Goal: Information Seeking & Learning: Learn about a topic

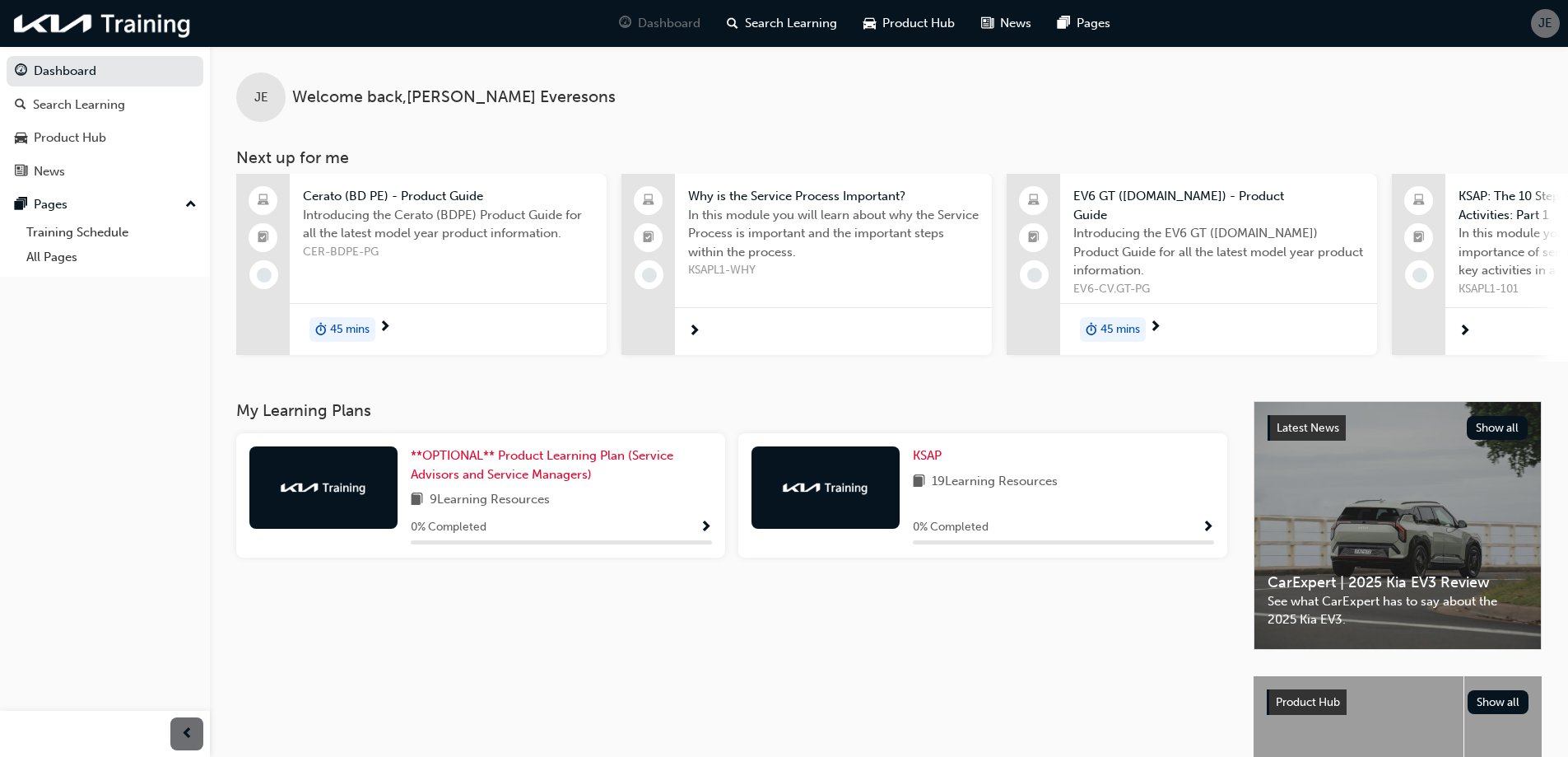
click at [346, 326] on span "45 mins" at bounding box center [350, 330] width 39 height 19
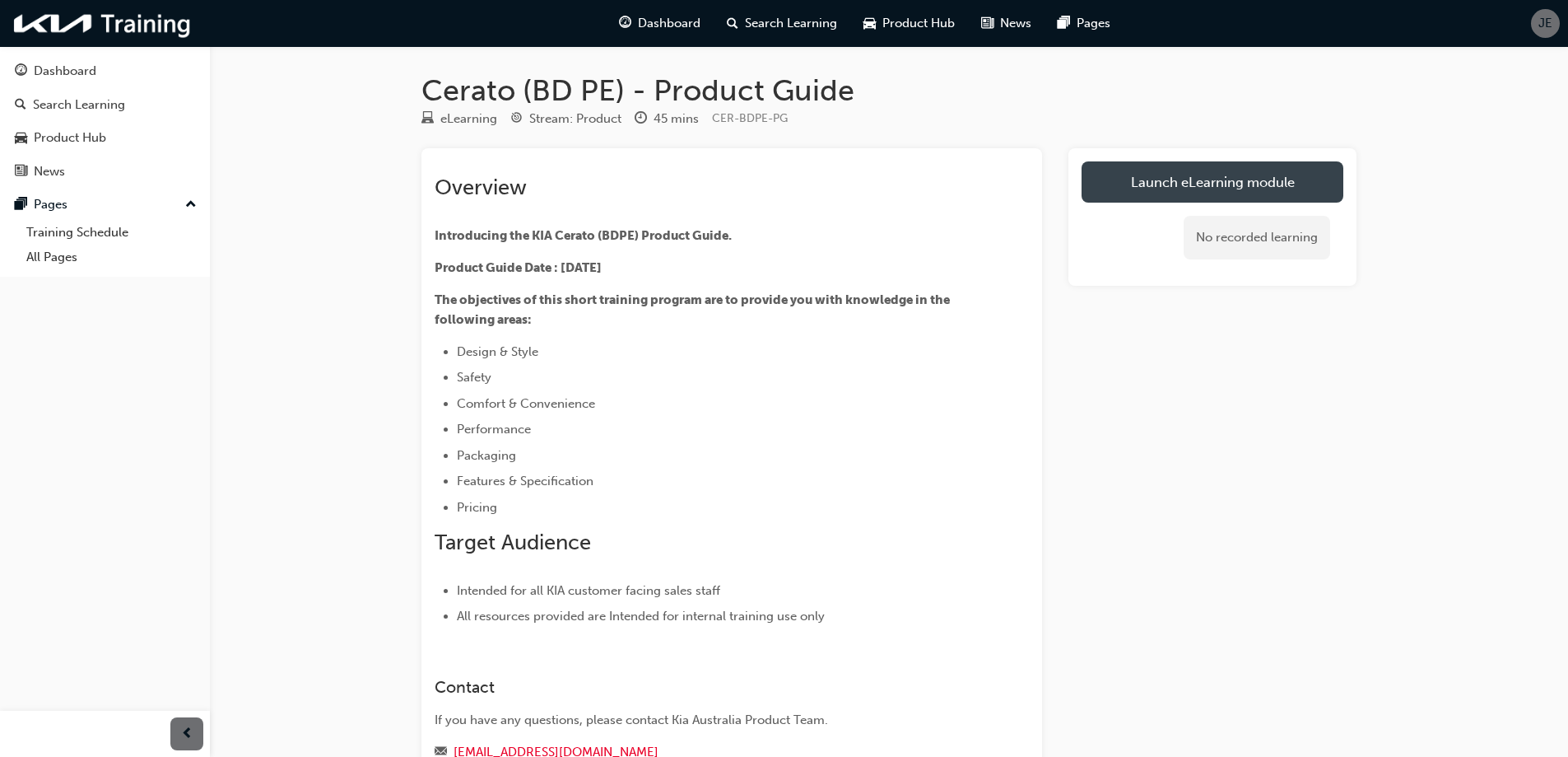
click at [1149, 179] on link "Launch eLearning module" at bounding box center [1212, 182] width 261 height 41
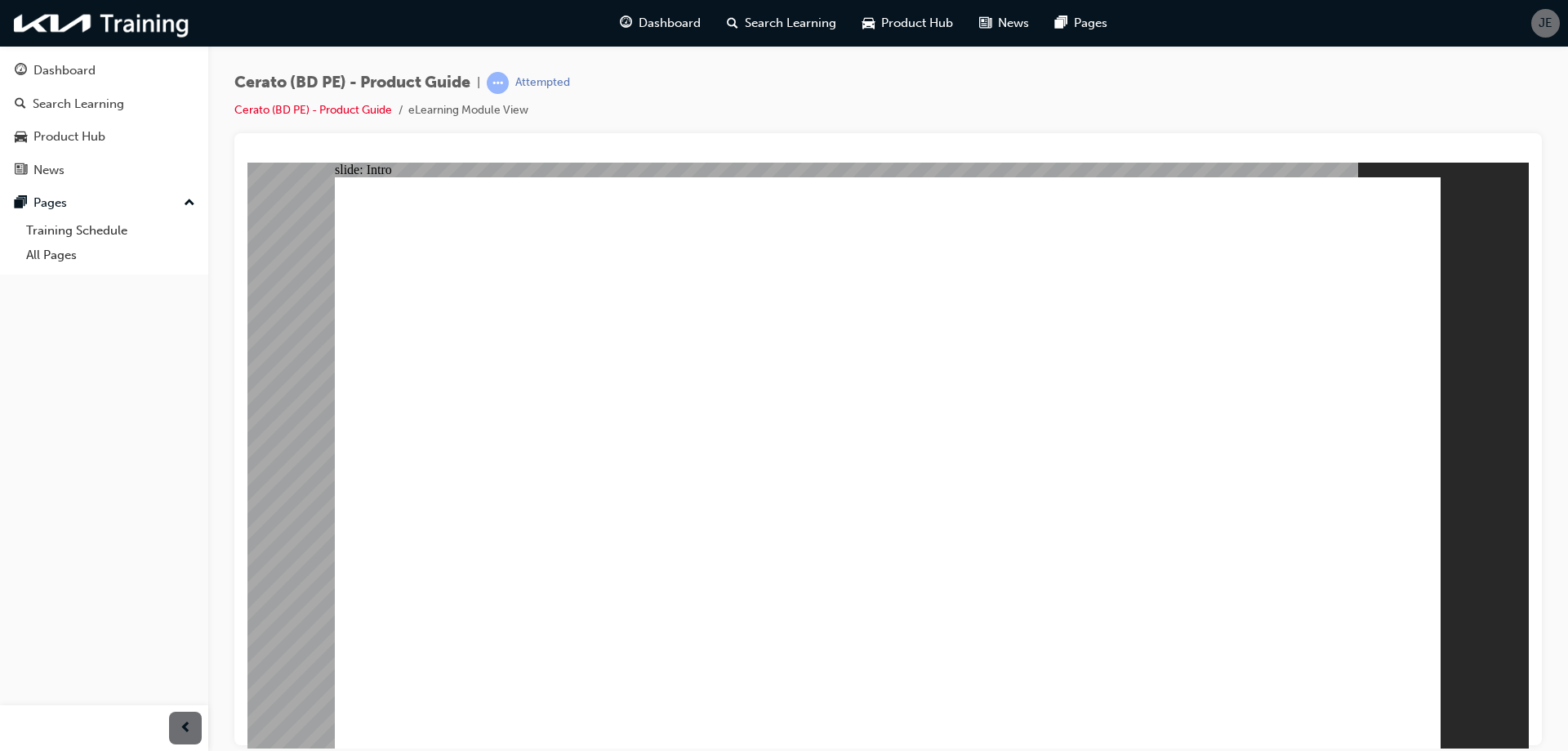
click at [1514, 314] on div "slide: Intro Rectangle Rectangle 1" at bounding box center [888, 454] width 1281 height 586
click at [55, 496] on div "Dashboard Search Learning Product Hub News Pages Pages Training Schedule All Pa…" at bounding box center [104, 355] width 208 height 710
drag, startPoint x: 671, startPoint y: 122, endPoint x: 722, endPoint y: 53, distance: 85.8
click at [717, 56] on div "Cerato (BD PE) - Product Guide | Attempted Cerato (BD PE) - Product Guide eLear…" at bounding box center [888, 378] width 1360 height 664
click at [767, 118] on div "Cerato (BD PE) - Product Guide | Attempted Cerato (BD PE) - Product Guide eLear…" at bounding box center [888, 103] width 1307 height 61
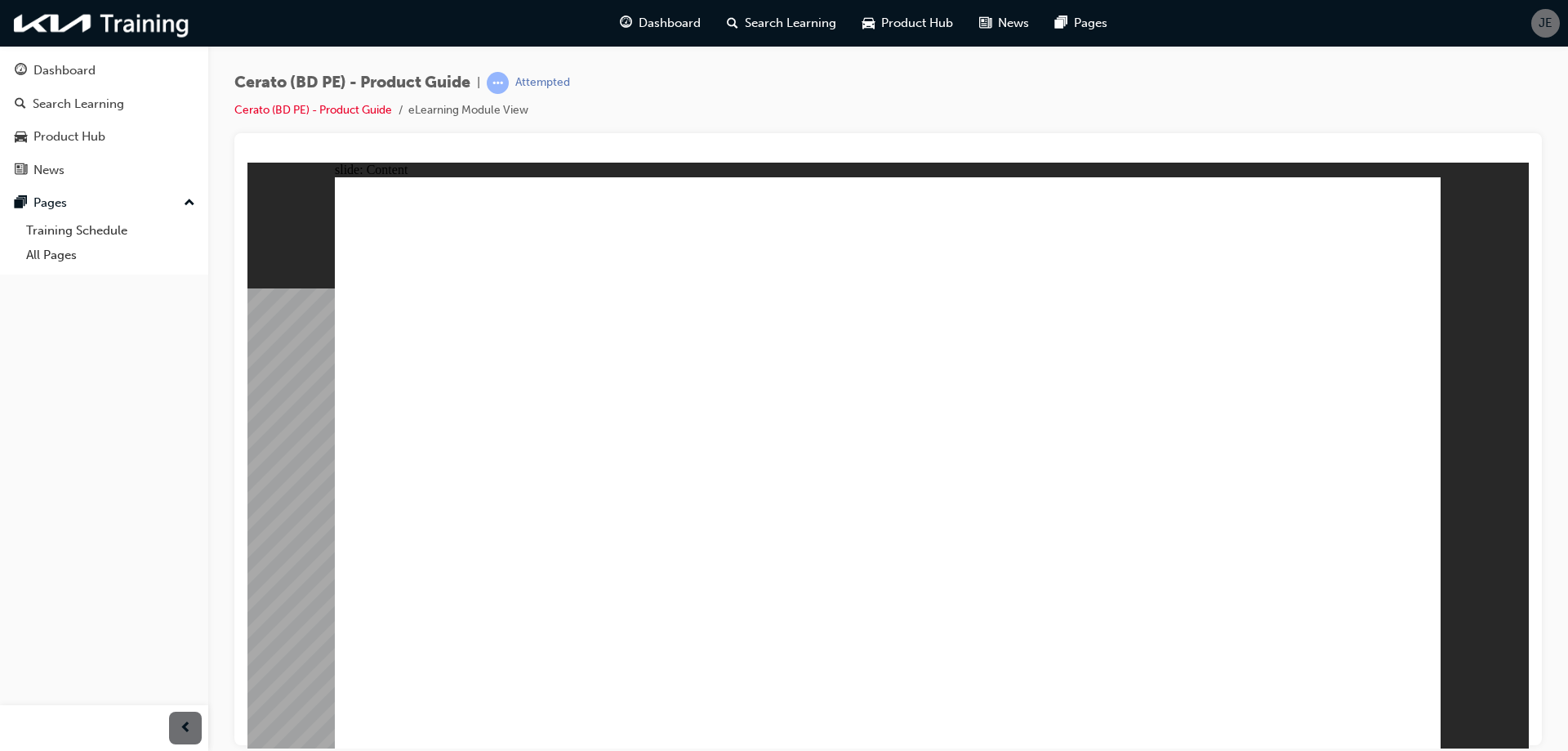
radio input "true"
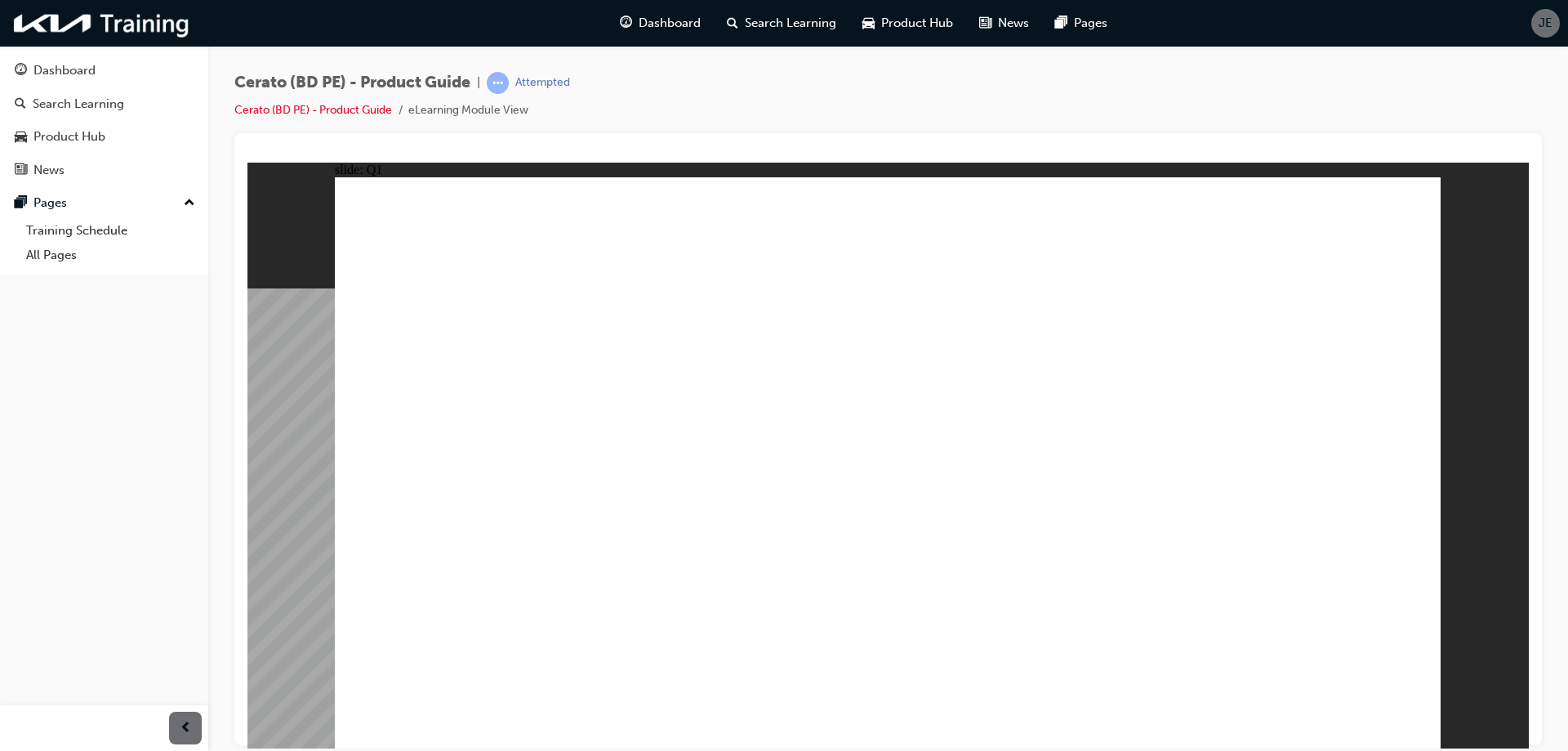
radio input "true"
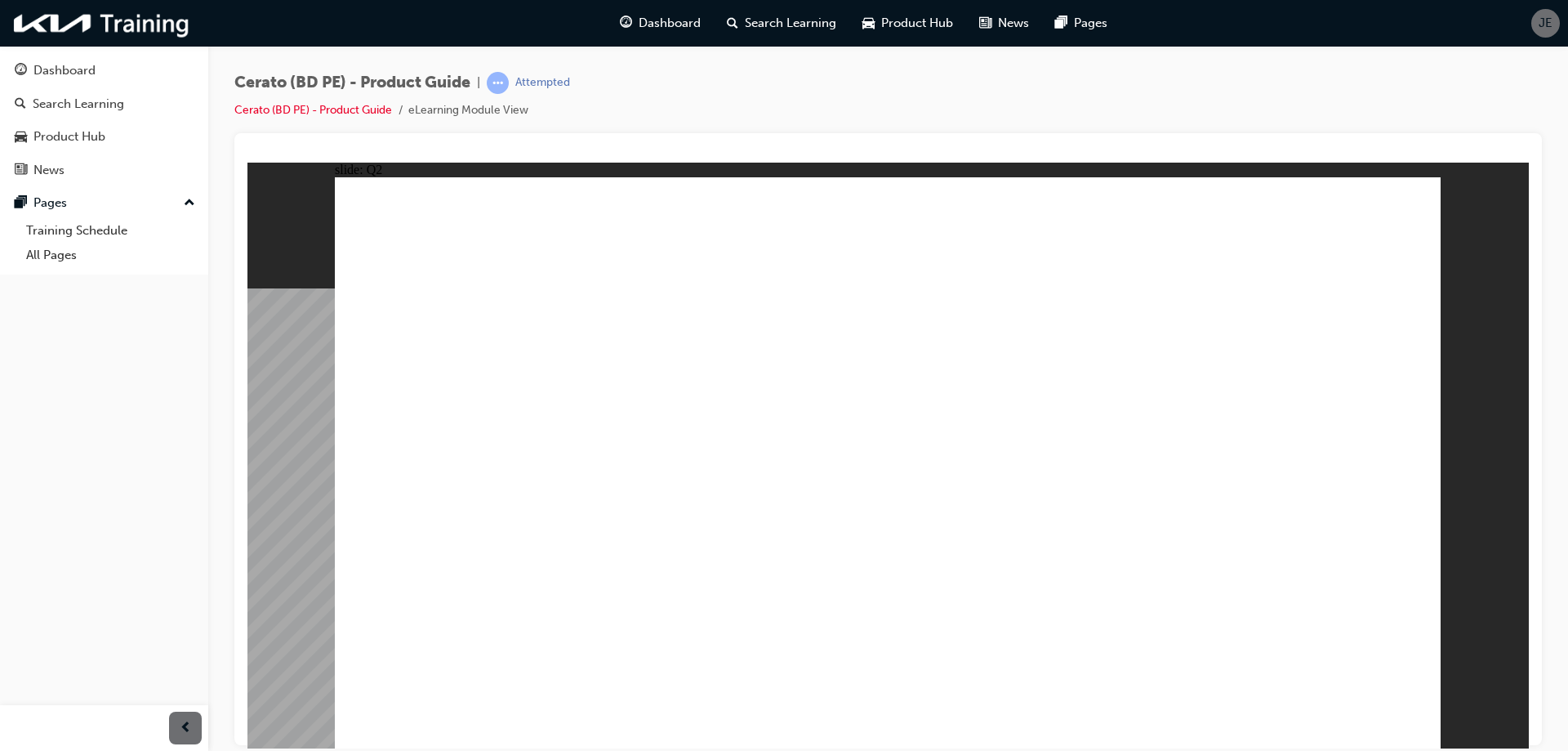
radio input "true"
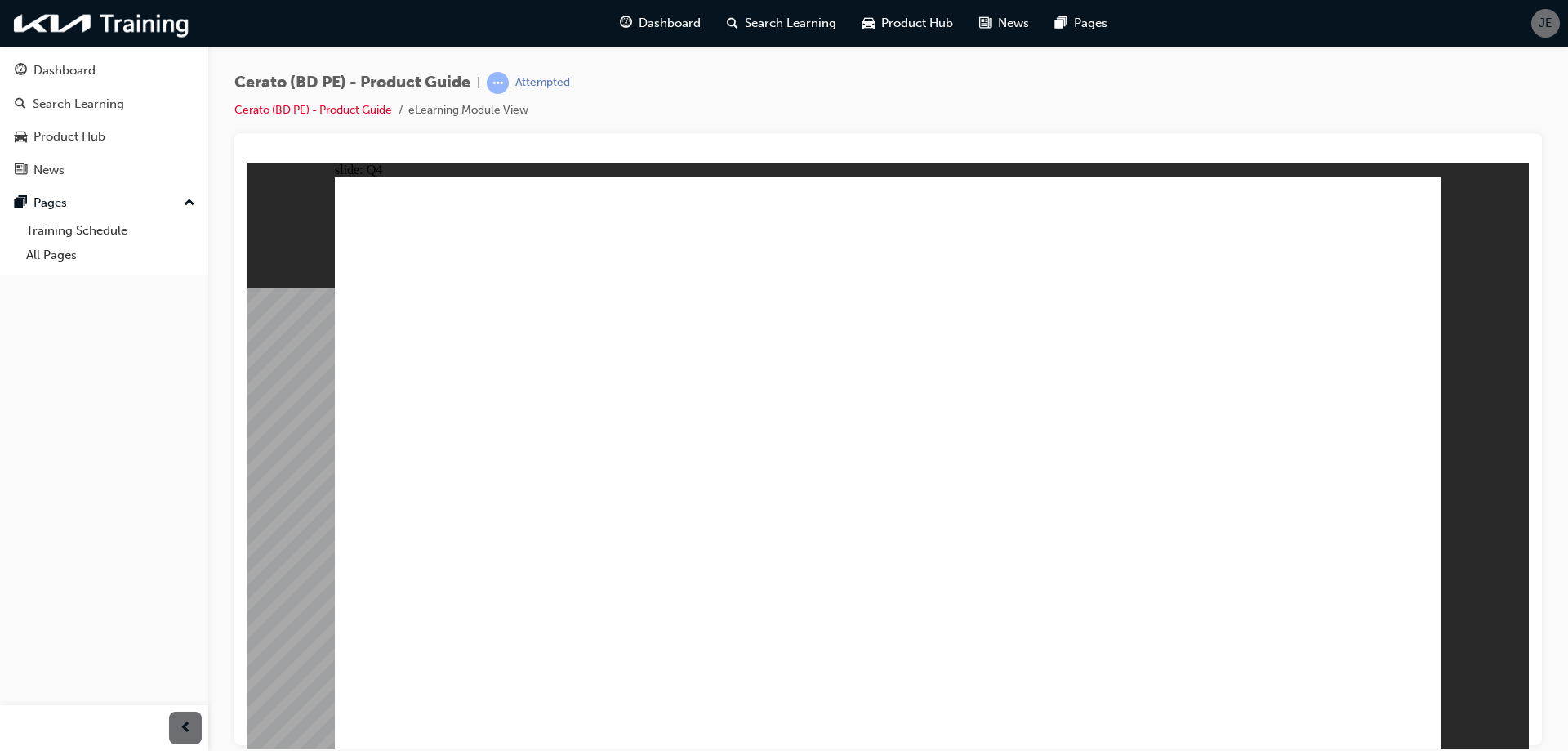
radio input "true"
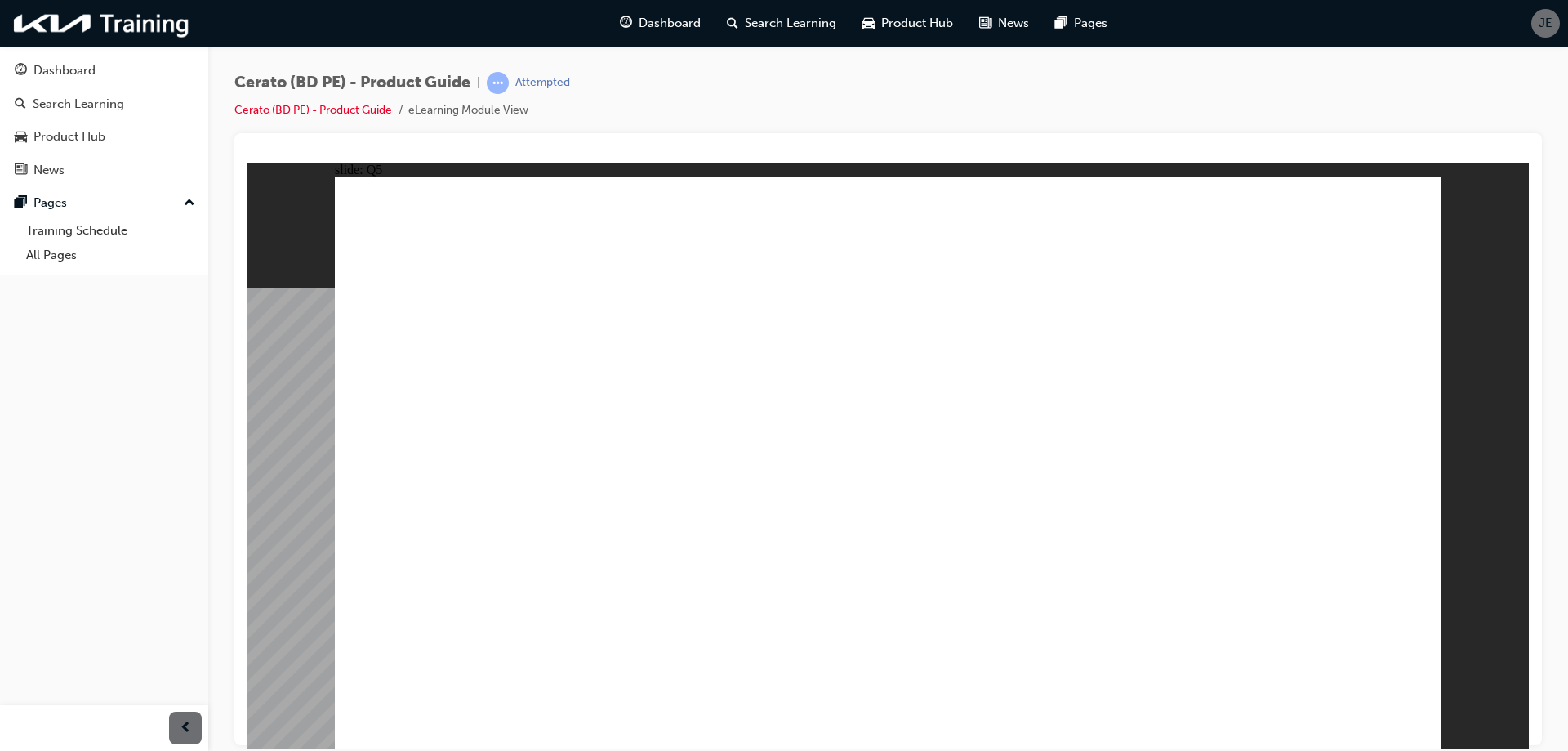
radio input "true"
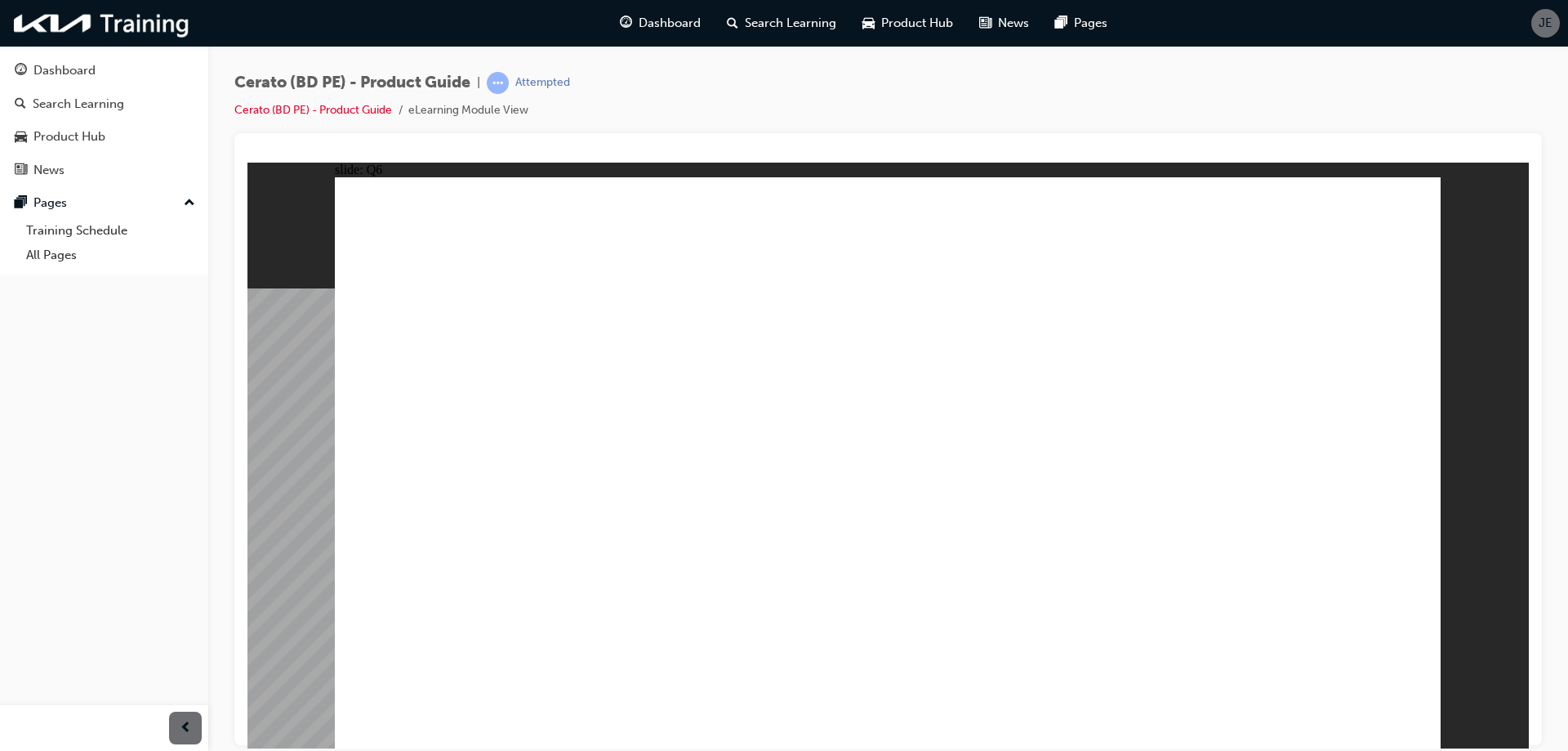
radio input "false"
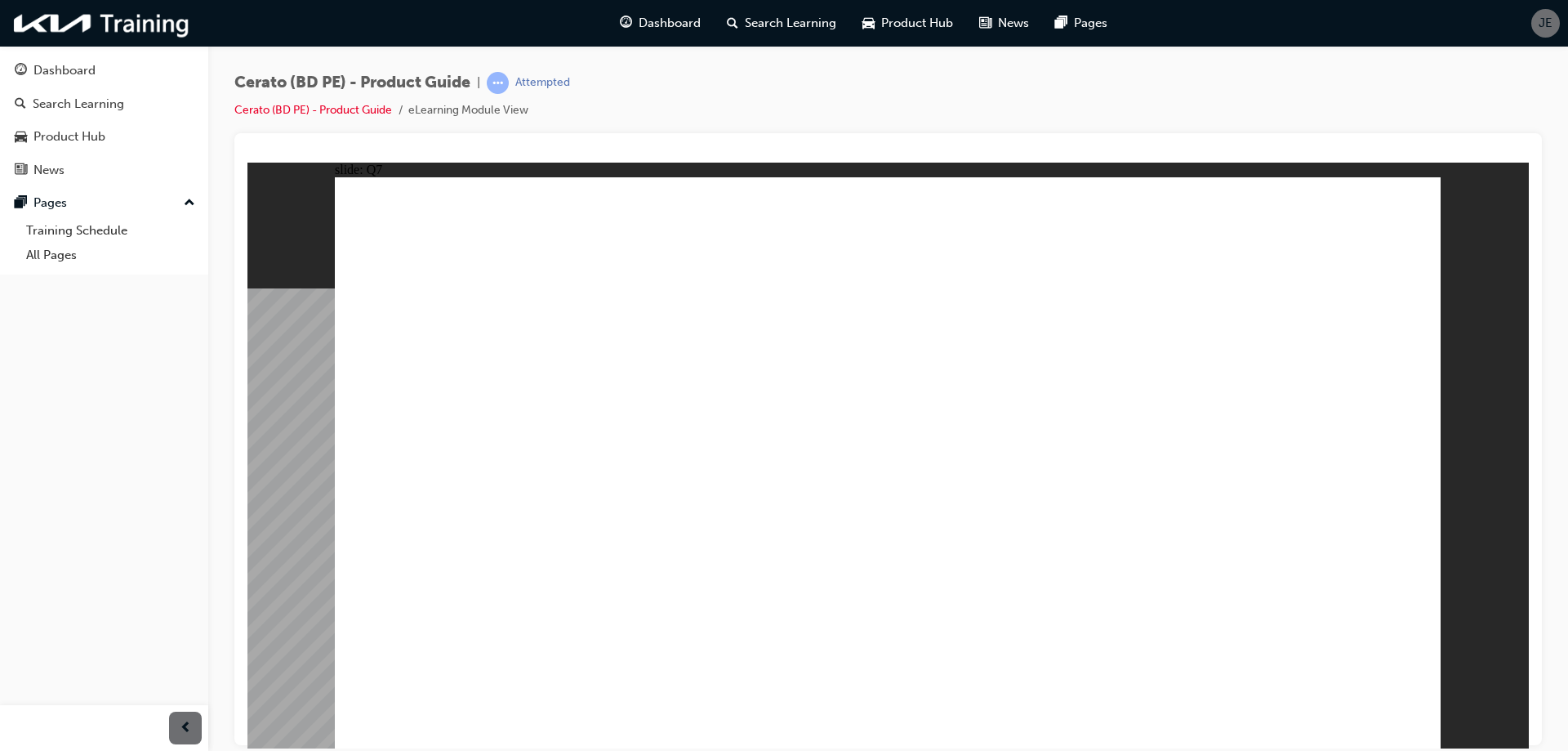
radio input "true"
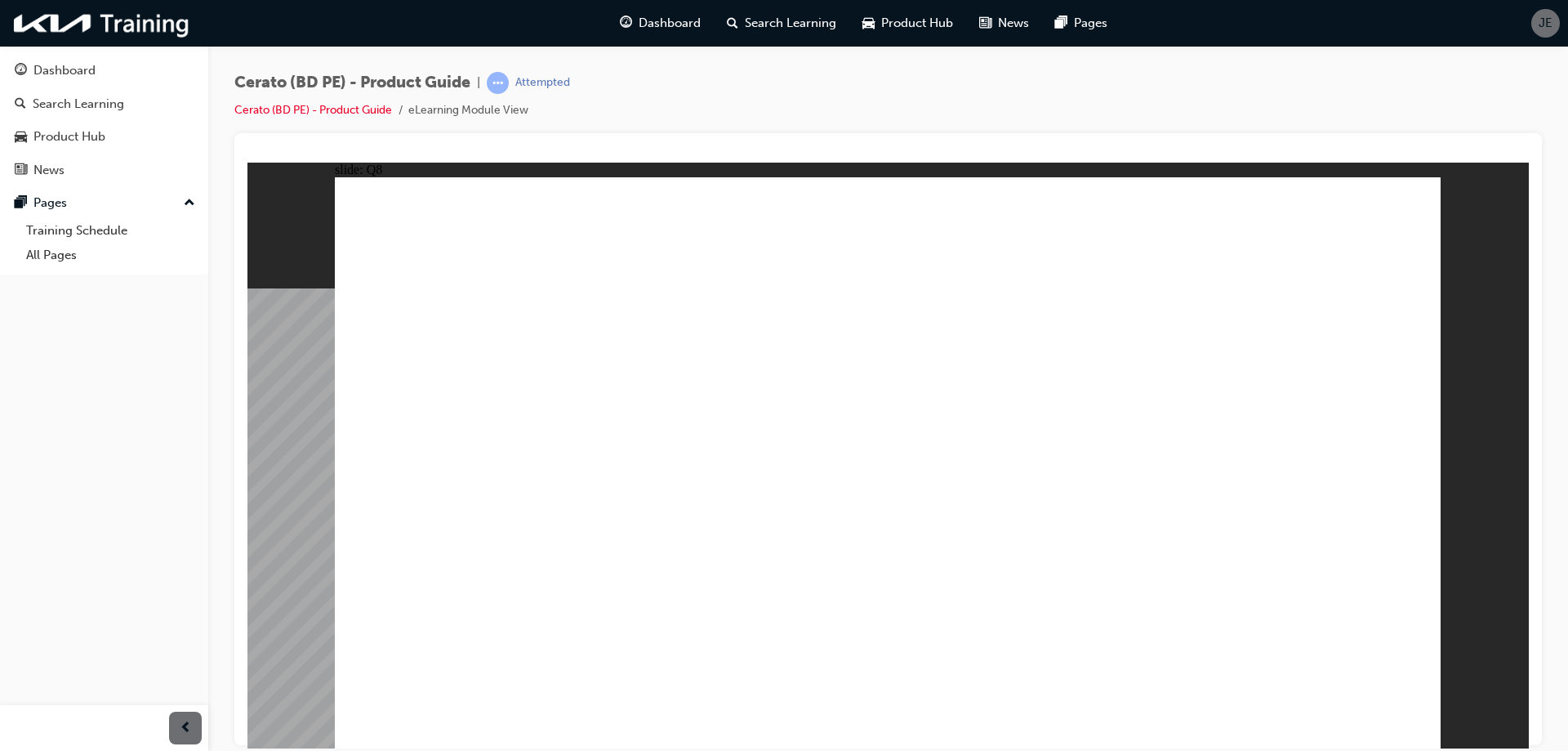
radio input "true"
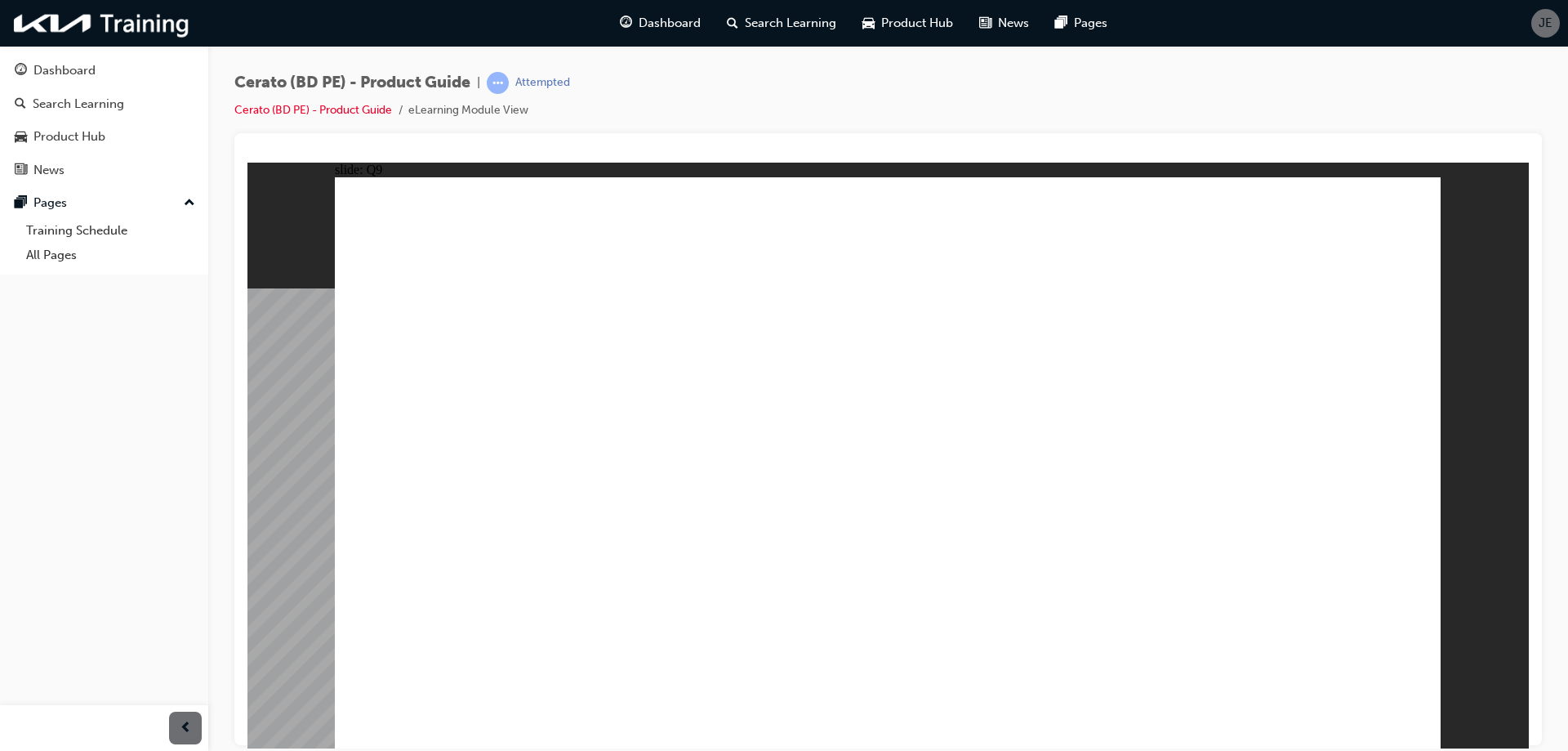
radio input "true"
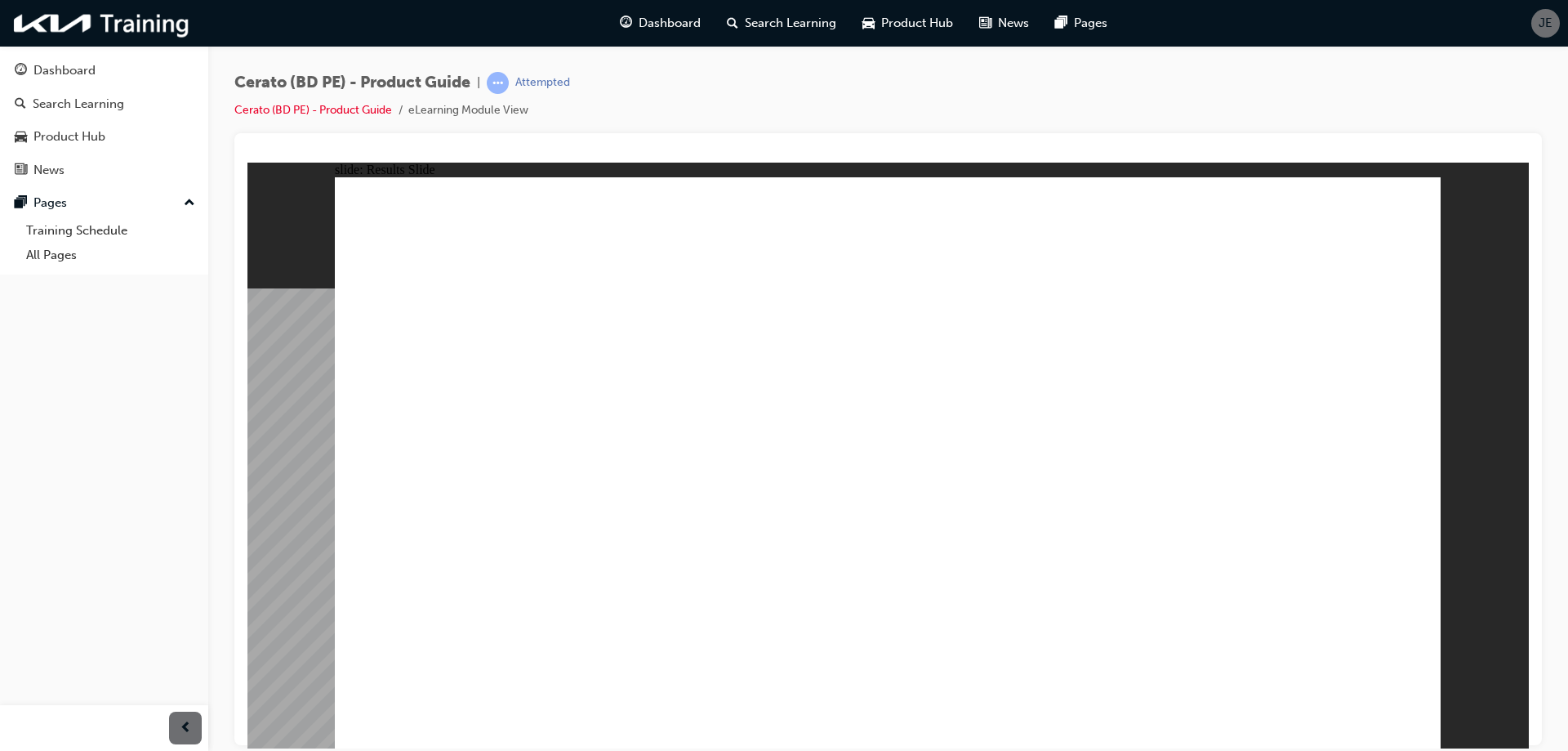
radio input "true"
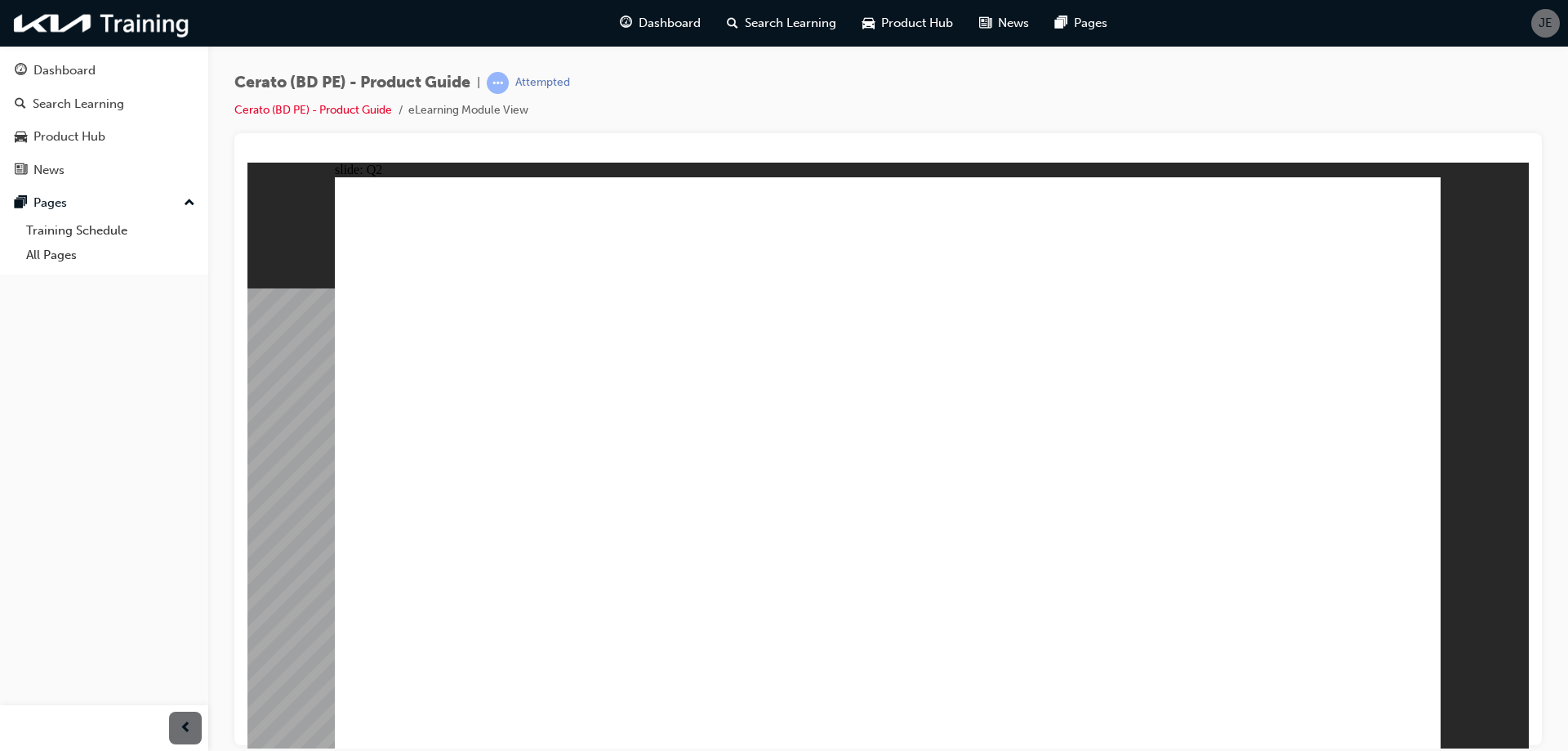
radio input "true"
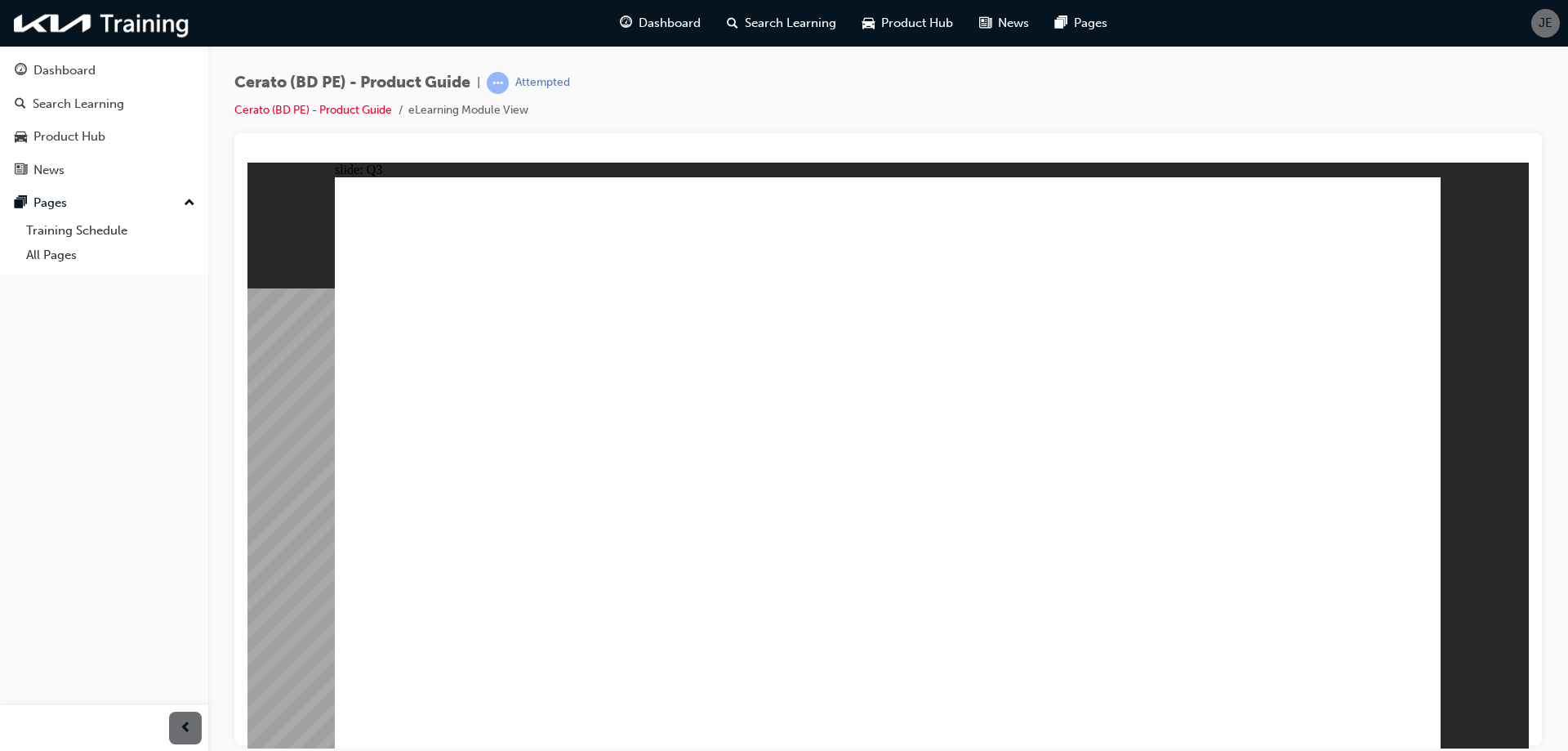
radio input "true"
drag, startPoint x: 930, startPoint y: 600, endPoint x: 939, endPoint y: 600, distance: 9.0
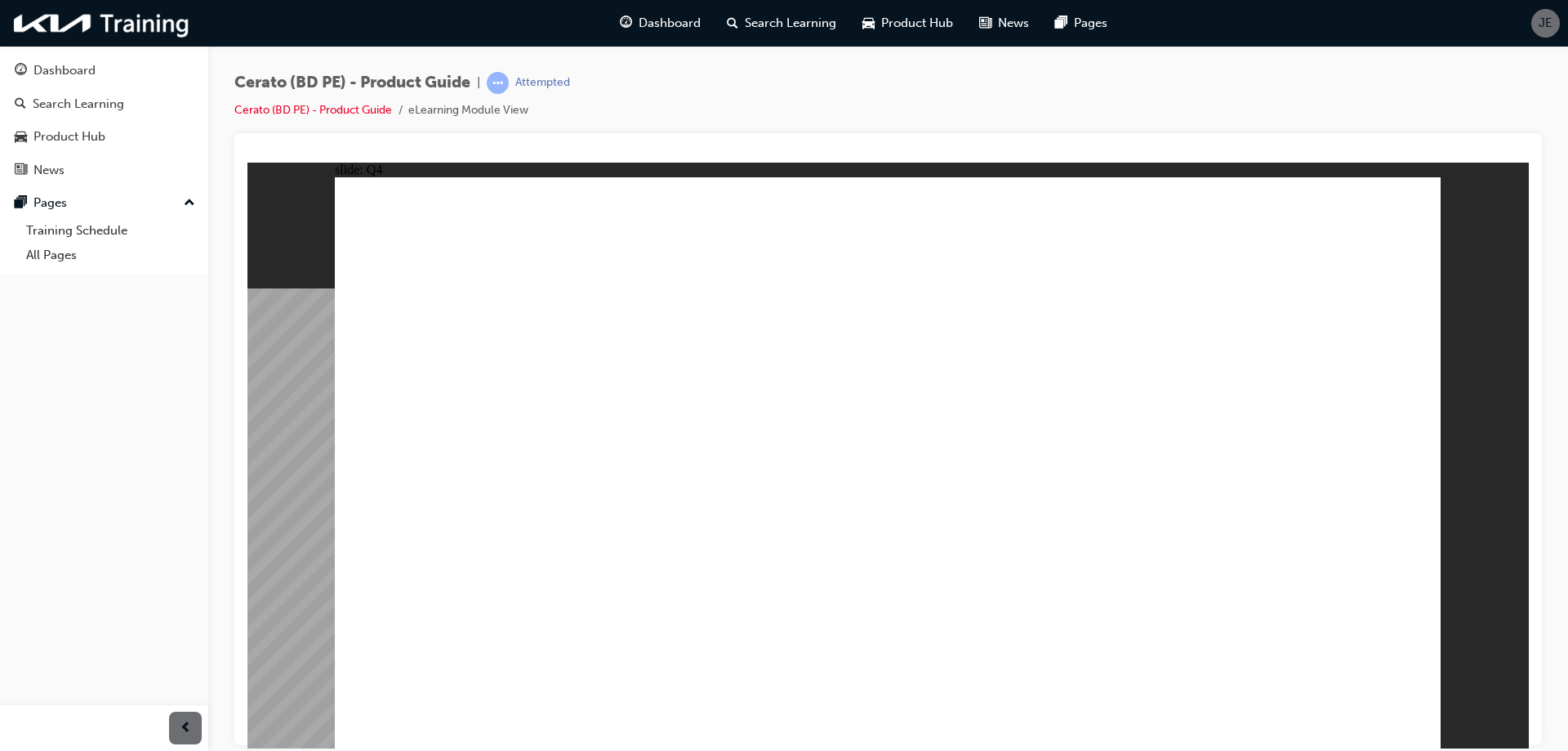
radio input "true"
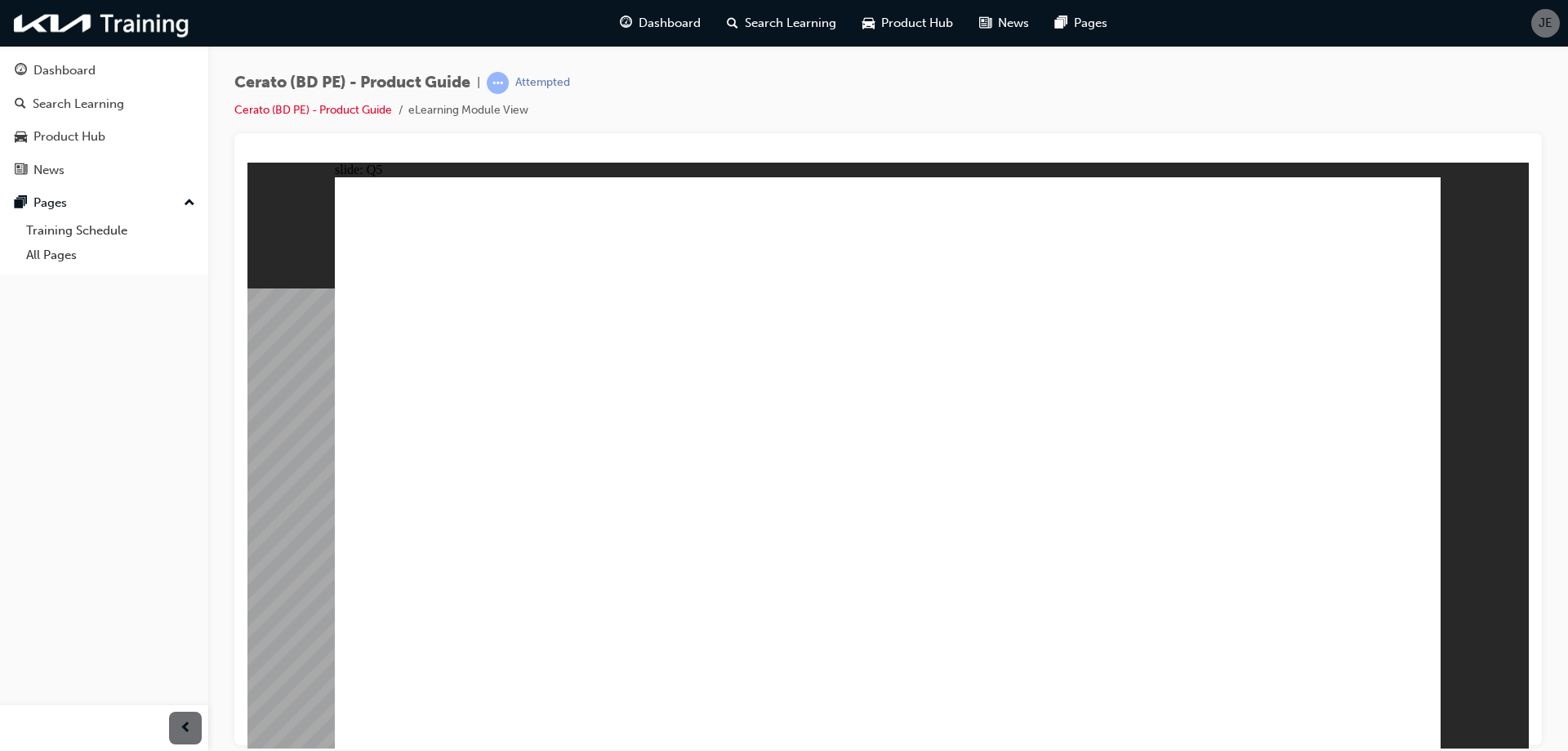
drag, startPoint x: 934, startPoint y: 453, endPoint x: 1162, endPoint y: 588, distance: 265.0
radio input "true"
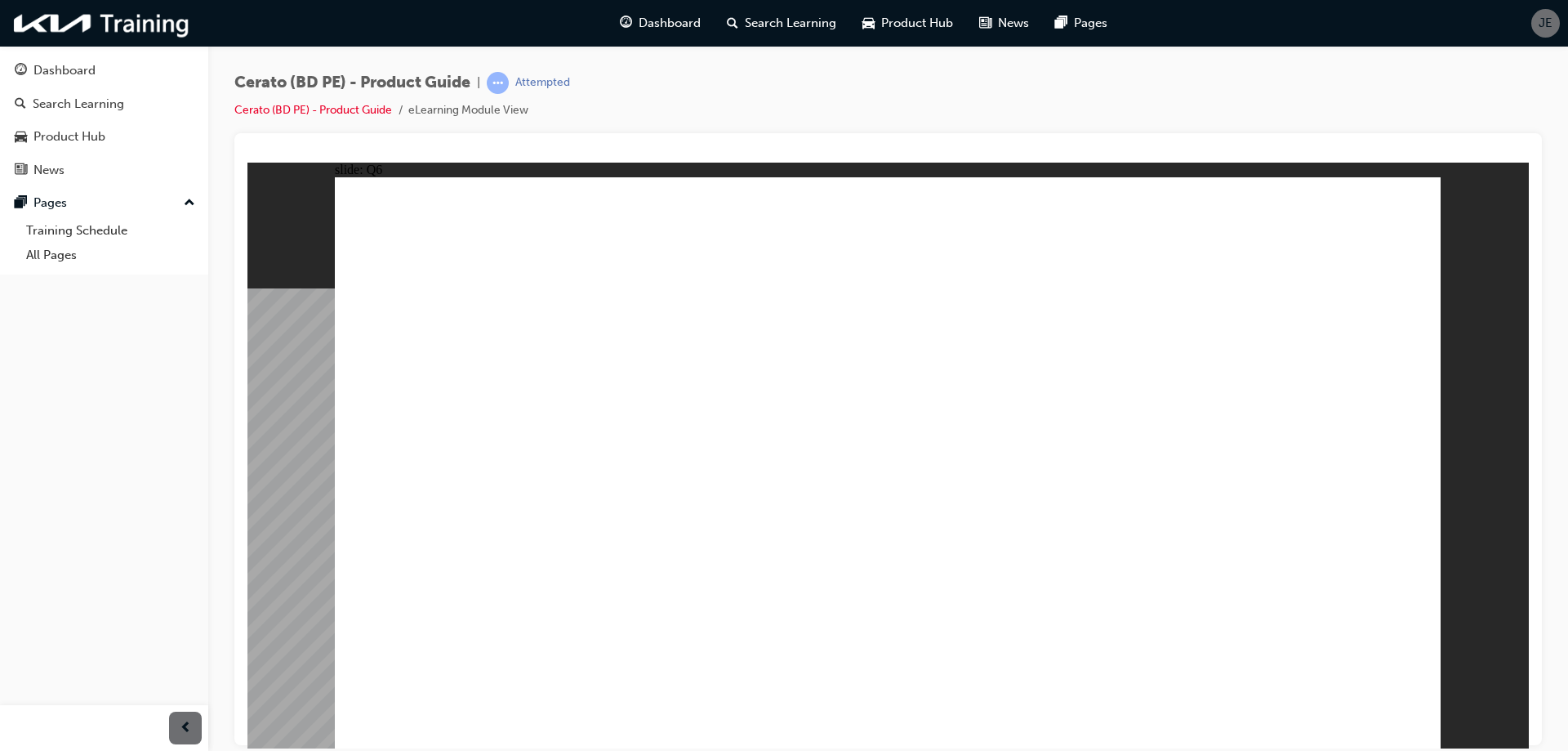
radio input "true"
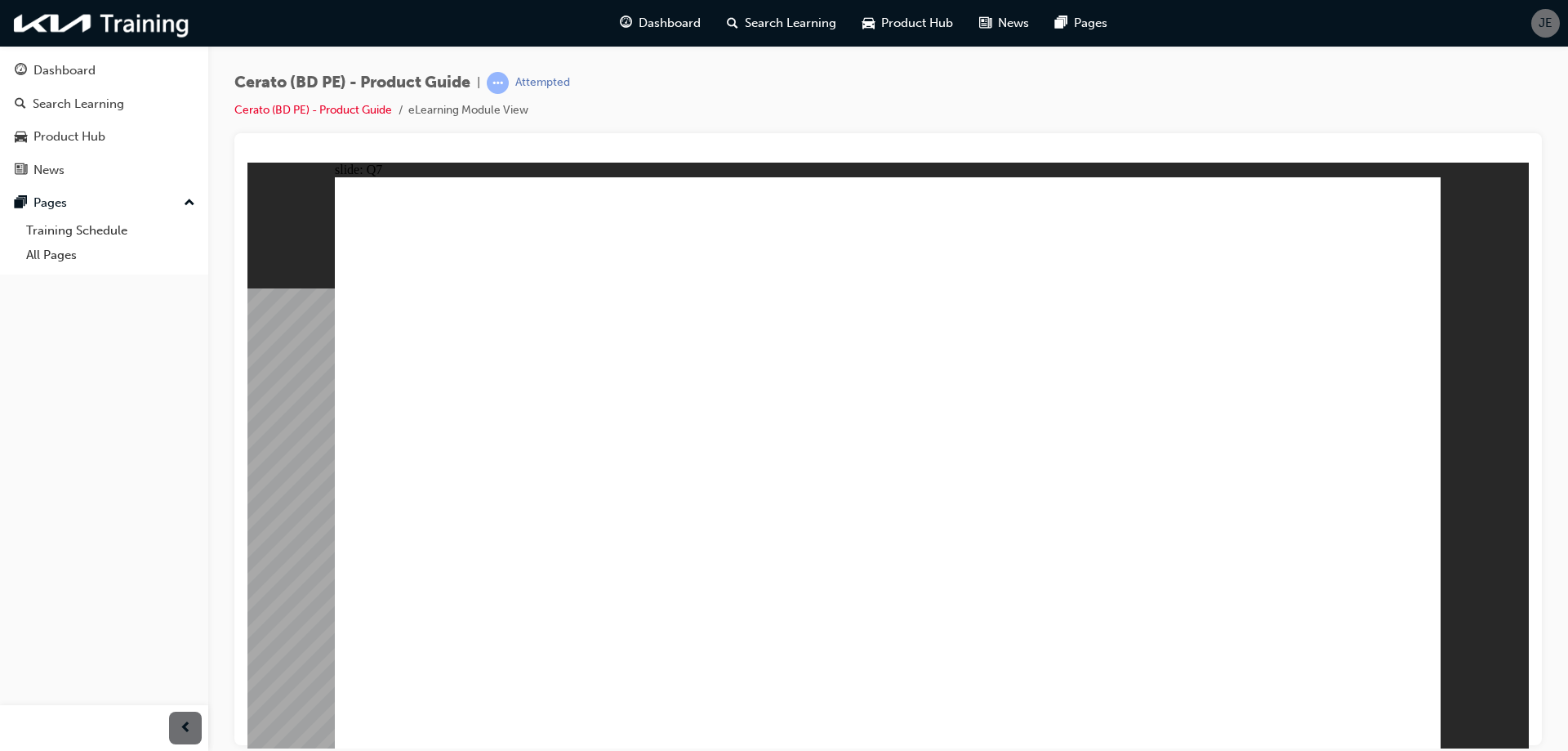
radio input "true"
drag, startPoint x: 943, startPoint y: 390, endPoint x: 1250, endPoint y: 583, distance: 362.6
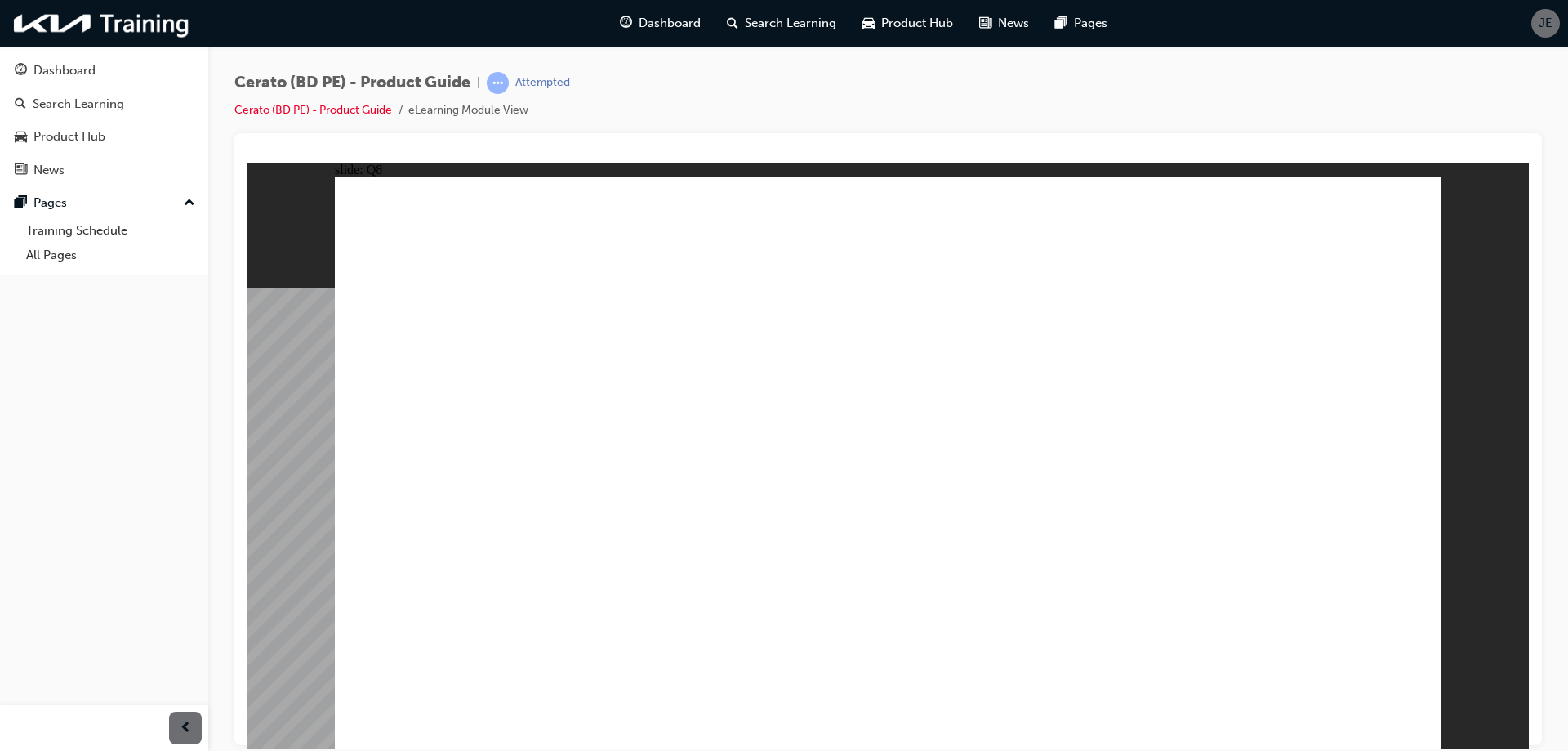
radio input "true"
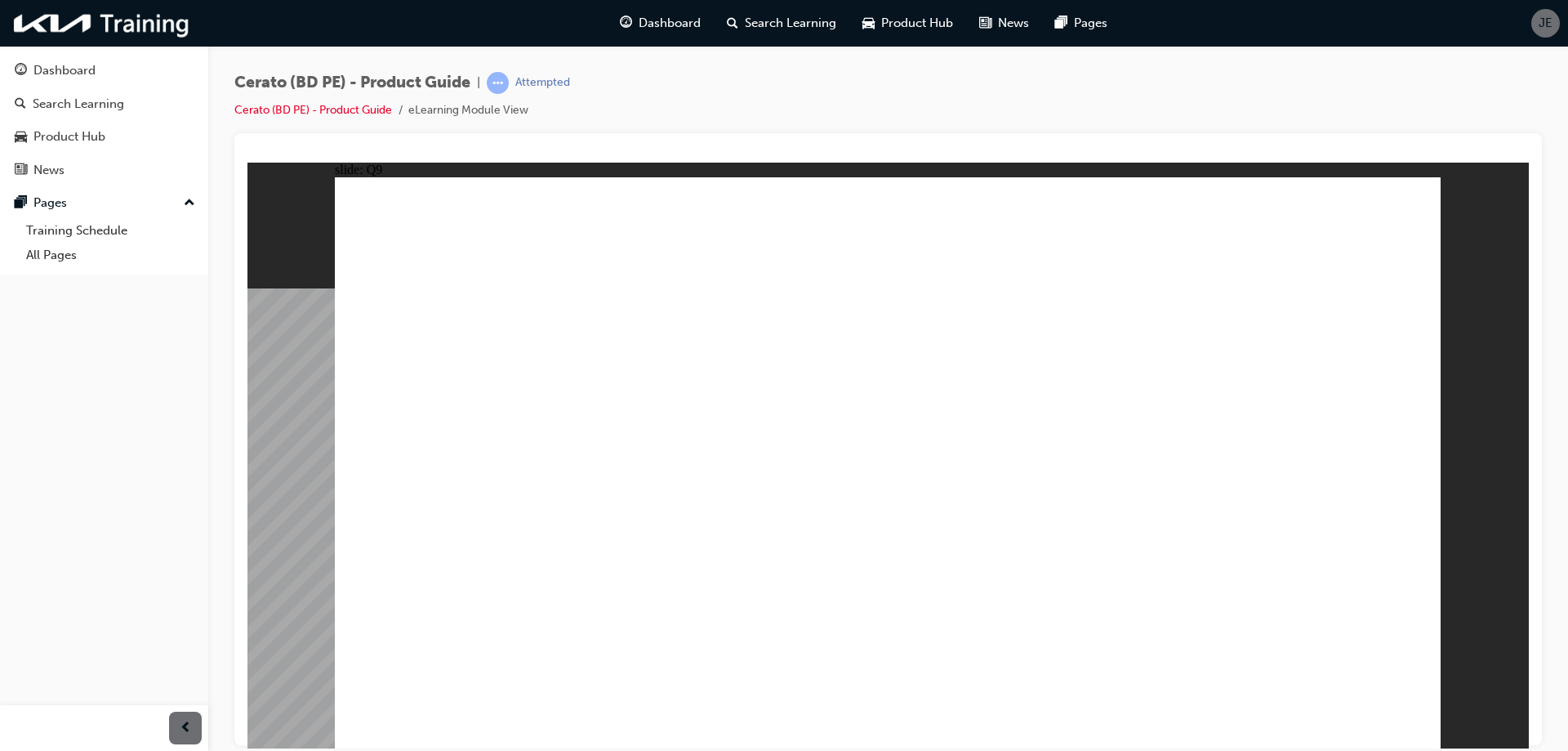
radio input "true"
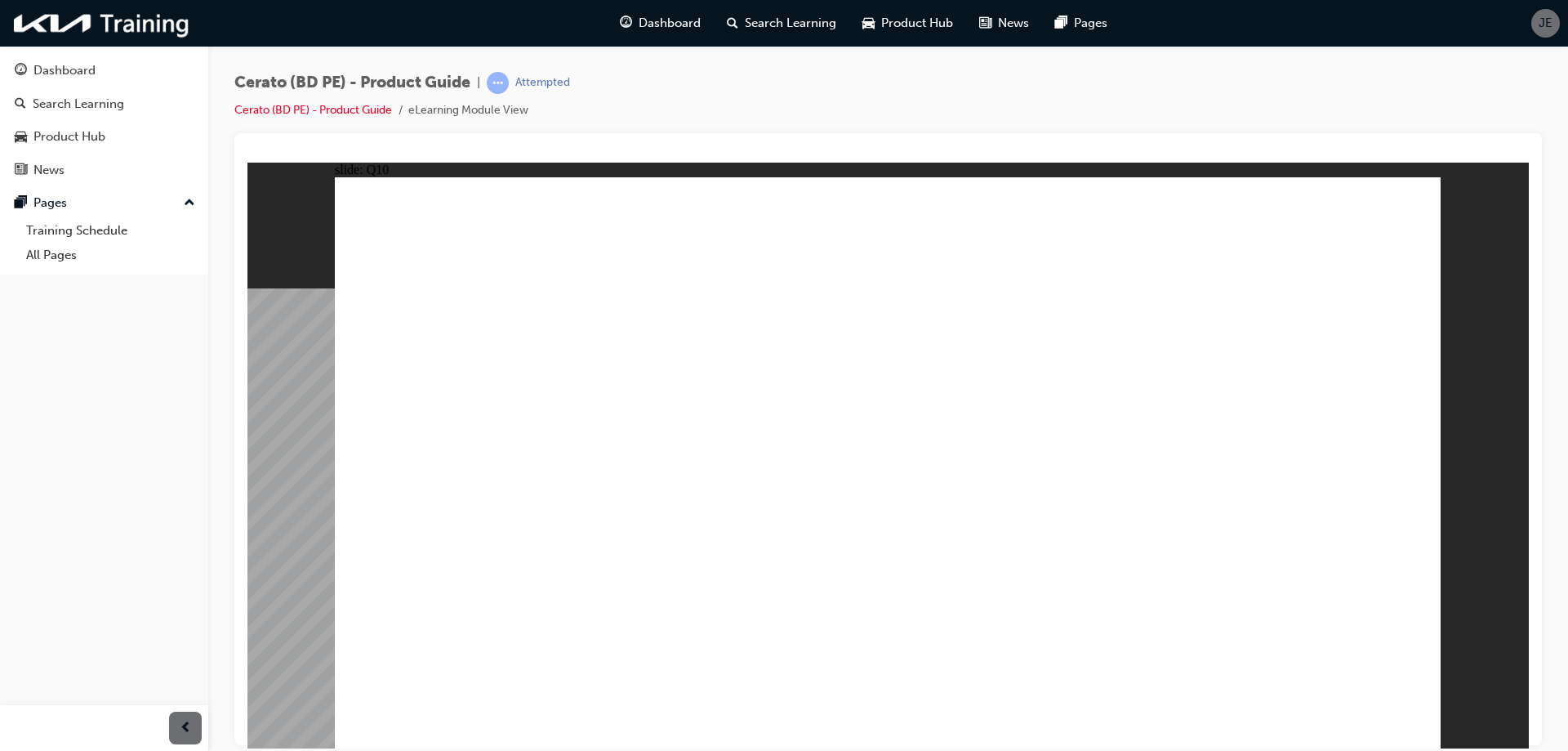
radio input "true"
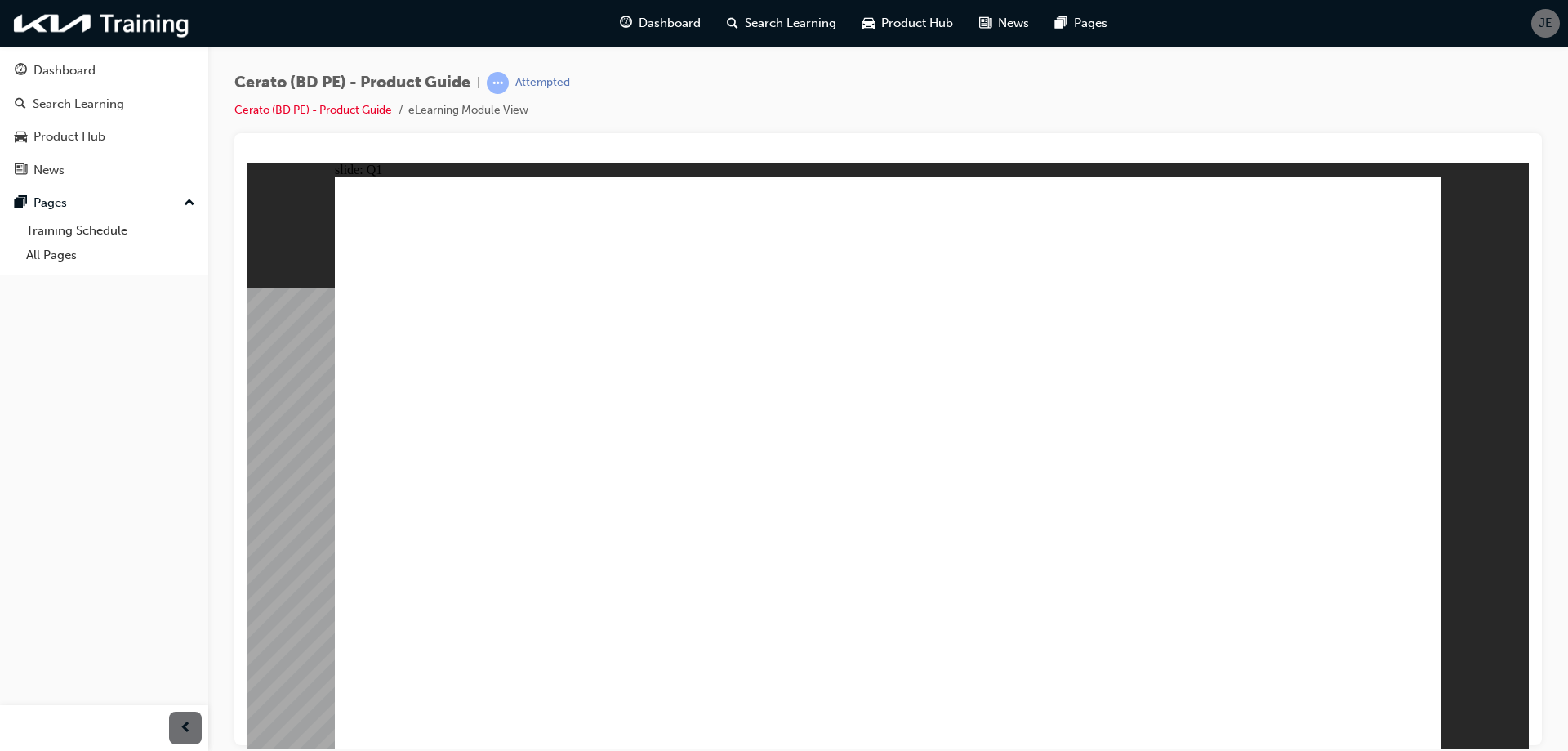
radio input "true"
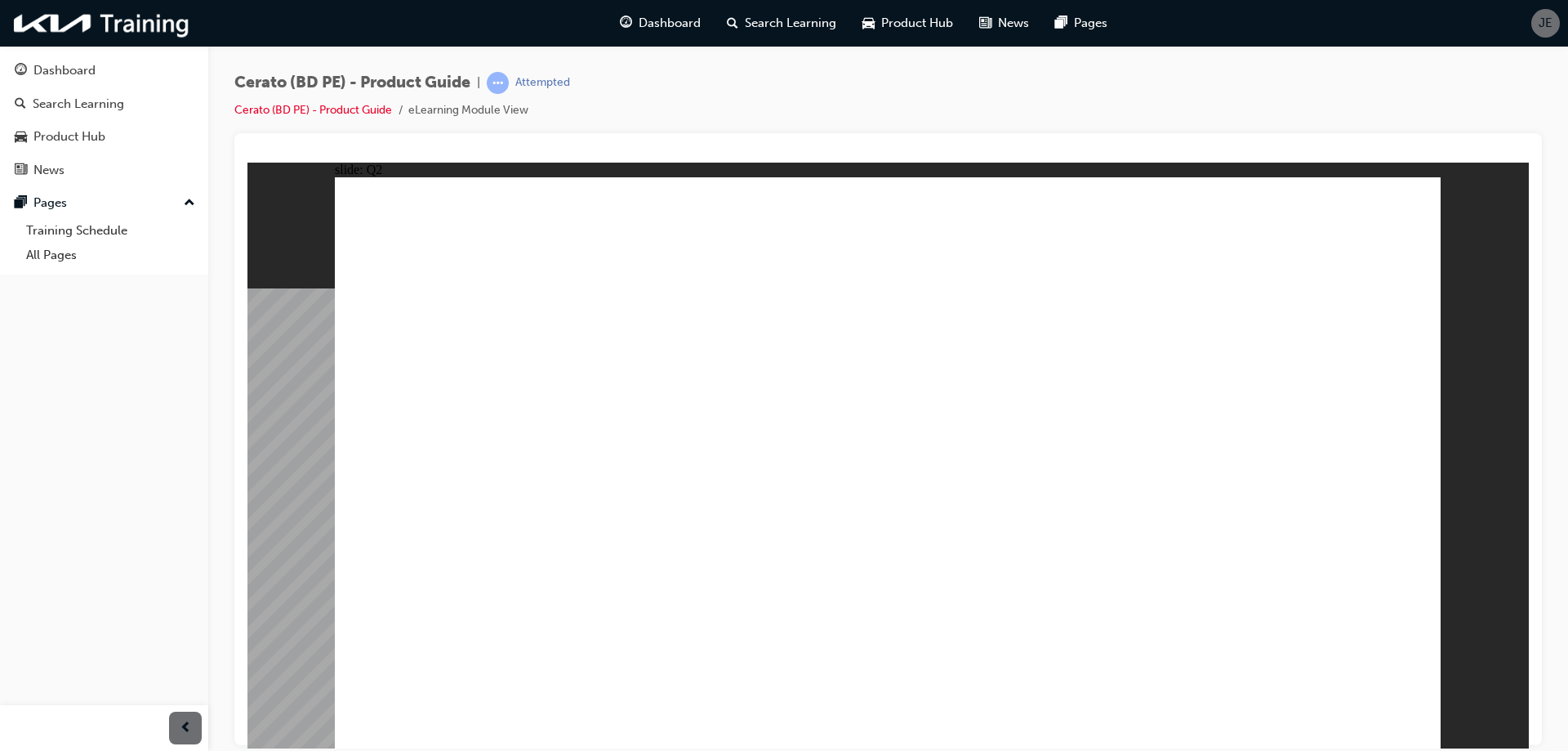
radio input "true"
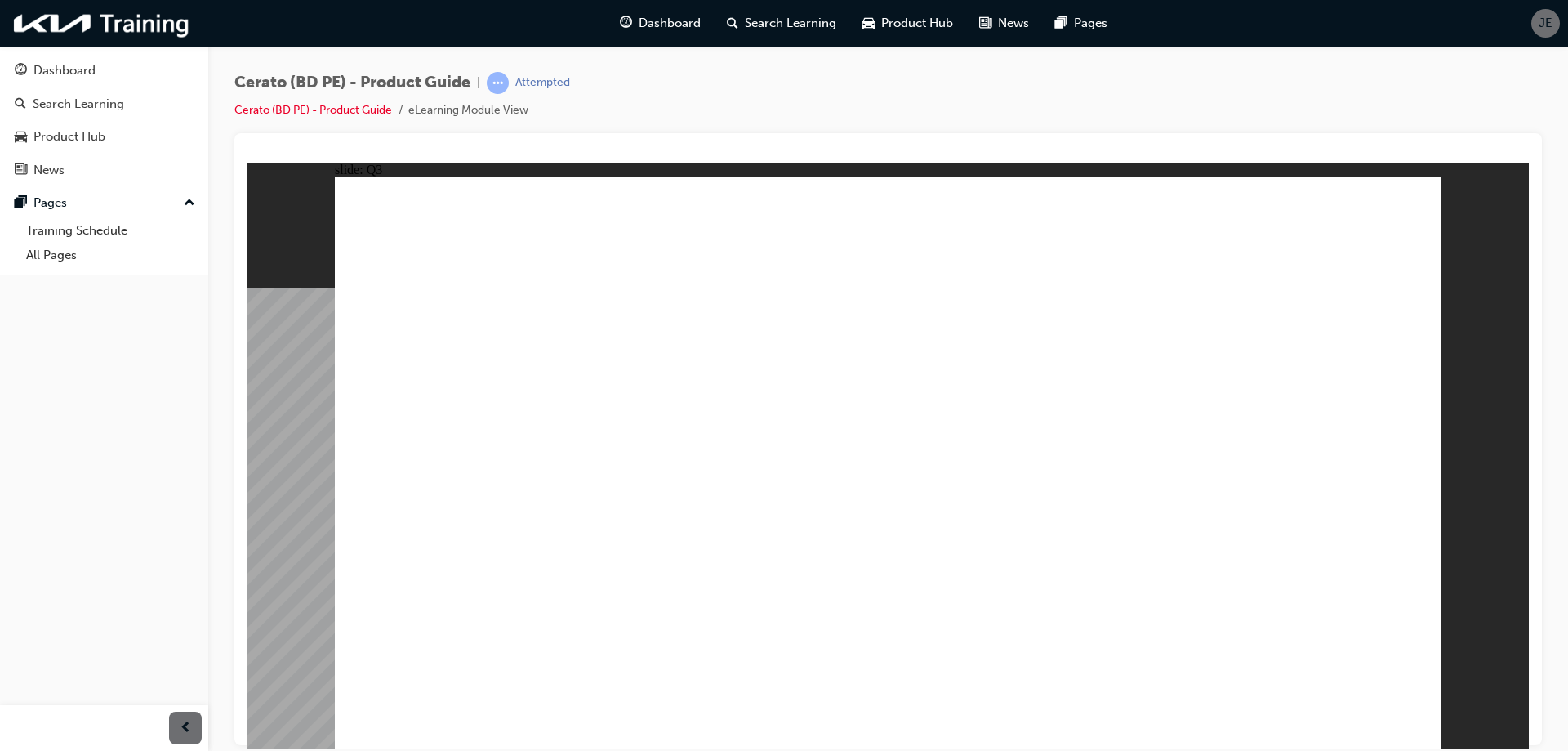
radio input "true"
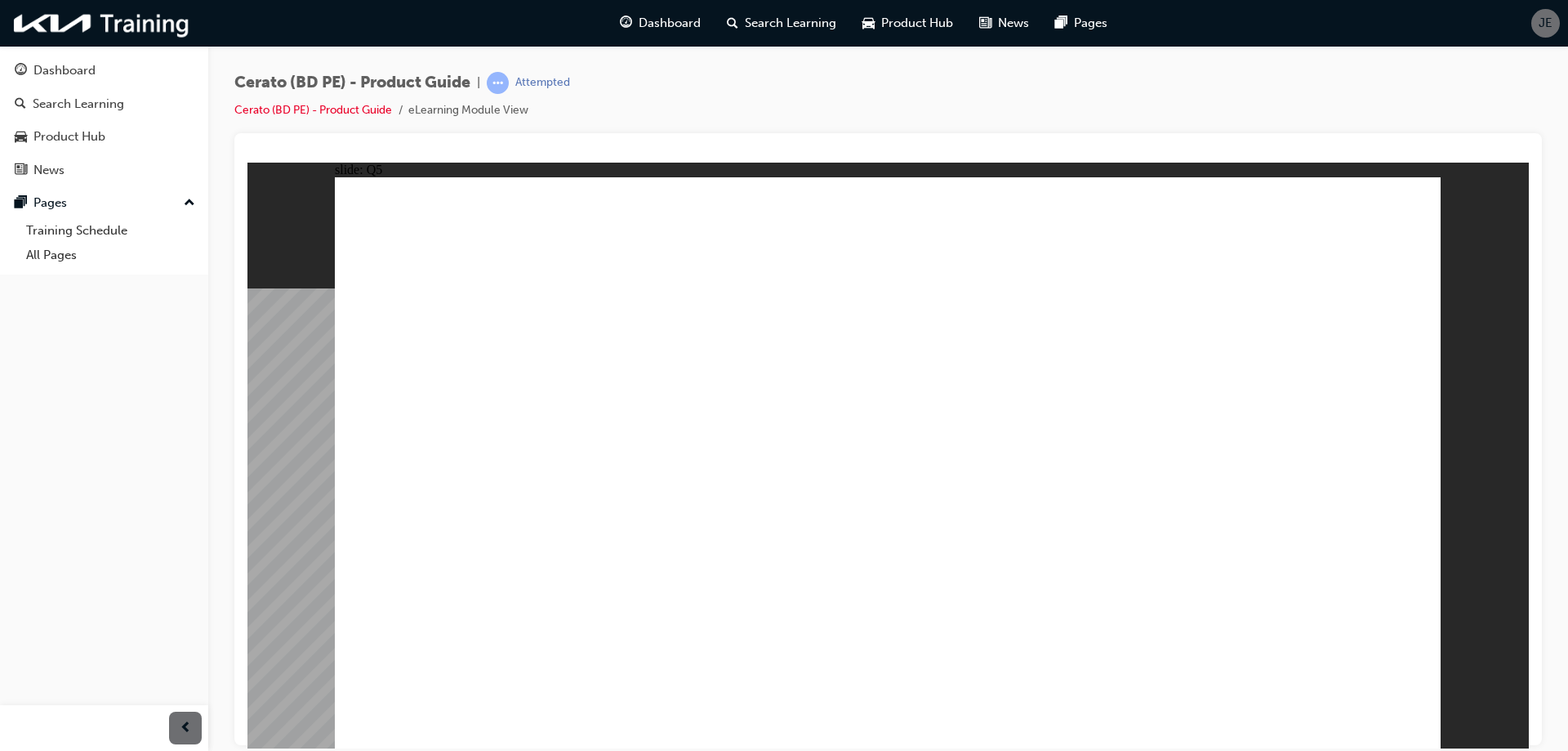
radio input "false"
radio input "true"
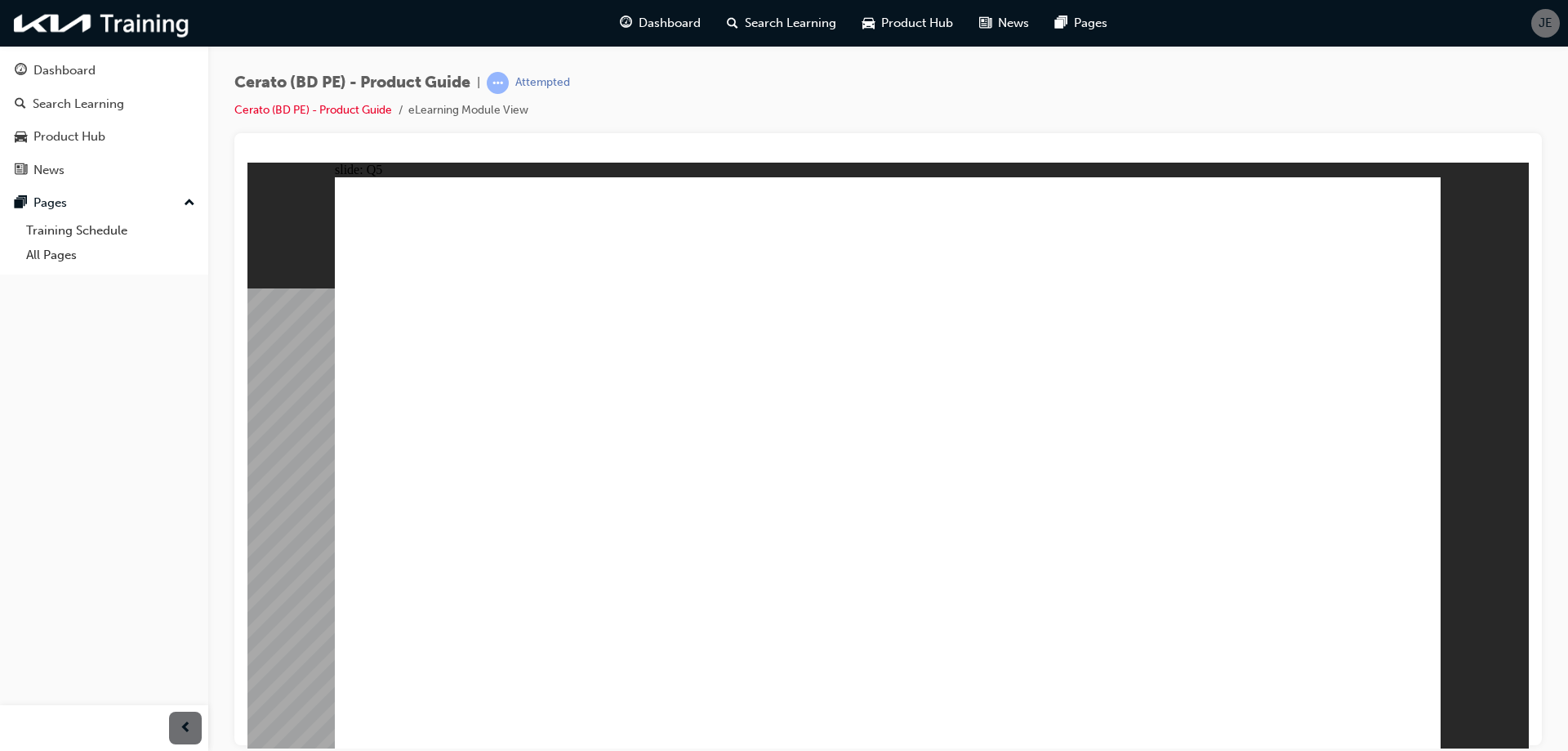
radio input "true"
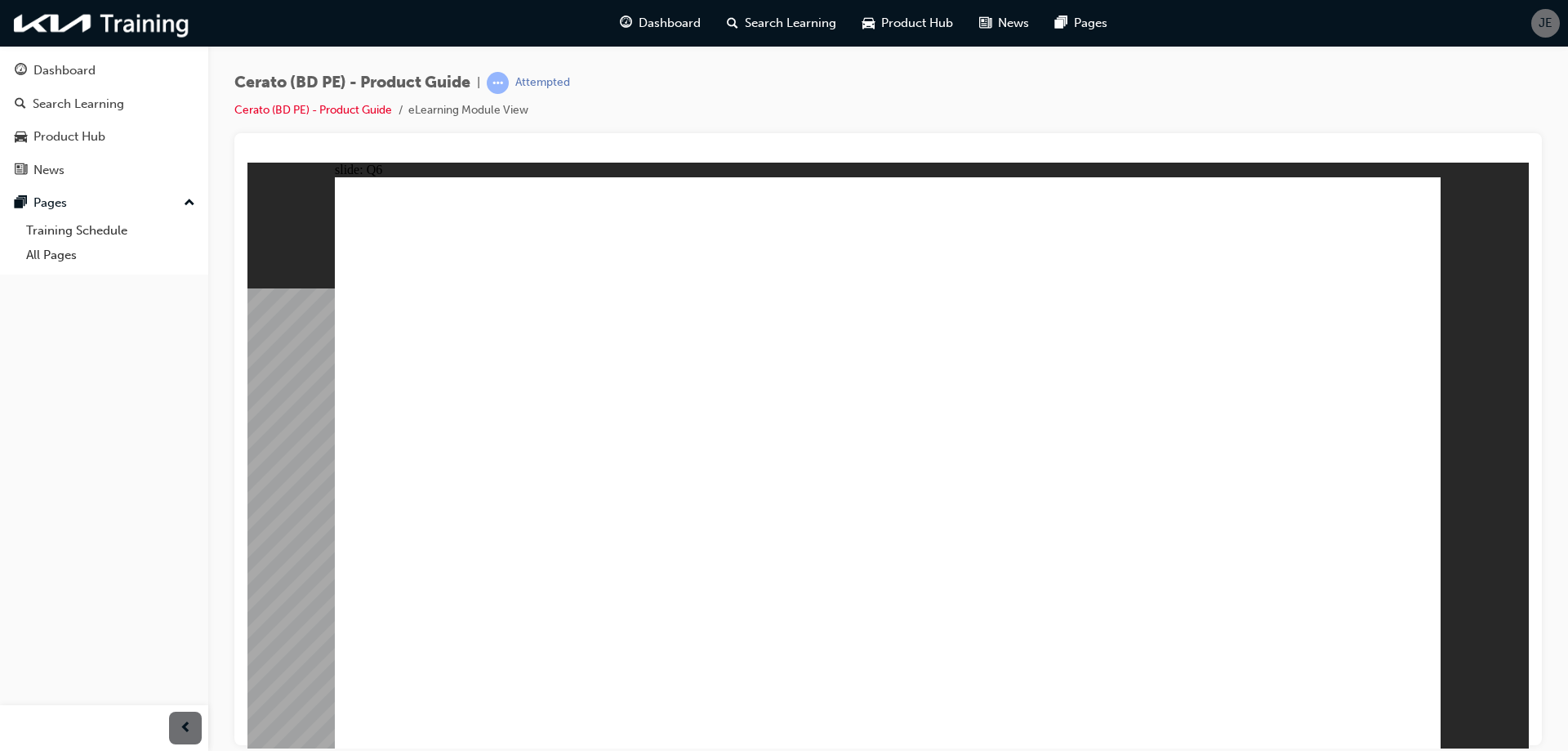
radio input "true"
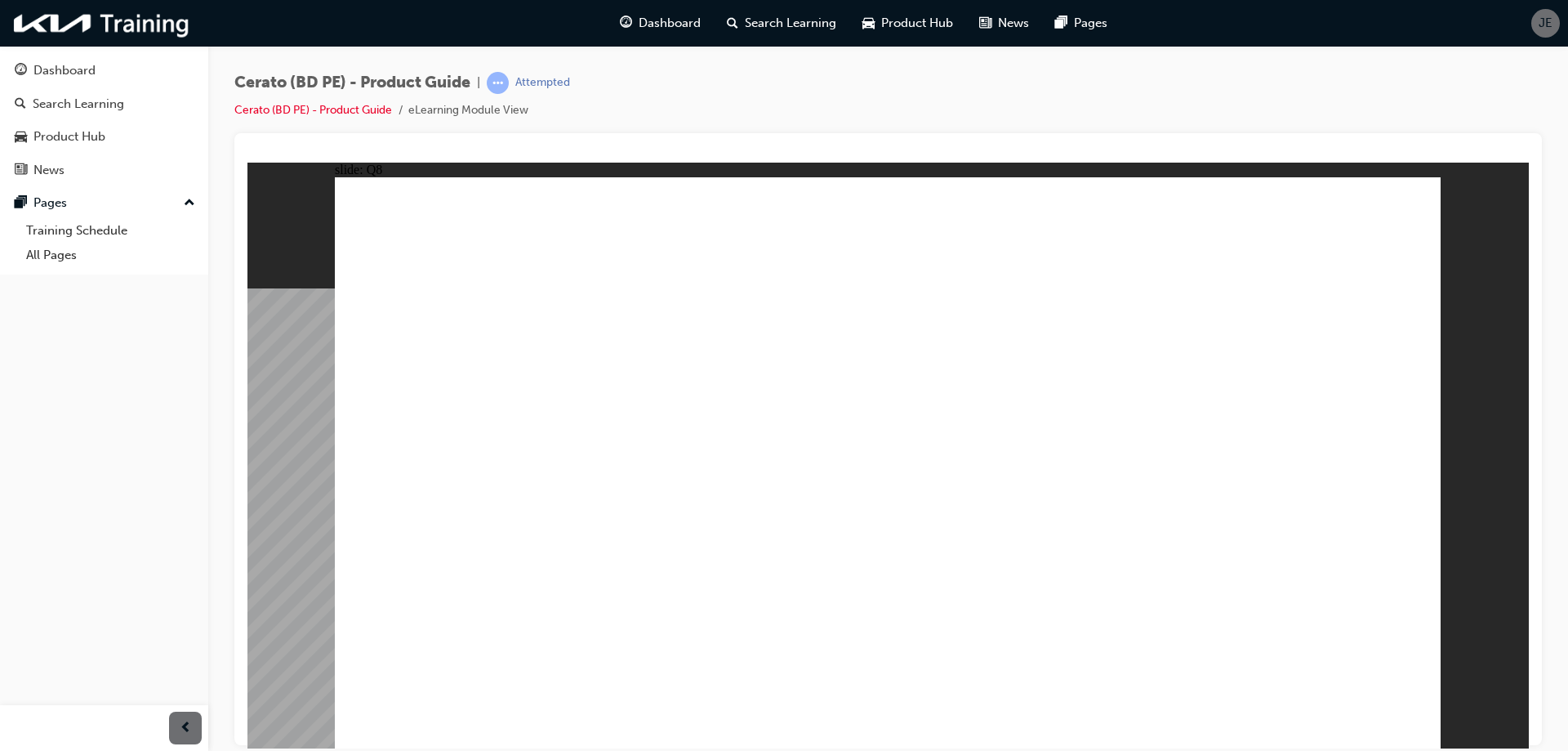
radio input "true"
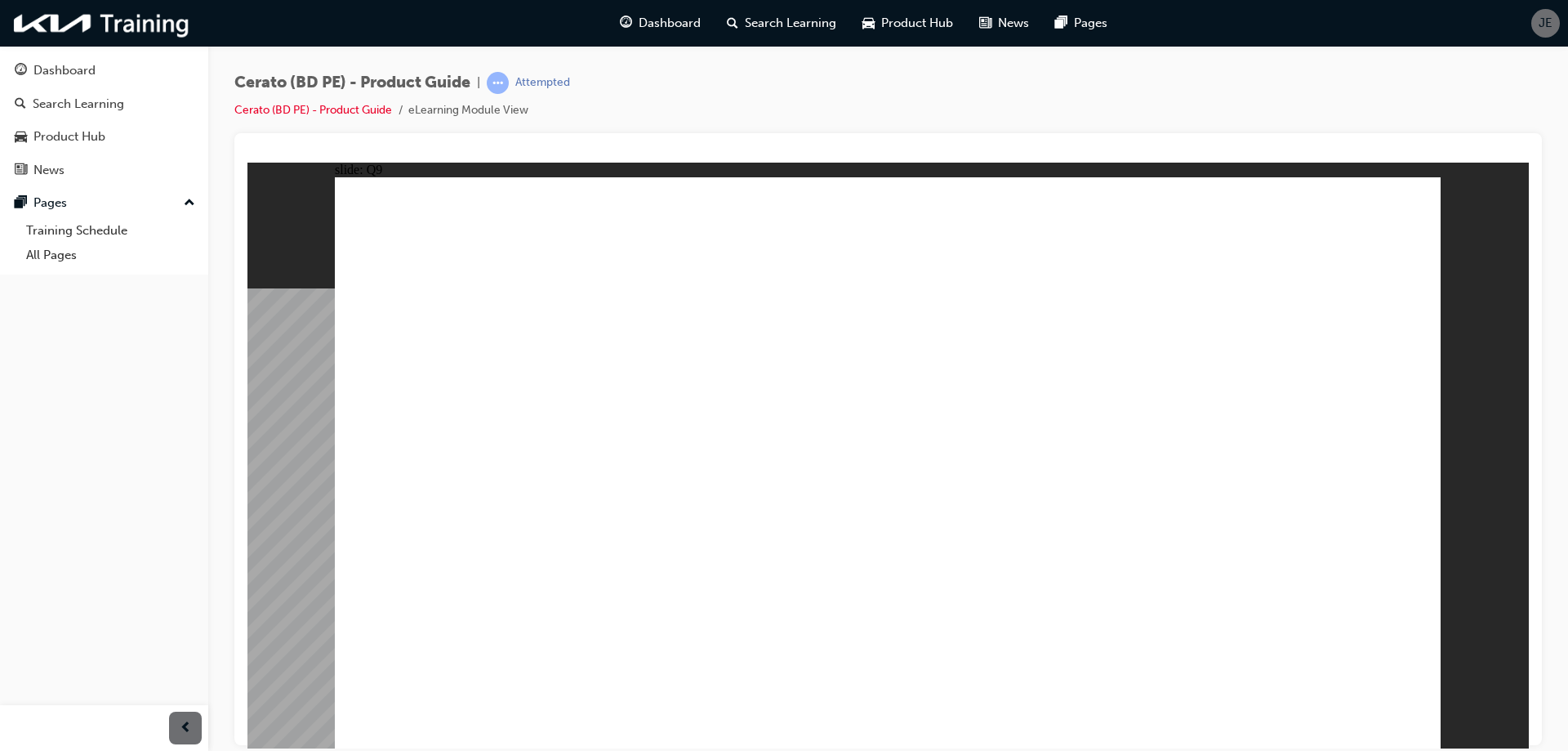
radio input "true"
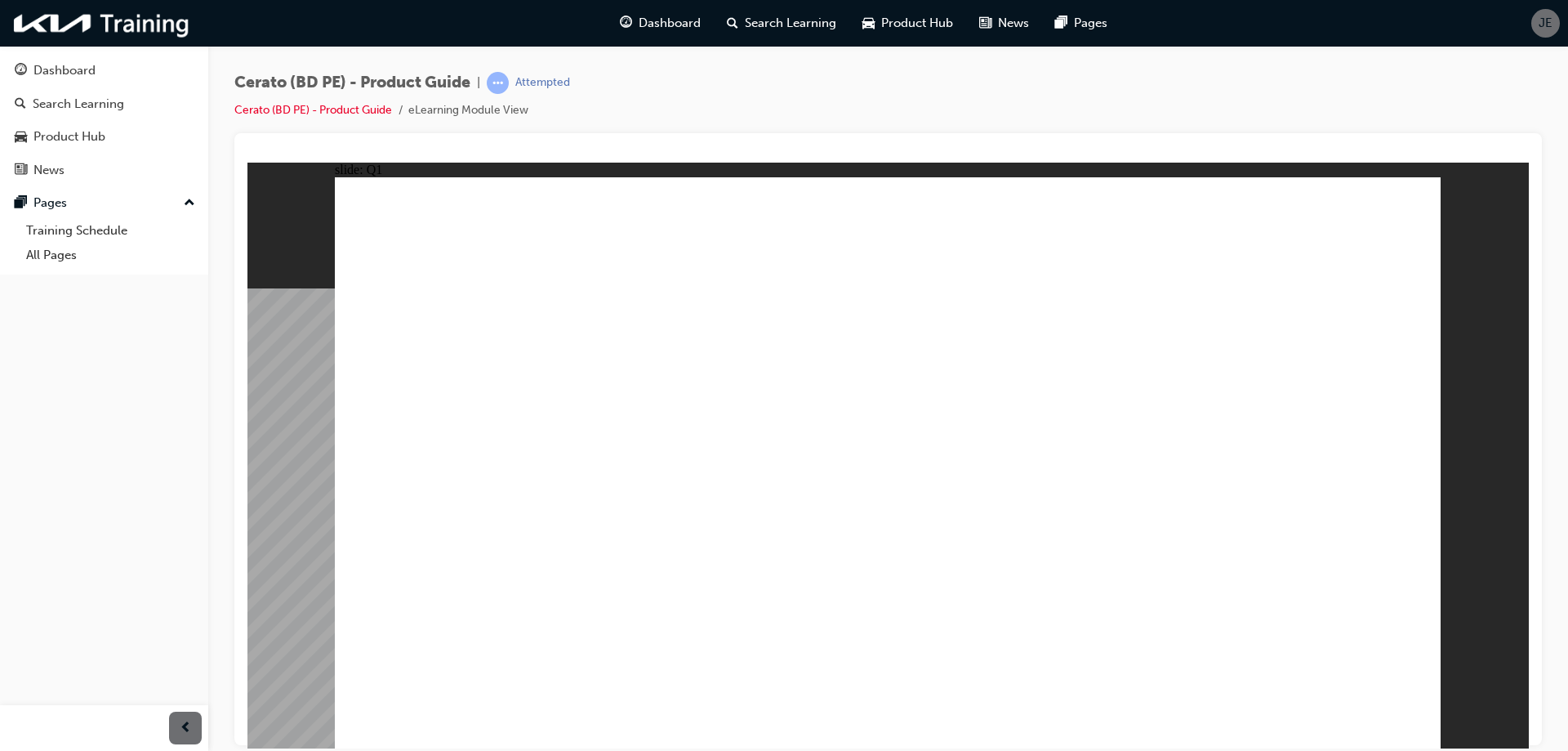
radio input "false"
radio input "true"
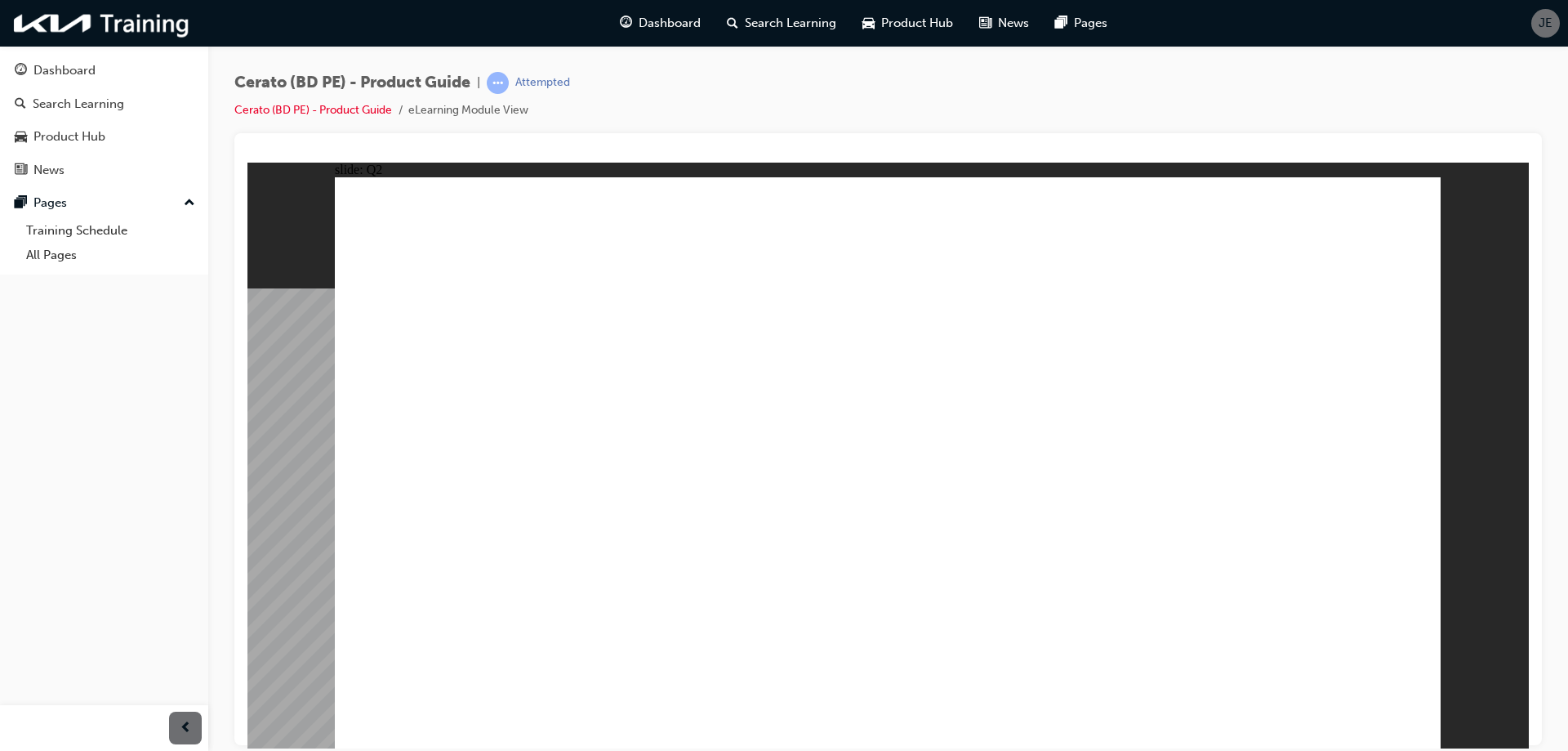
radio input "true"
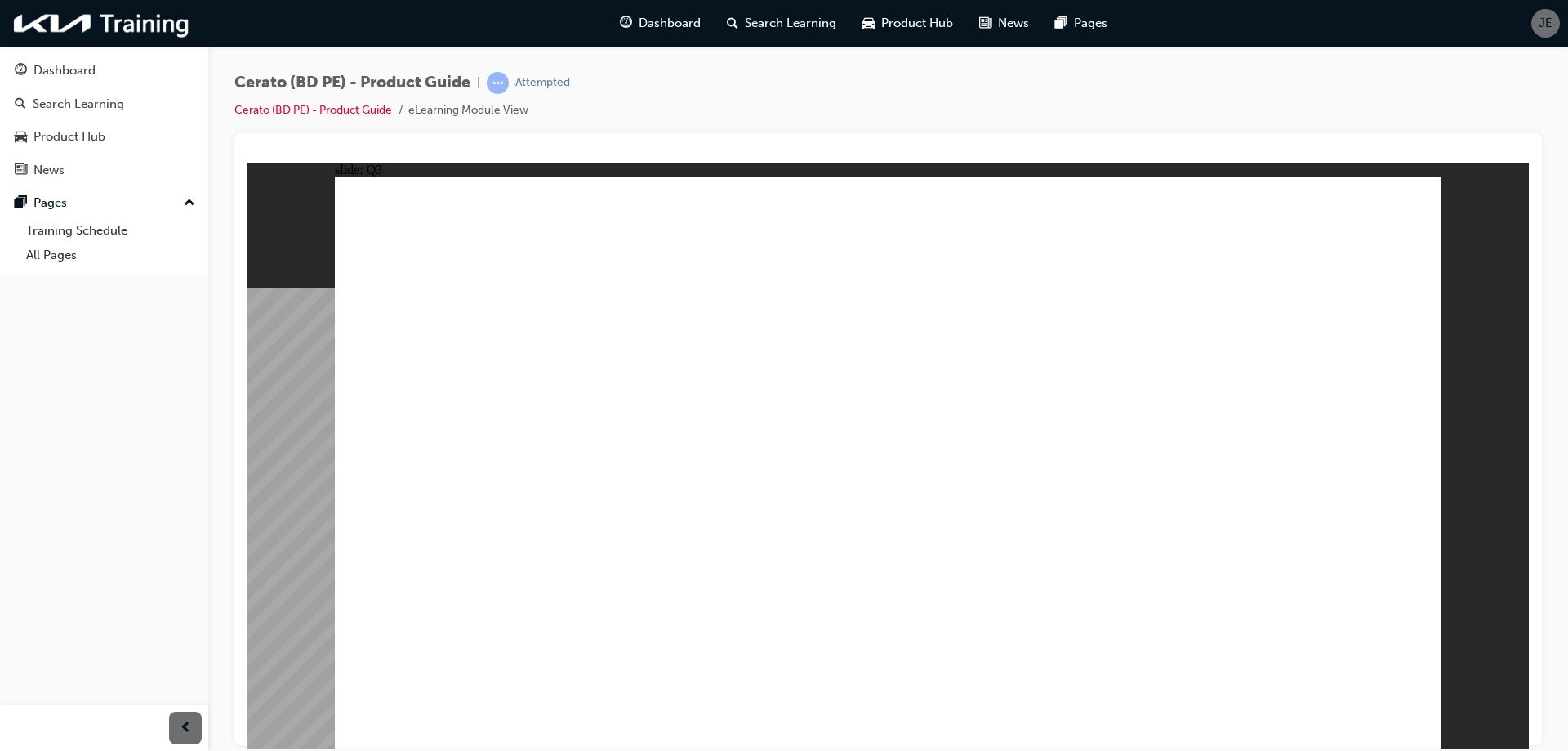
radio input "true"
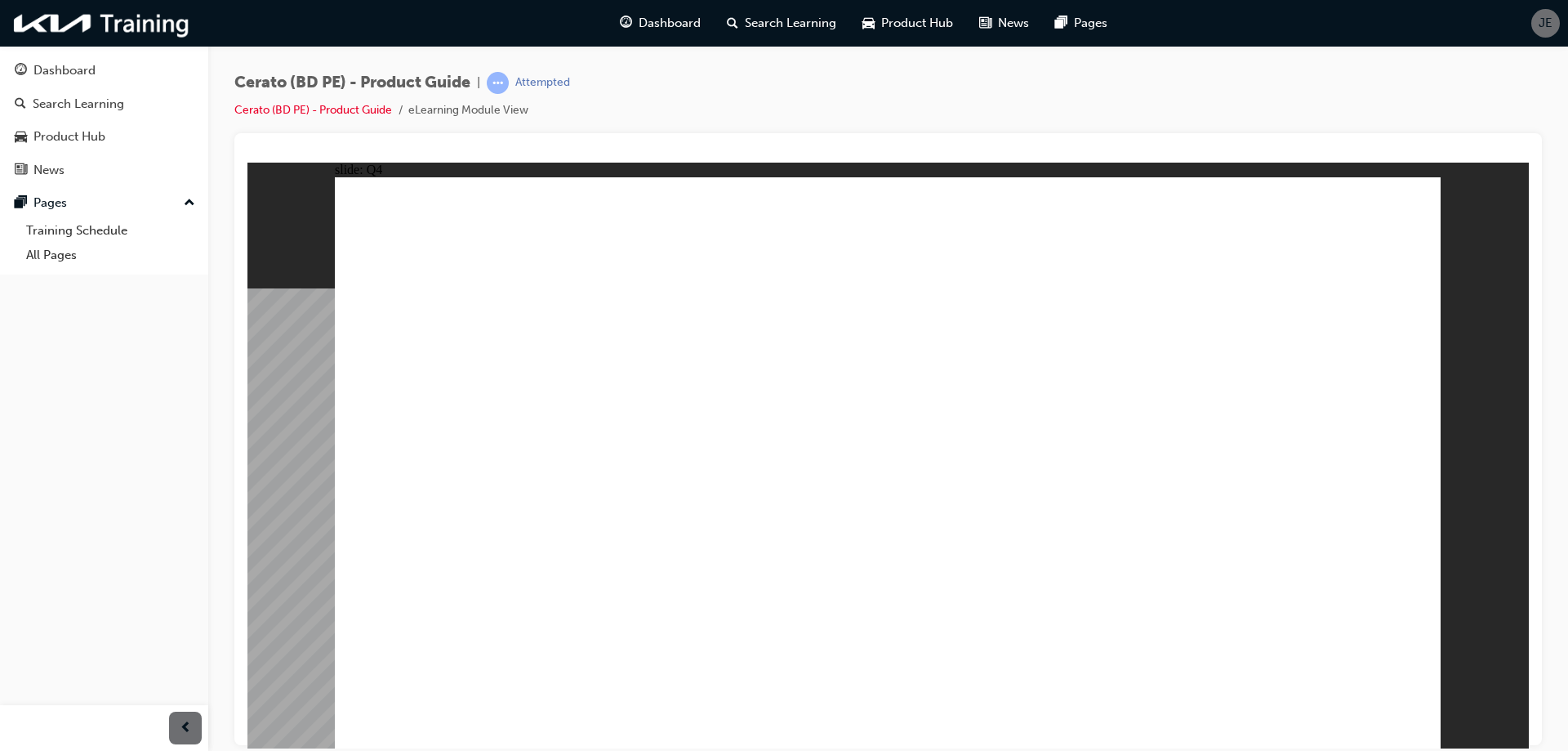
radio input "true"
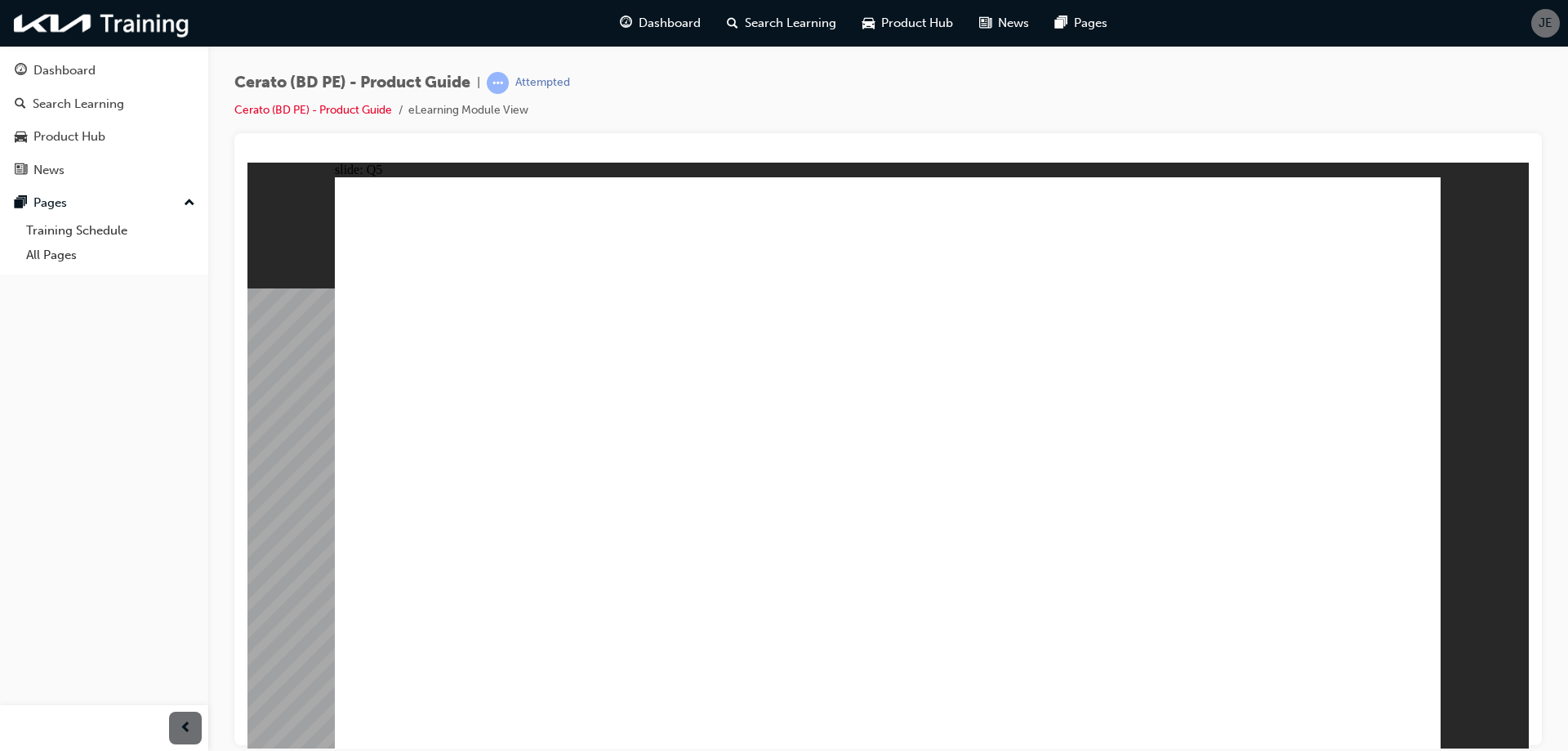
radio input "true"
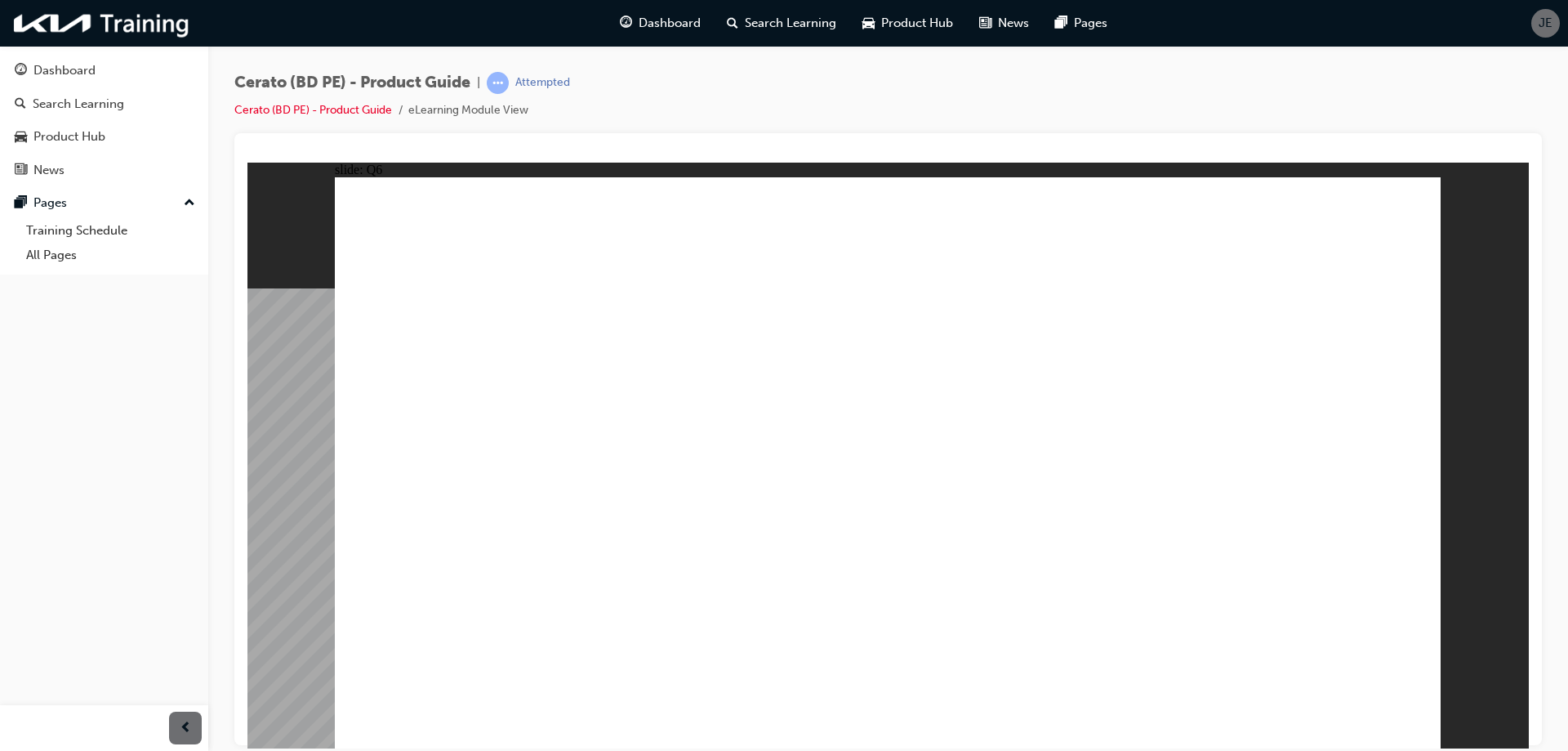
radio input "false"
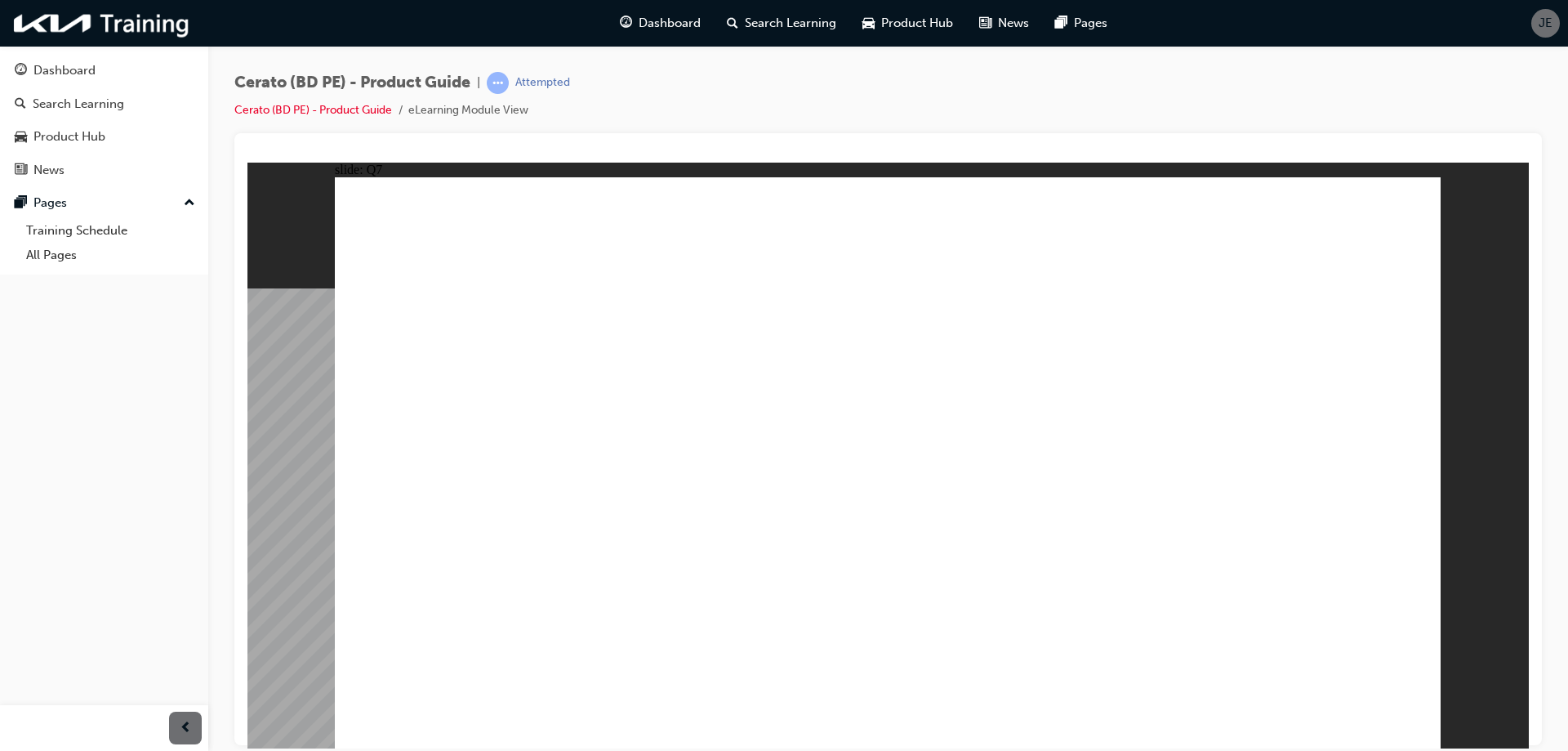
radio input "false"
radio input "true"
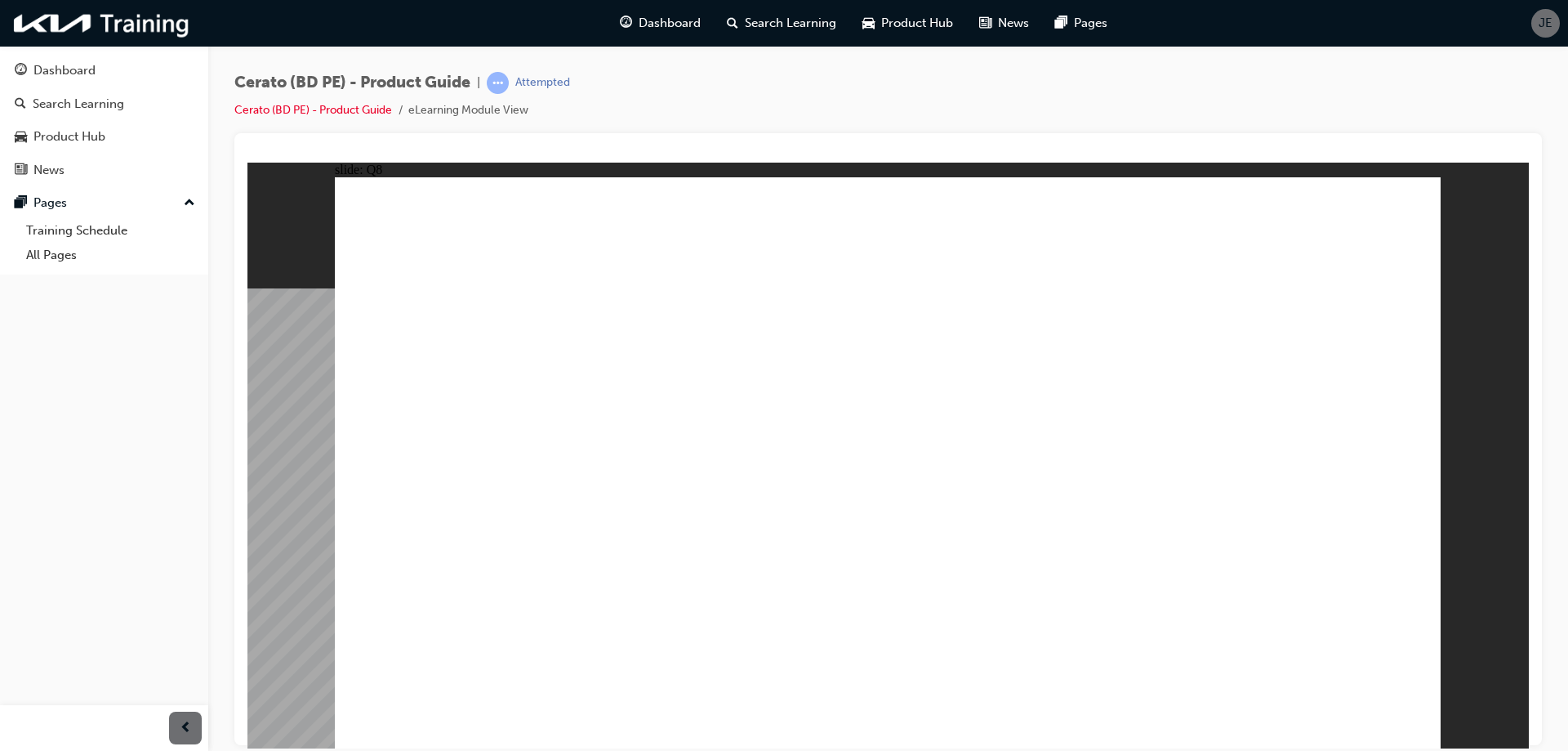
radio input "false"
radio input "true"
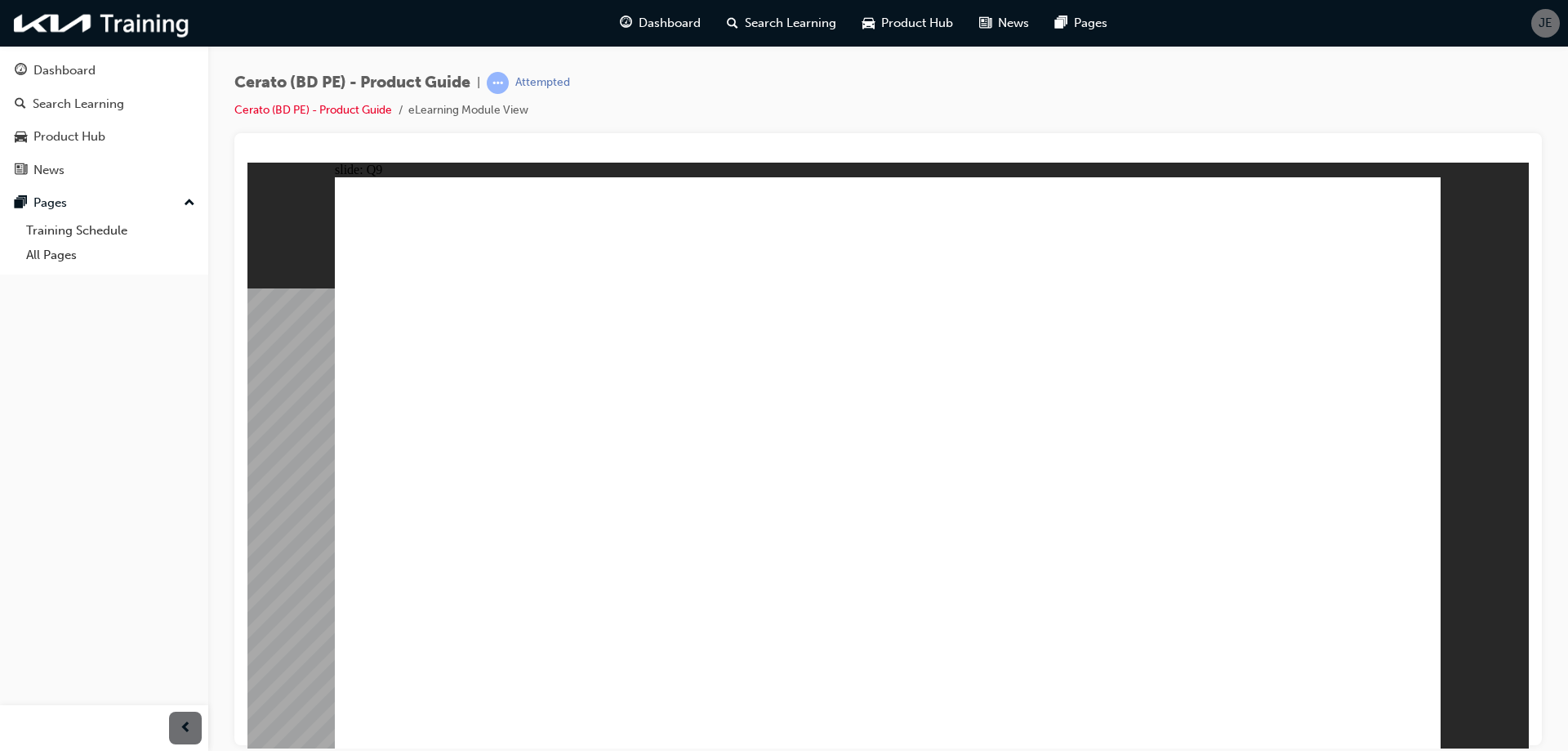
drag, startPoint x: 997, startPoint y: 595, endPoint x: 1182, endPoint y: 695, distance: 210.3
radio input "true"
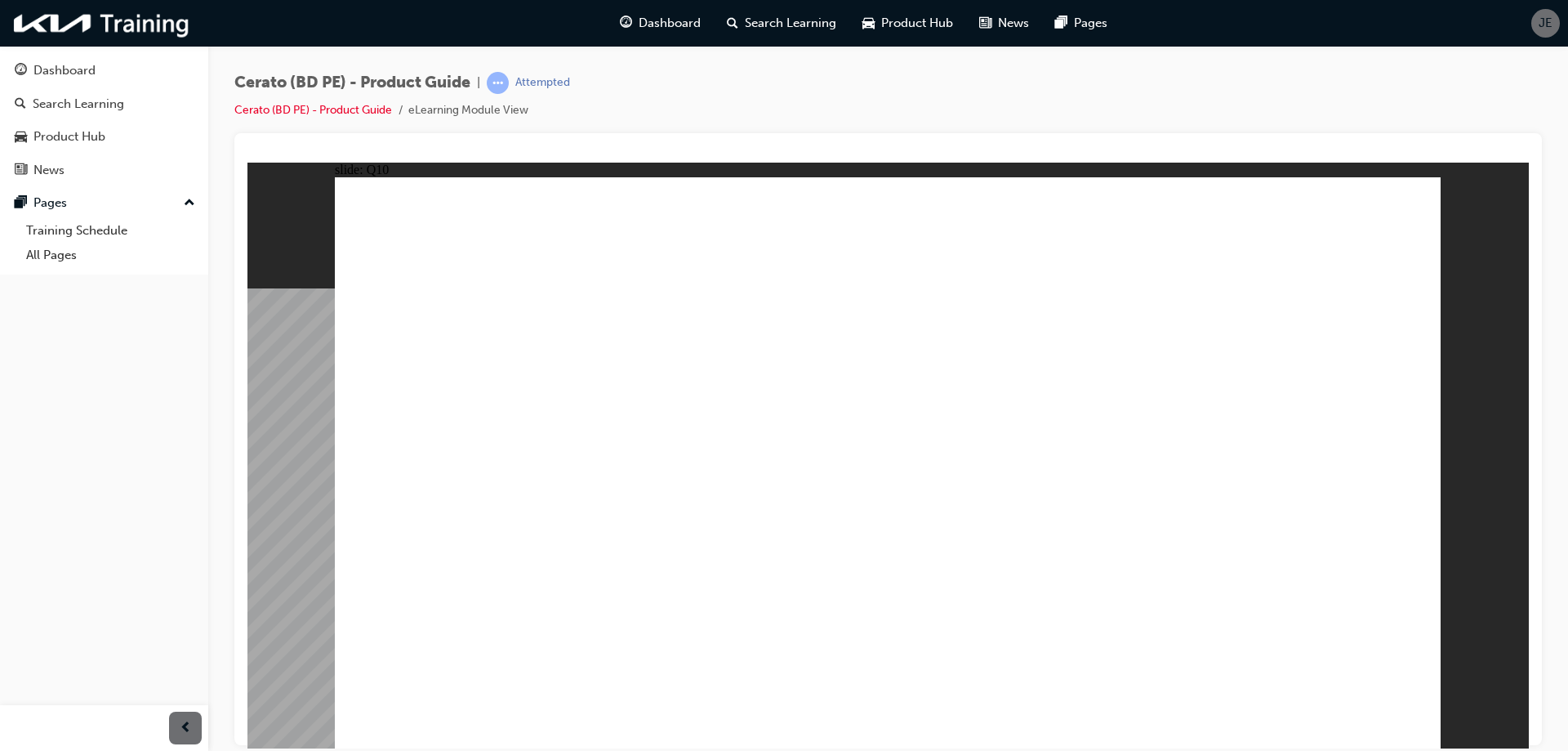
radio input "true"
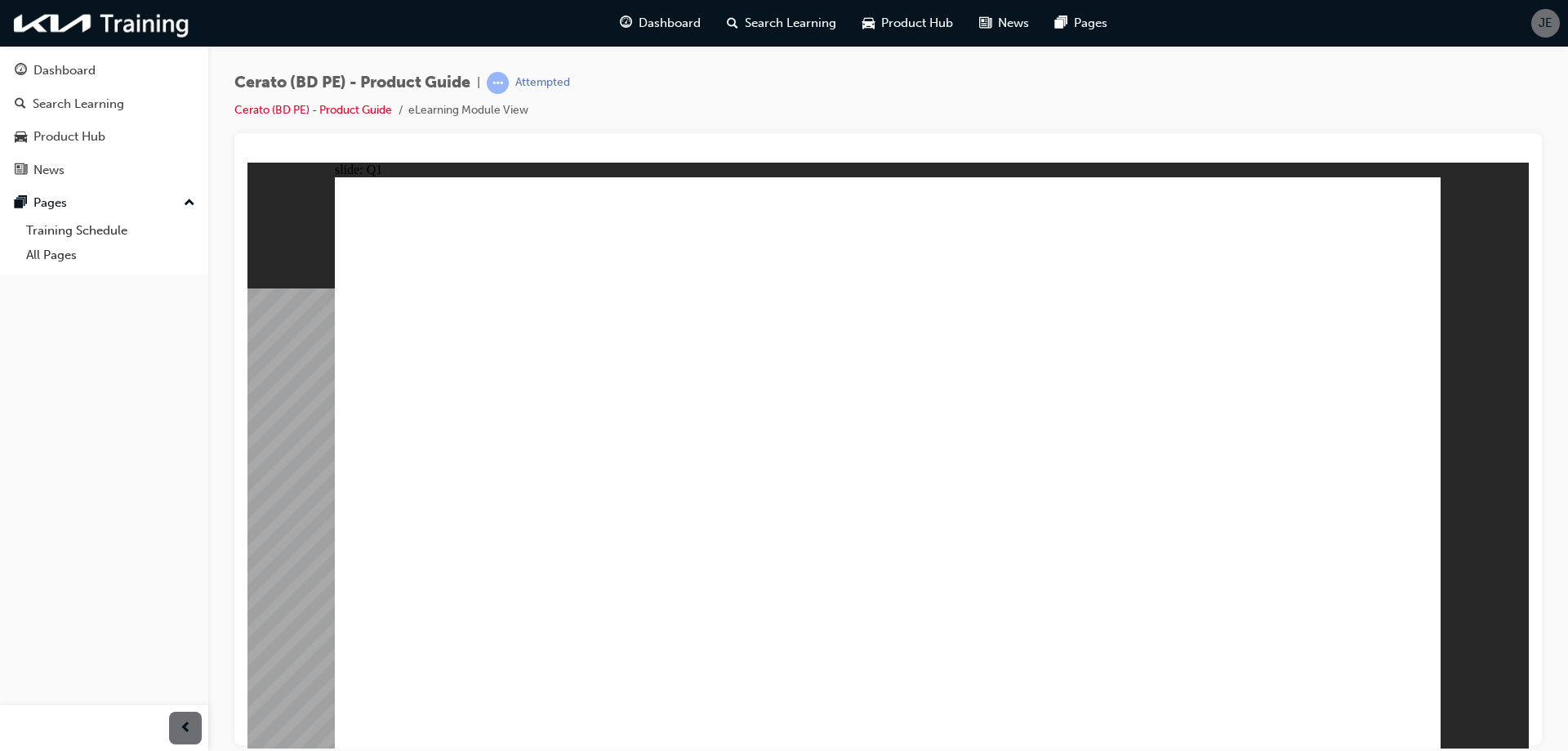
radio input "true"
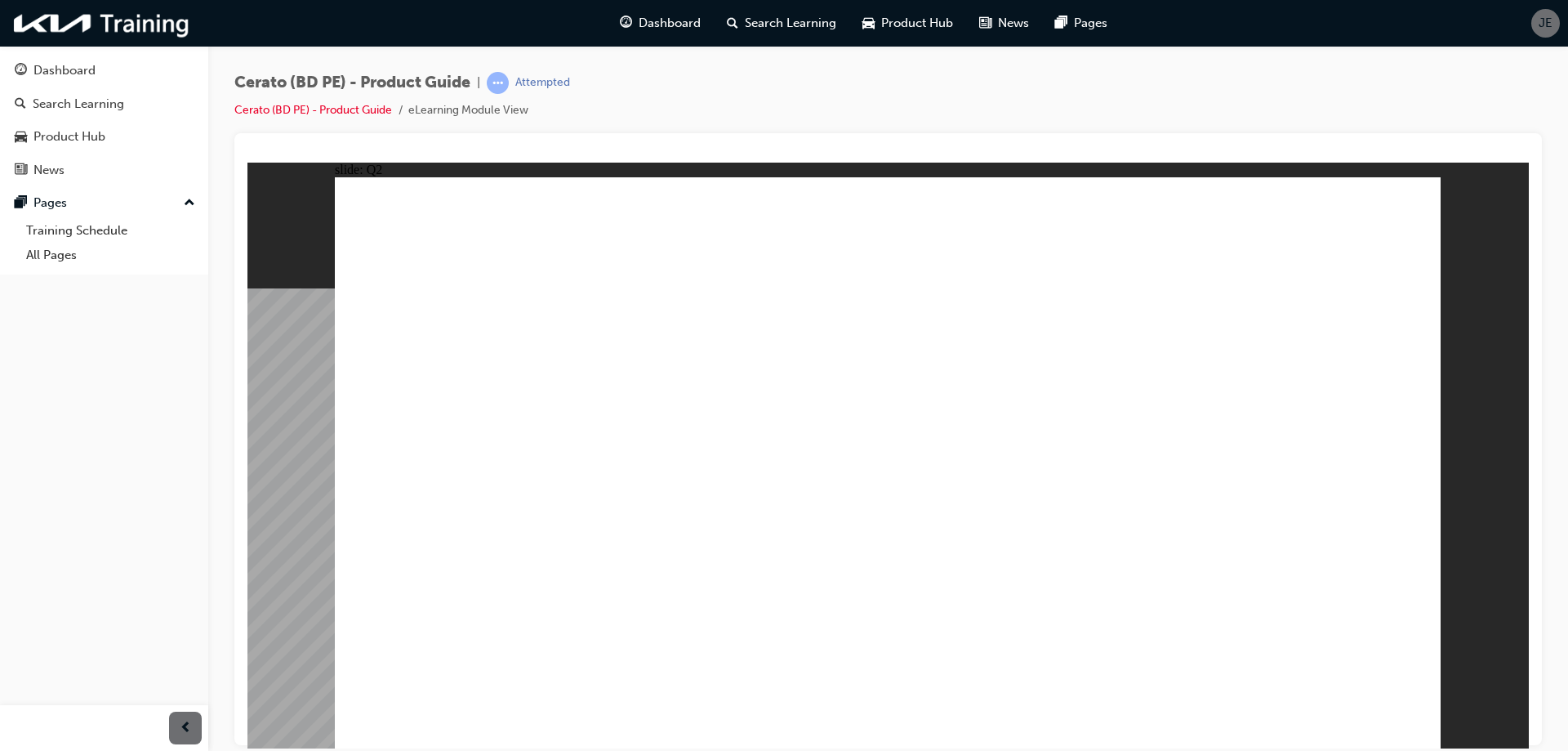
radio input "true"
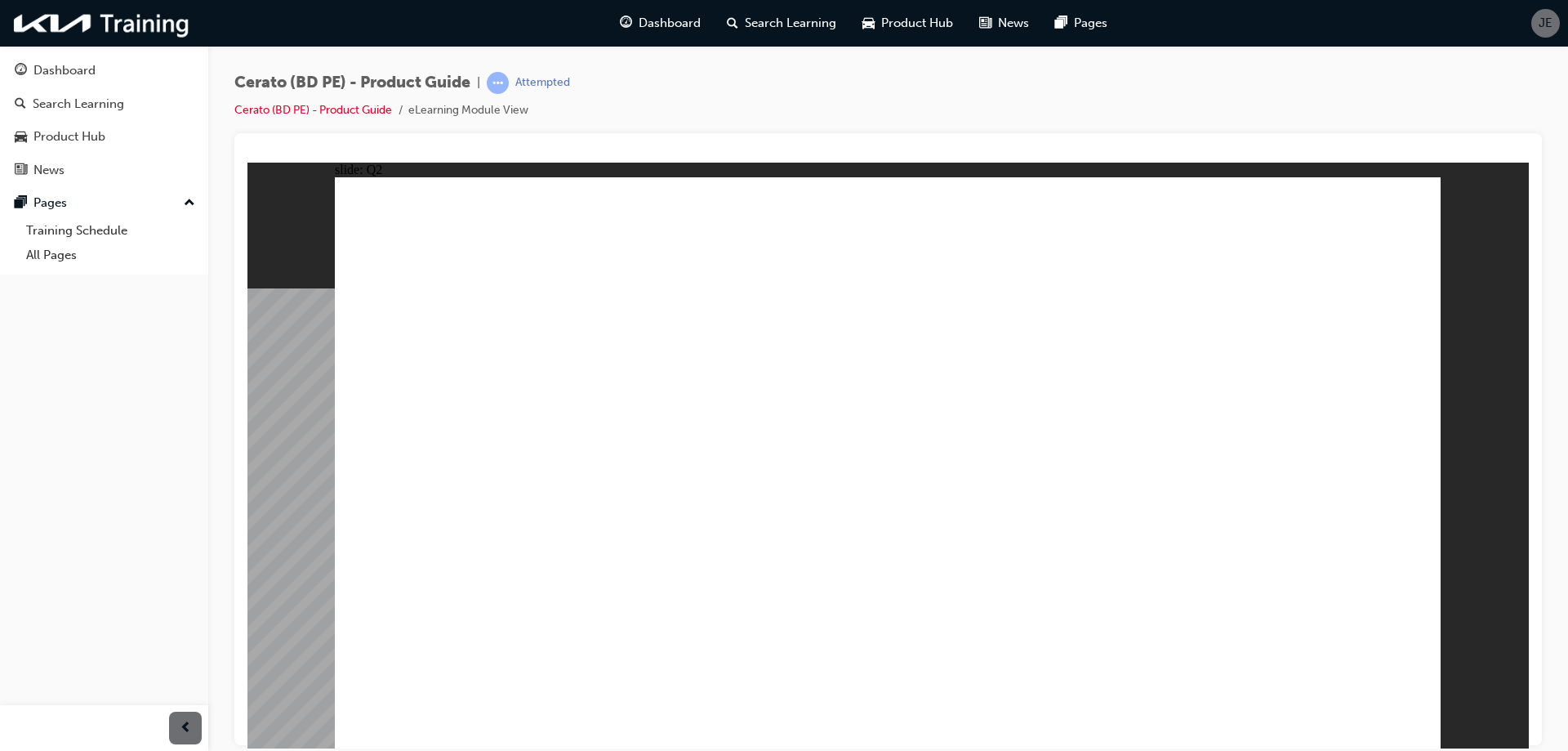
radio input "false"
radio input "true"
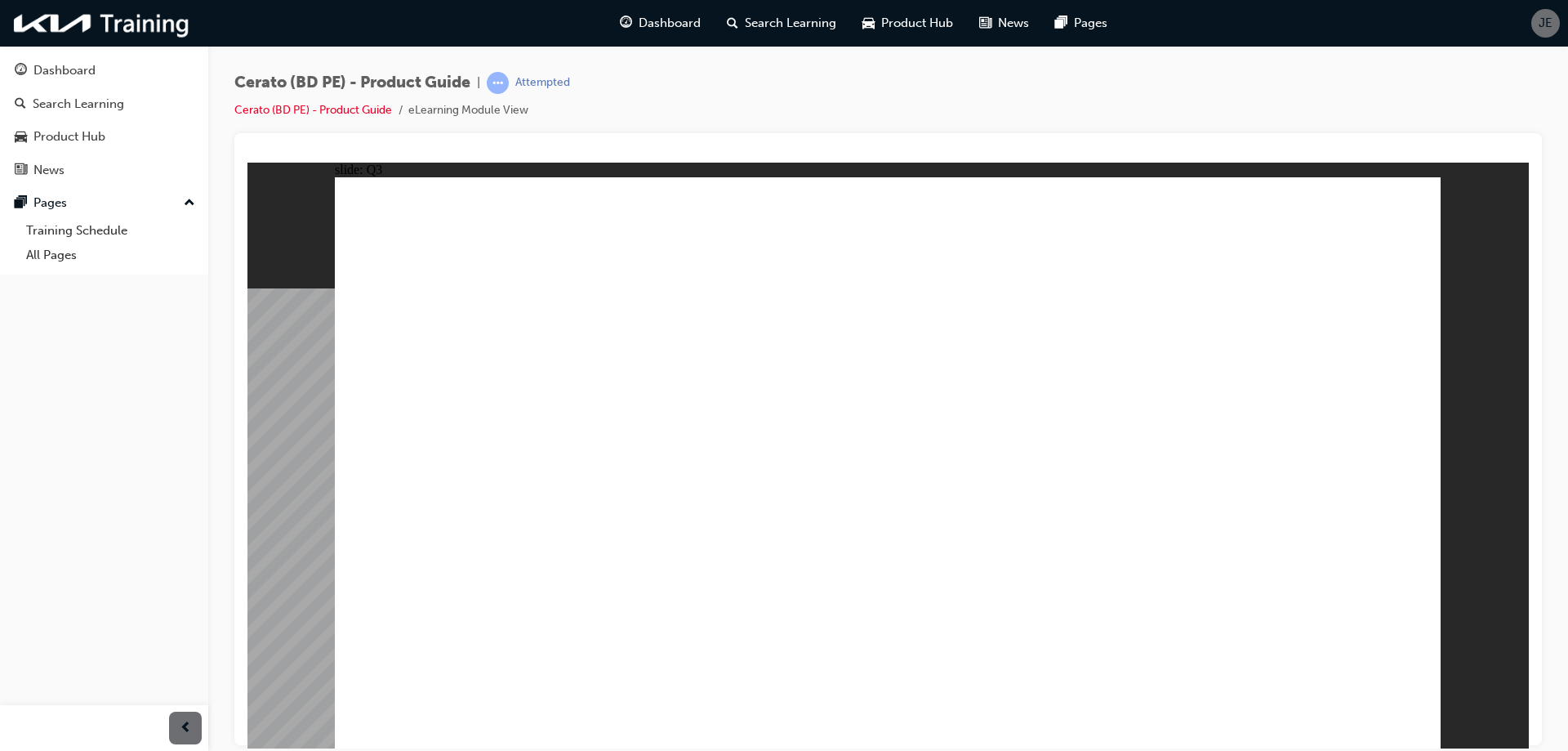
drag, startPoint x: 986, startPoint y: 598, endPoint x: 1224, endPoint y: 659, distance: 245.7
radio input "true"
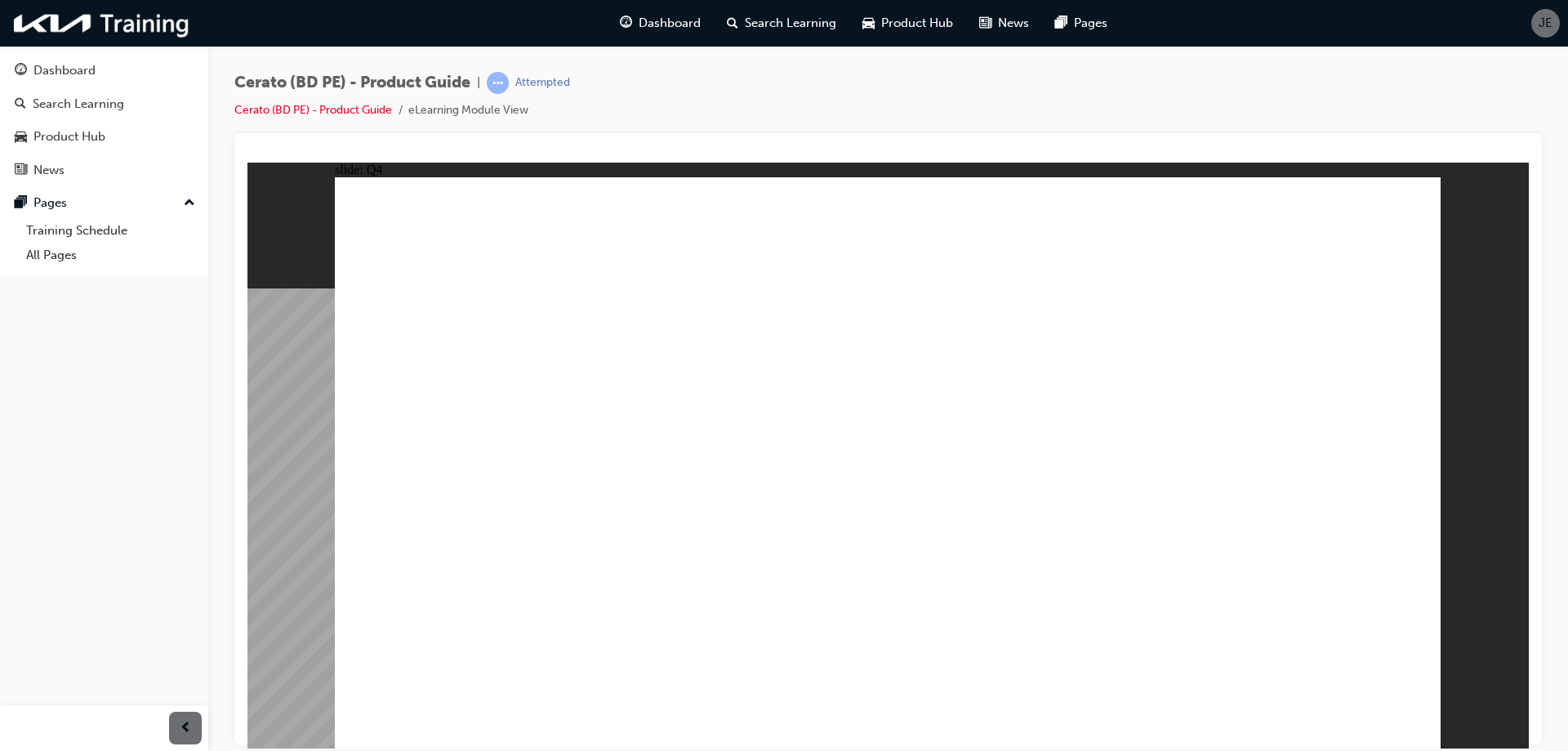
drag, startPoint x: 939, startPoint y: 594, endPoint x: 1371, endPoint y: 700, distance: 444.8
radio input "true"
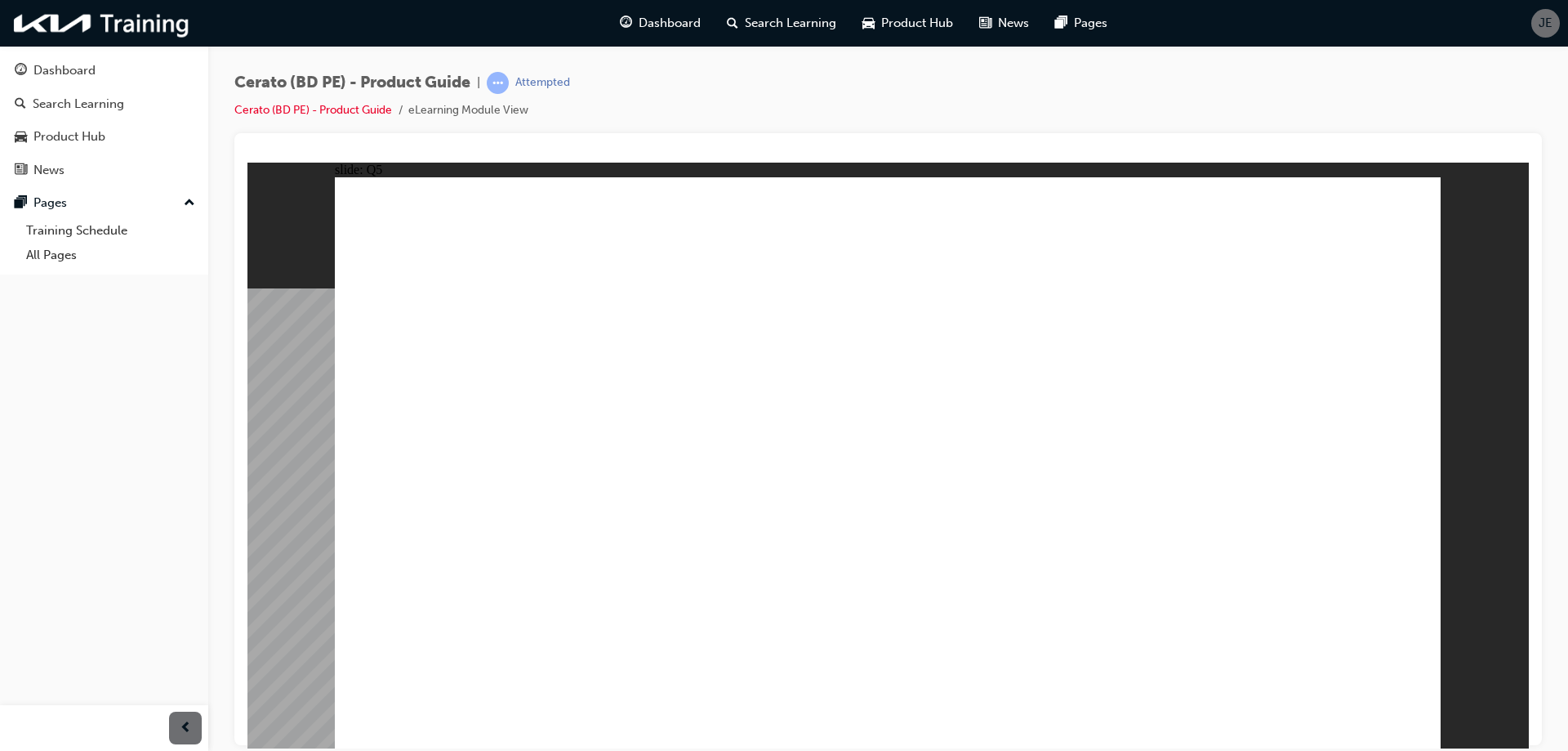
radio input "true"
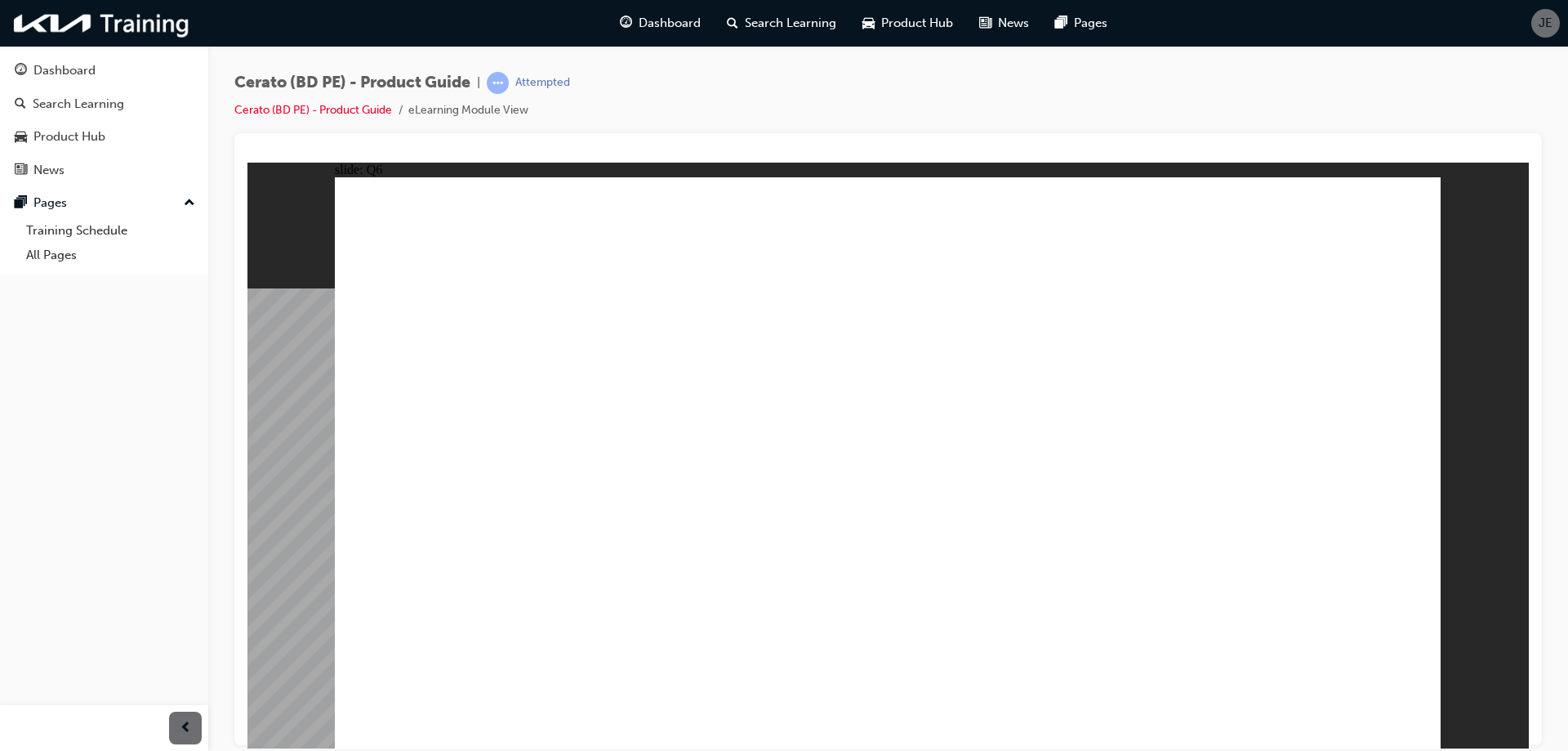
radio input "true"
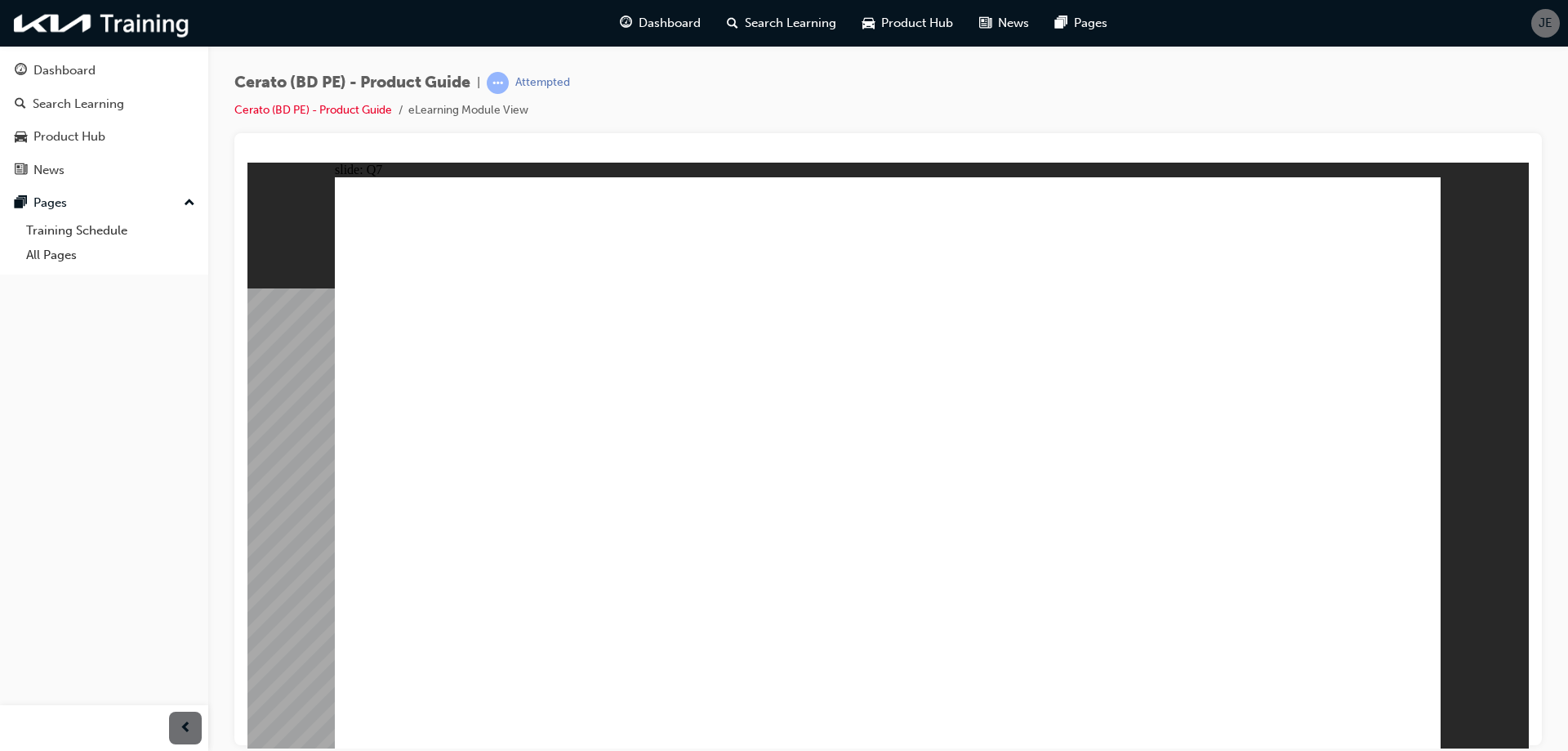
radio input "true"
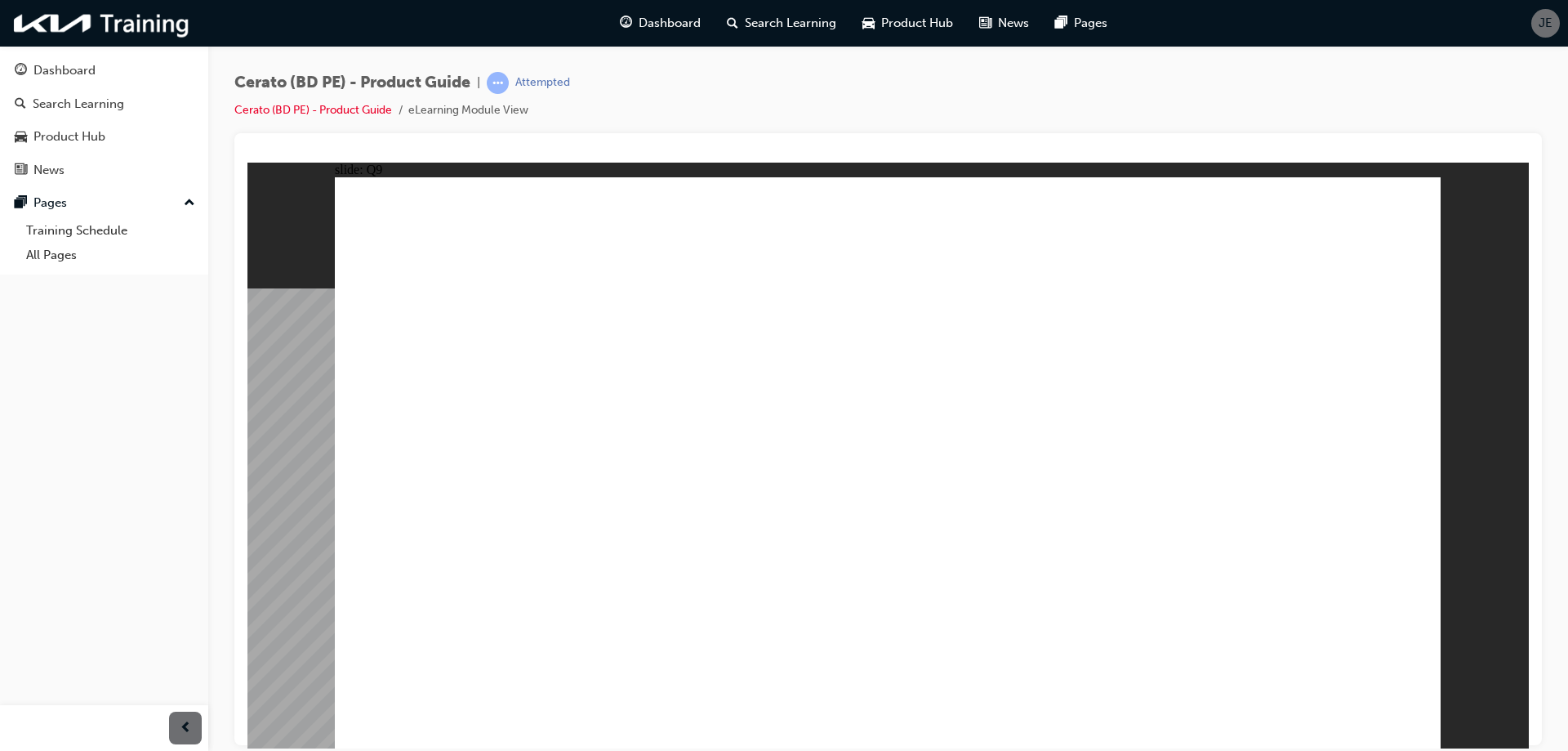
radio input "true"
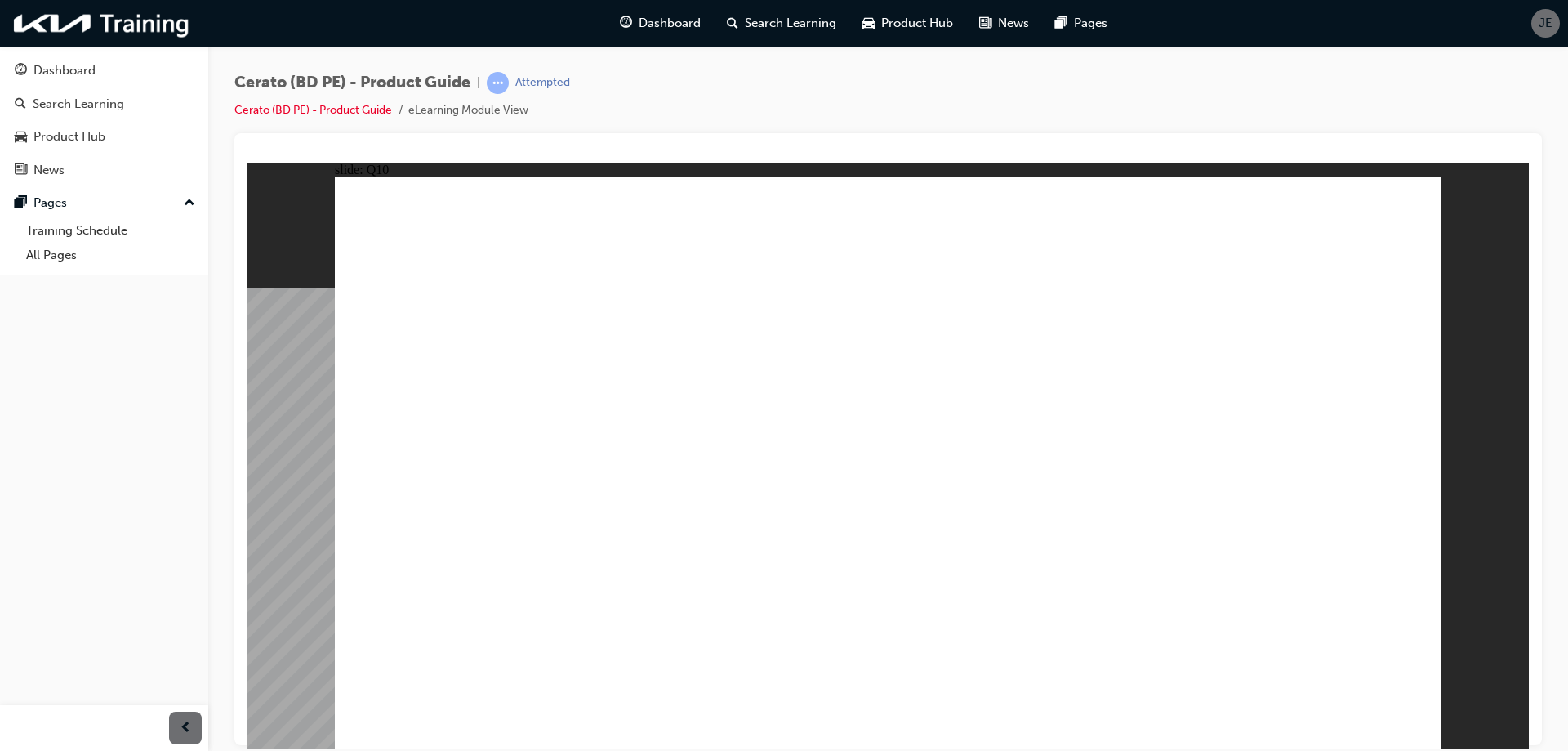
radio input "true"
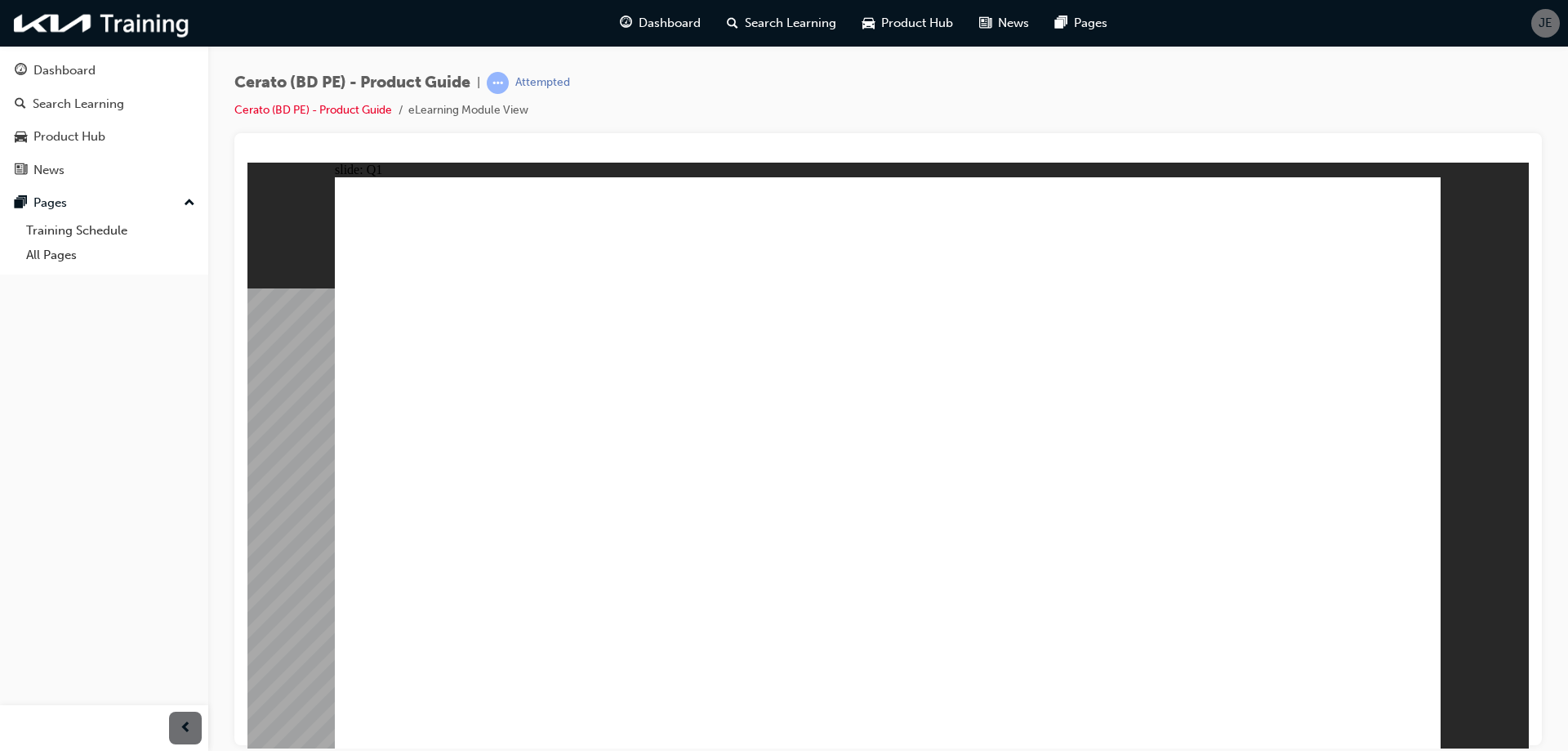
radio input "true"
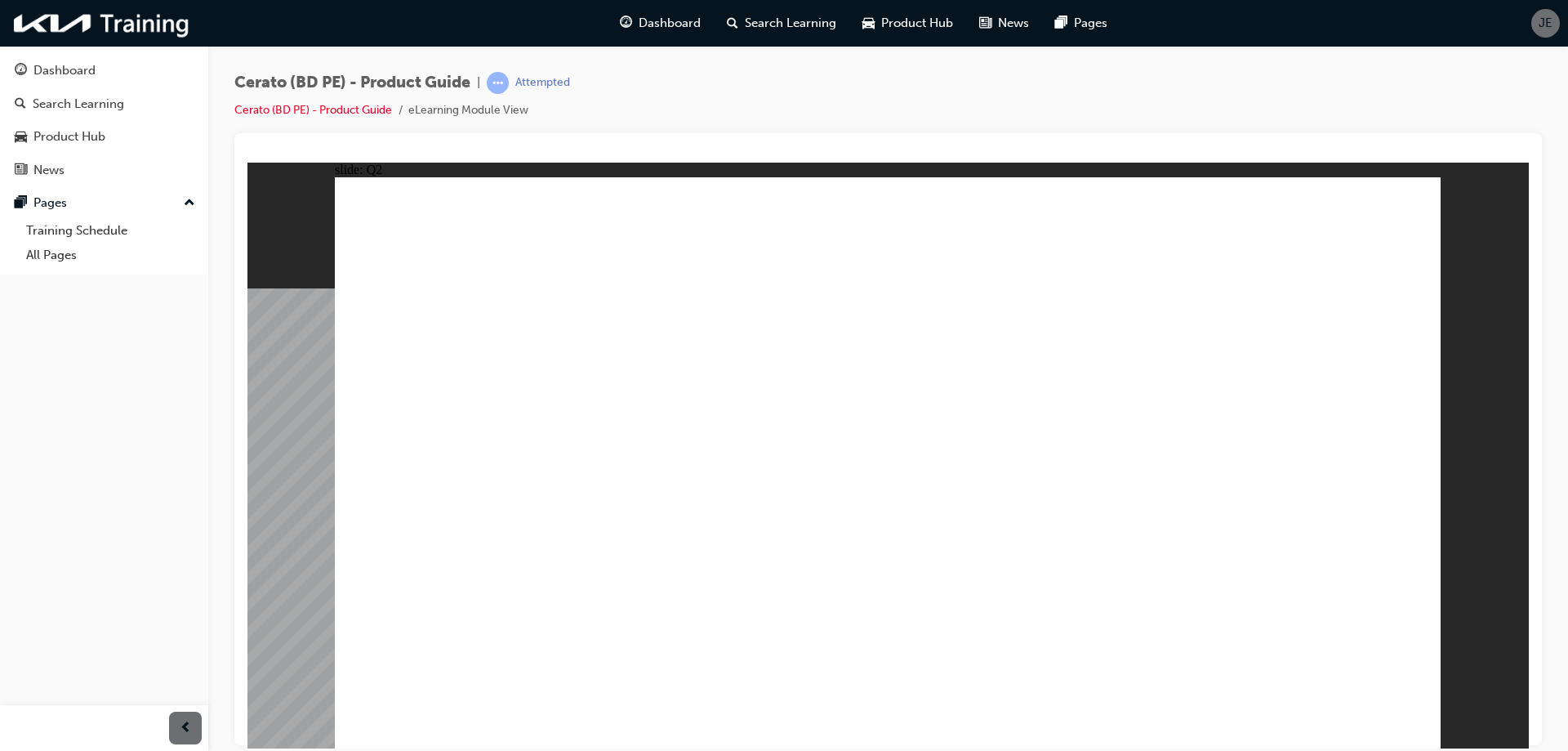
radio input "true"
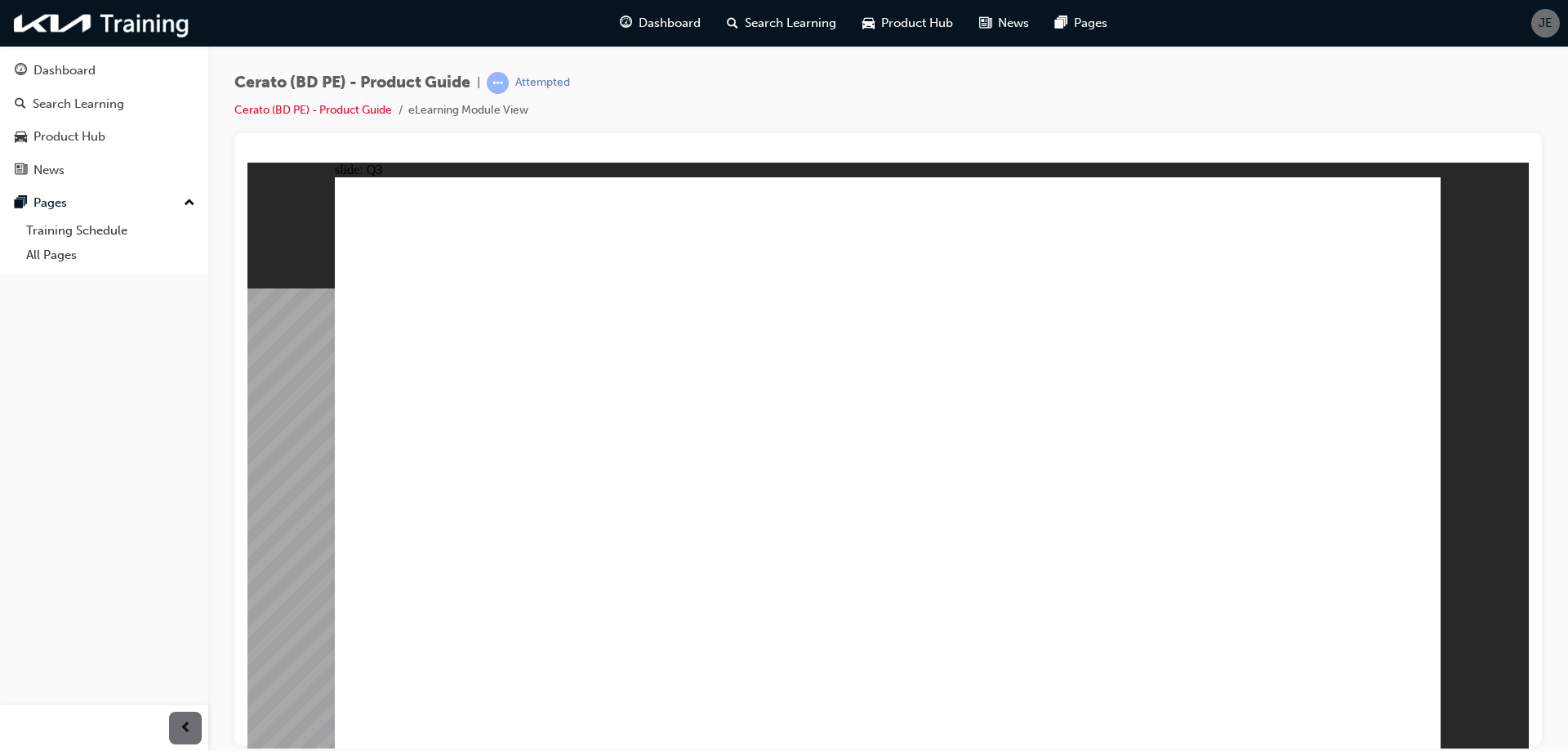
radio input "true"
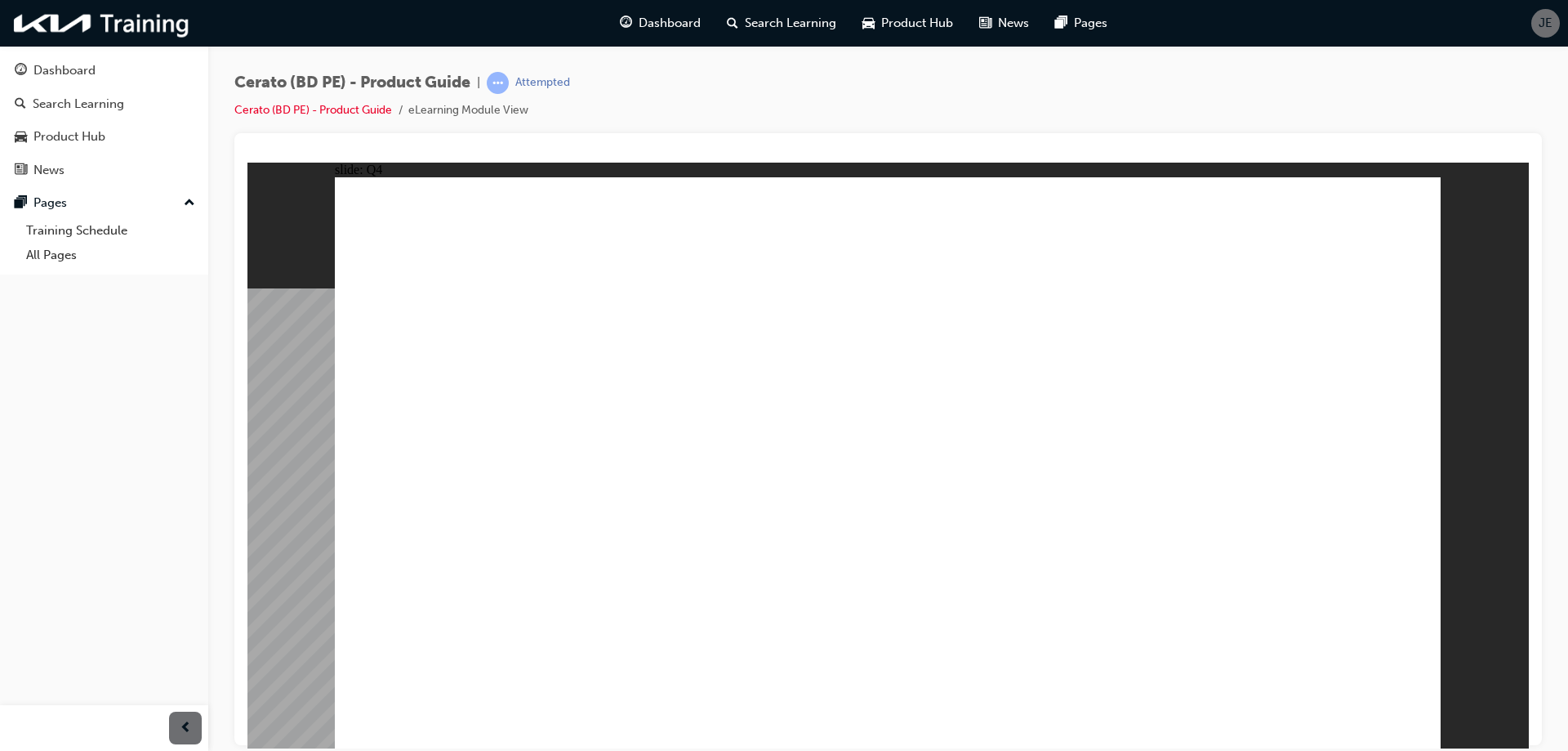
radio input "true"
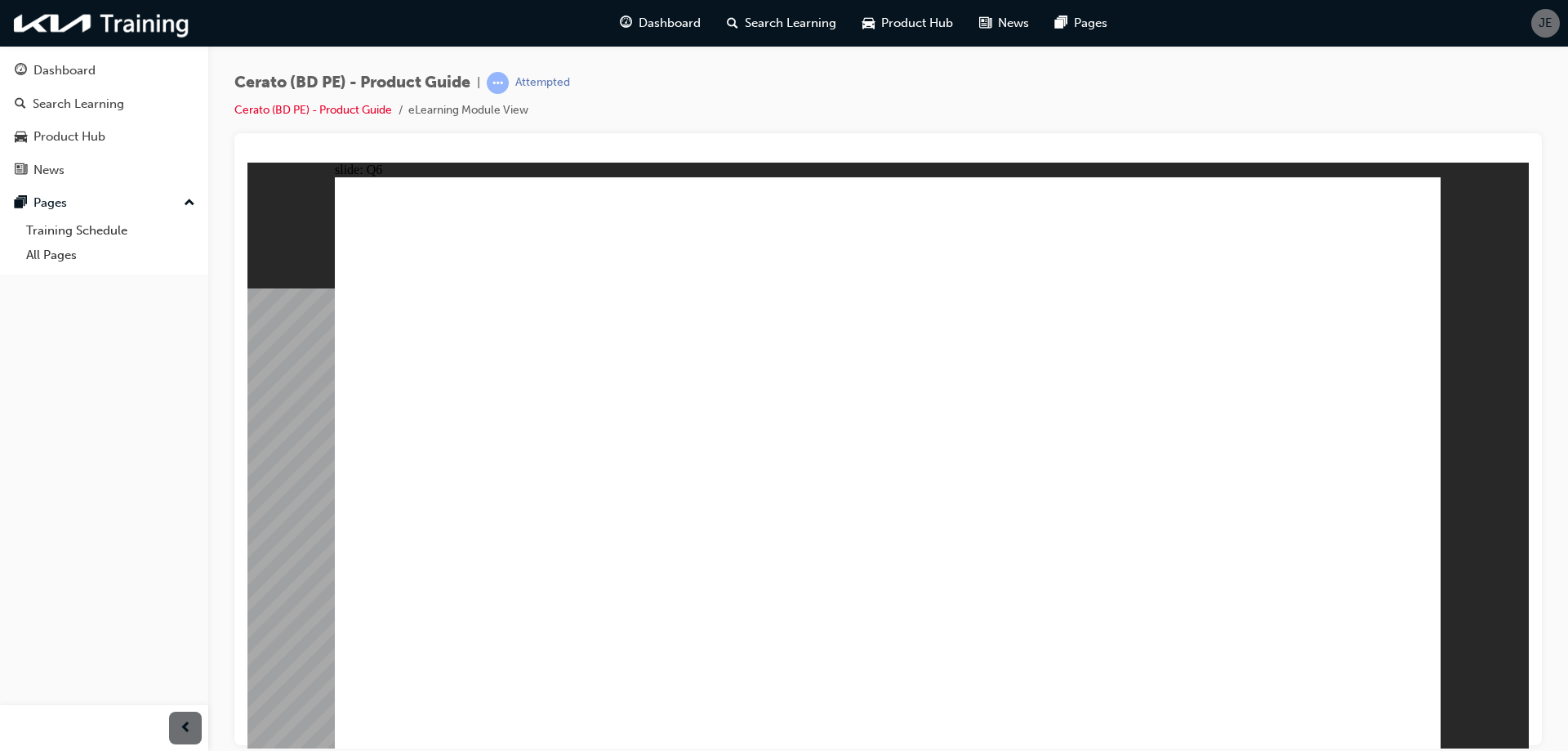
radio input "true"
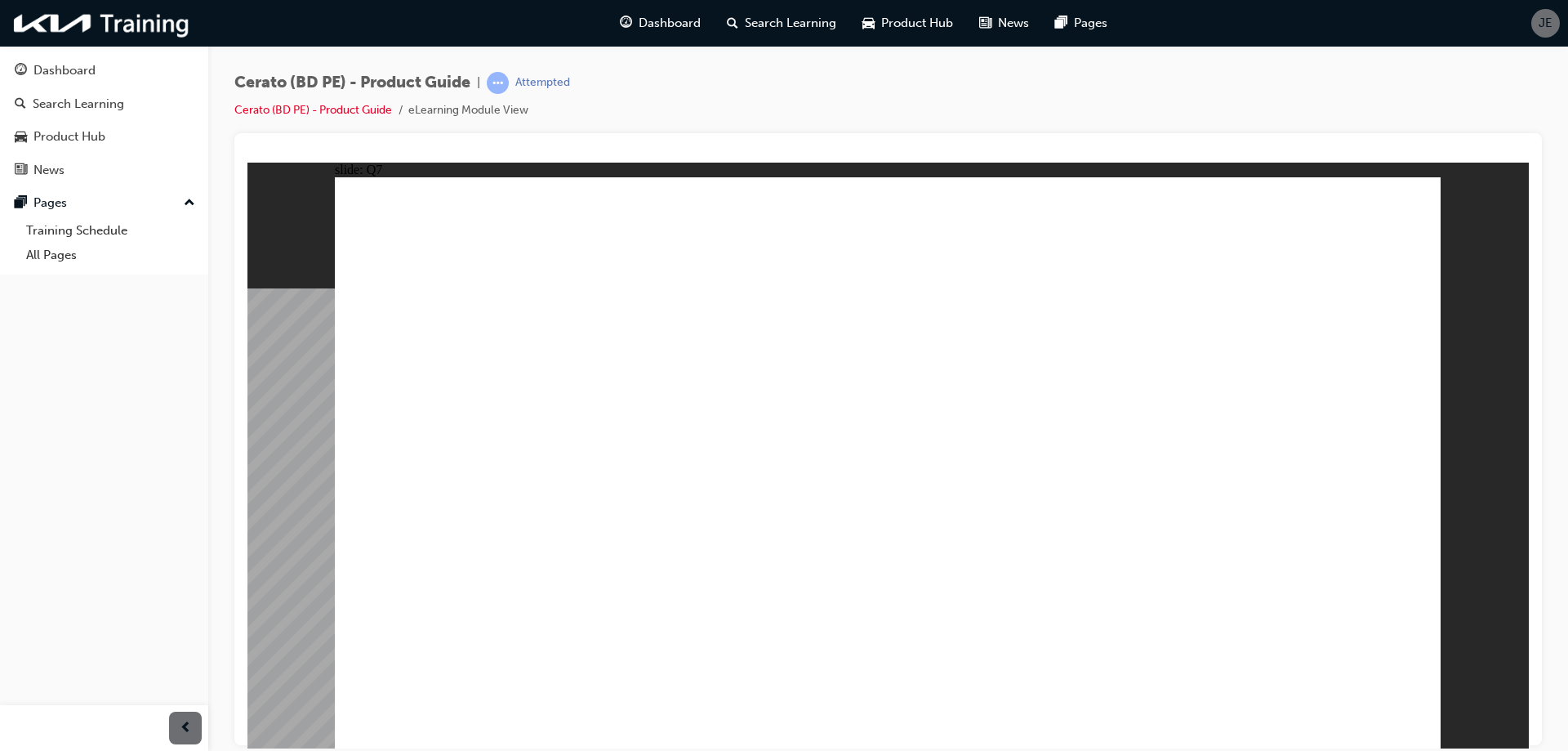
radio input "true"
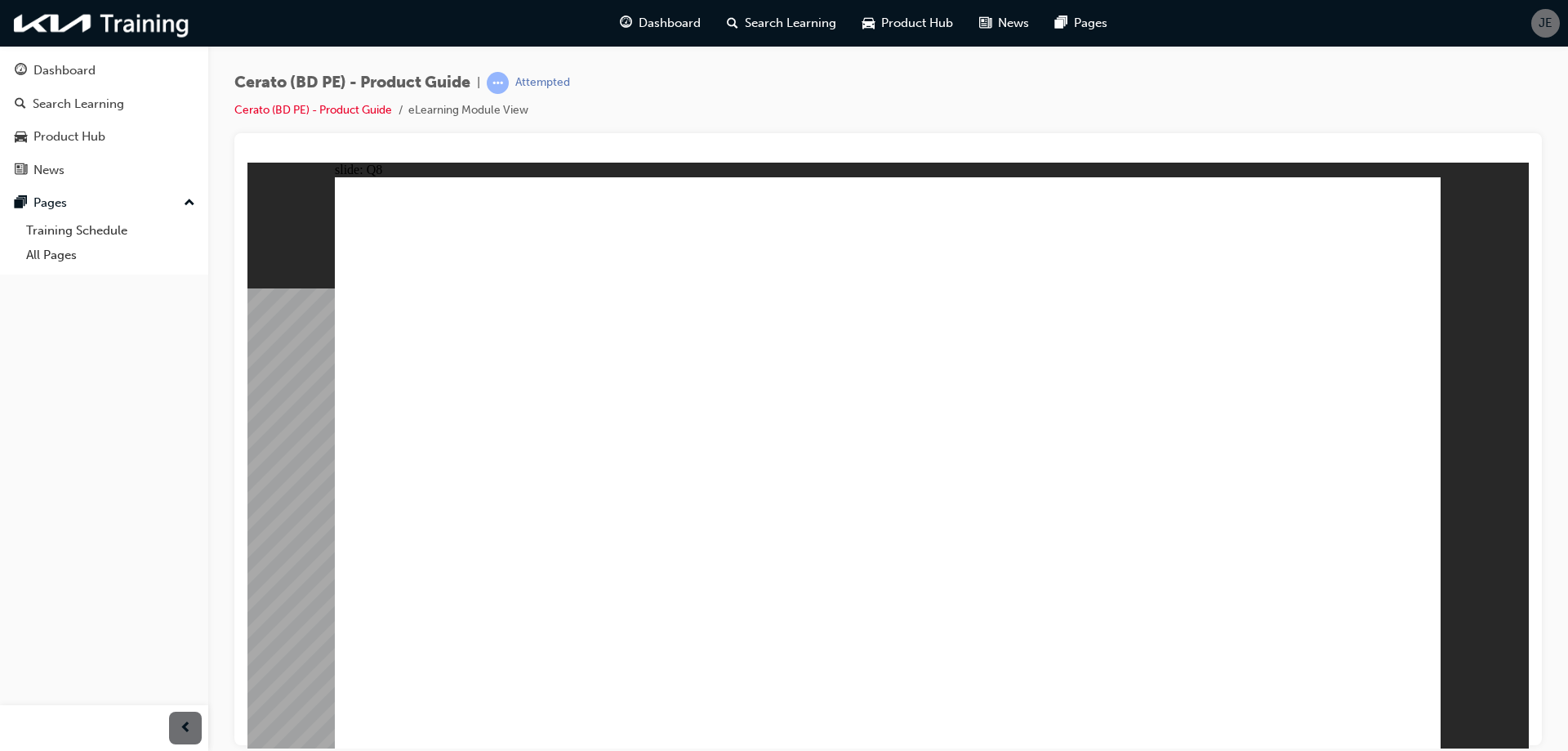
radio input "true"
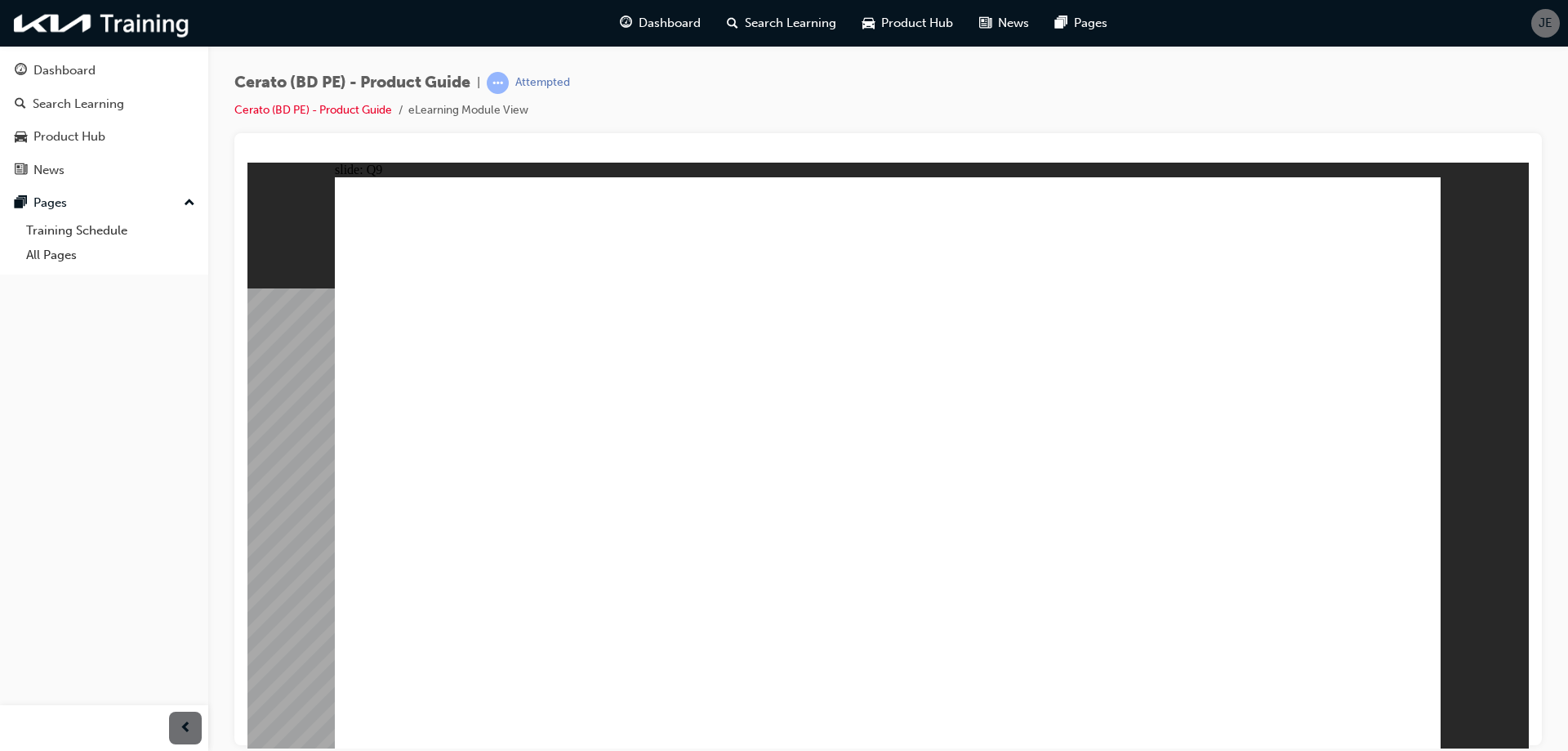
radio input "false"
radio input "true"
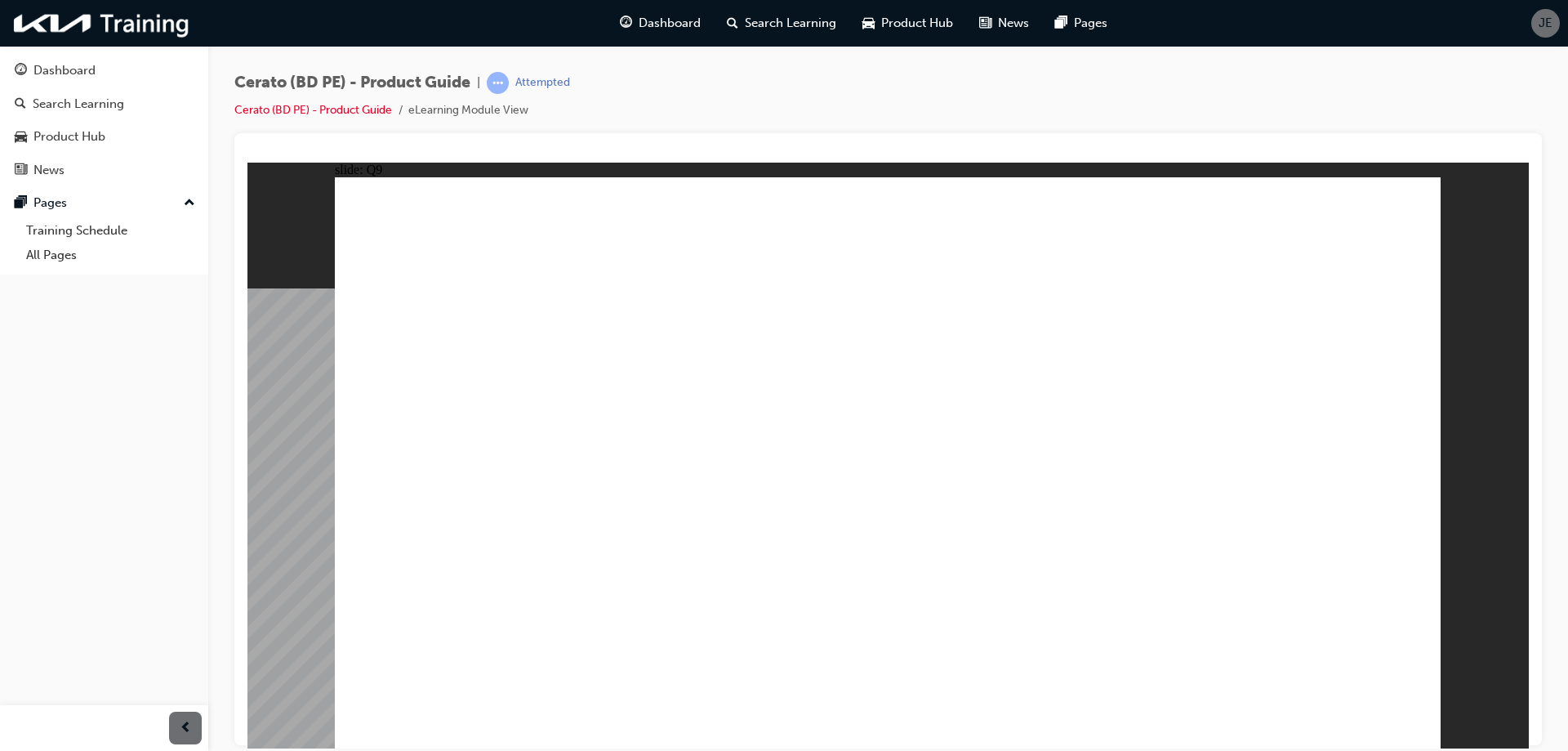
radio input "true"
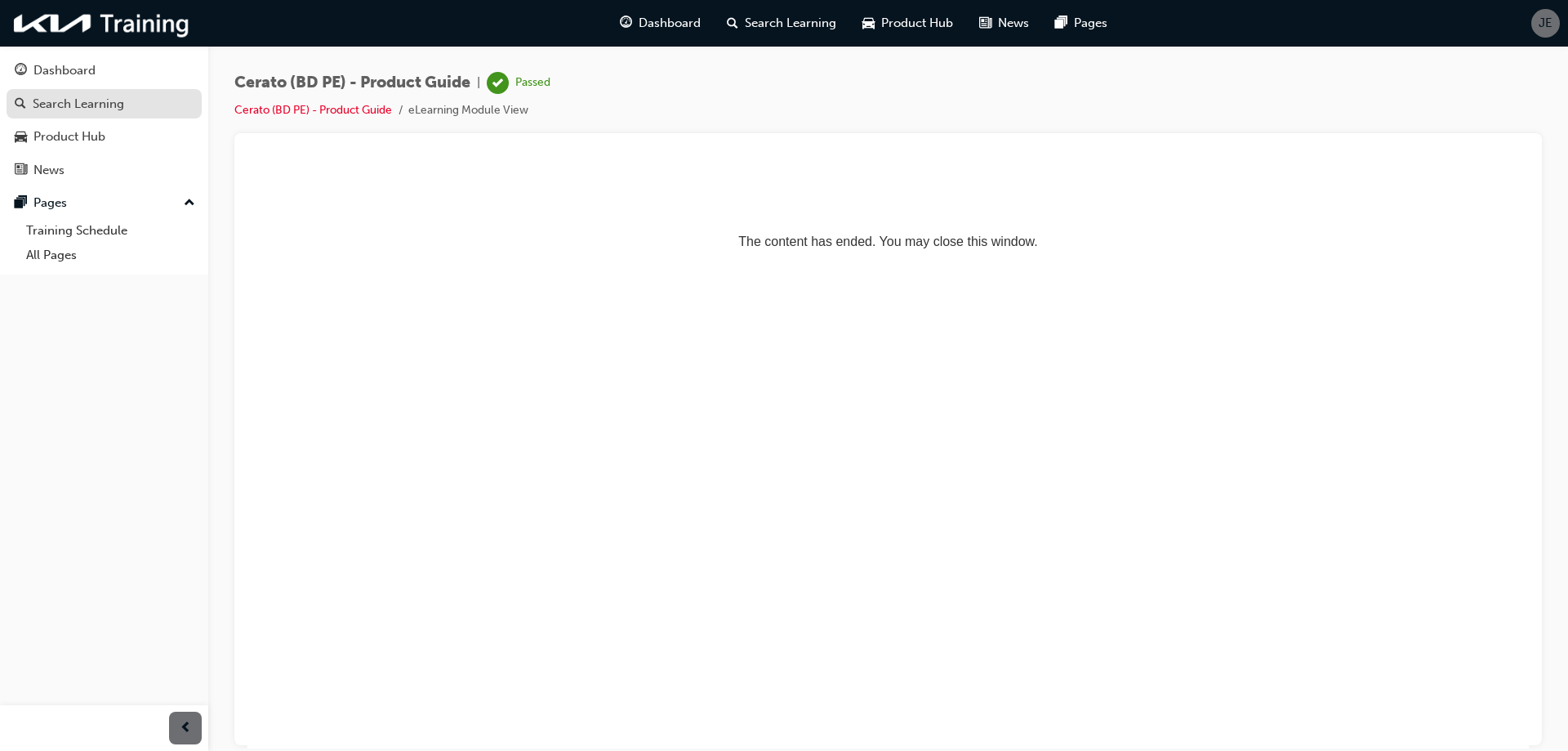
click at [67, 109] on div "Search Learning" at bounding box center [78, 104] width 92 height 19
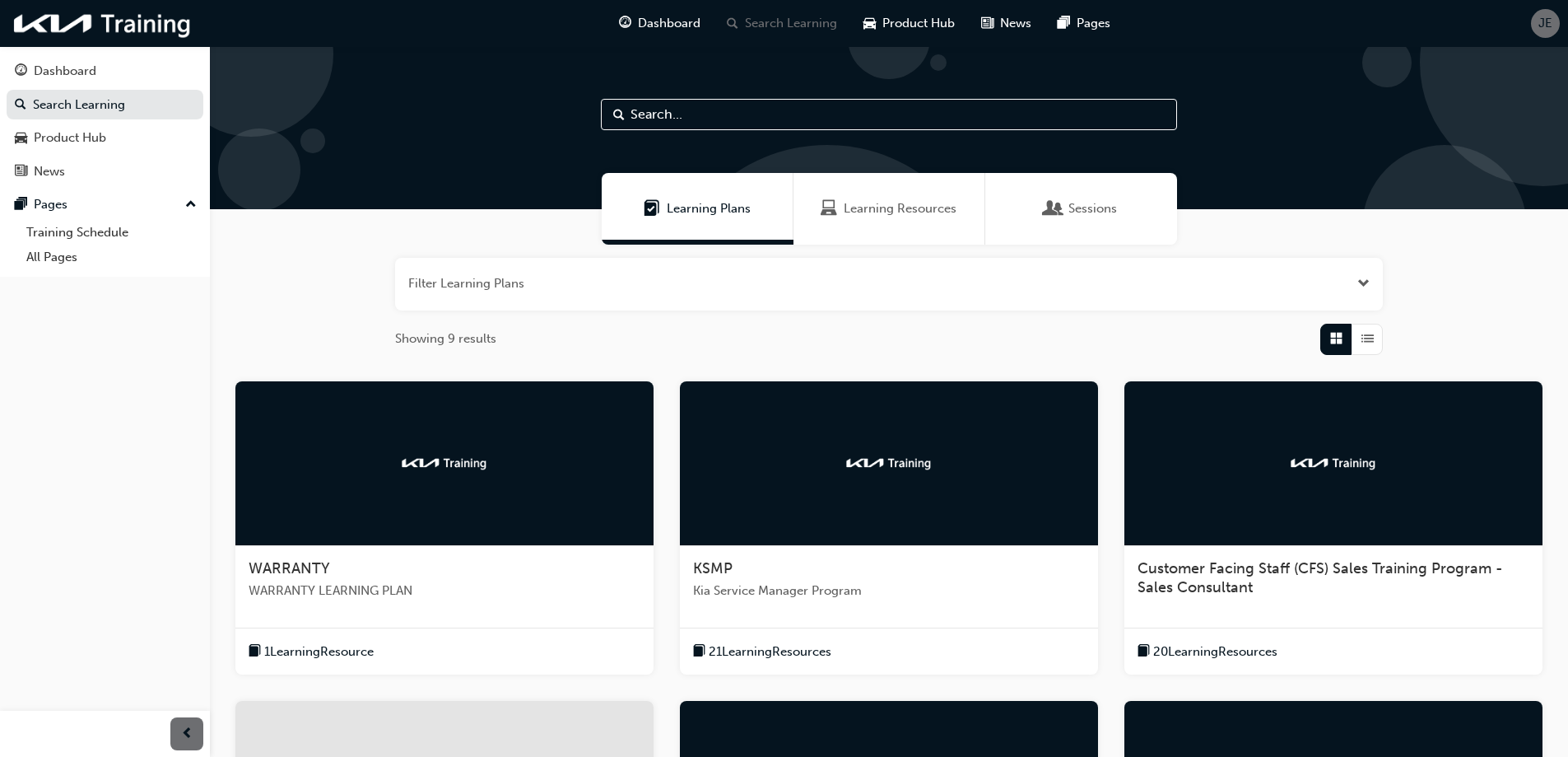
click at [1109, 214] on span "Sessions" at bounding box center [1092, 208] width 49 height 19
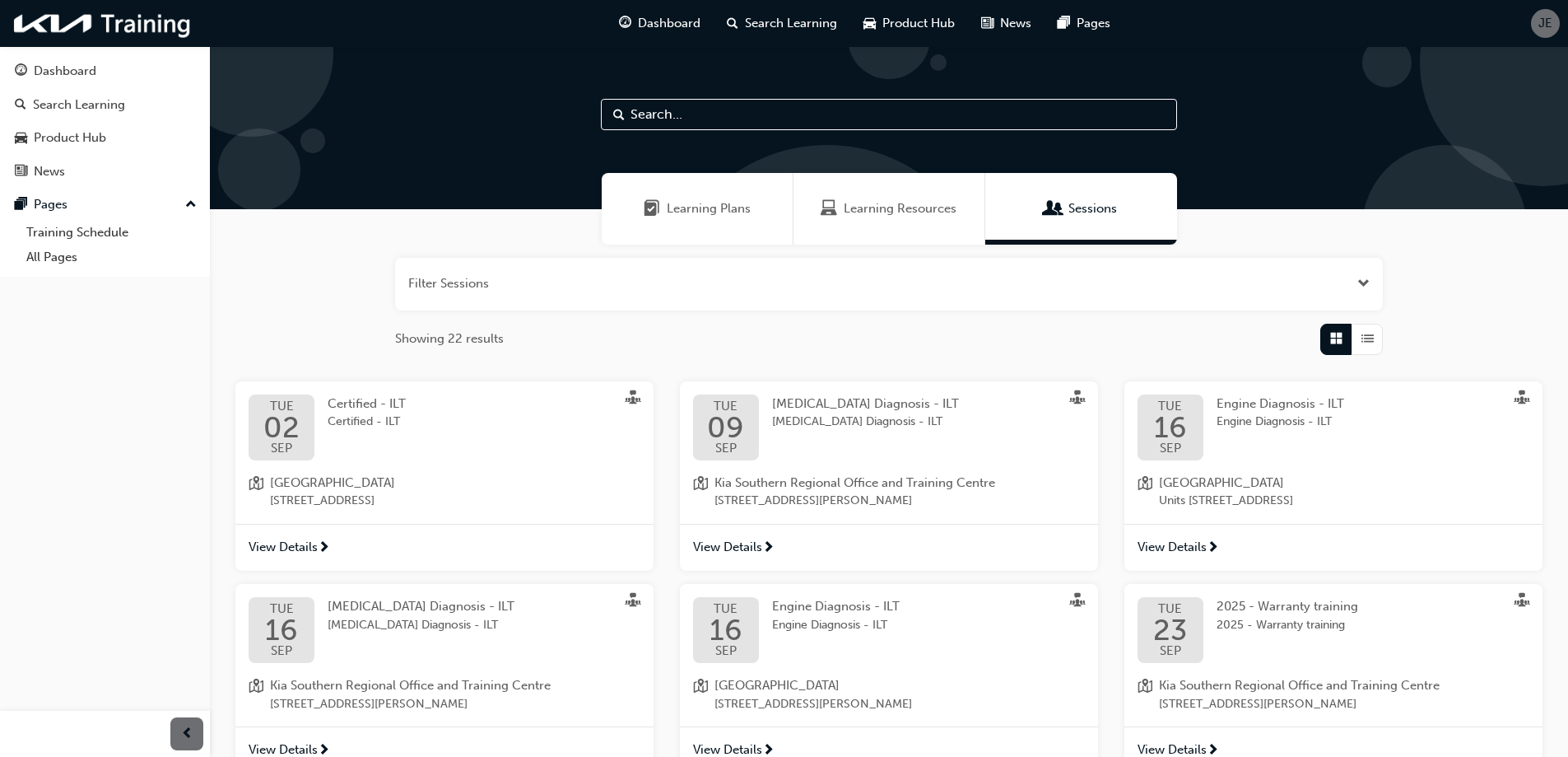
click at [890, 200] on span "Learning Resources" at bounding box center [900, 208] width 113 height 19
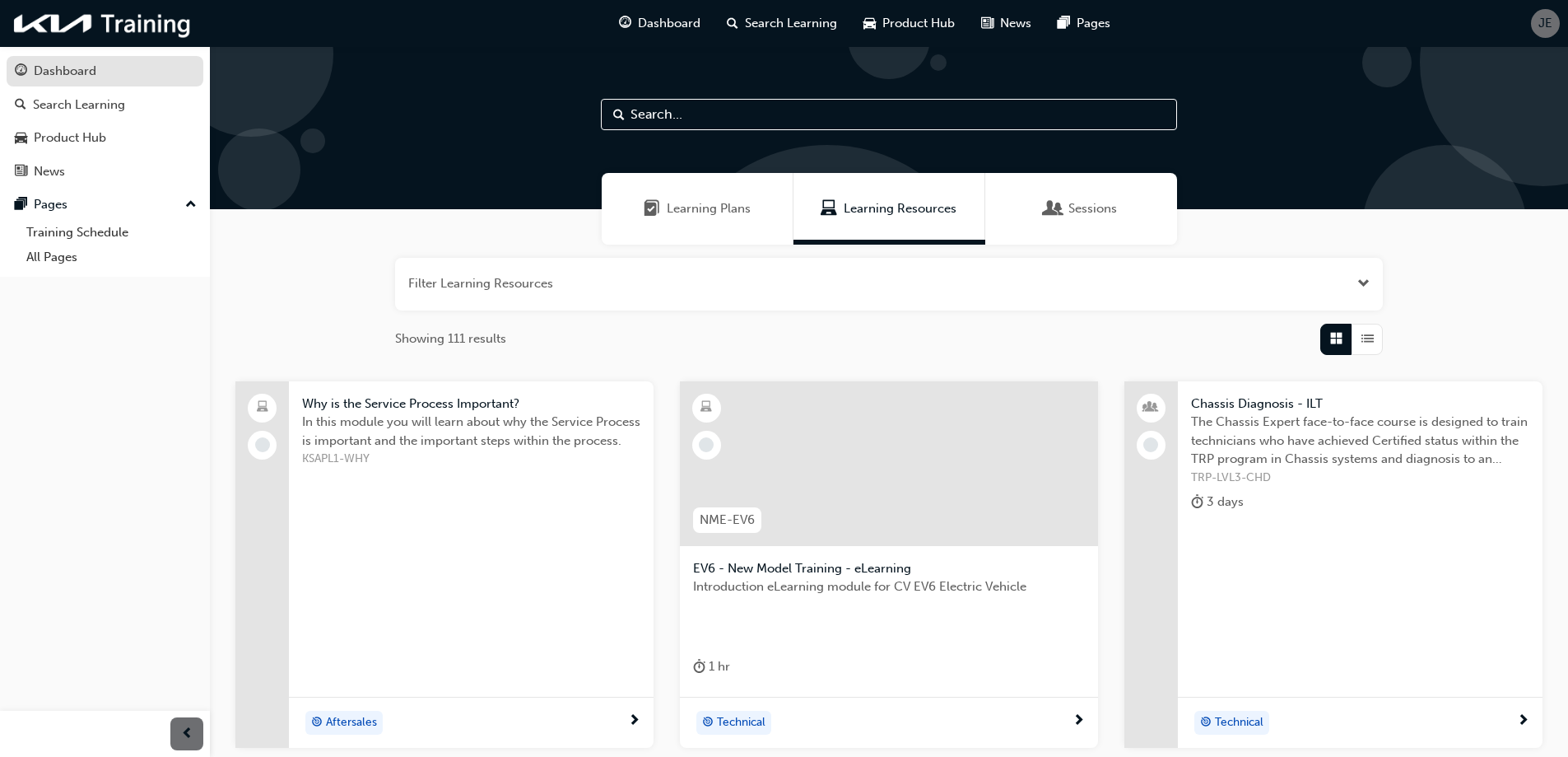
click at [111, 69] on div "Dashboard" at bounding box center [105, 71] width 180 height 21
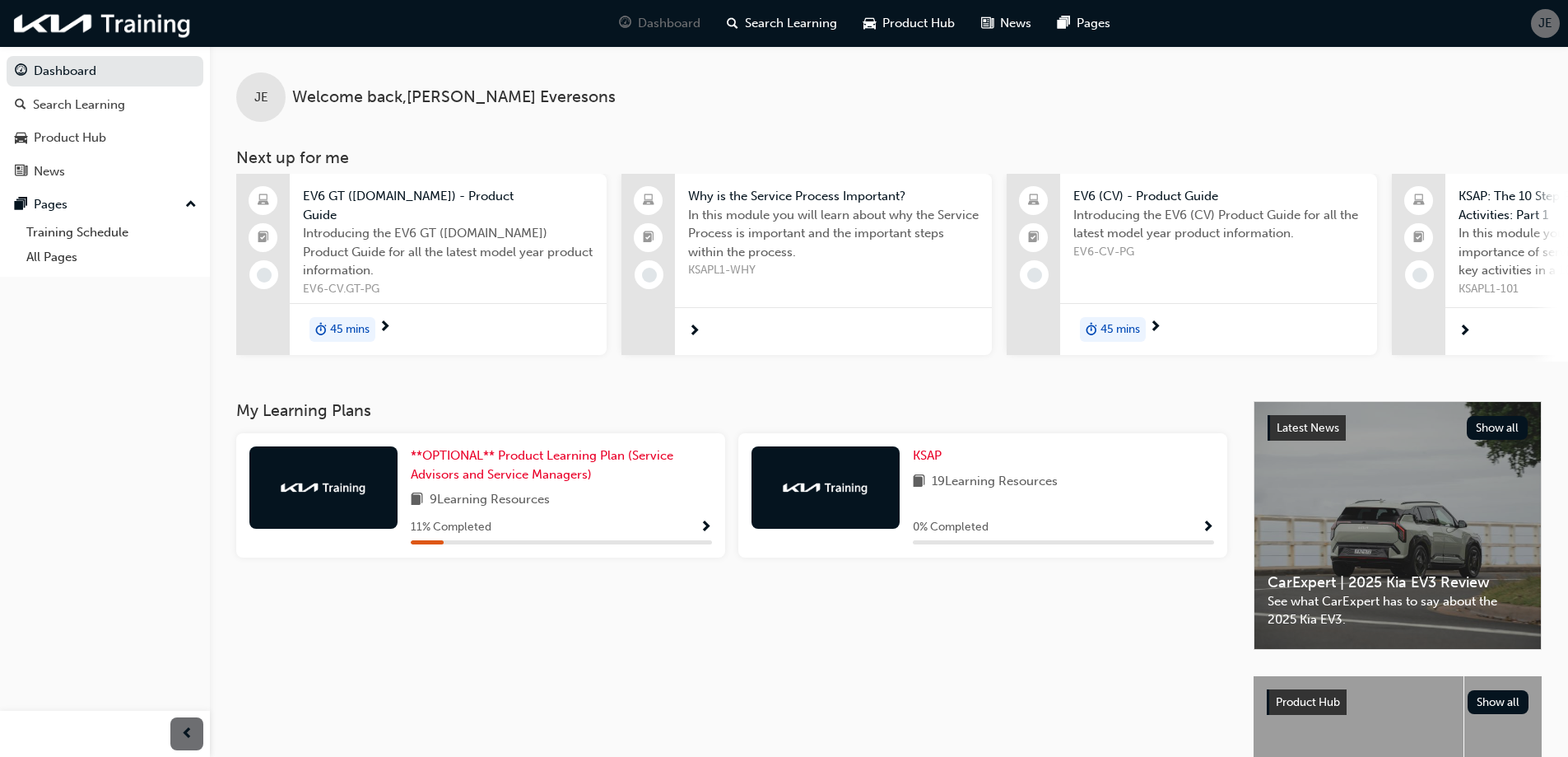
click at [348, 321] on span "45 mins" at bounding box center [350, 330] width 39 height 19
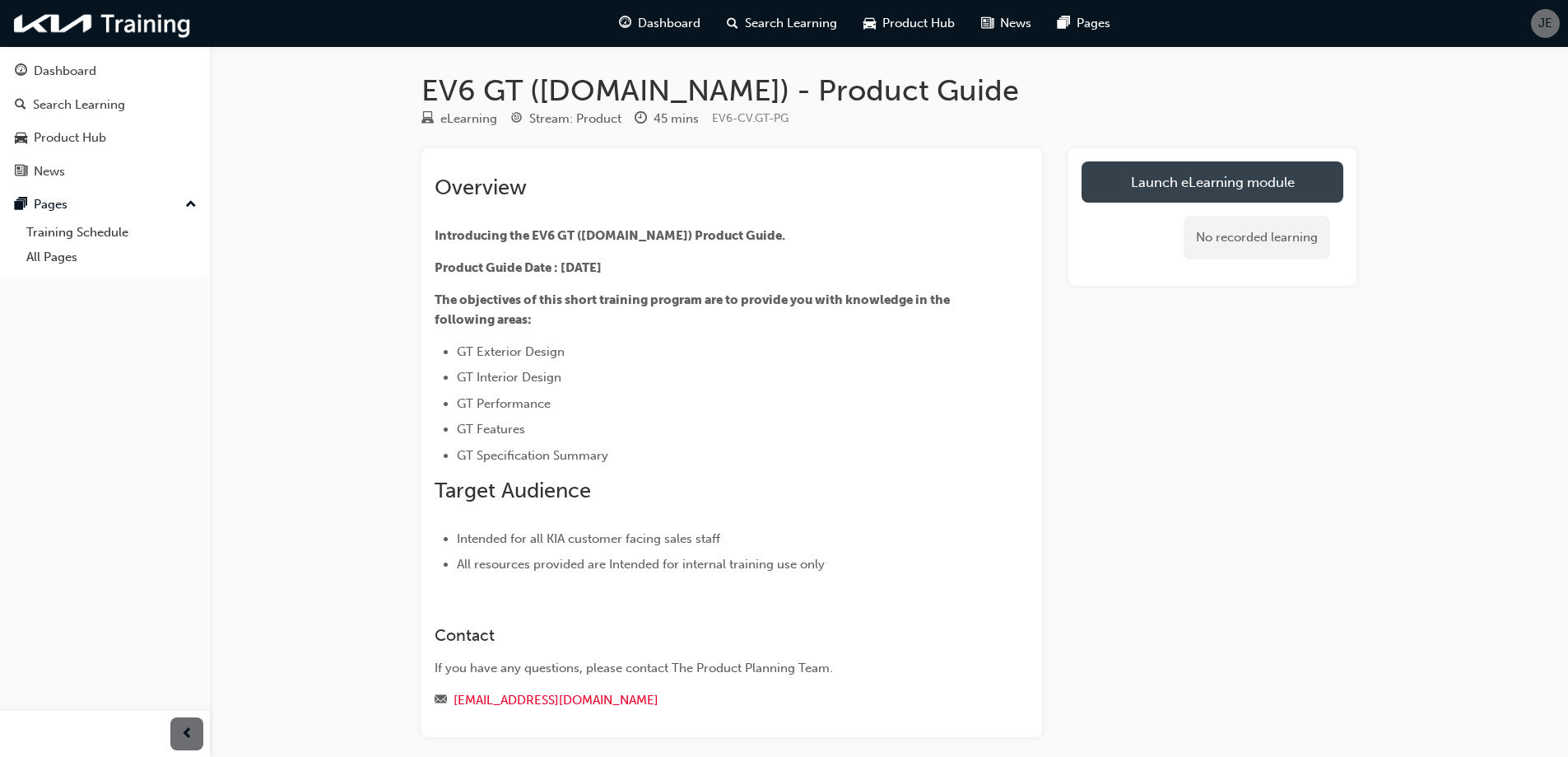
click at [1247, 177] on link "Launch eLearning module" at bounding box center [1212, 182] width 261 height 41
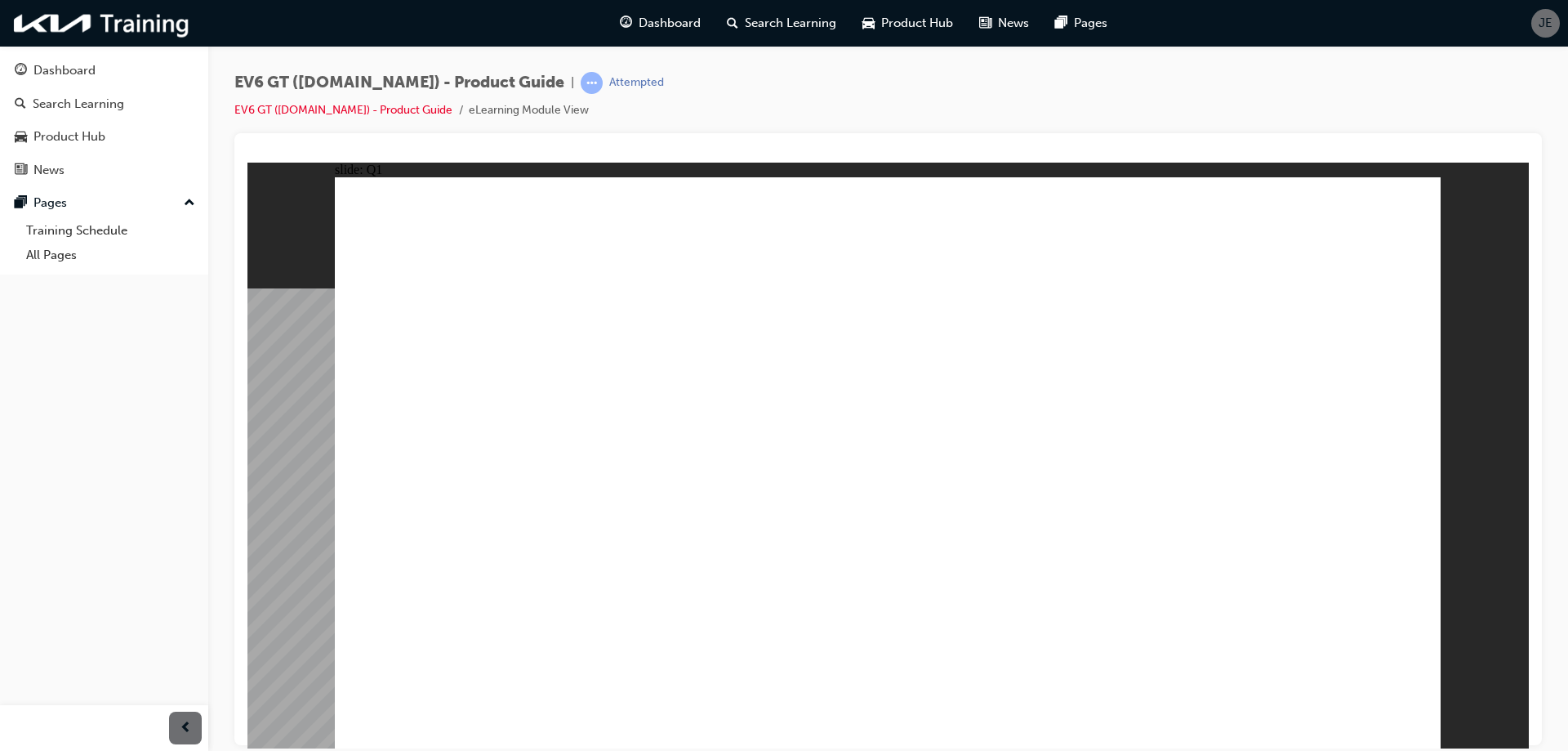
radio input "true"
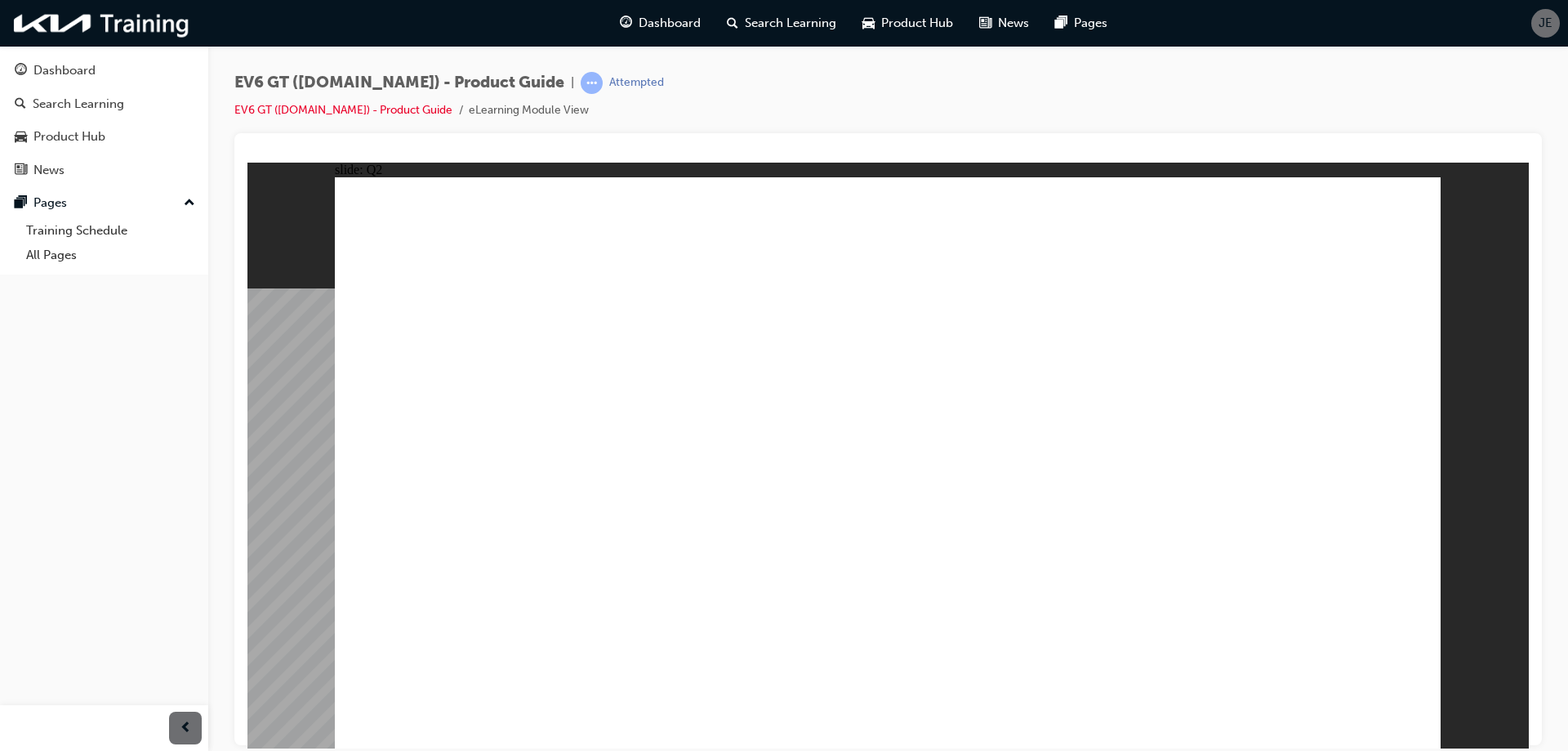
radio input "true"
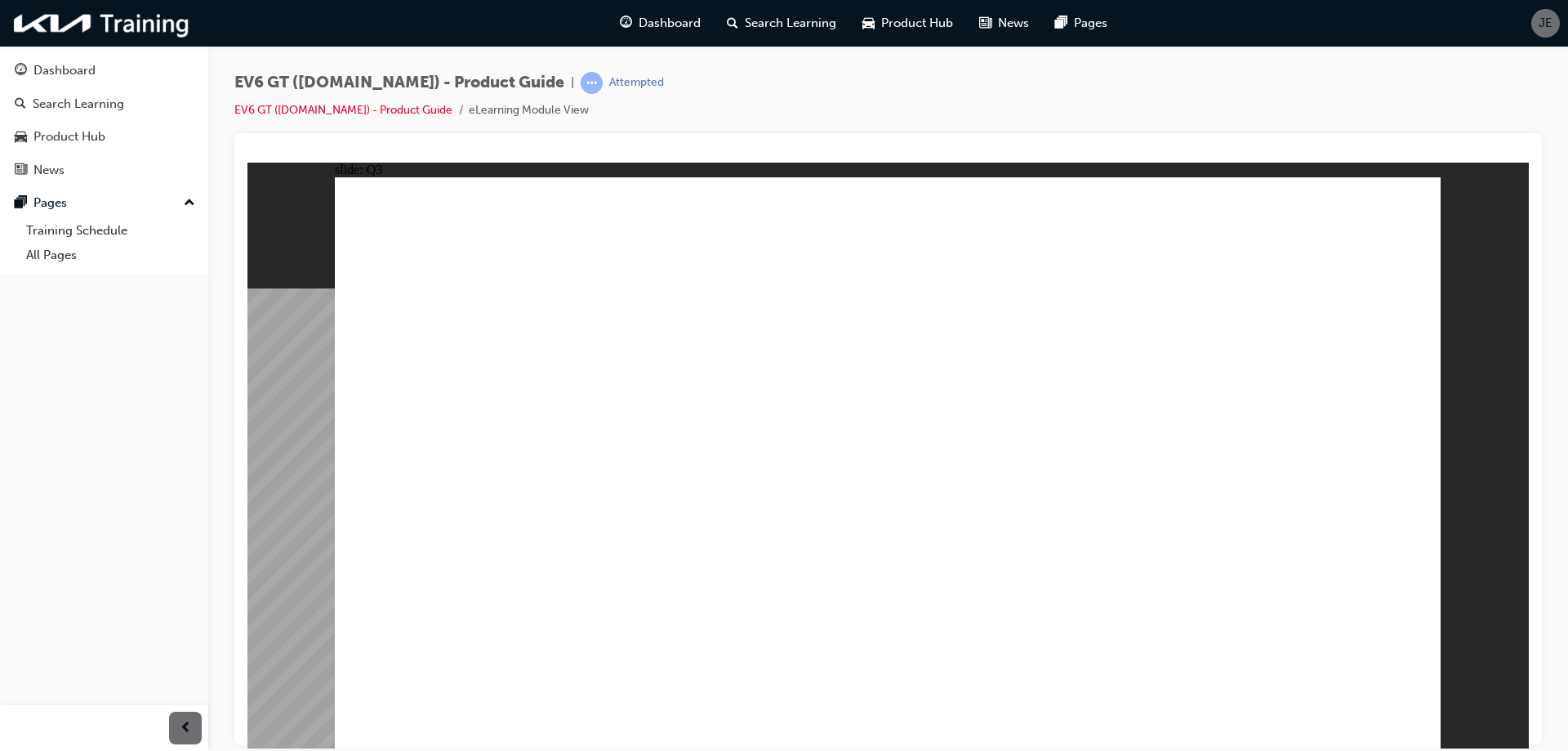
radio input "true"
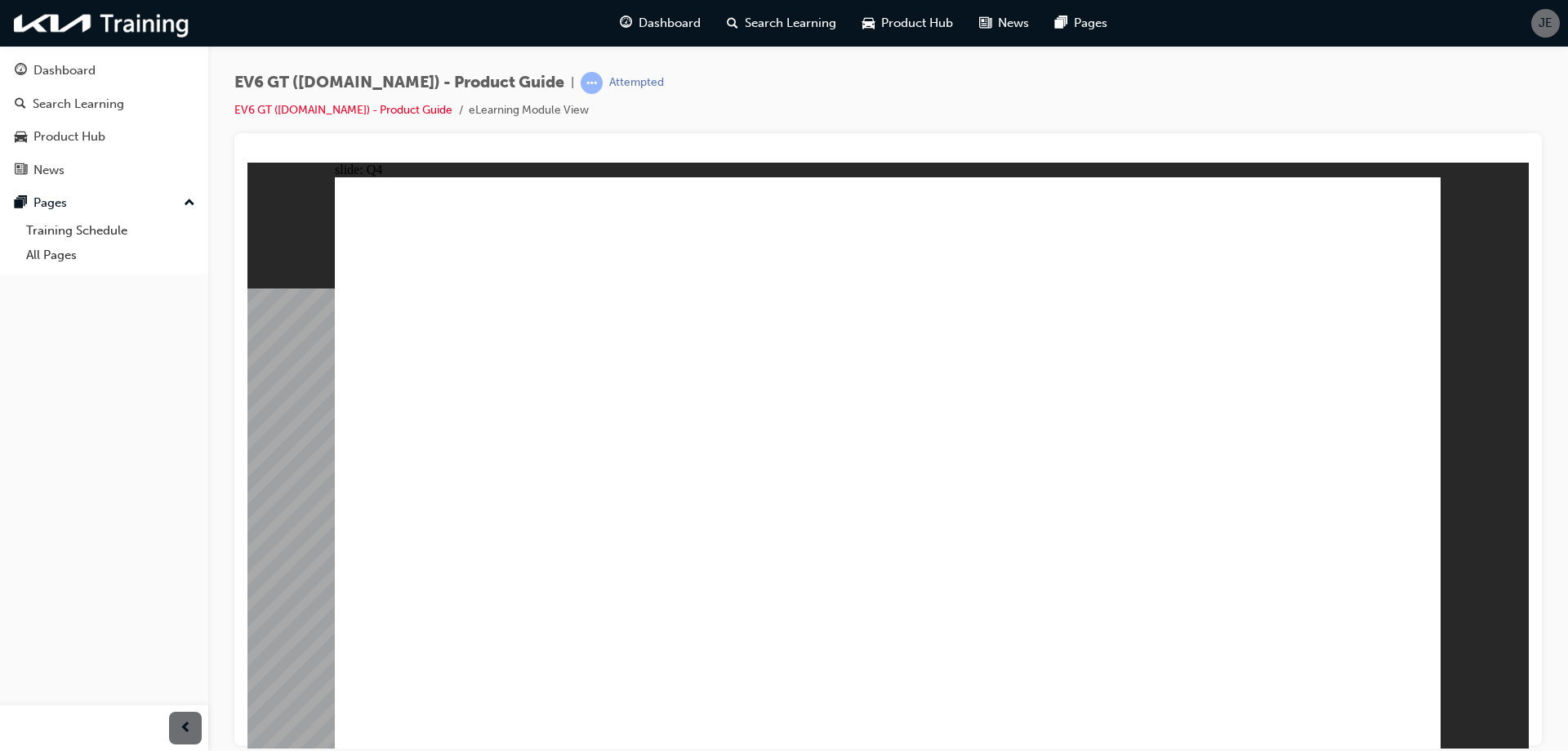
radio input "true"
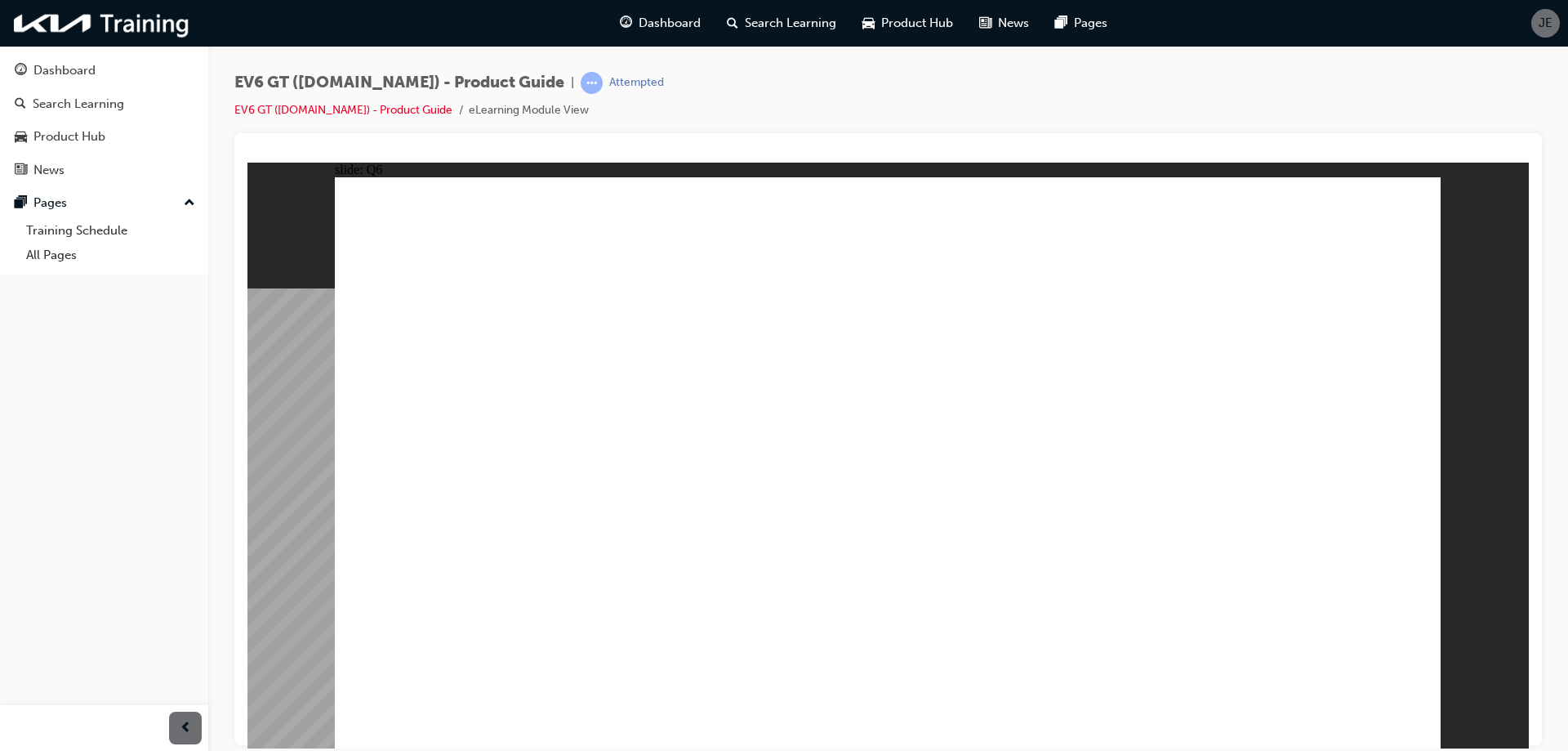
radio input "true"
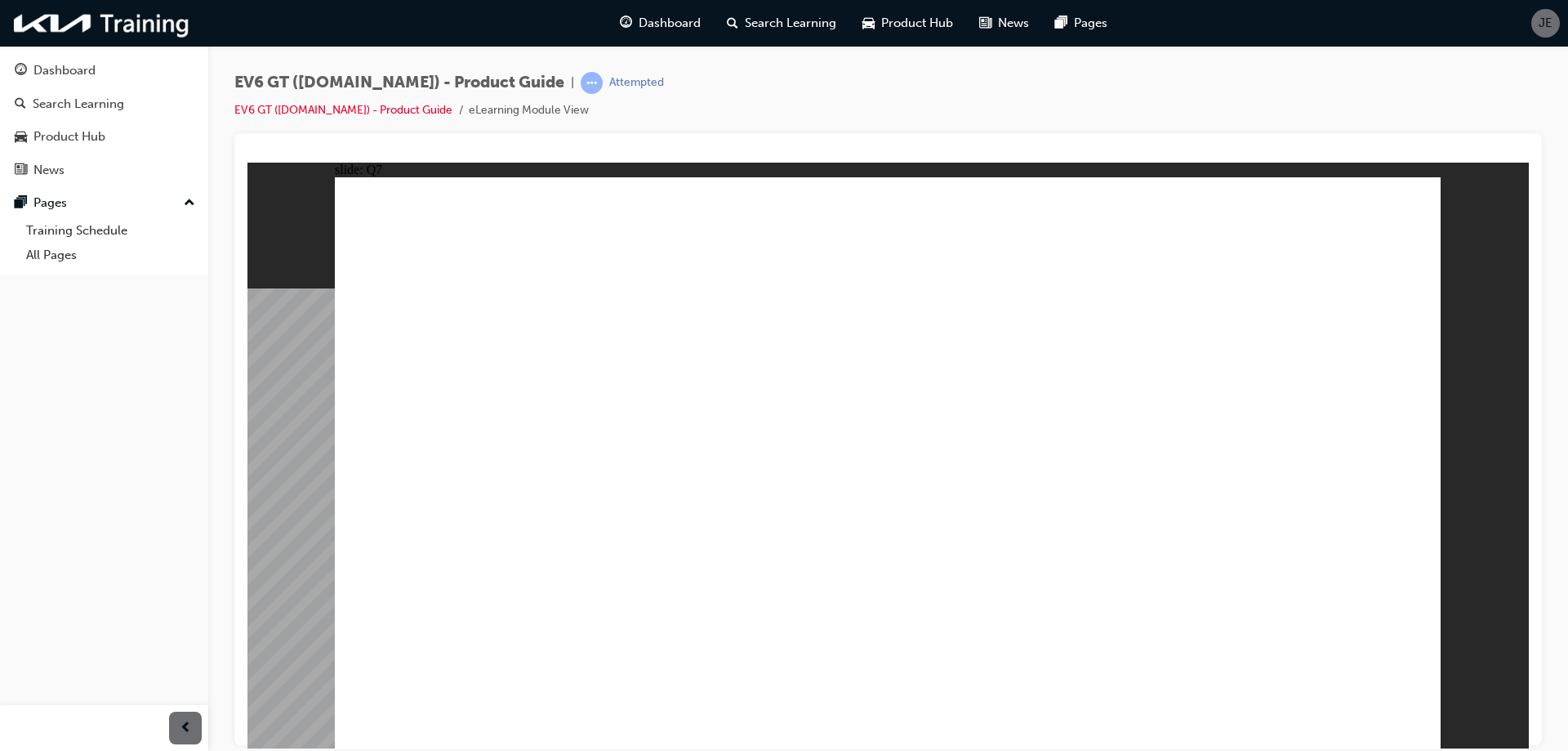
radio input "true"
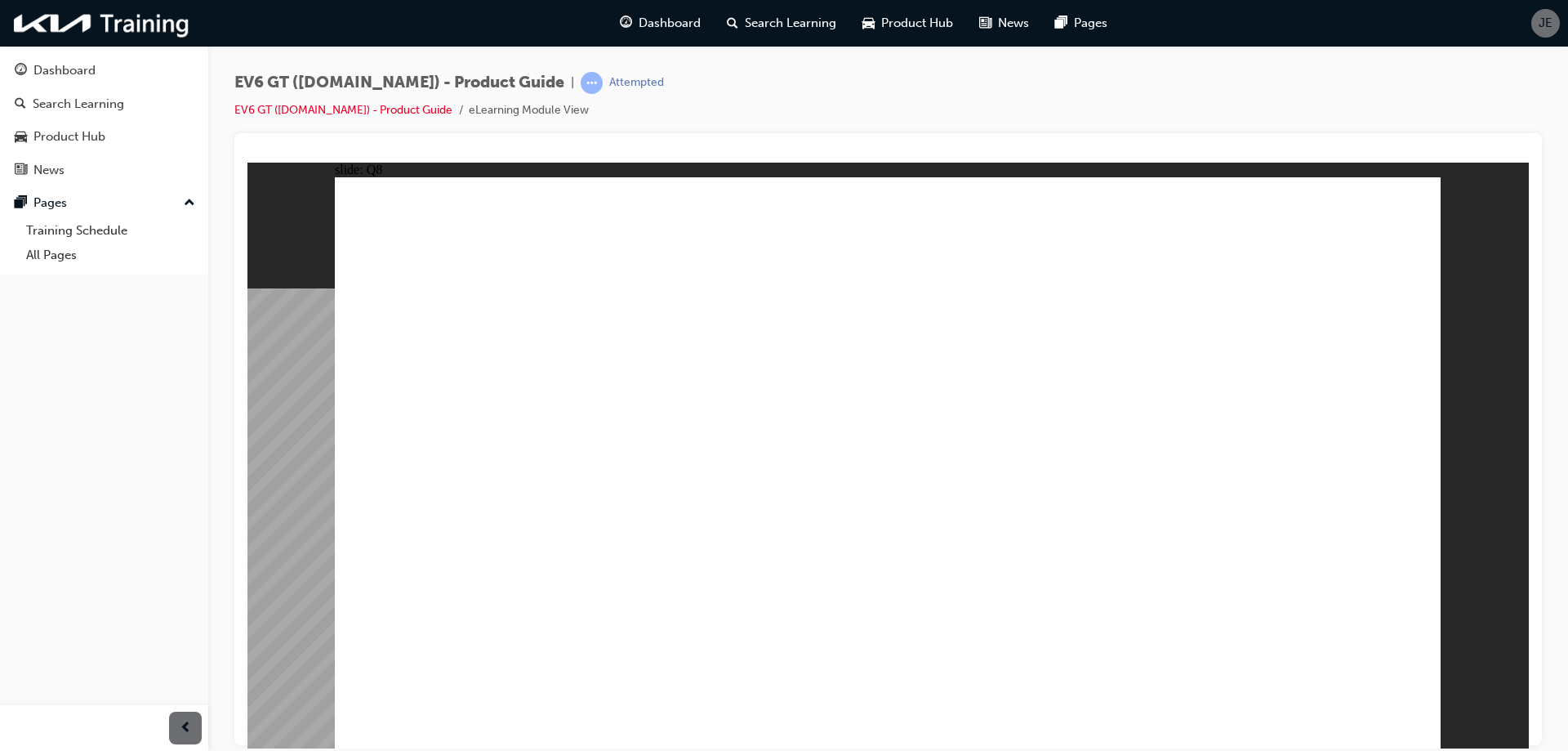
radio input "true"
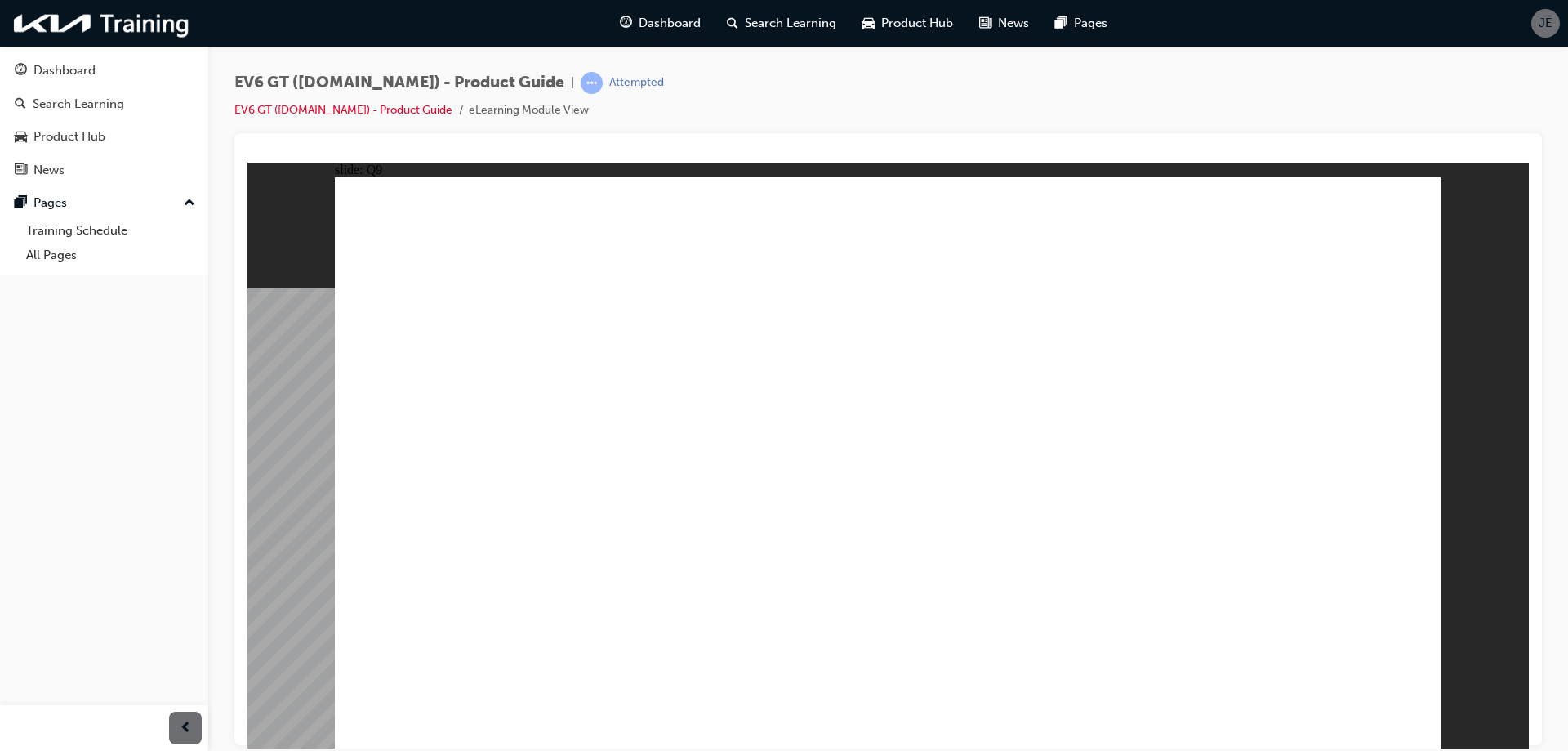
radio input "true"
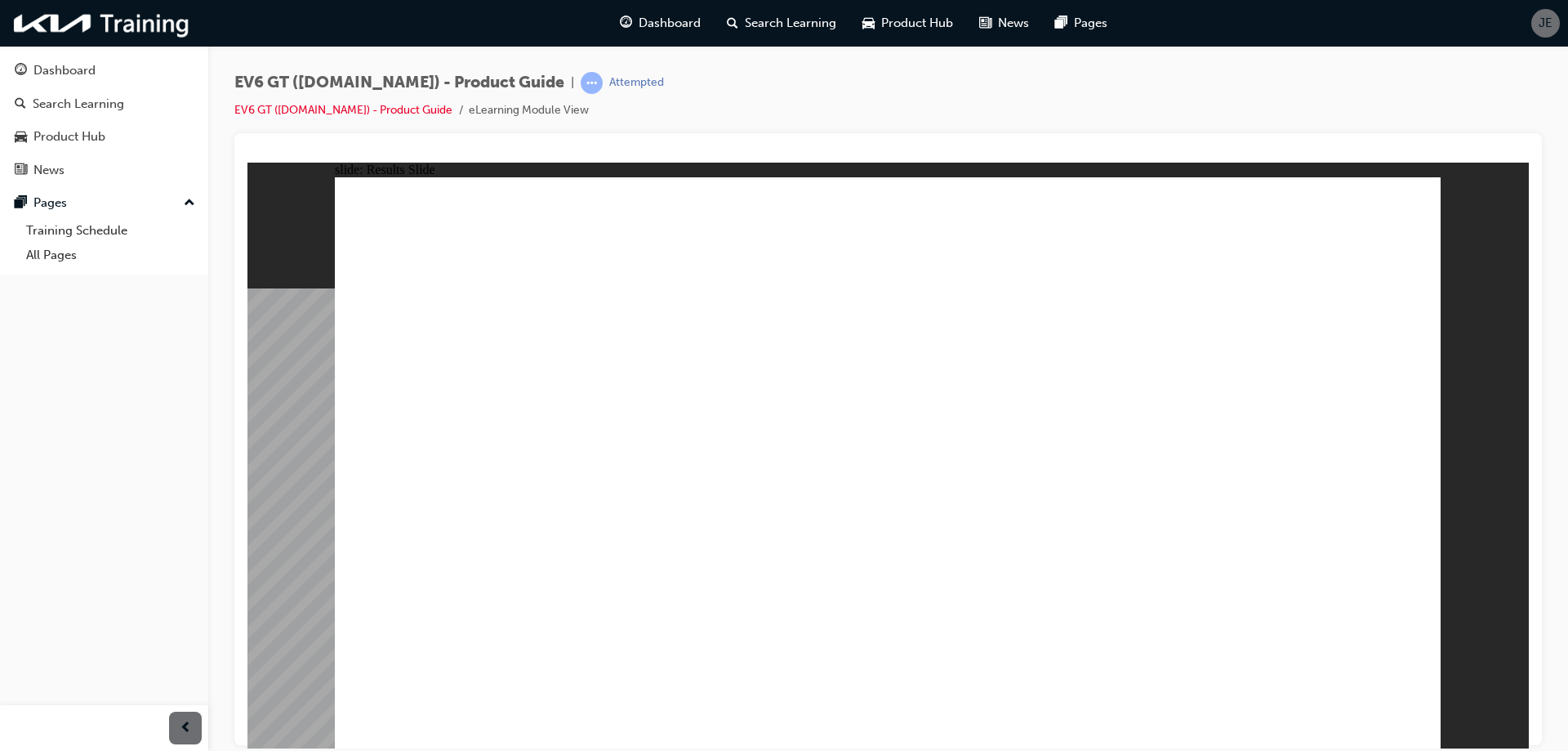
radio input "true"
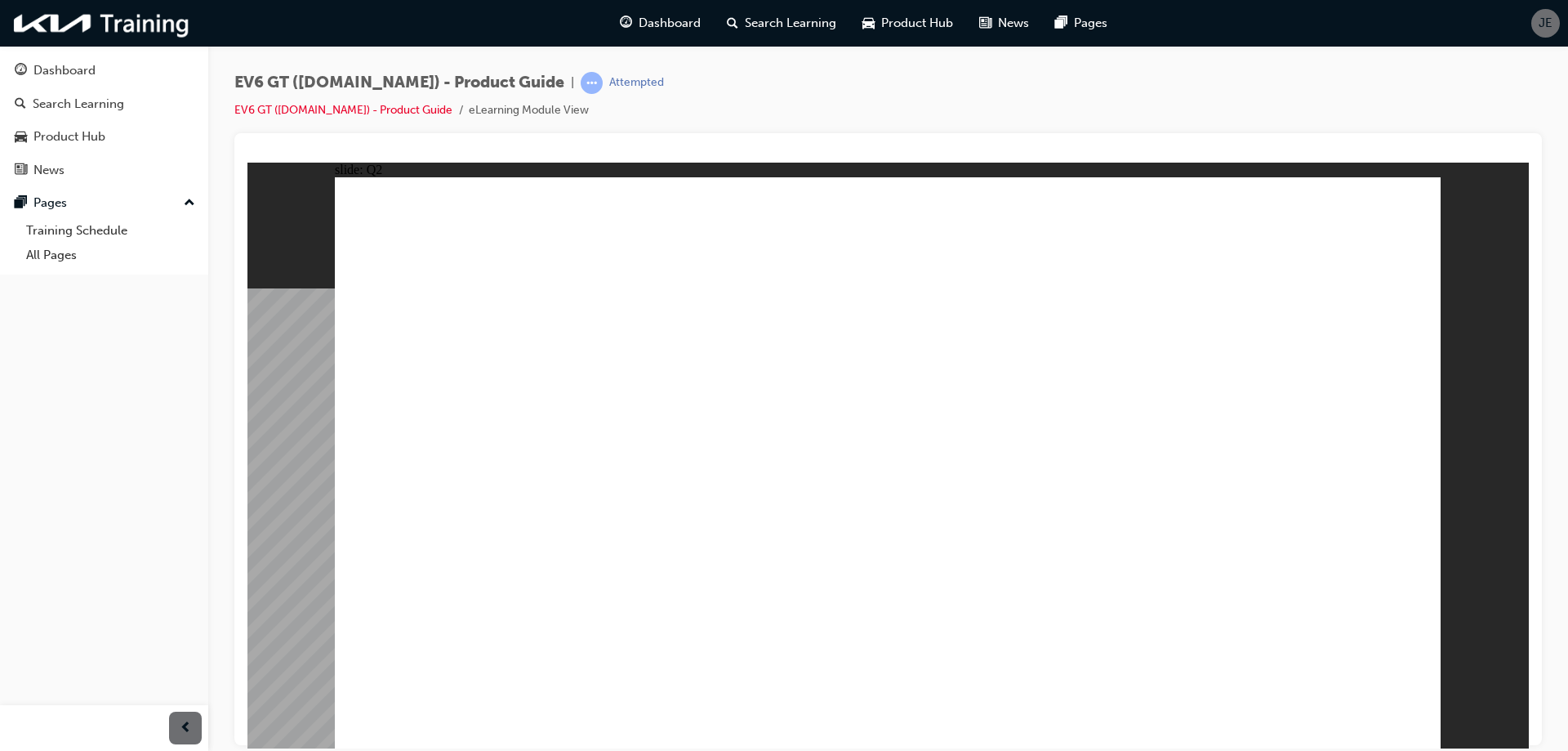
radio input "true"
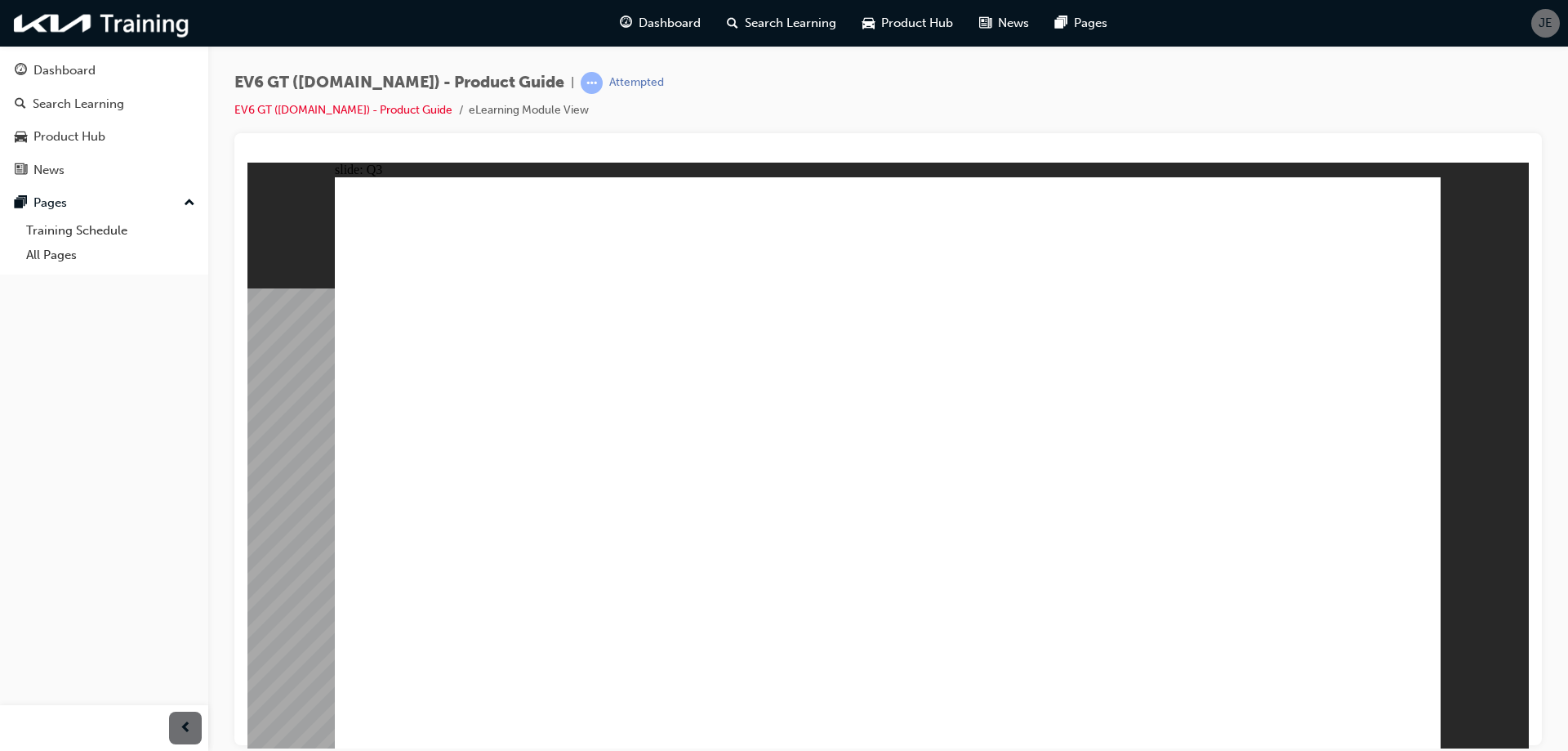
radio input "true"
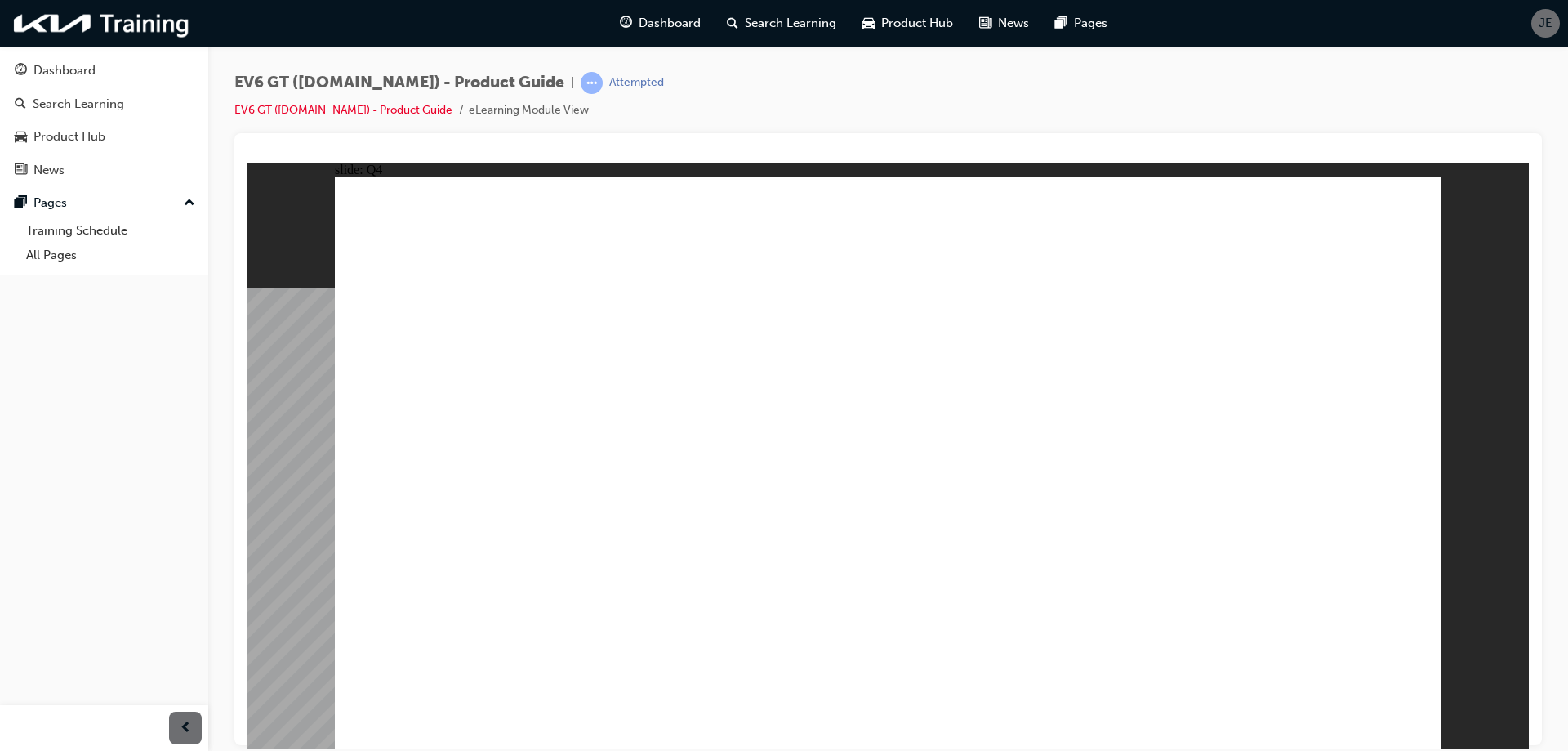
drag, startPoint x: 525, startPoint y: 395, endPoint x: 418, endPoint y: 355, distance: 114.2
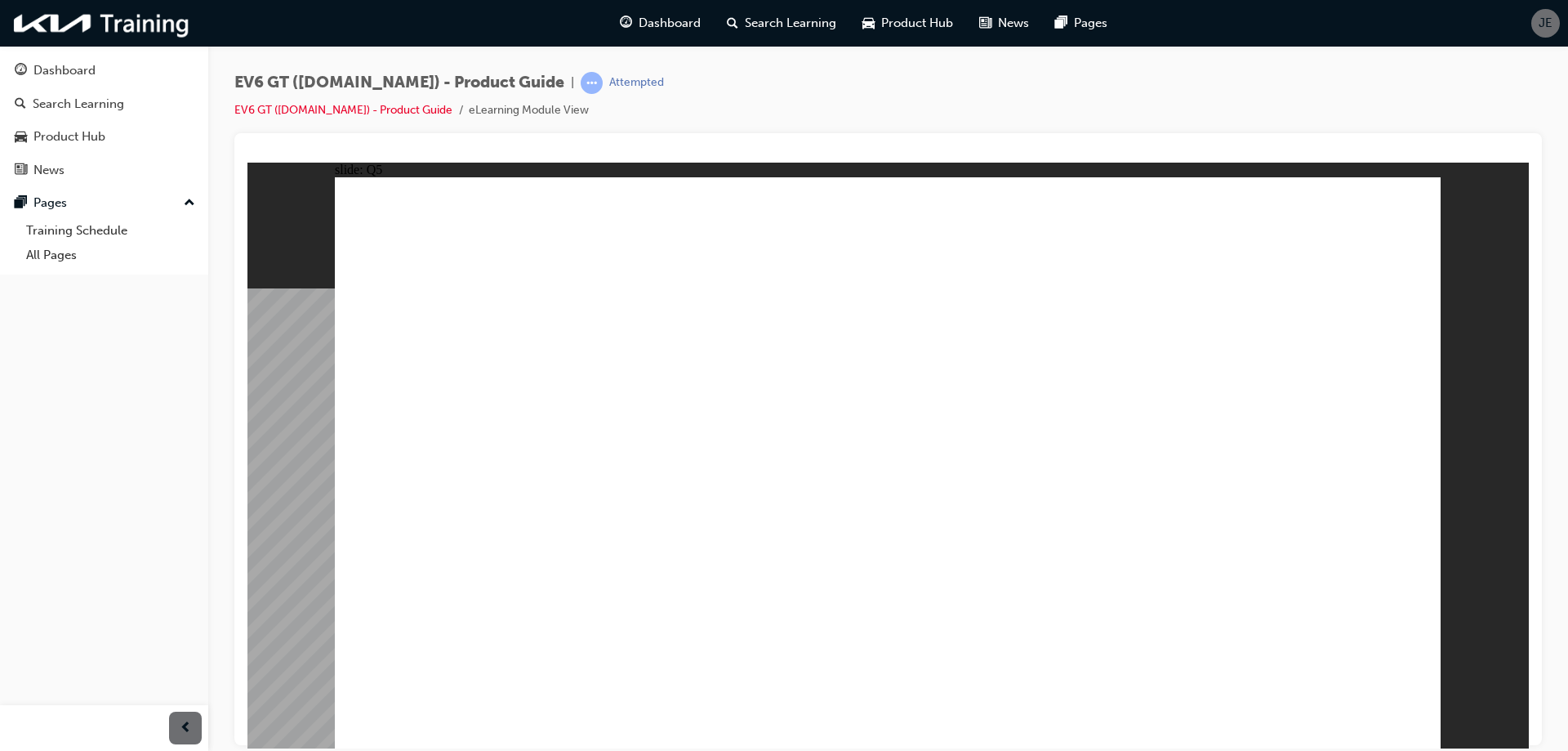
radio input "true"
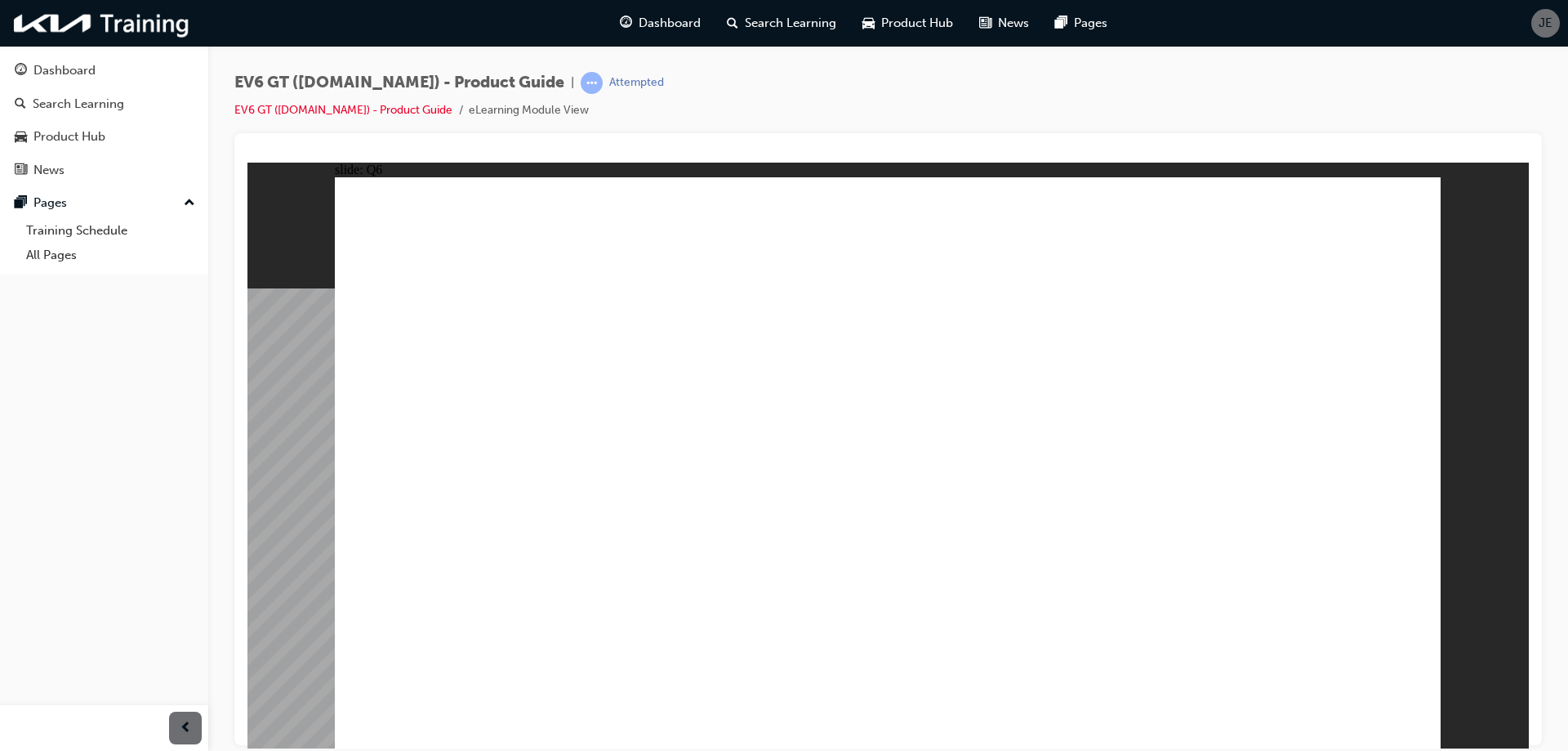
radio input "true"
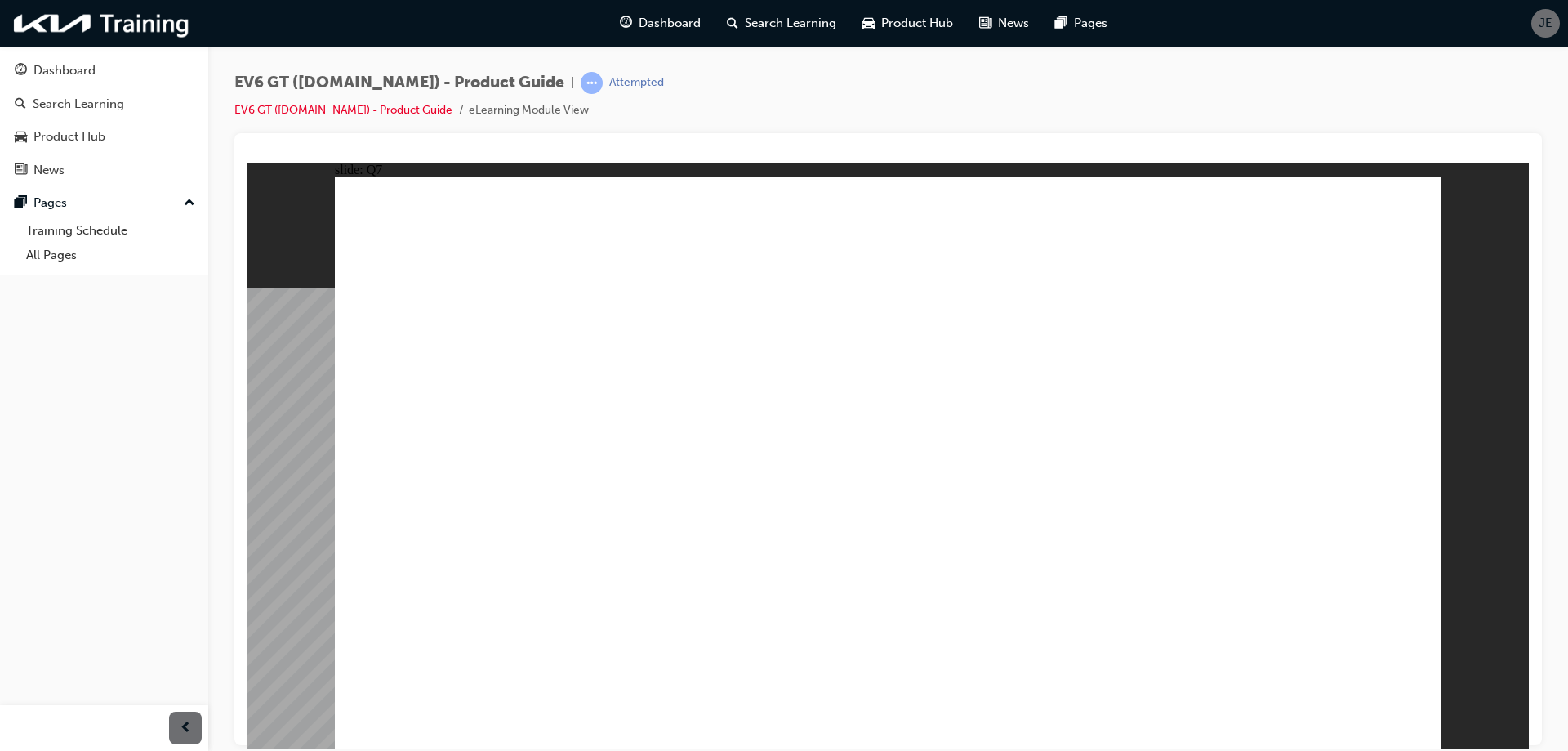
radio input "true"
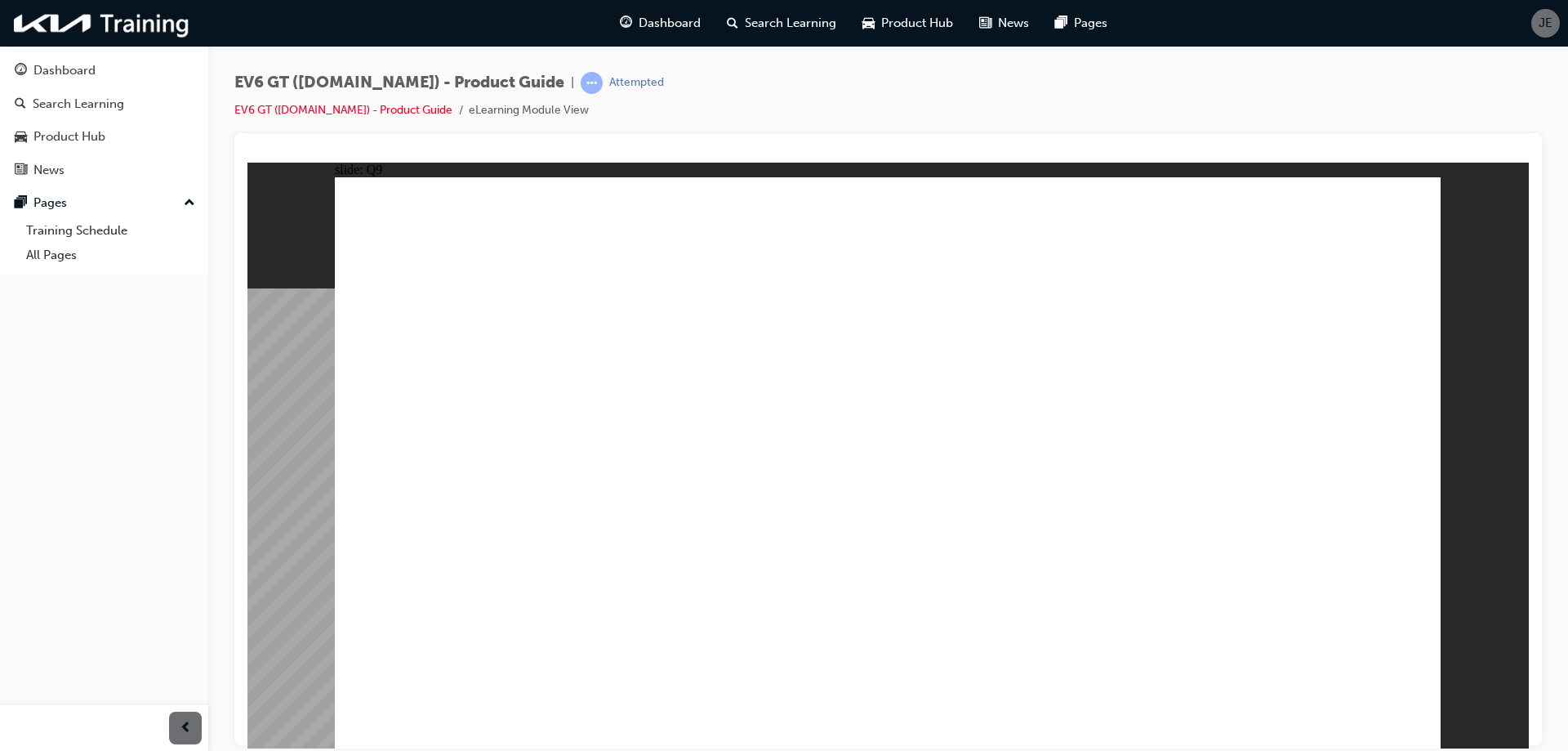
radio input "true"
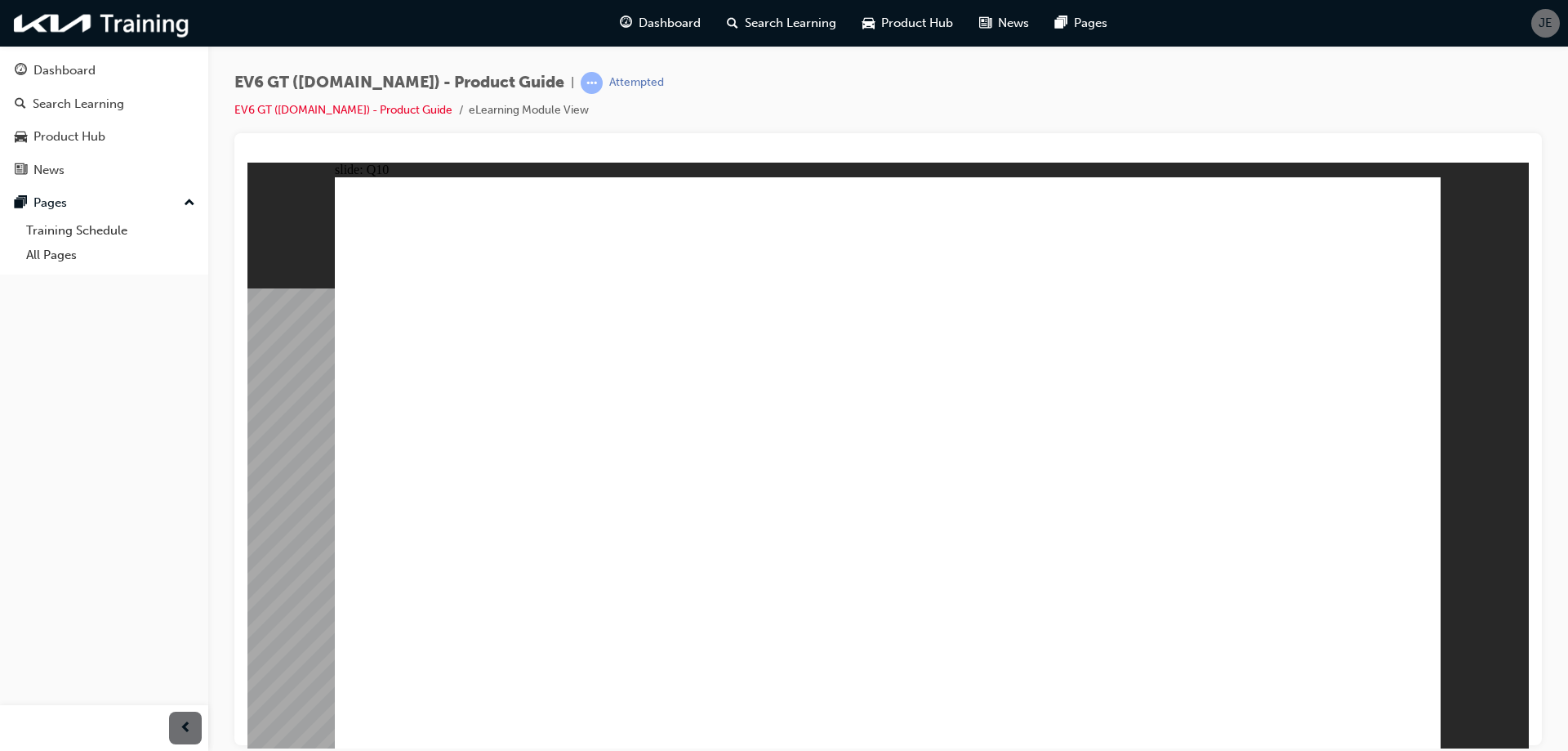
radio input "true"
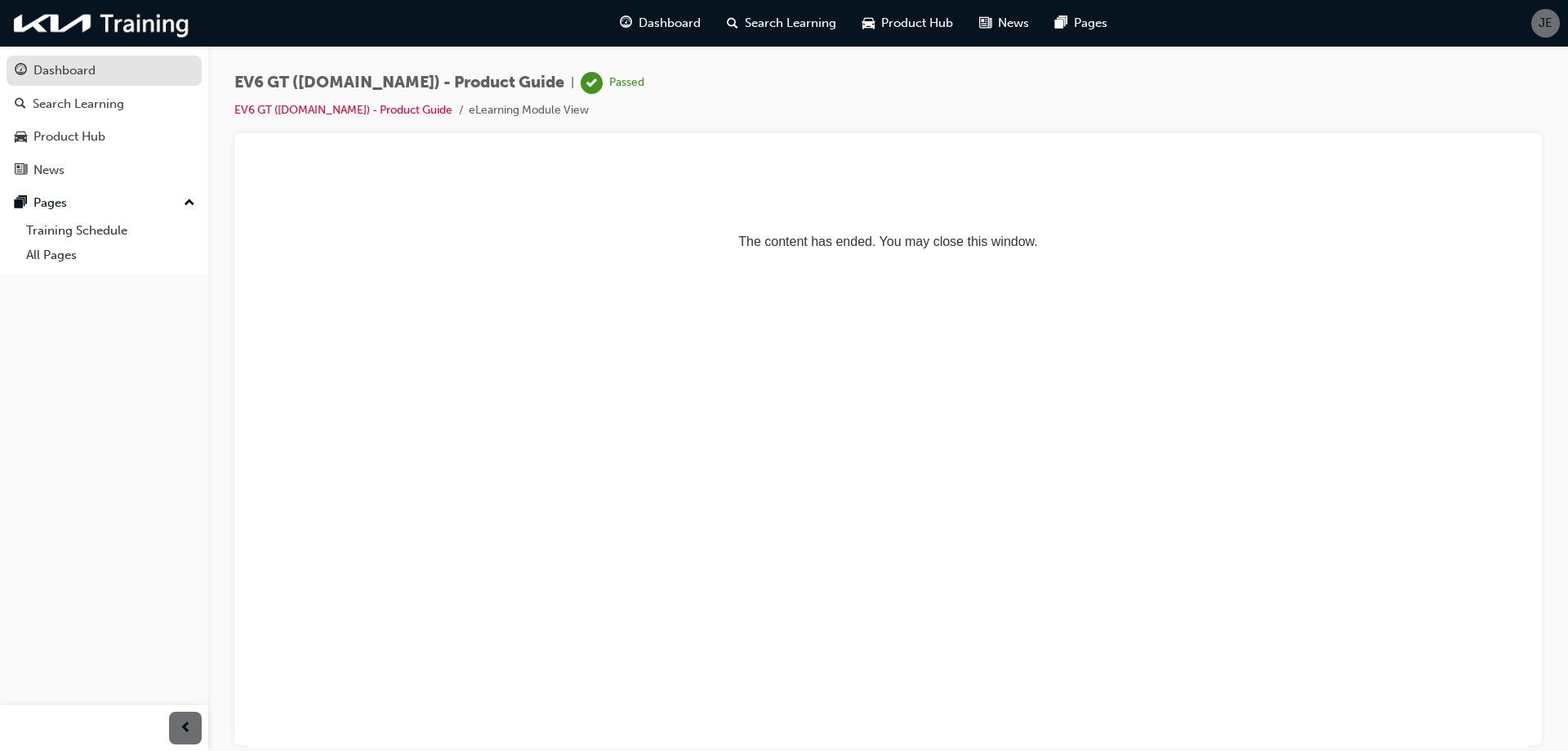
click at [145, 70] on div "Dashboard" at bounding box center [104, 71] width 179 height 20
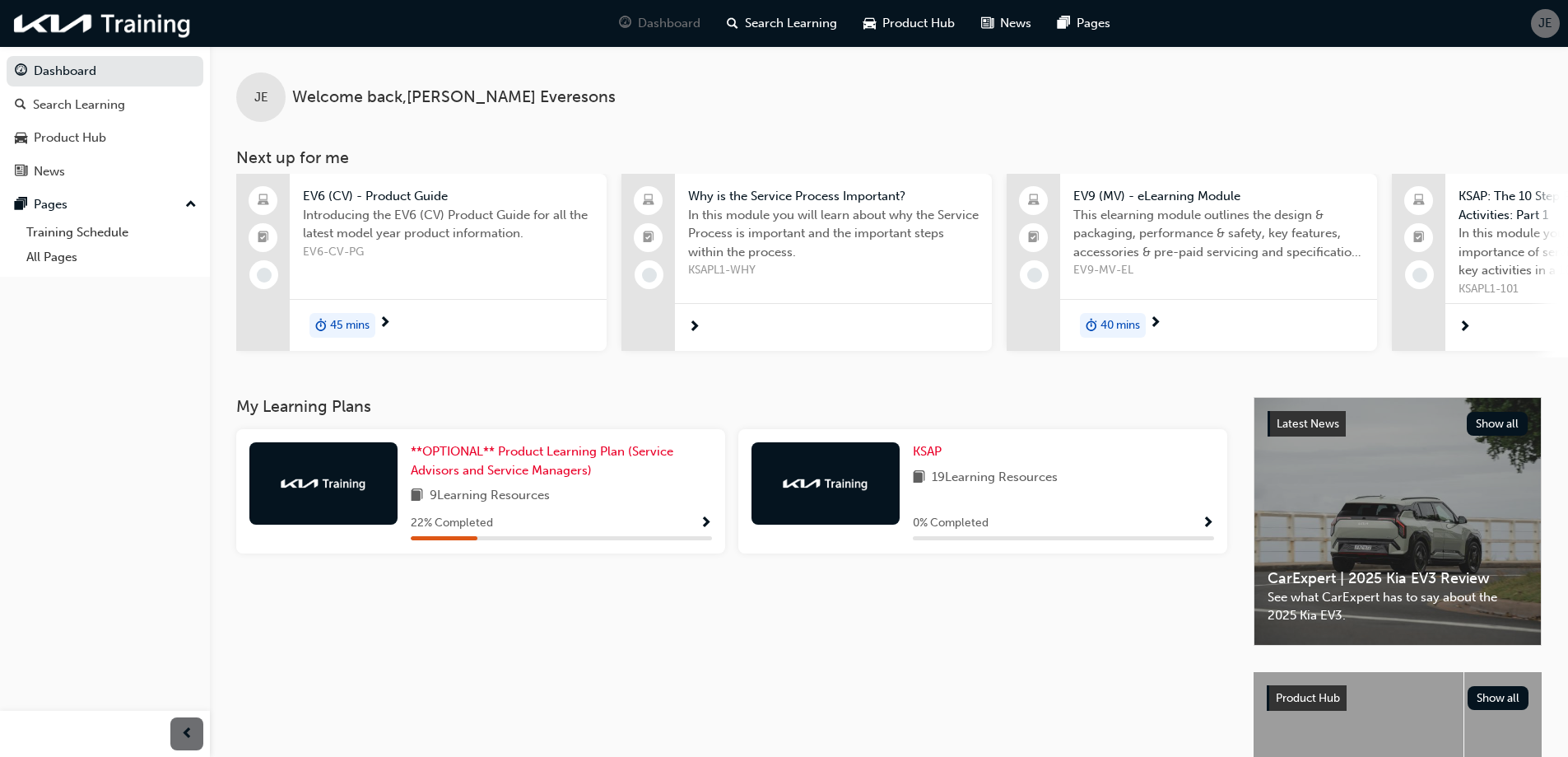
click at [347, 319] on span "45 mins" at bounding box center [350, 326] width 39 height 19
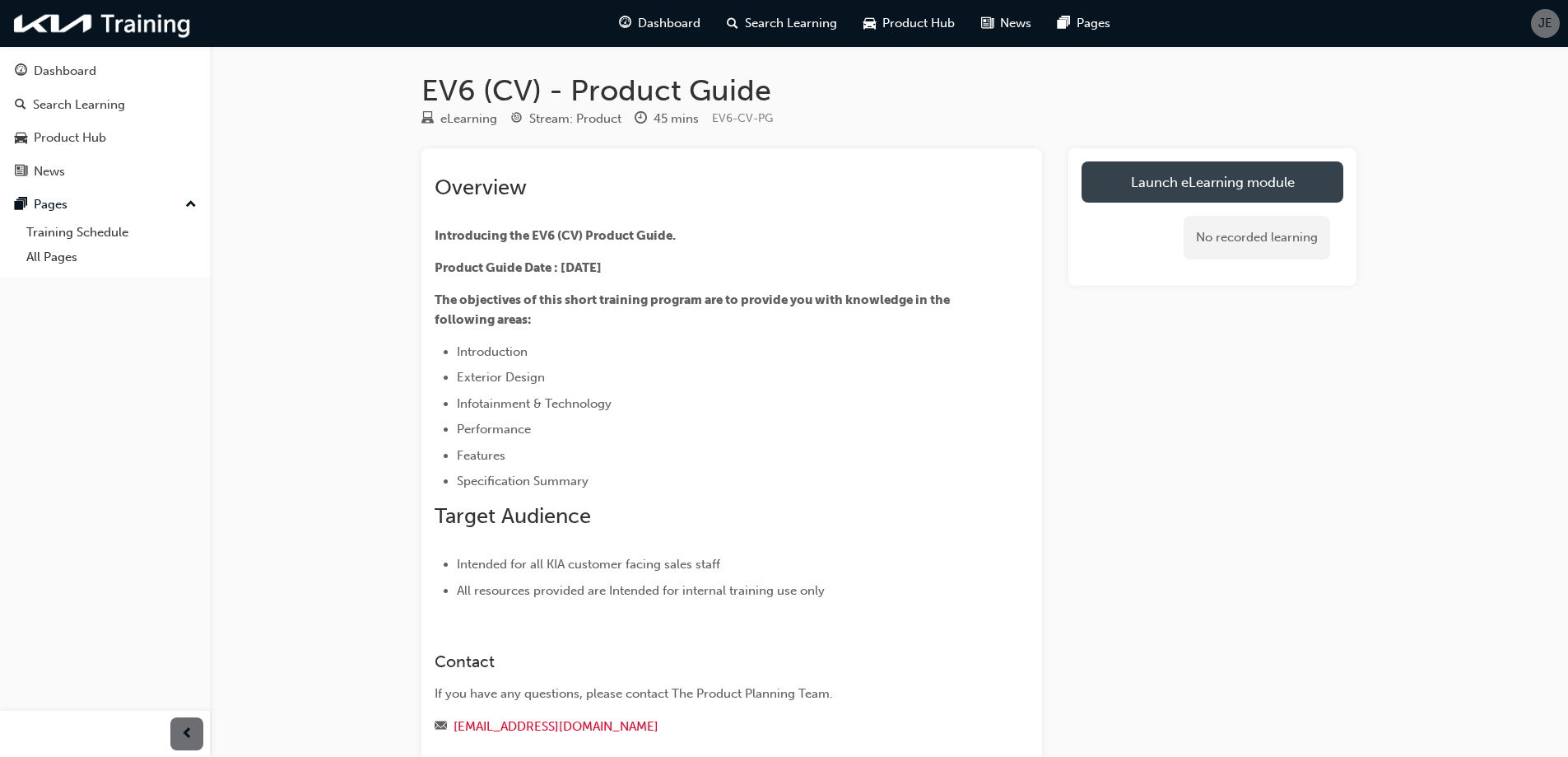
click at [1187, 183] on link "Launch eLearning module" at bounding box center [1212, 182] width 261 height 41
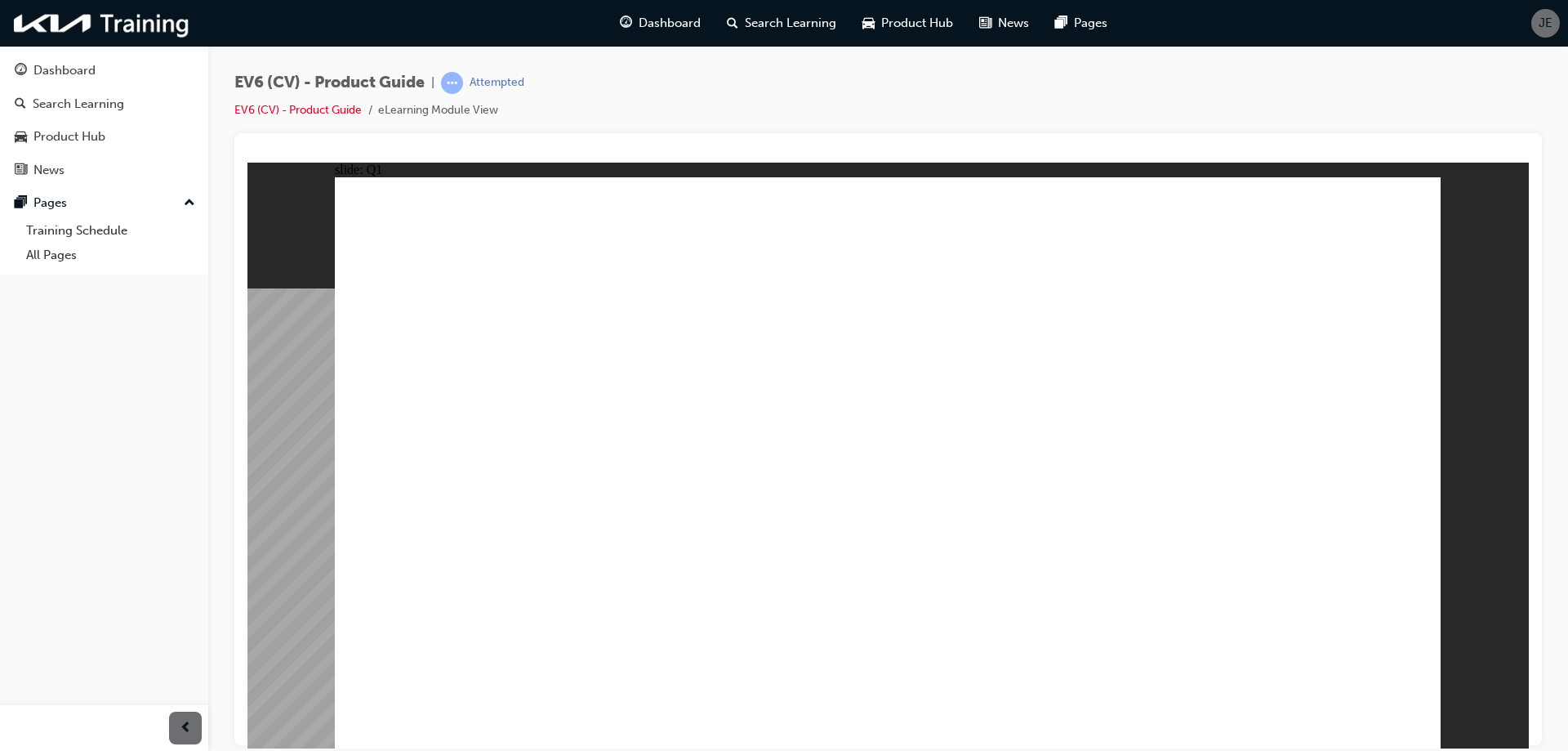
radio input "true"
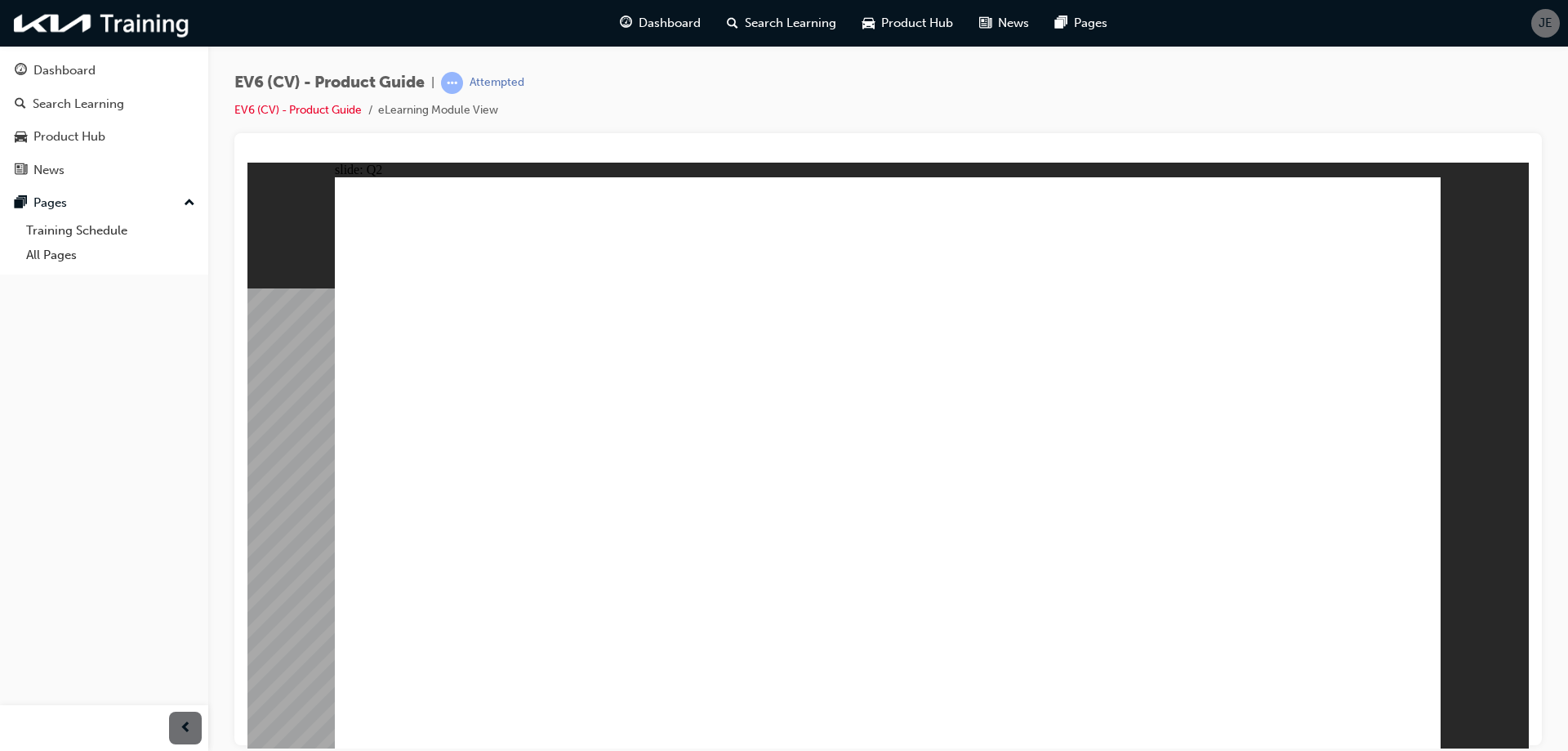
radio input "true"
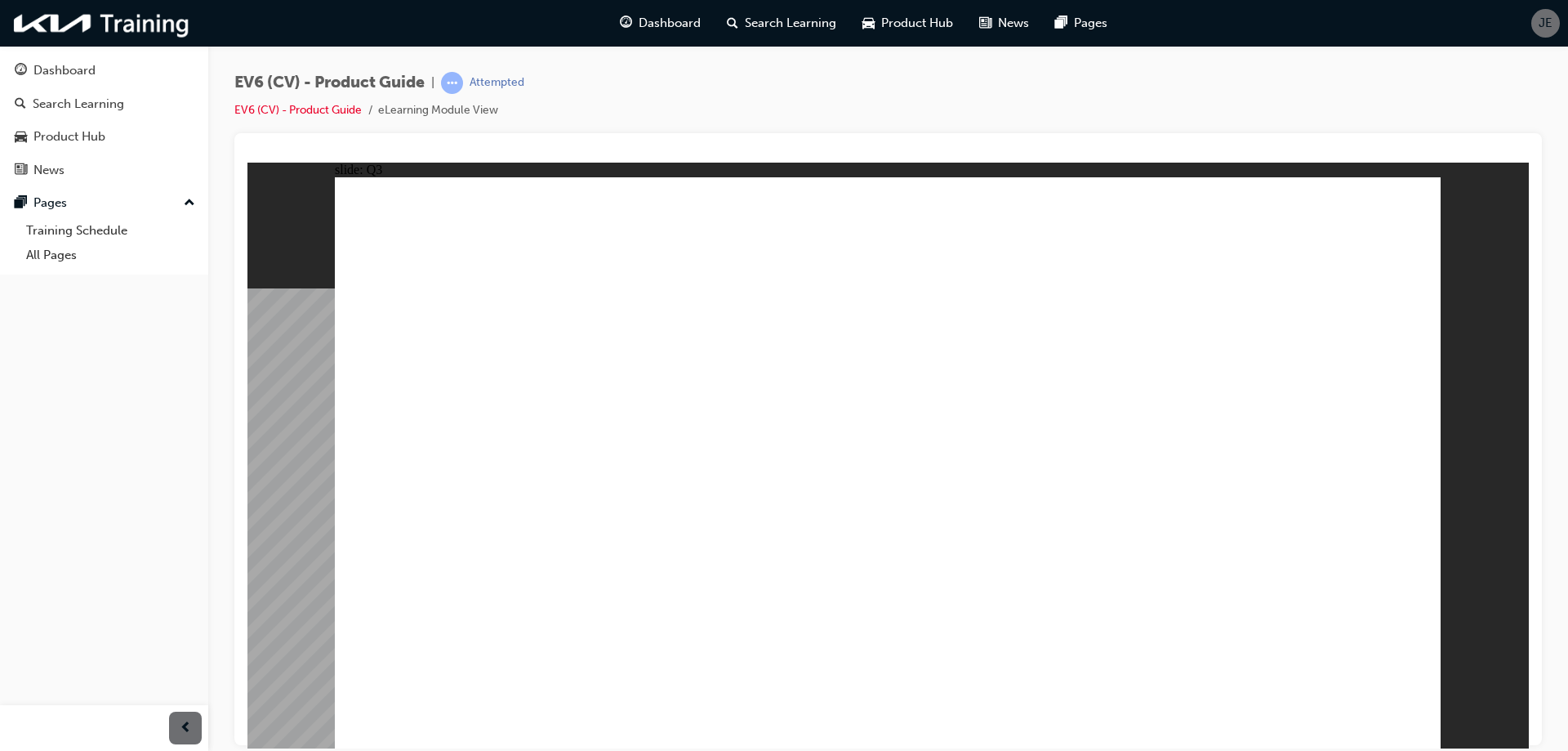
radio input "true"
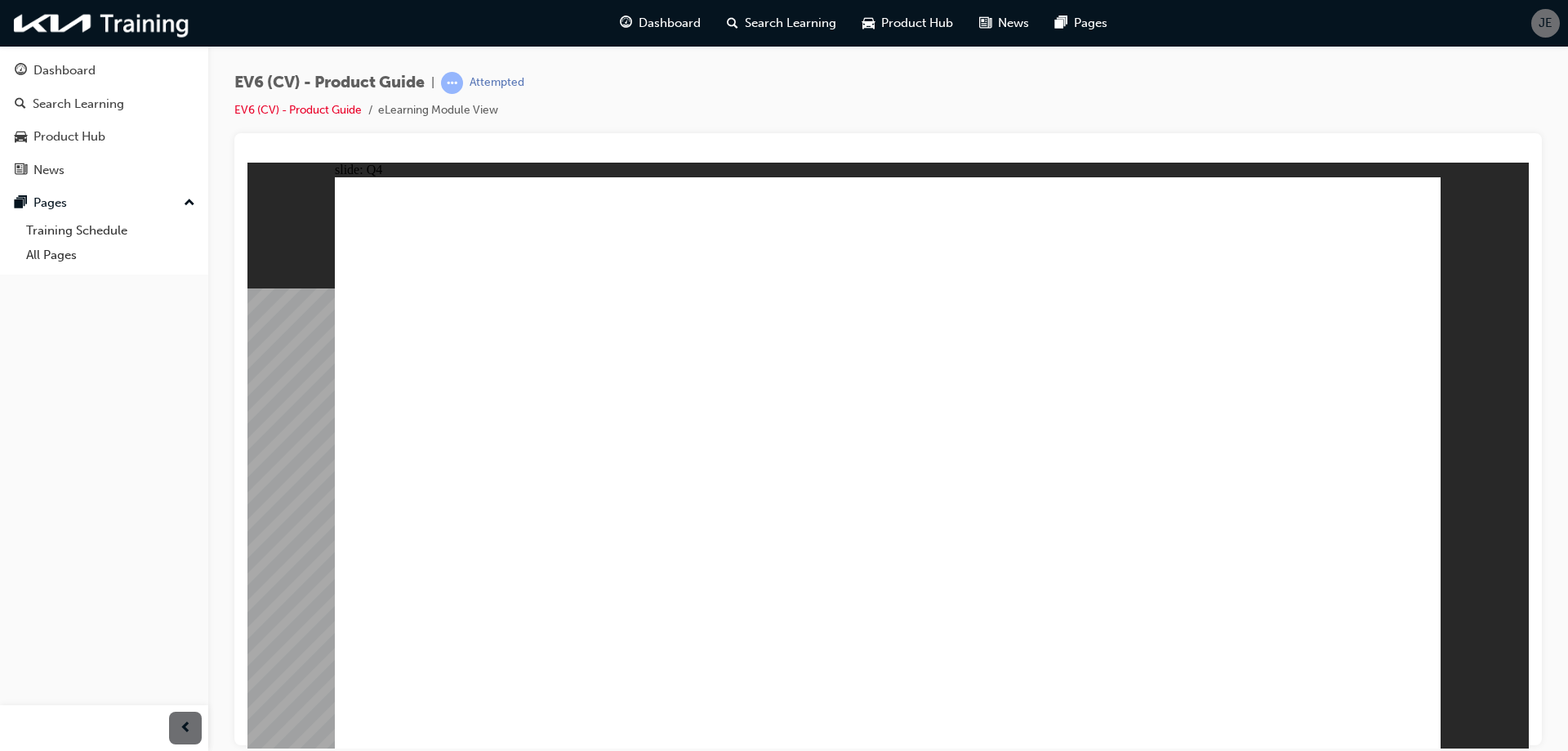
radio input "false"
radio input "true"
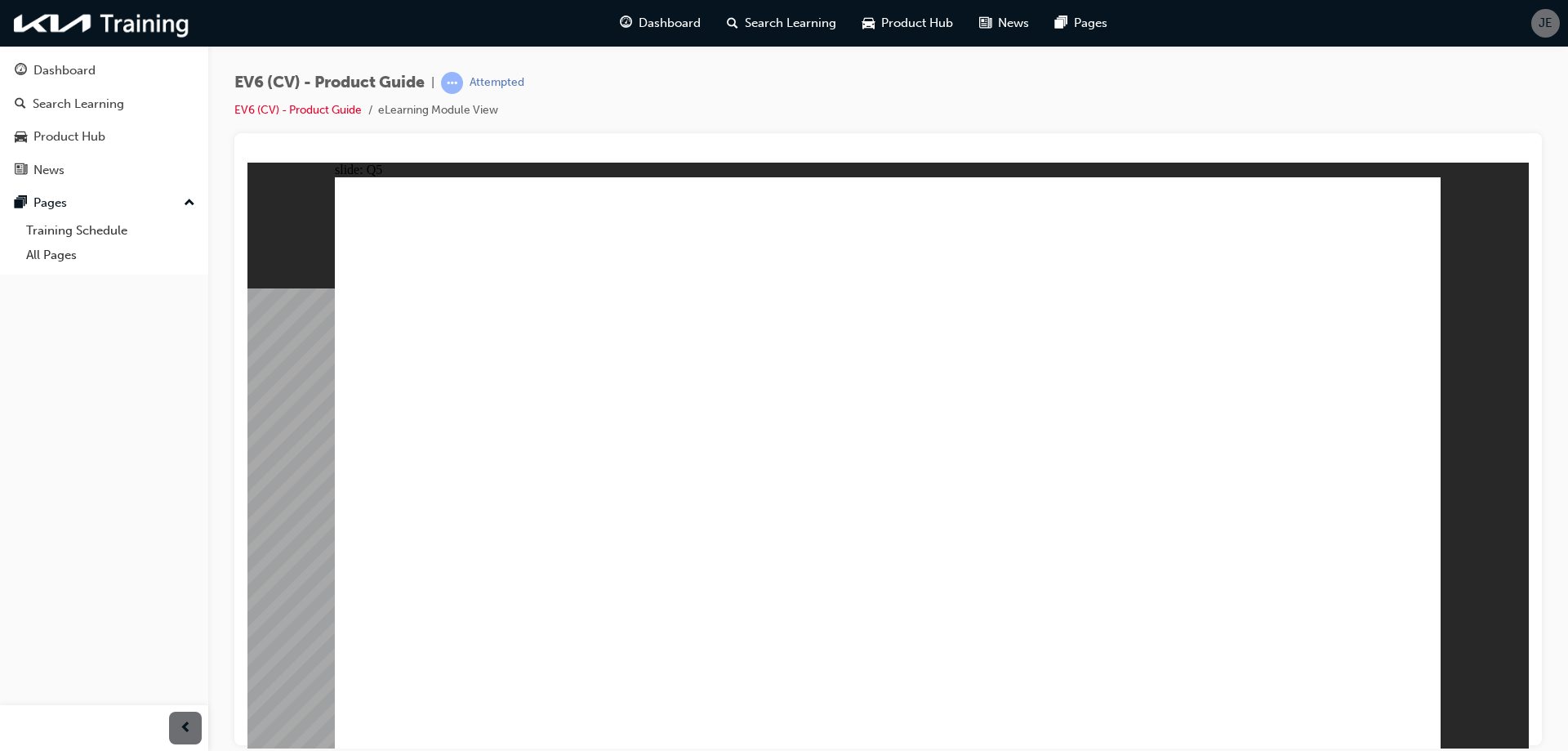
radio input "true"
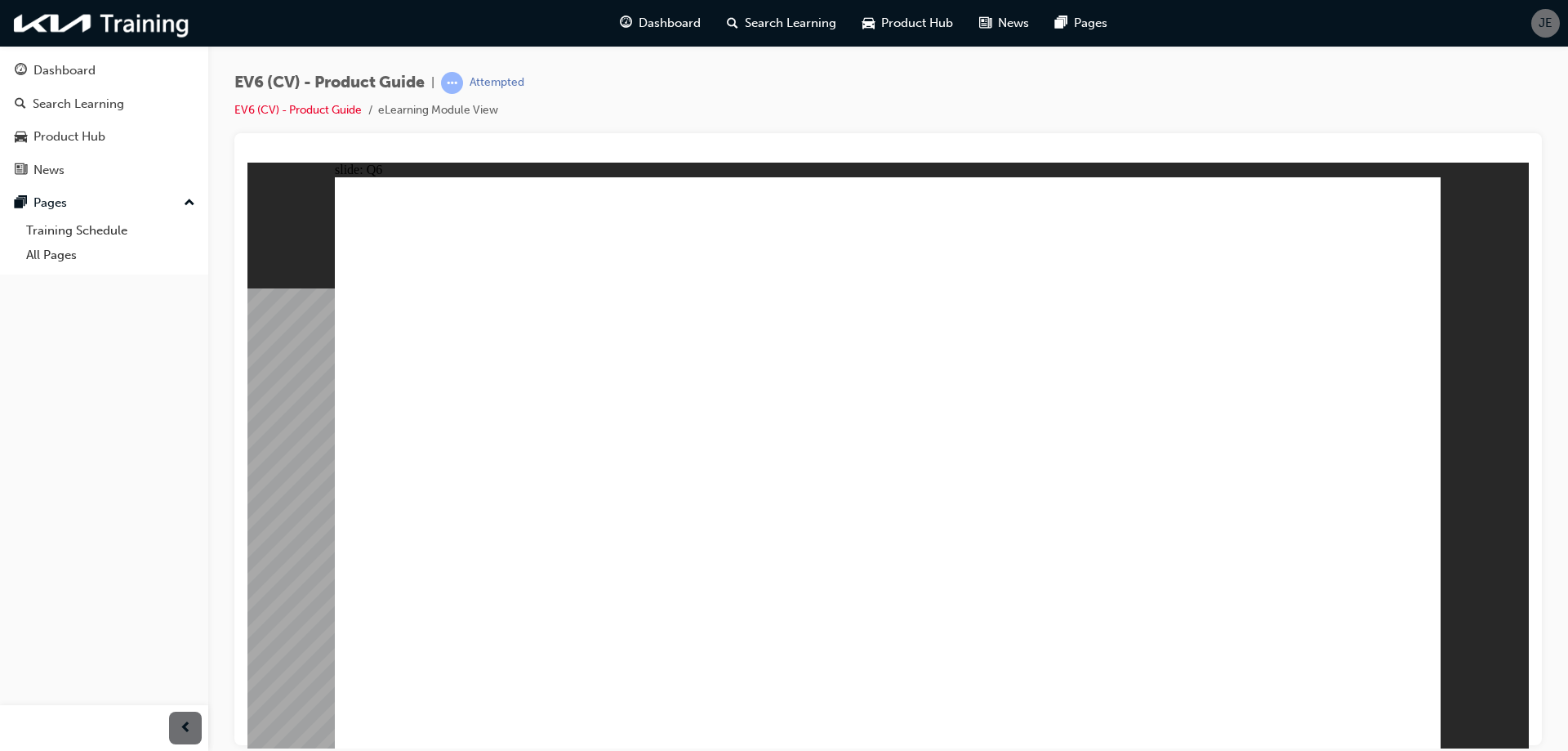
radio input "true"
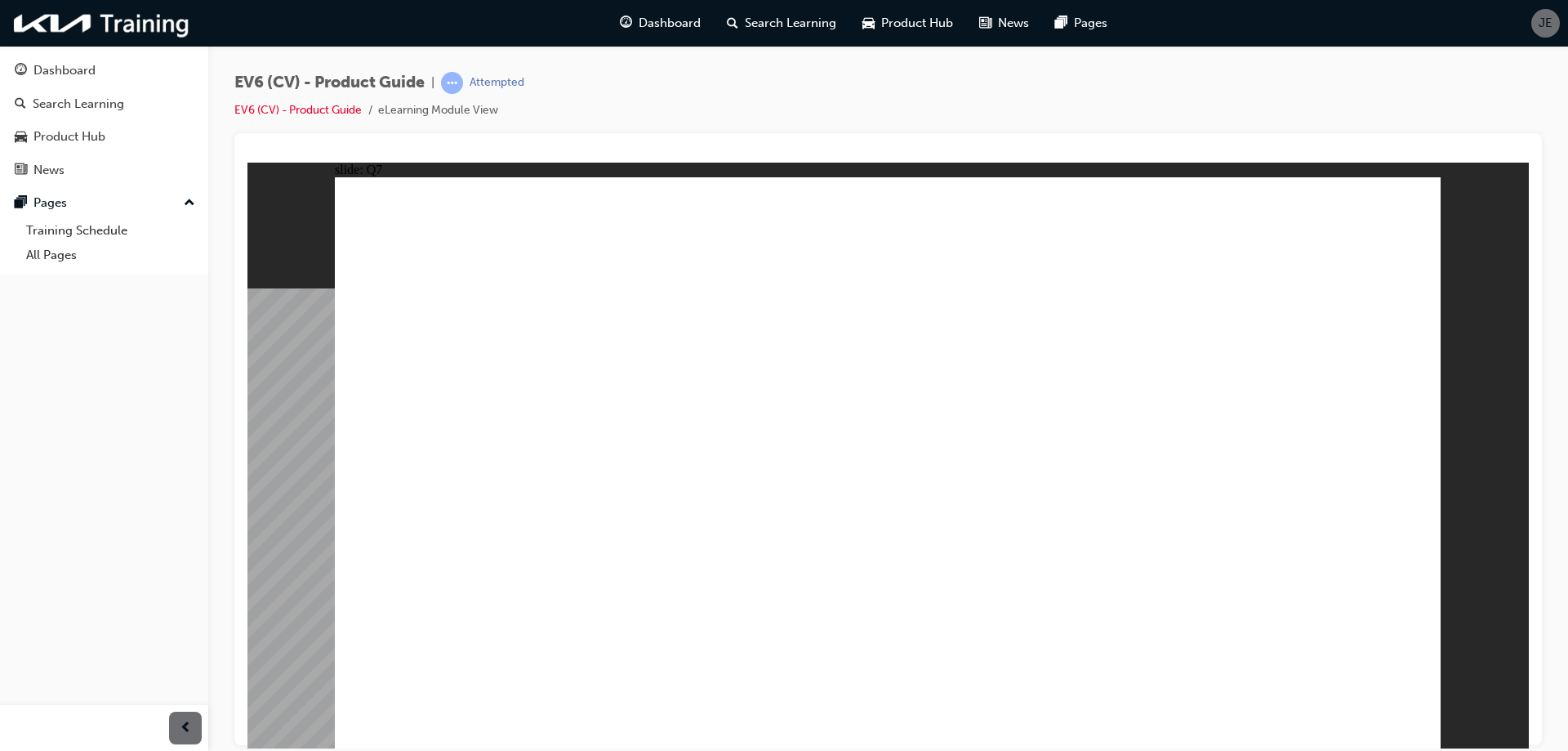
radio input "true"
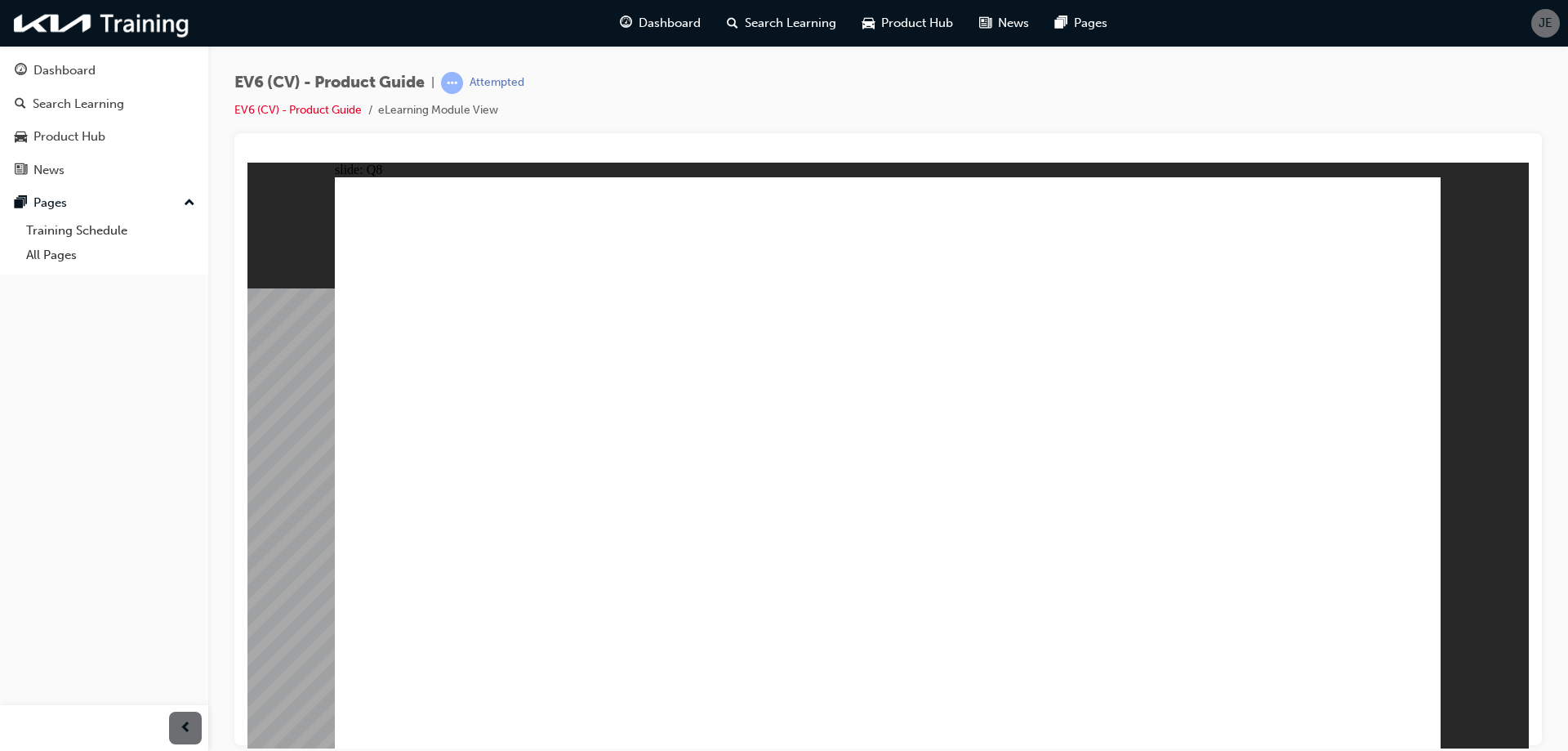
radio input "true"
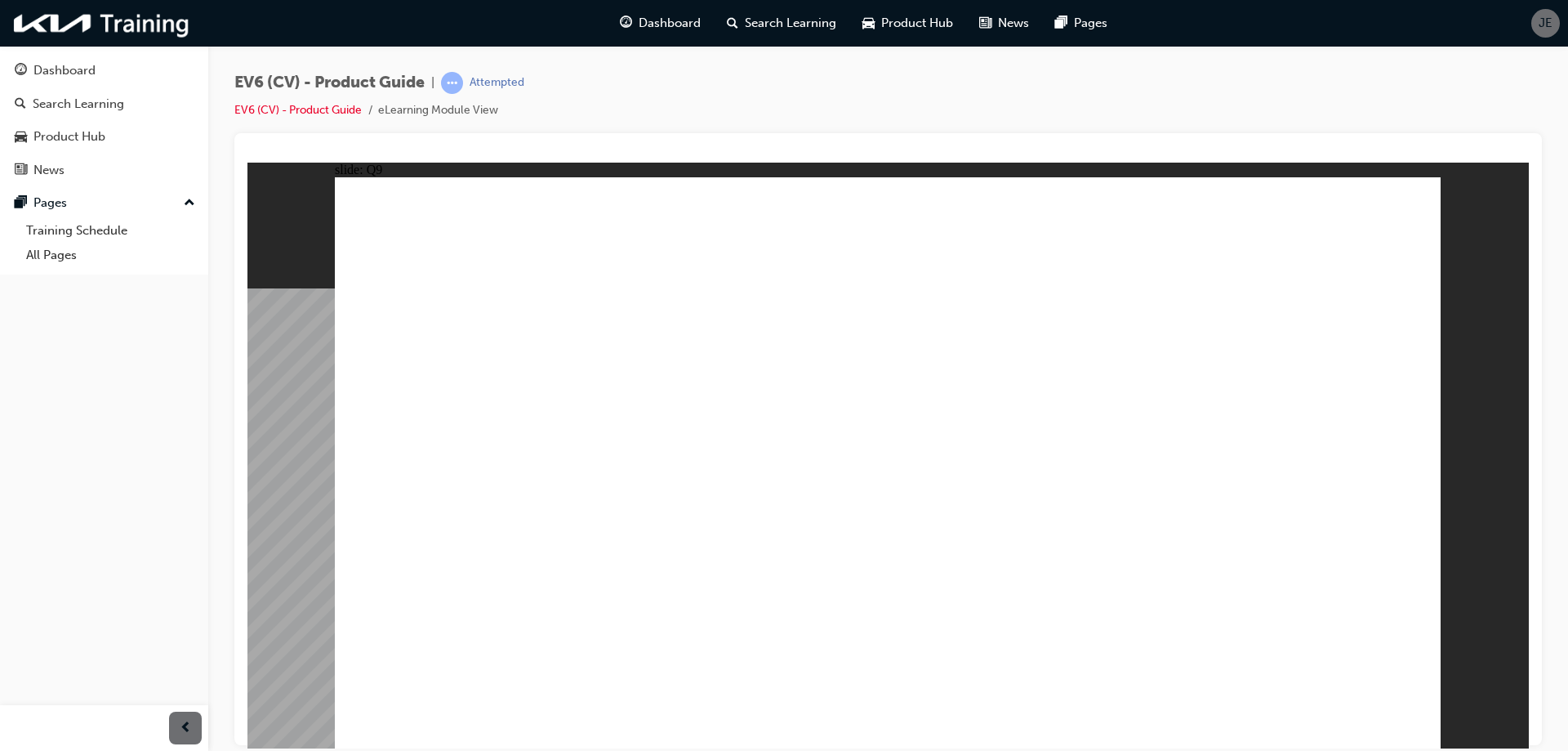
radio input "true"
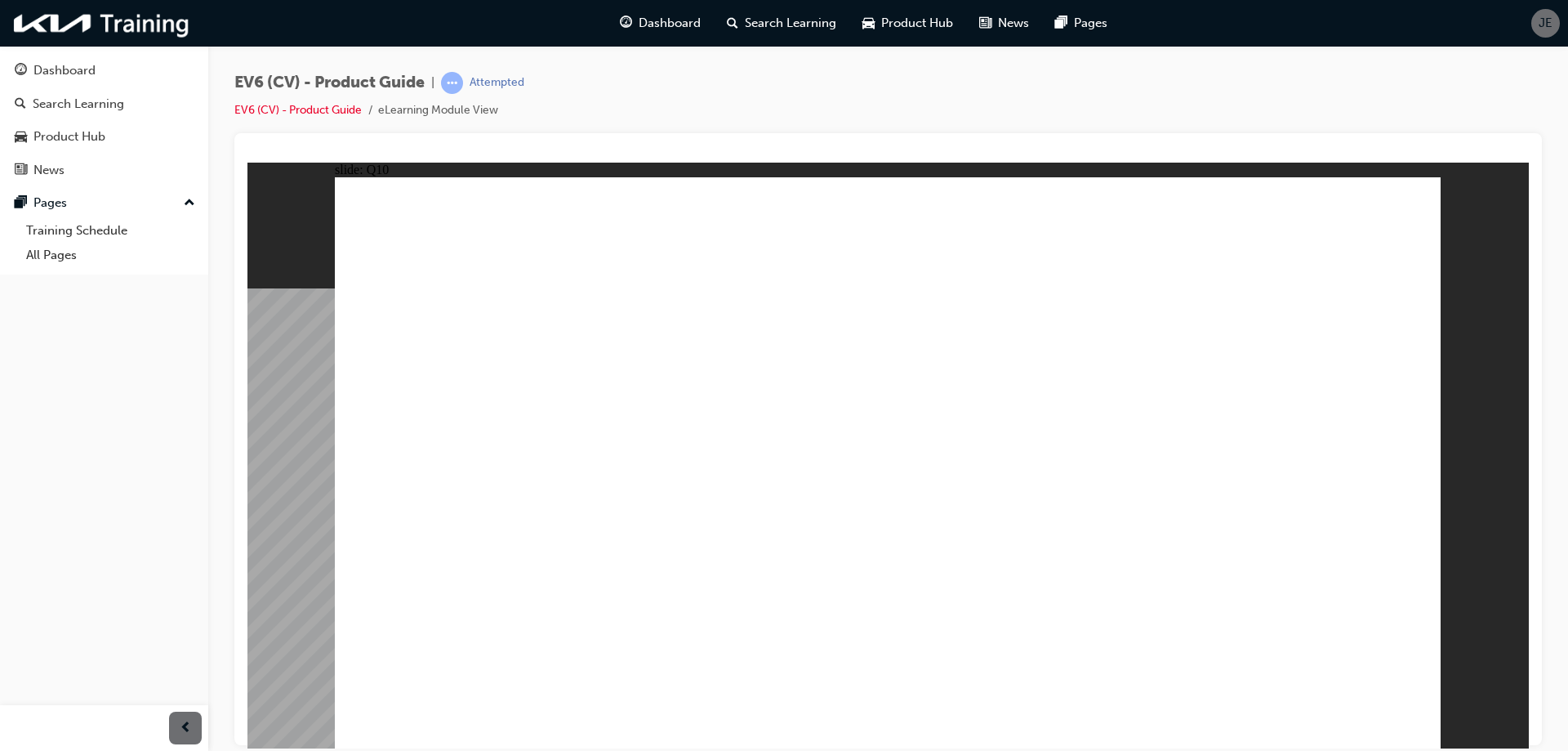
radio input "true"
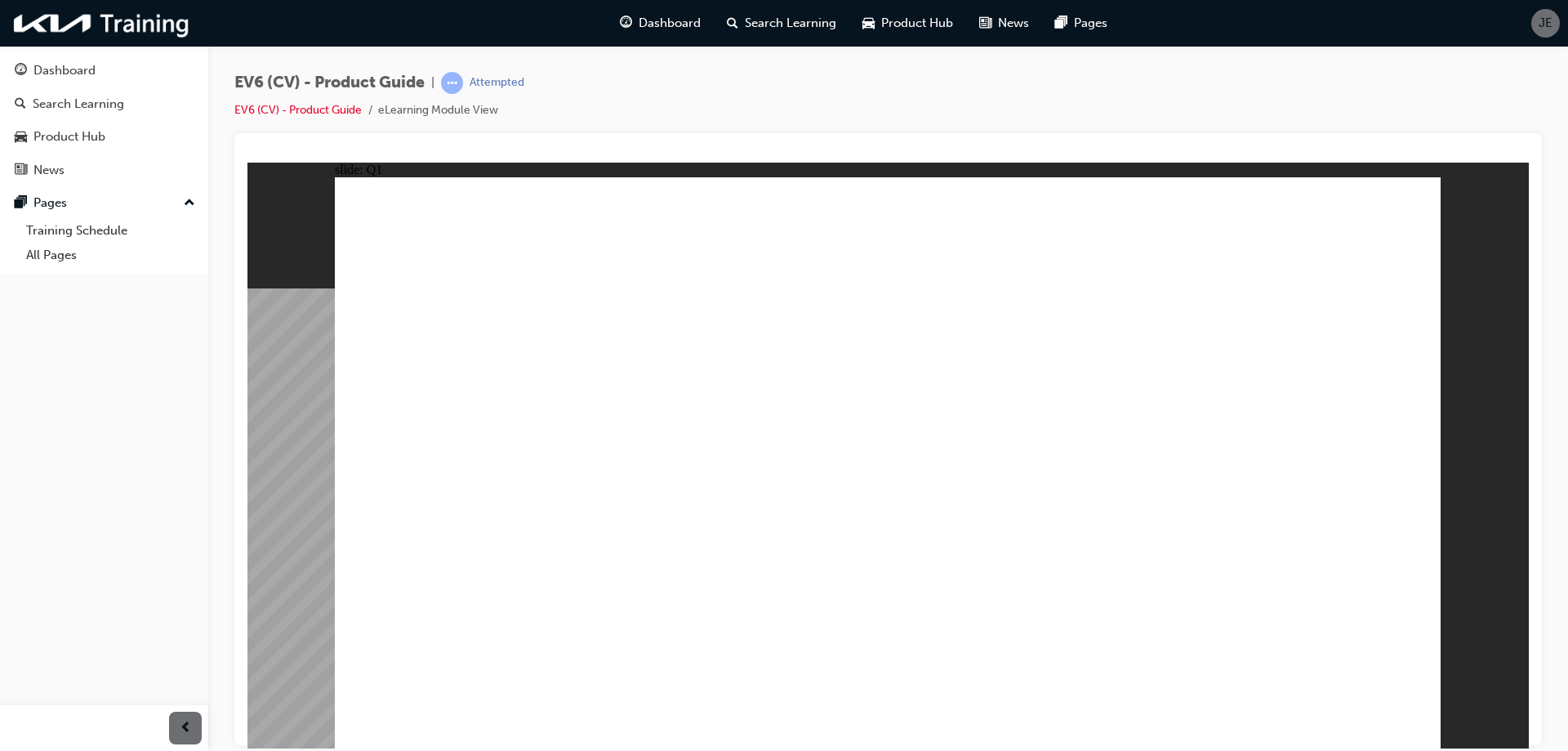
radio input "true"
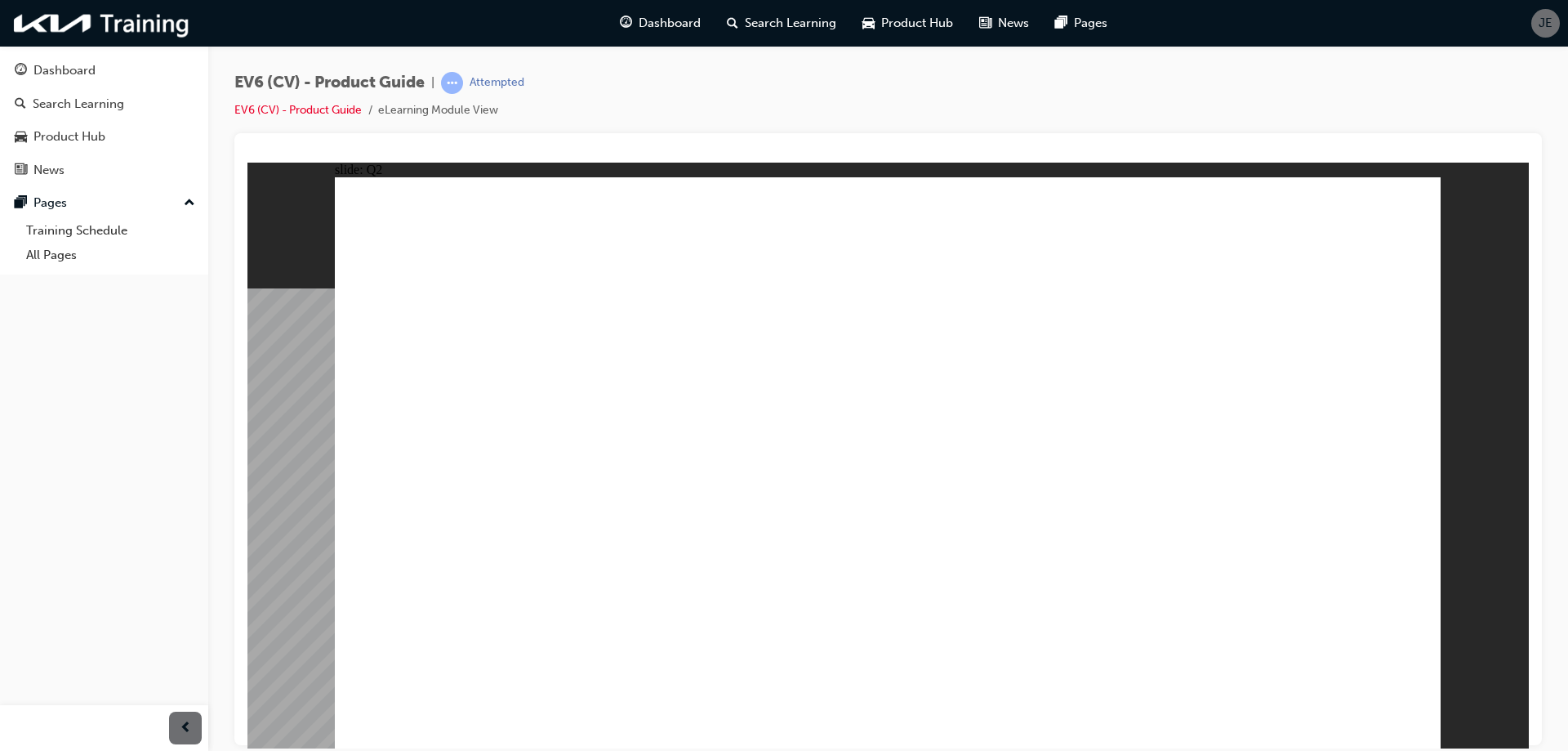
radio input "true"
drag, startPoint x: 922, startPoint y: 525, endPoint x: 983, endPoint y: 540, distance: 62.8
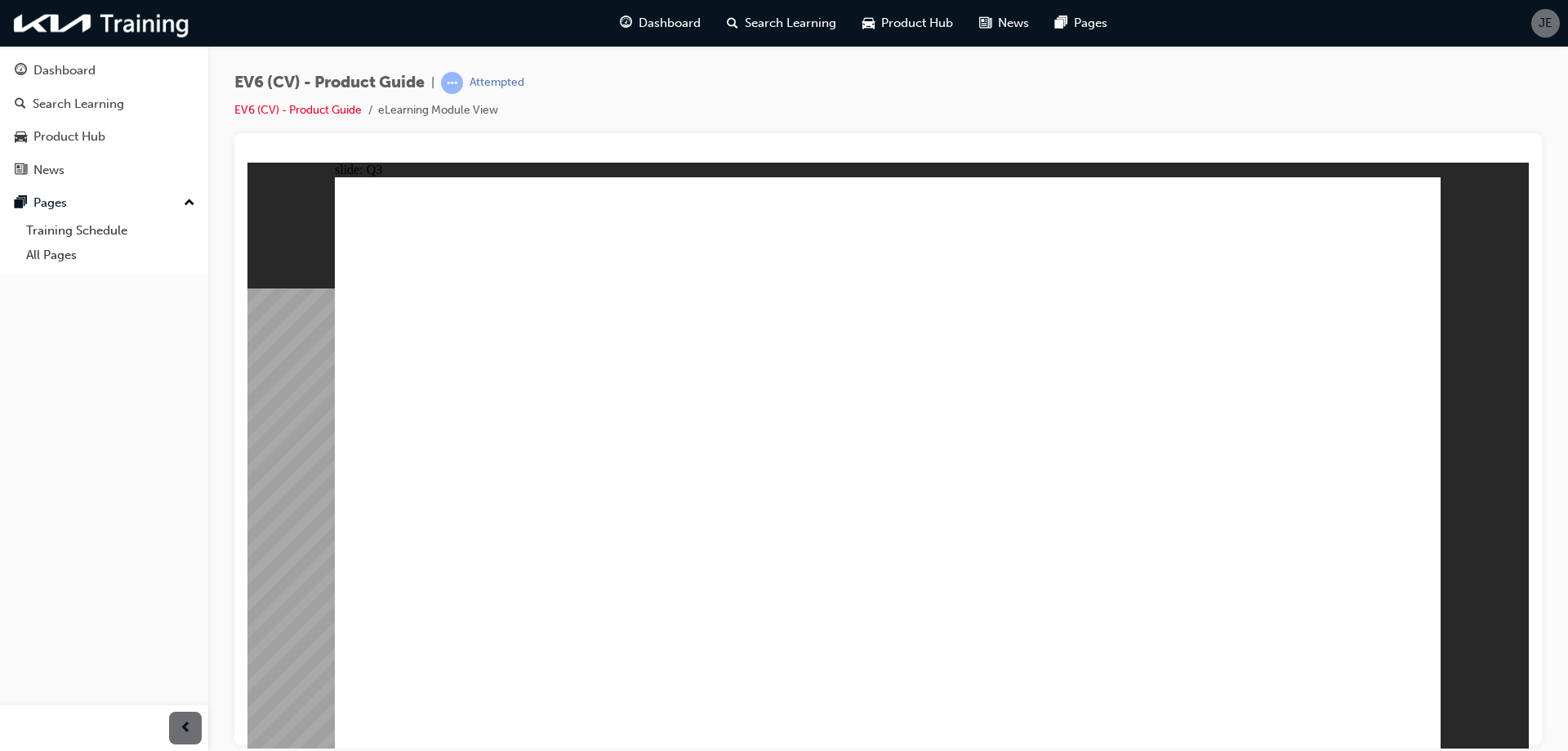
radio input "true"
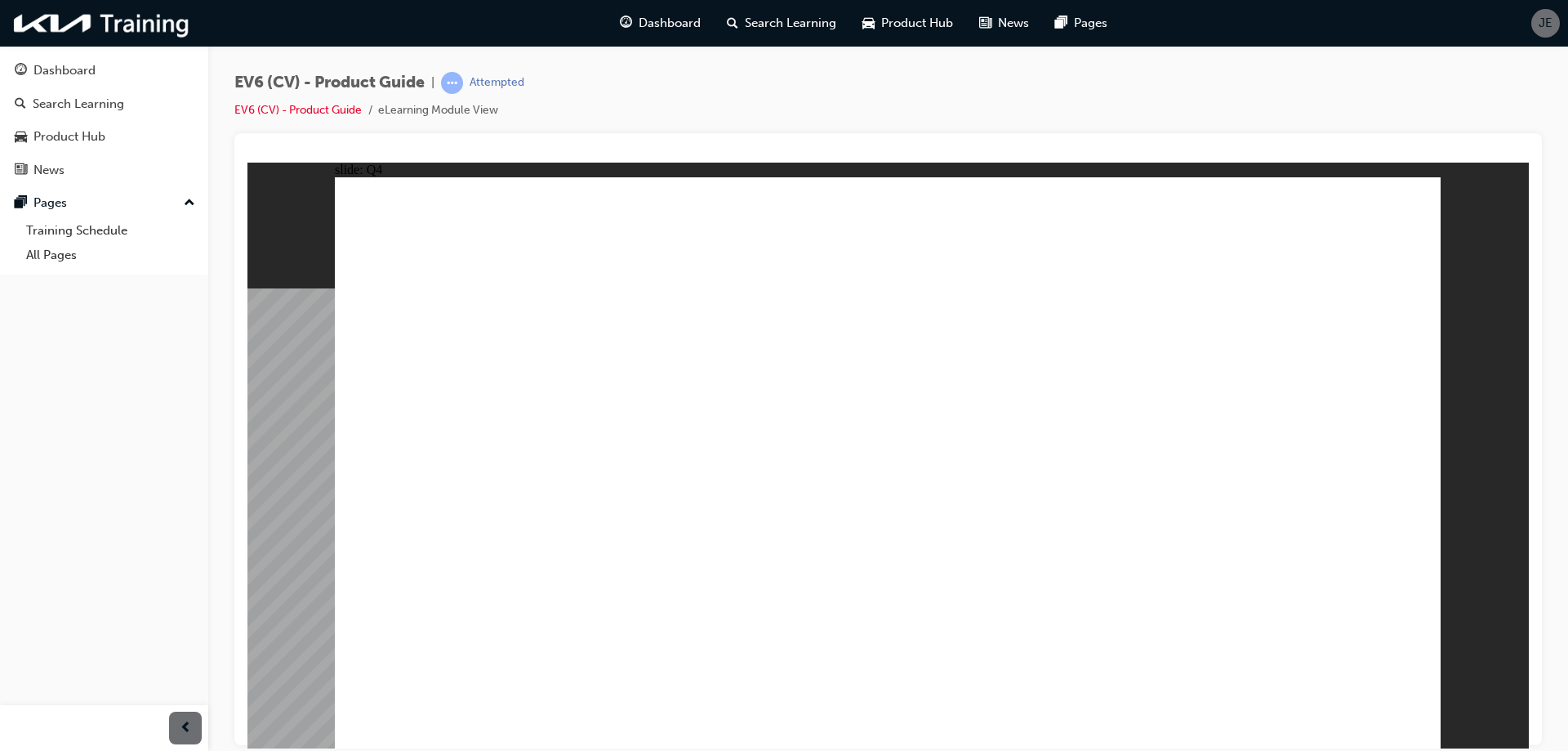
radio input "true"
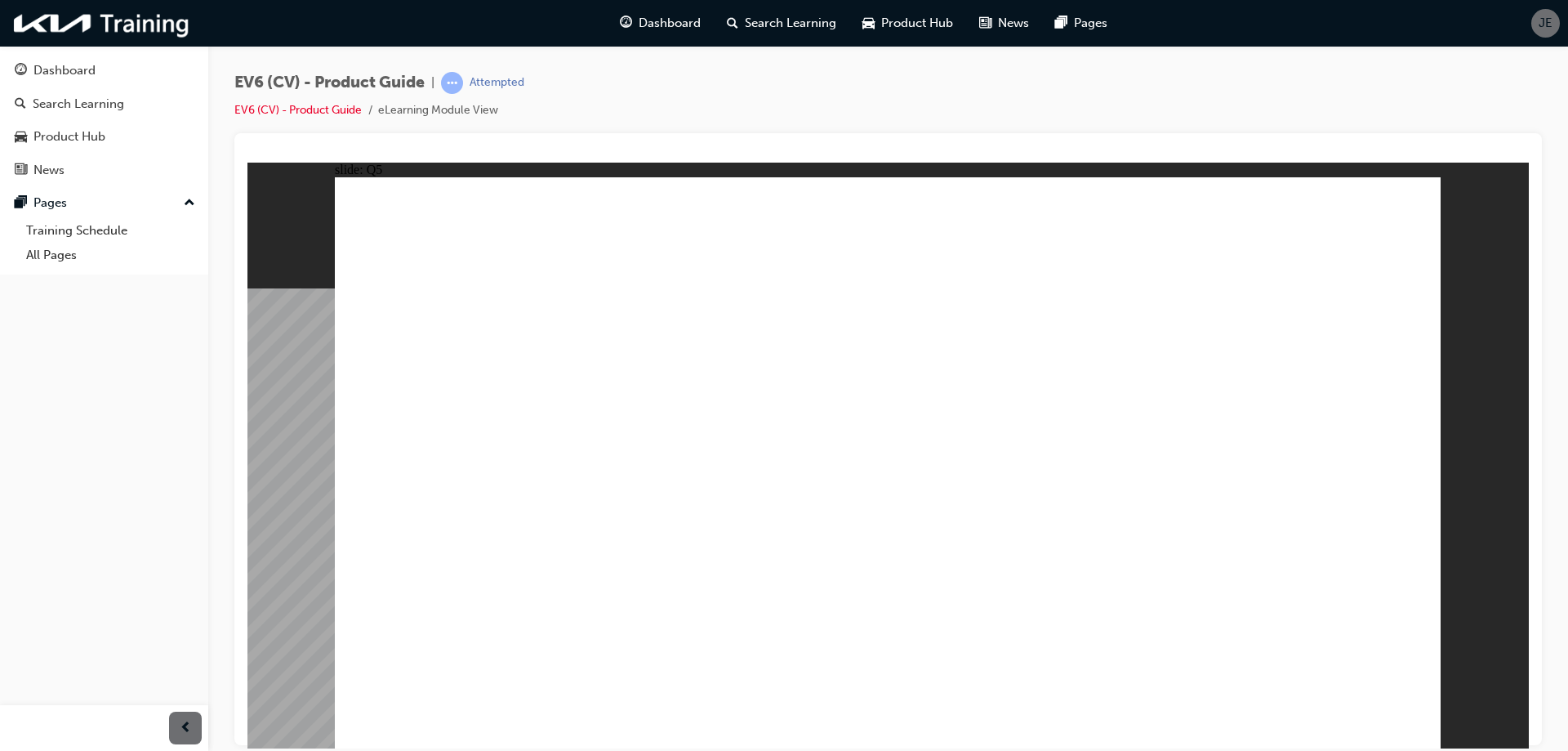
radio input "true"
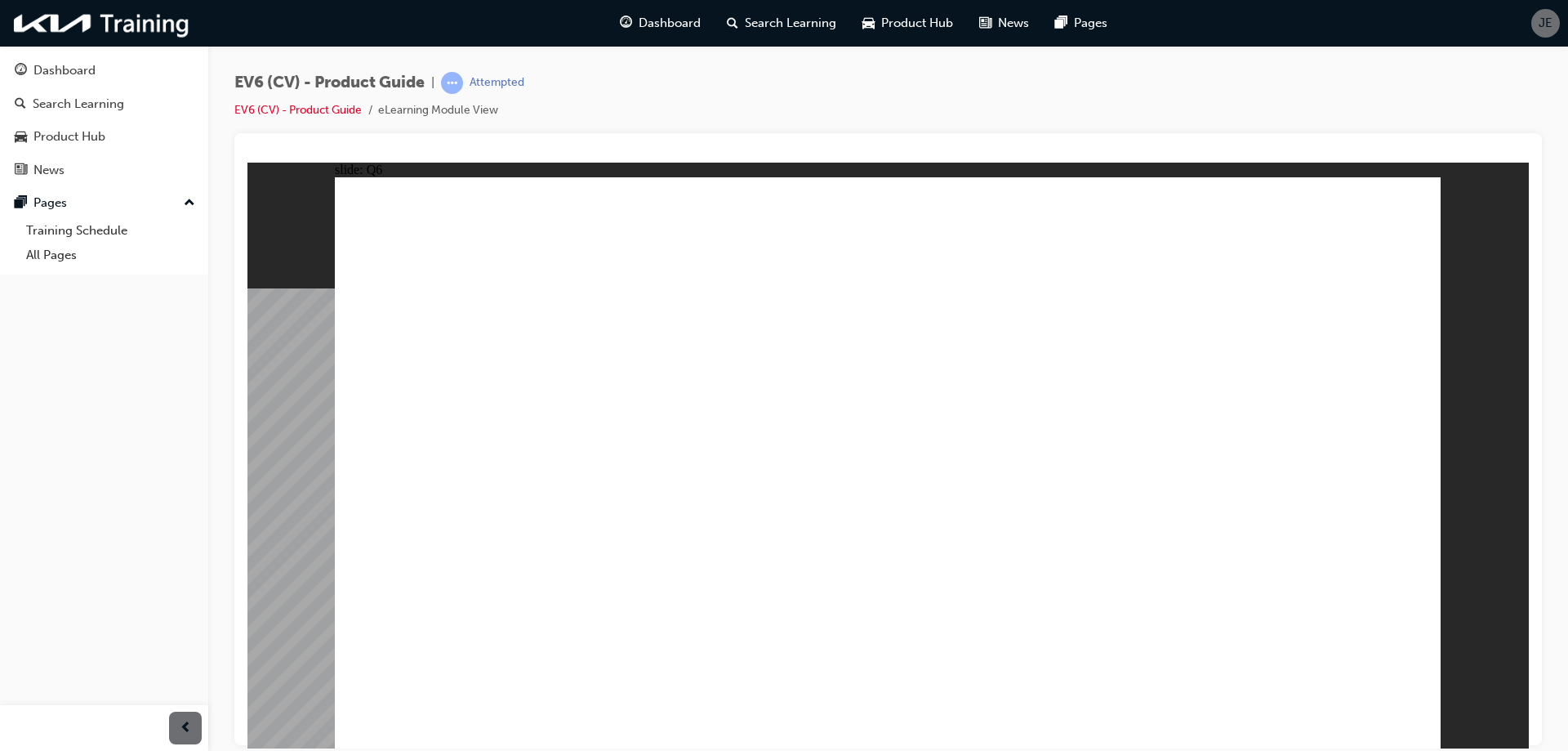
radio input "false"
radio input "true"
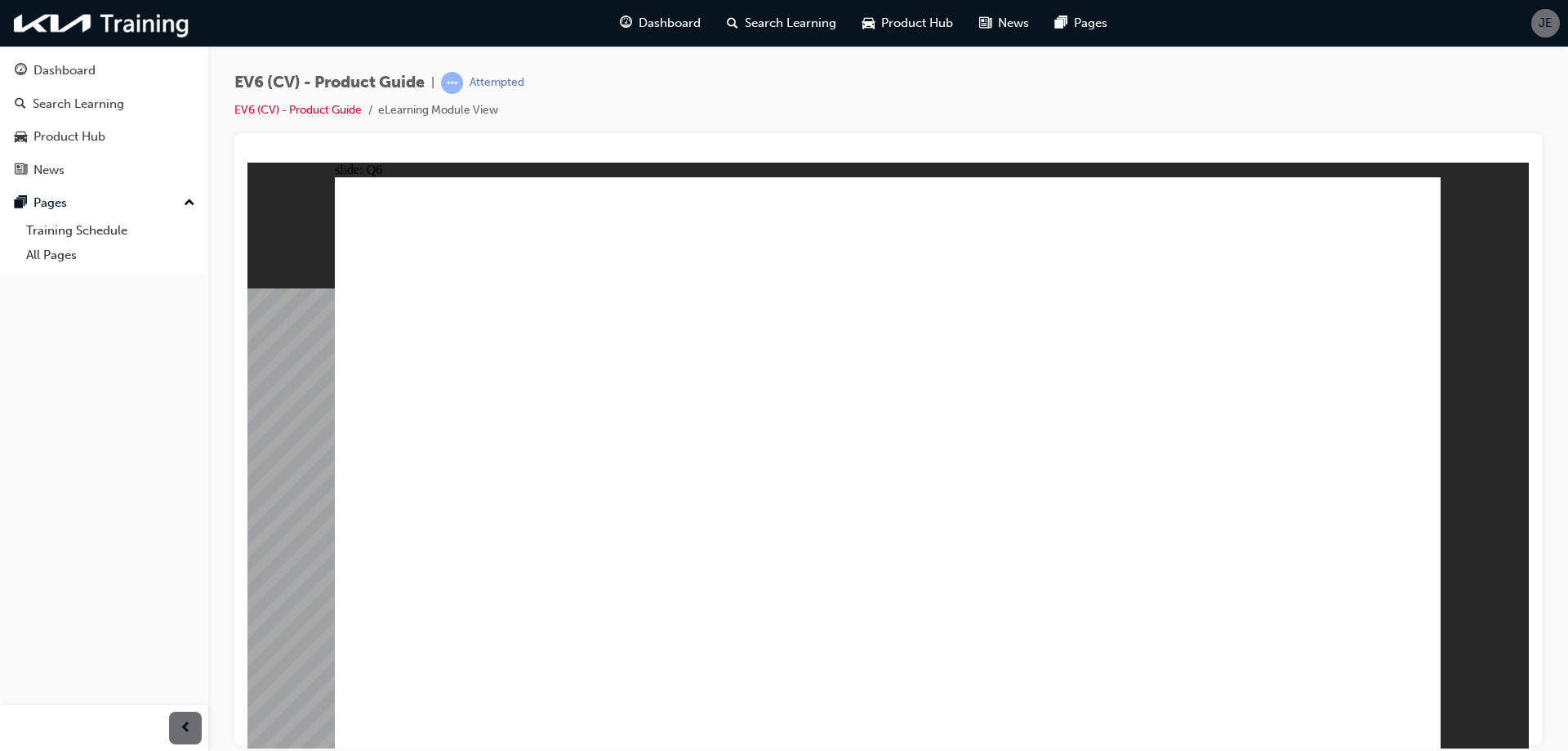
radio input "true"
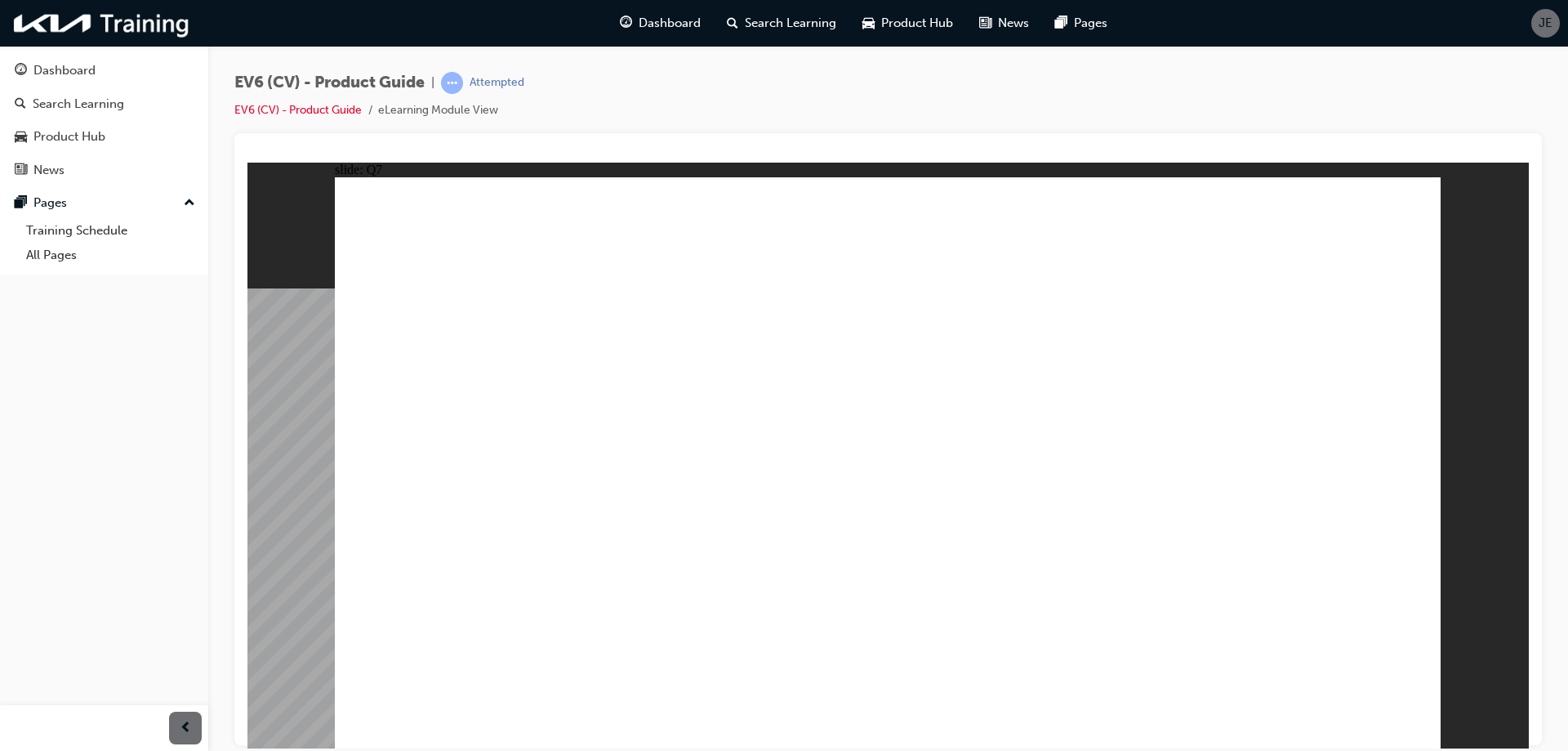
radio input "true"
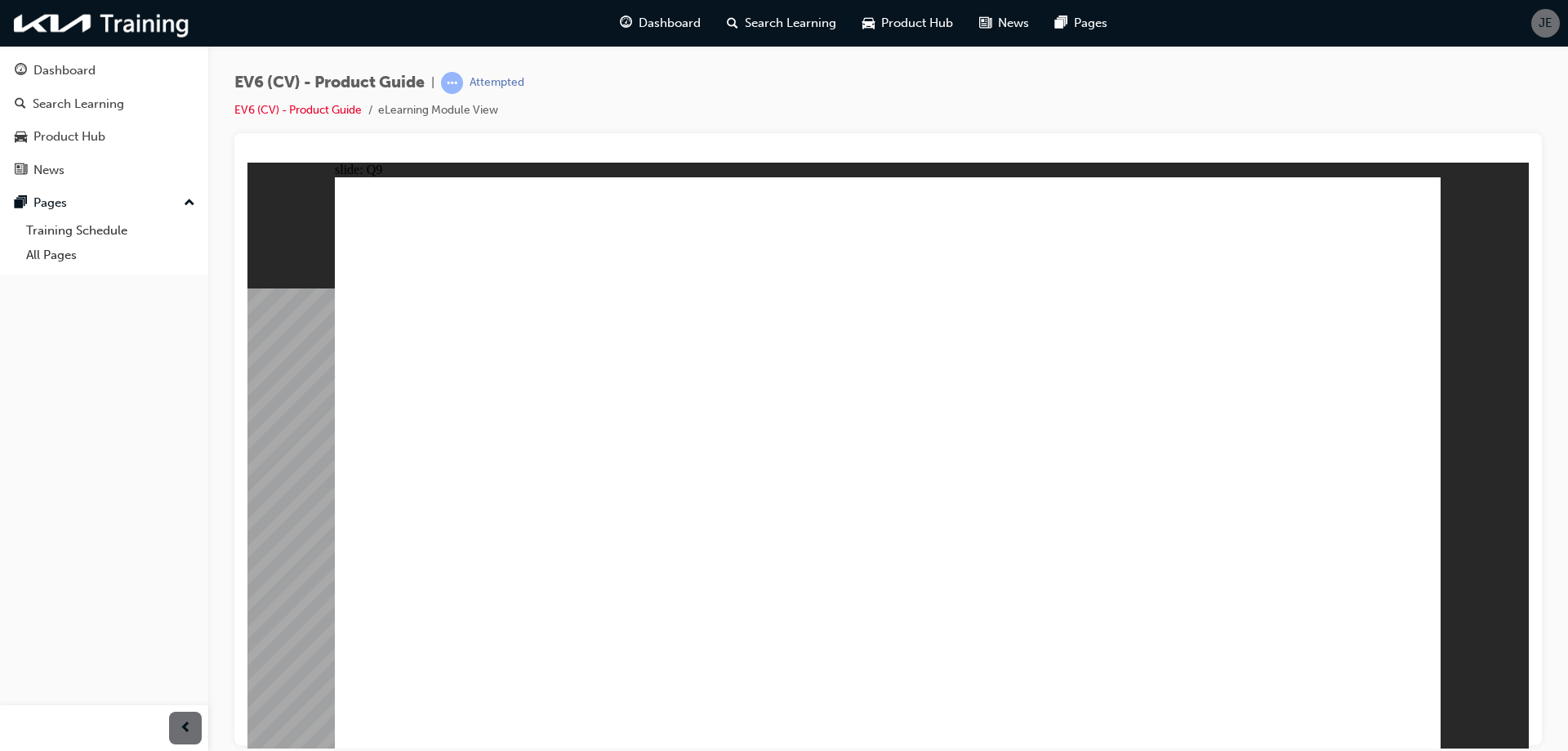
radio input "true"
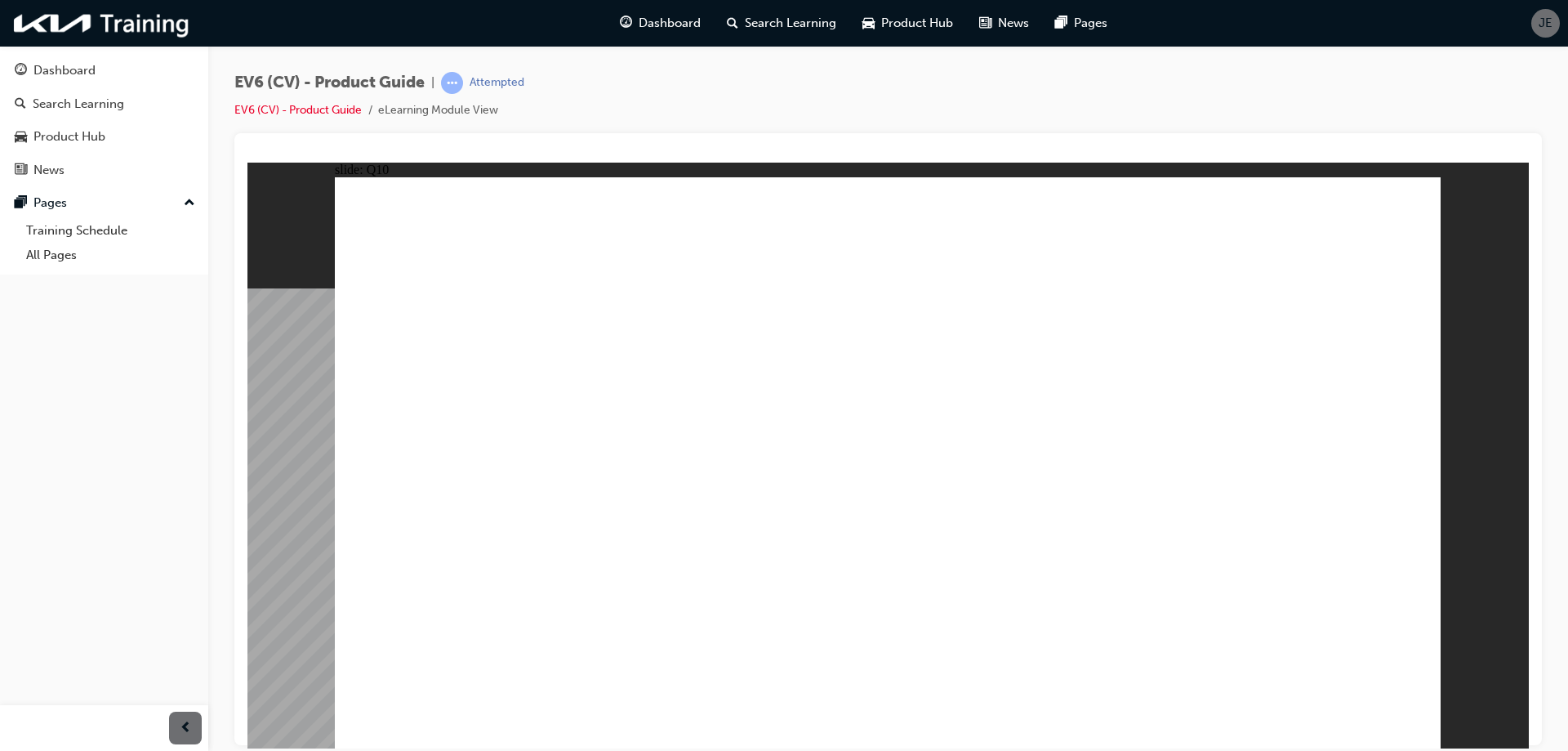
radio input "true"
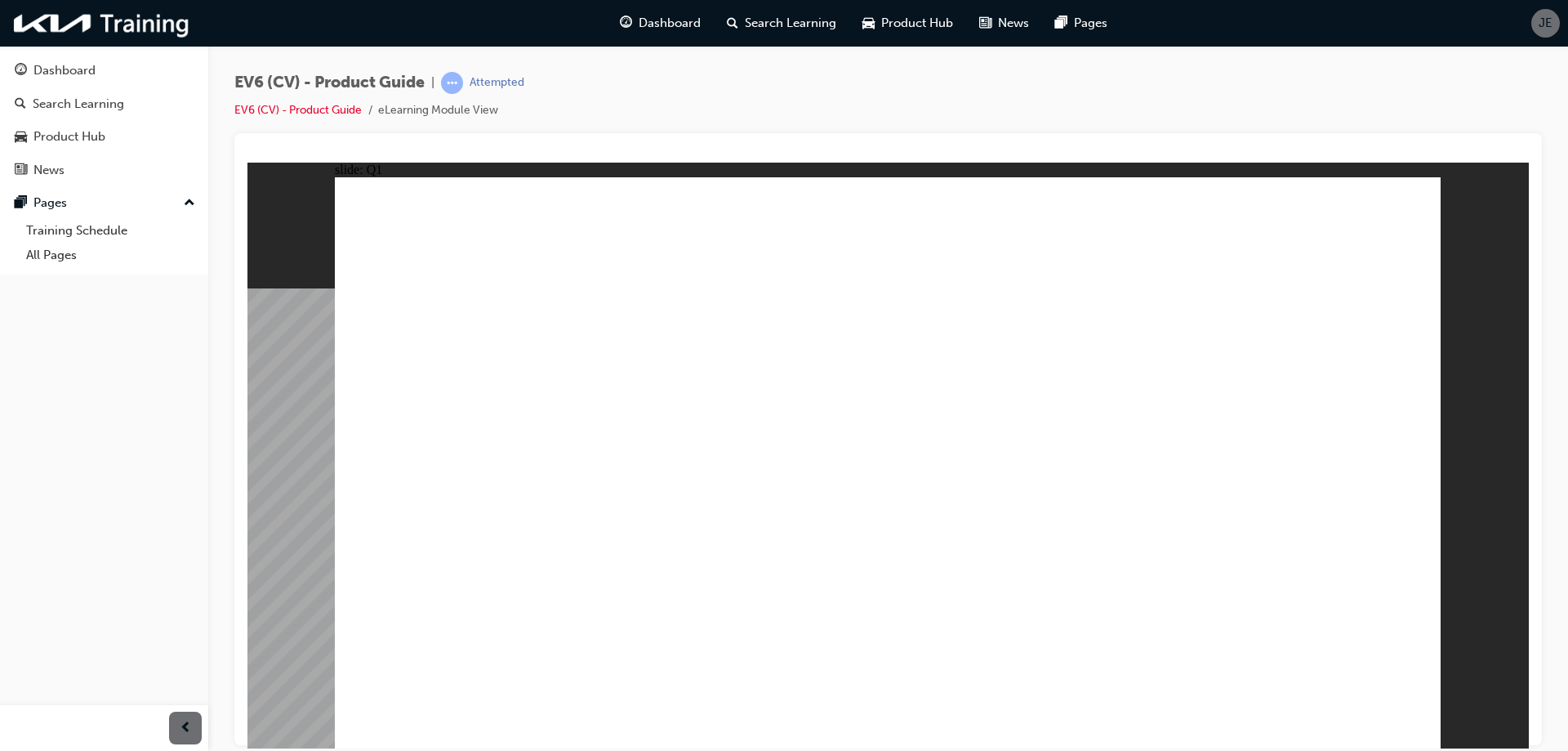
radio input "true"
drag, startPoint x: 1094, startPoint y: 460, endPoint x: 1144, endPoint y: 522, distance: 79.6
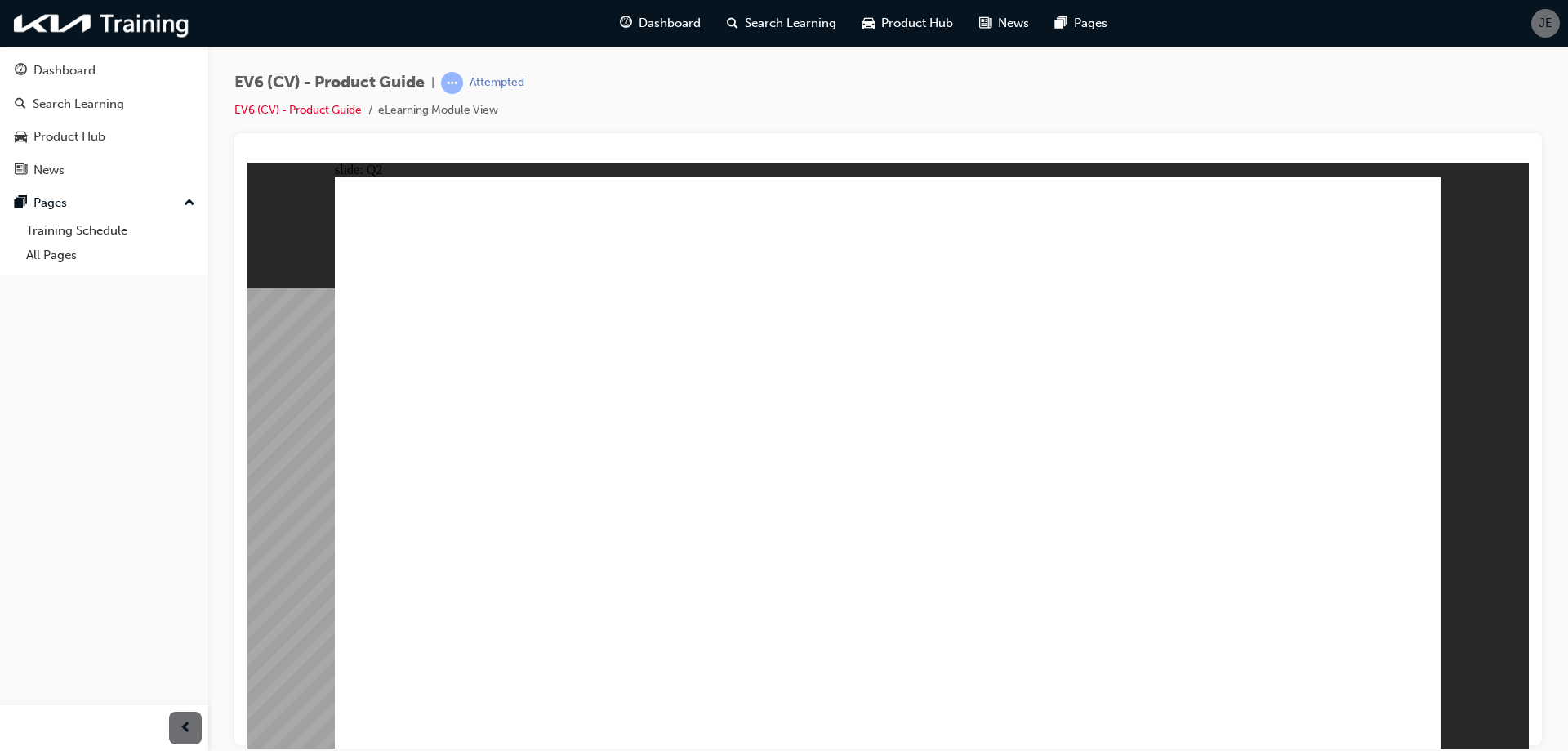
radio input "true"
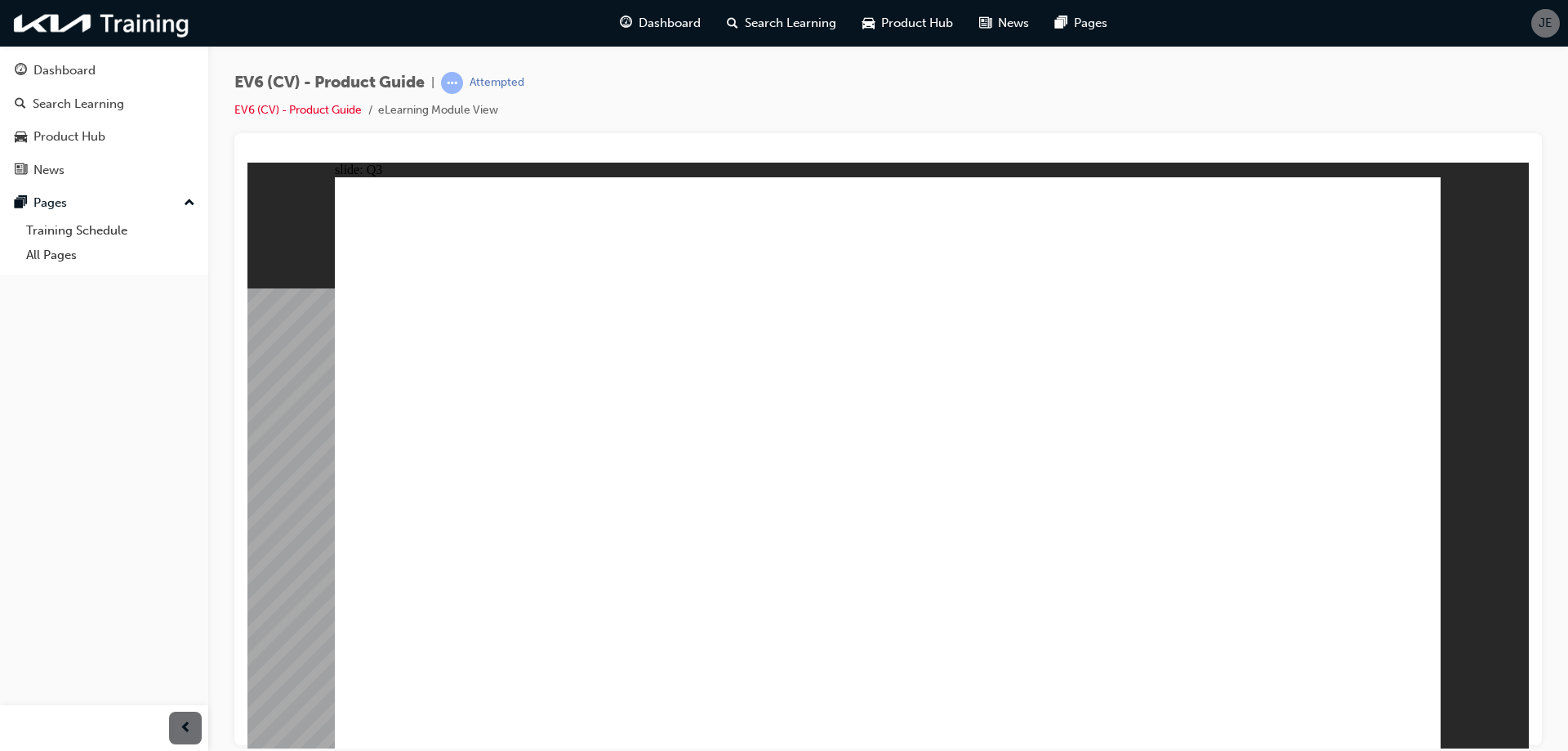
radio input "true"
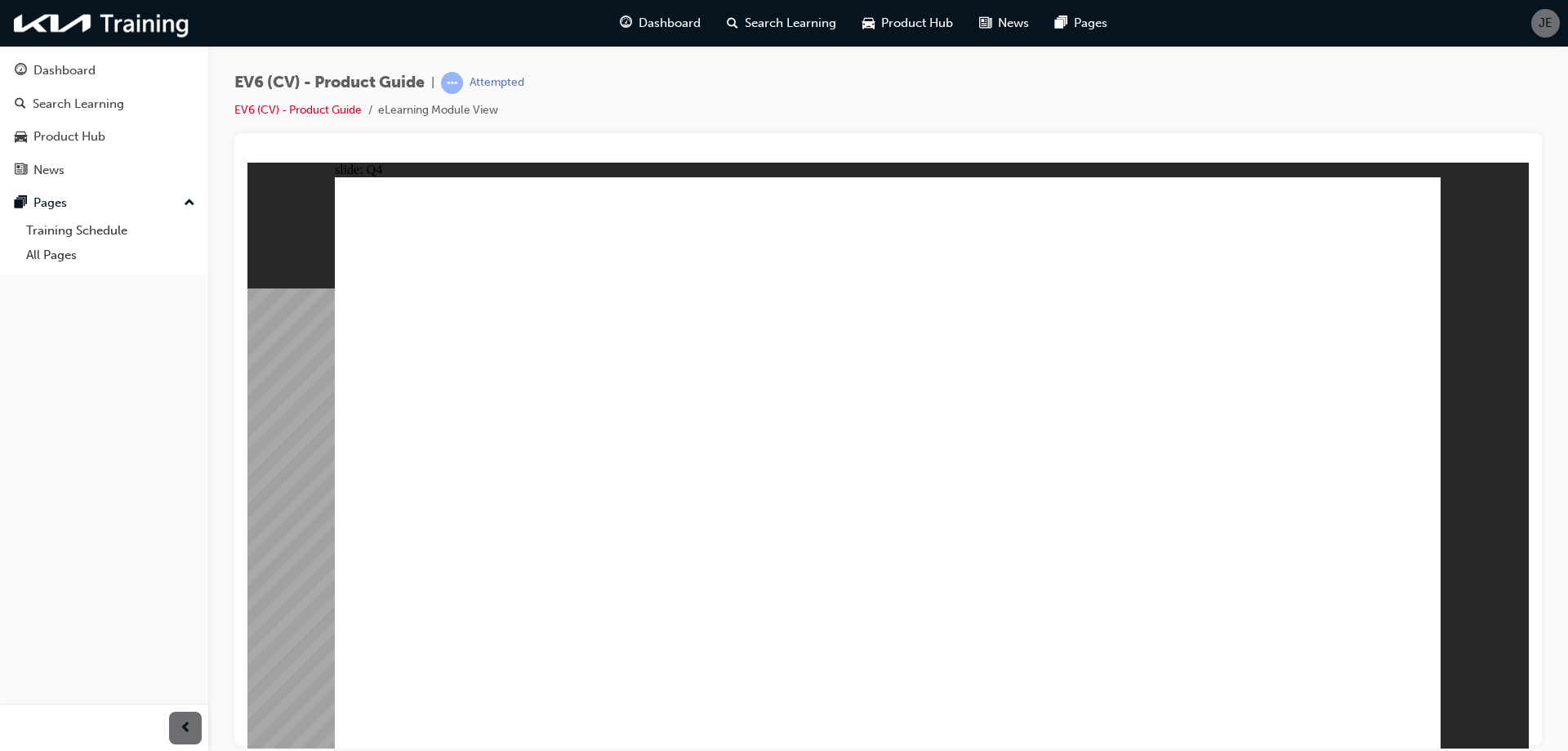
radio input "true"
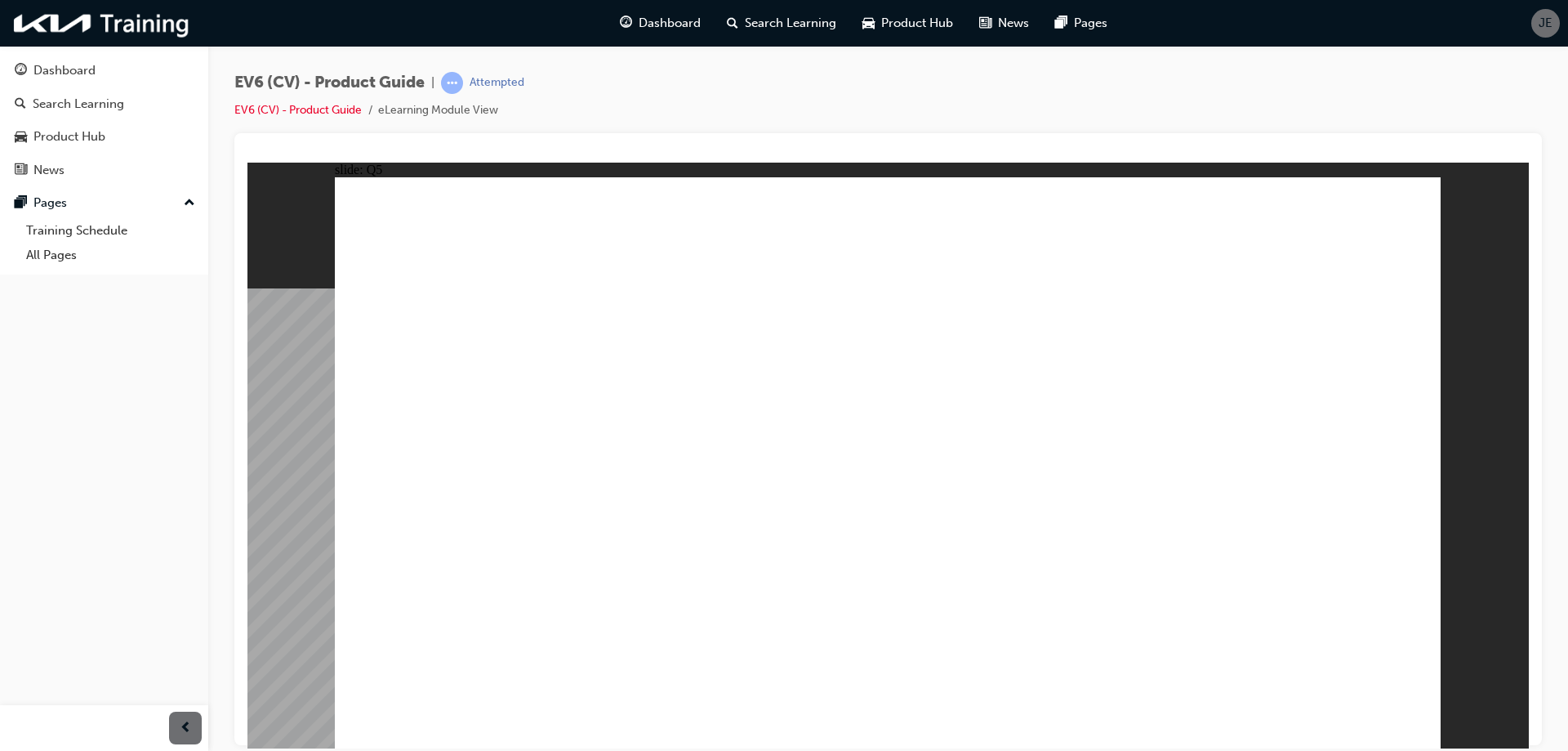
radio input "false"
radio input "true"
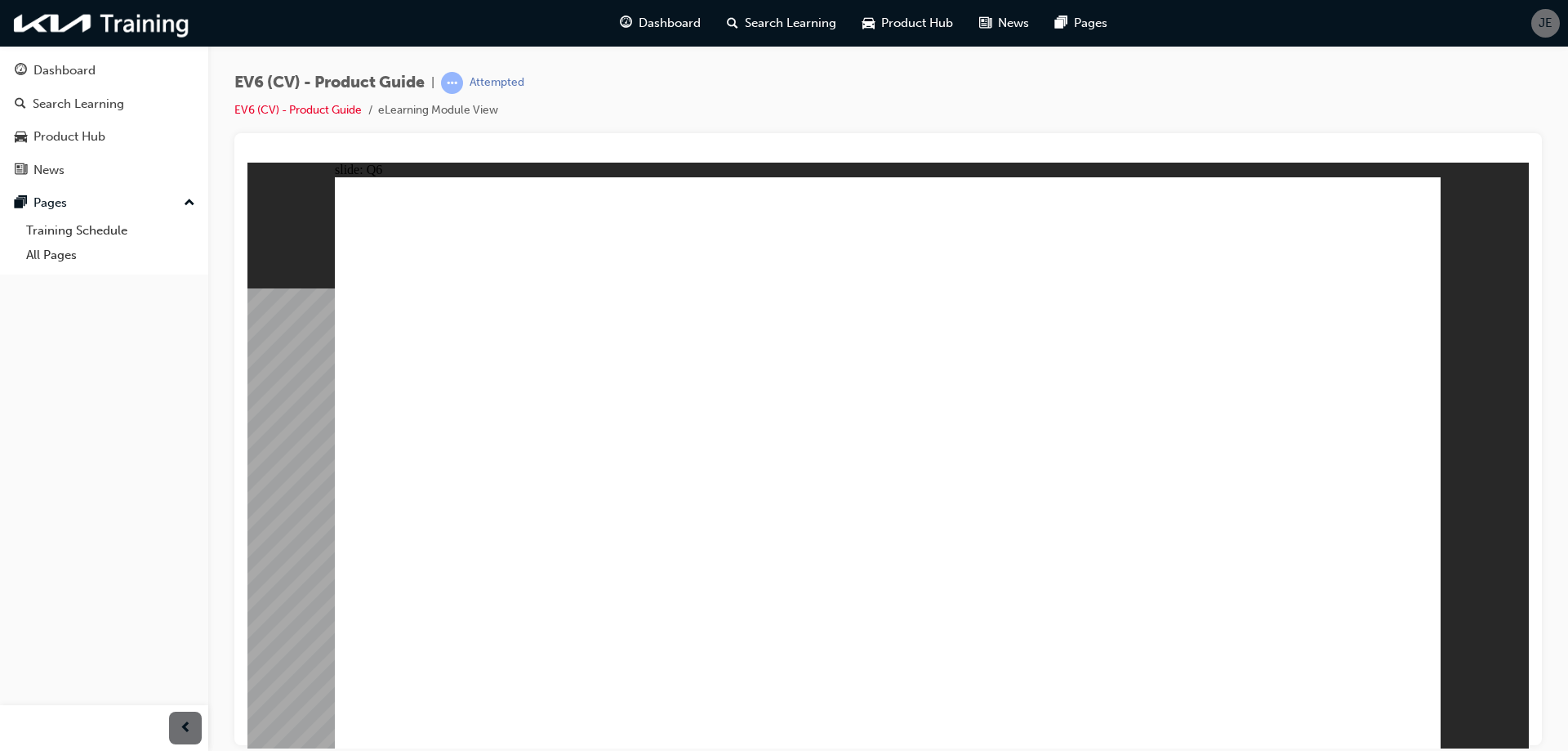
radio input "true"
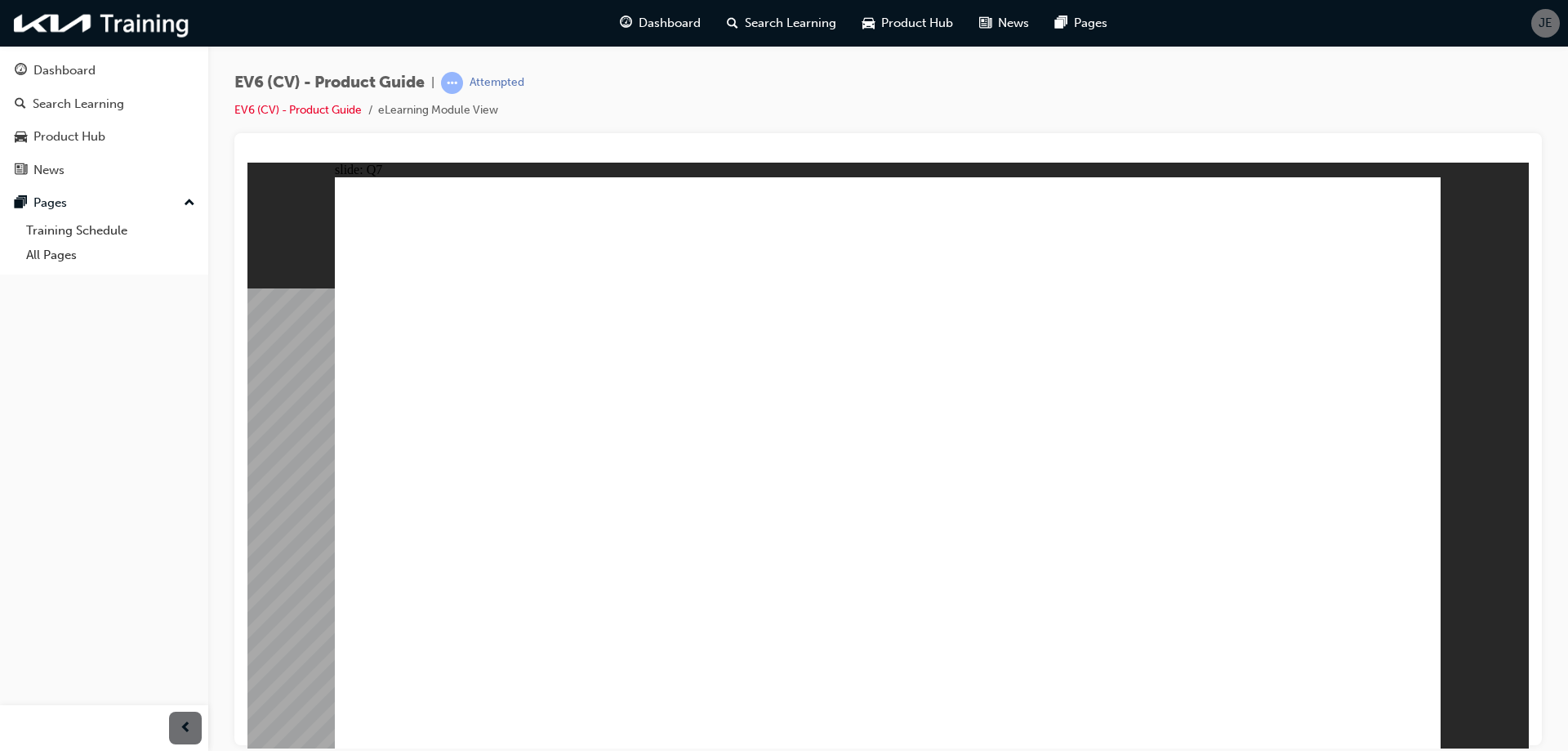
radio input "true"
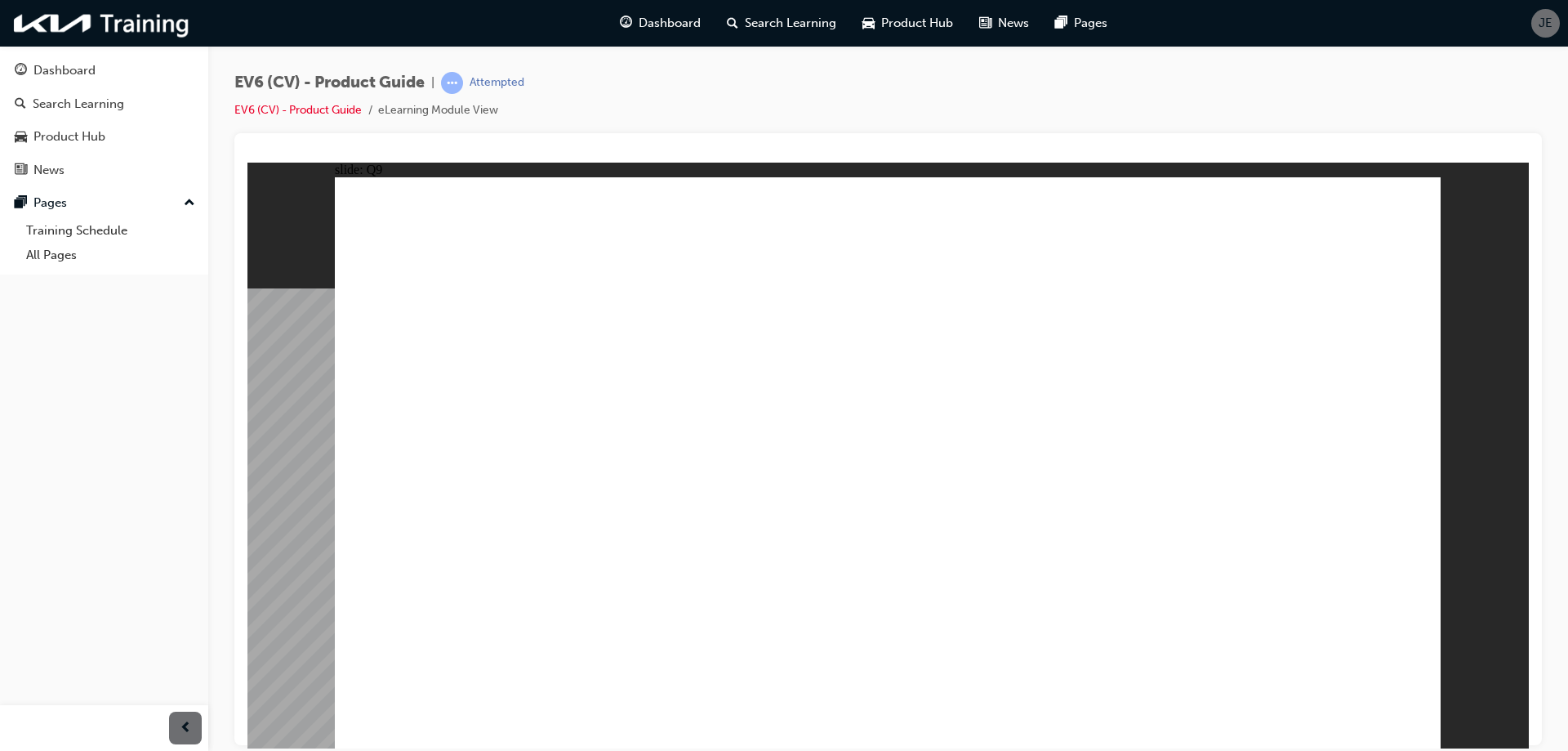
radio input "true"
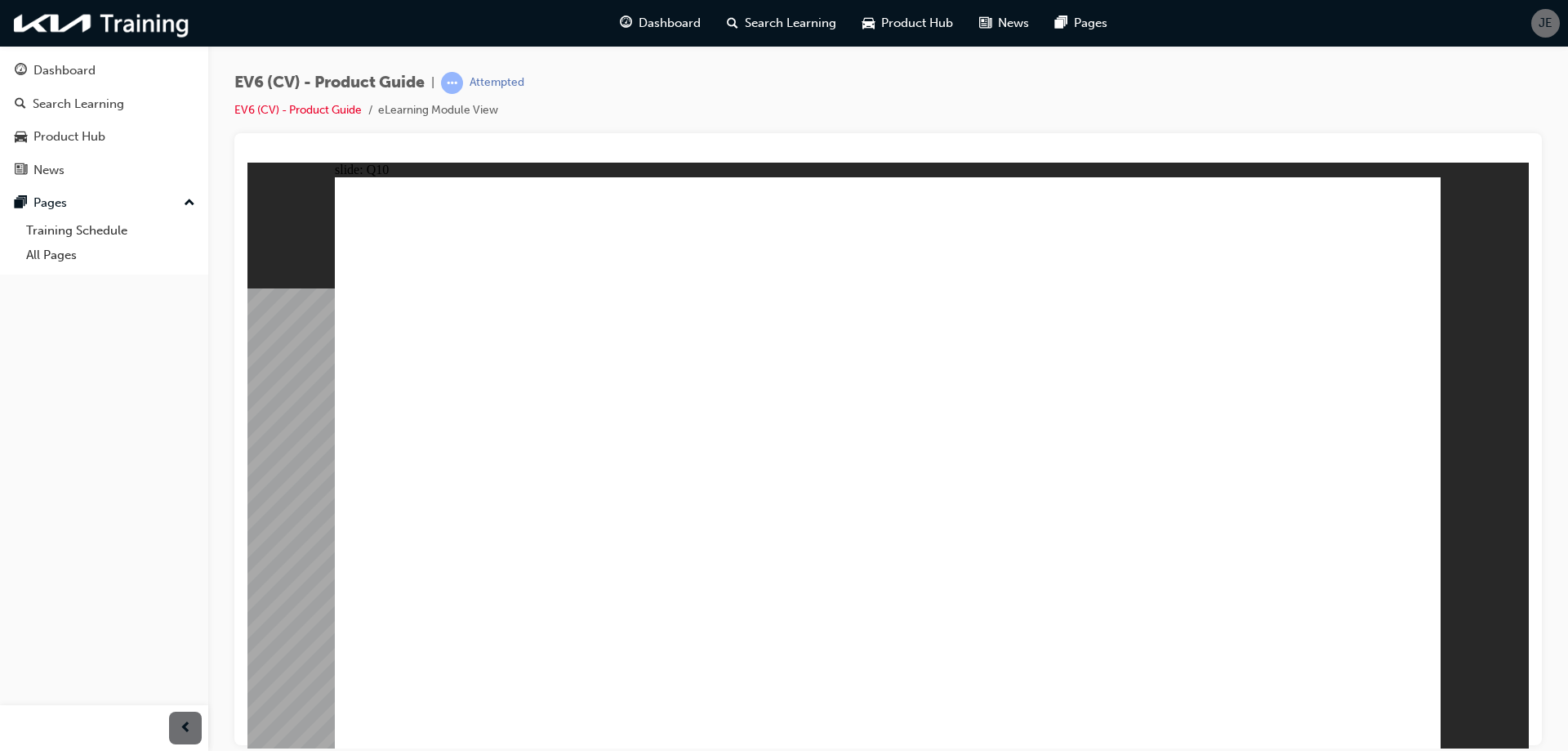
radio input "true"
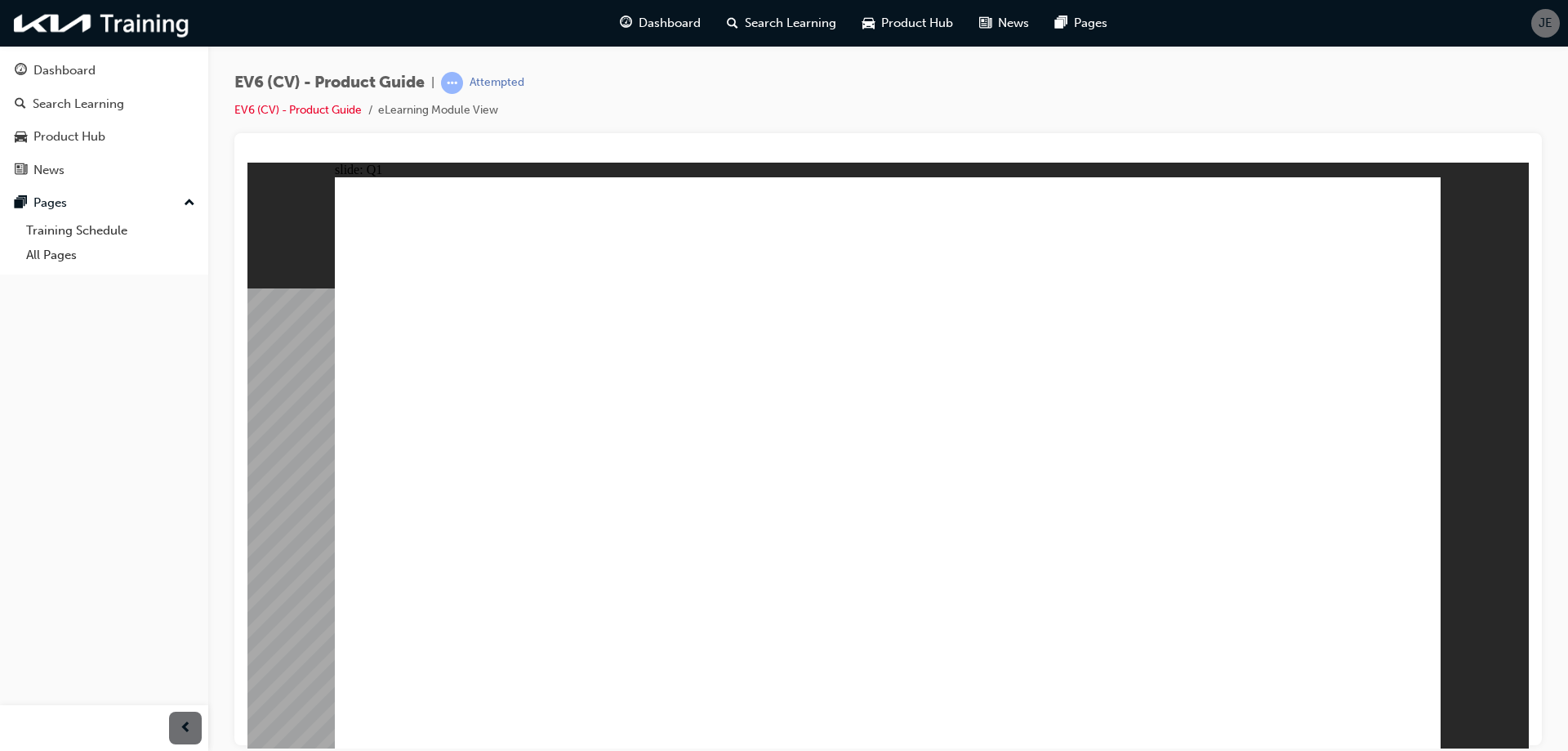
radio input "true"
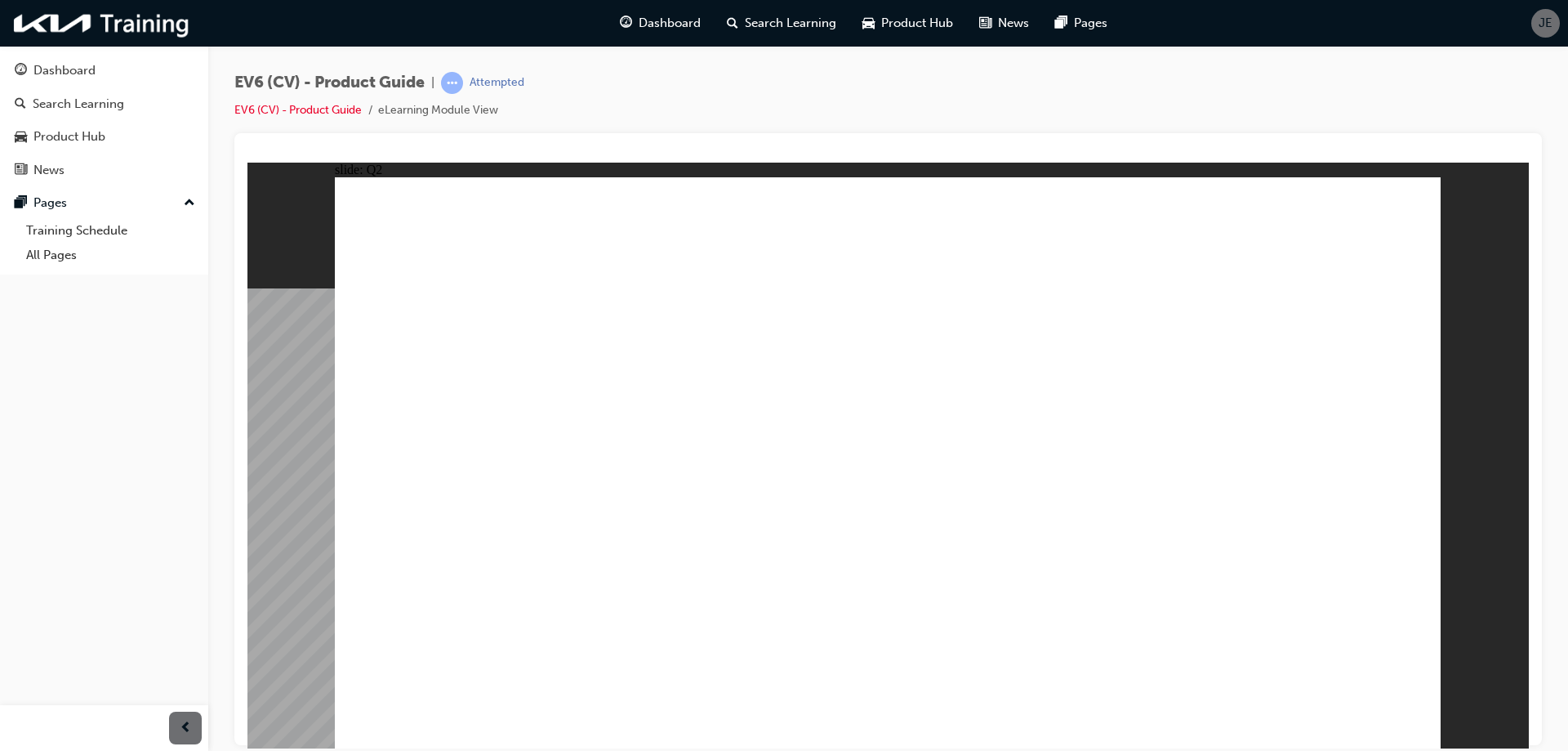
radio input "true"
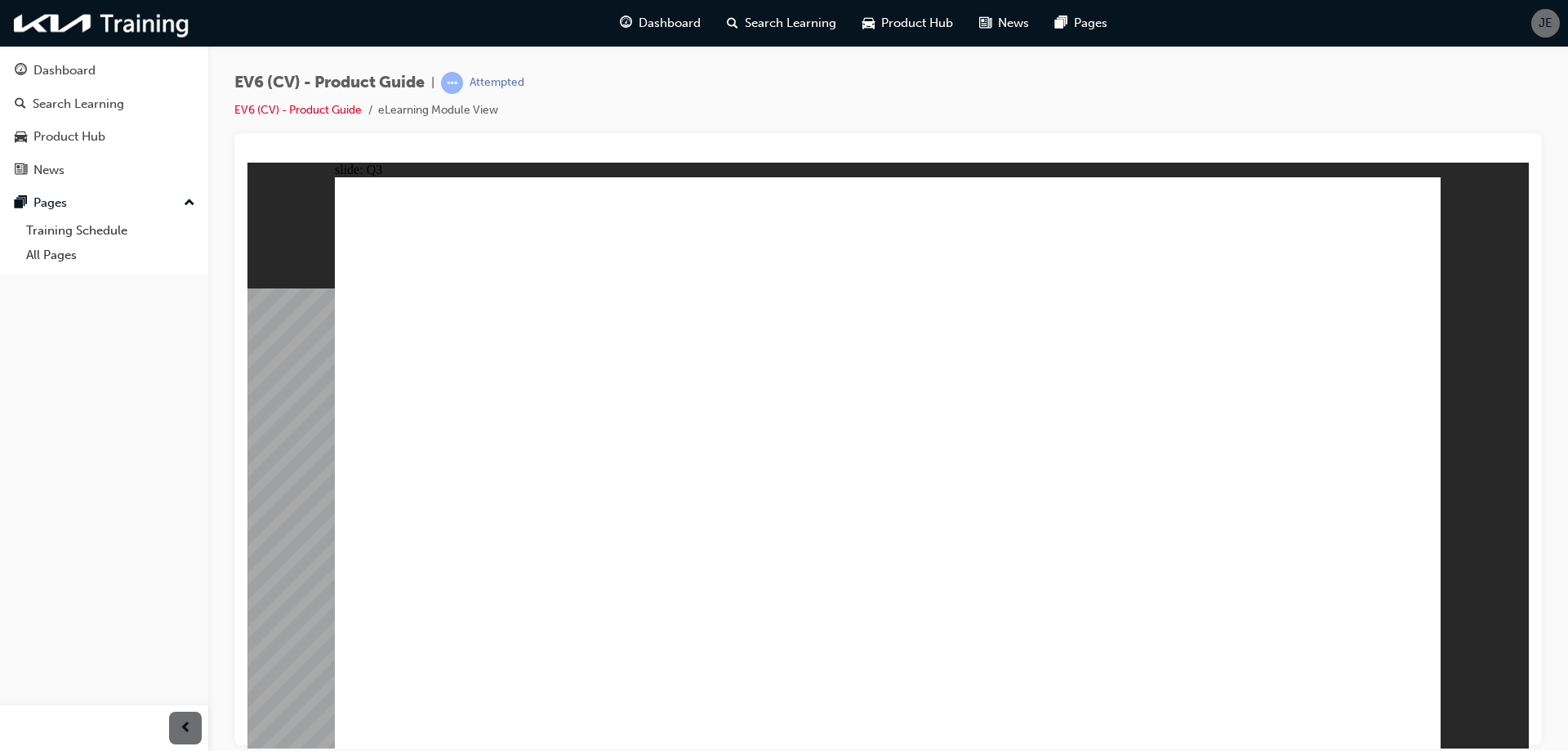
radio input "true"
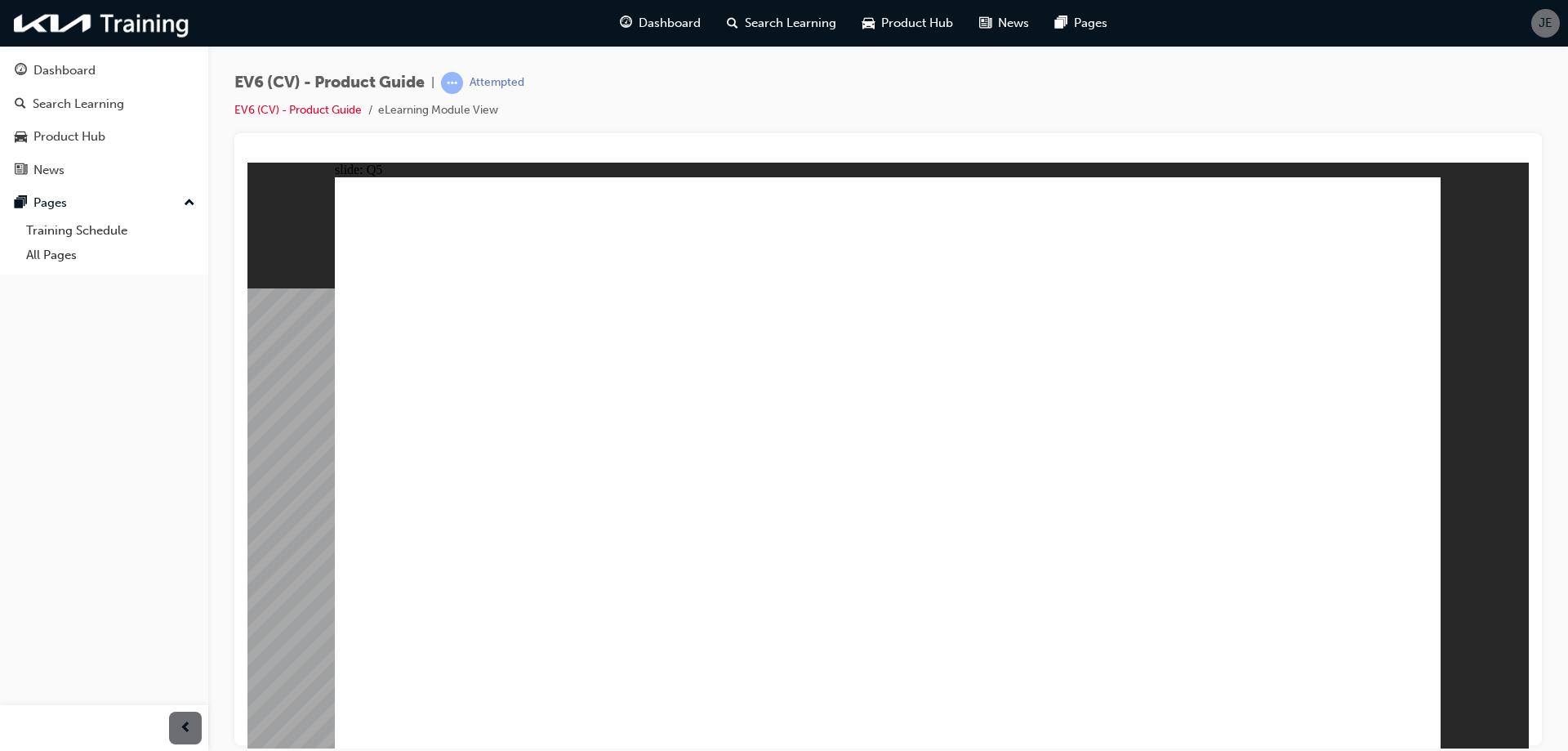
radio input "true"
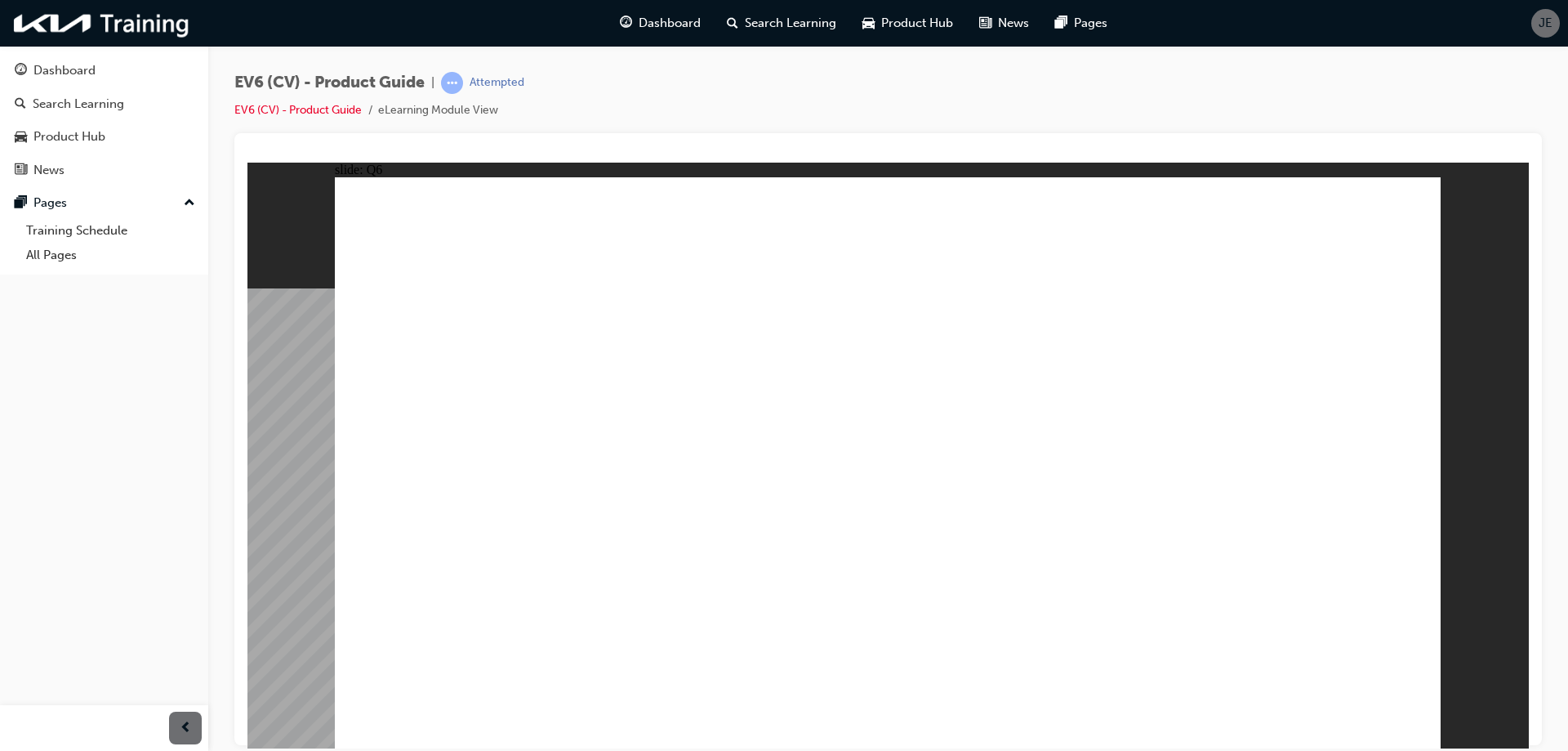
radio input "true"
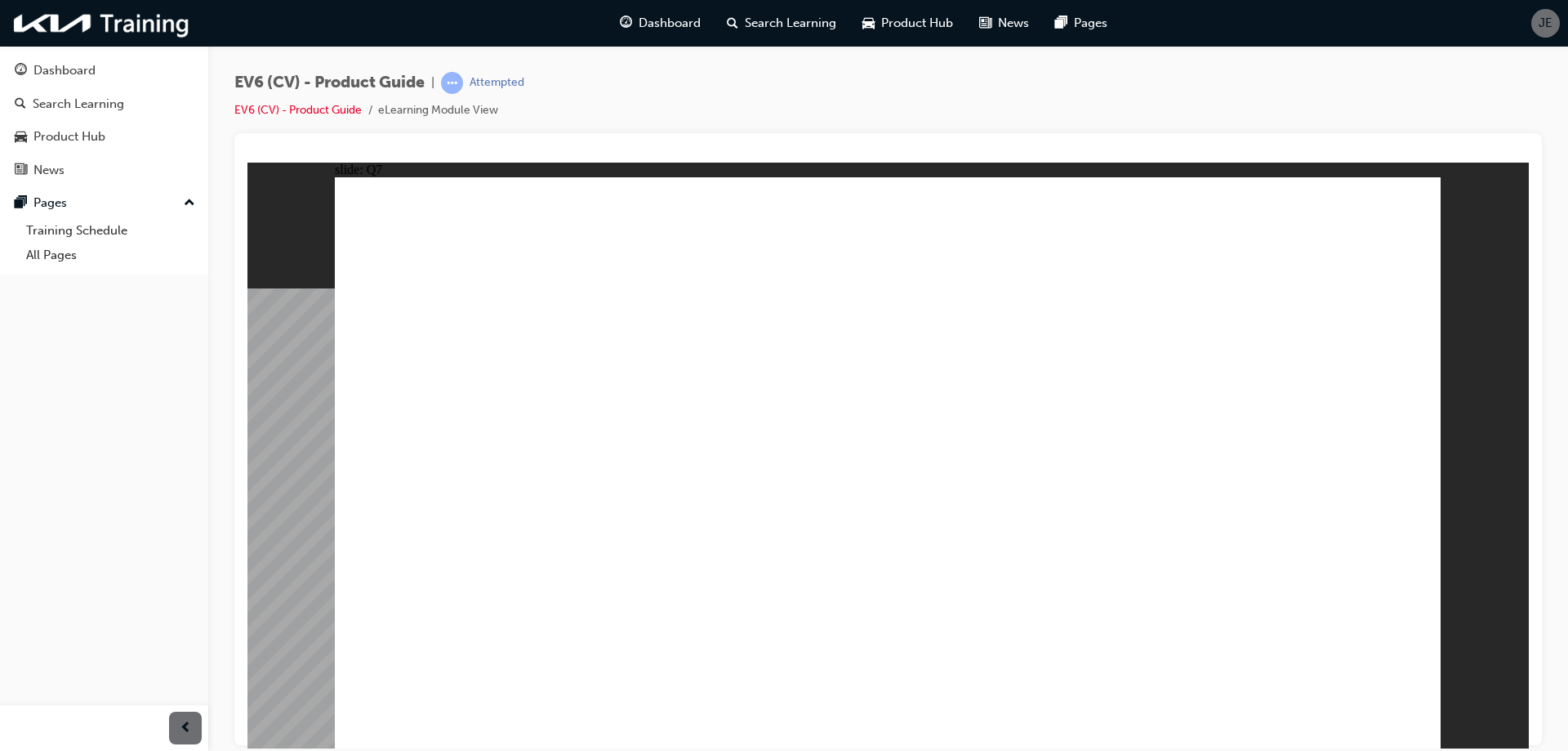
drag, startPoint x: 825, startPoint y: 543, endPoint x: 866, endPoint y: 523, distance: 45.6
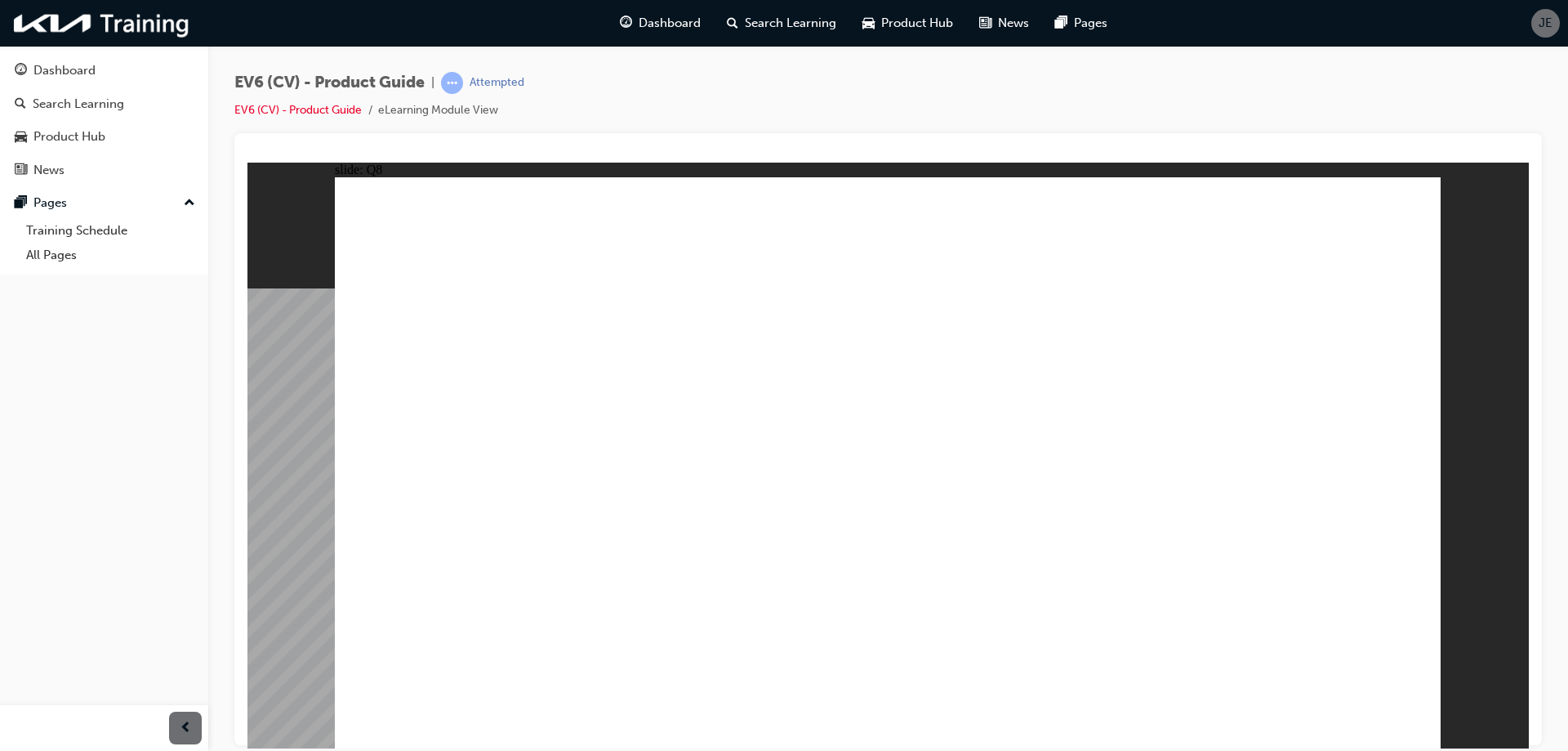
radio input "true"
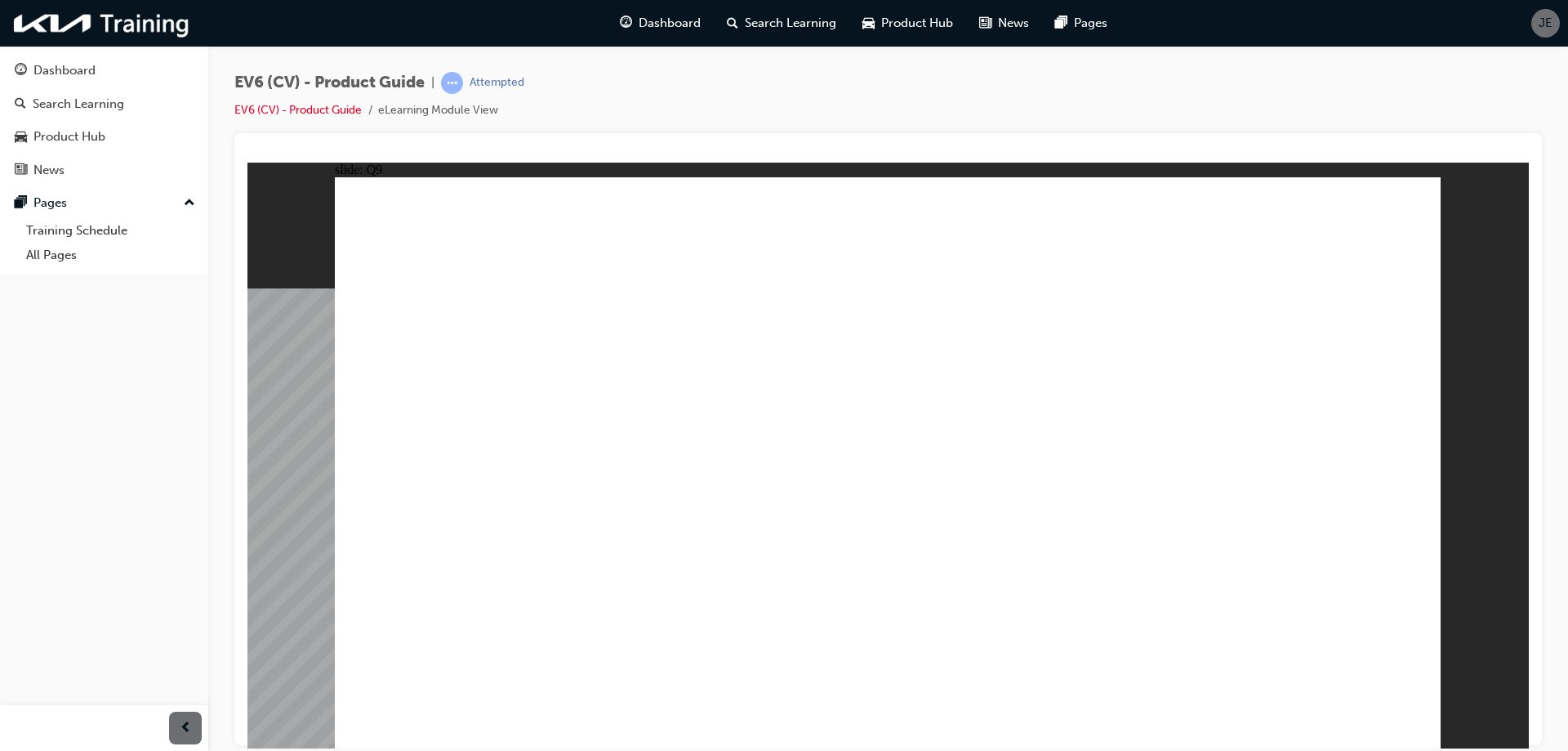
radio input "true"
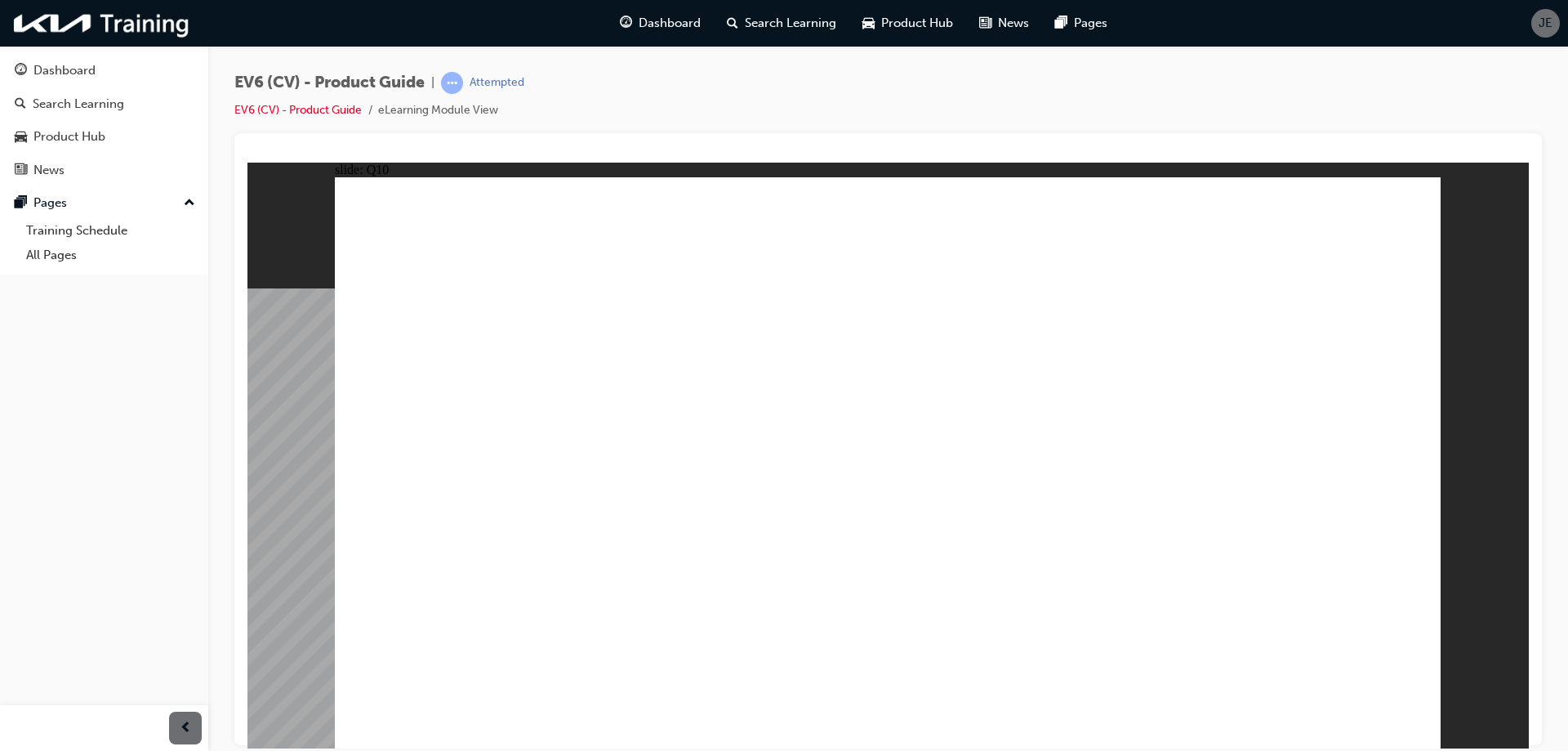
radio input "true"
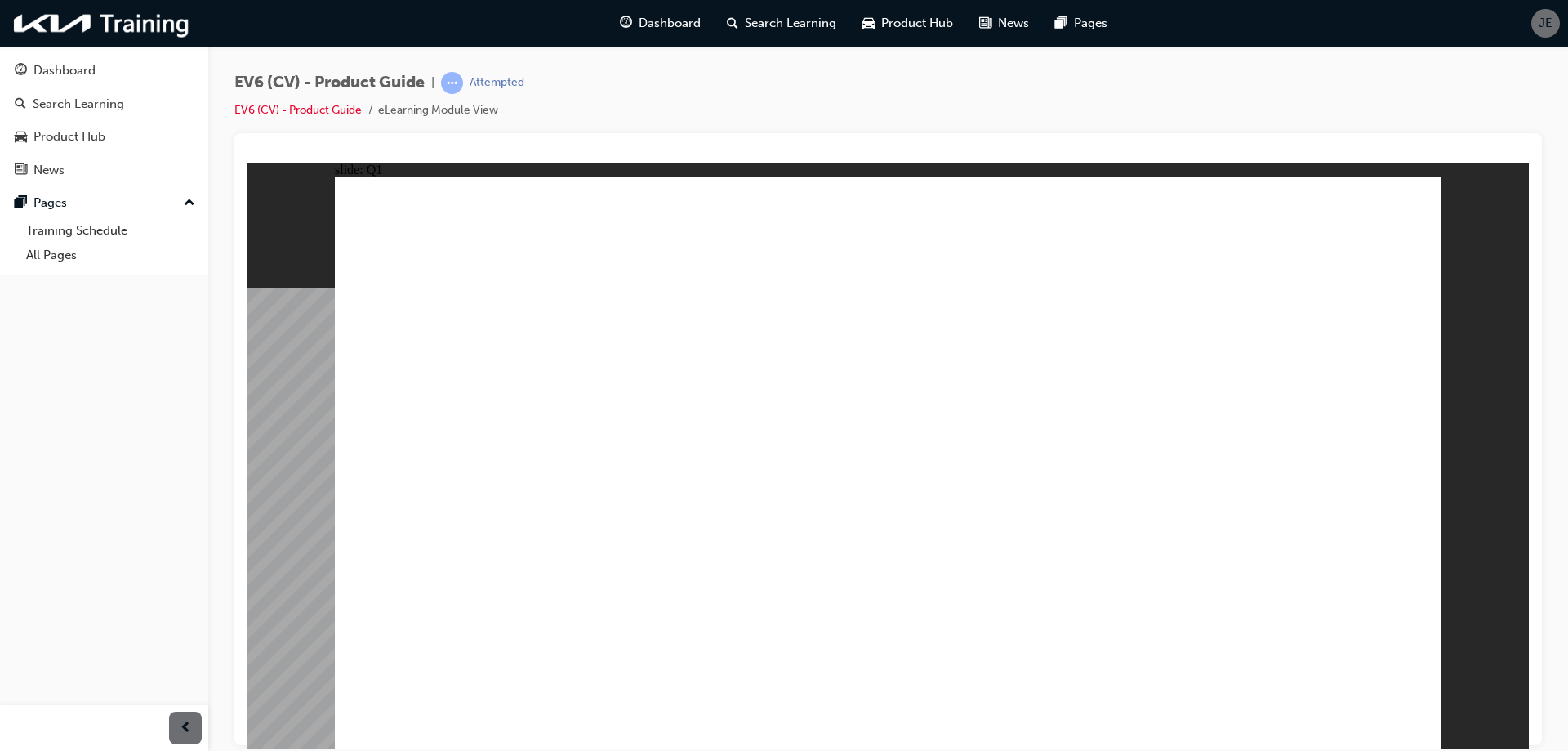
radio input "true"
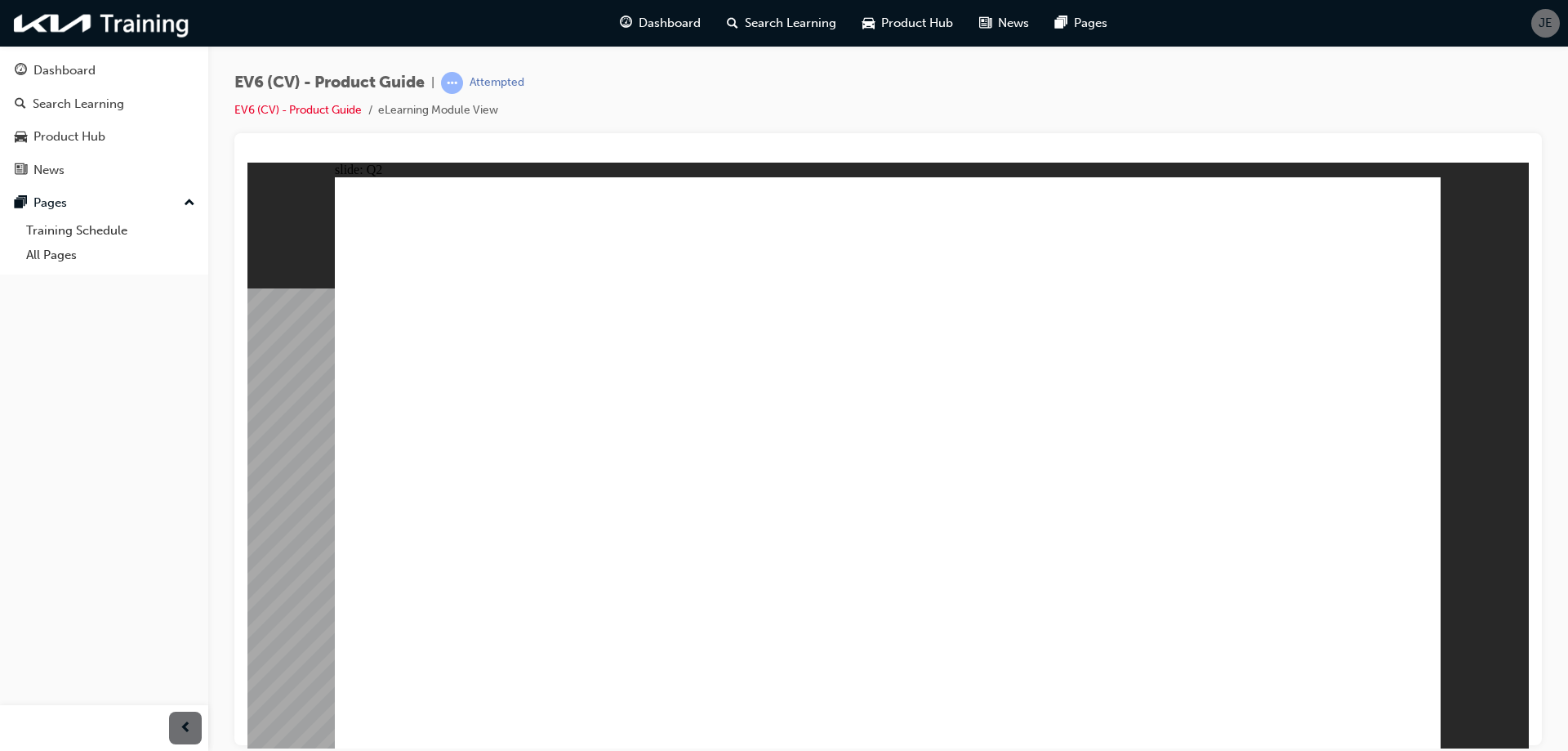
radio input "true"
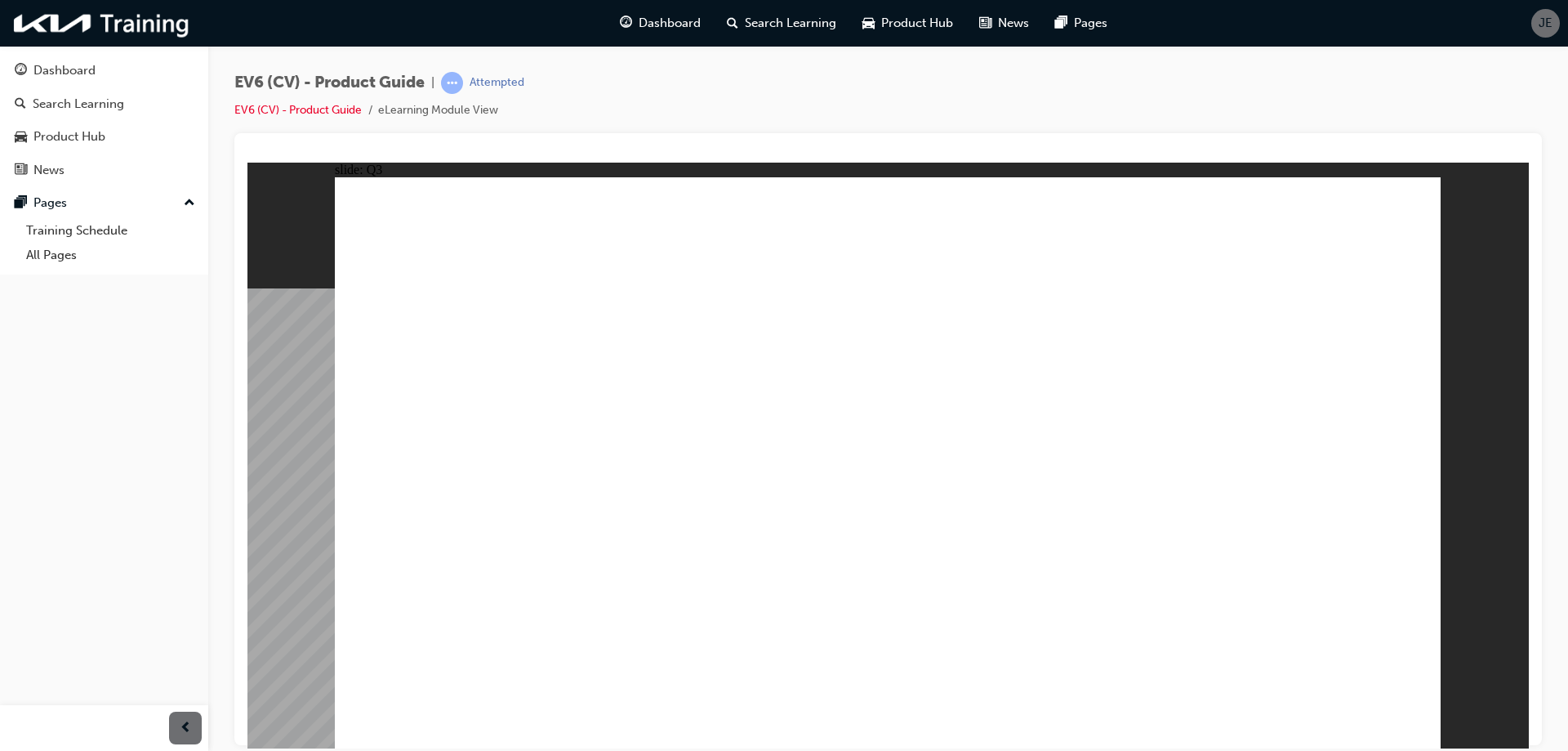
radio input "true"
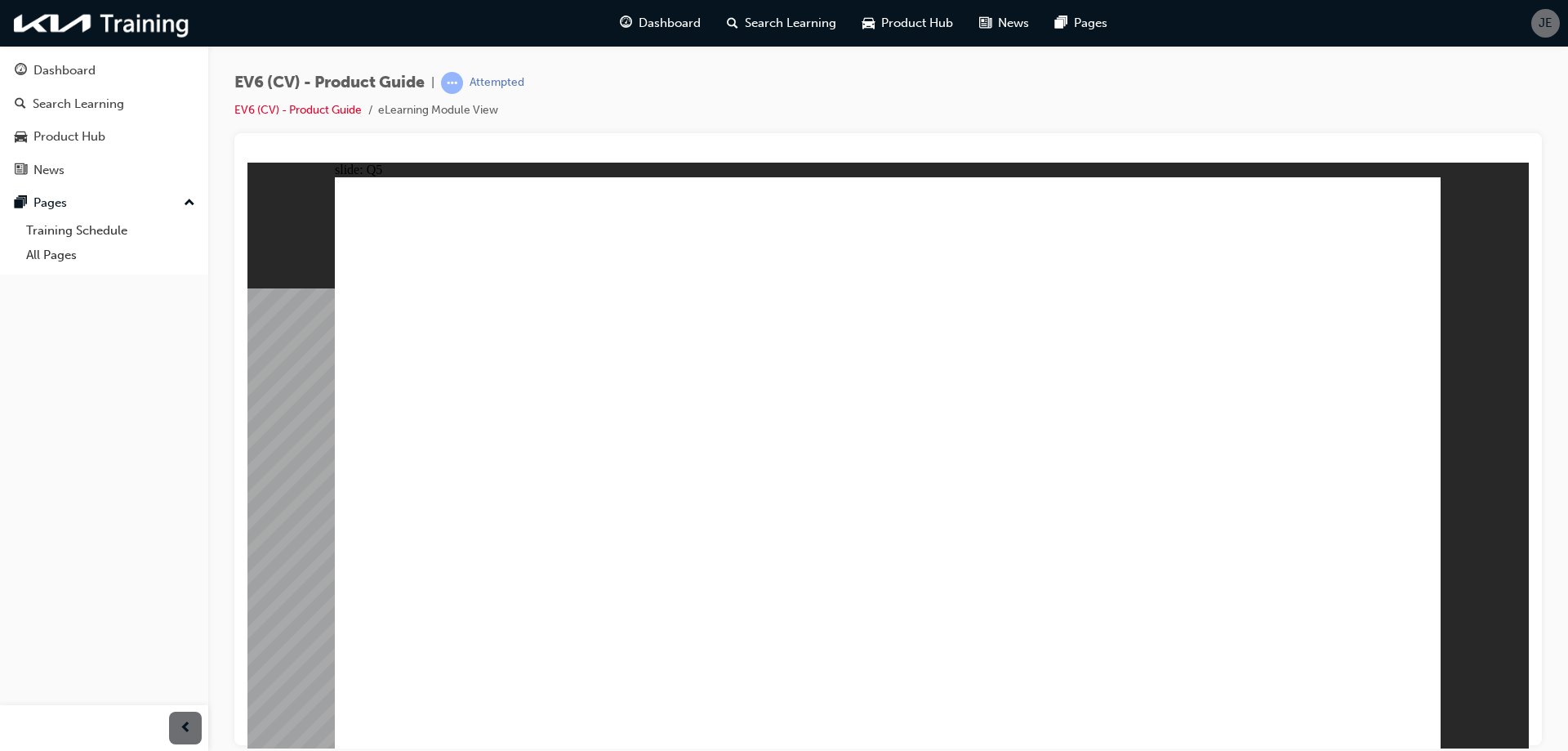
radio input "true"
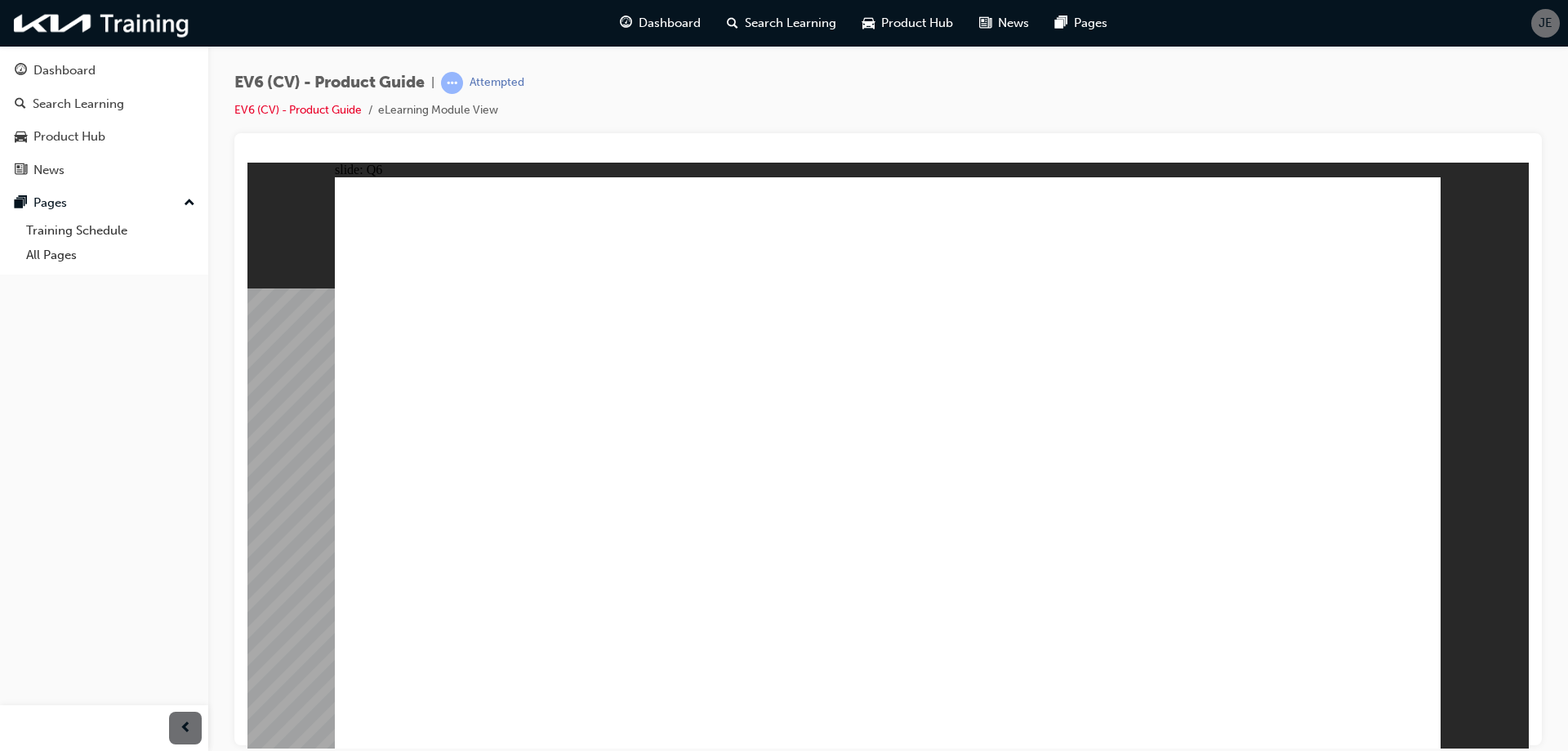
radio input "true"
drag, startPoint x: 906, startPoint y: 355, endPoint x: 918, endPoint y: 372, distance: 20.8
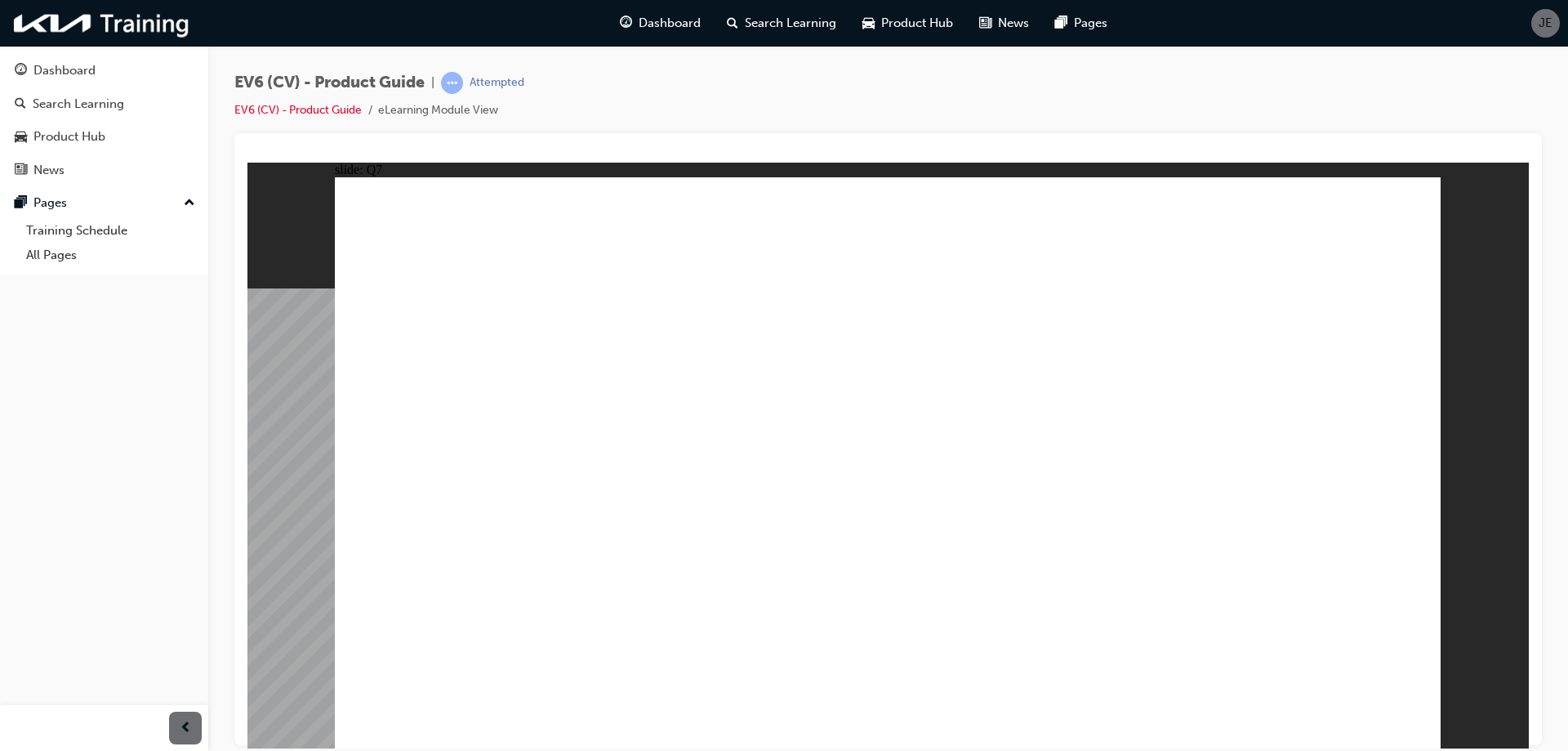
radio input "true"
drag, startPoint x: 923, startPoint y: 469, endPoint x: 1076, endPoint y: 547, distance: 171.7
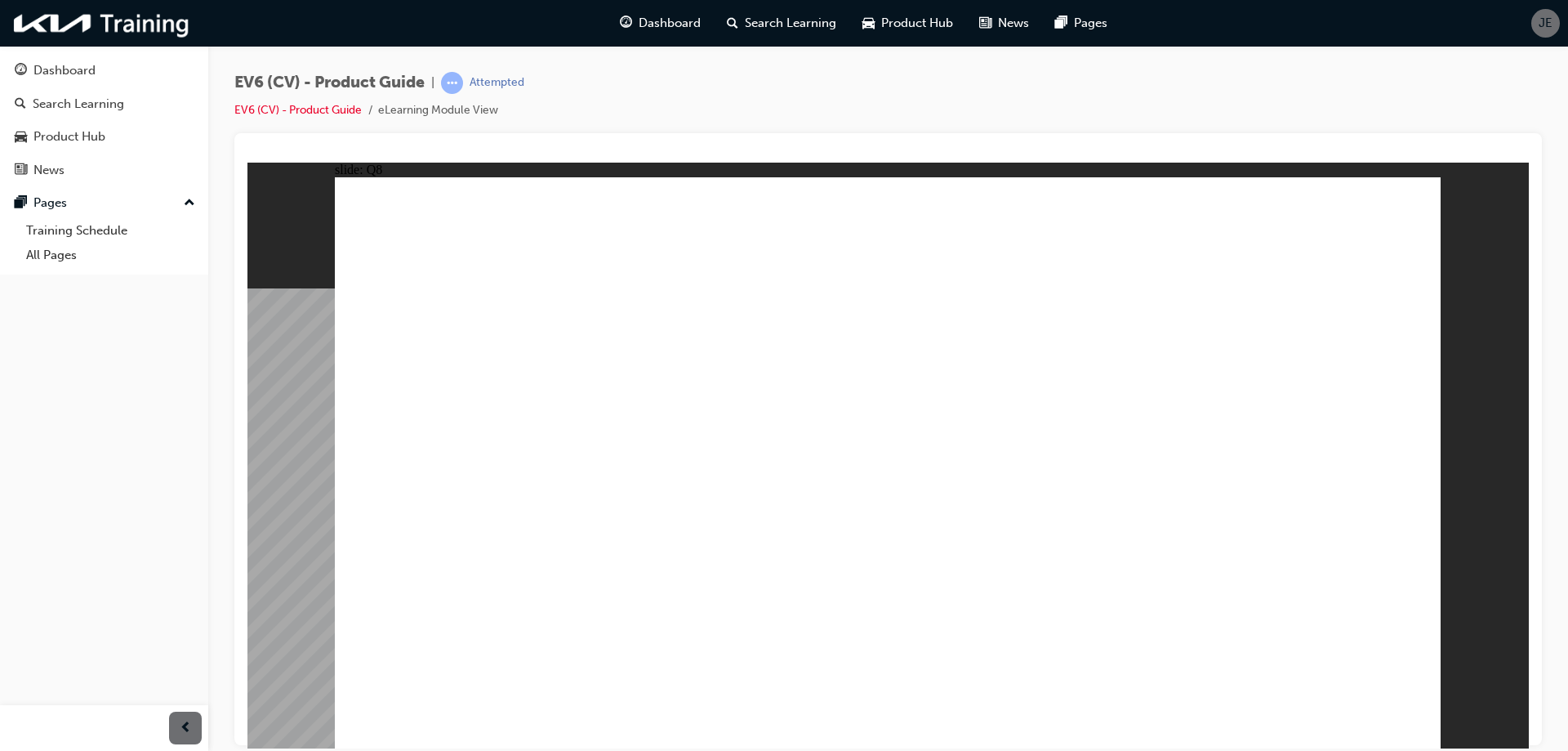
radio input "true"
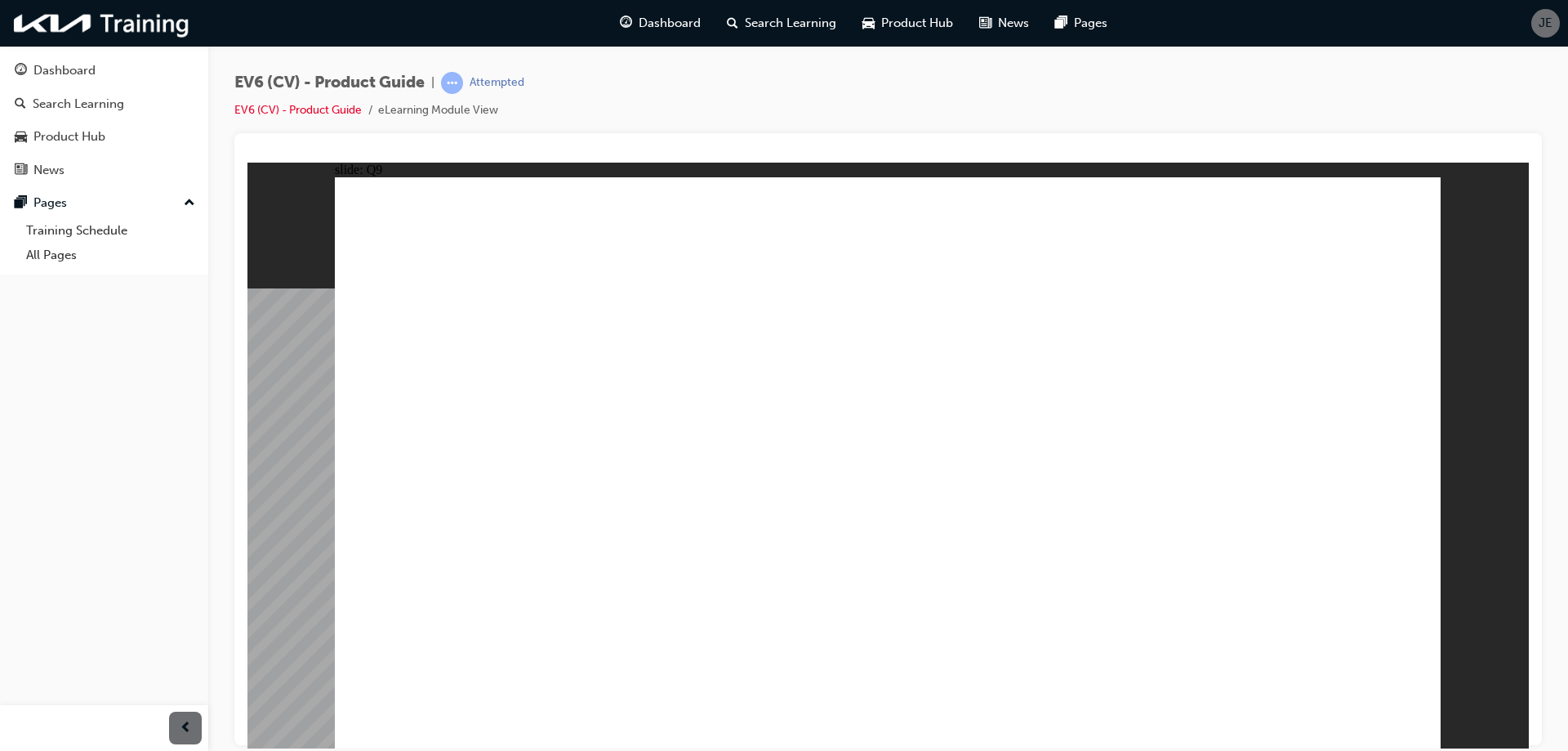
radio input "true"
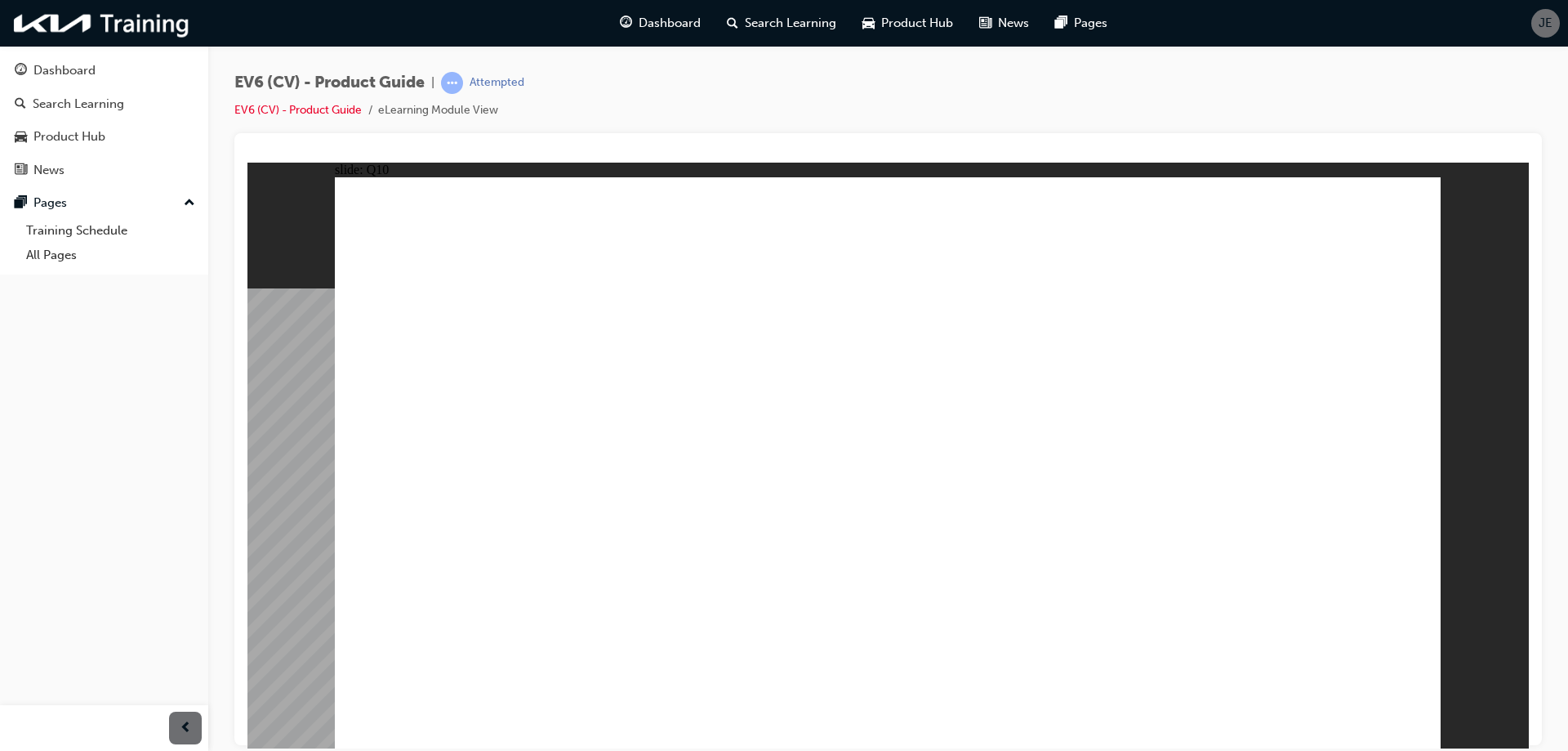
radio input "true"
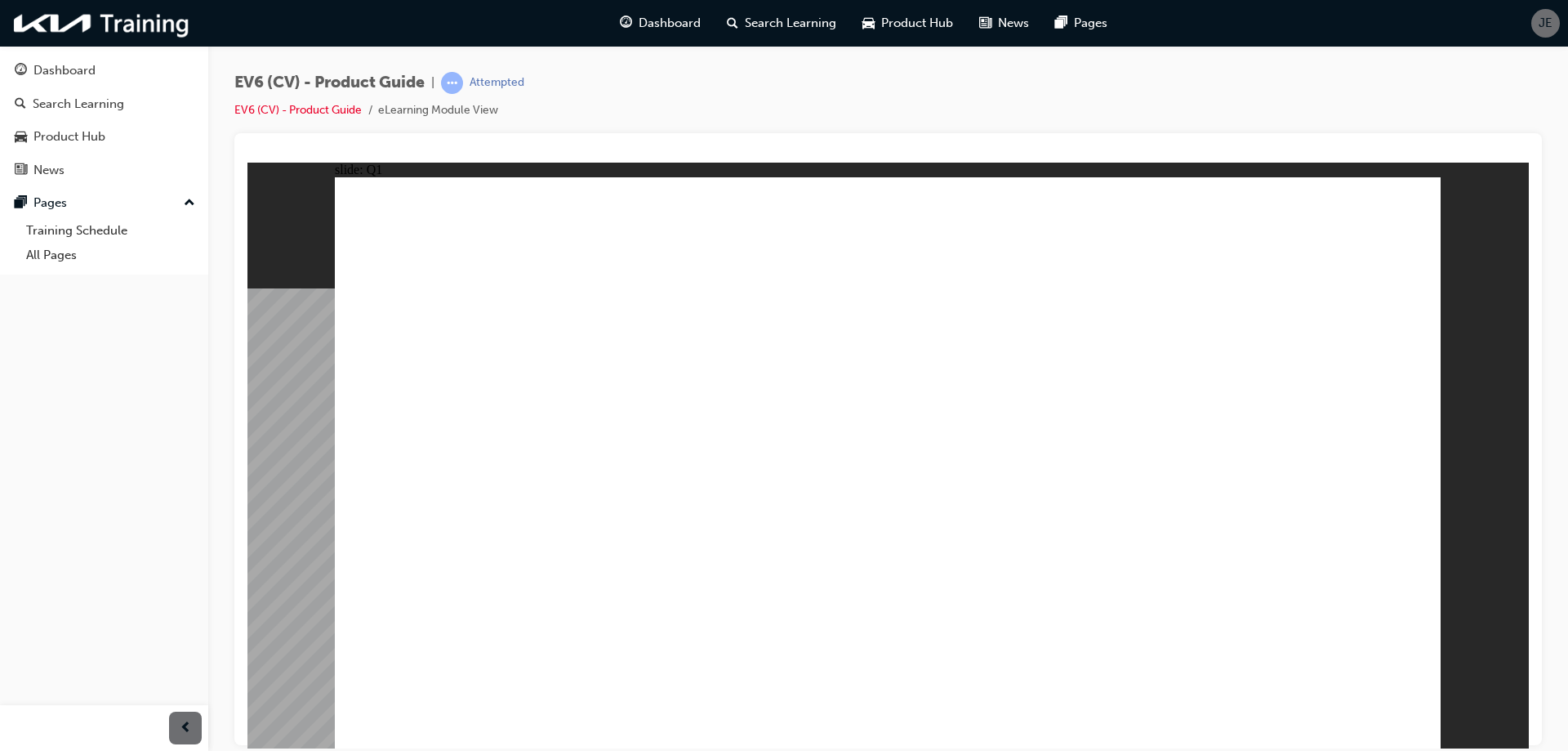
radio input "true"
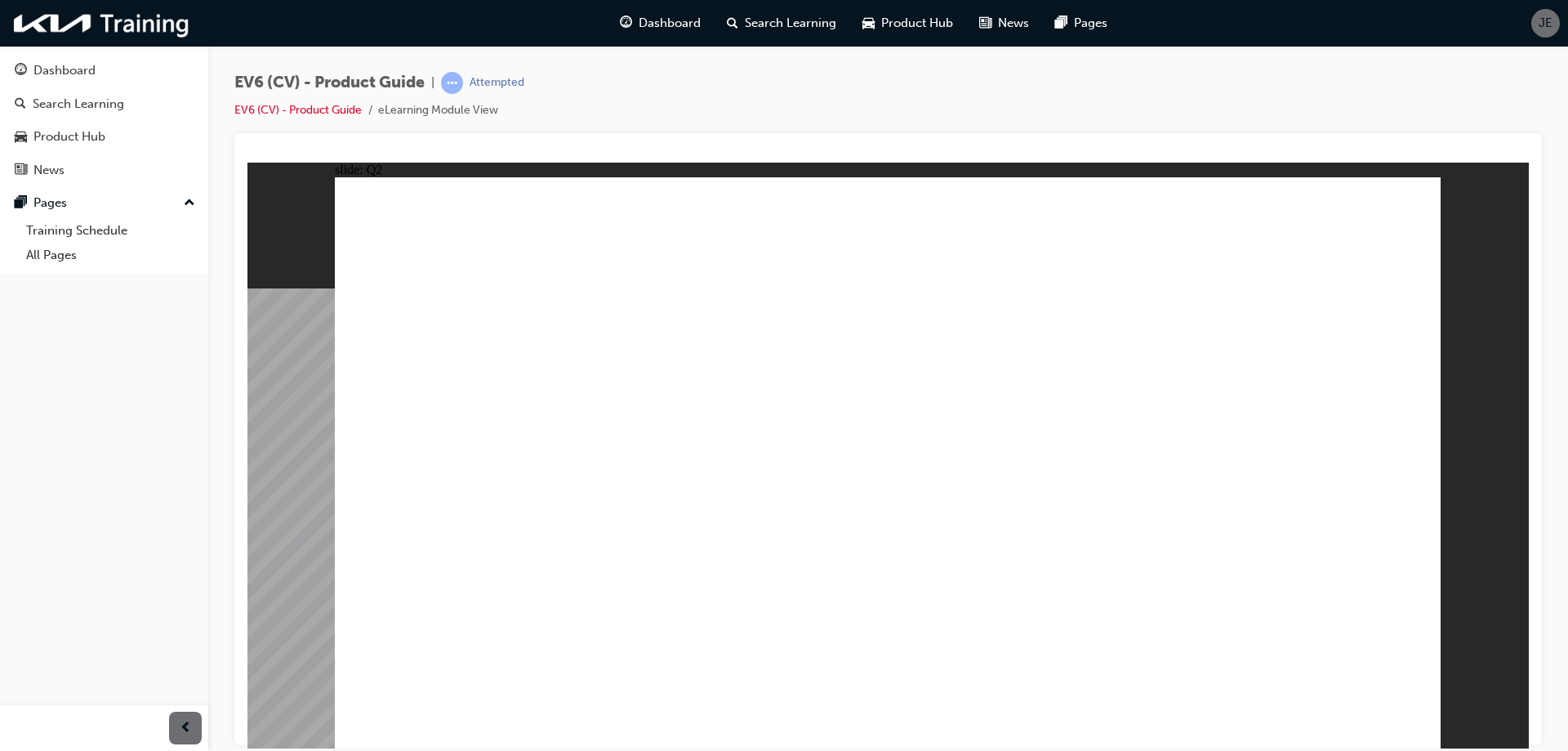
radio input "true"
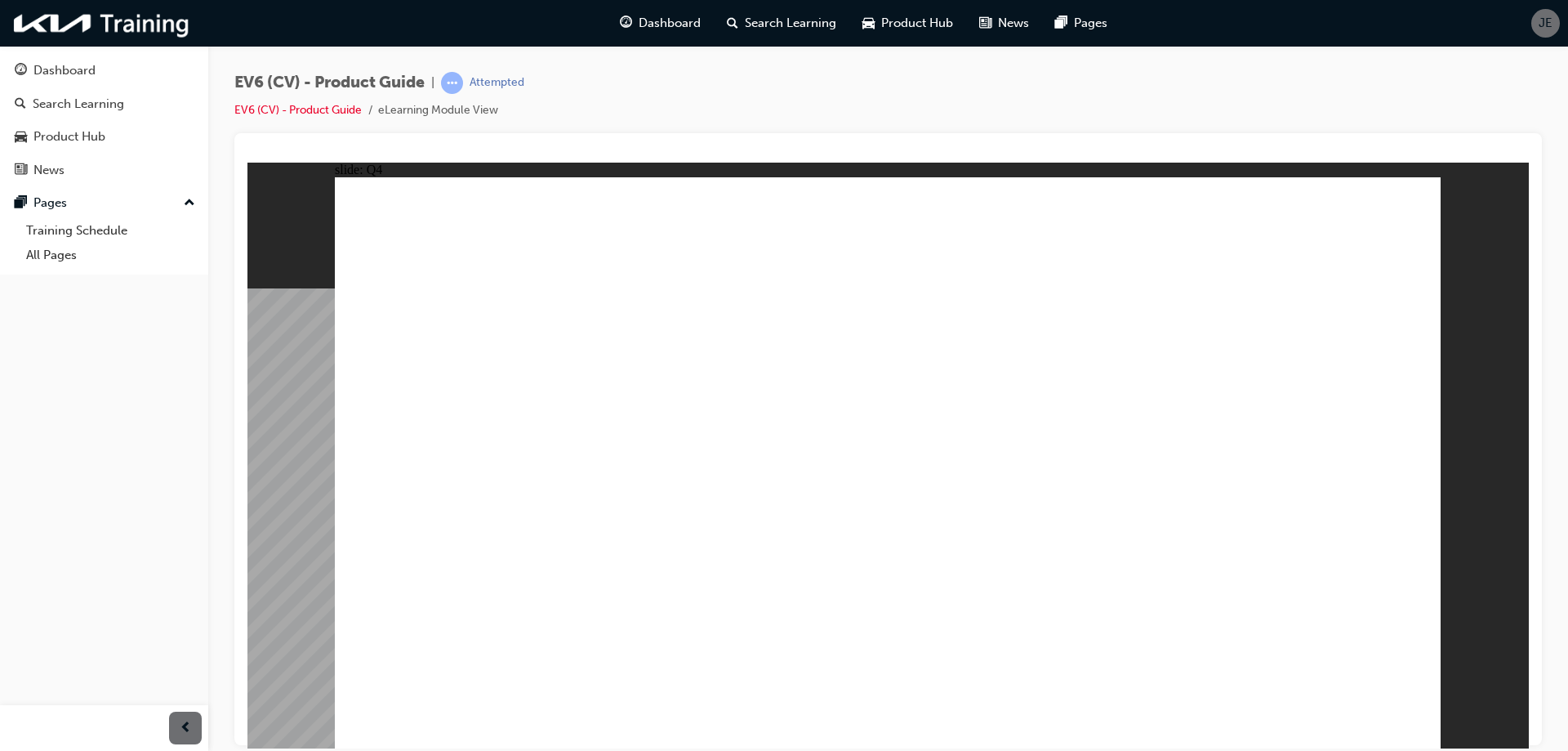
drag, startPoint x: 932, startPoint y: 466, endPoint x: 1262, endPoint y: 610, distance: 360.0
radio input "true"
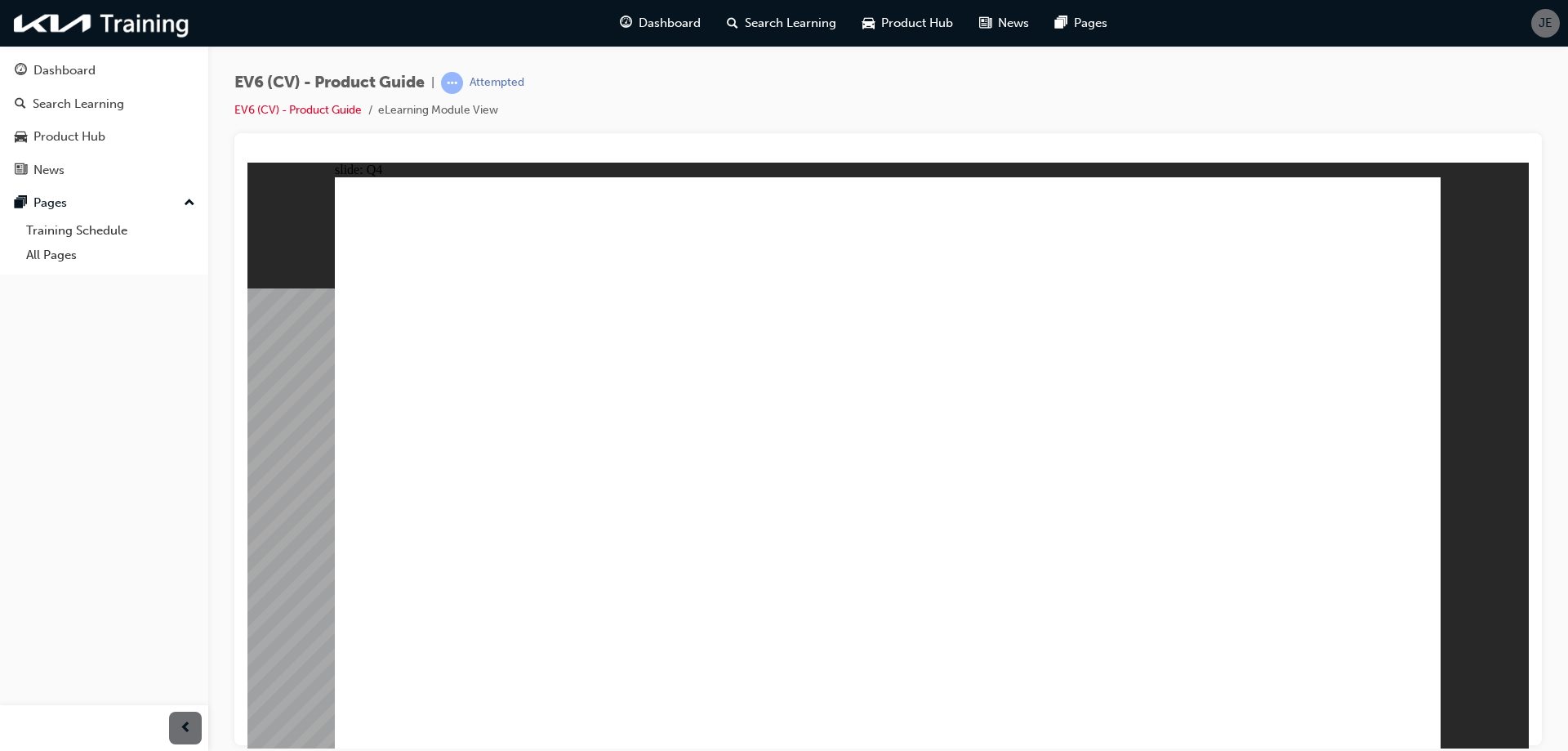
radio input "true"
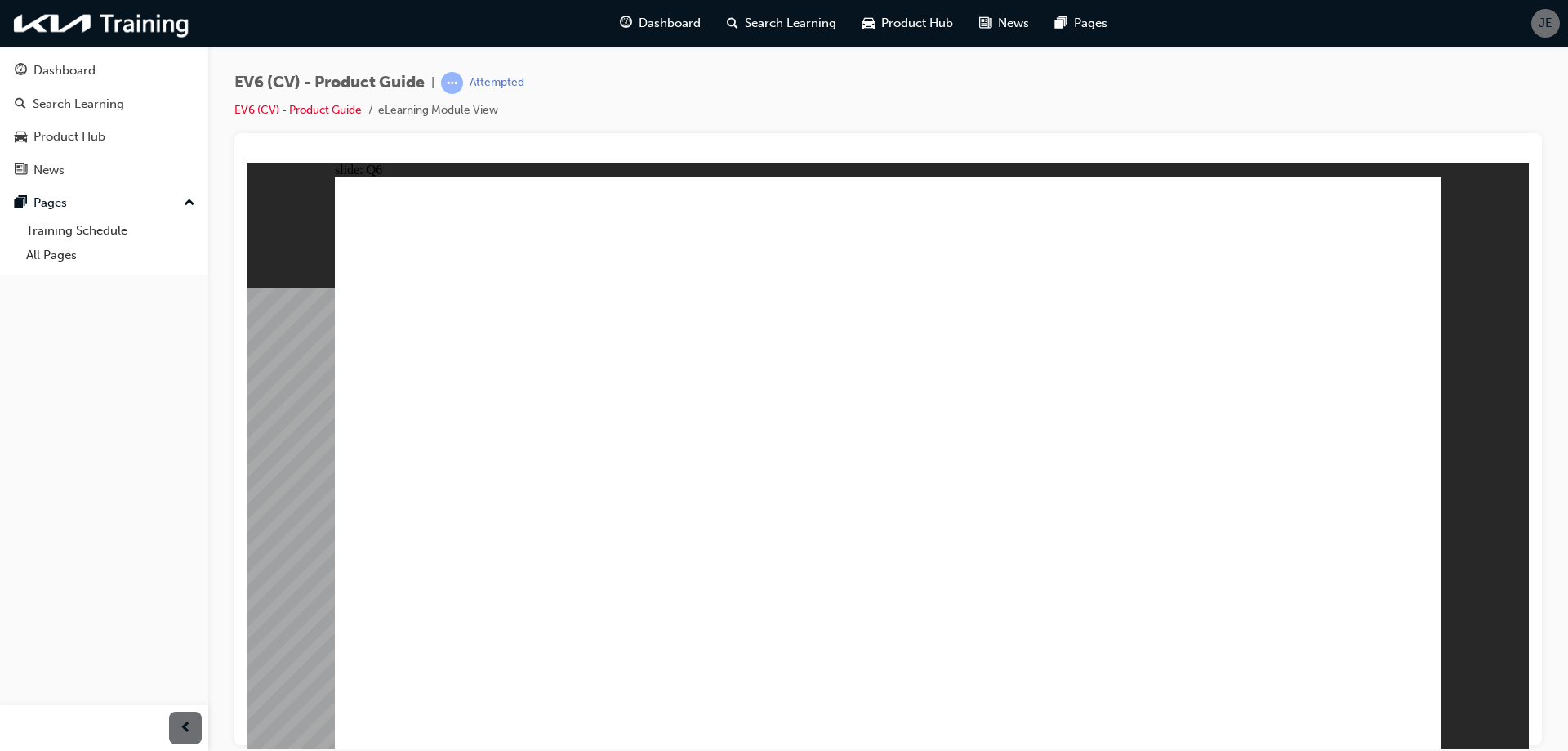
radio input "true"
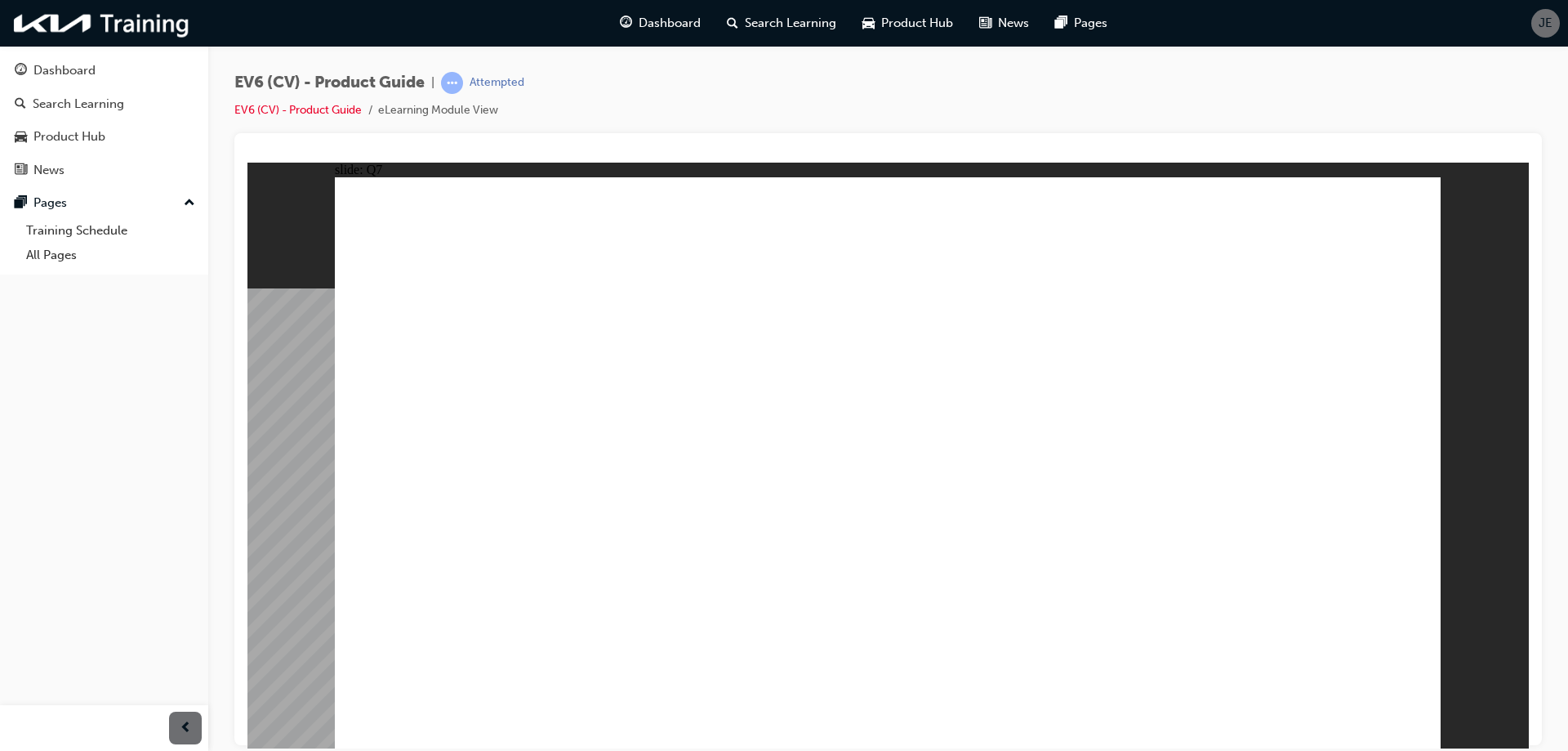
radio input "true"
drag, startPoint x: 927, startPoint y: 462, endPoint x: 937, endPoint y: 463, distance: 10.0
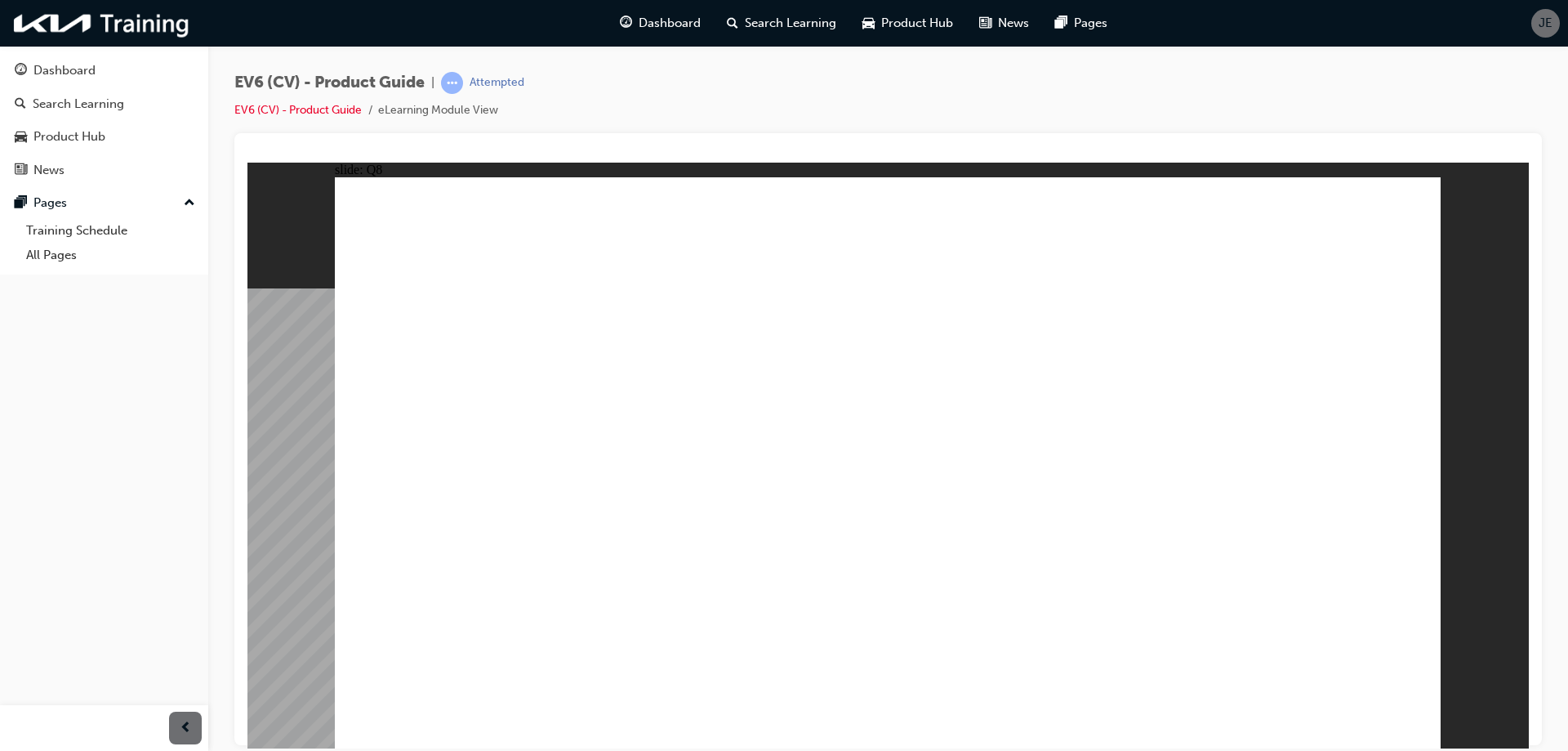
radio input "true"
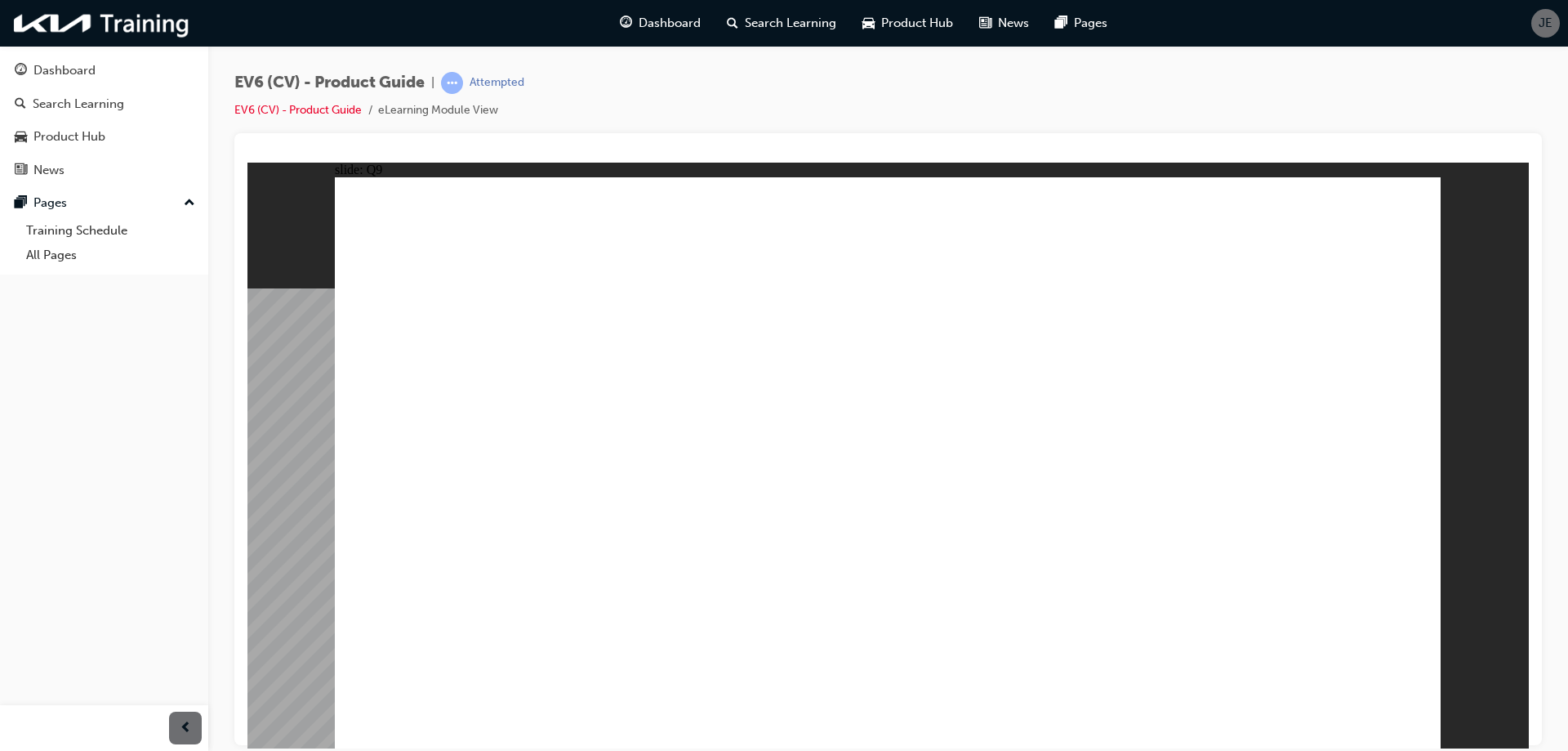
radio input "true"
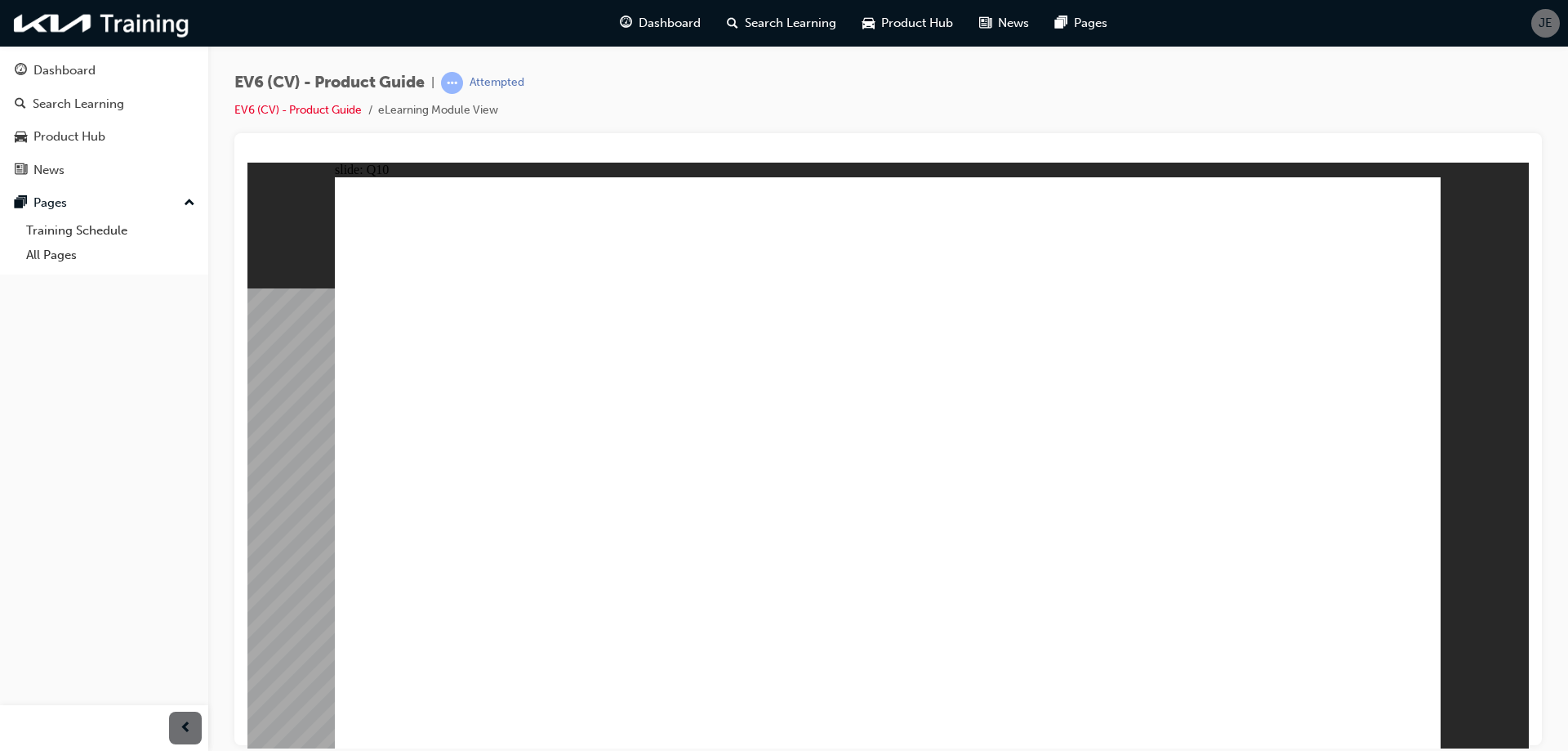
radio input "true"
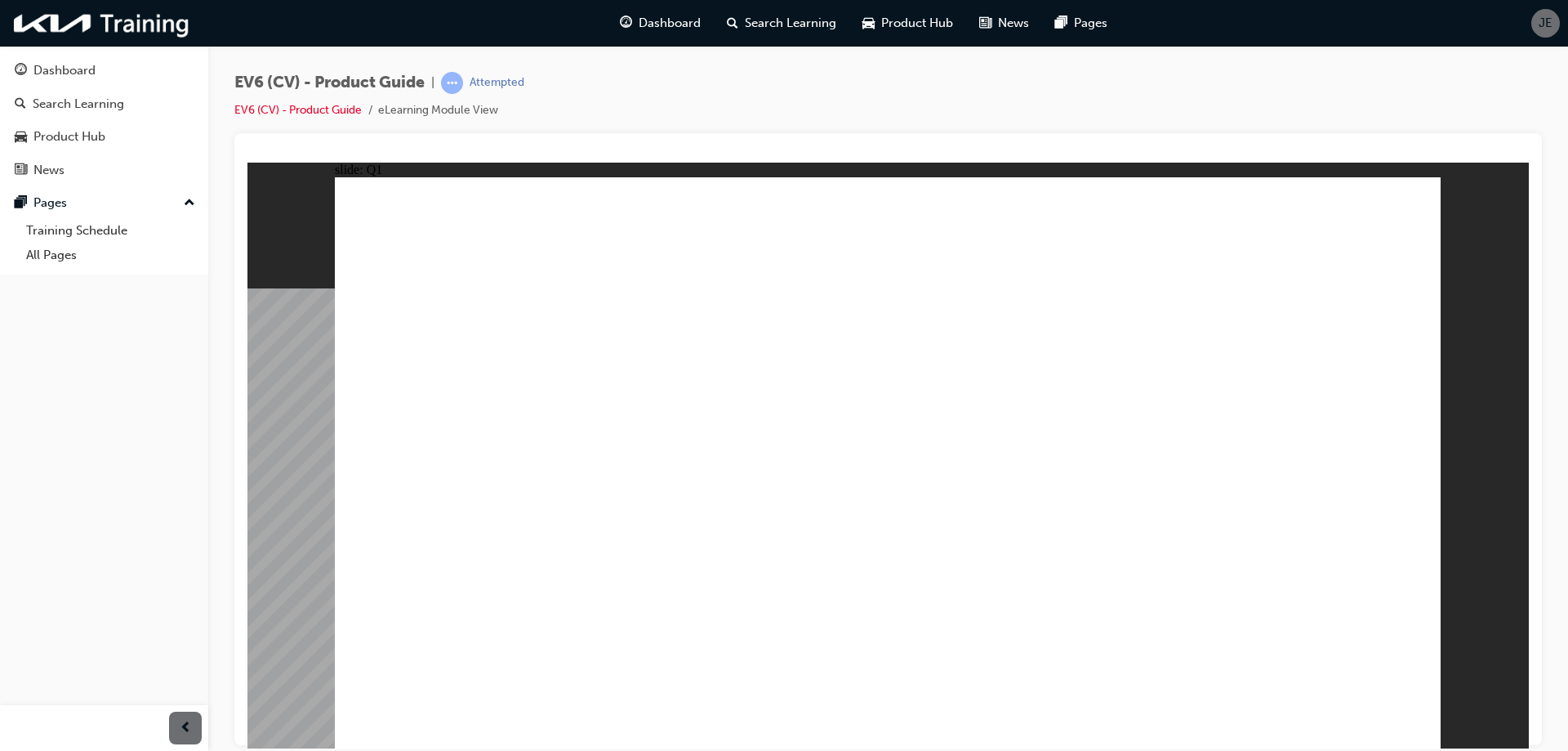
radio input "true"
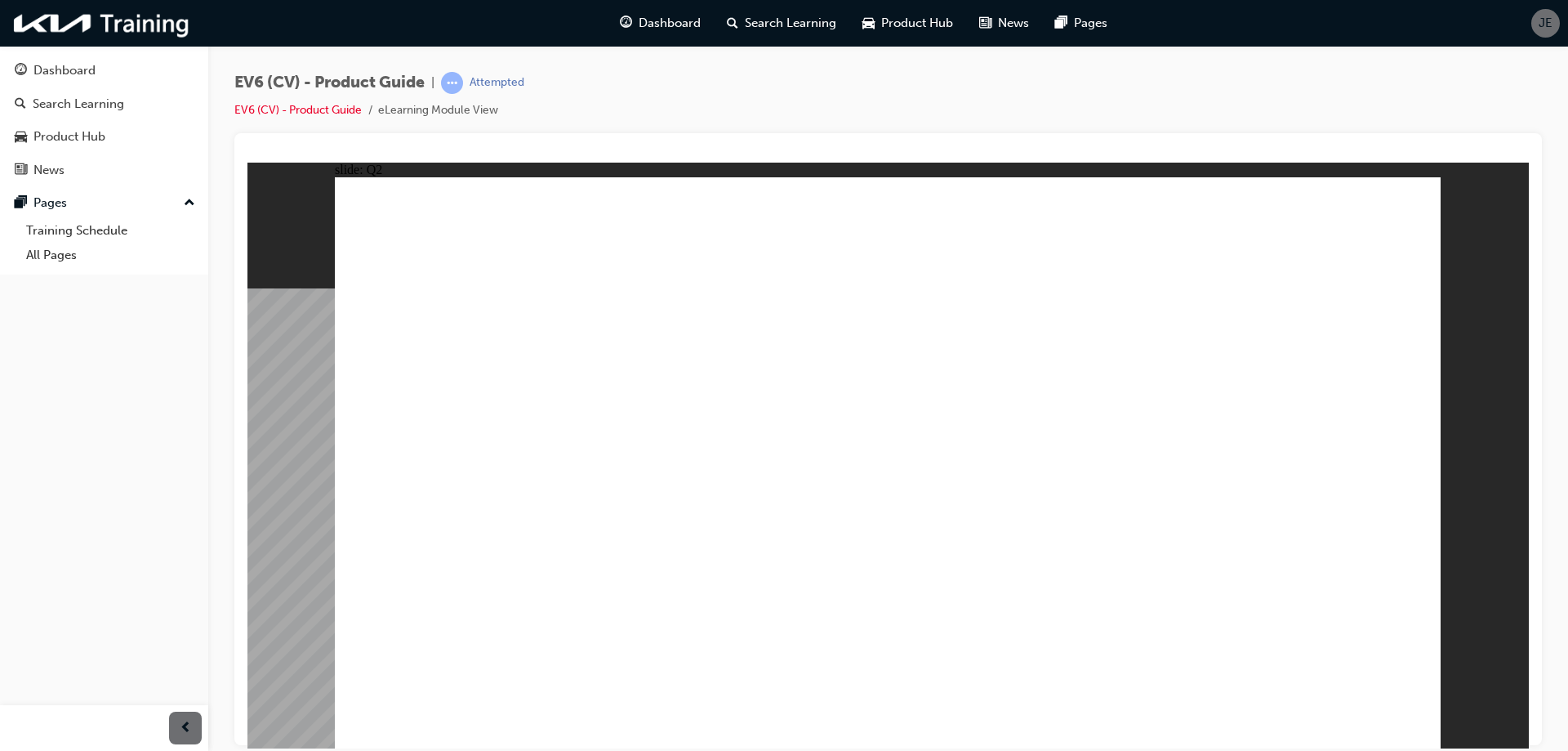
radio input "true"
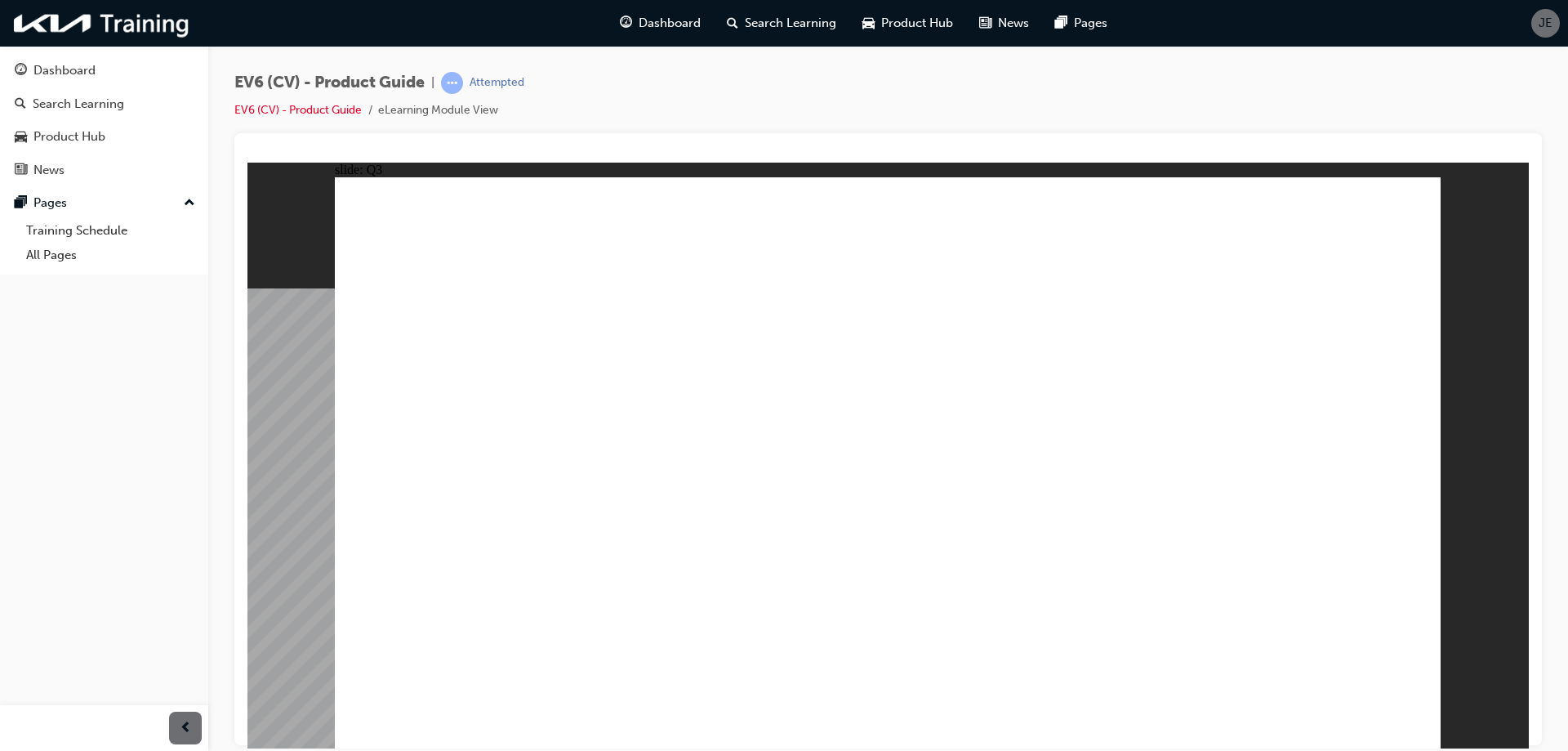
radio input "true"
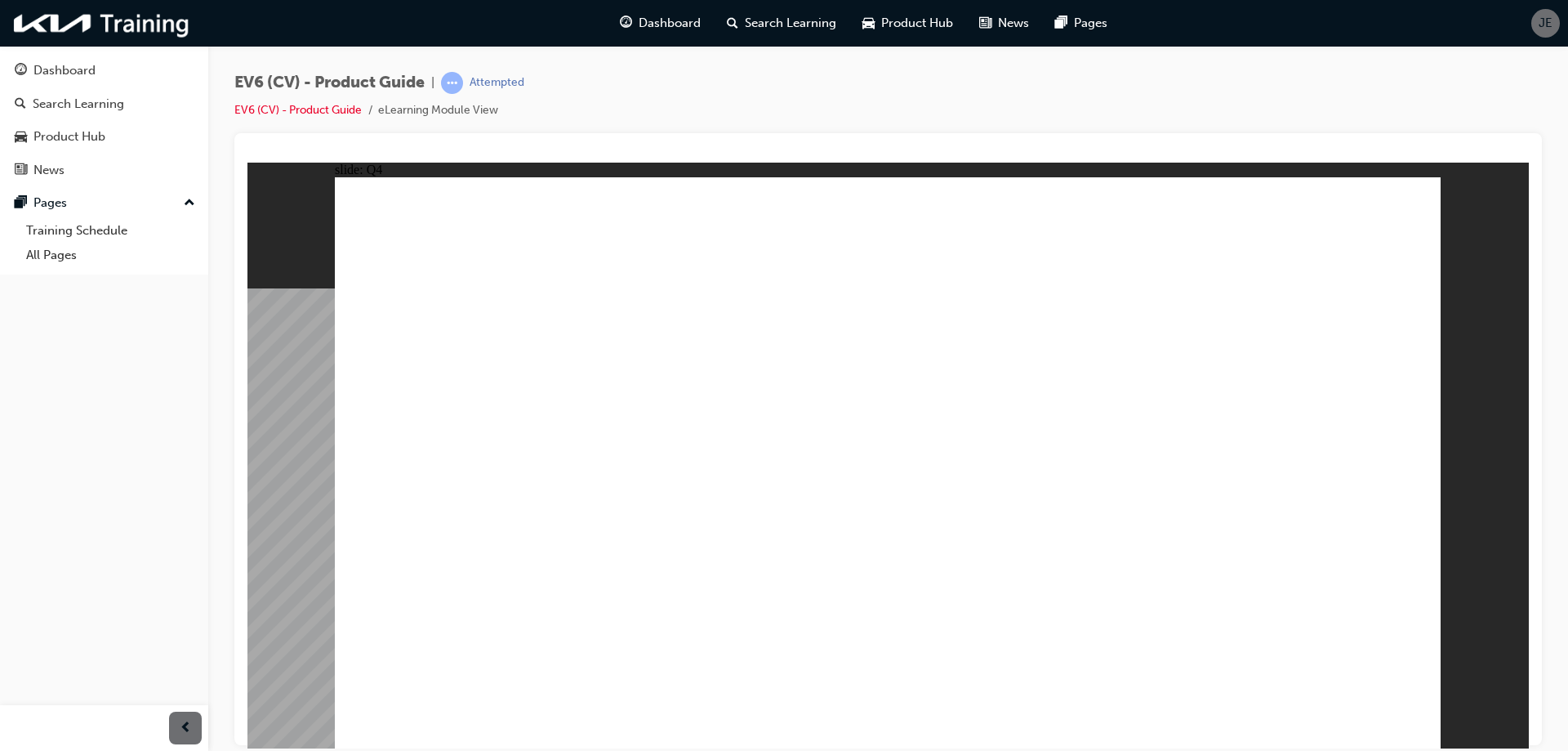
radio input "true"
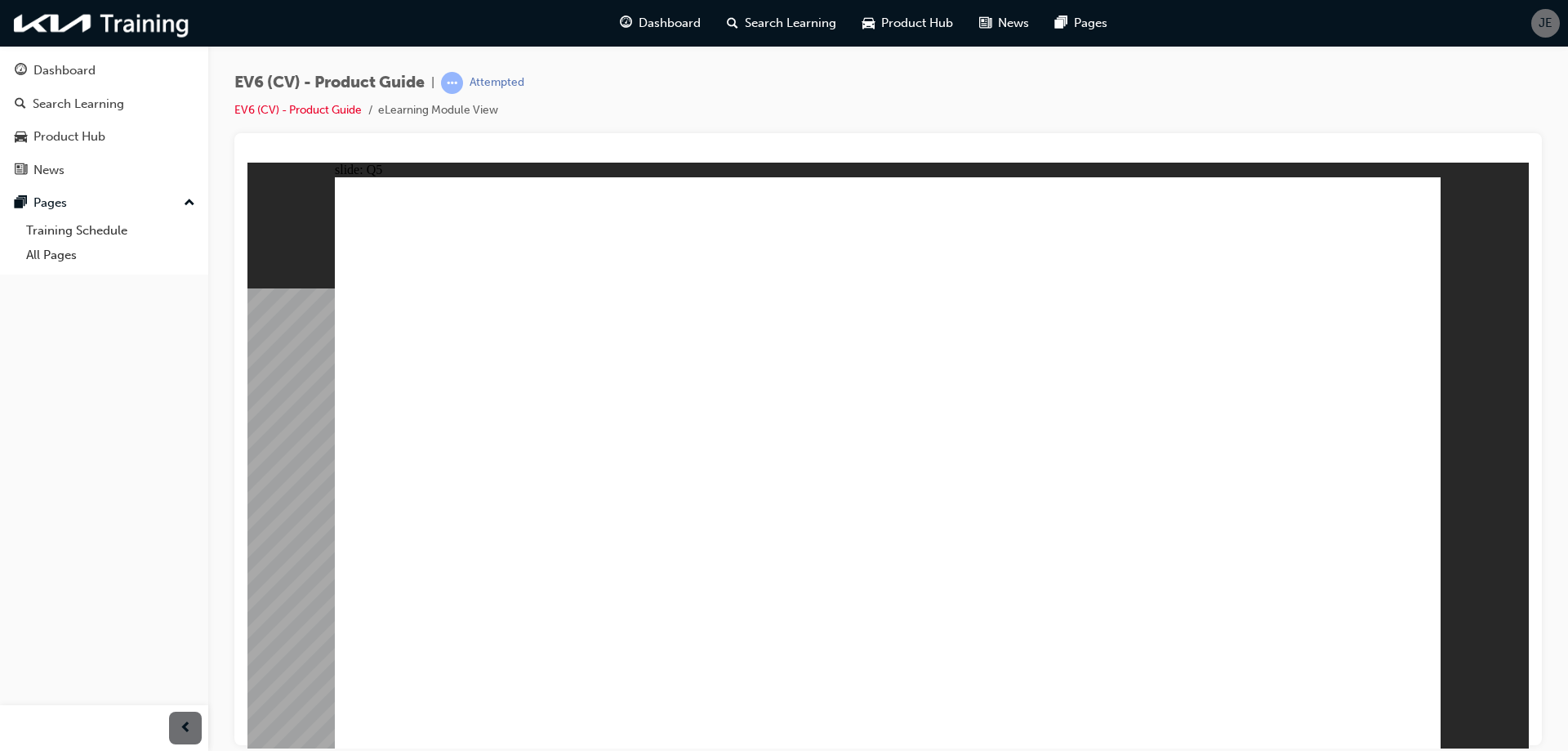
radio input "true"
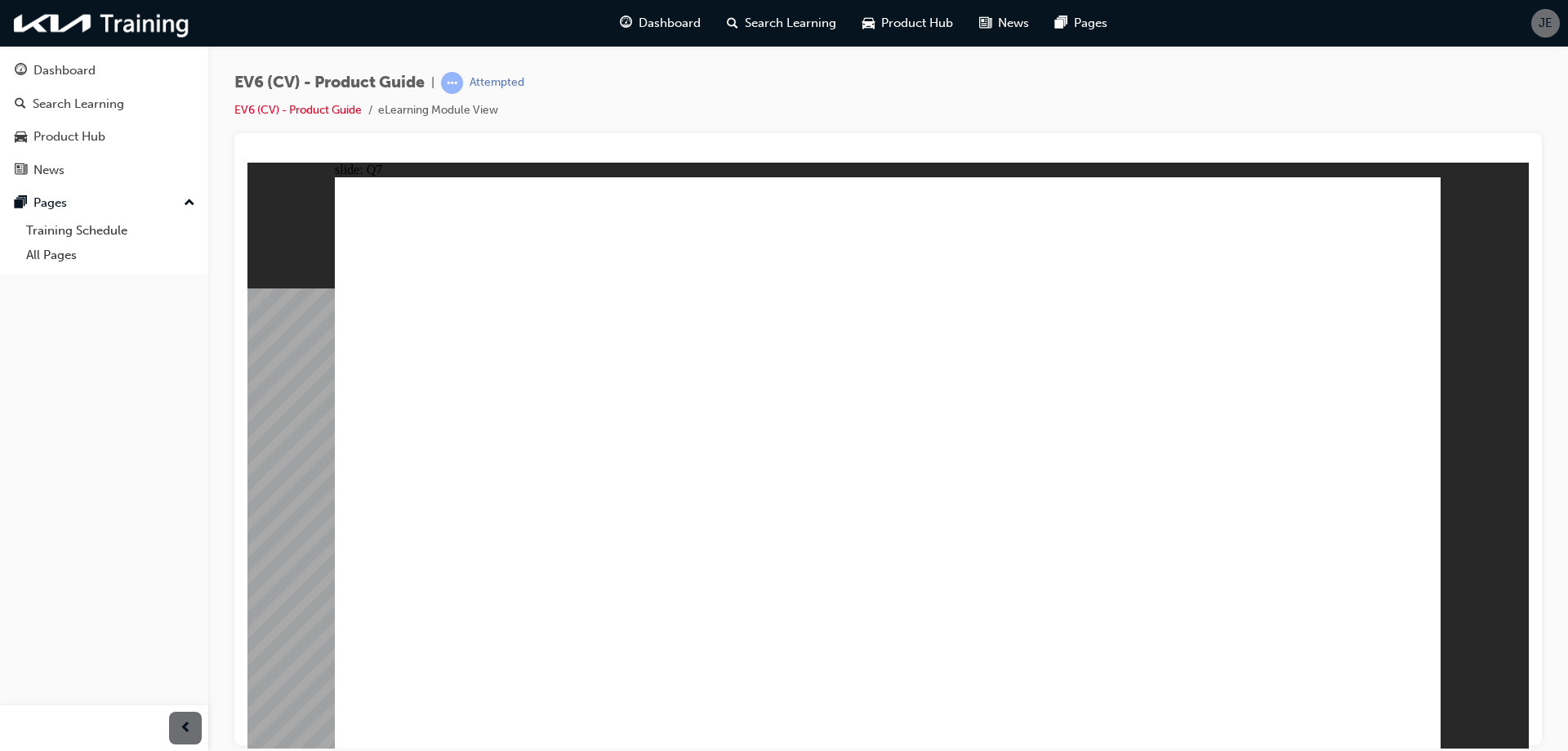
drag, startPoint x: 956, startPoint y: 398, endPoint x: 1067, endPoint y: 521, distance: 165.7
radio input "true"
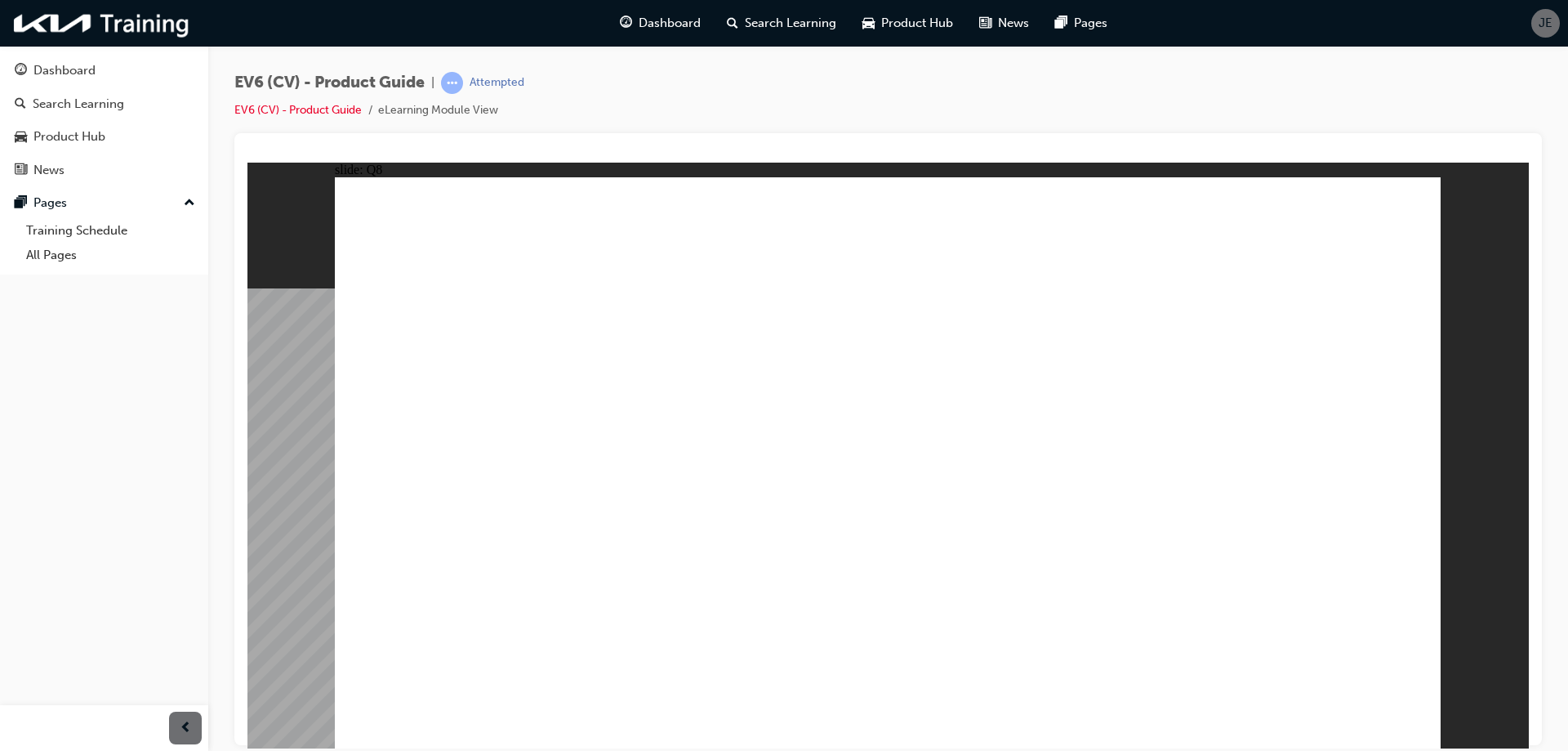
radio input "true"
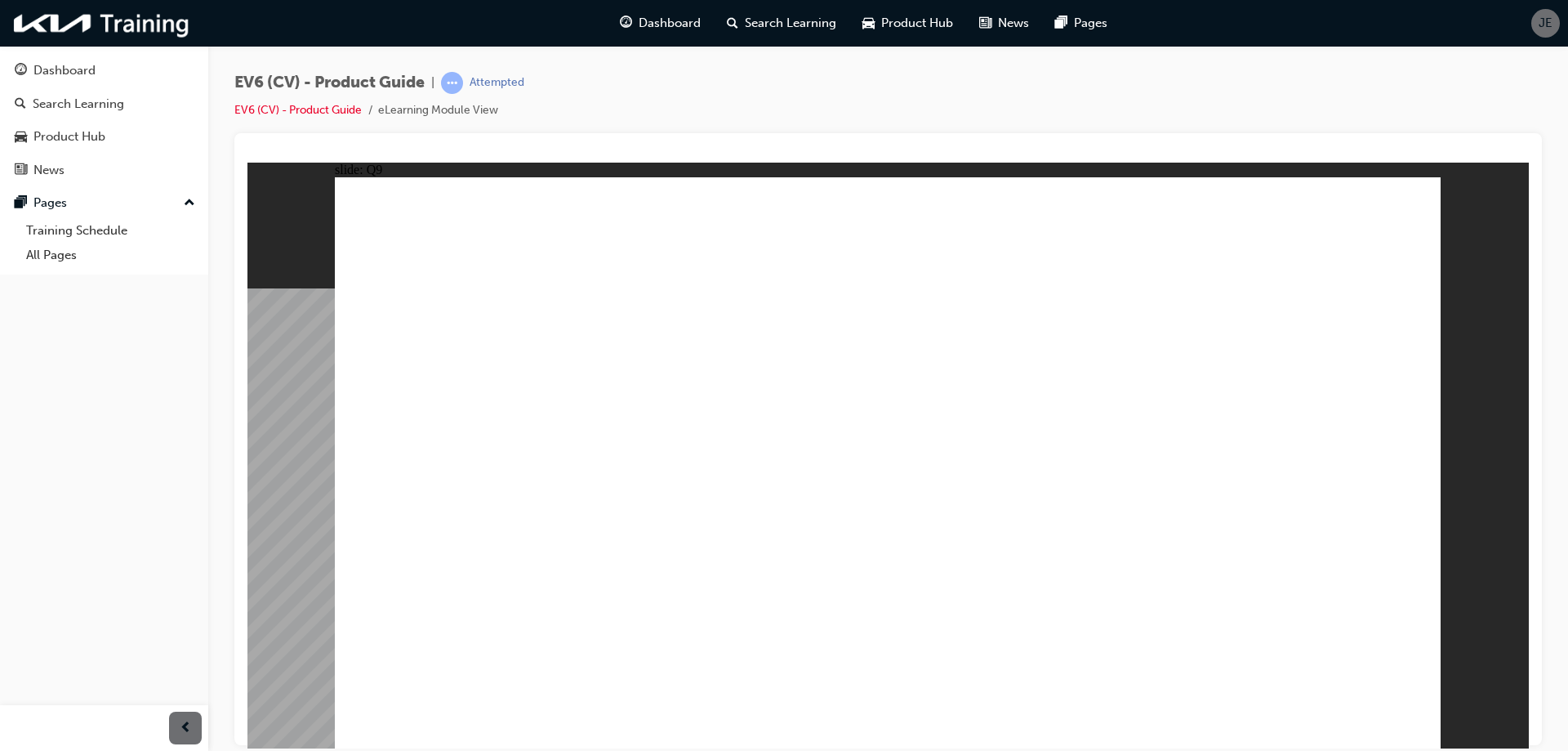
radio input "true"
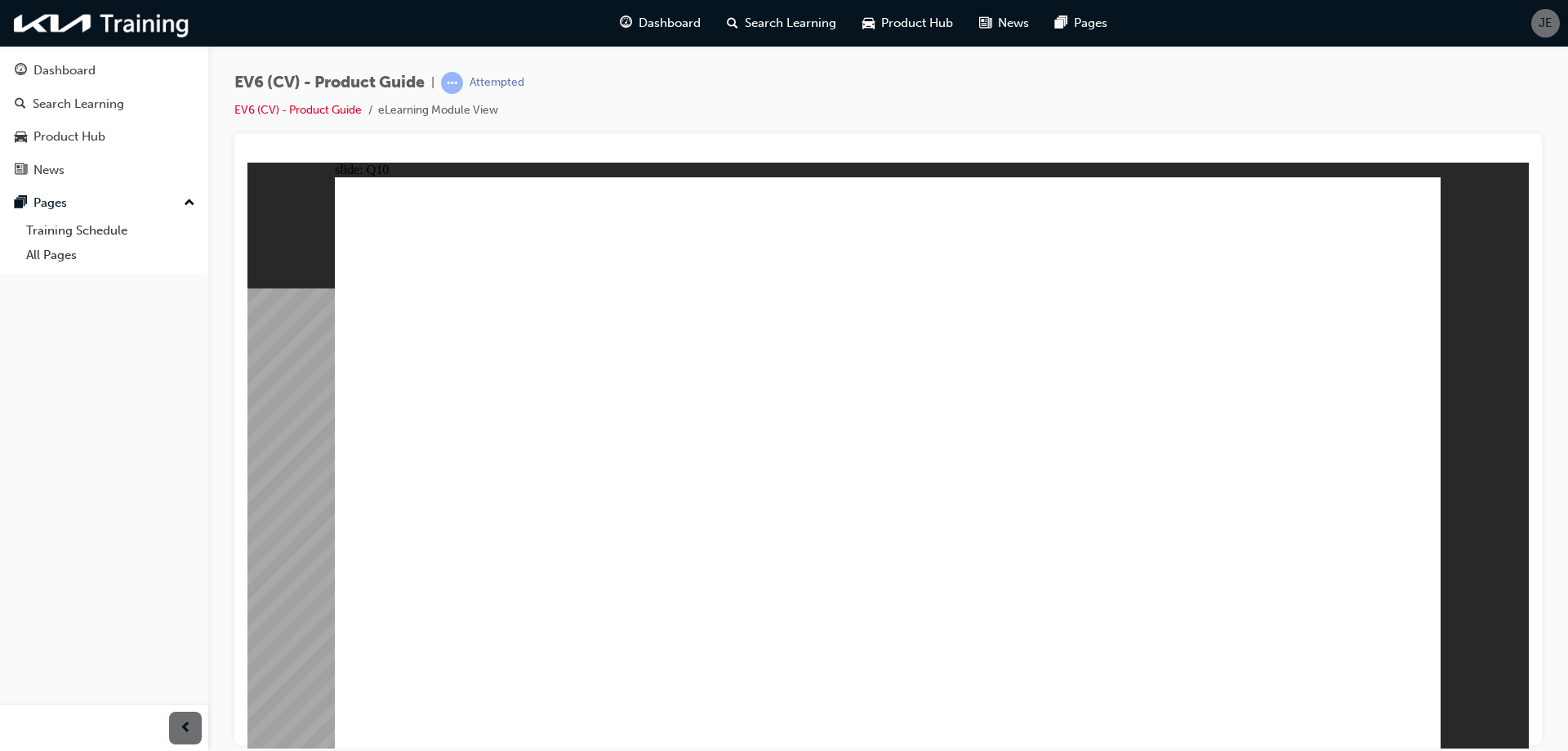
radio input "true"
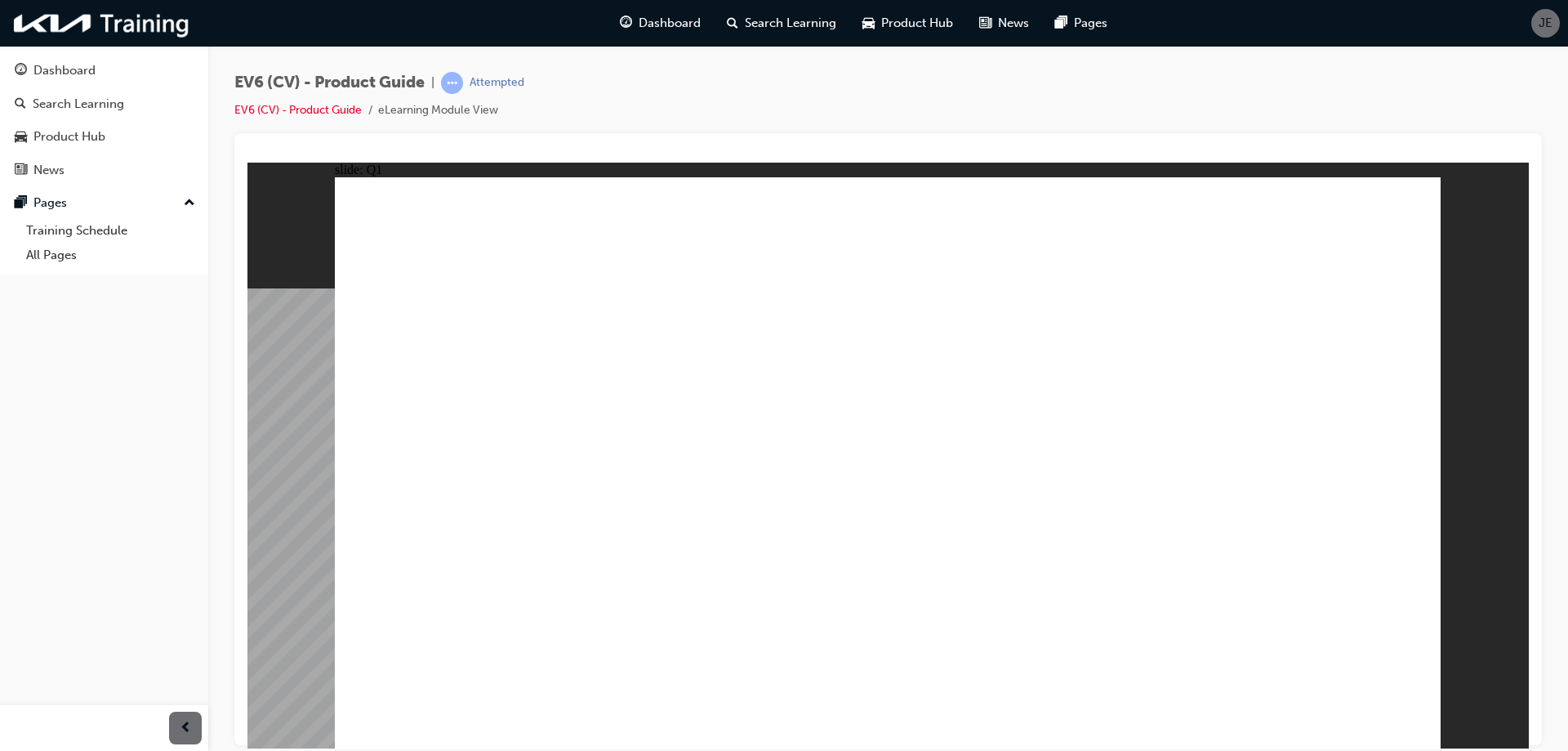
radio input "true"
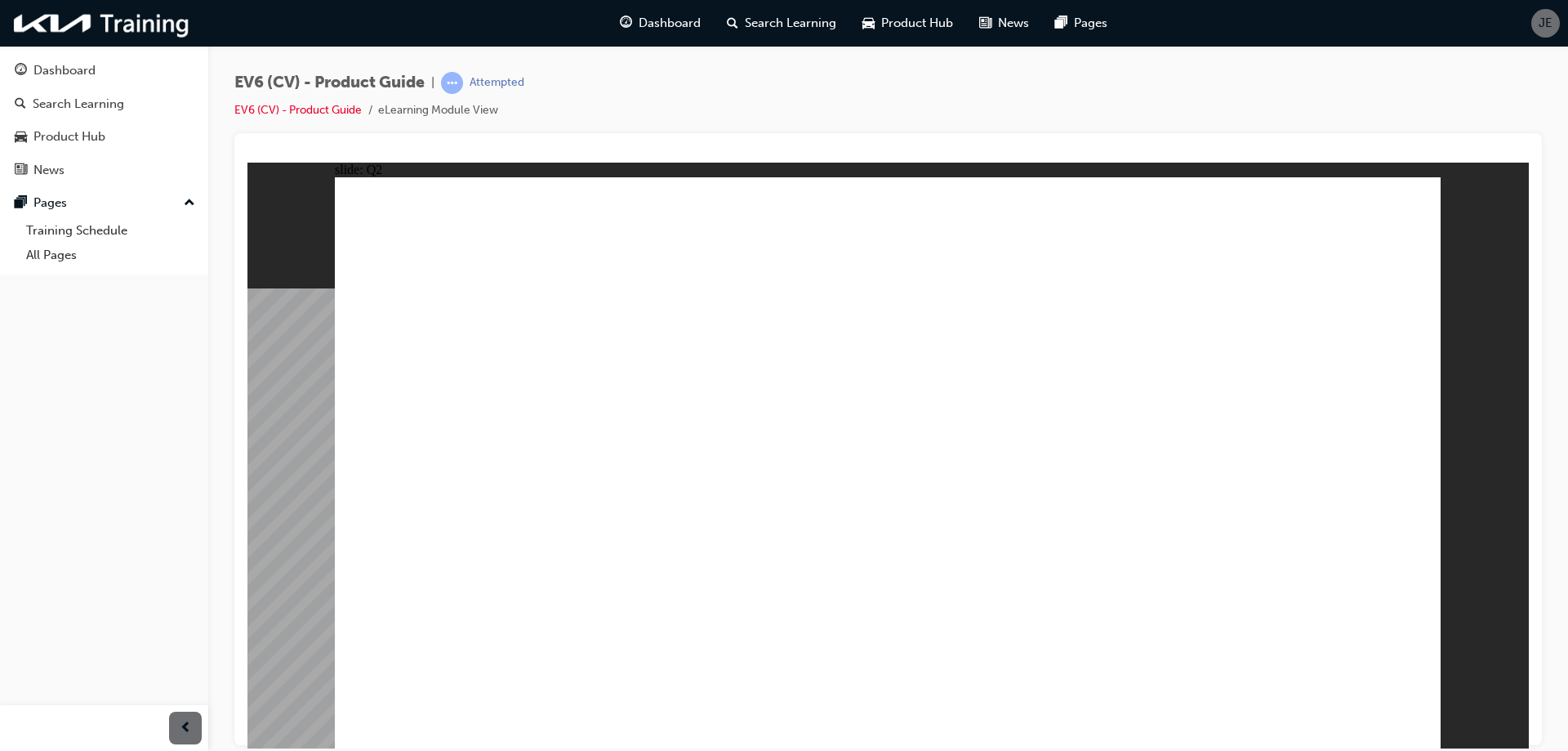
radio input "true"
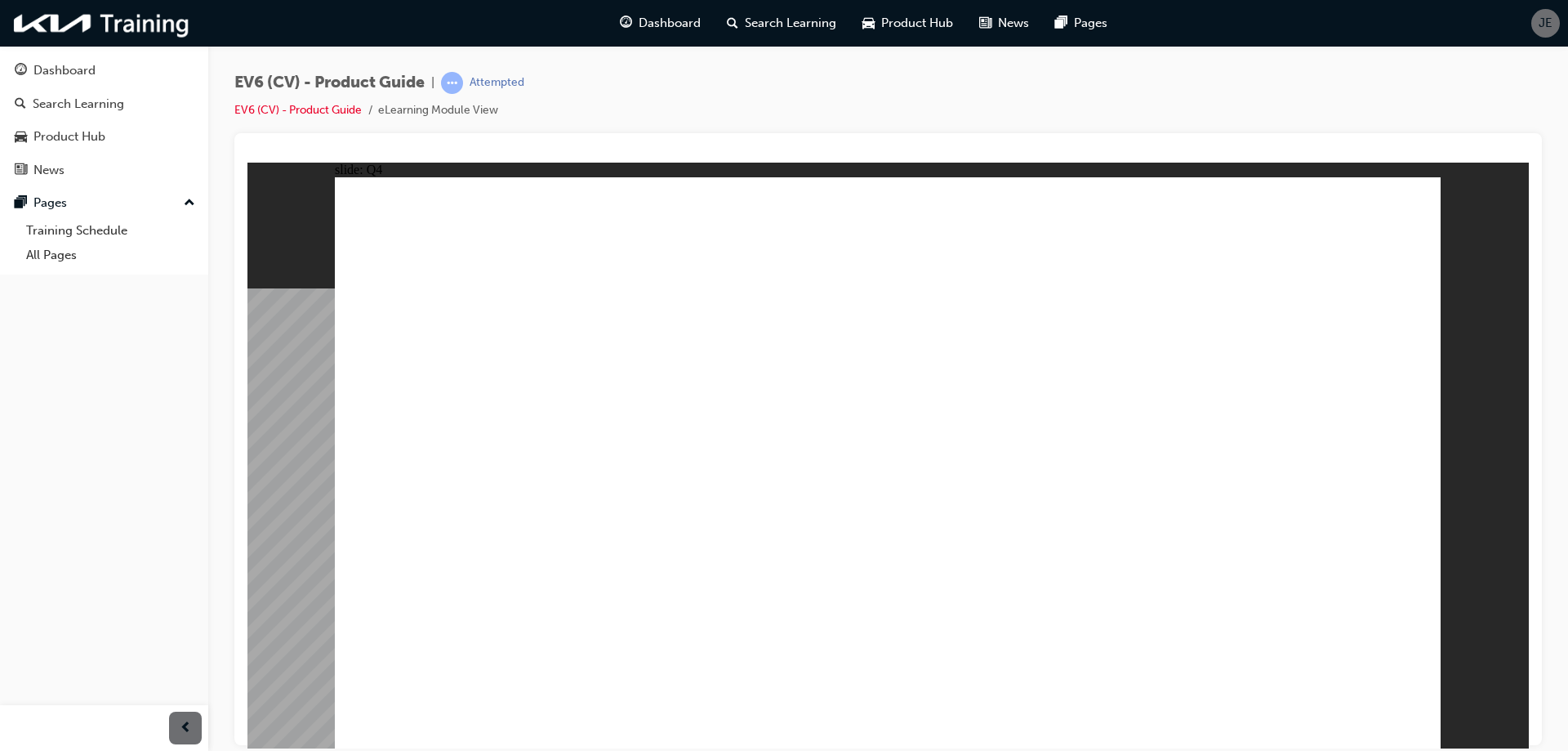
radio input "true"
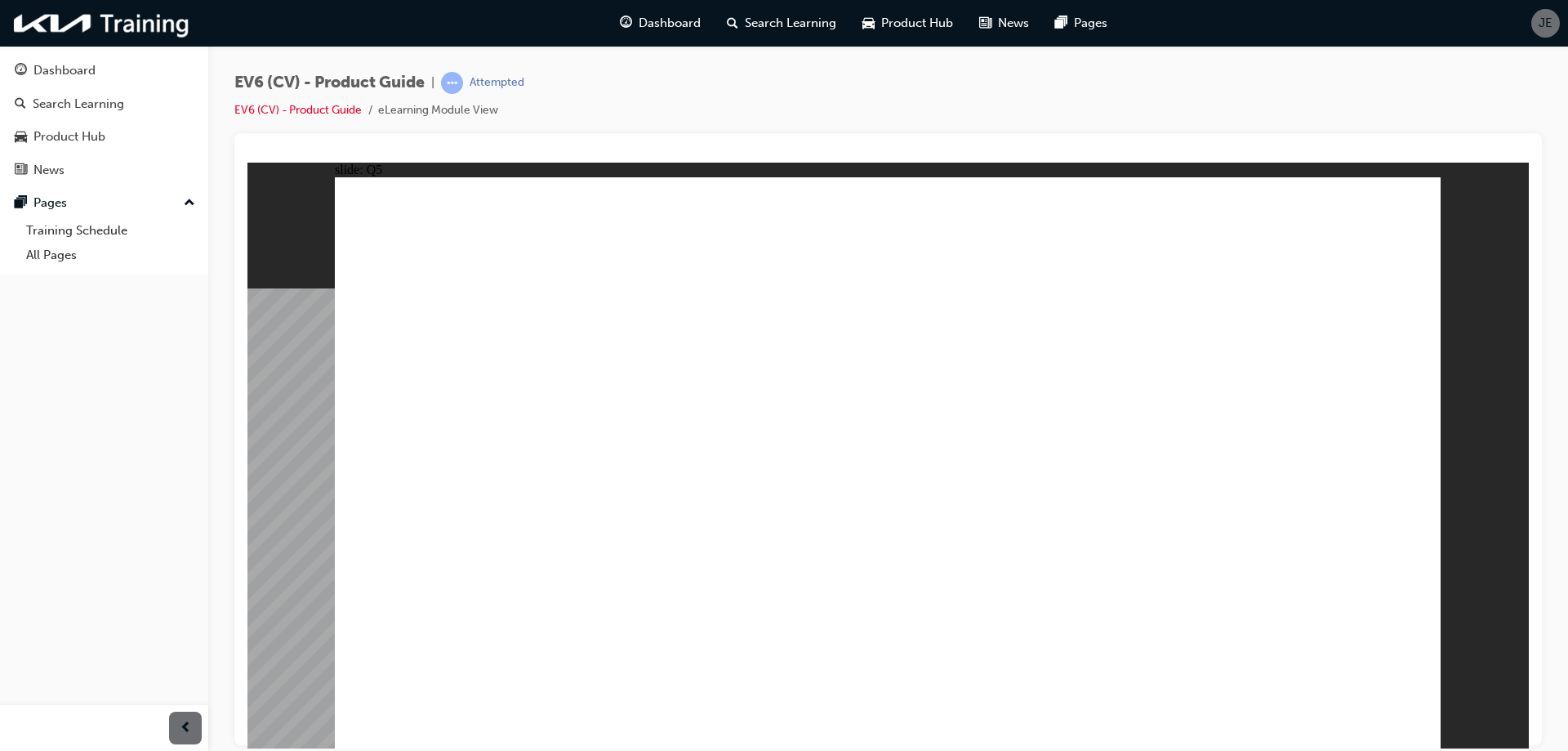
radio input "true"
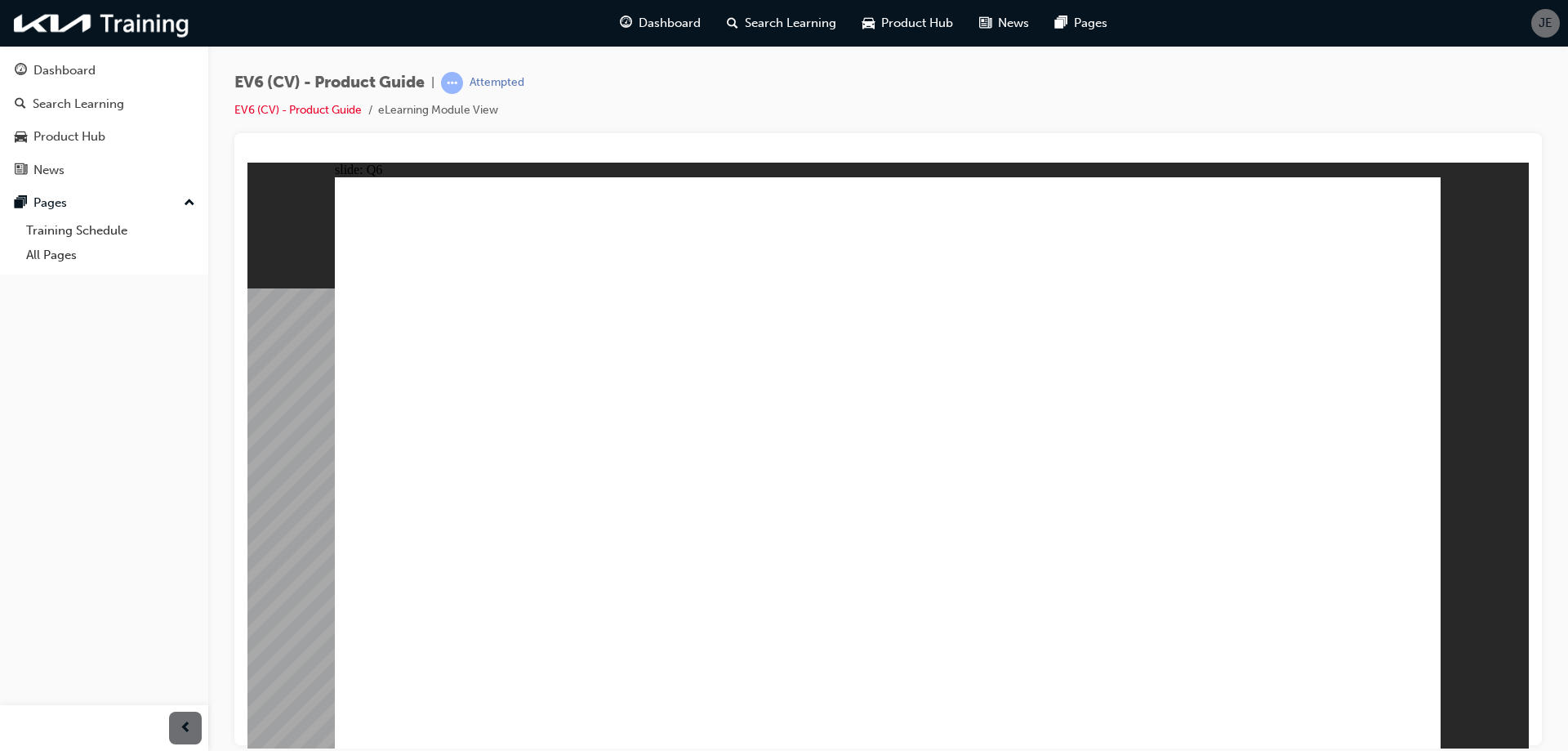
radio input "true"
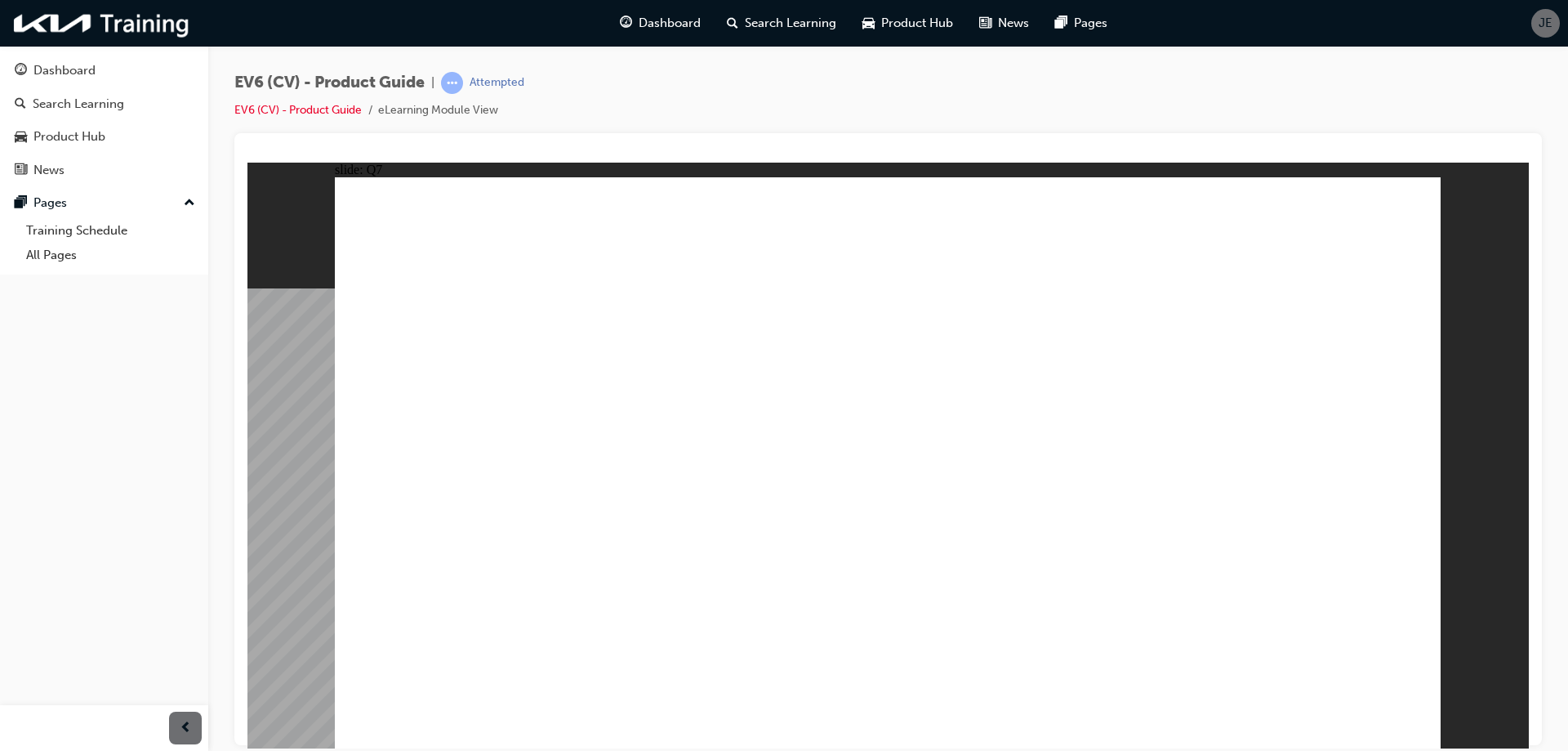
radio input "true"
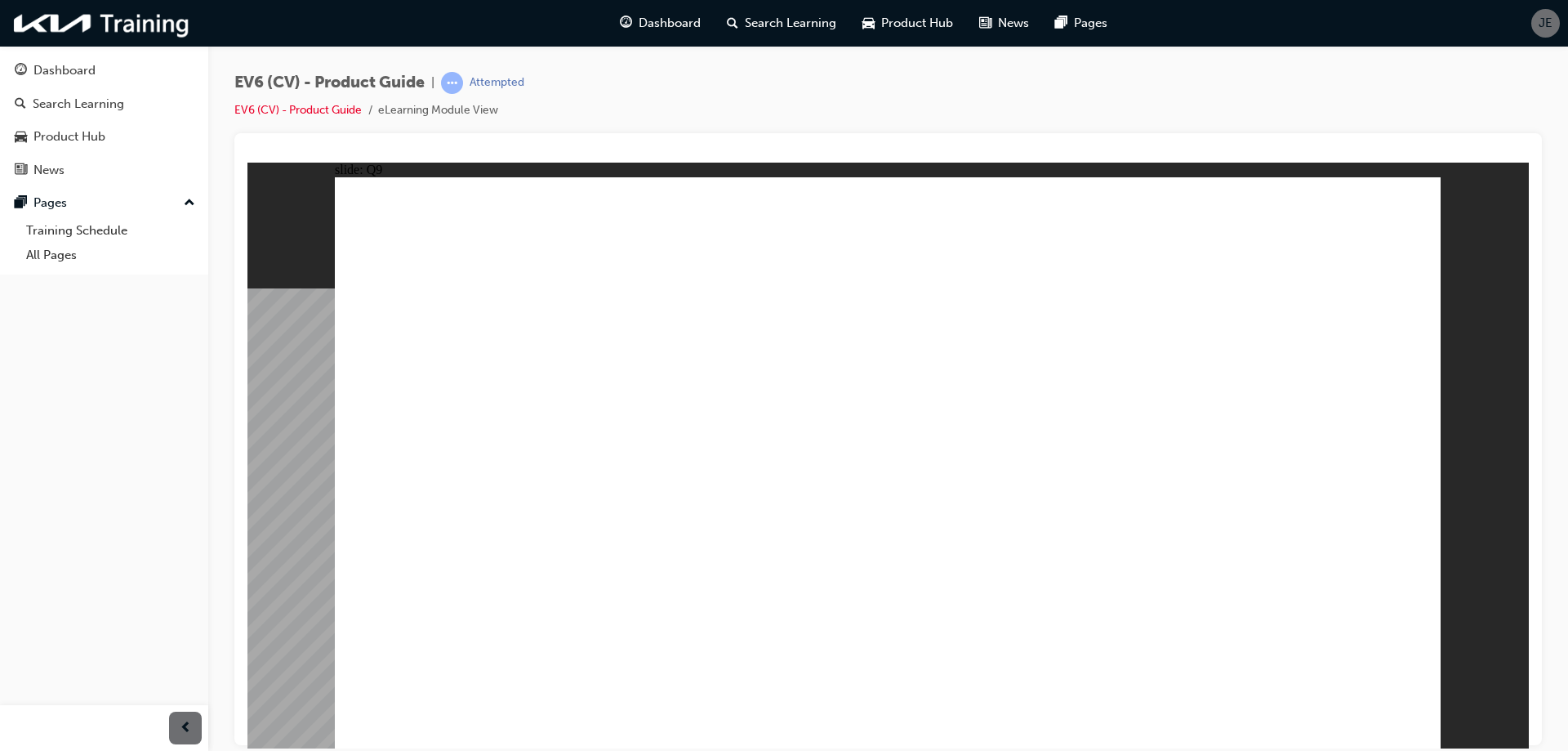
radio input "true"
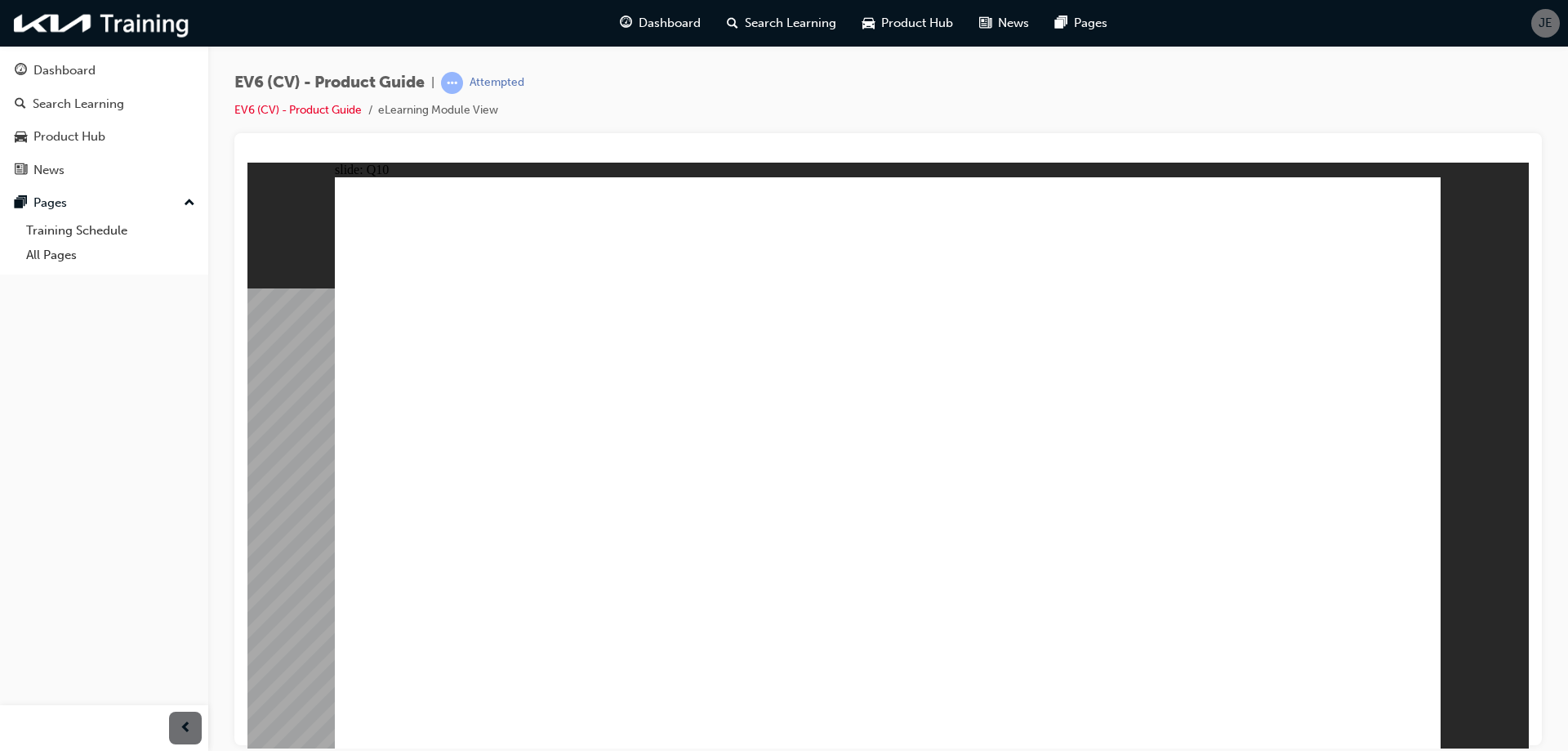
radio input "true"
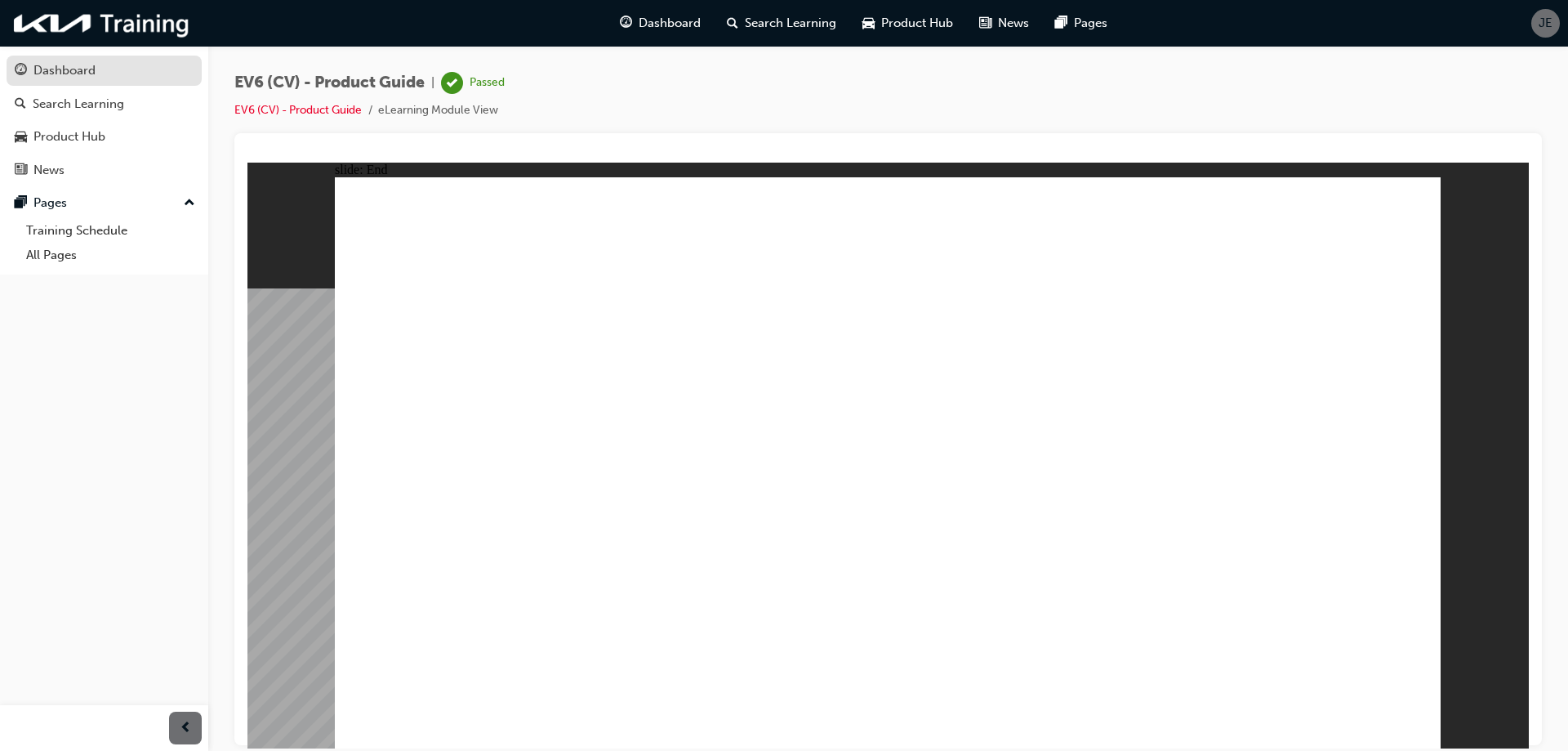
click at [88, 65] on div "Dashboard" at bounding box center [64, 71] width 62 height 19
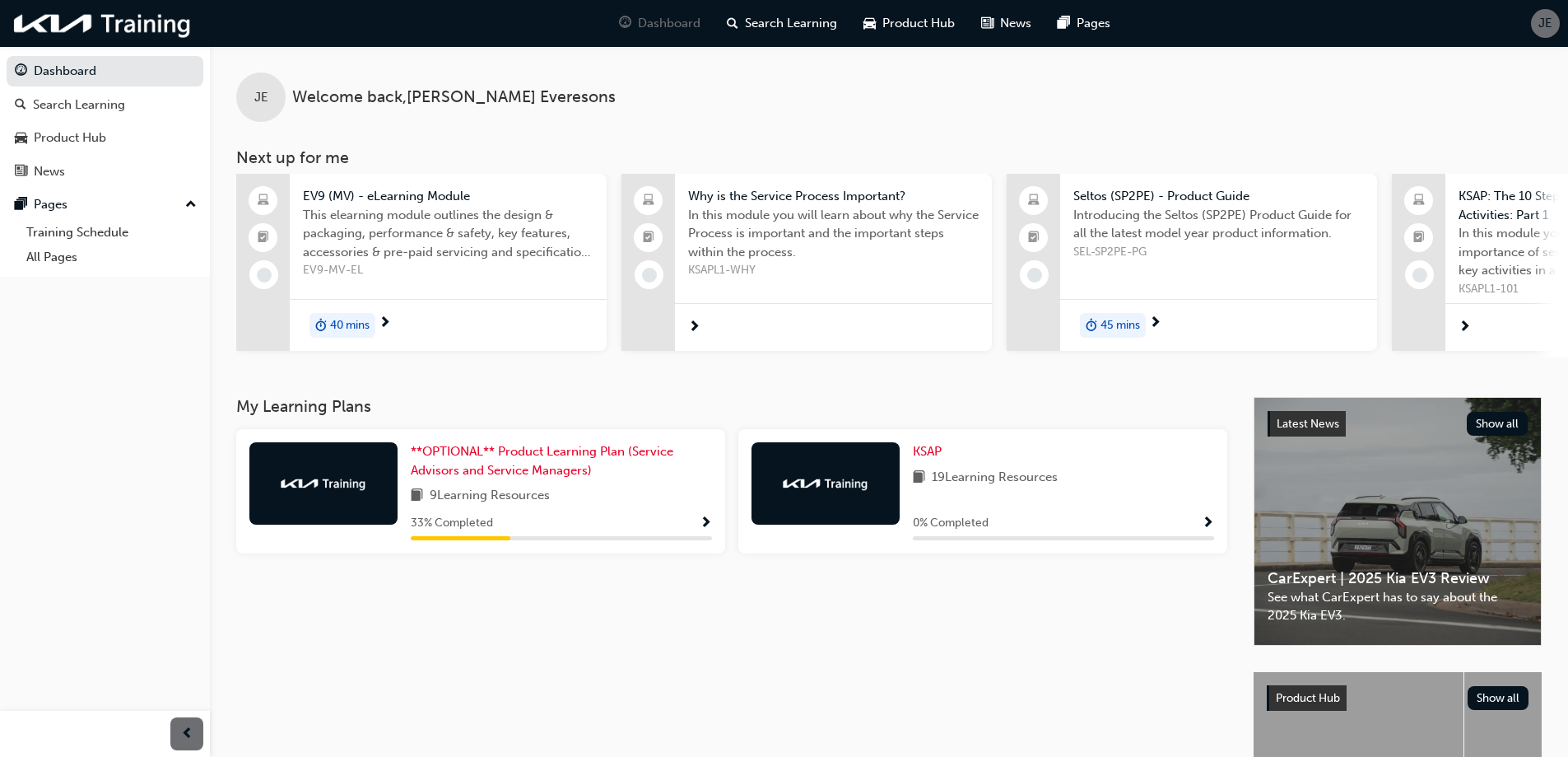
drag, startPoint x: 502, startPoint y: 357, endPoint x: 588, endPoint y: 355, distance: 86.0
click at [612, 356] on div "EV9 (MV) - eLearning Module This elearning module outlines the design & packagi…" at bounding box center [1391, 266] width 2310 height 183
click at [324, 309] on div "40 mins" at bounding box center [448, 325] width 317 height 51
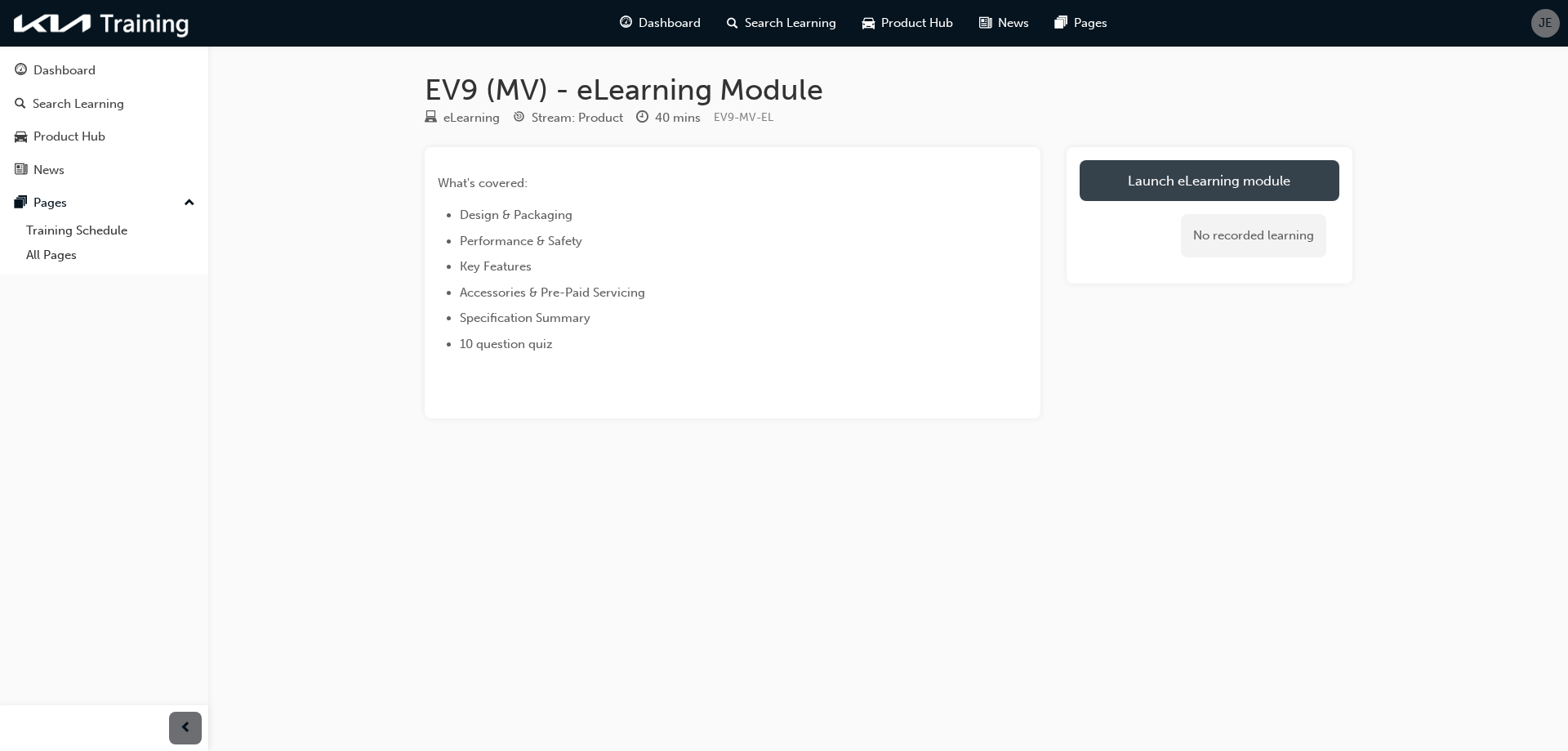
click at [1264, 175] on link "Launch eLearning module" at bounding box center [1209, 180] width 259 height 41
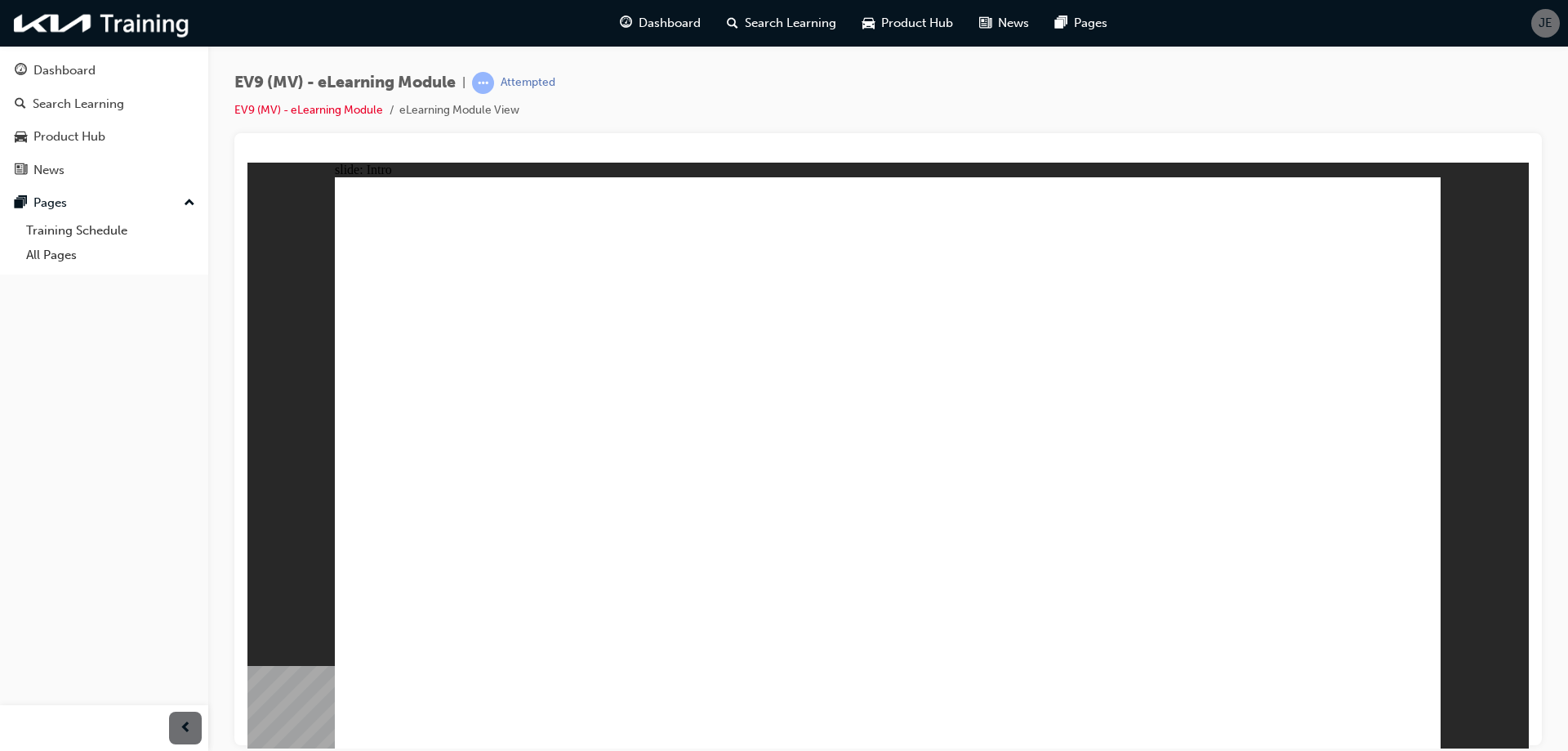
click at [247, 162] on image at bounding box center [247, 162] width 0 height 0
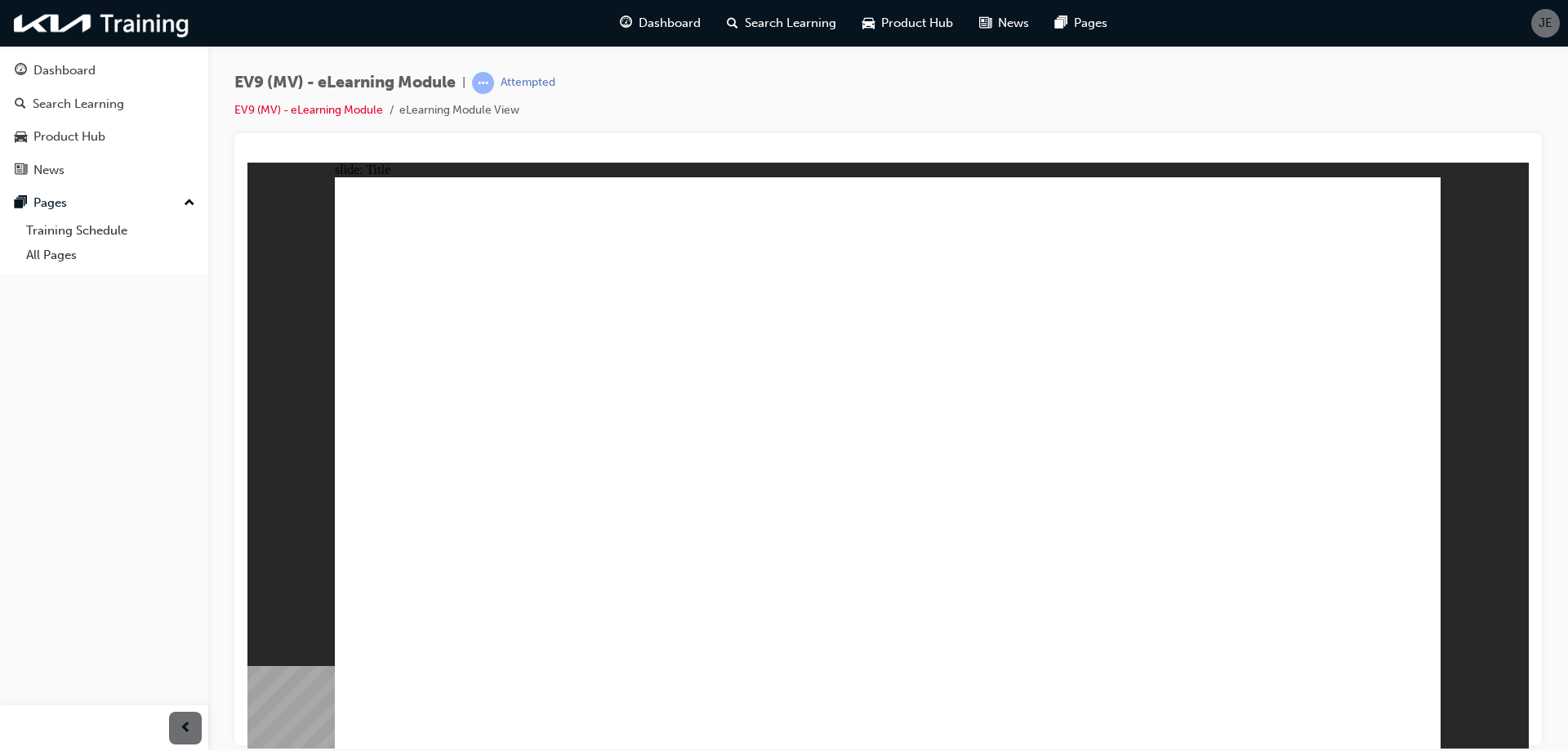
click at [247, 162] on image at bounding box center [247, 162] width 0 height 0
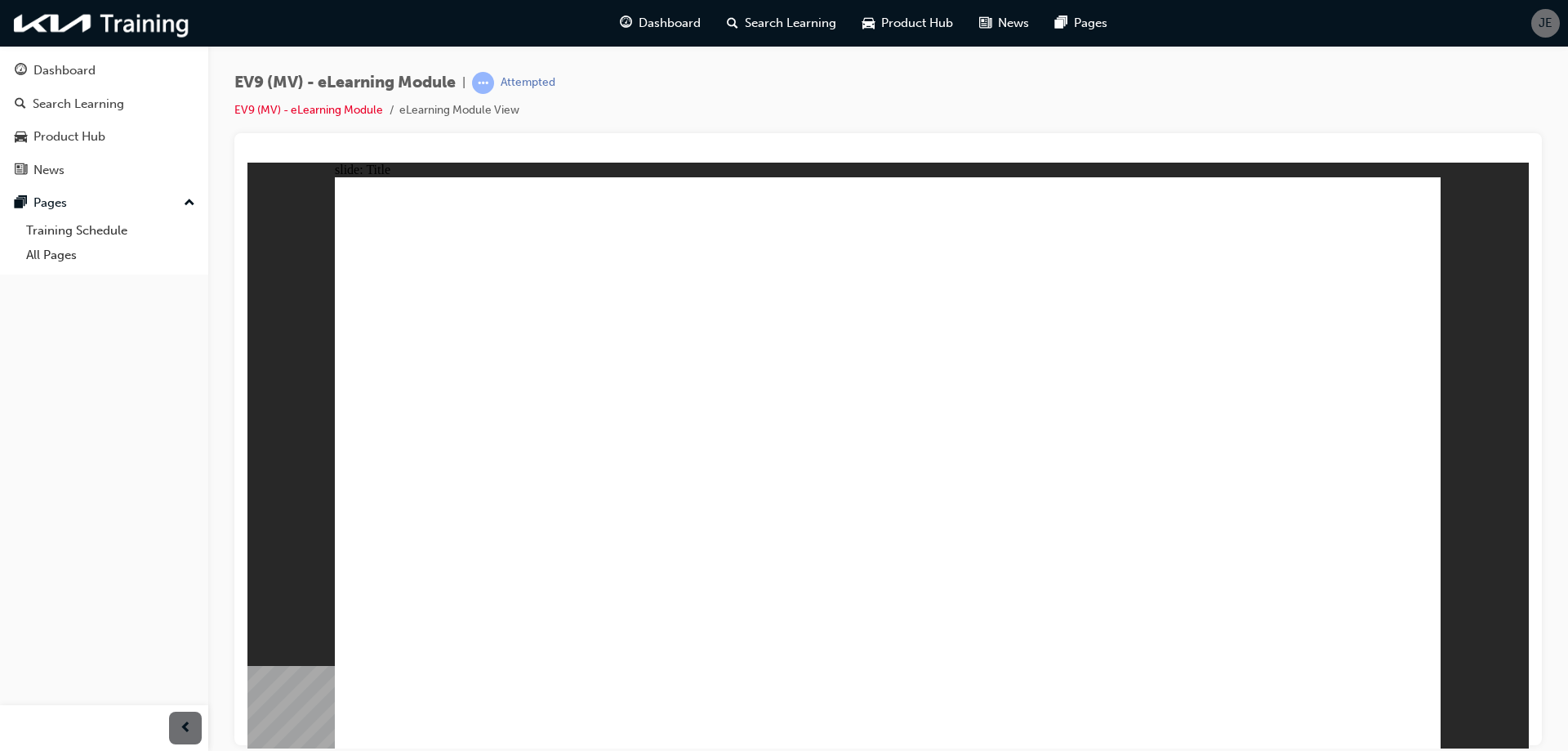
radio input "true"
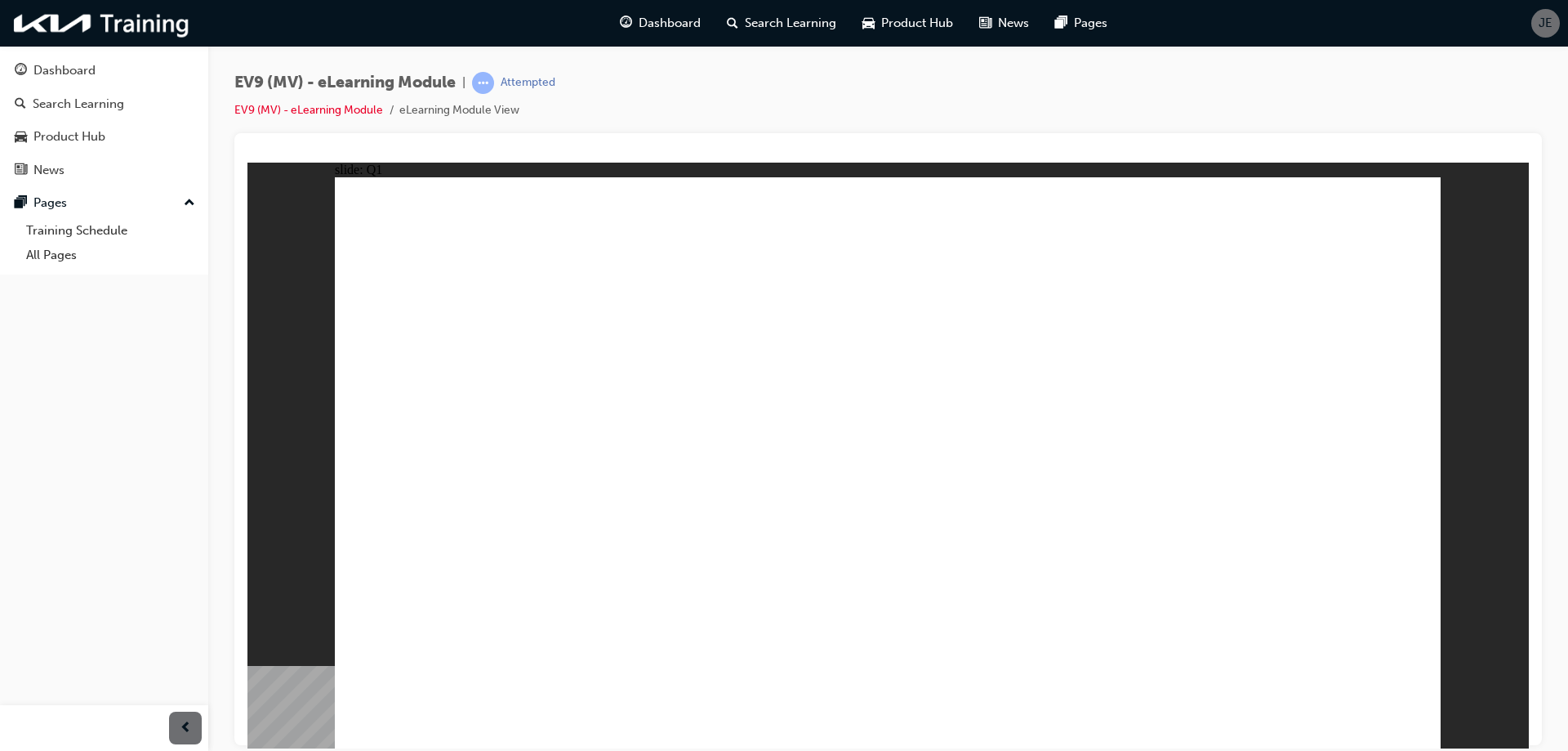
drag, startPoint x: 928, startPoint y: 378, endPoint x: 940, endPoint y: 394, distance: 20.0
radio input "true"
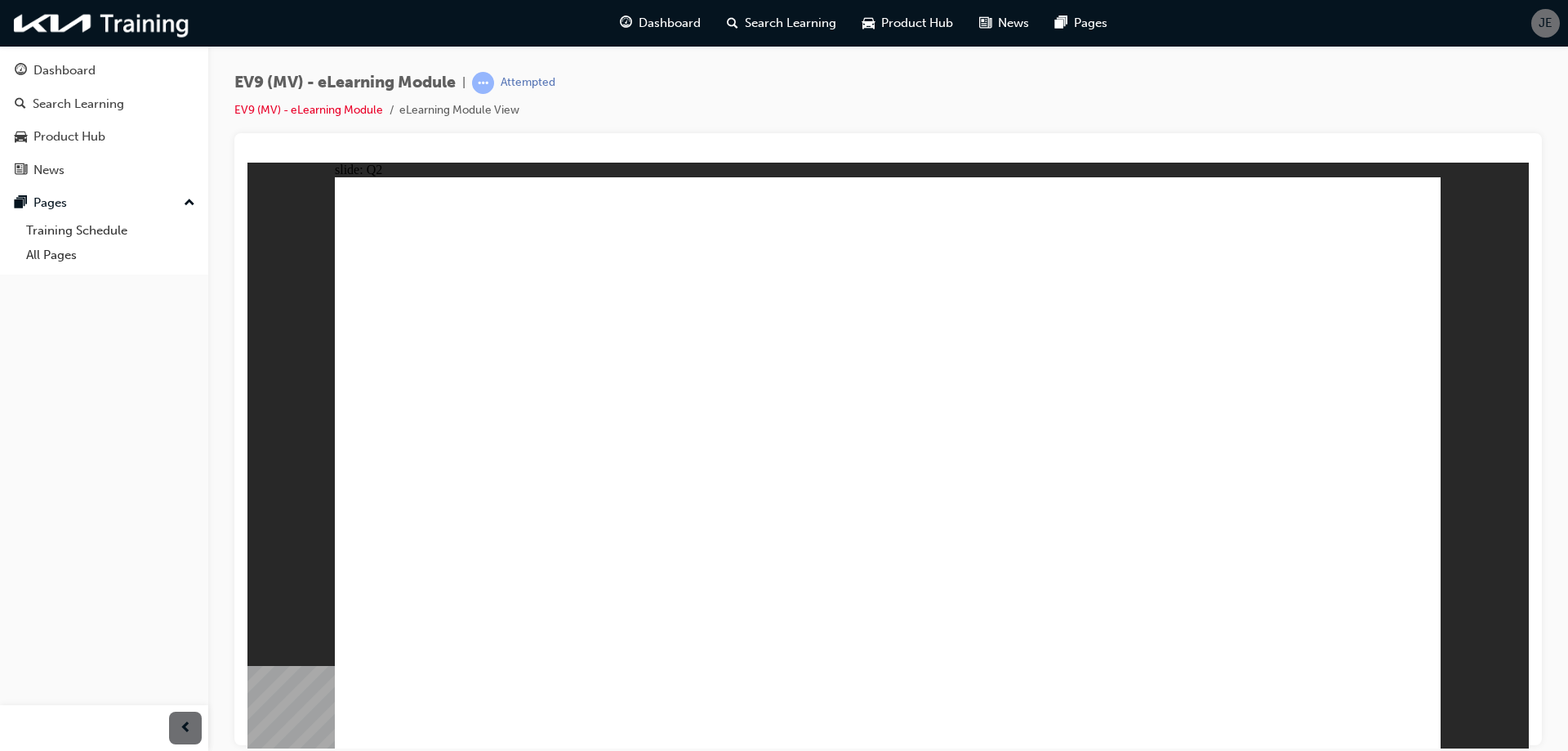
radio input "true"
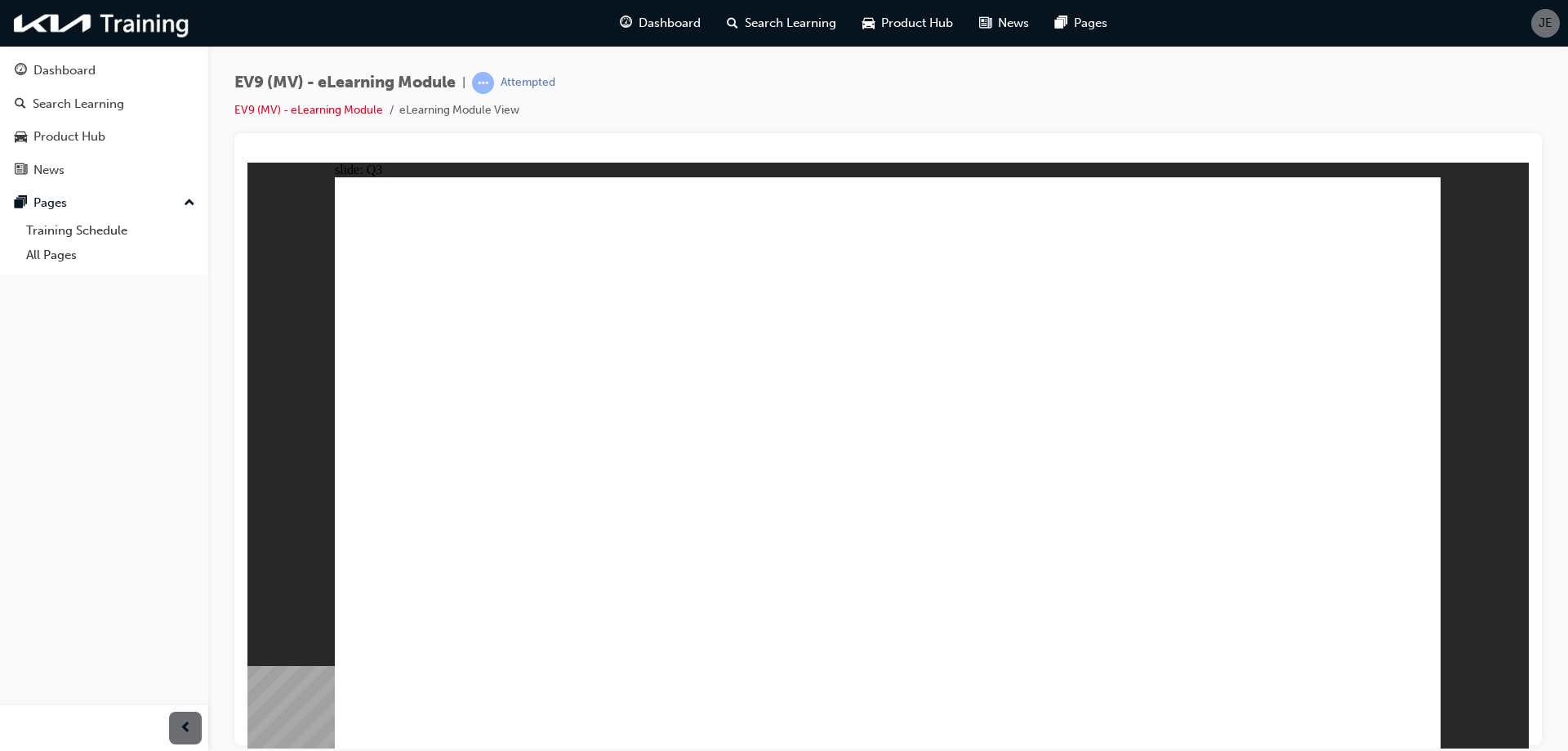
checkbox input "true"
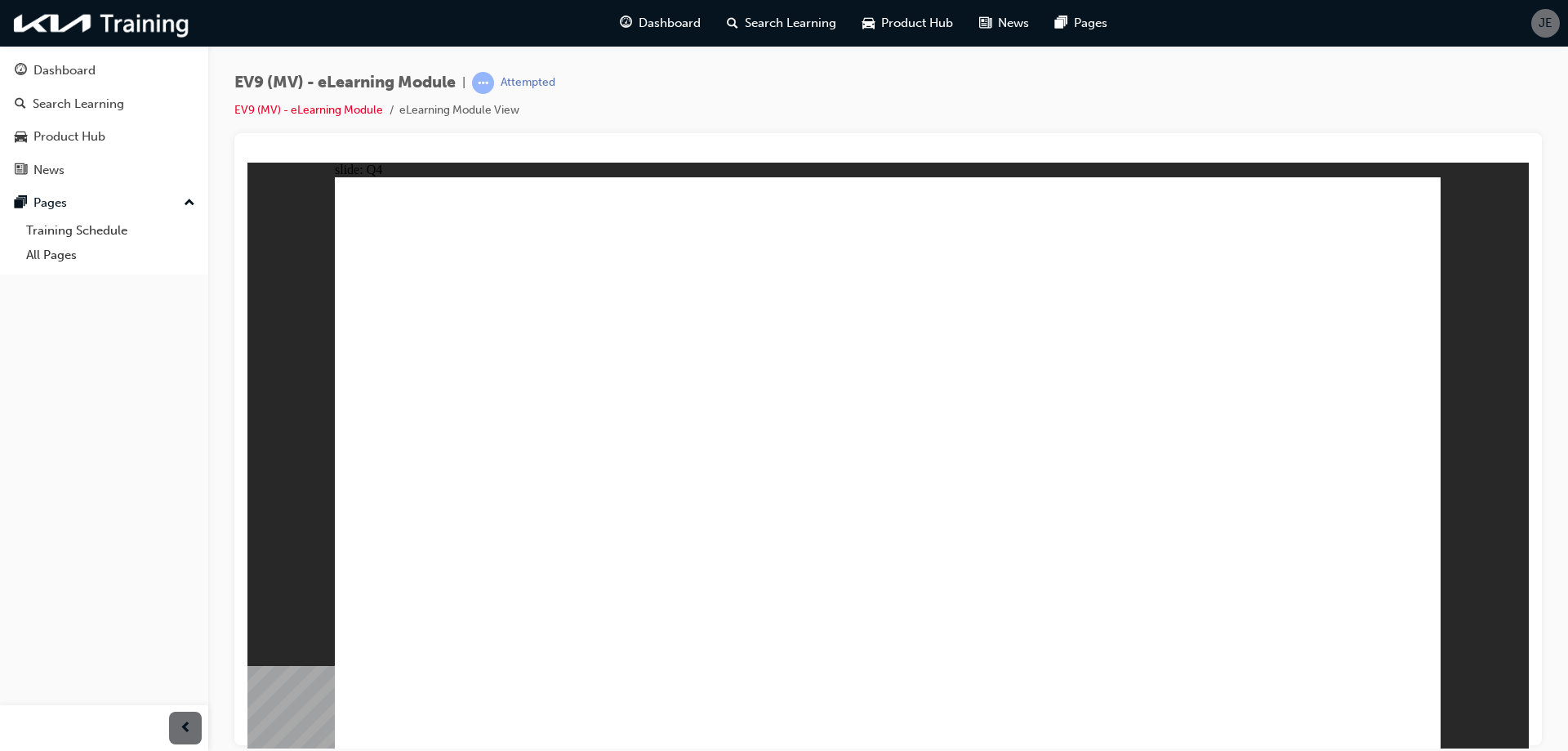
radio input "true"
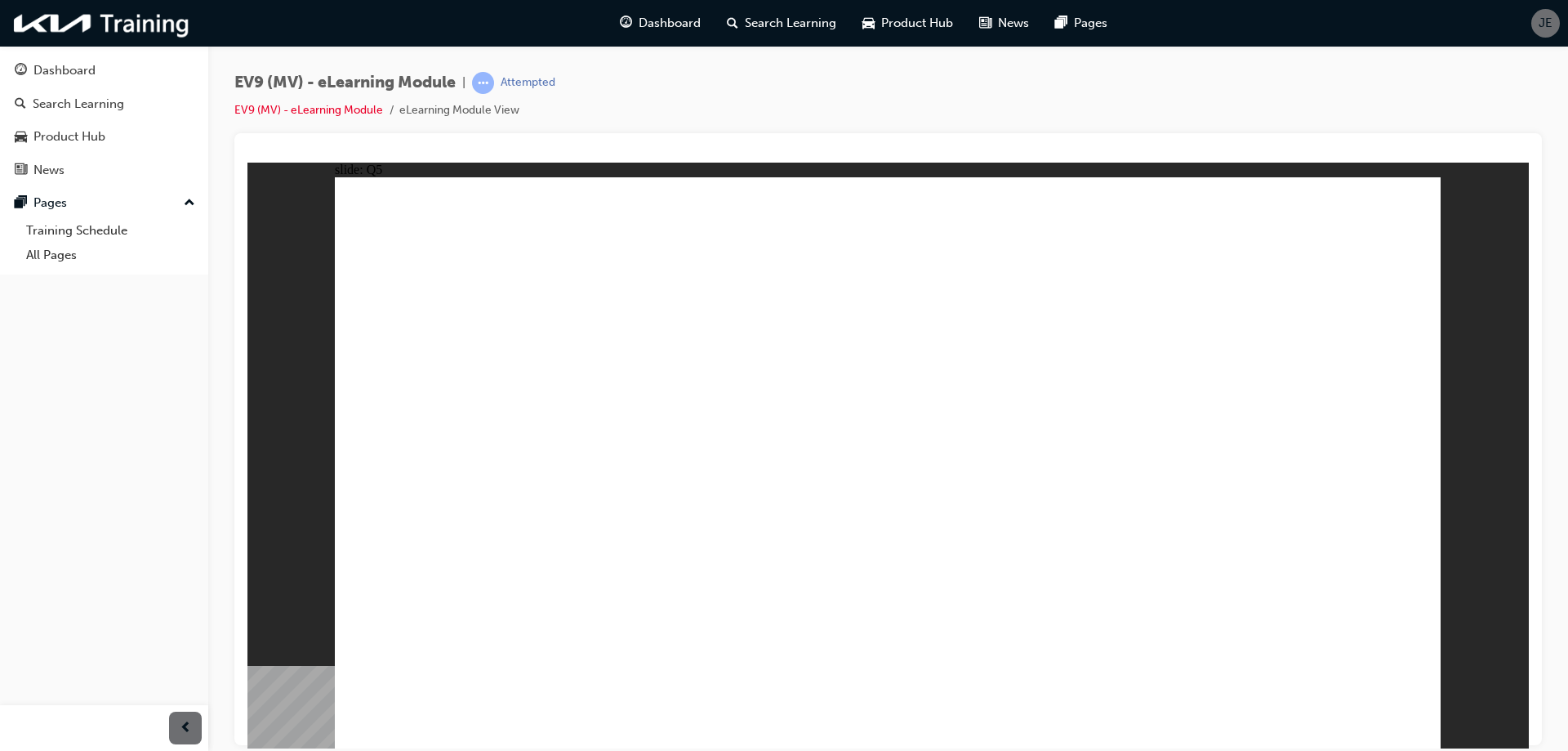
radio input "true"
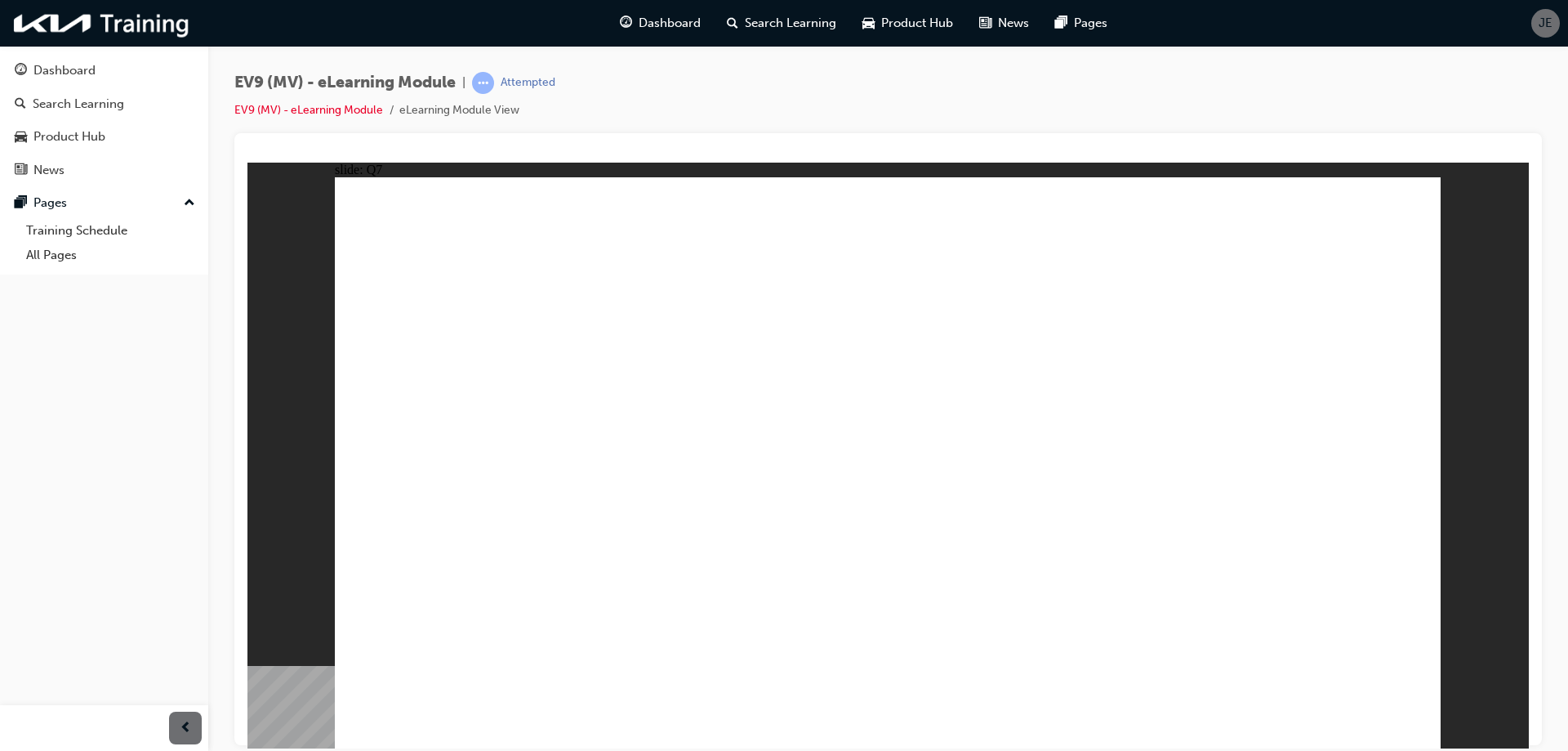
radio input "true"
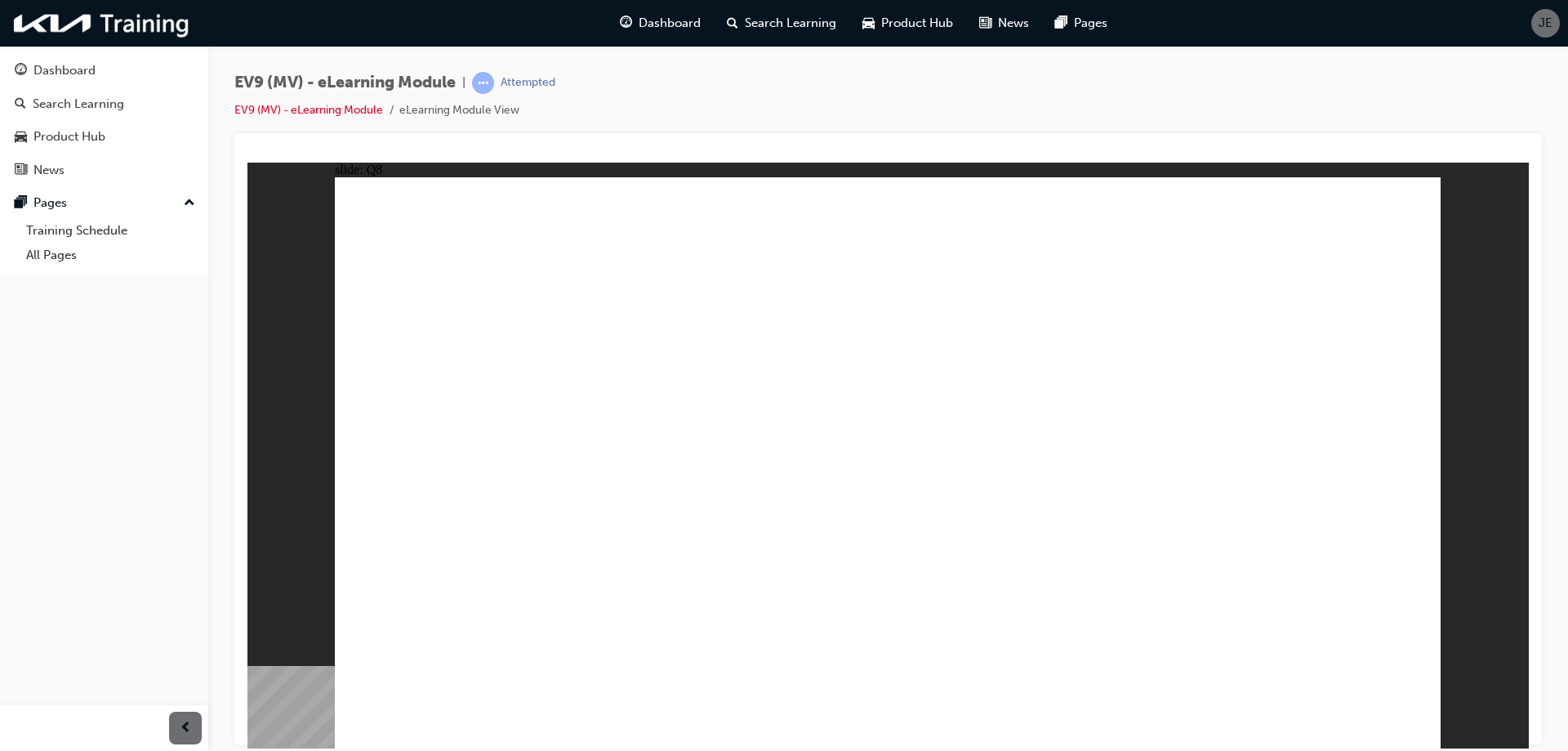
radio input "true"
drag, startPoint x: 1130, startPoint y: 634, endPoint x: 1303, endPoint y: 677, distance: 178.3
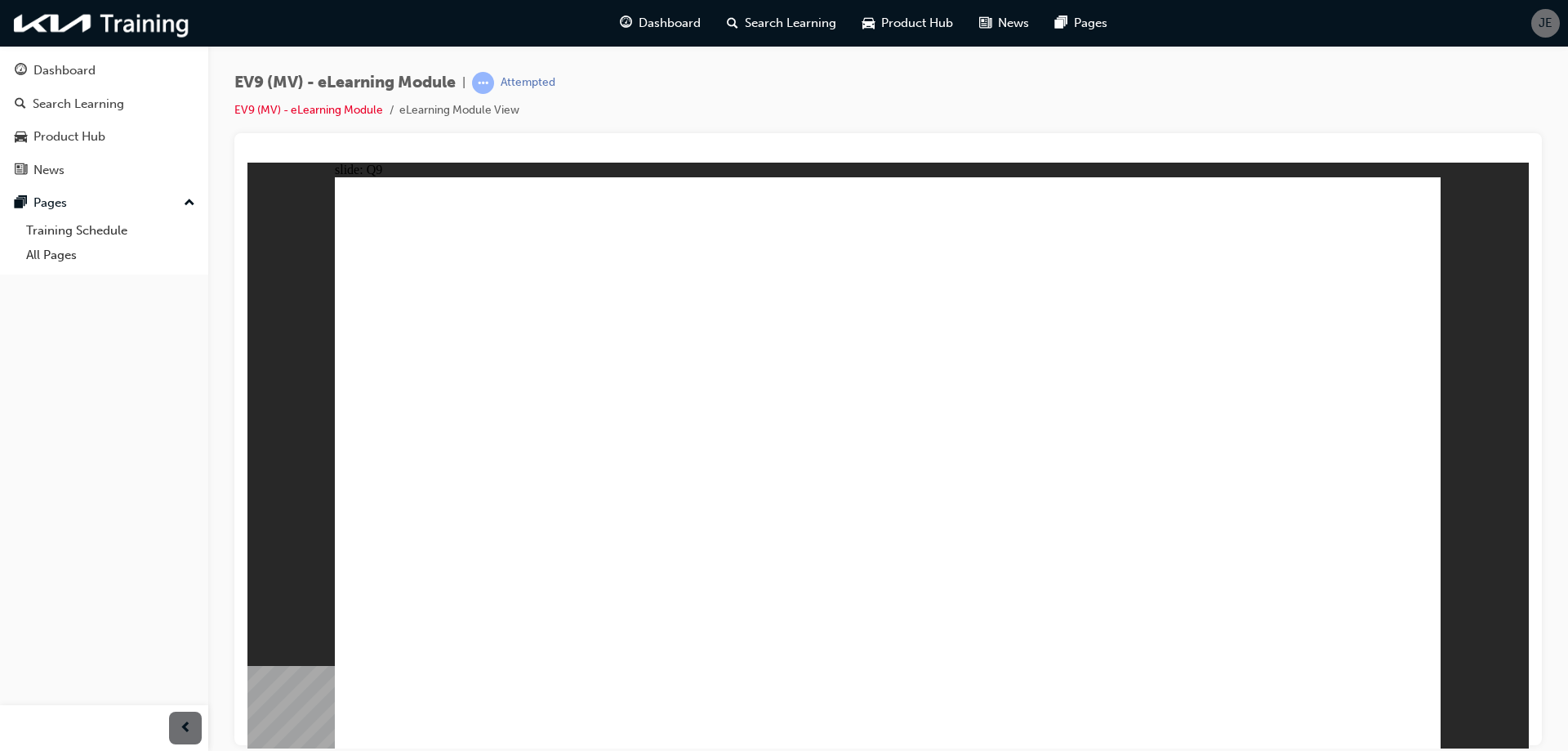
radio input "true"
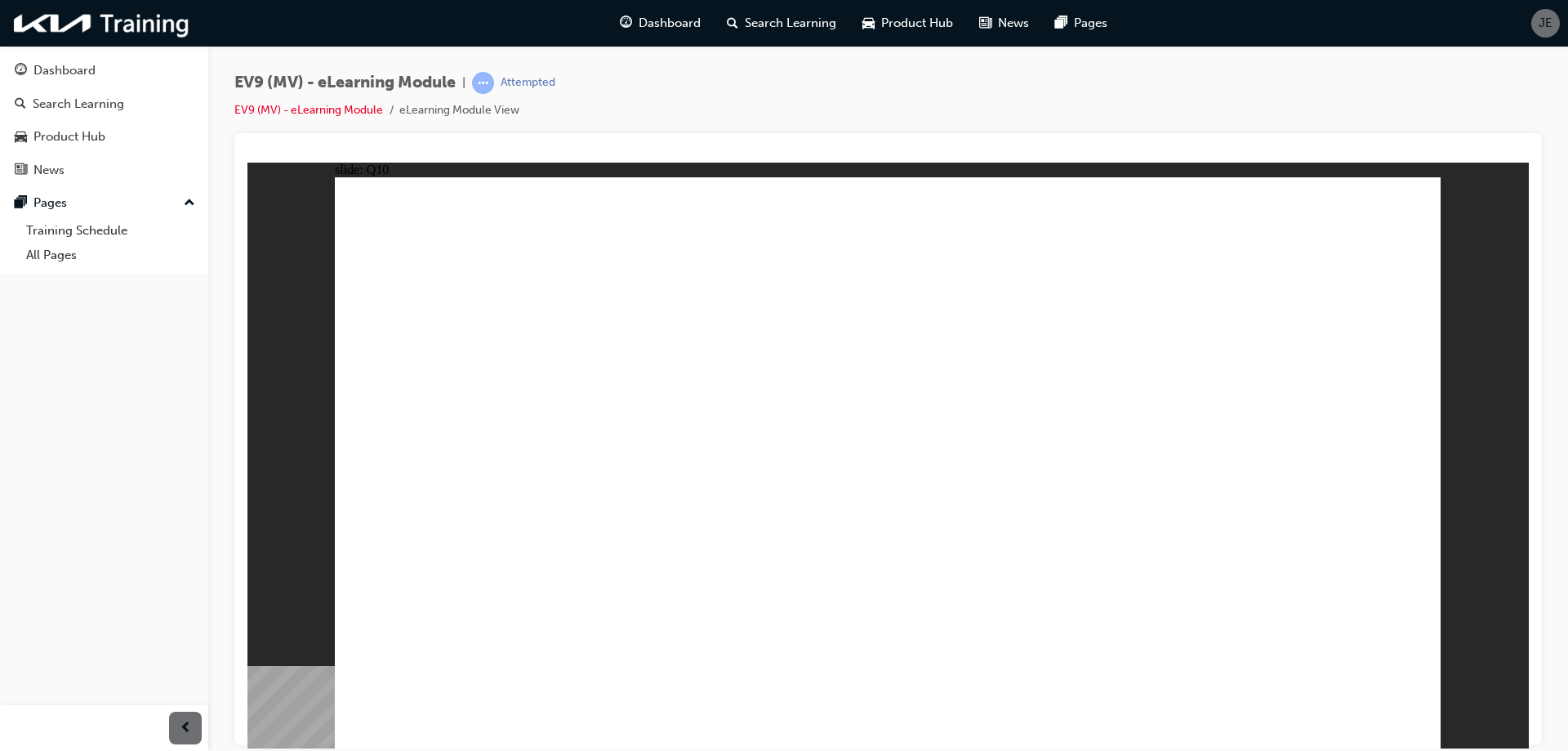
radio input "true"
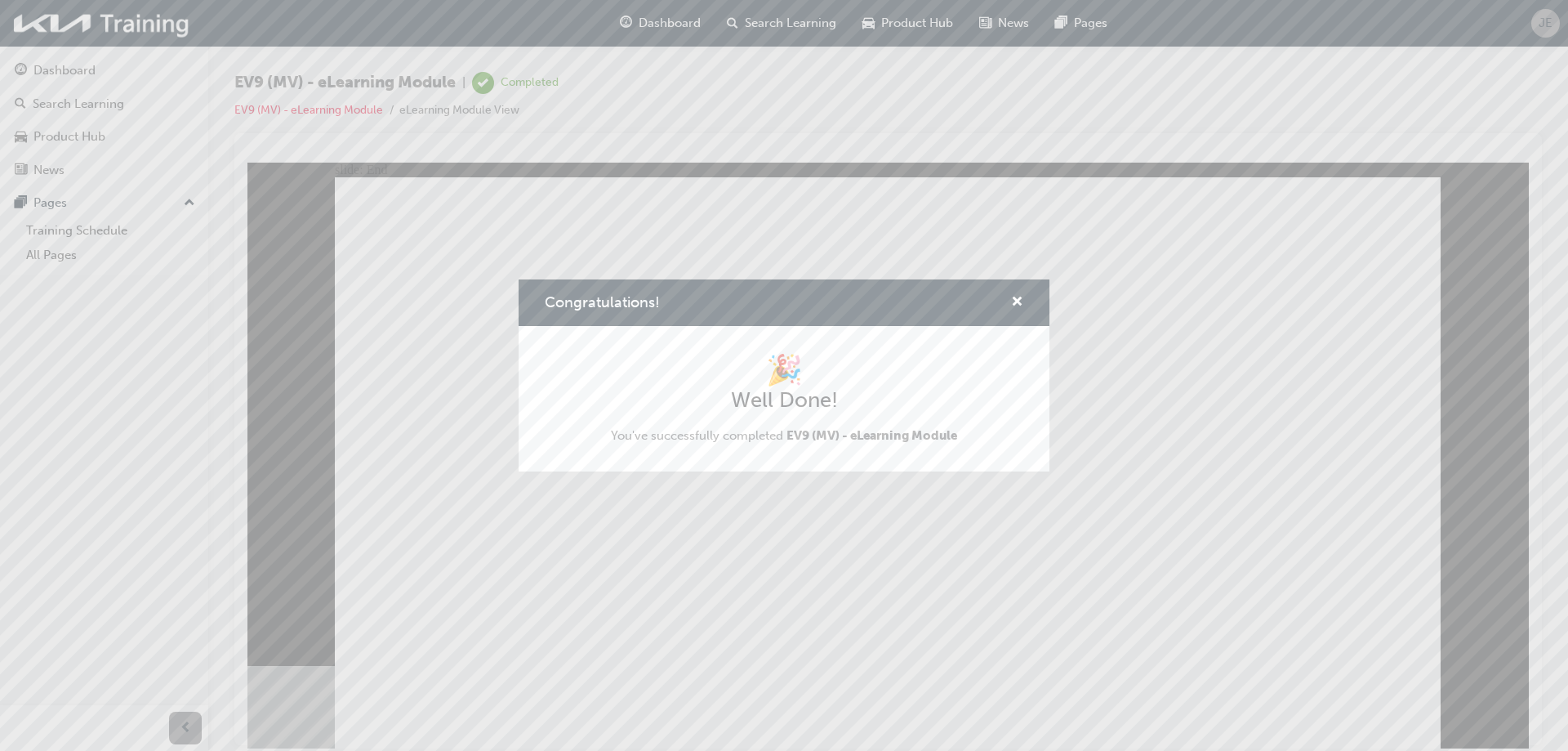
click at [921, 712] on div "Congratulations! 🎉 Well Done! You've successfully completed EV9 (MV) - eLearnin…" at bounding box center [784, 375] width 1568 height 751
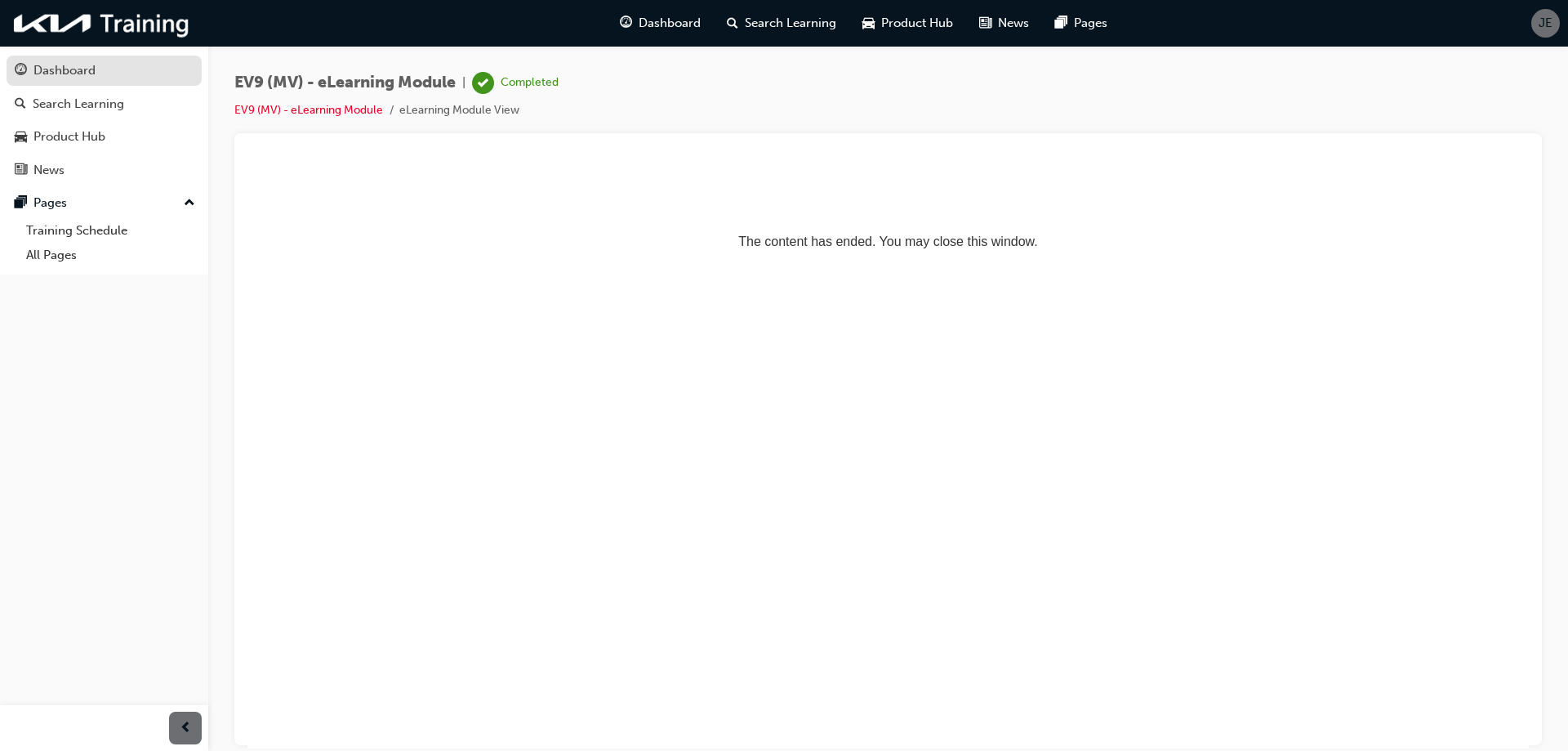
click at [64, 83] on link "Dashboard" at bounding box center [105, 71] width 196 height 31
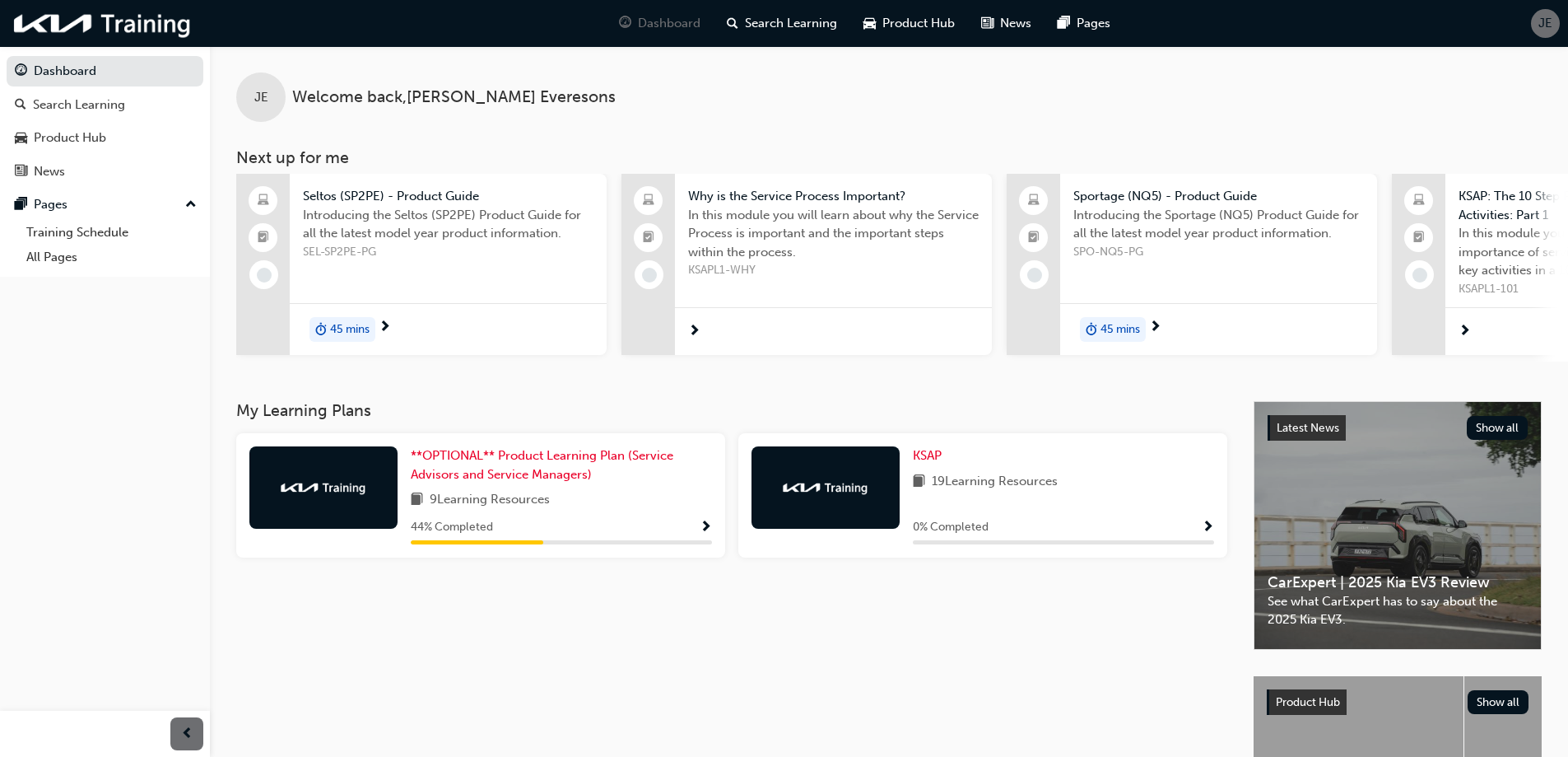
click at [467, 529] on span "44 % Completed" at bounding box center [452, 527] width 82 height 19
click at [705, 531] on span "Show Progress" at bounding box center [706, 527] width 12 height 15
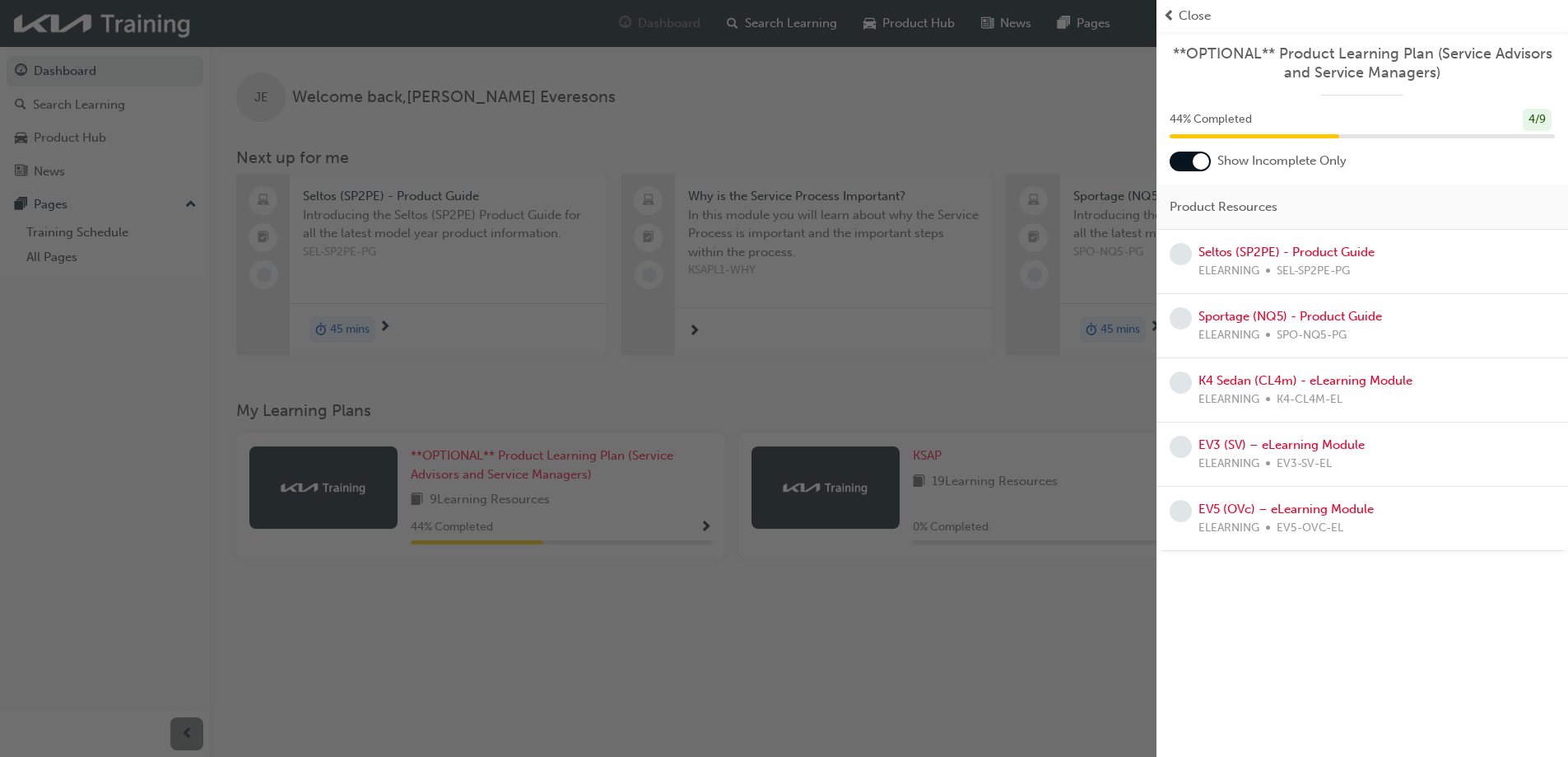
click at [955, 614] on div "button" at bounding box center [578, 378] width 1156 height 757
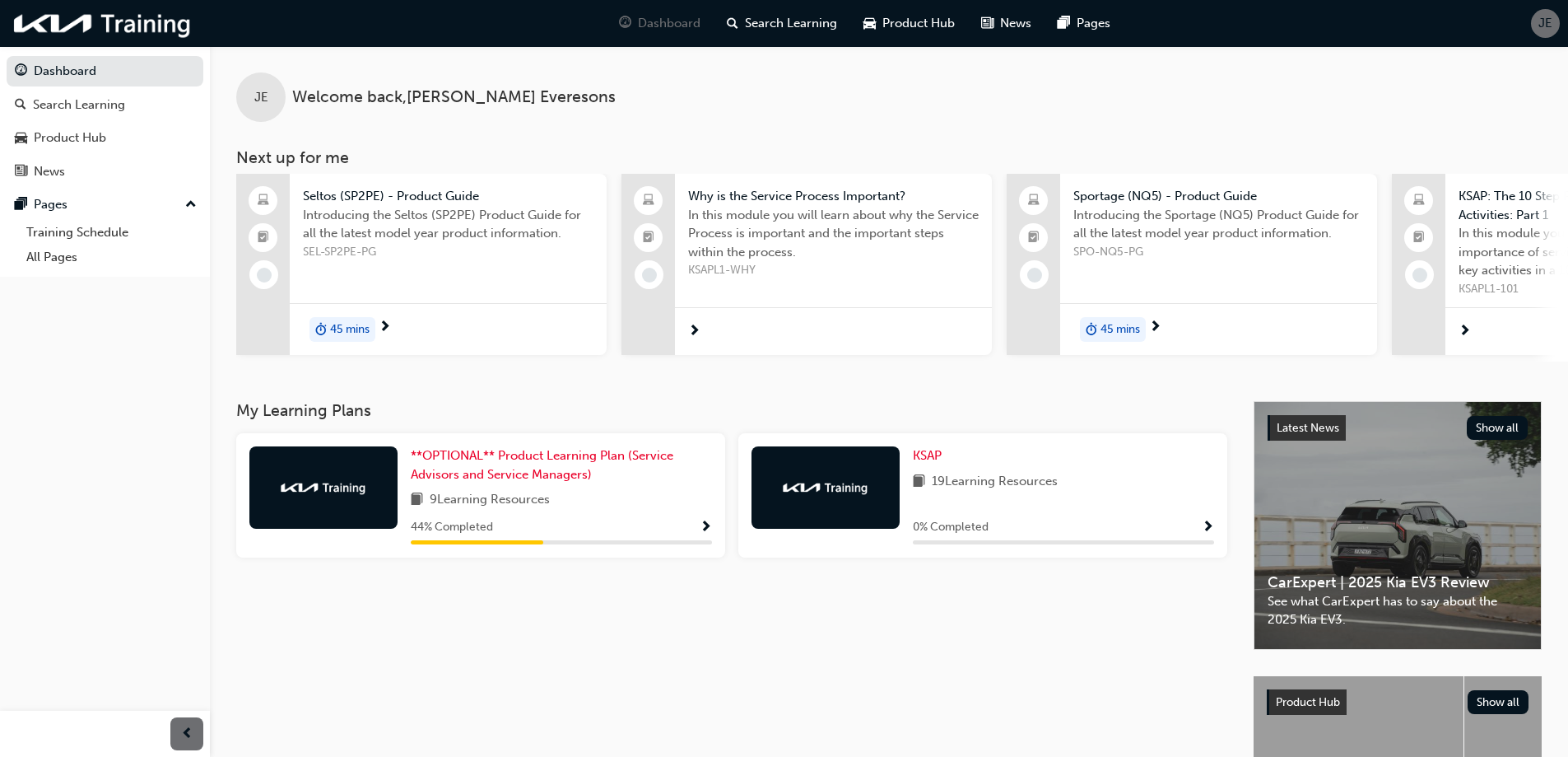
click at [333, 327] on span "45 mins" at bounding box center [350, 330] width 39 height 19
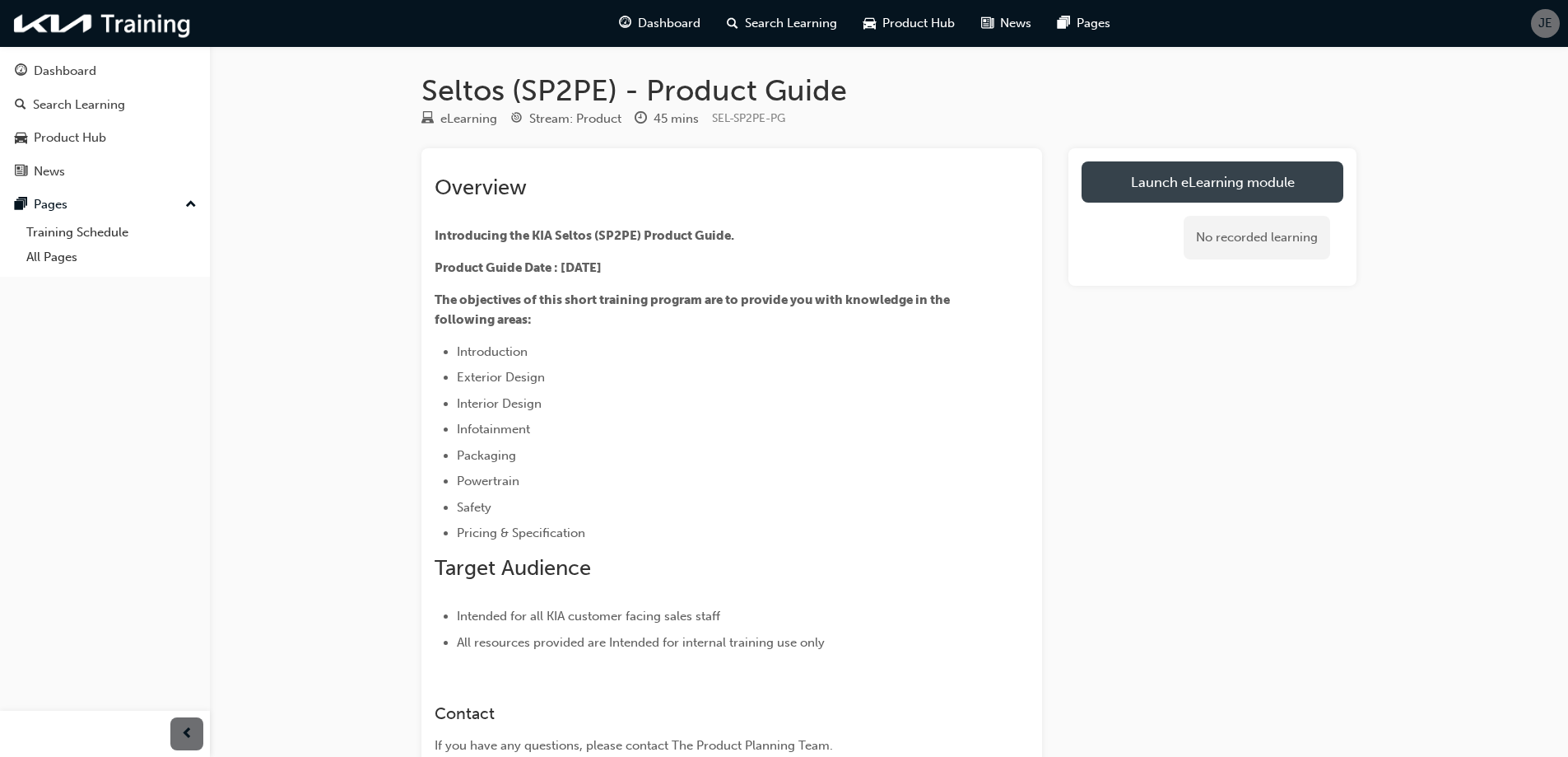
click at [1142, 185] on link "Launch eLearning module" at bounding box center [1212, 182] width 261 height 41
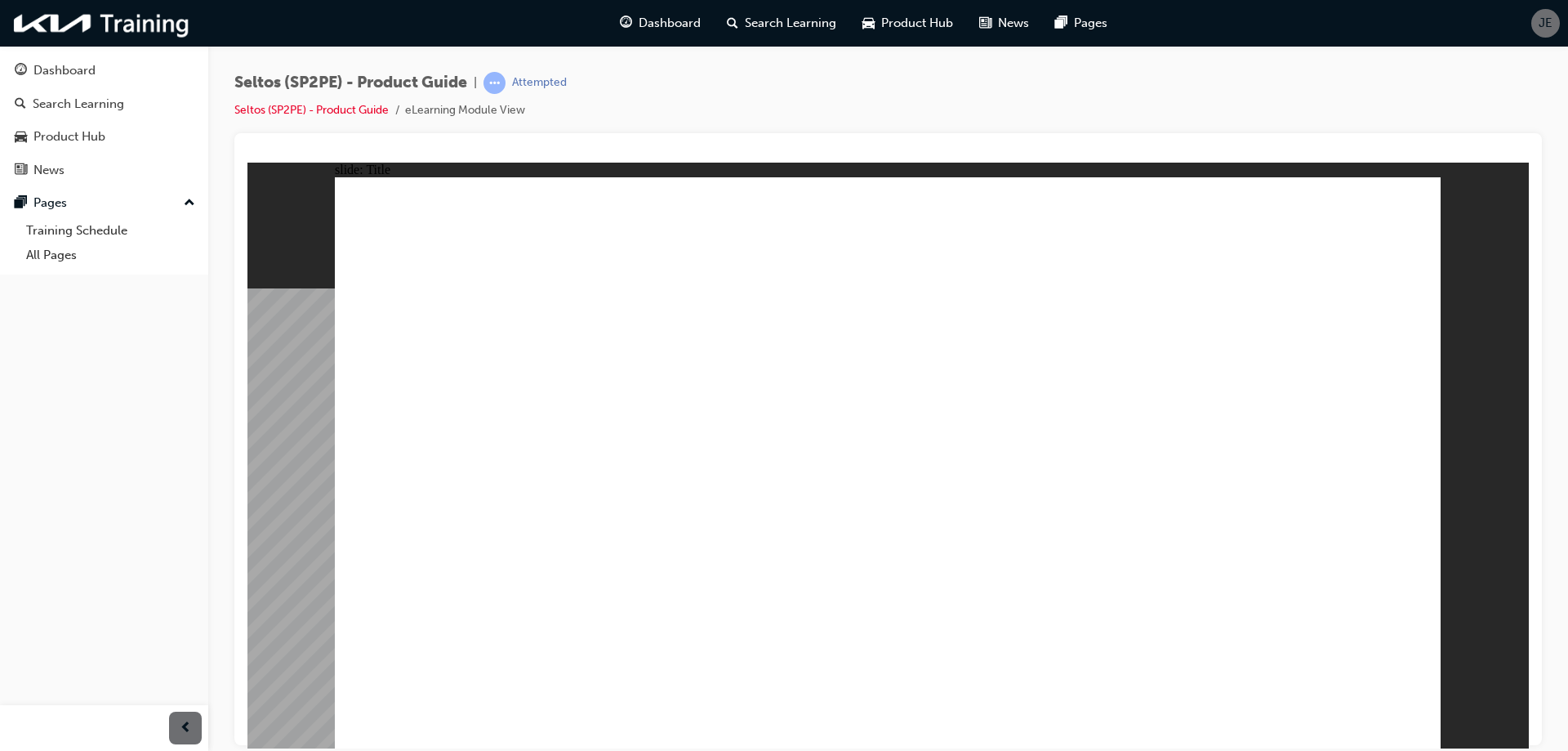
click at [247, 162] on image at bounding box center [247, 162] width 0 height 0
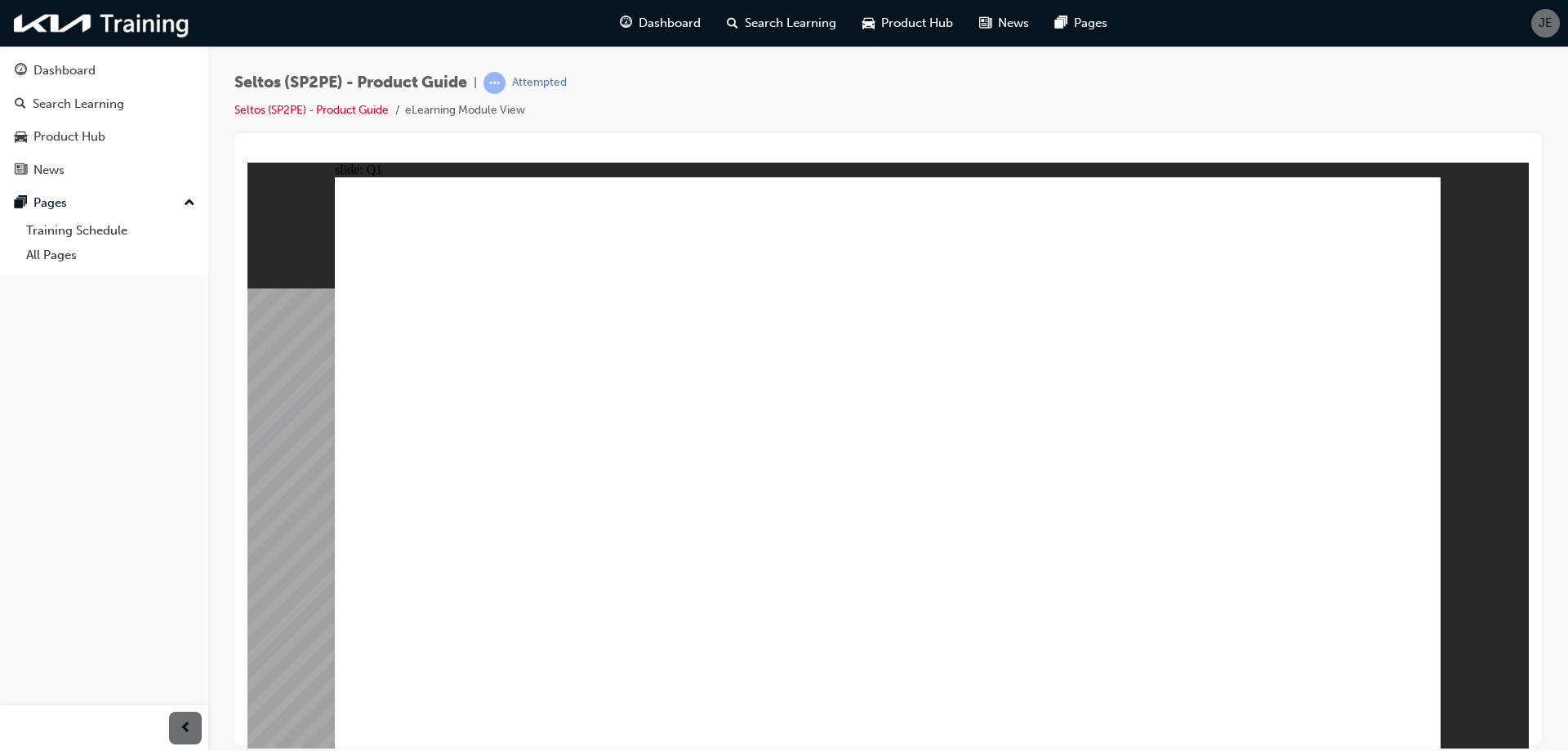
radio input "true"
drag, startPoint x: 944, startPoint y: 462, endPoint x: 956, endPoint y: 464, distance: 12.2
radio input "true"
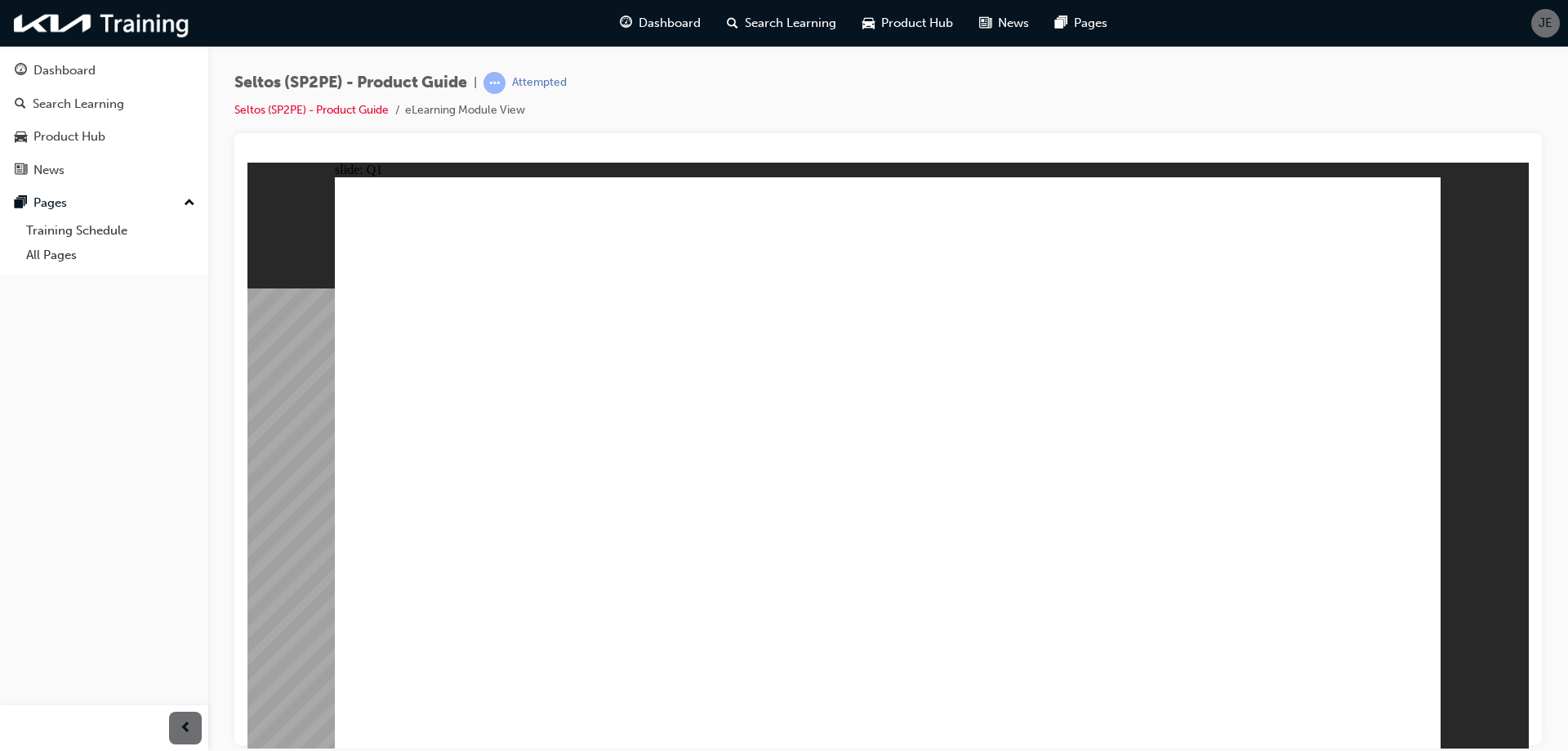
radio input "false"
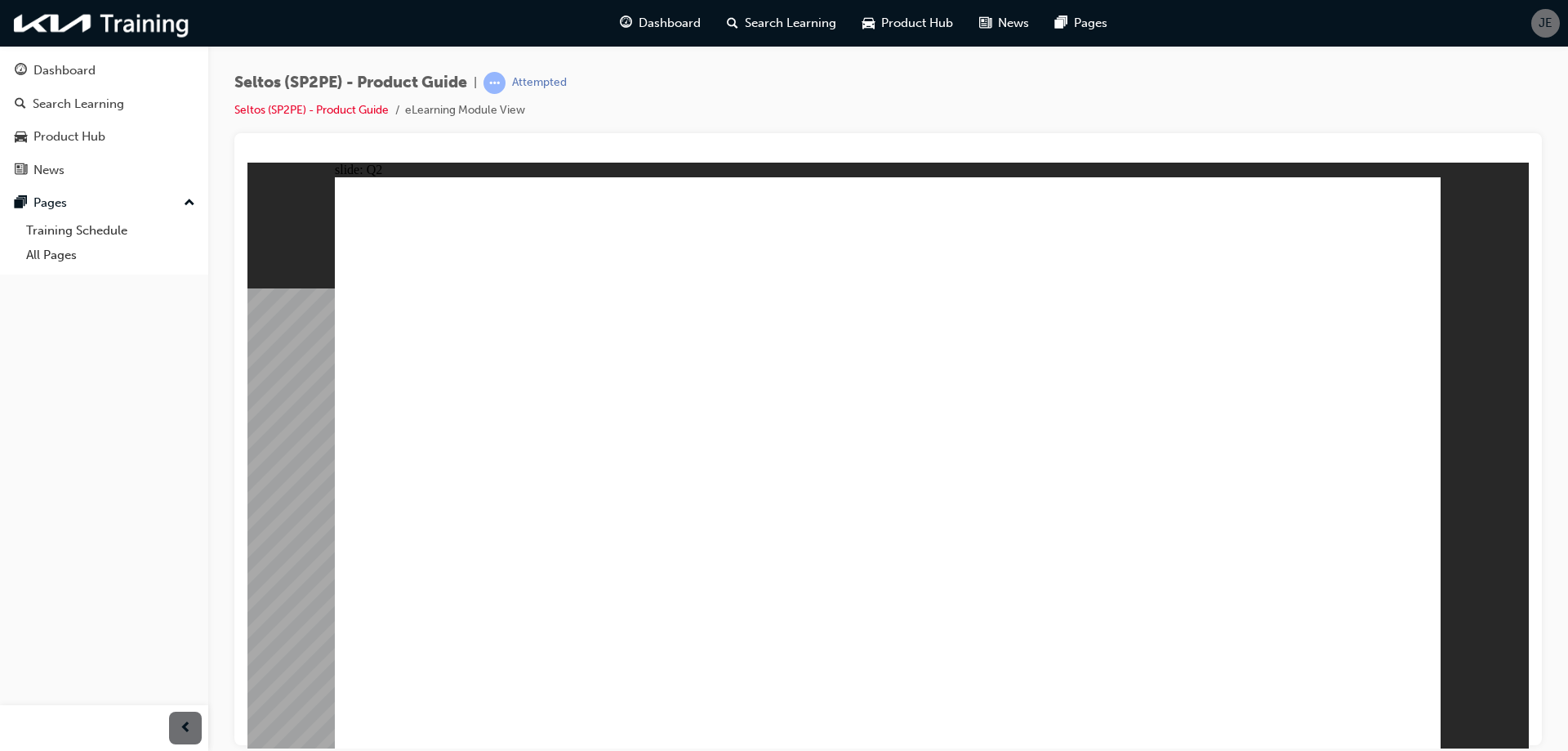
radio input "true"
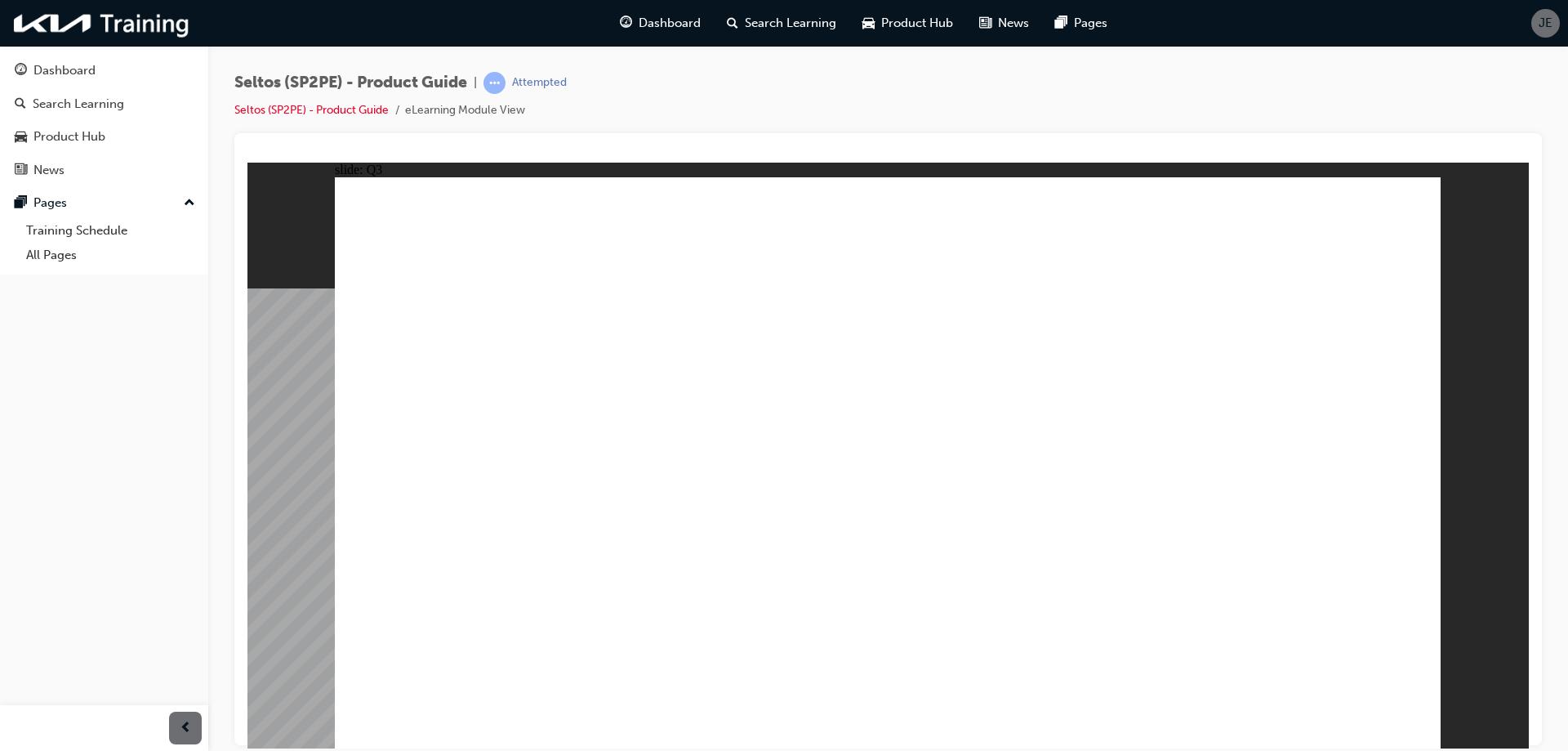
radio input "true"
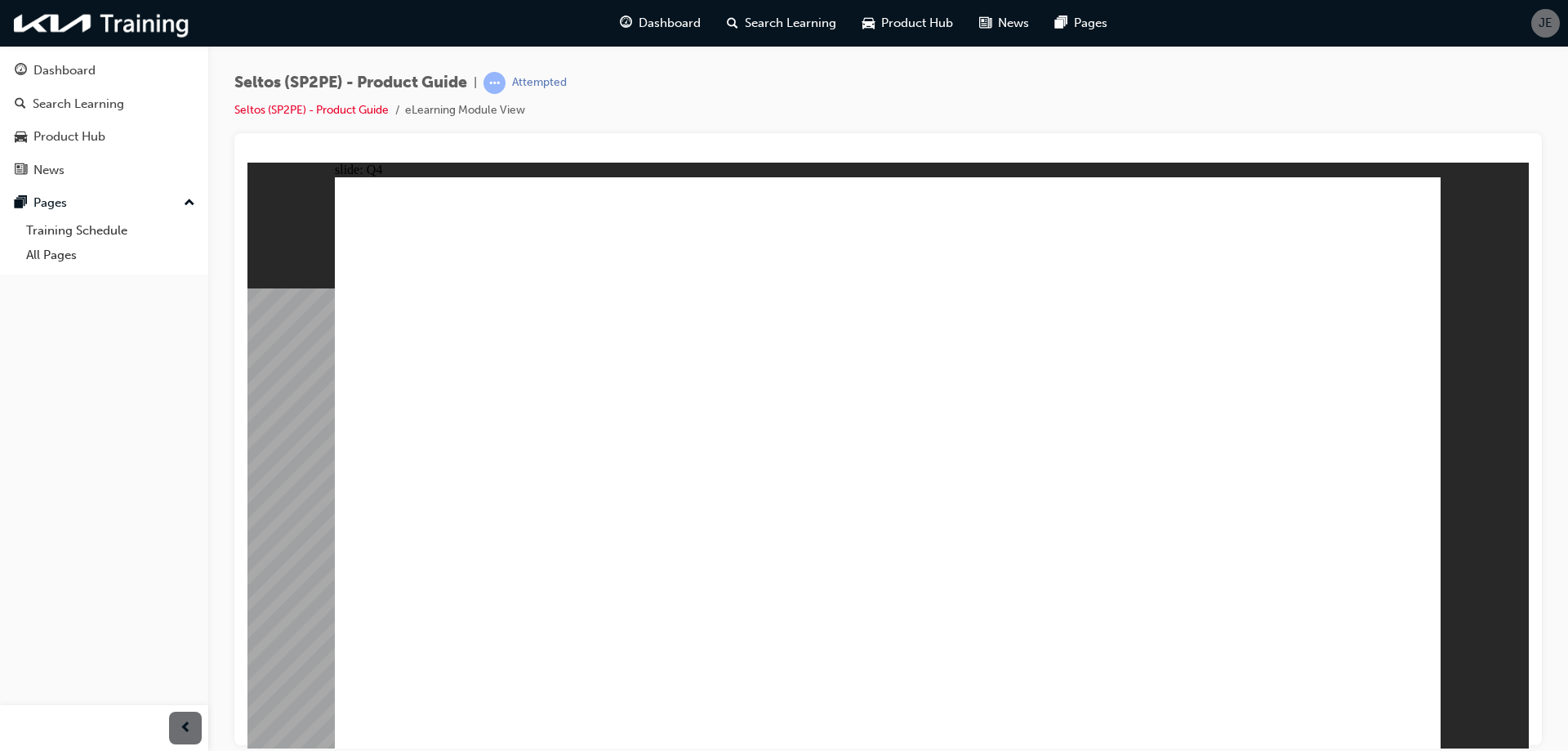
radio input "true"
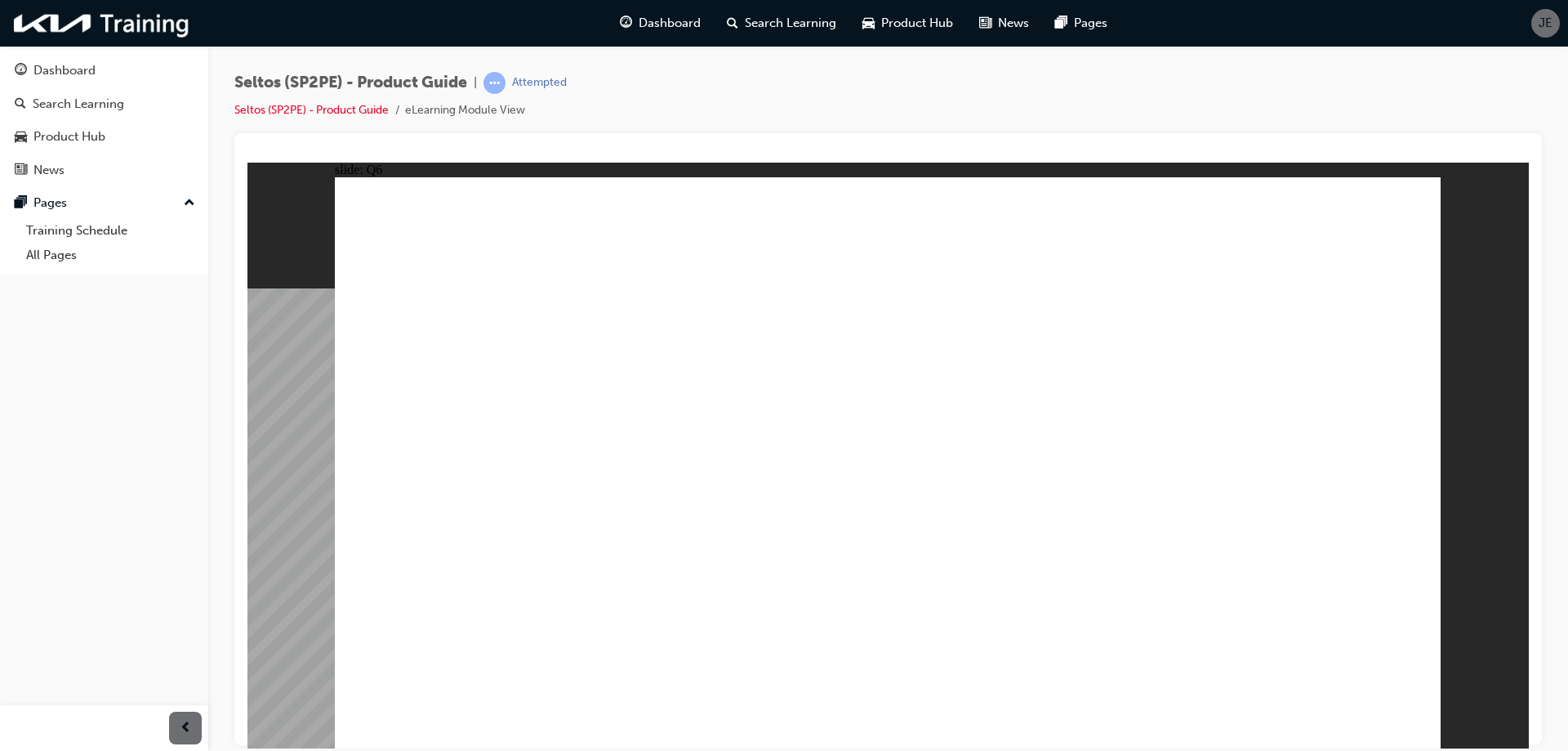
radio input "true"
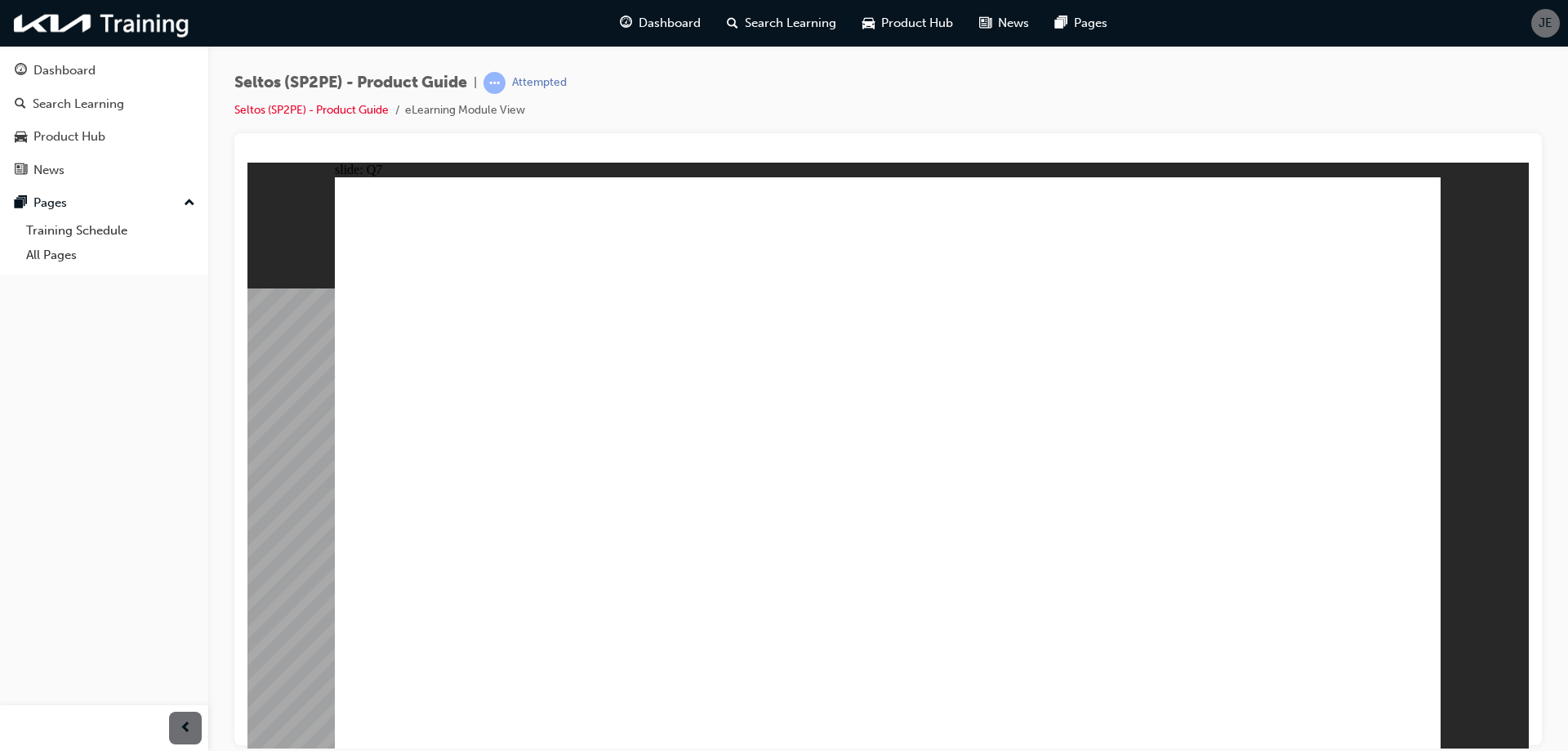
radio input "true"
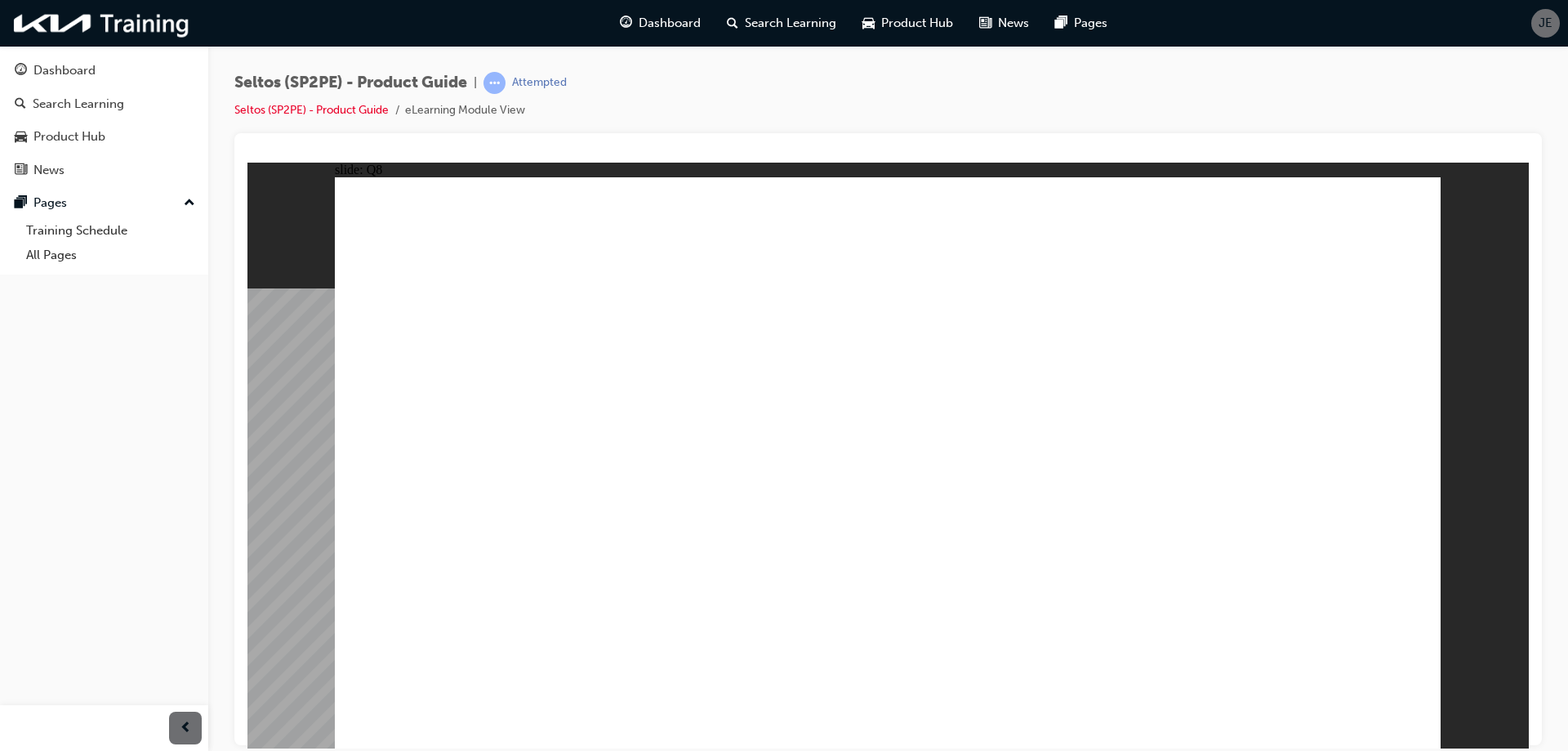
radio input "false"
drag, startPoint x: 1213, startPoint y: 620, endPoint x: 1236, endPoint y: 632, distance: 25.9
radio input "false"
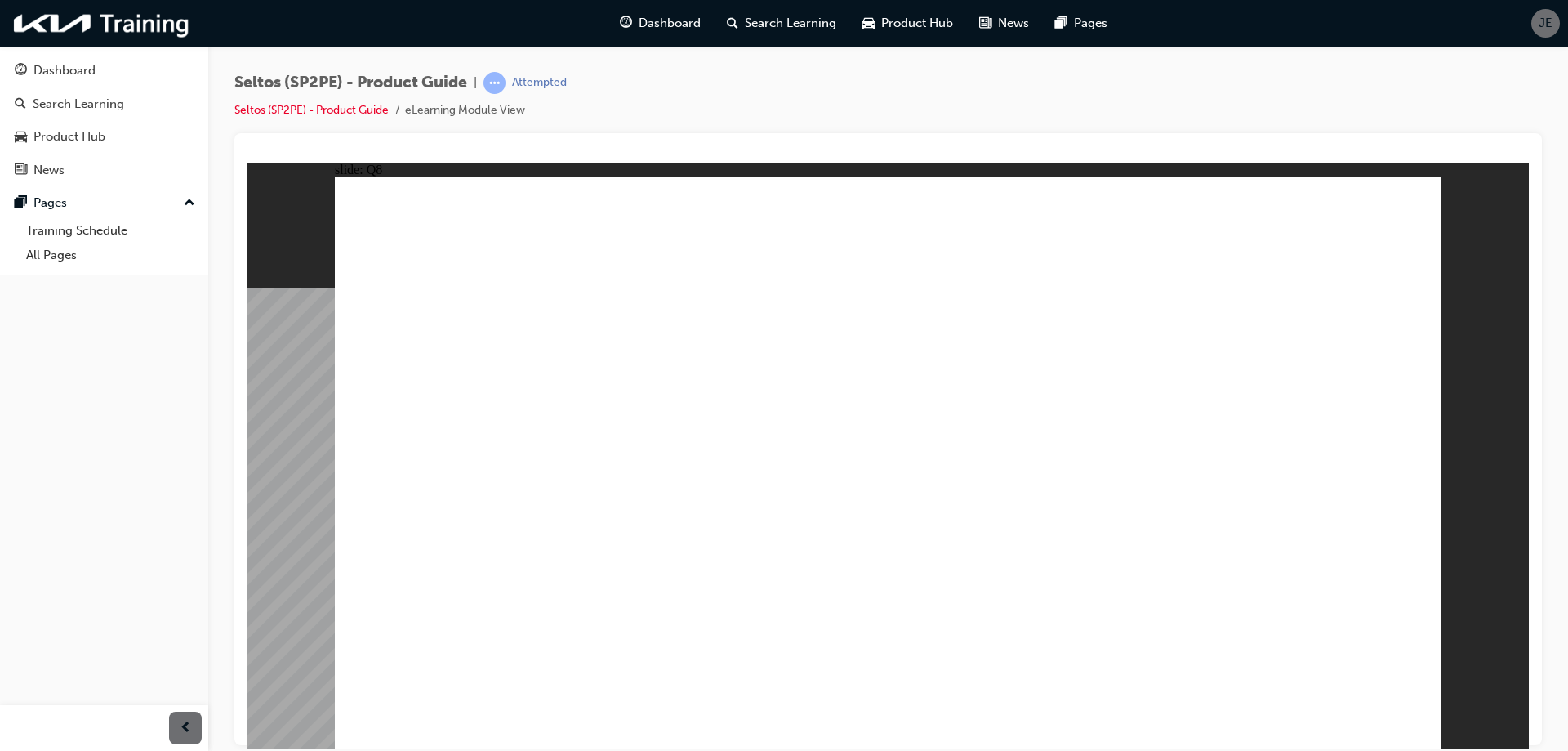
radio input "true"
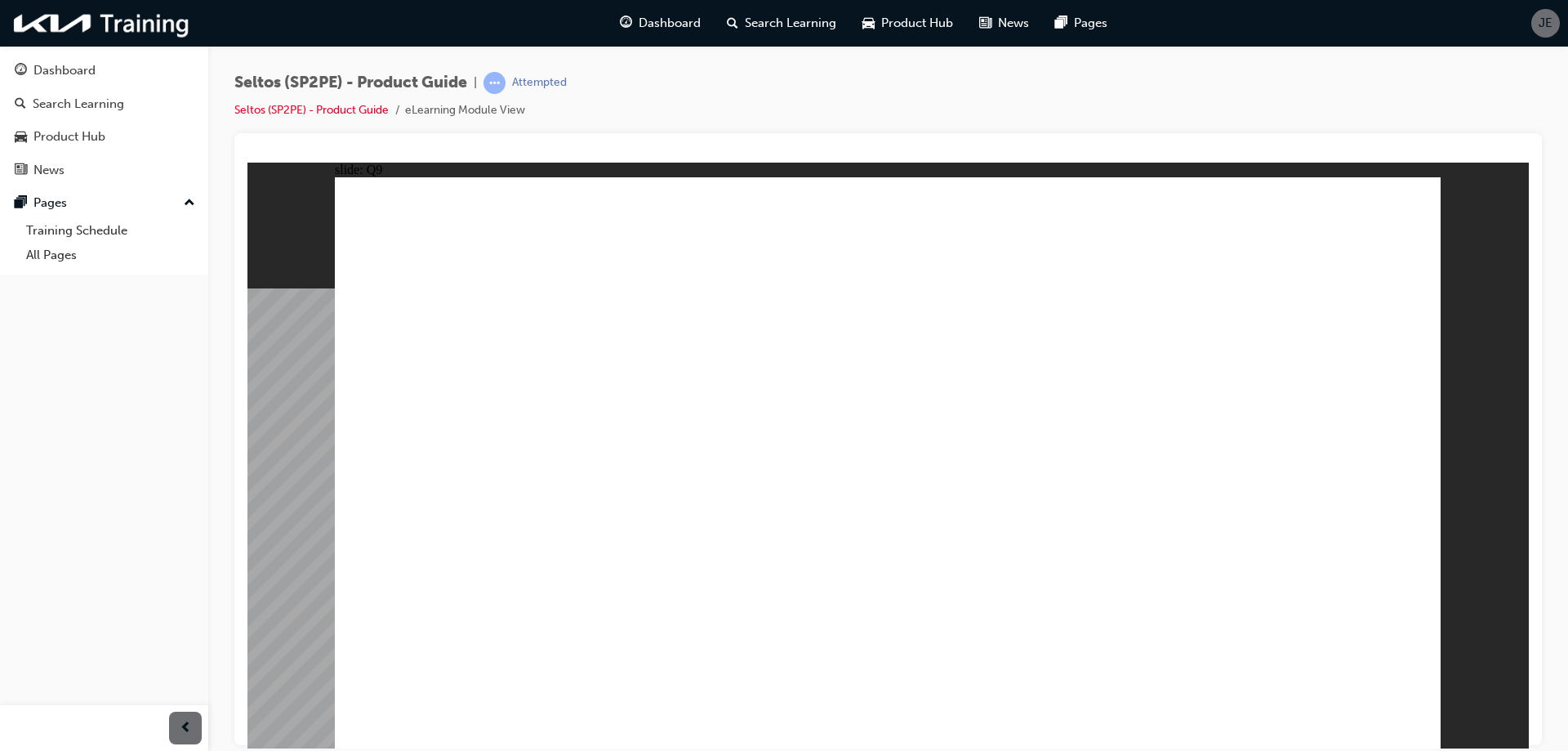
radio input "true"
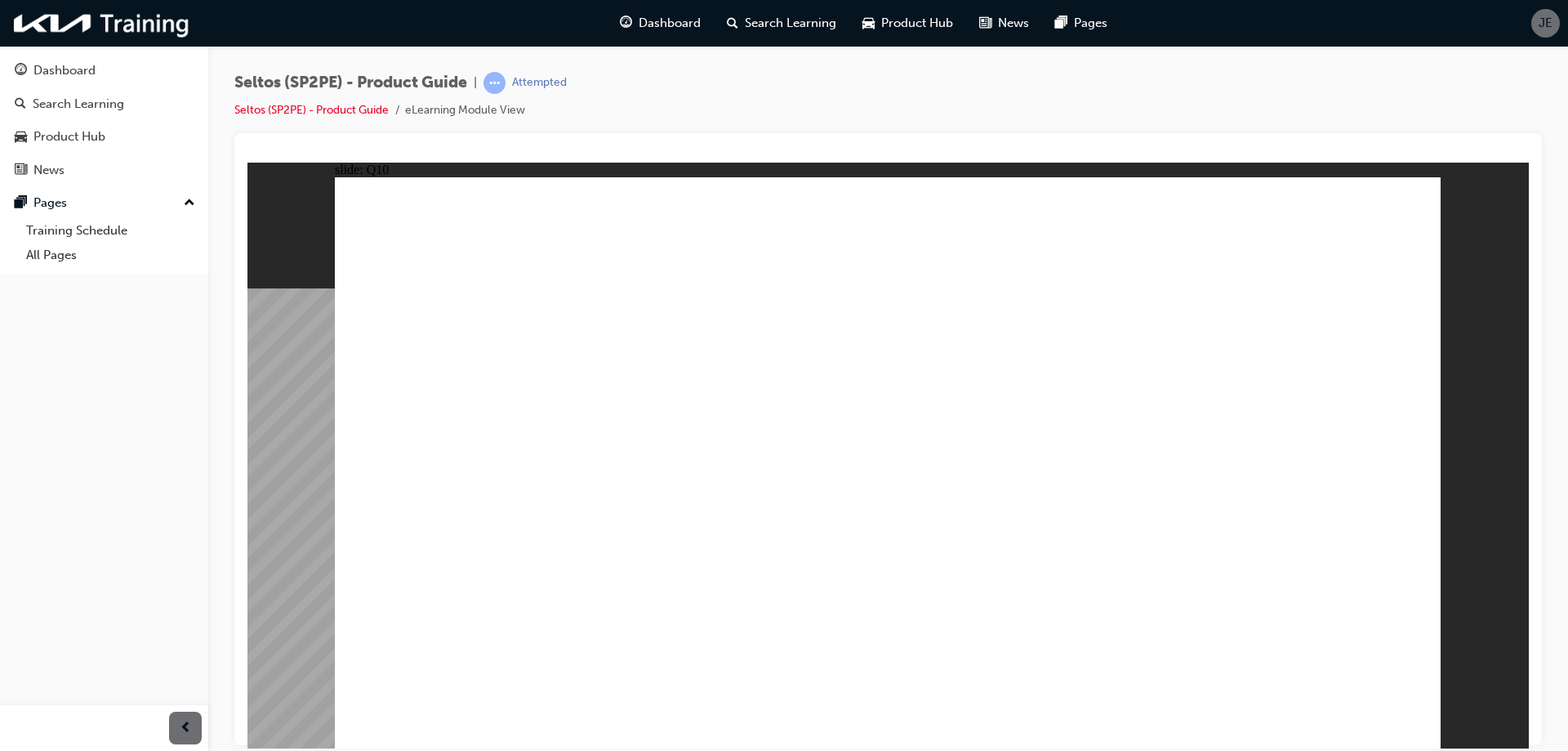
radio input "true"
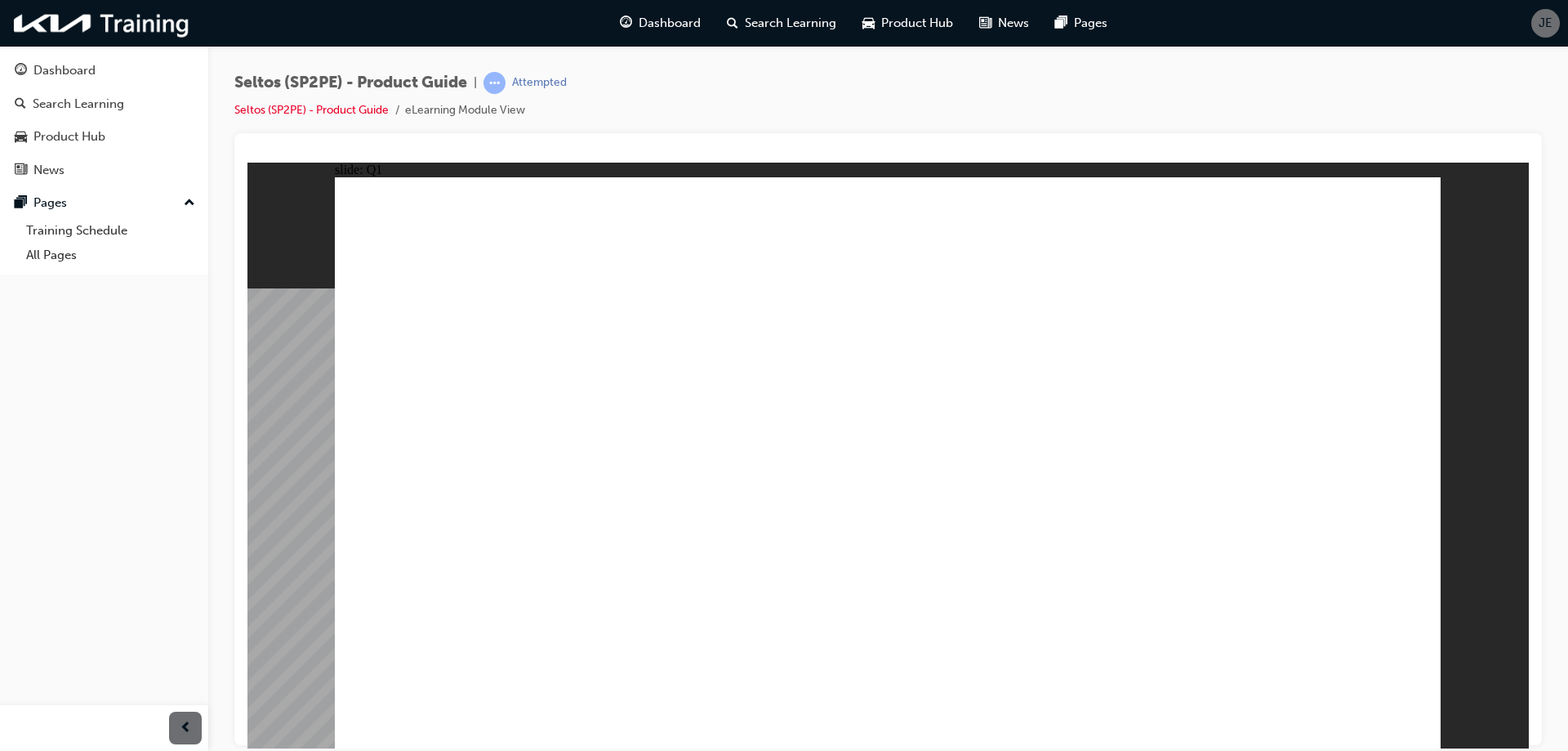
radio input "true"
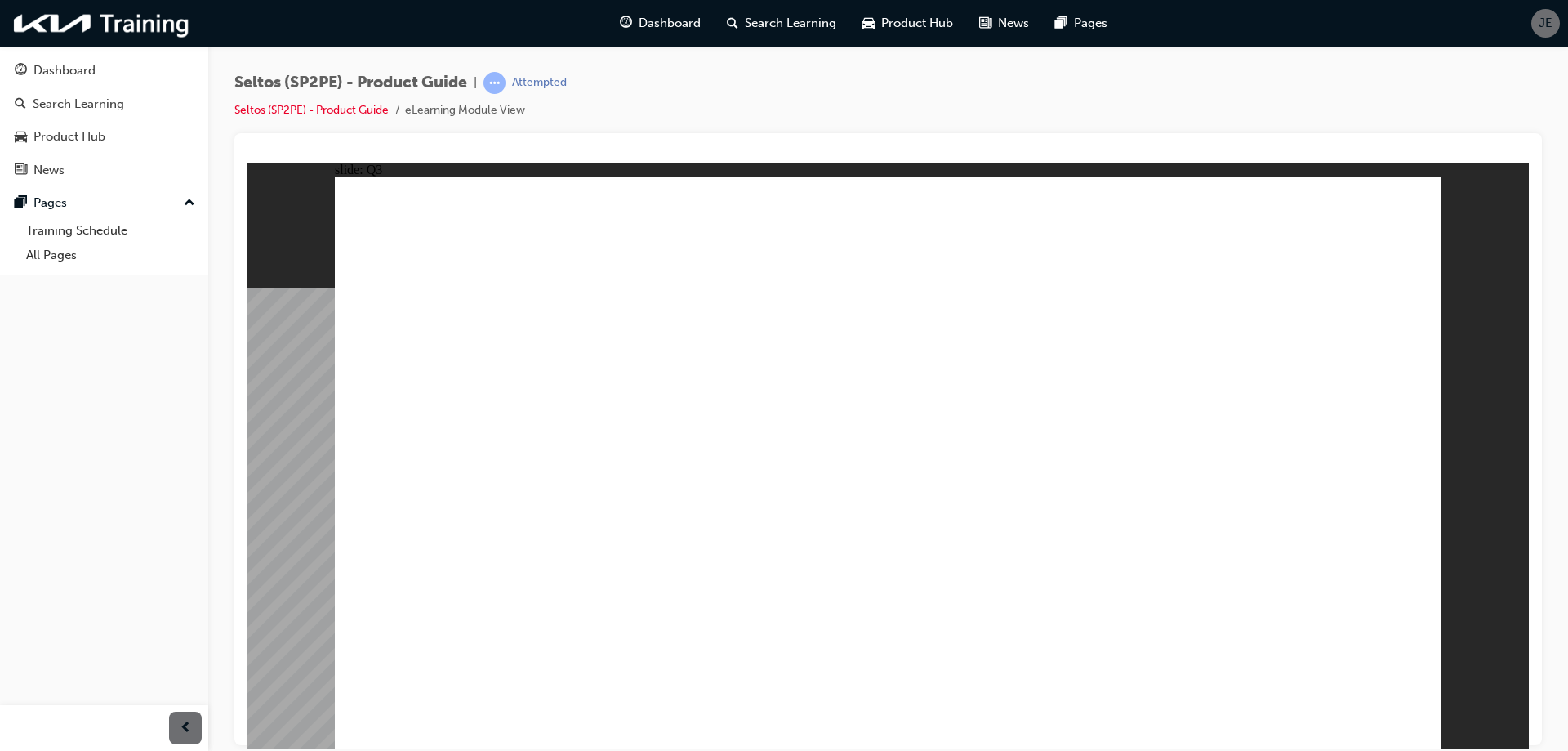
radio input "true"
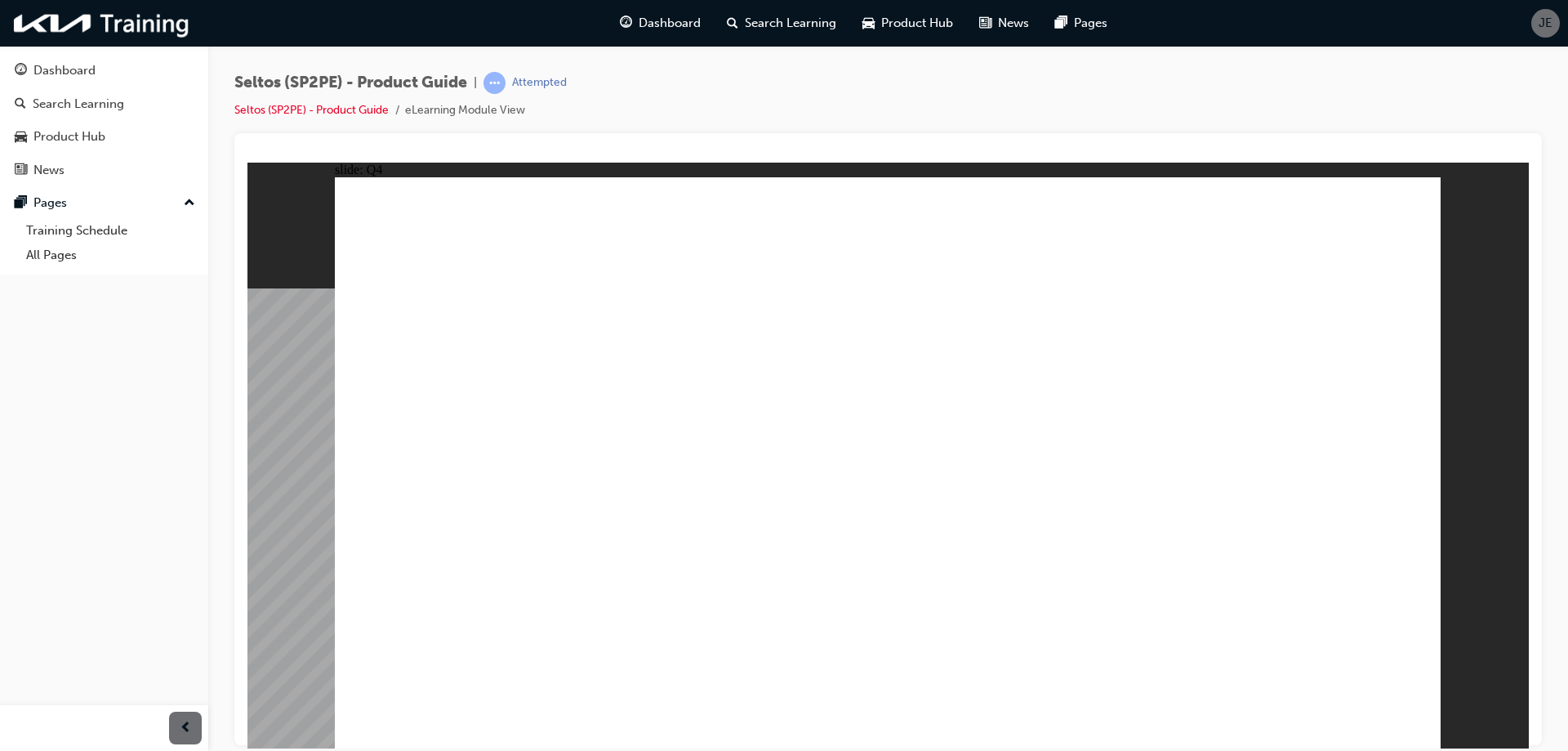
radio input "false"
radio input "true"
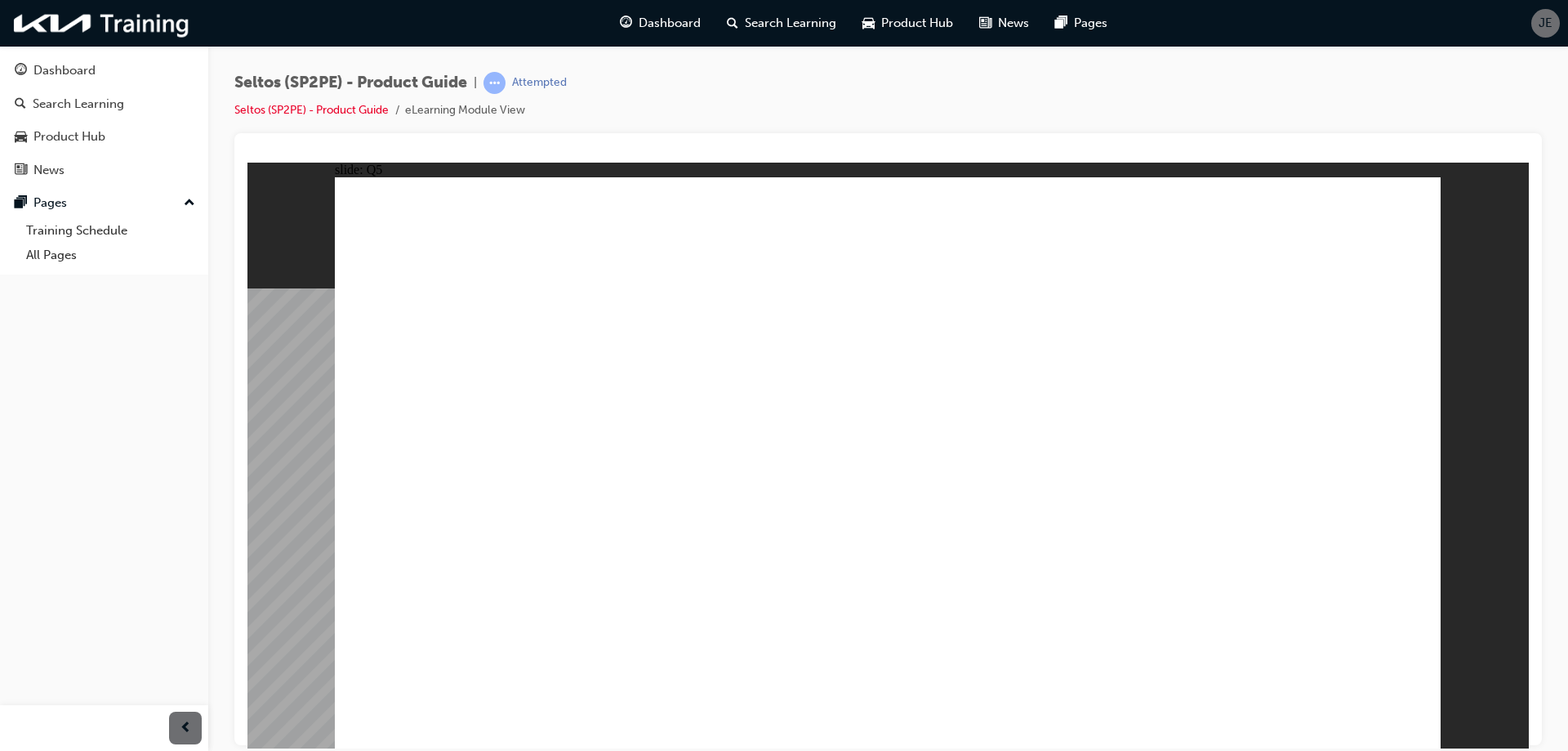
radio input "true"
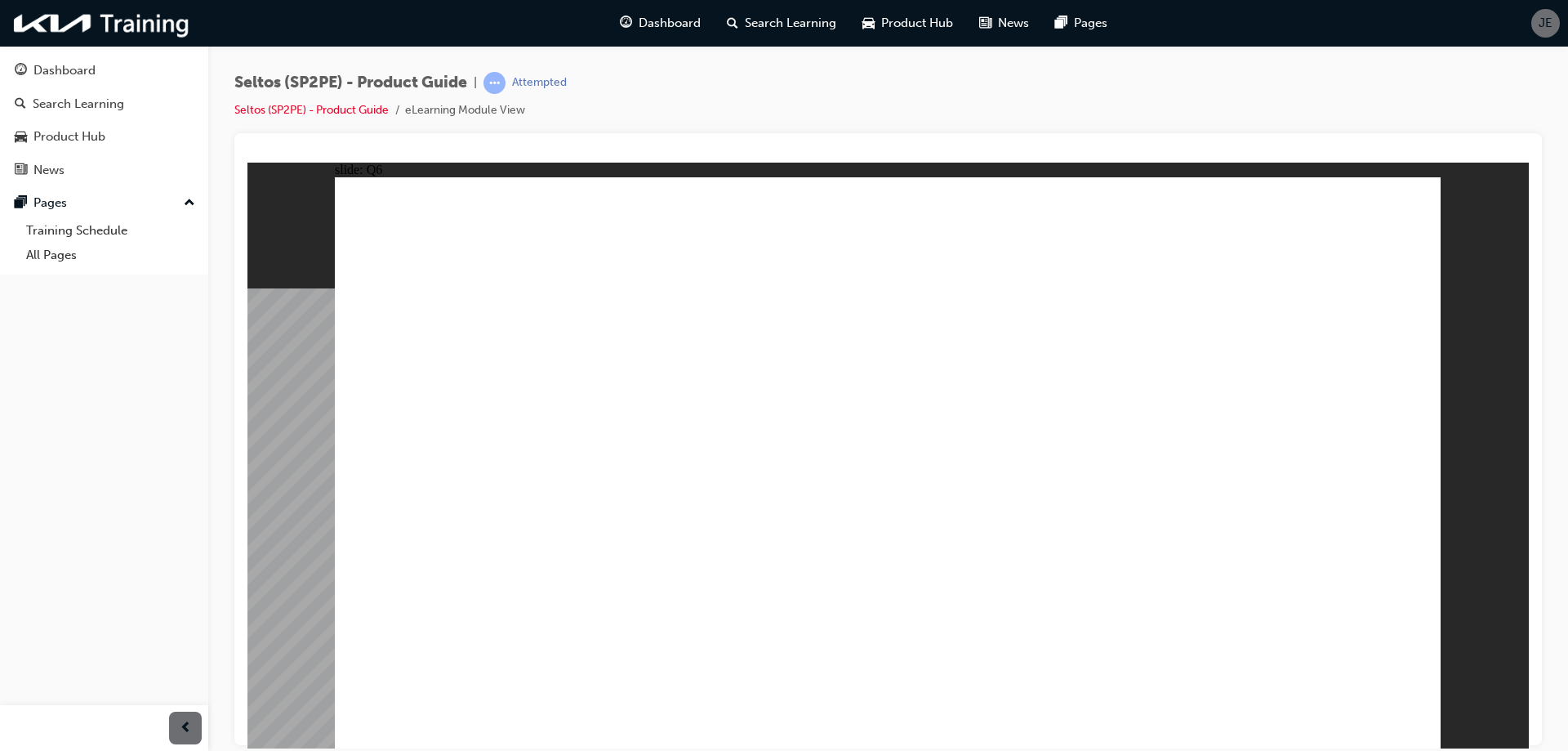
radio input "true"
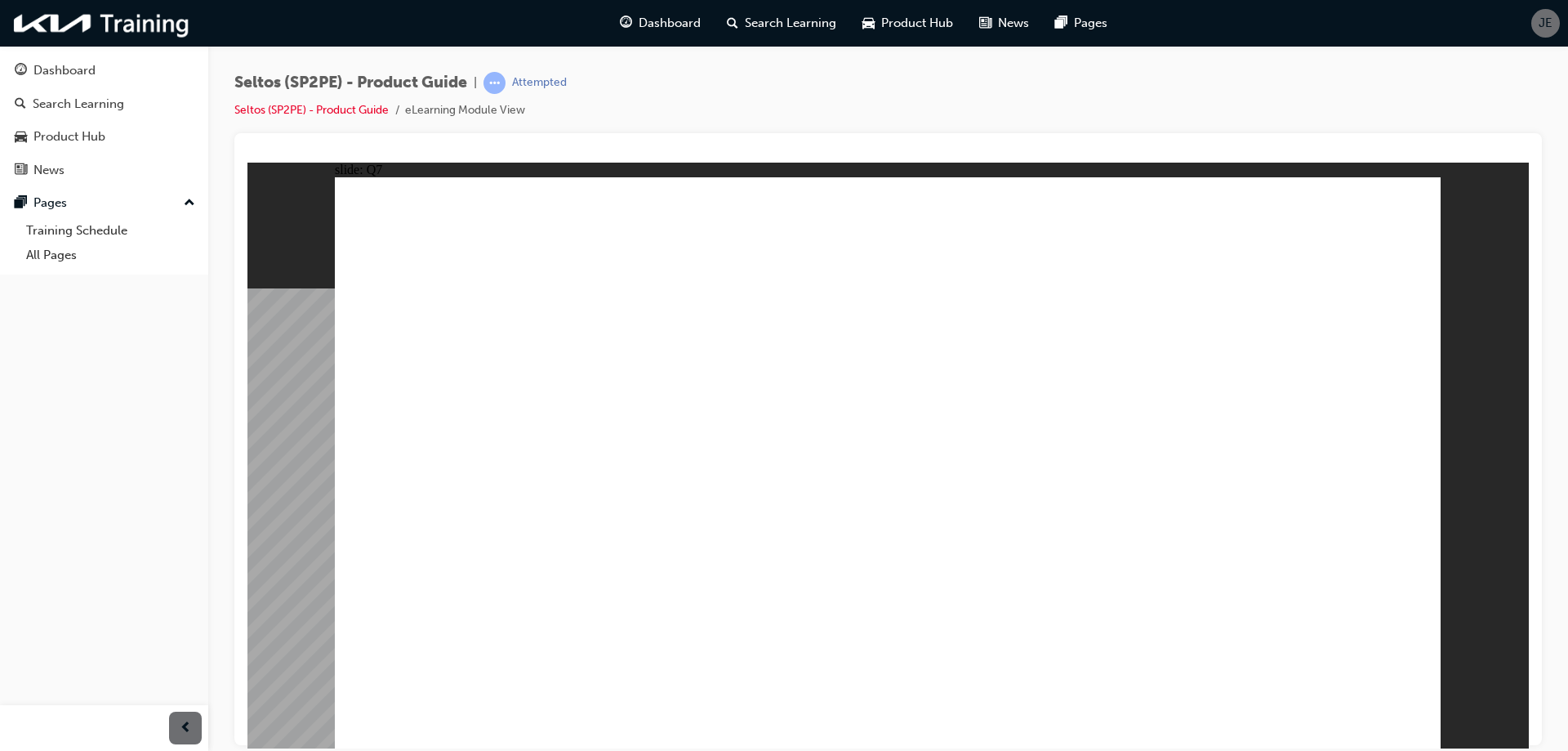
radio input "true"
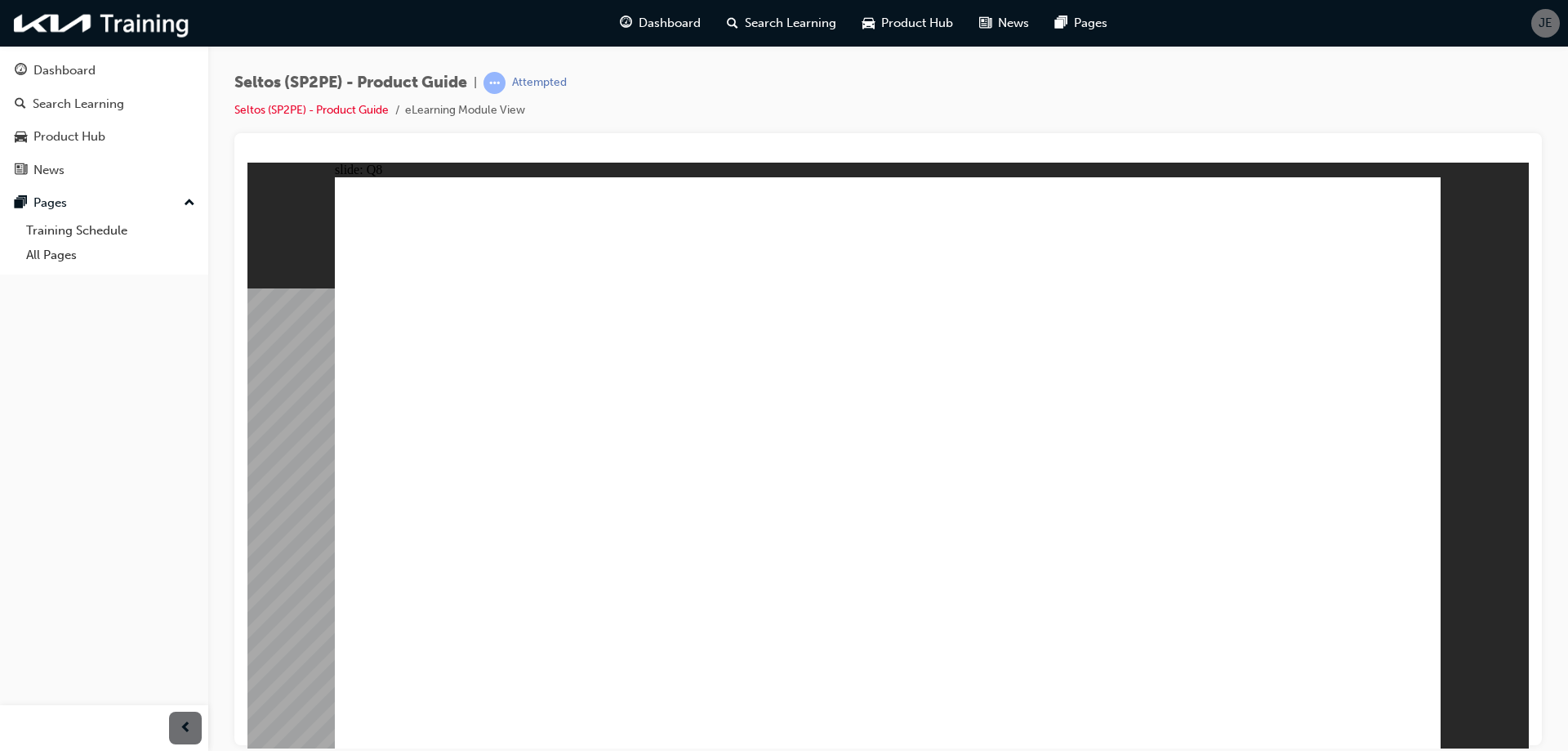
drag, startPoint x: 1114, startPoint y: 461, endPoint x: 1253, endPoint y: 657, distance: 240.3
radio input "true"
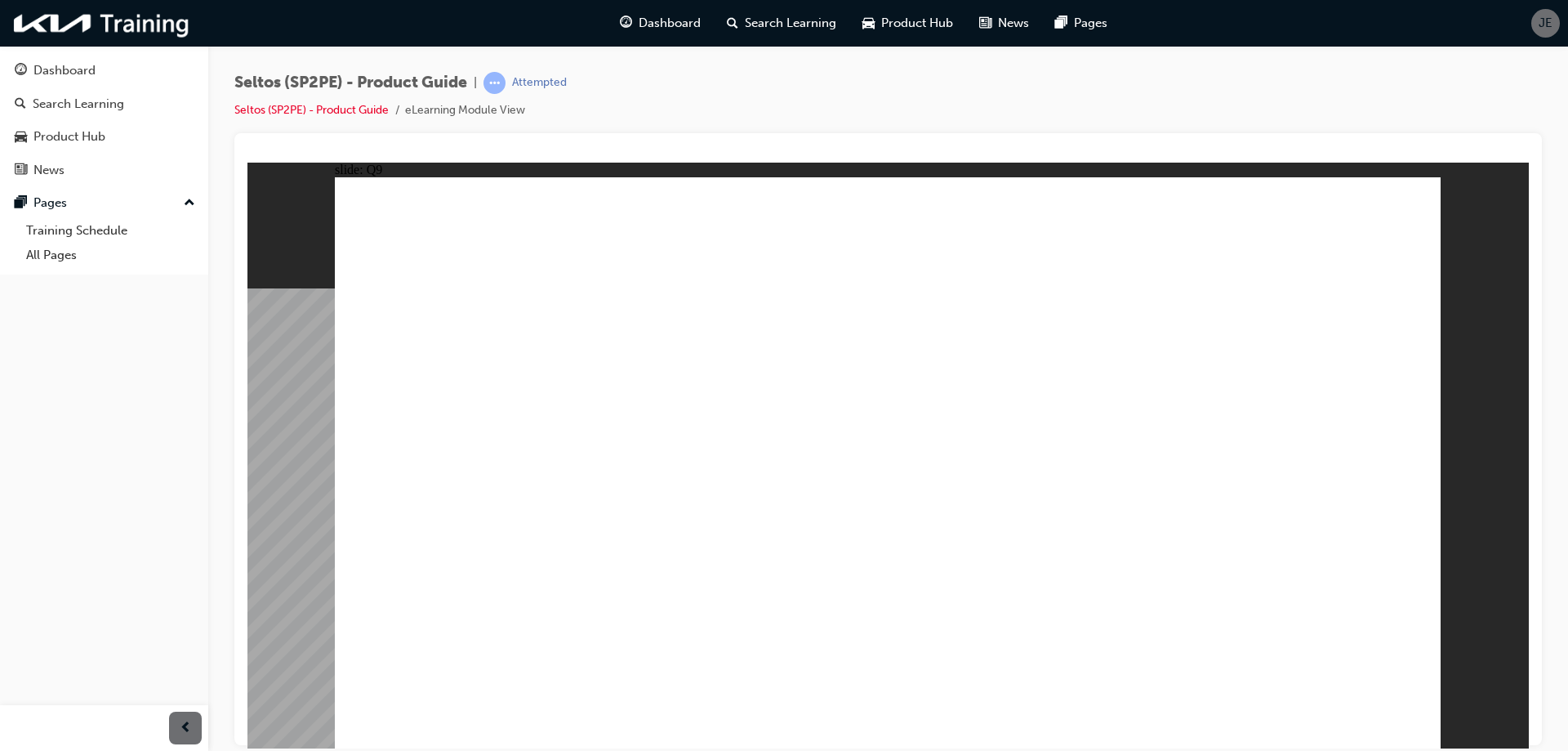
radio input "true"
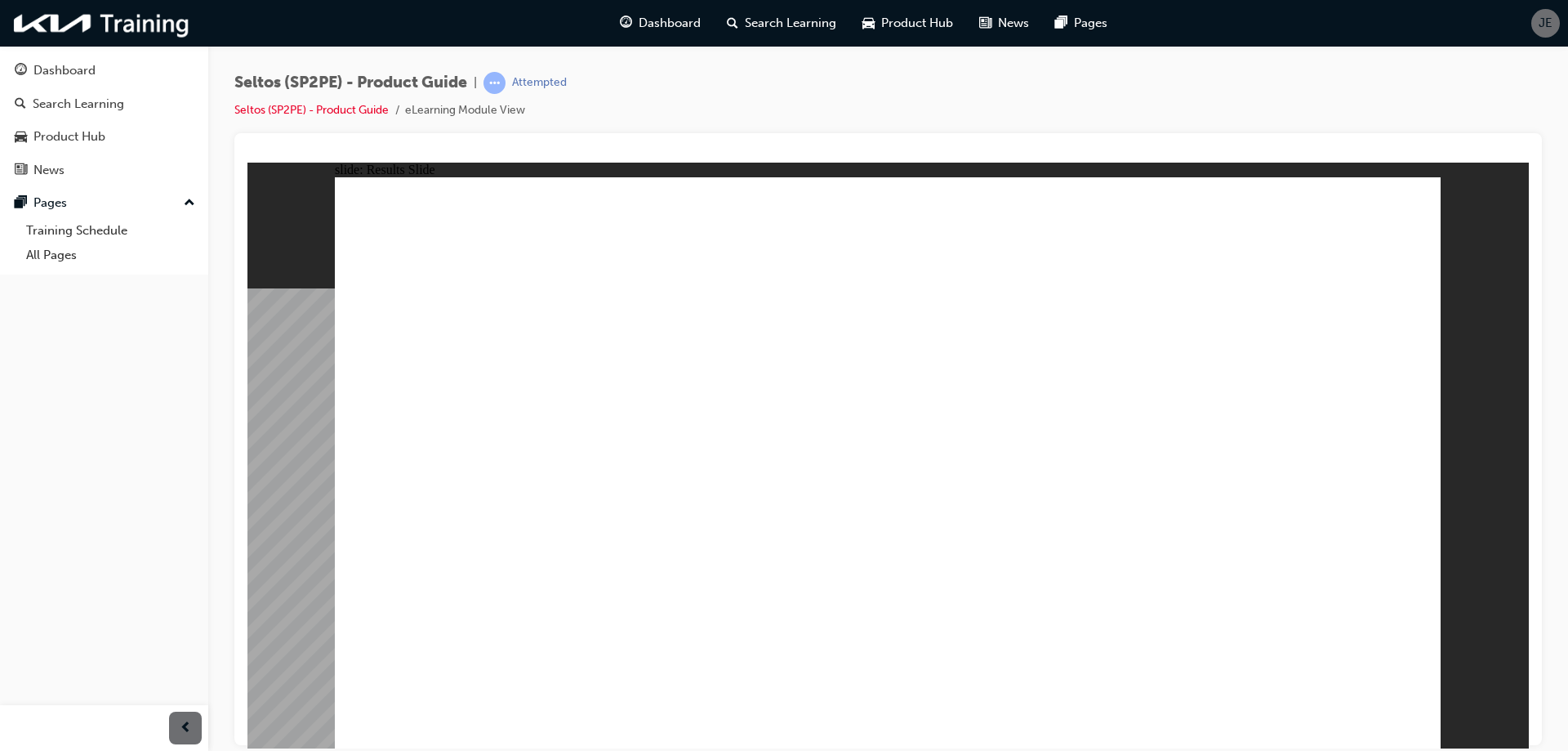
drag, startPoint x: 938, startPoint y: 590, endPoint x: 1180, endPoint y: 635, distance: 246.1
radio input "true"
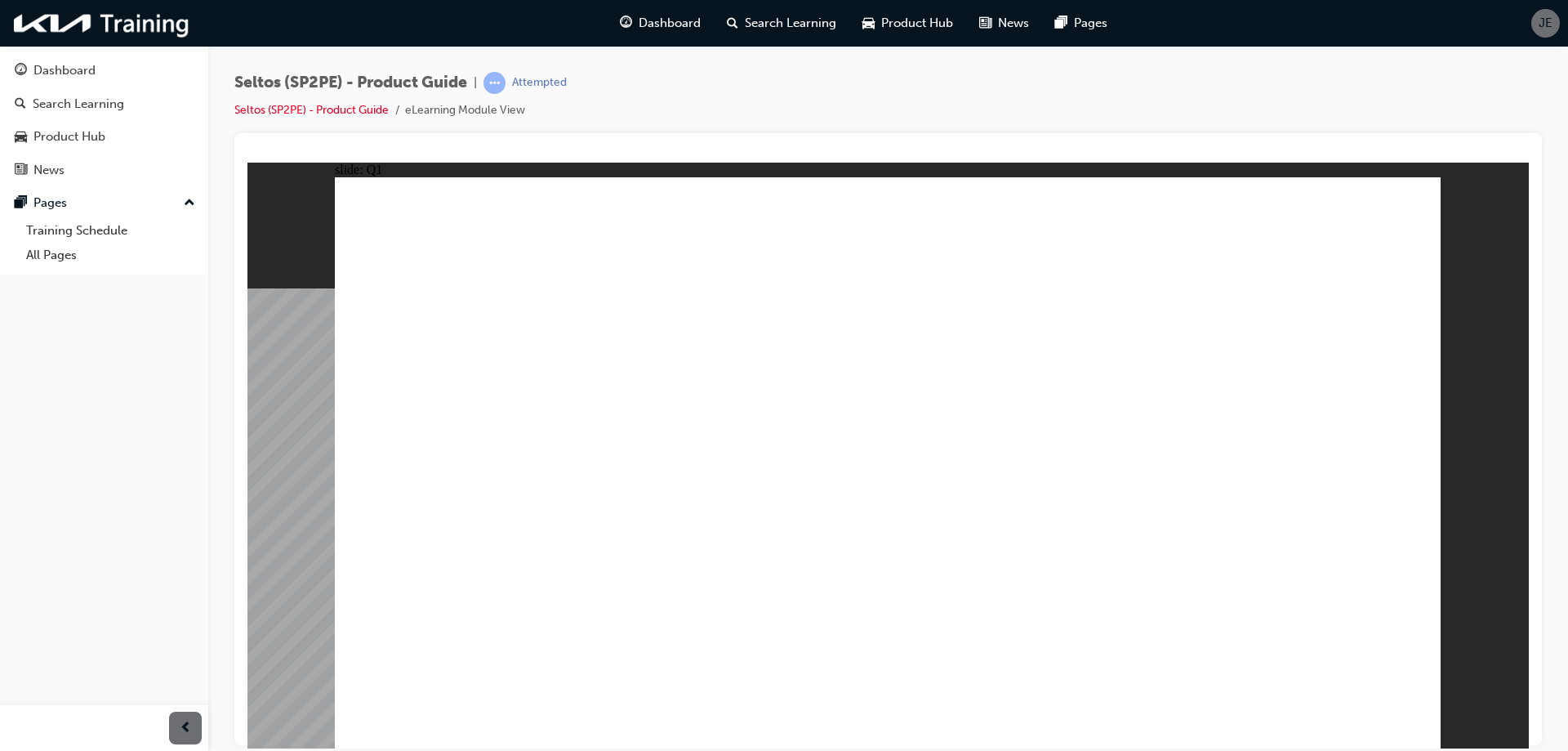
radio input "false"
radio input "true"
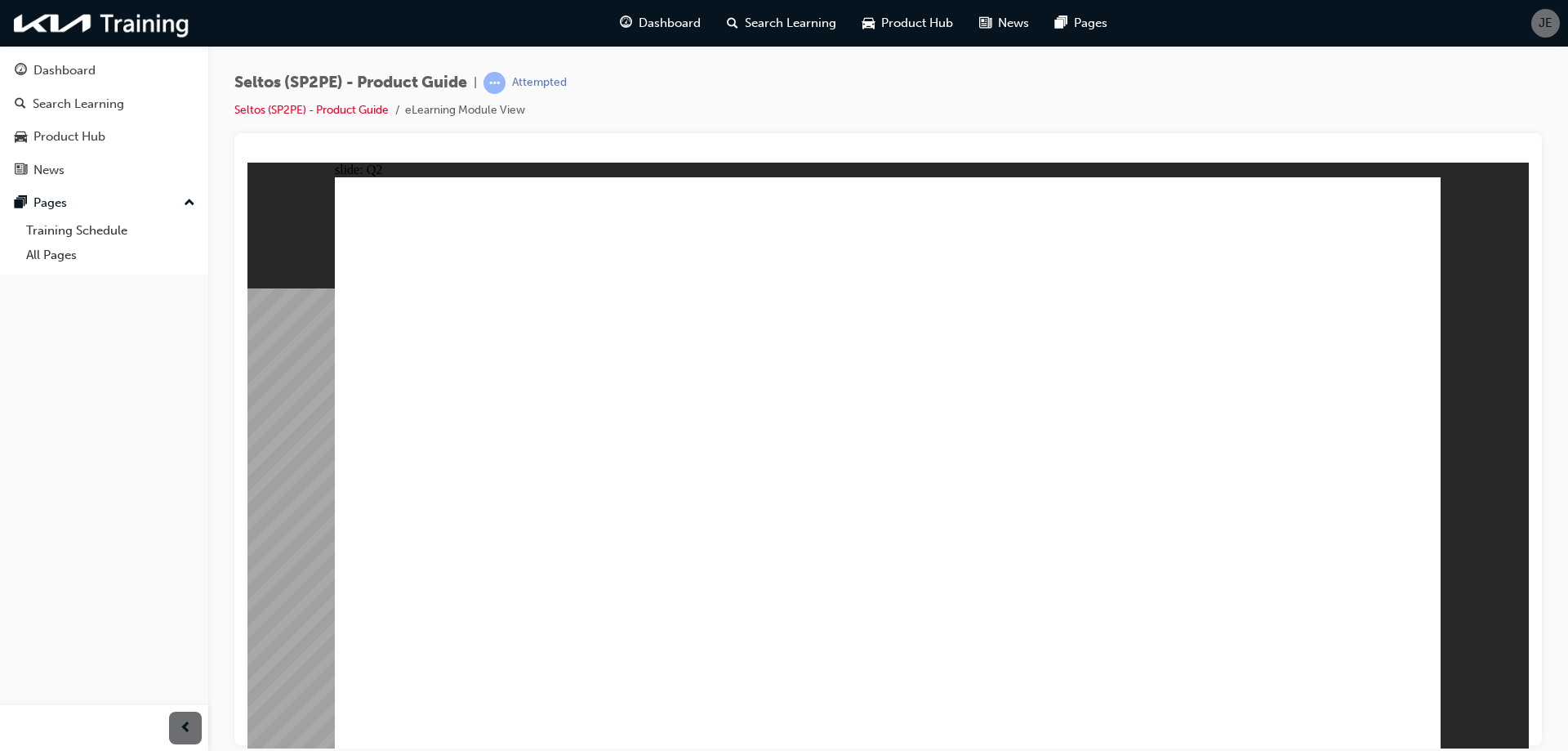
radio input "true"
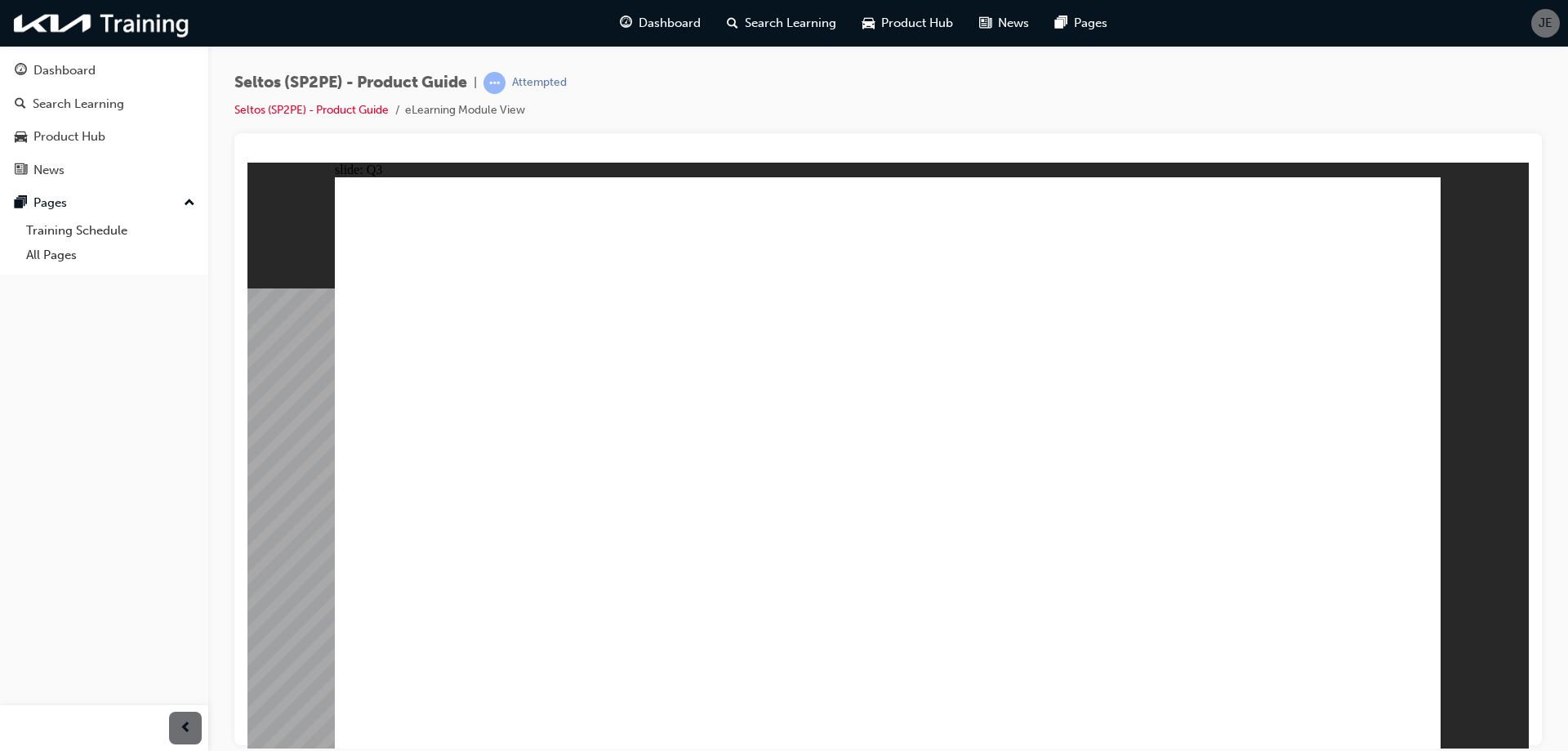
radio input "true"
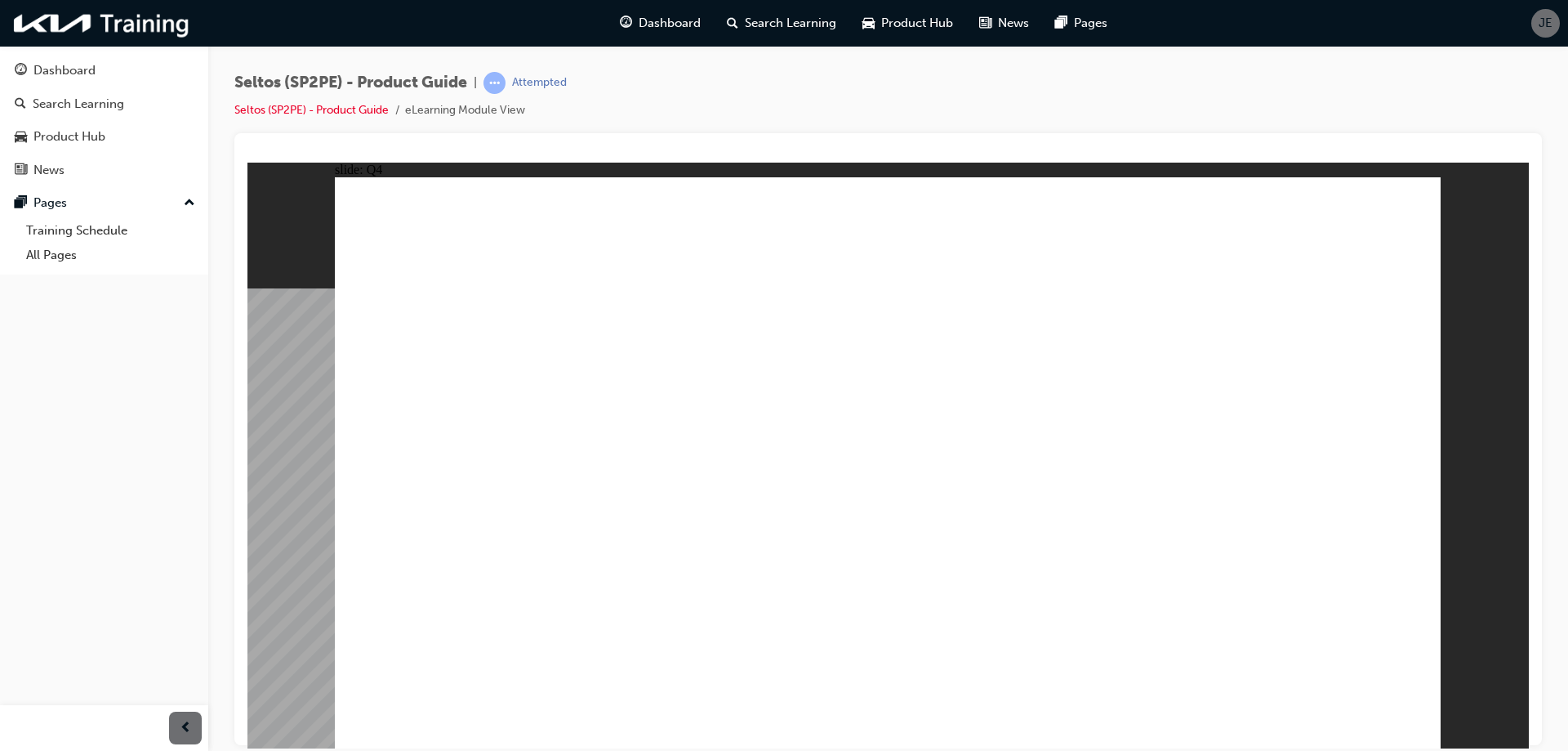
radio input "true"
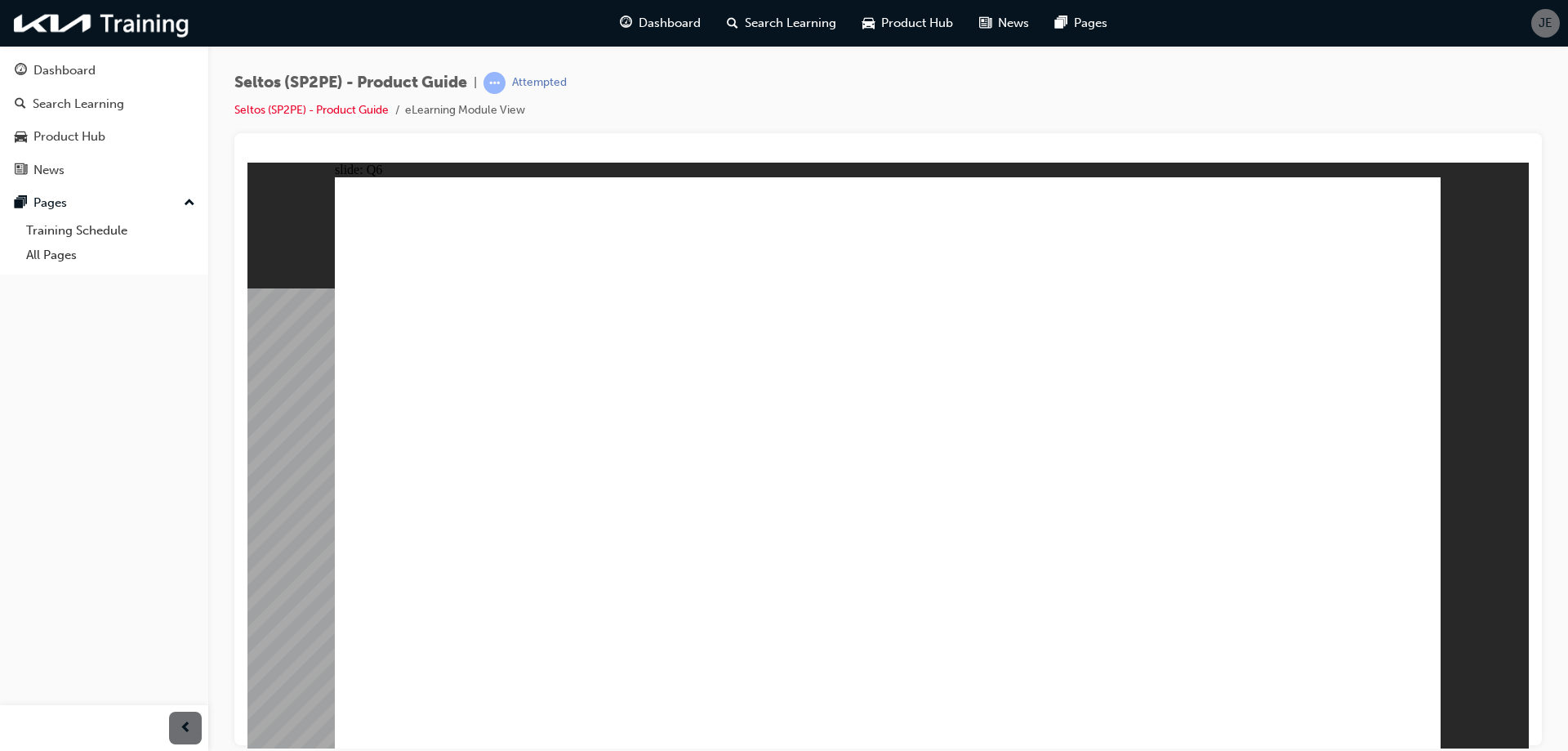
radio input "true"
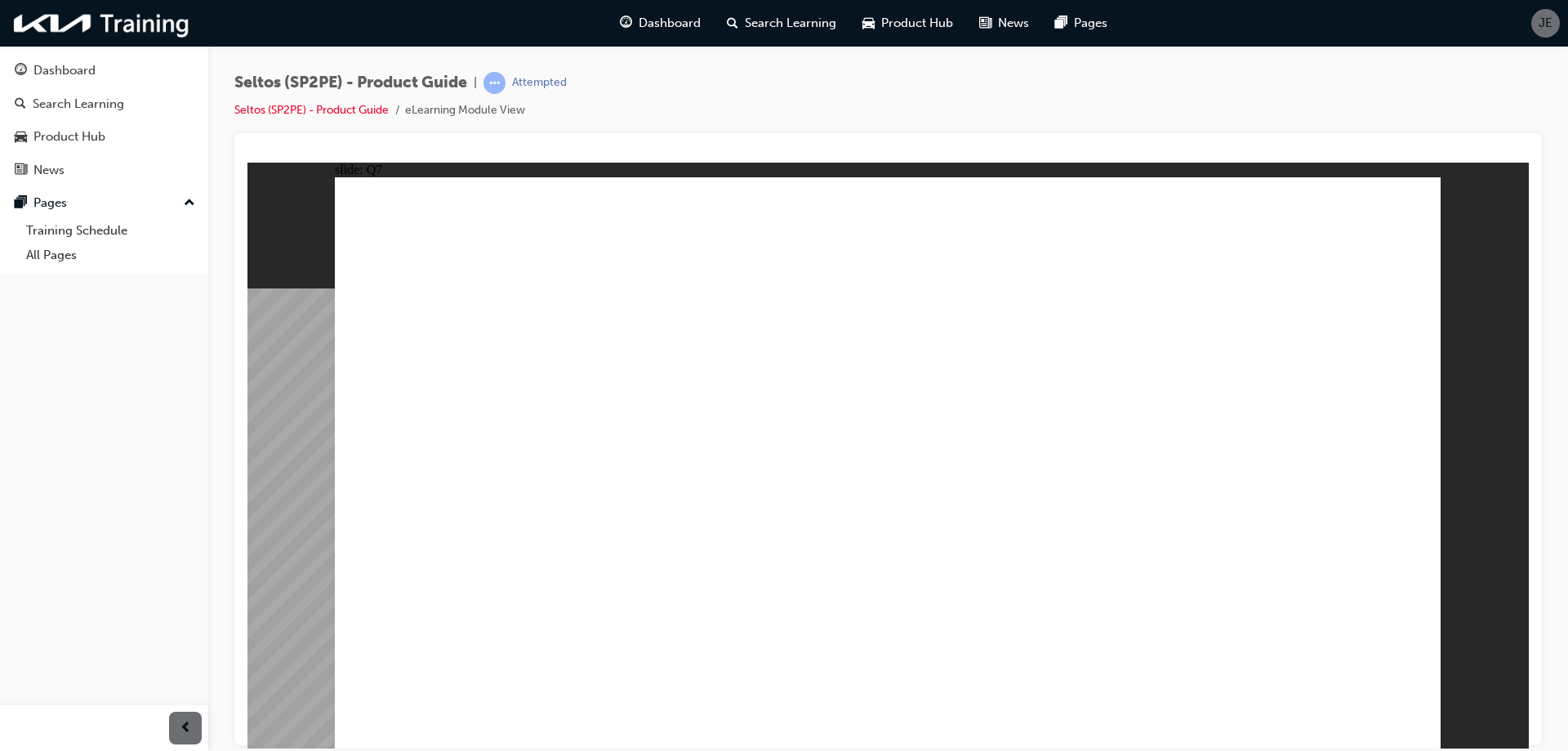
radio input "true"
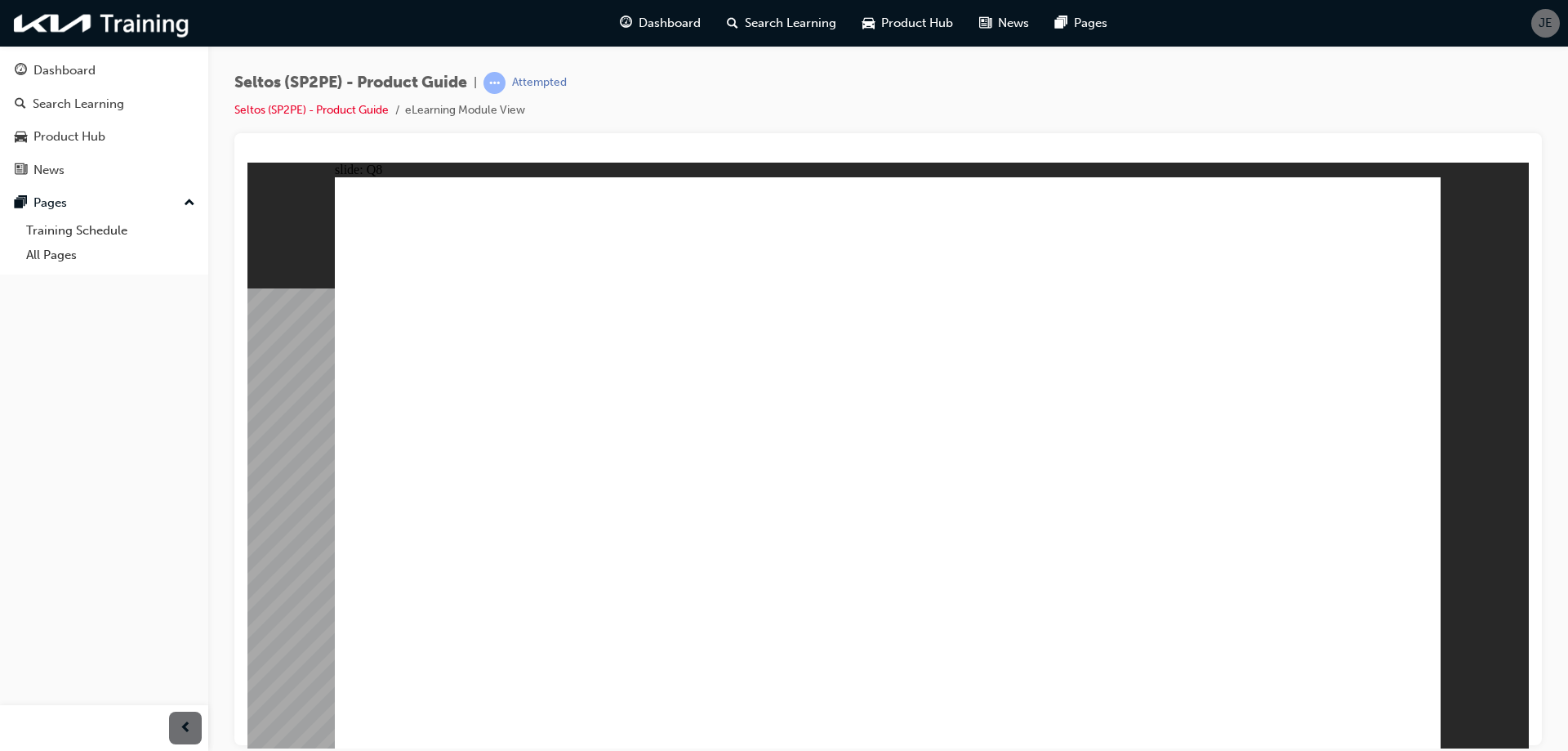
radio input "true"
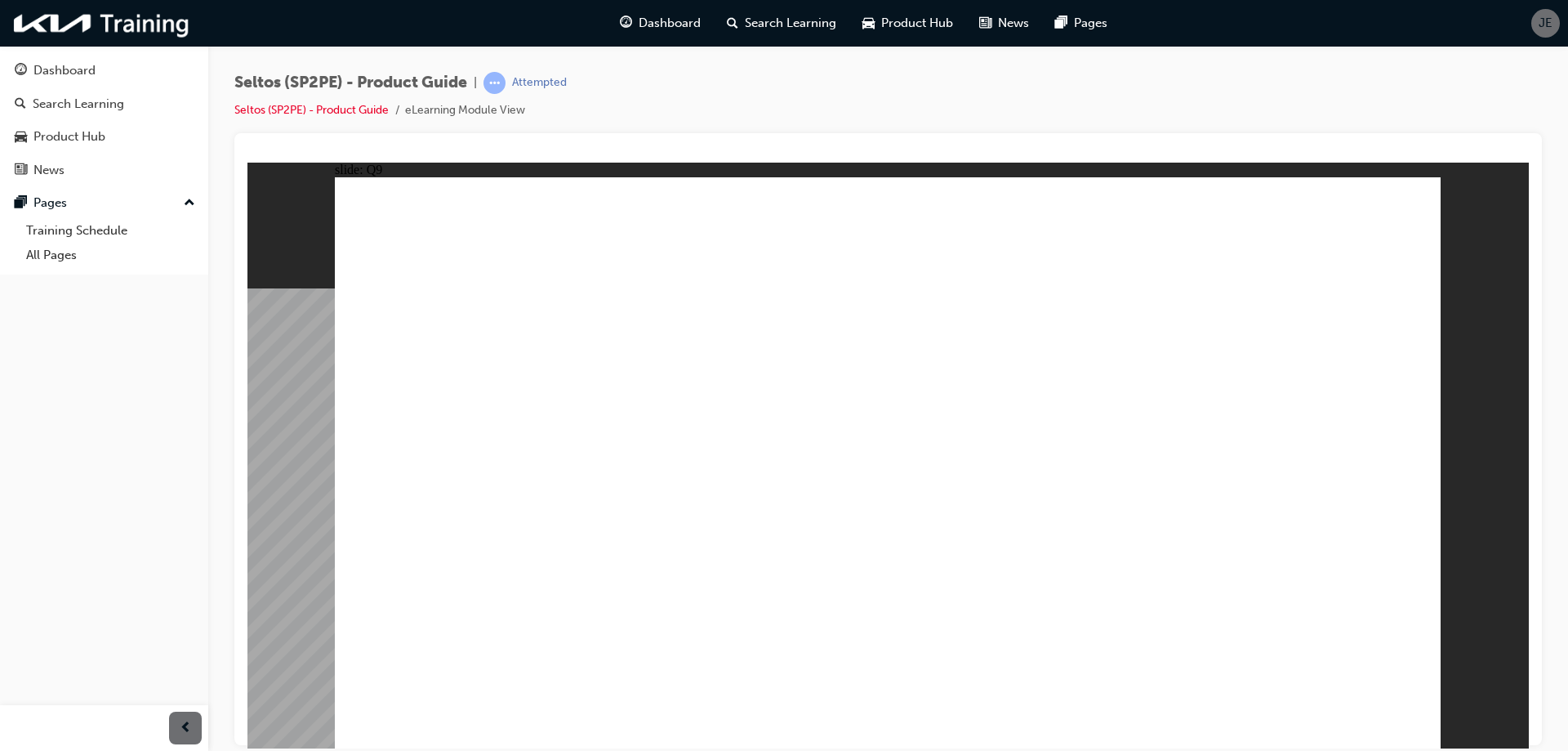
radio input "true"
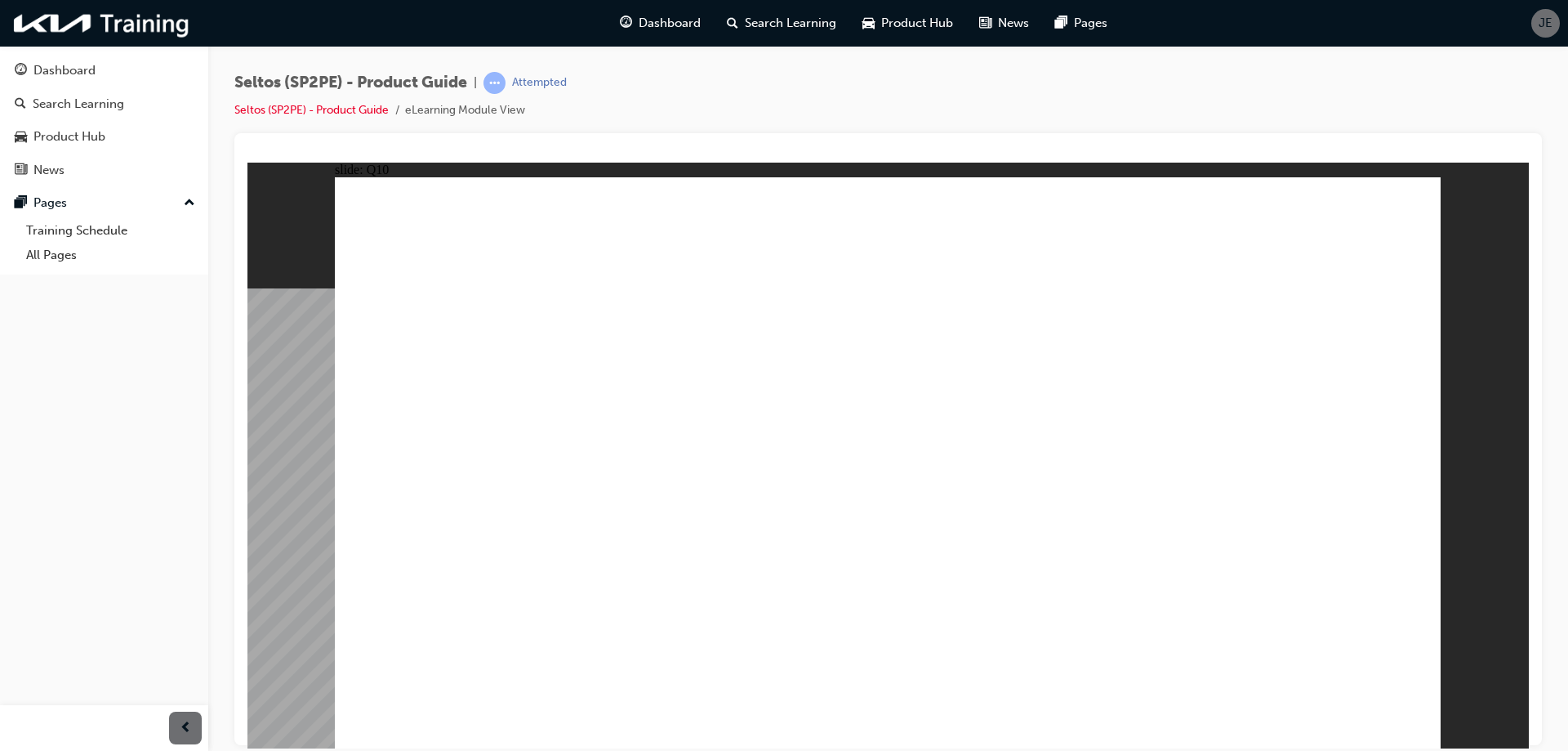
radio input "true"
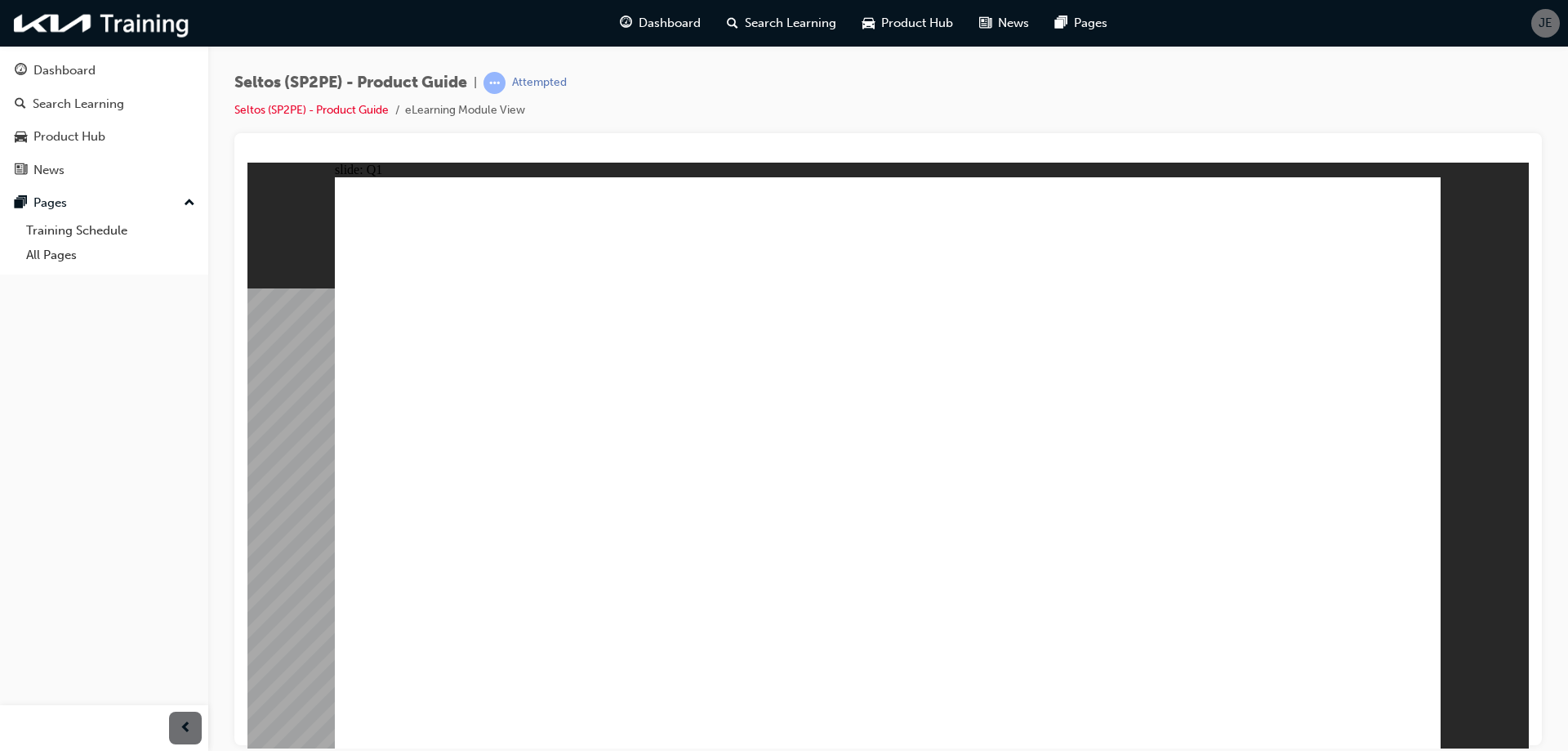
radio input "true"
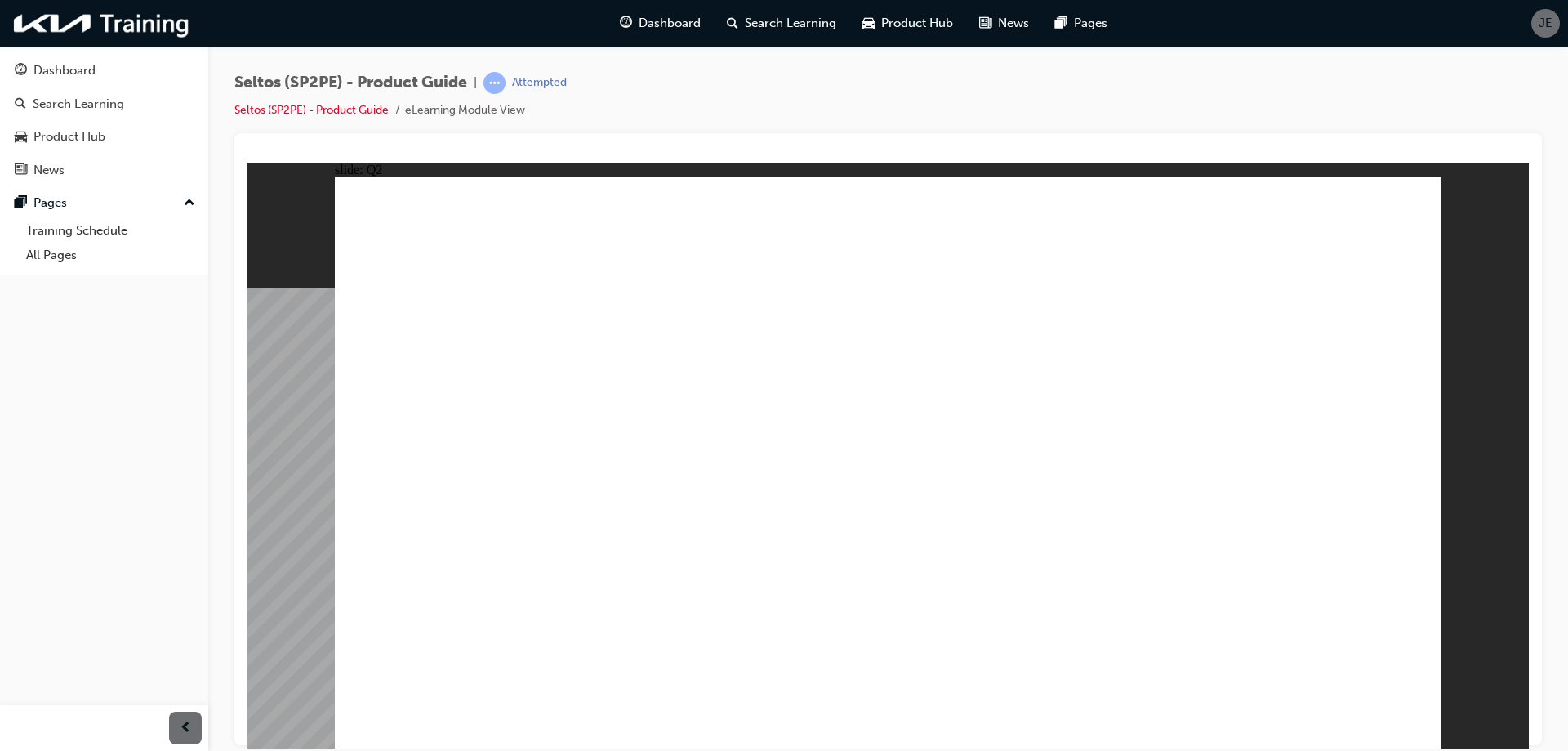
radio input "true"
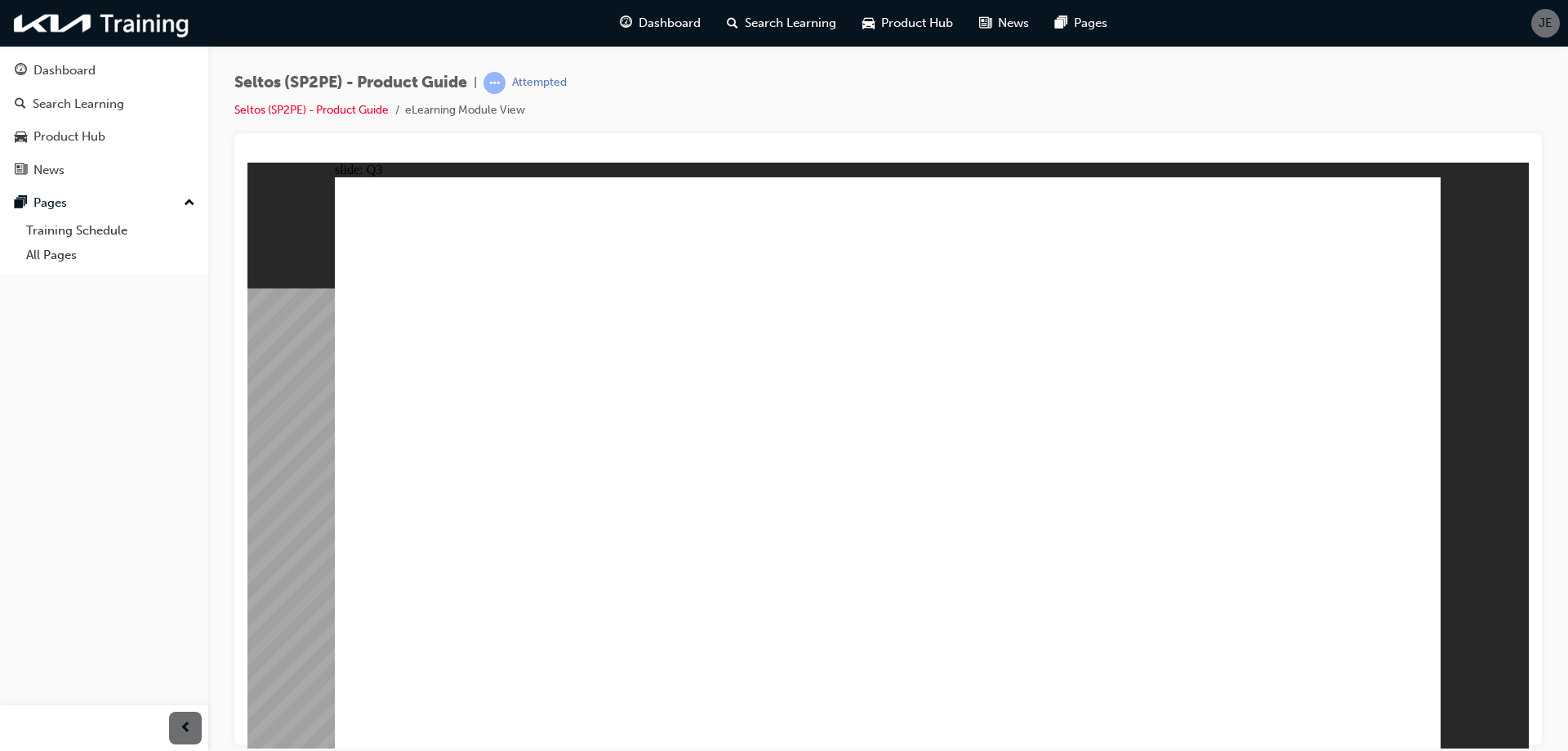
radio input "true"
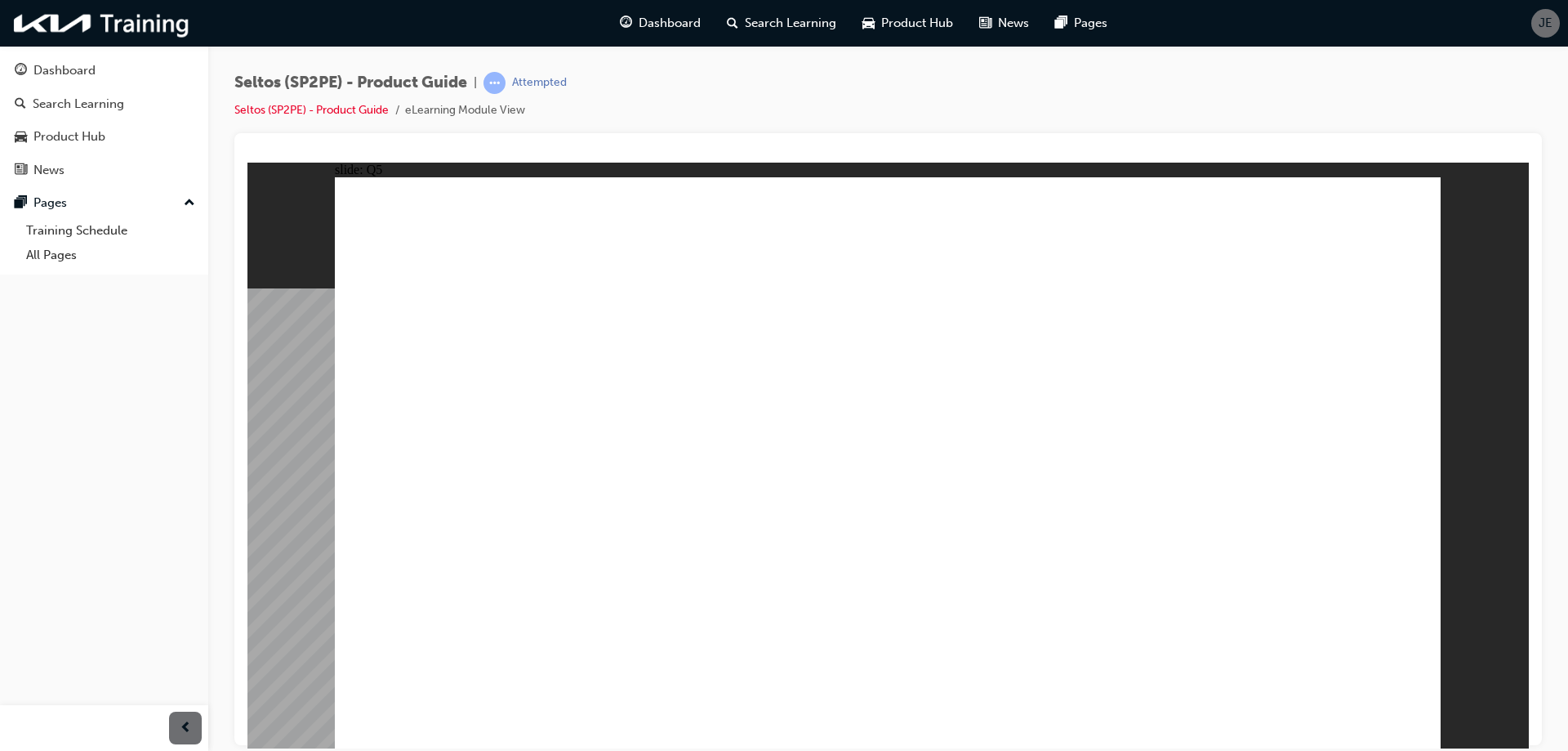
radio input "false"
radio input "true"
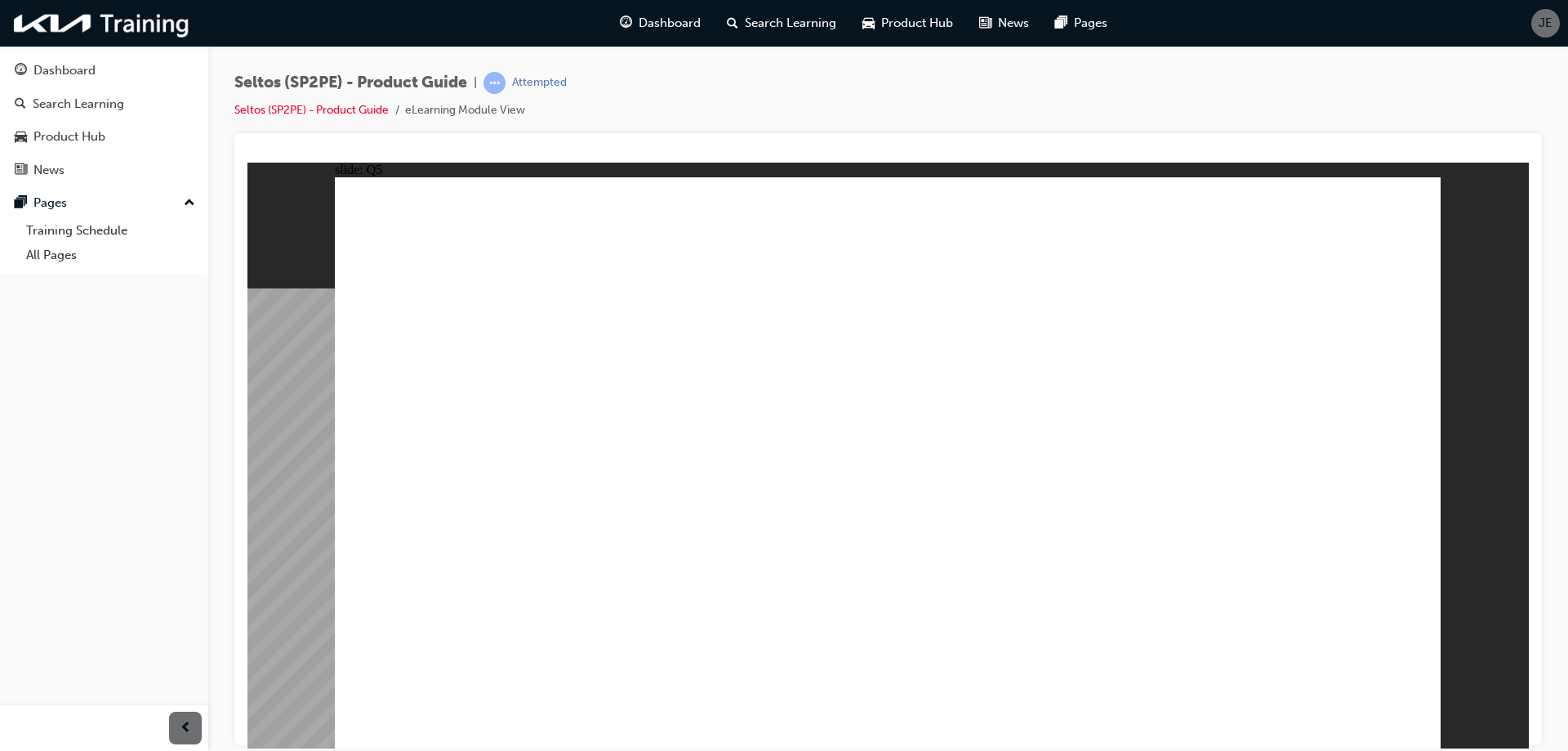
drag, startPoint x: 952, startPoint y: 609, endPoint x: 1437, endPoint y: 682, distance: 490.5
radio input "true"
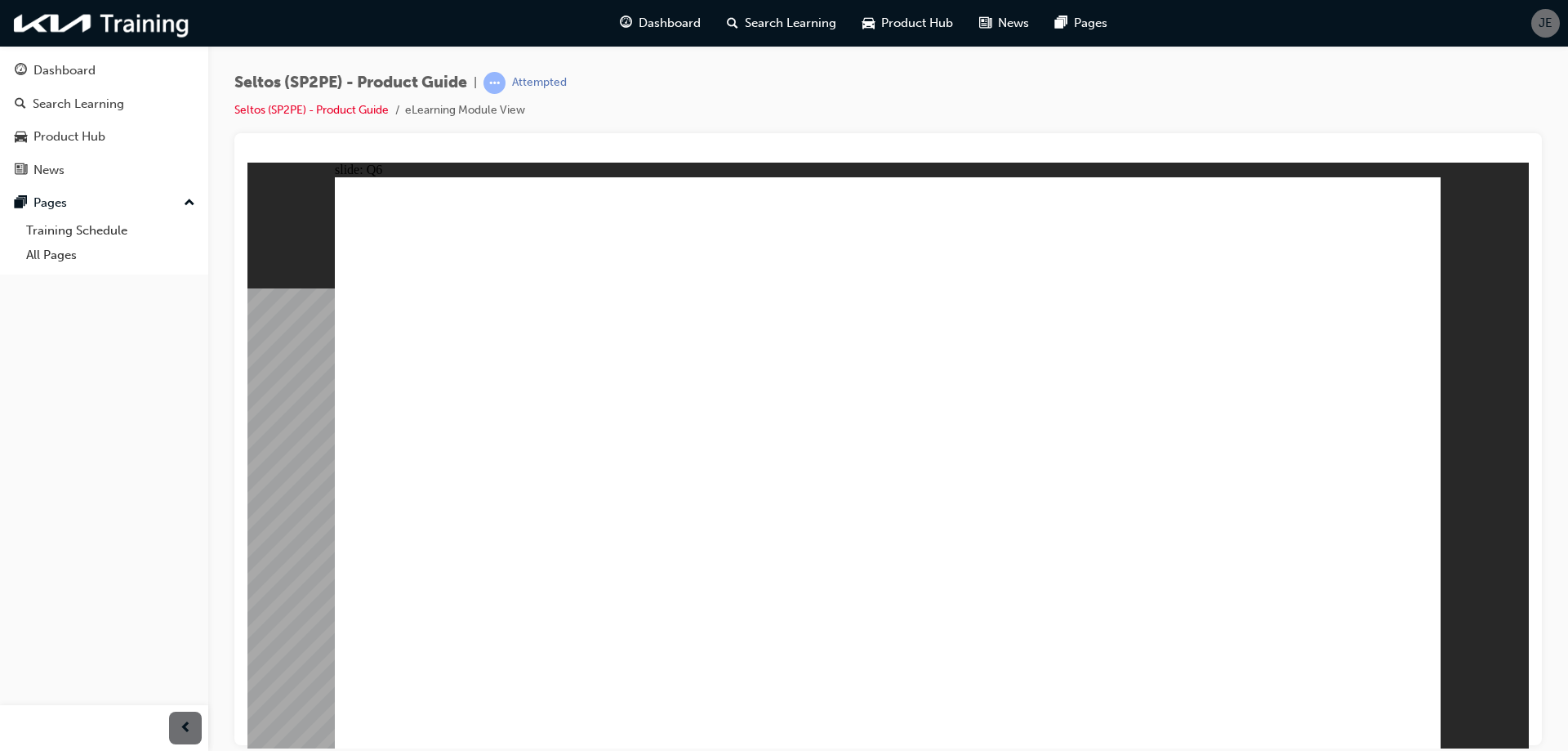
radio input "true"
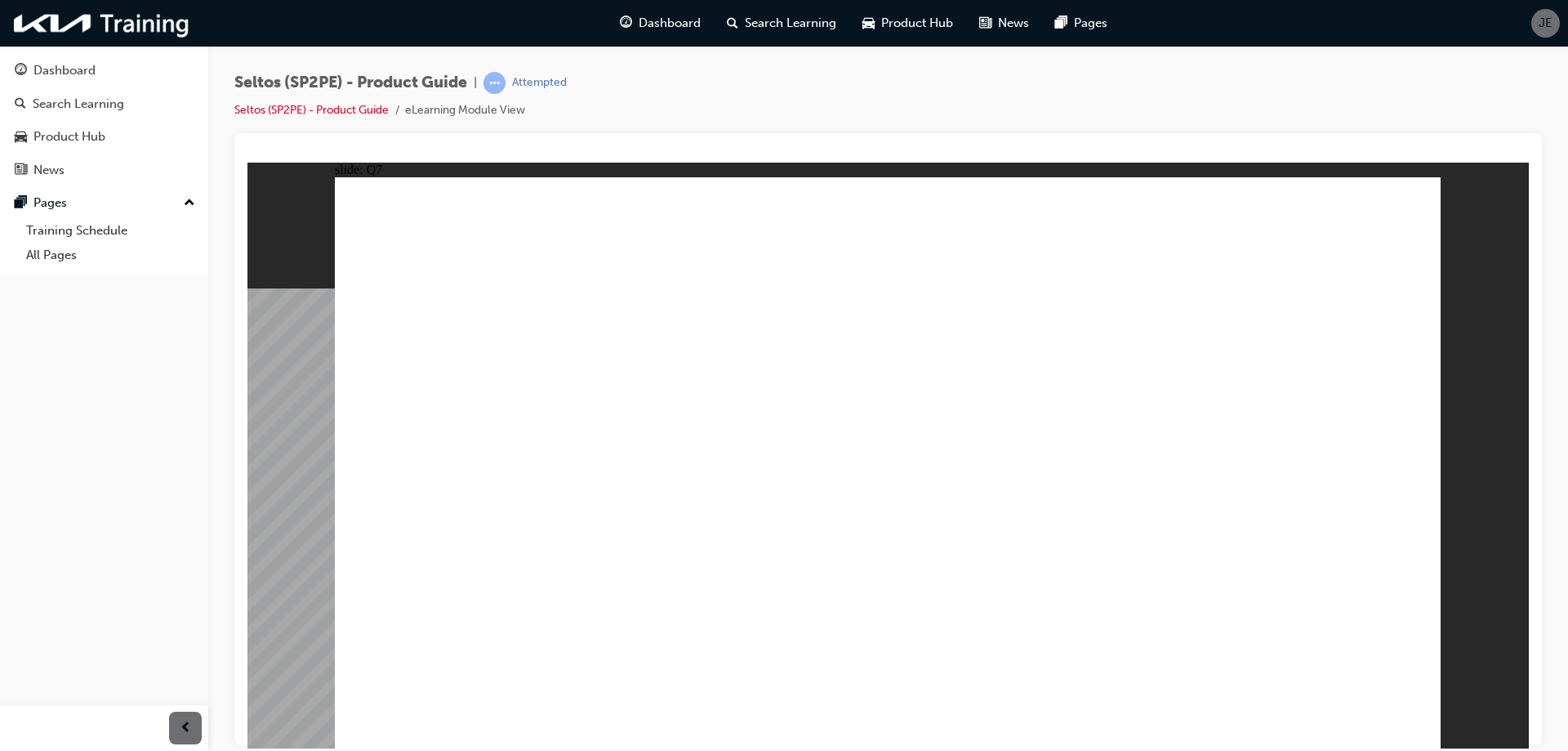
radio input "true"
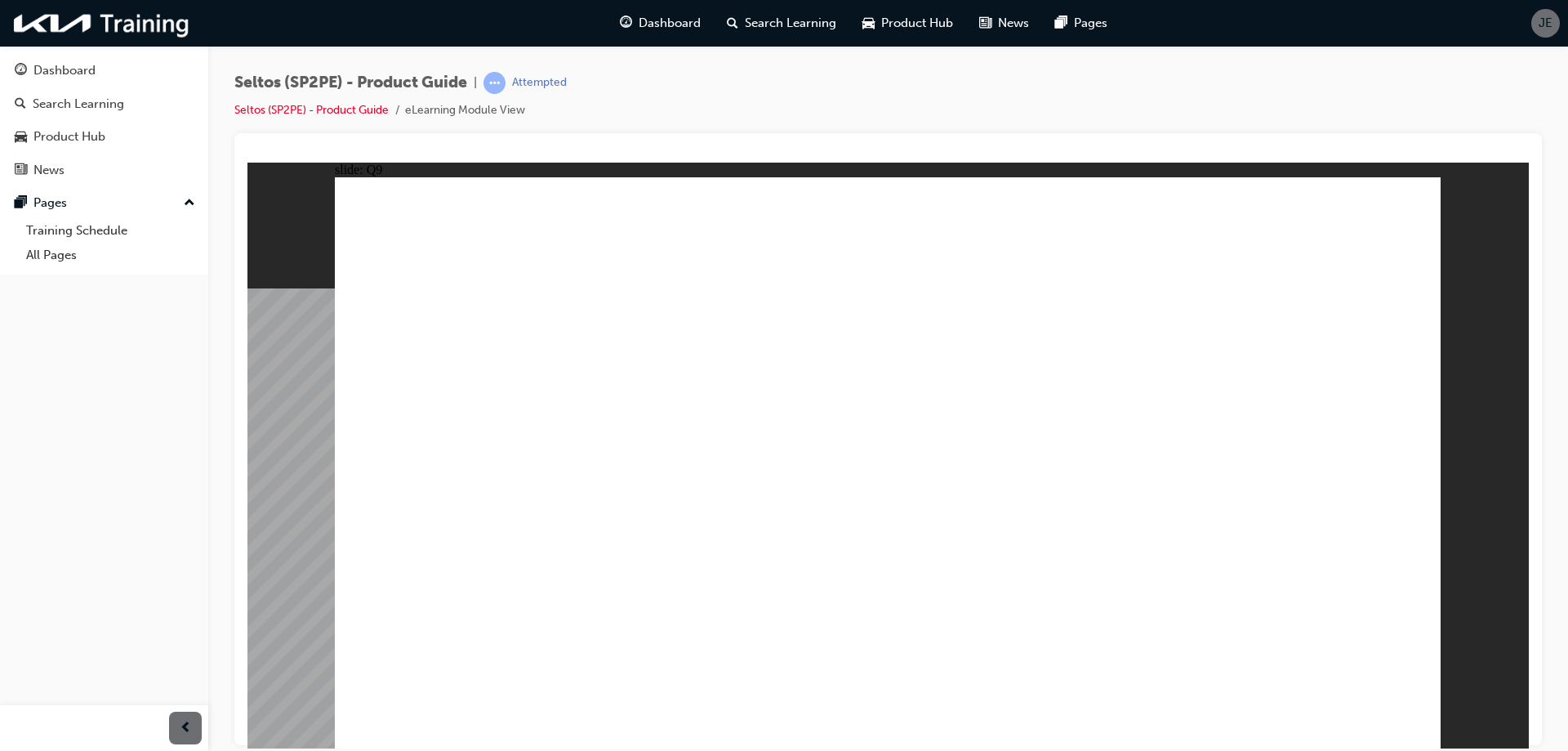
radio input "false"
radio input "true"
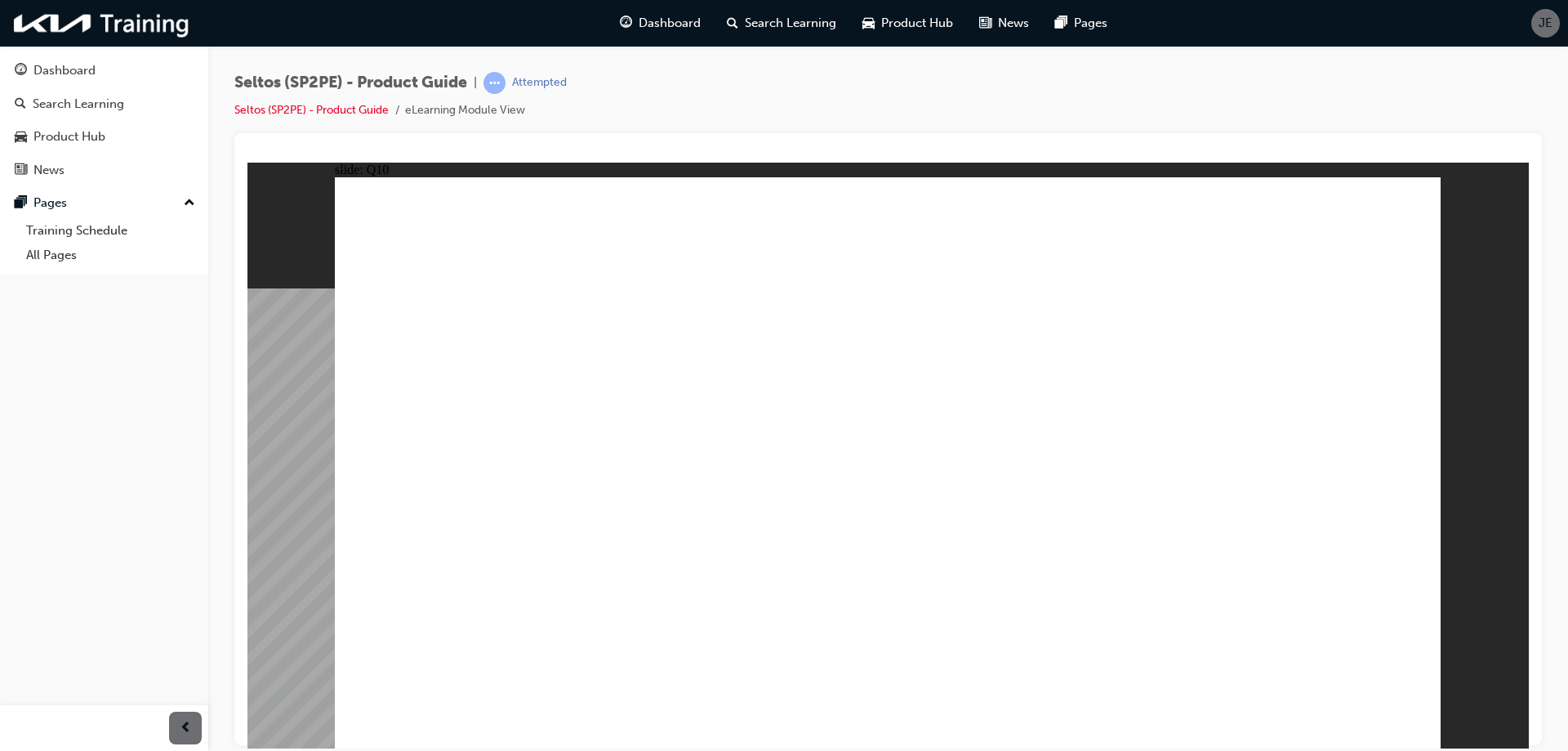
radio input "true"
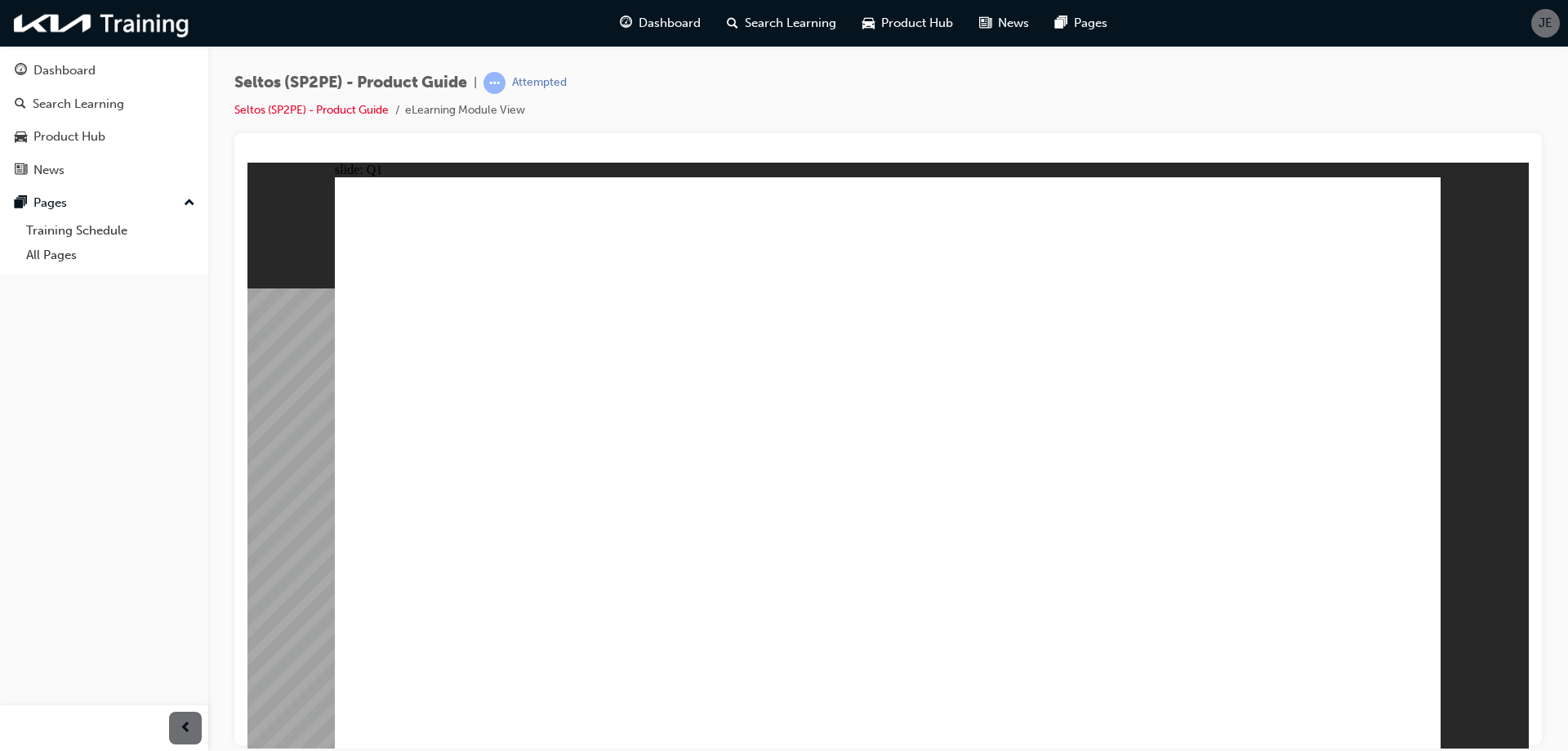
radio input "true"
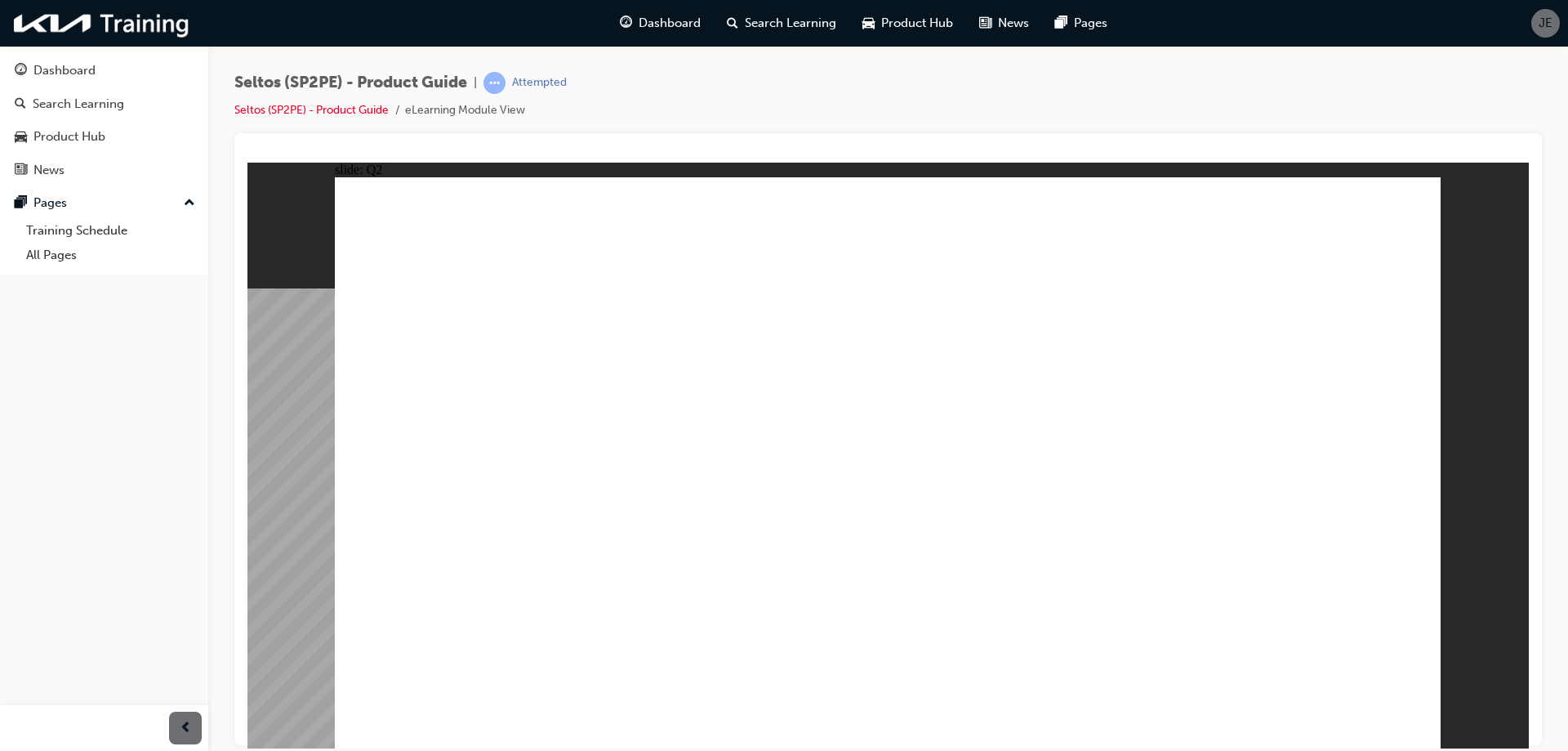
radio input "true"
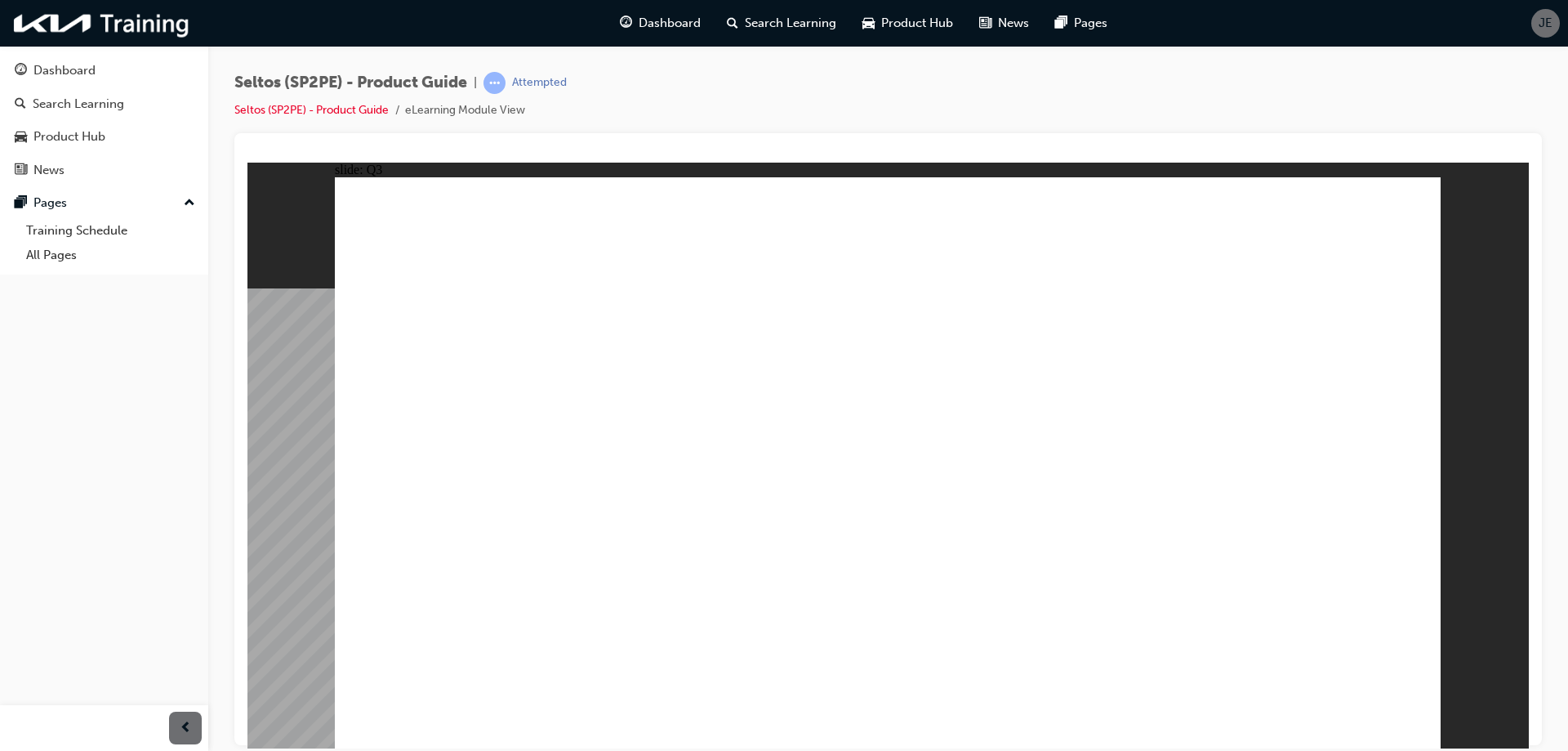
drag, startPoint x: 925, startPoint y: 534, endPoint x: 1259, endPoint y: 682, distance: 365.3
radio input "true"
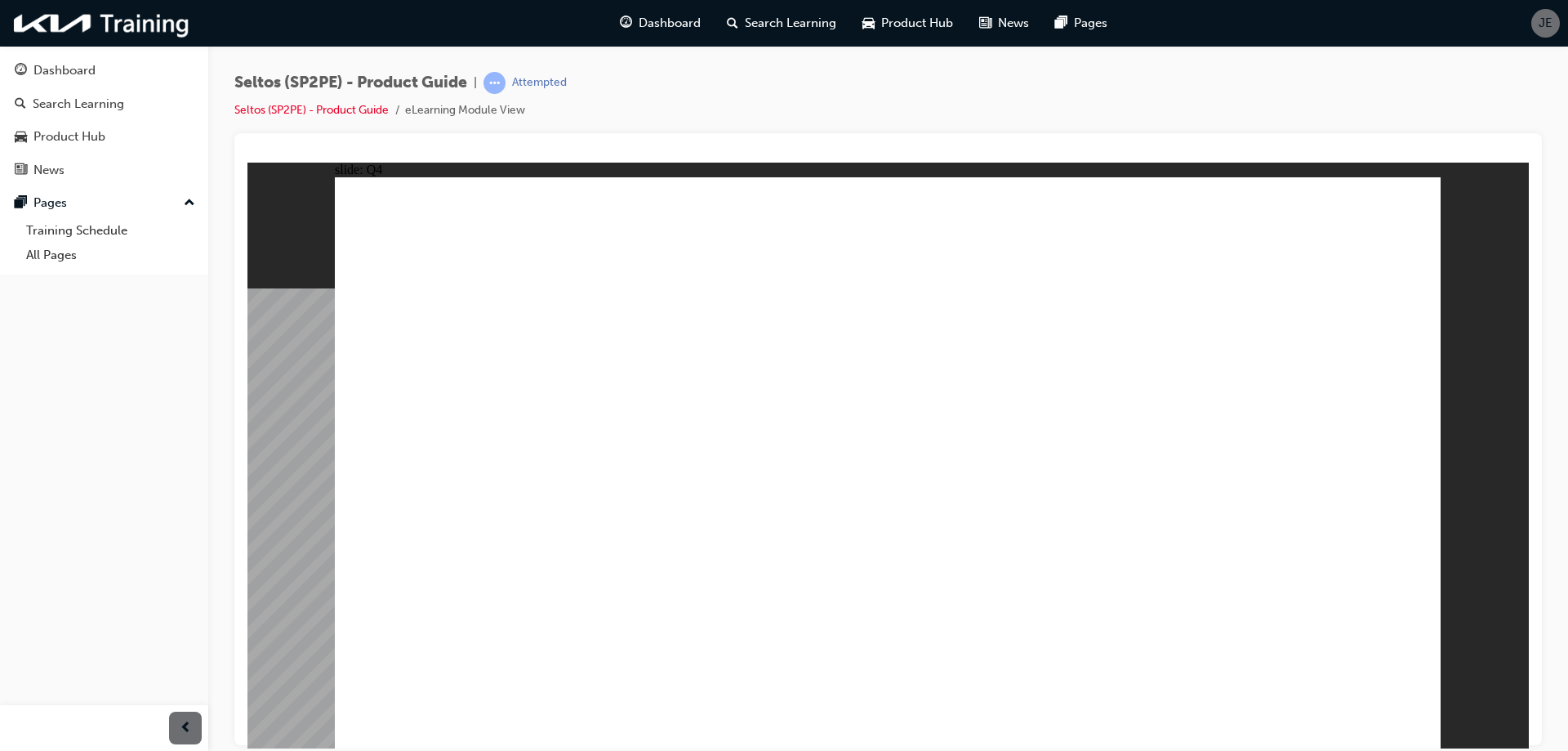
radio input "true"
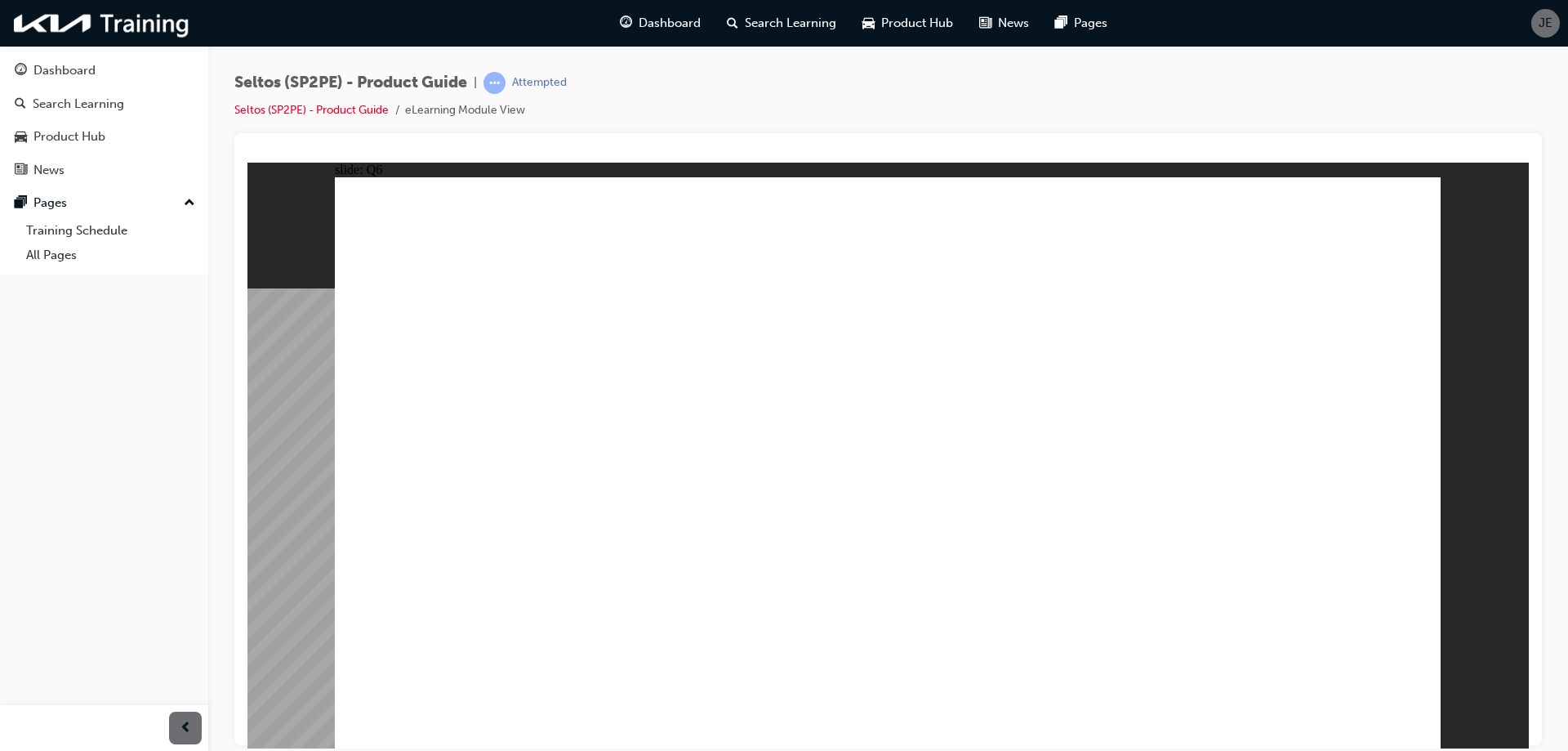
radio input "true"
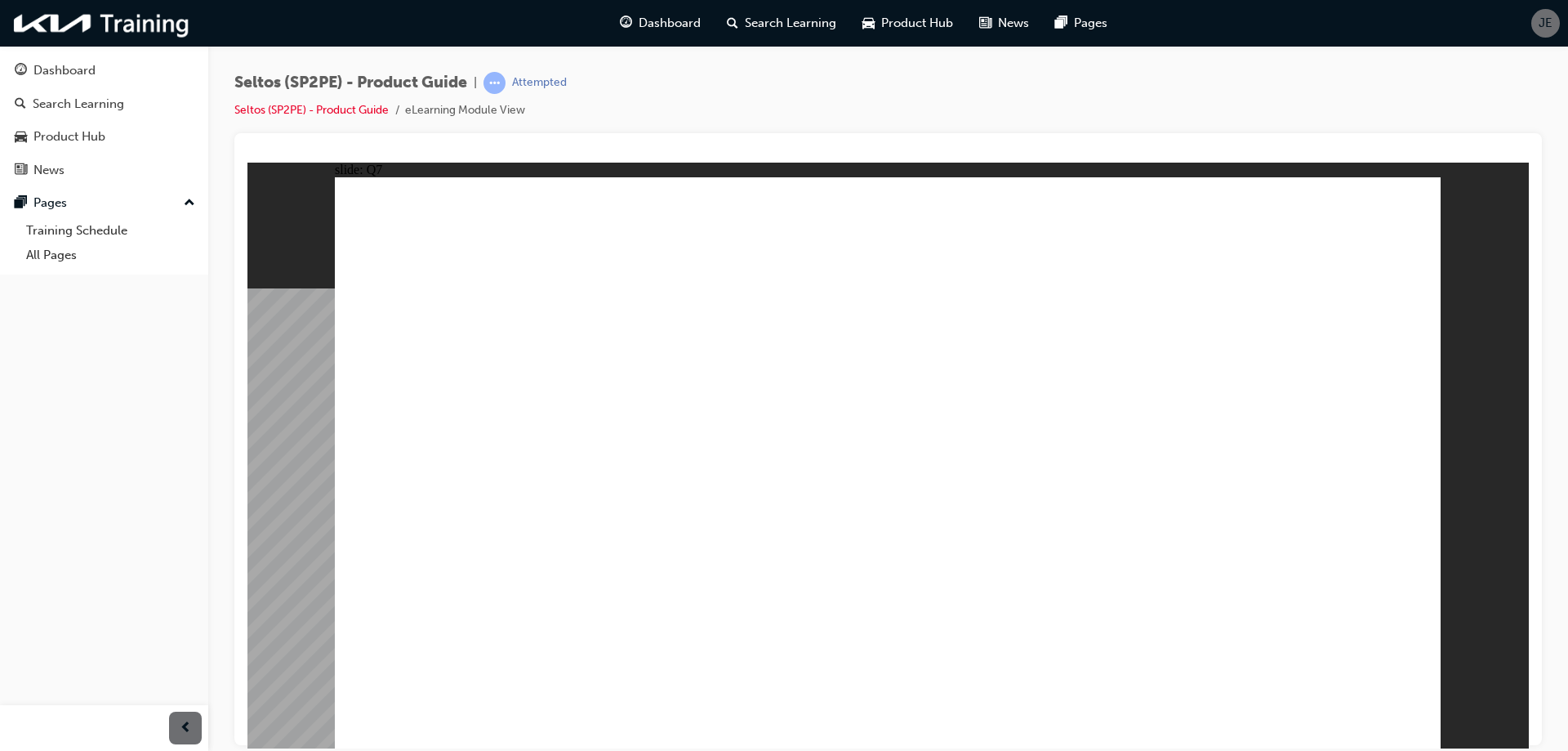
radio input "true"
drag, startPoint x: 1039, startPoint y: 616, endPoint x: 1253, endPoint y: 680, distance: 223.4
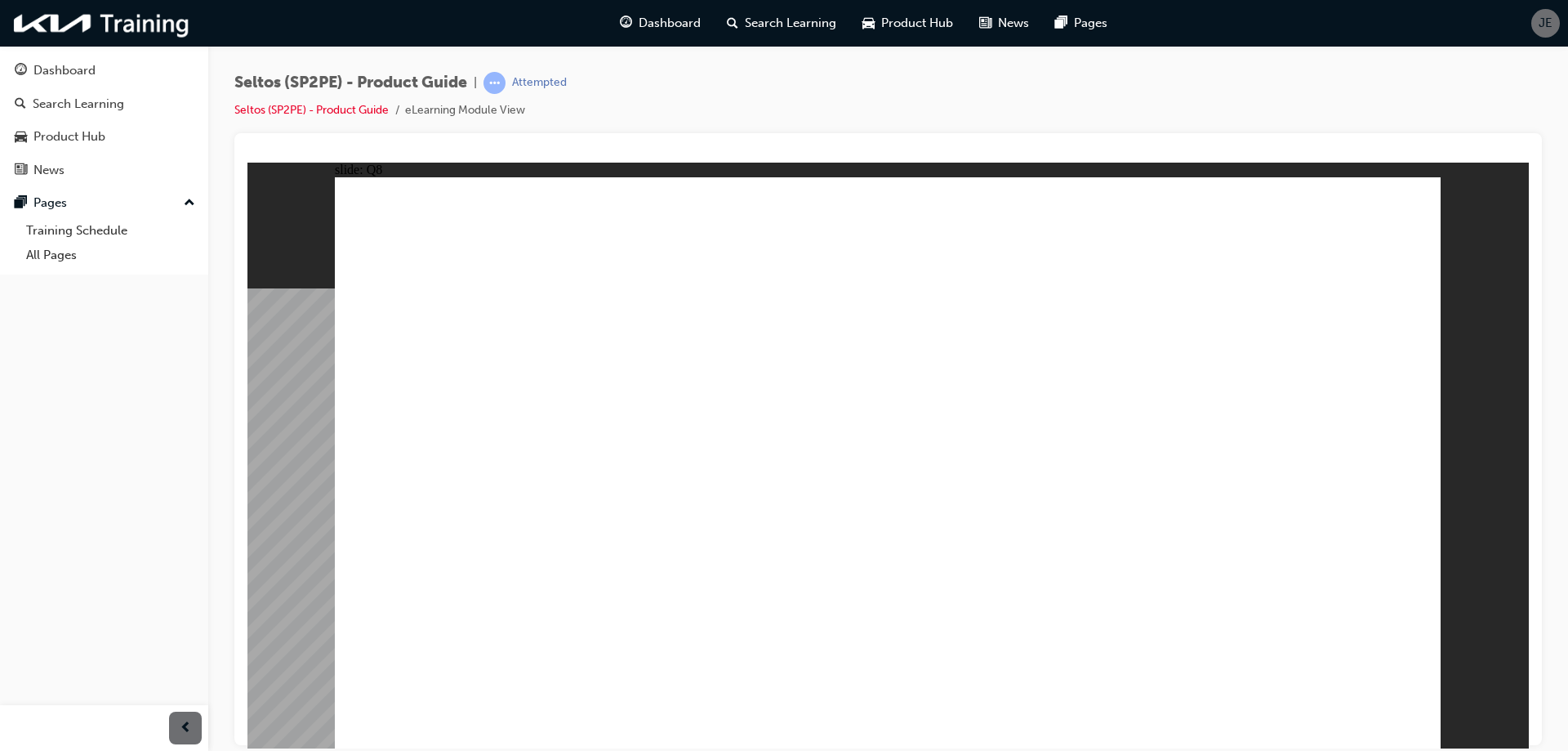
radio input "true"
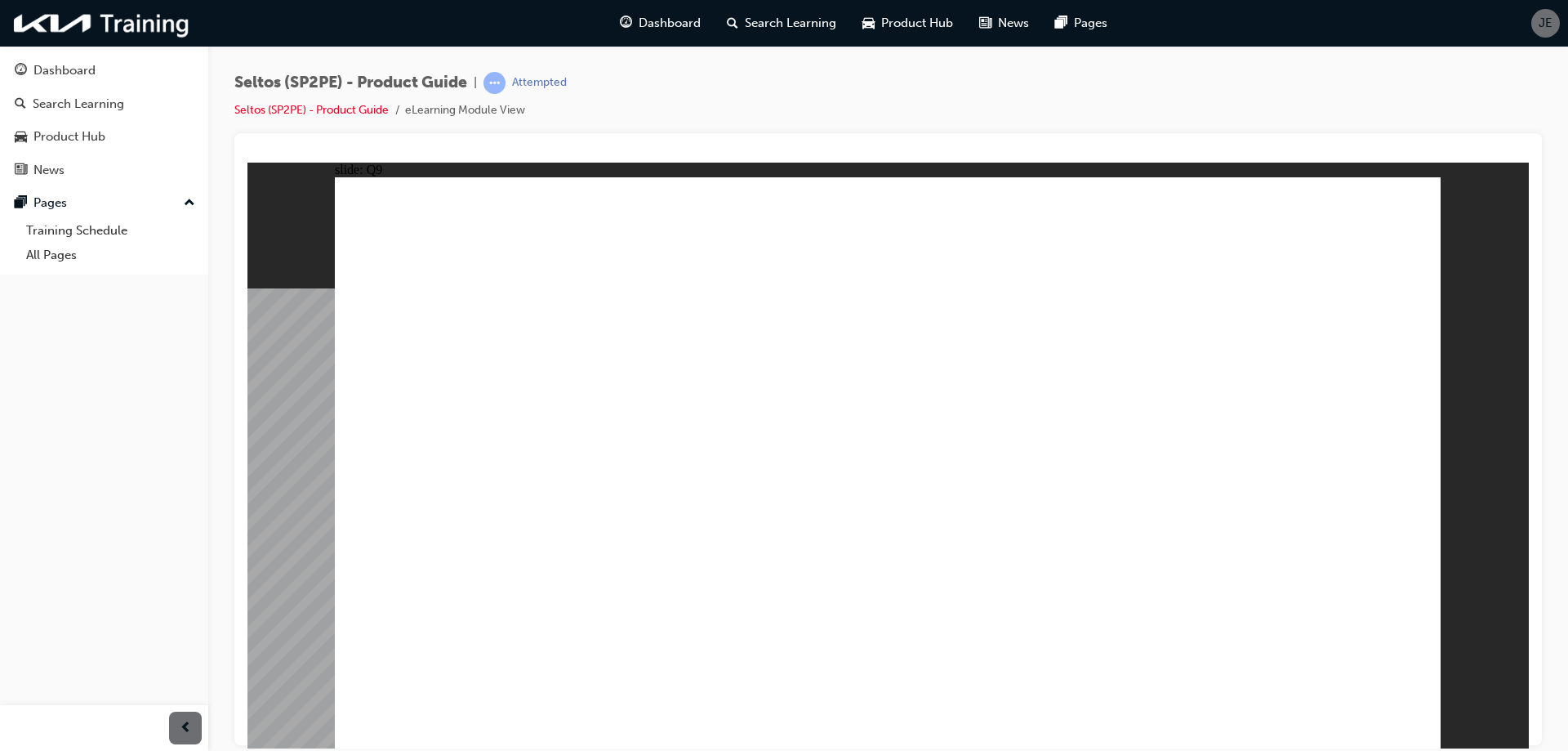
radio input "true"
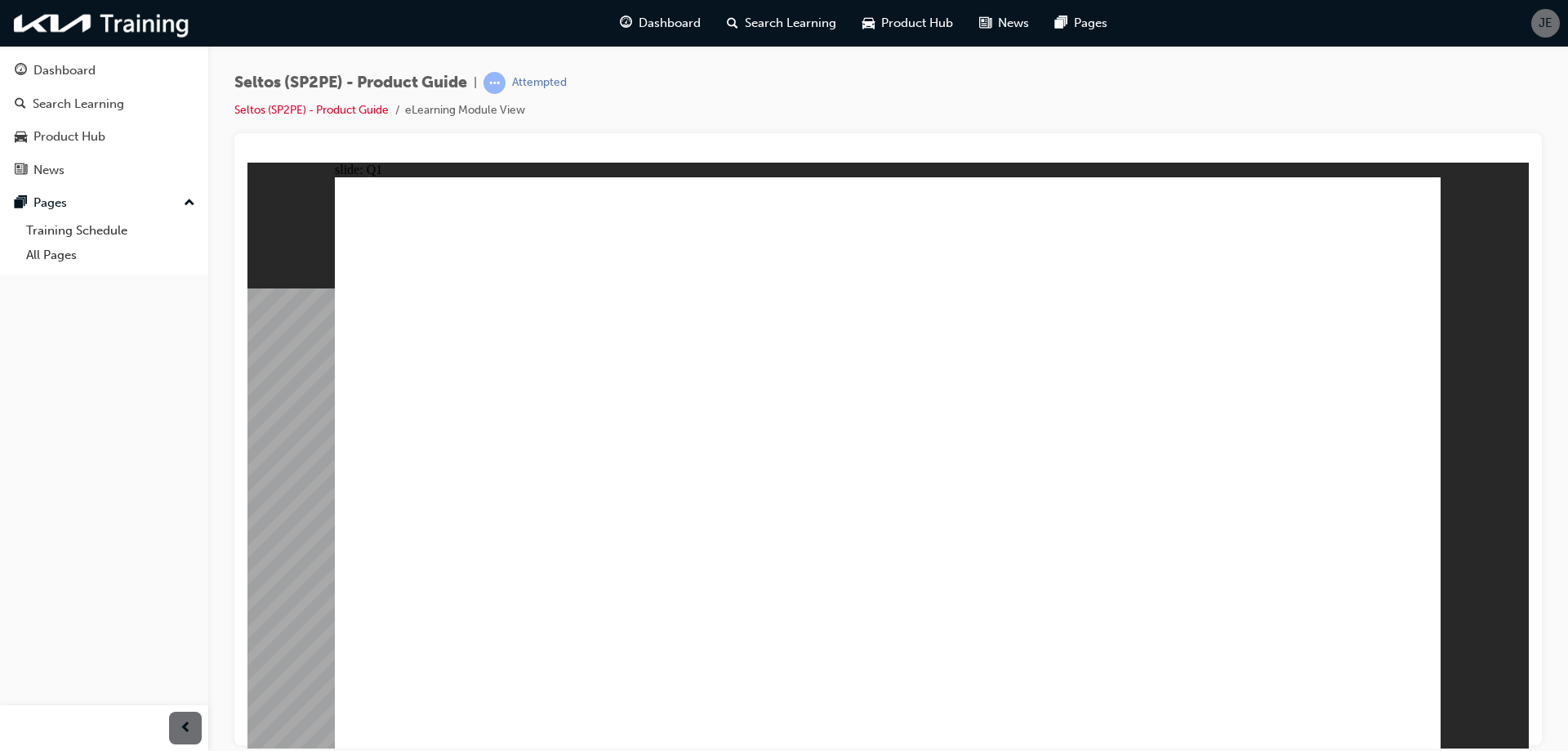
radio input "true"
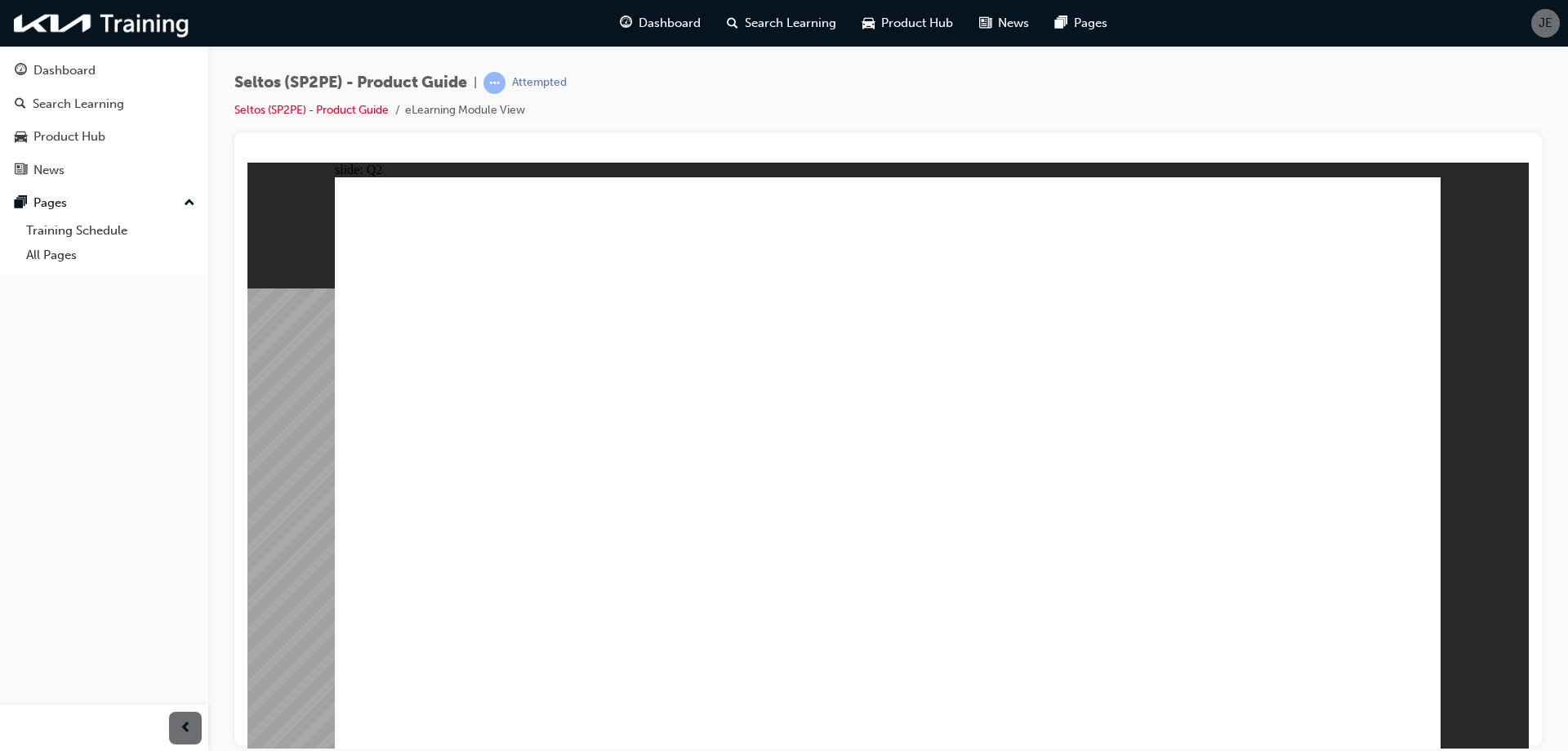
radio input "true"
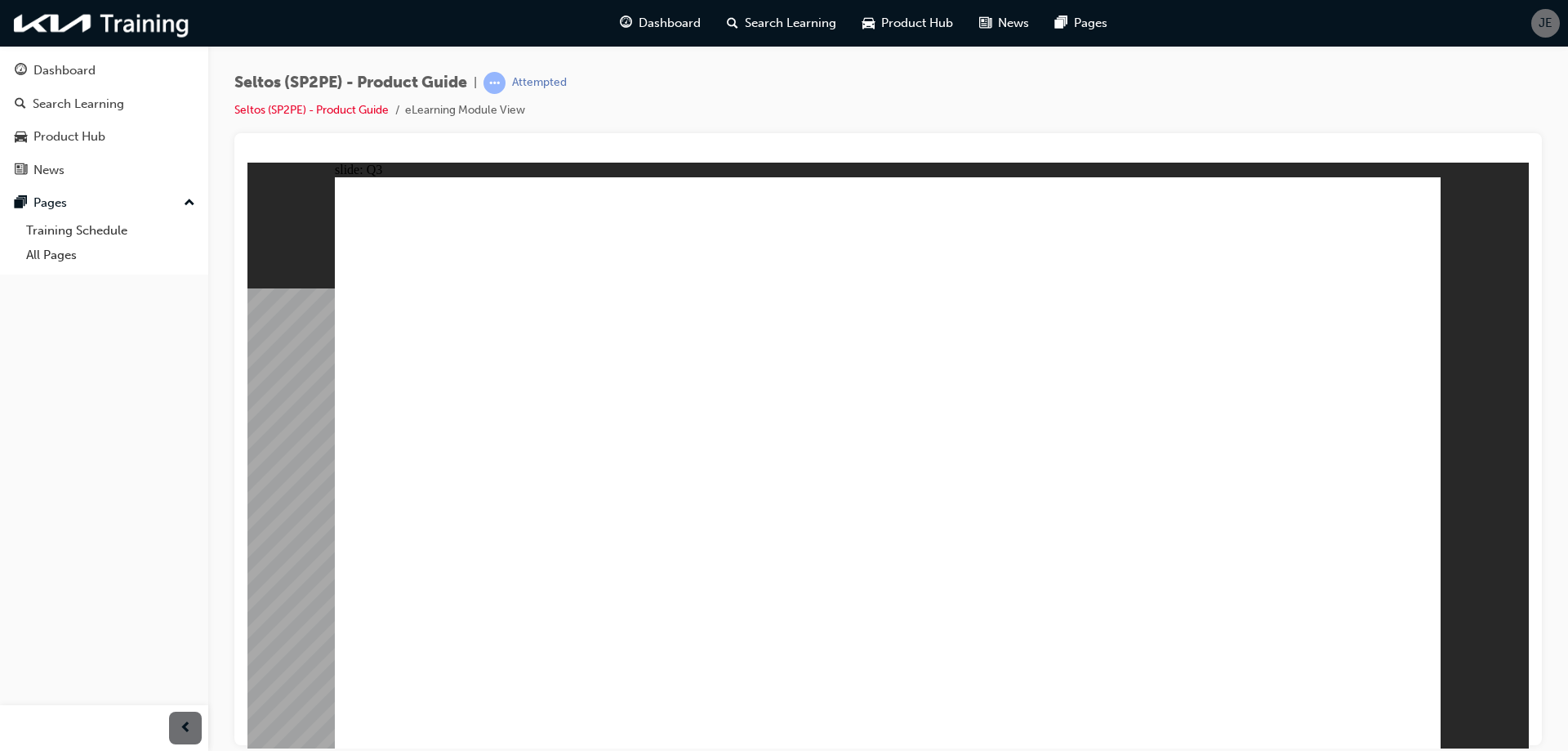
drag, startPoint x: 928, startPoint y: 516, endPoint x: 1094, endPoint y: 611, distance: 191.3
radio input "true"
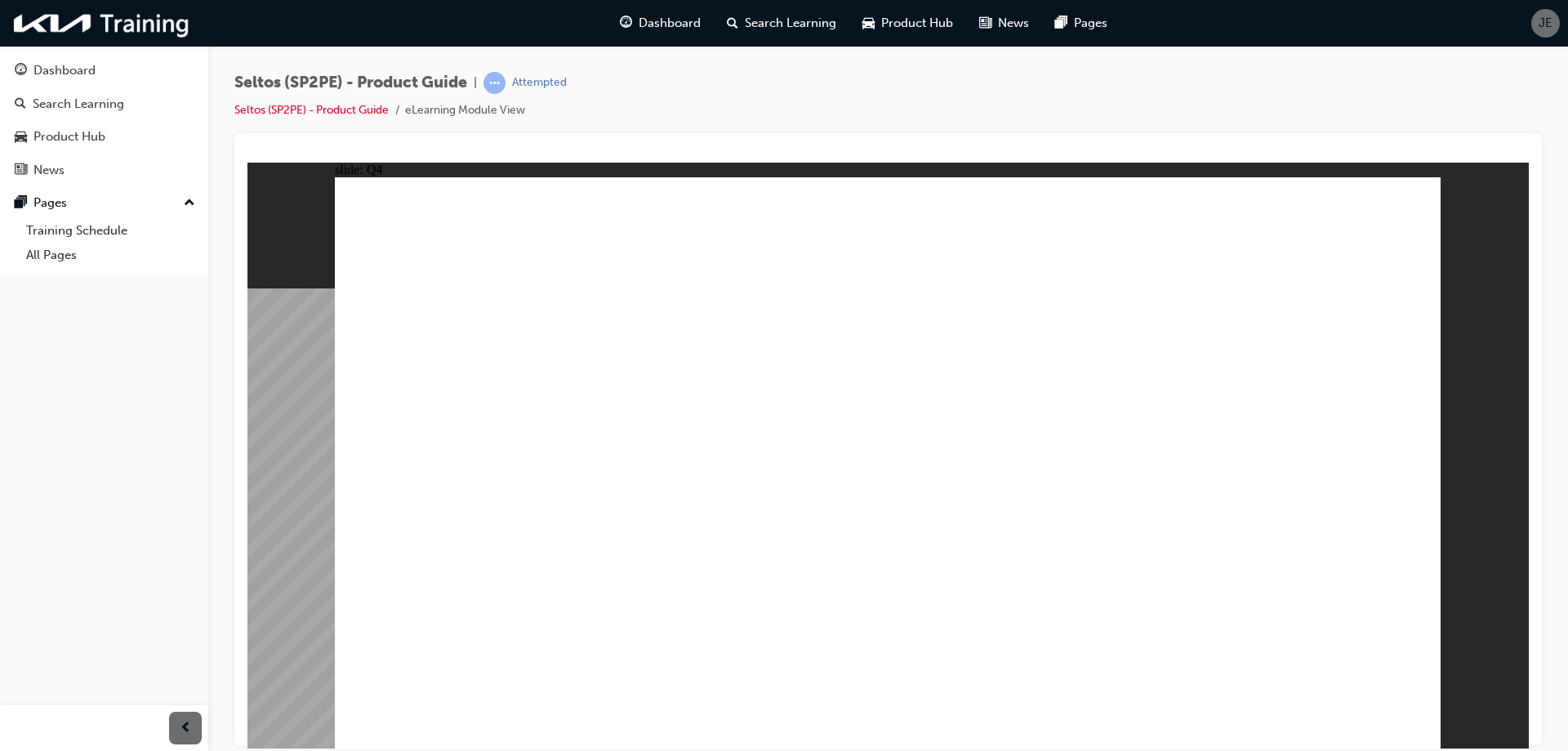
radio input "true"
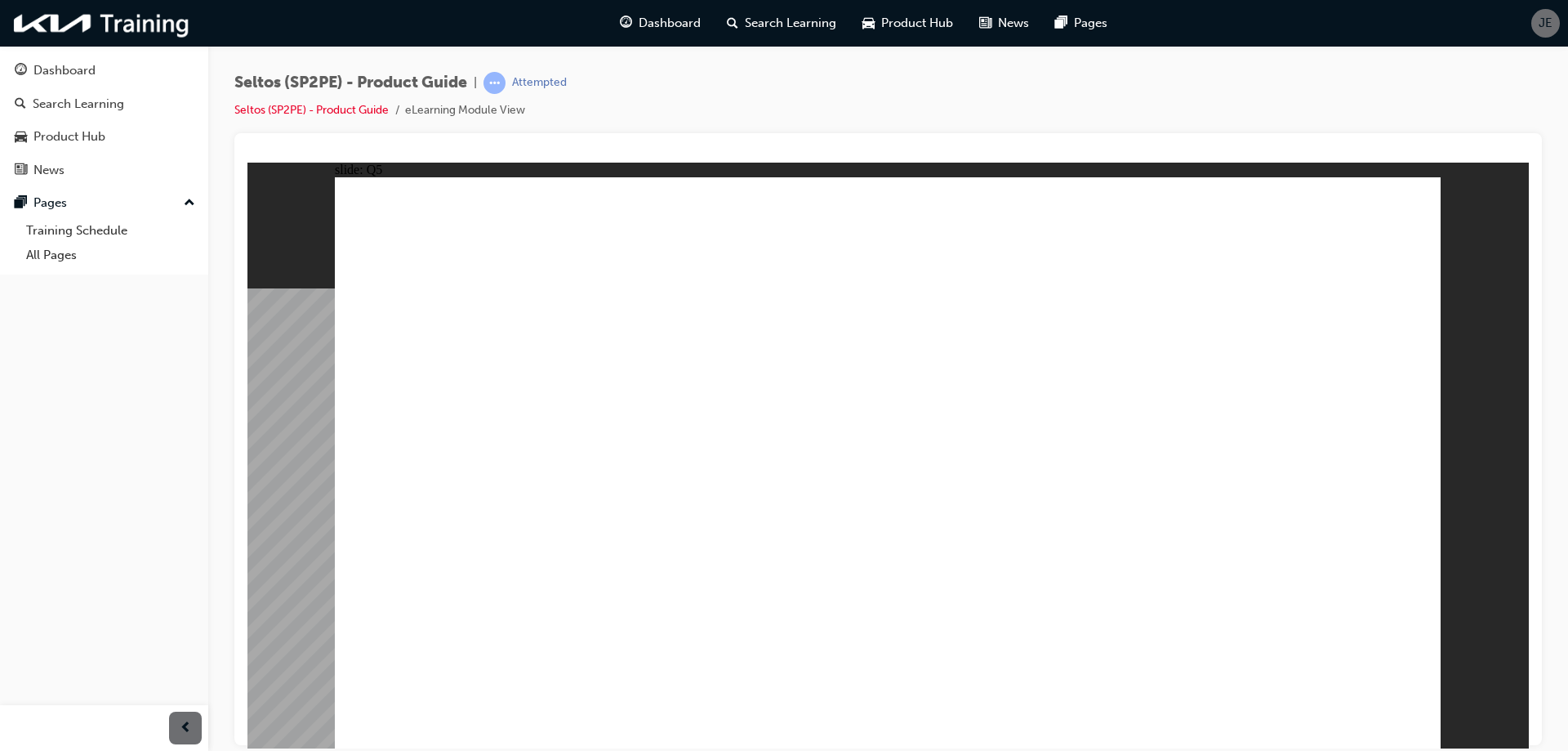
radio input "true"
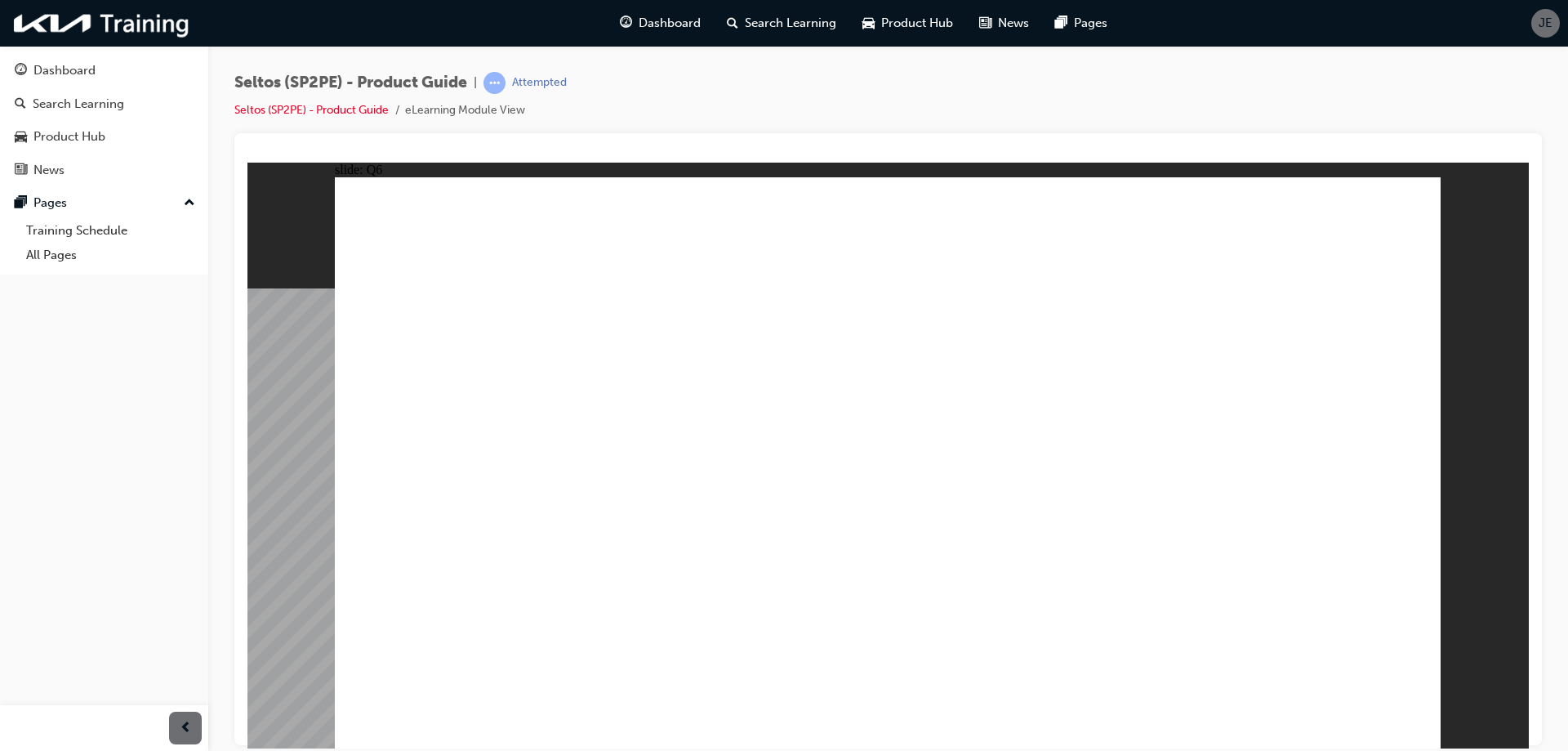
radio input "true"
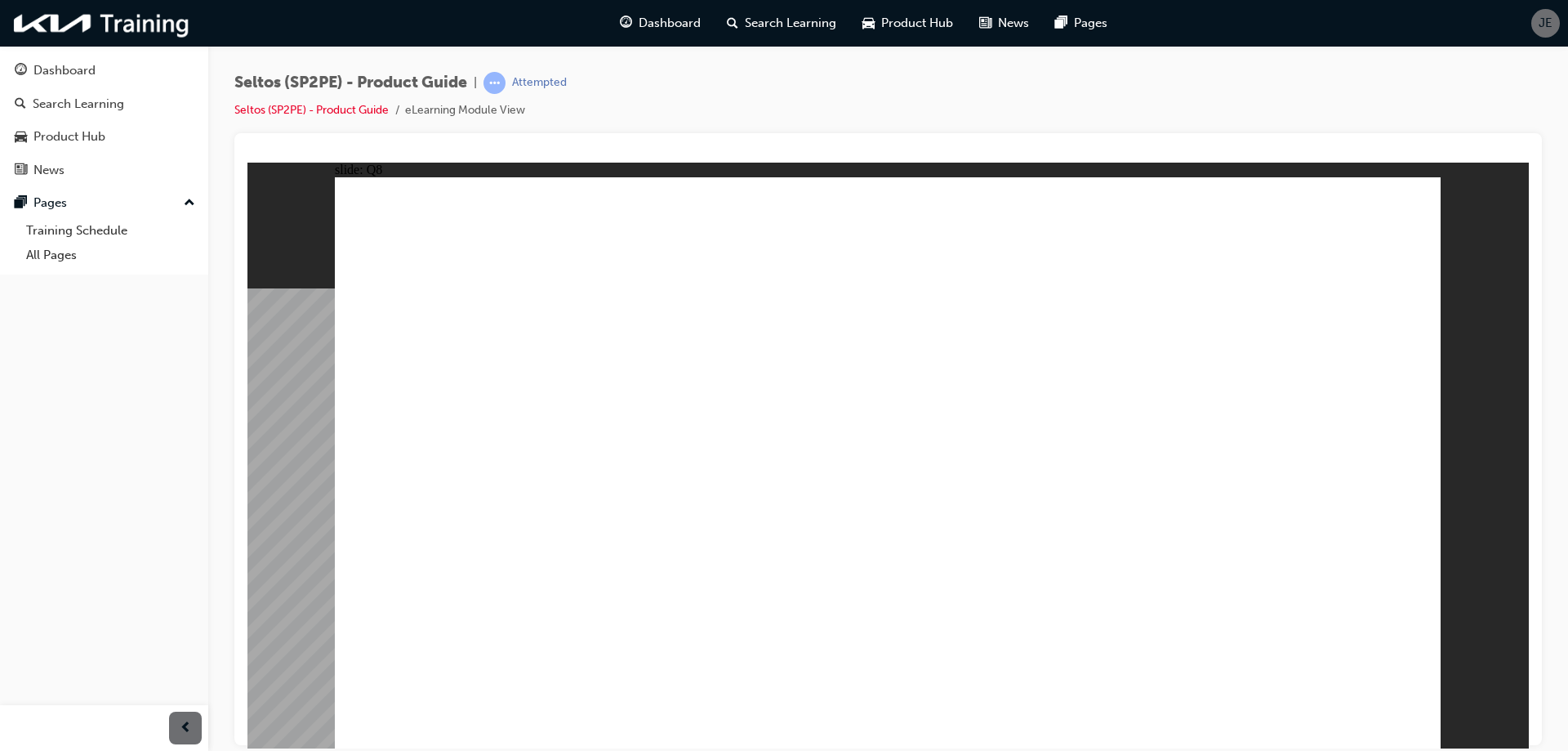
radio input "true"
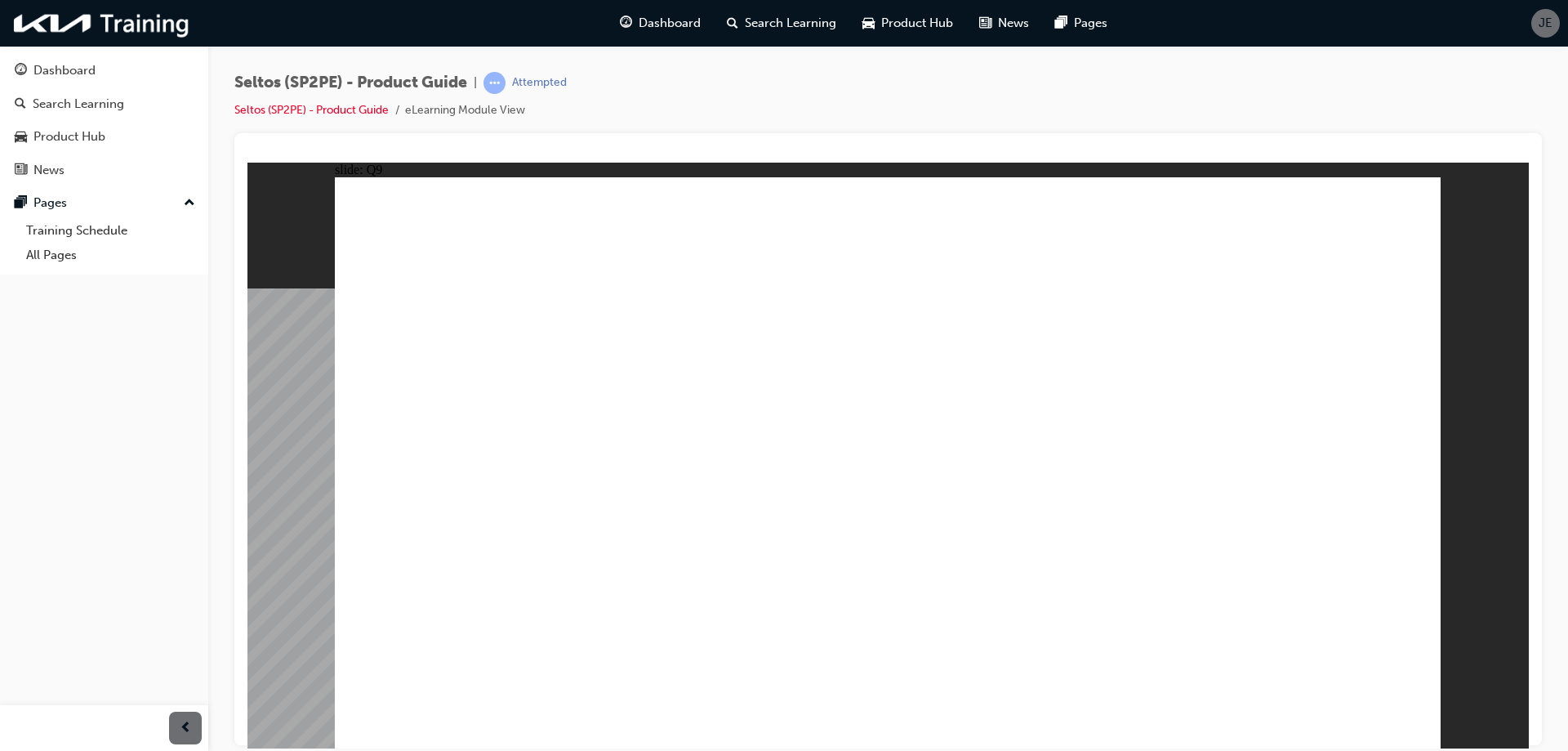
radio input "false"
radio input "true"
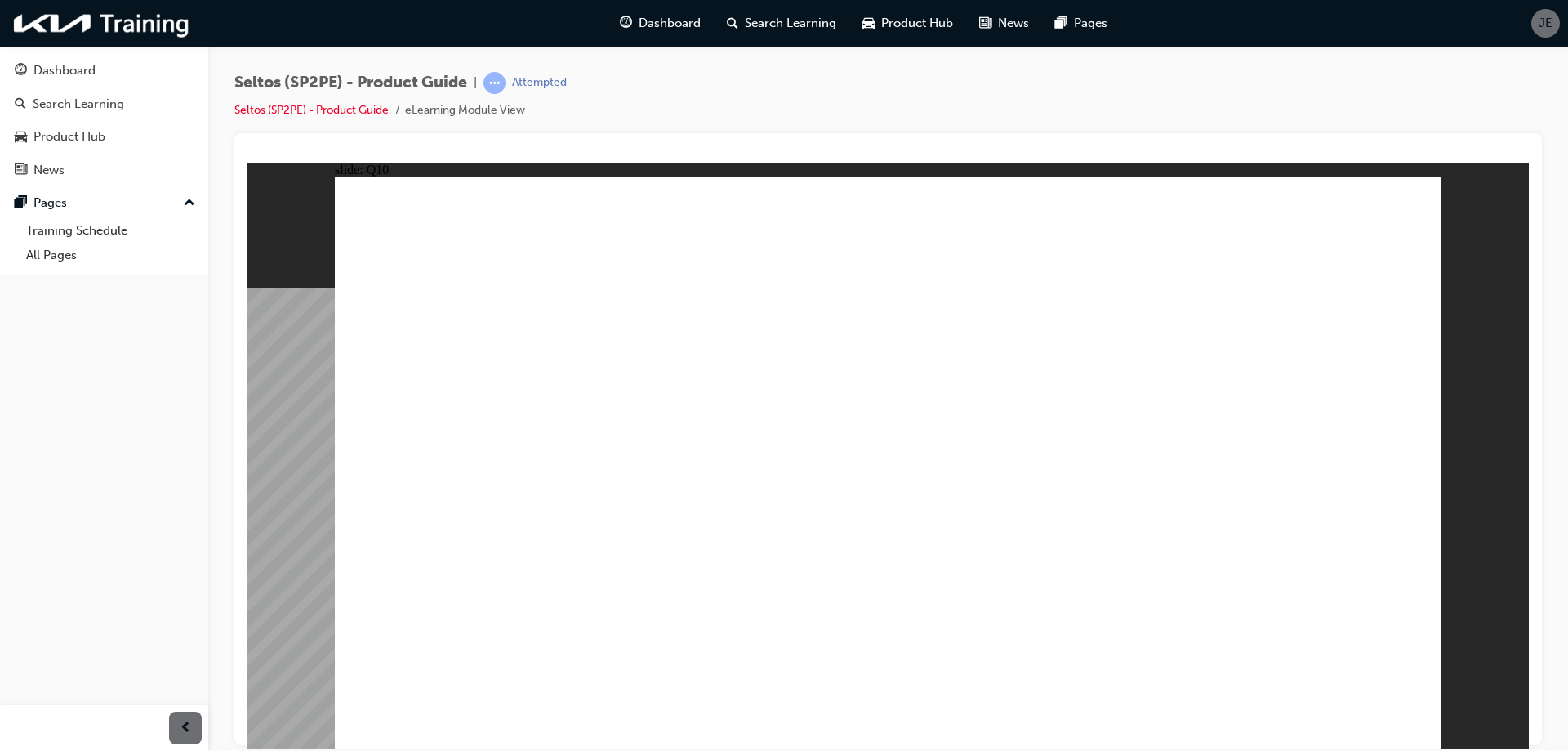
radio input "true"
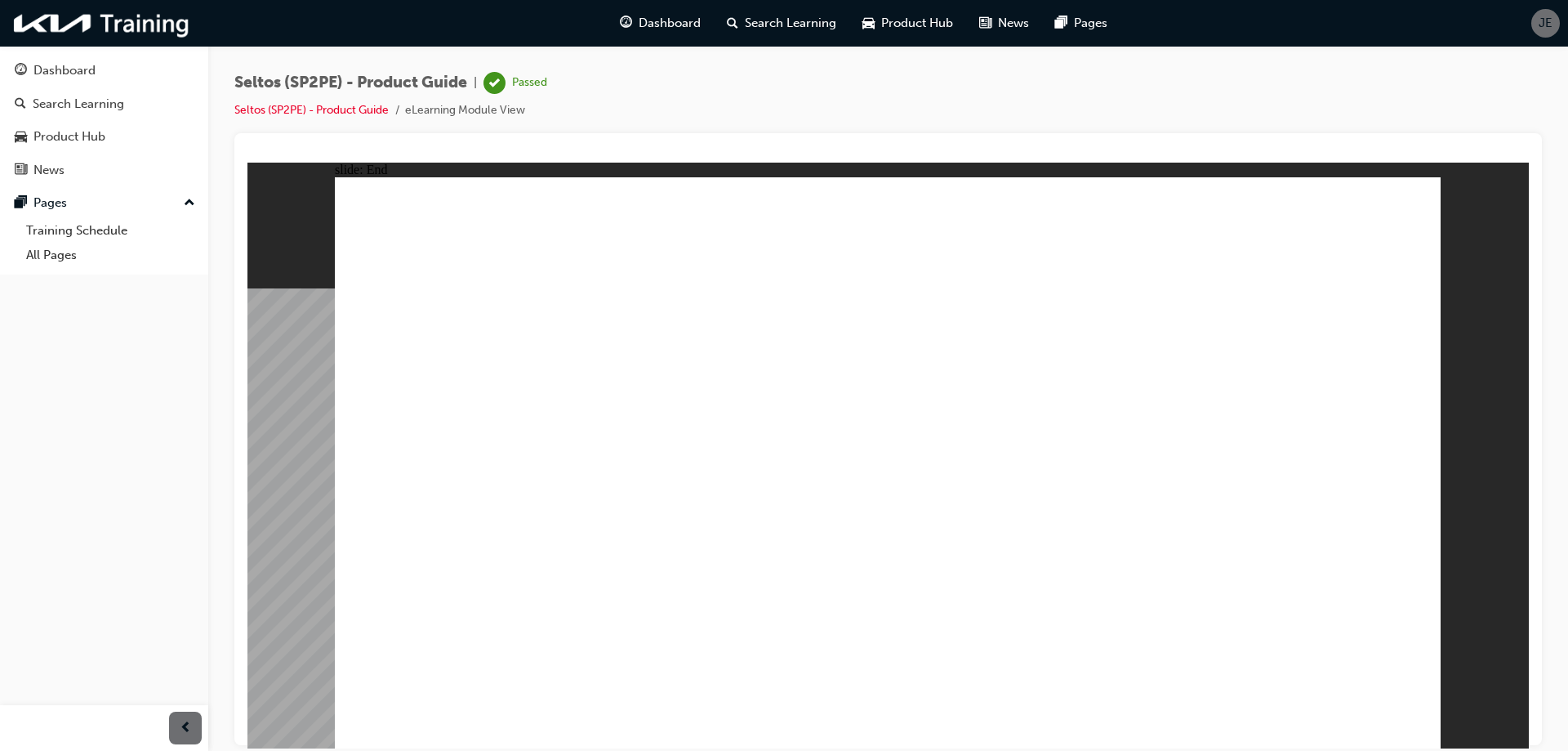
click at [108, 71] on div "Dashboard" at bounding box center [104, 71] width 179 height 20
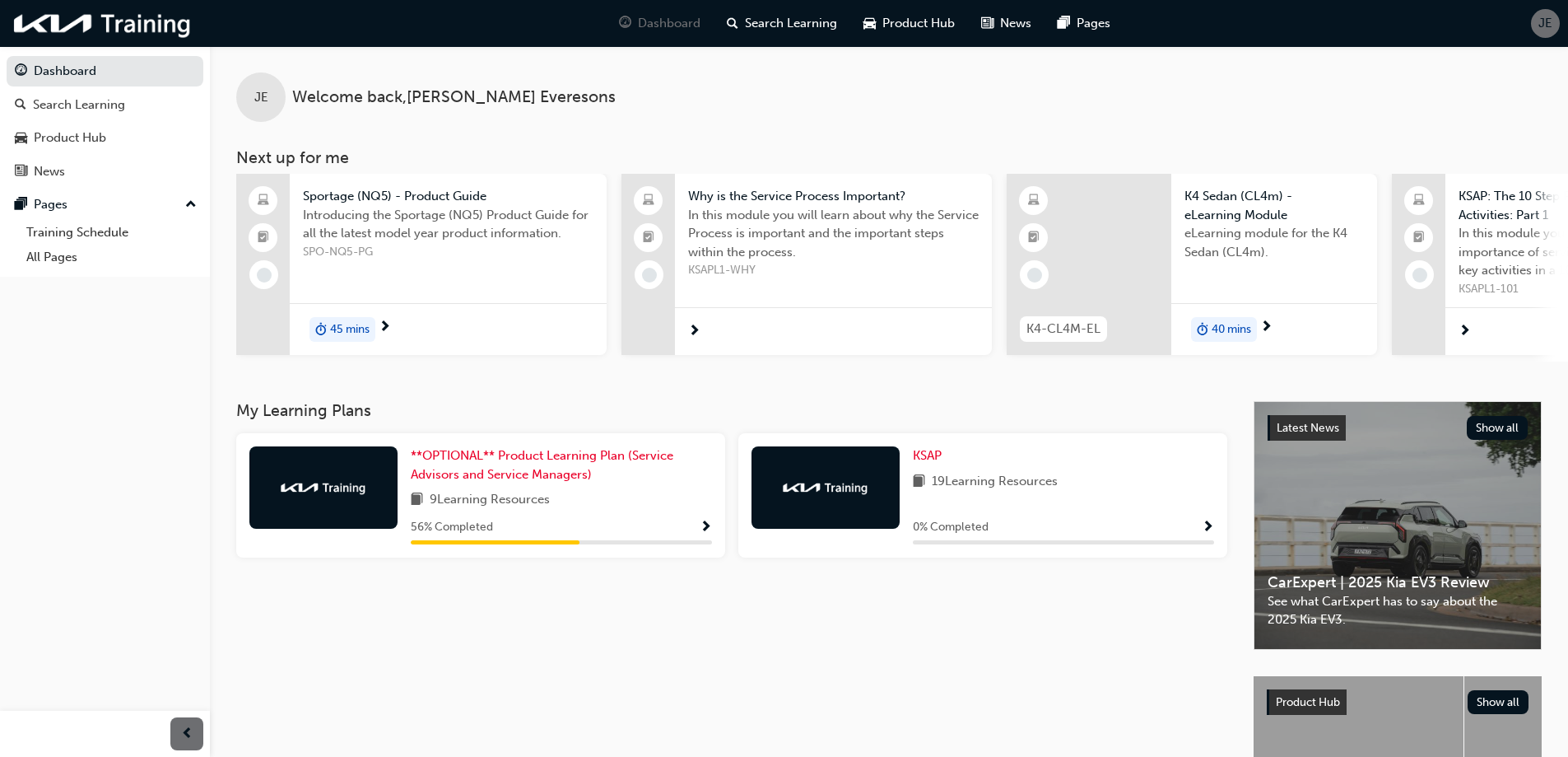
click at [1465, 333] on span "next-icon" at bounding box center [1465, 331] width 12 height 15
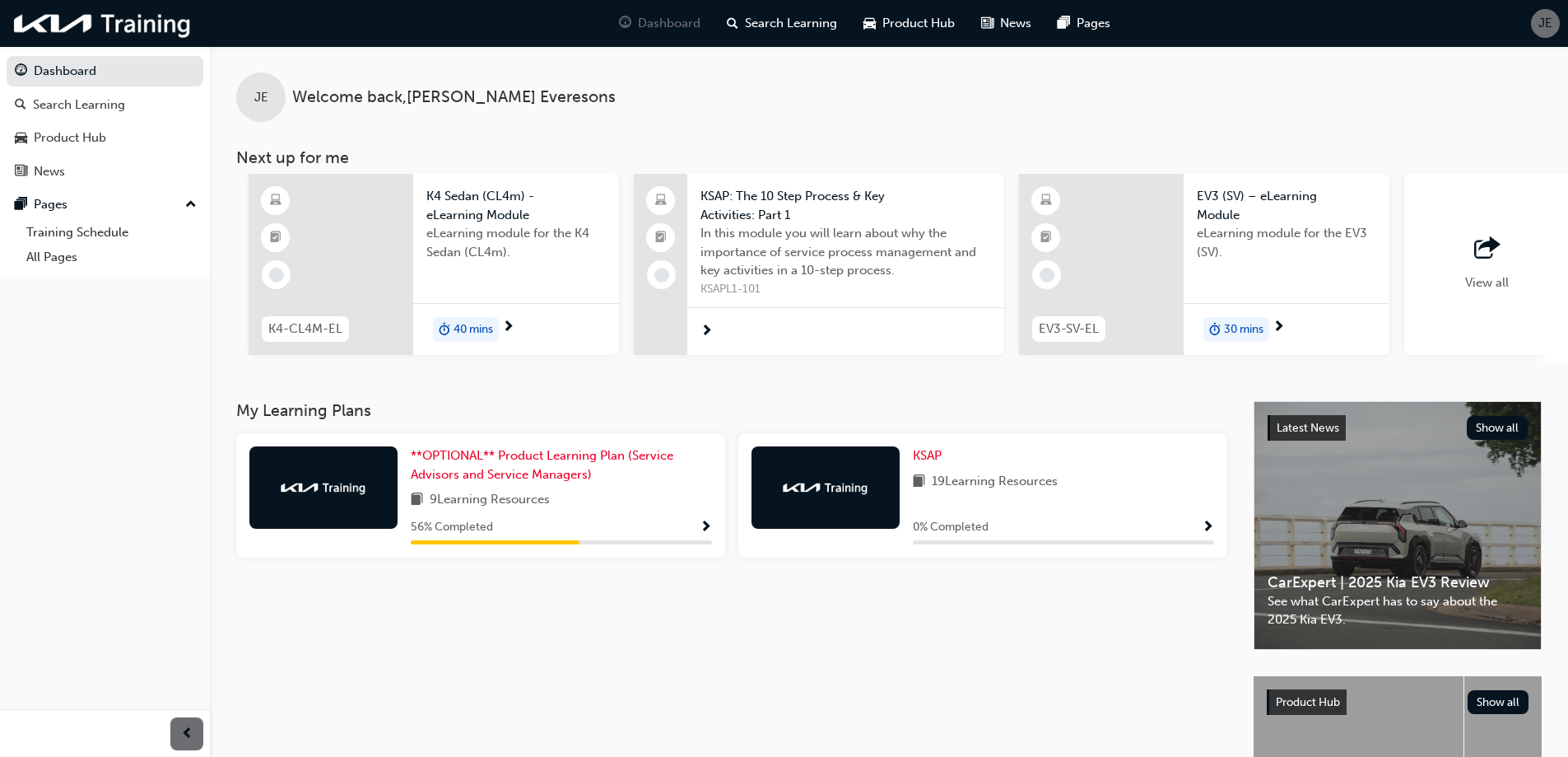
scroll to position [0, 977]
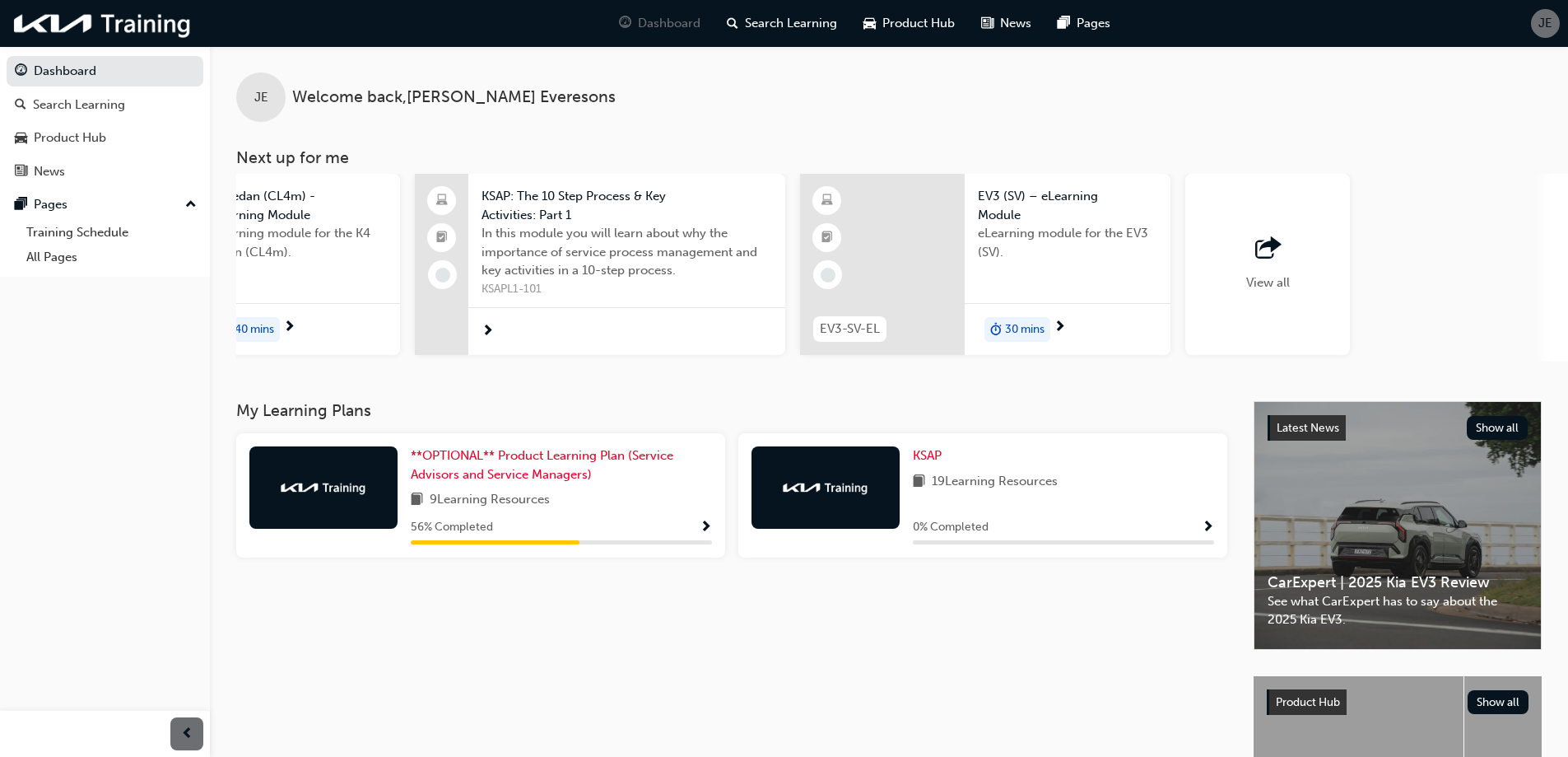
click at [1270, 273] on div "View all" at bounding box center [1268, 264] width 44 height 54
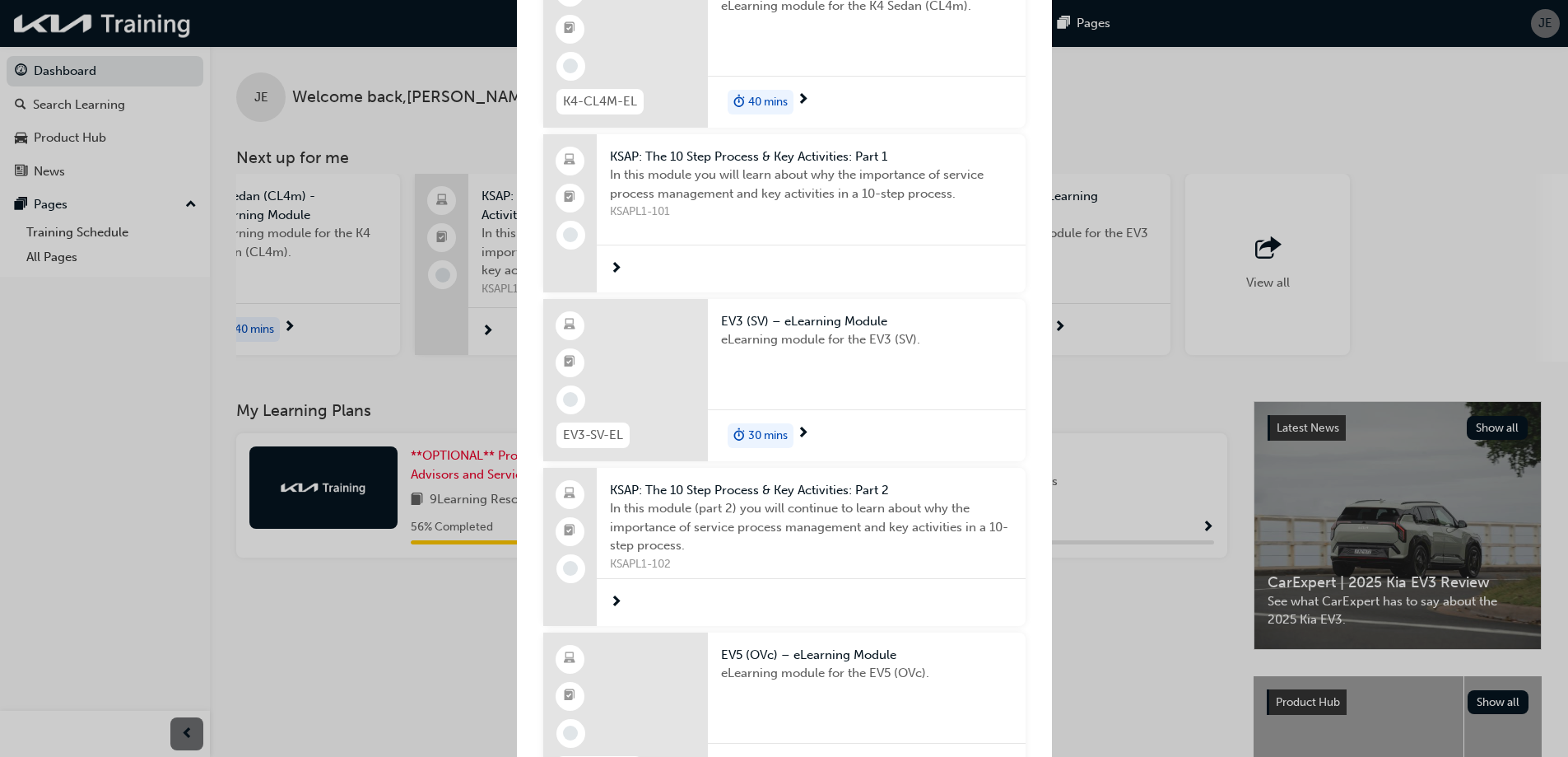
scroll to position [0, 0]
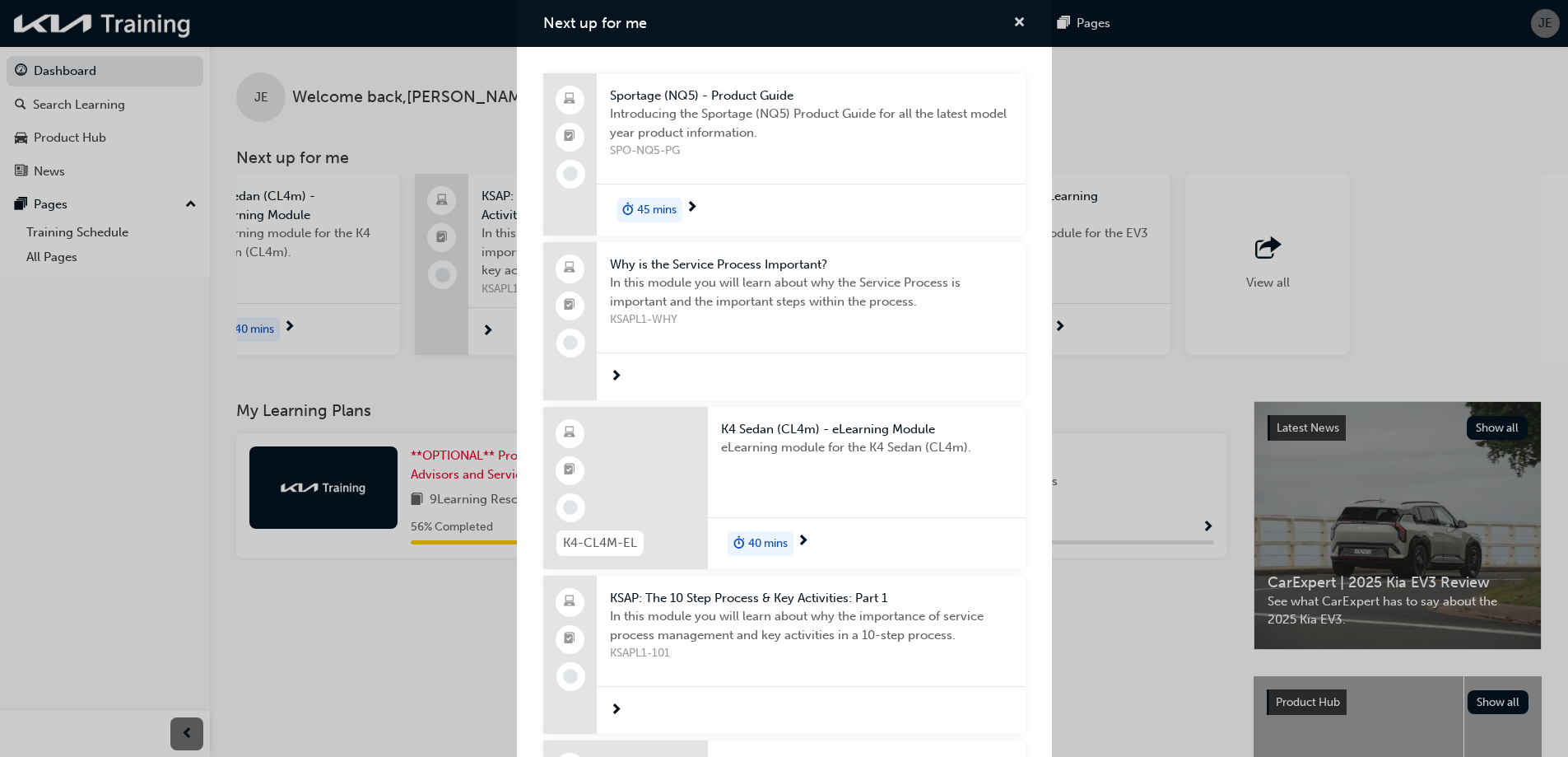
click at [1013, 22] on span "cross-icon" at bounding box center [1019, 23] width 12 height 15
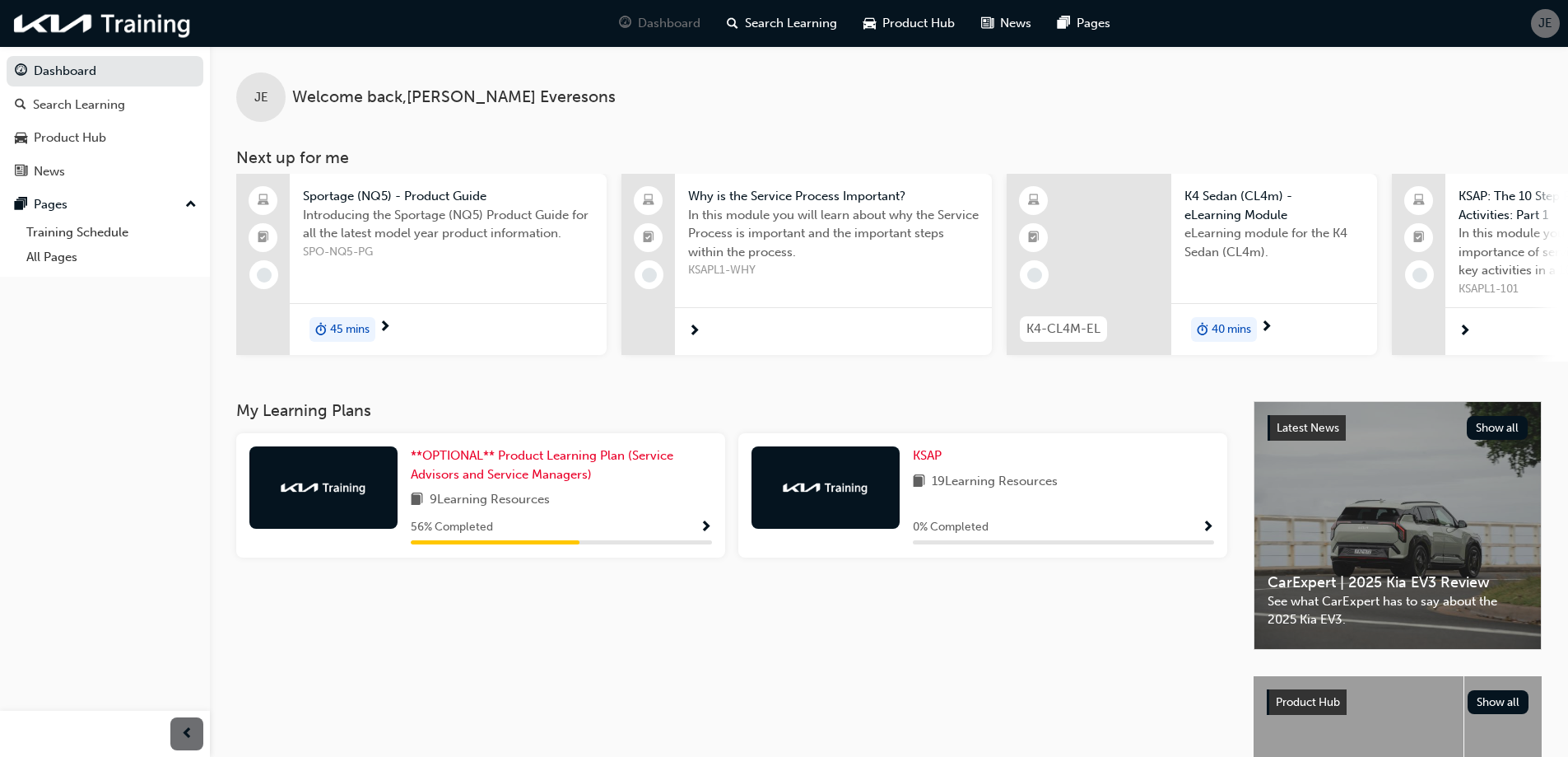
click at [339, 321] on span "45 mins" at bounding box center [350, 330] width 39 height 19
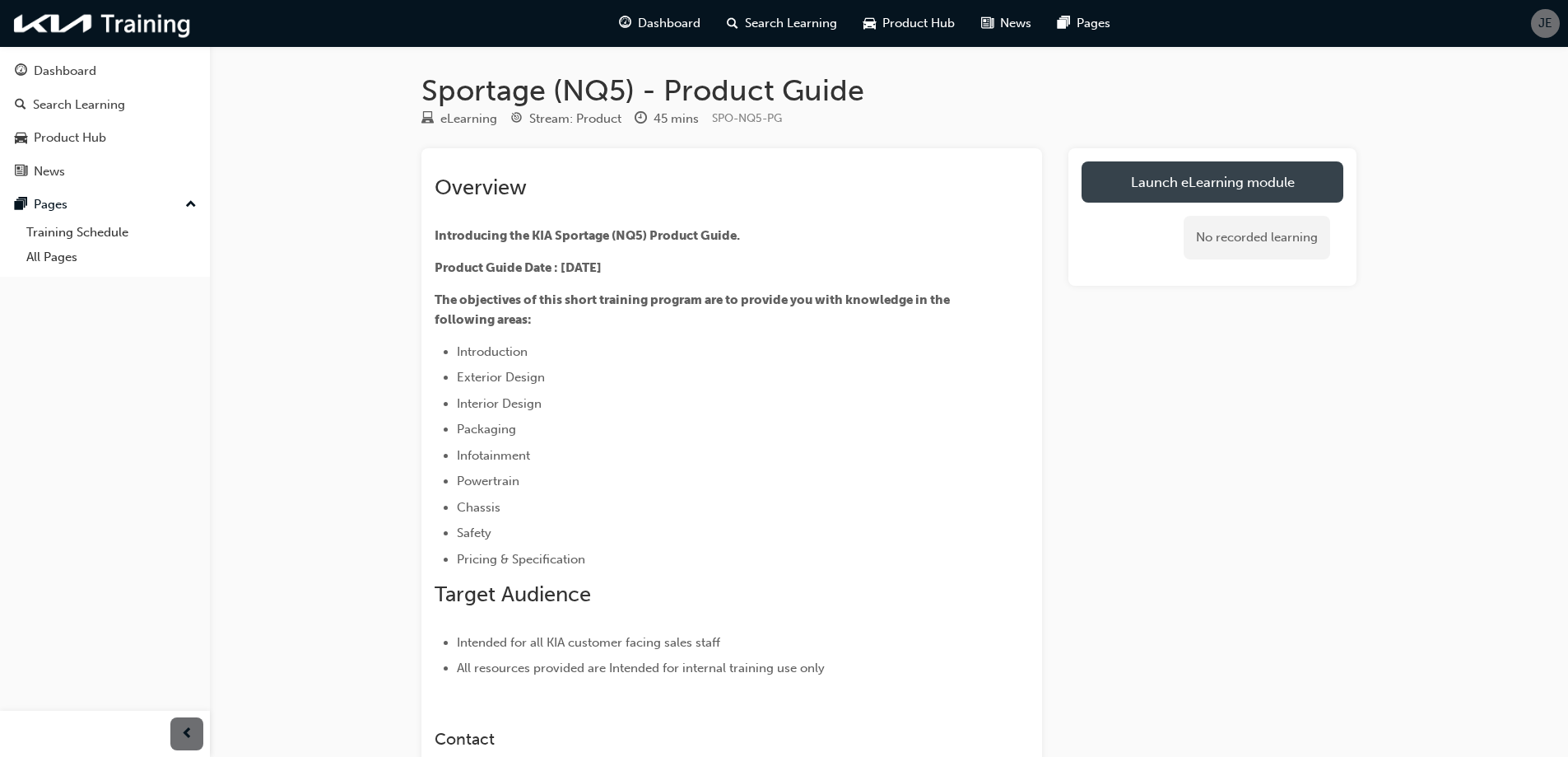
click at [1151, 177] on link "Launch eLearning module" at bounding box center [1212, 182] width 261 height 41
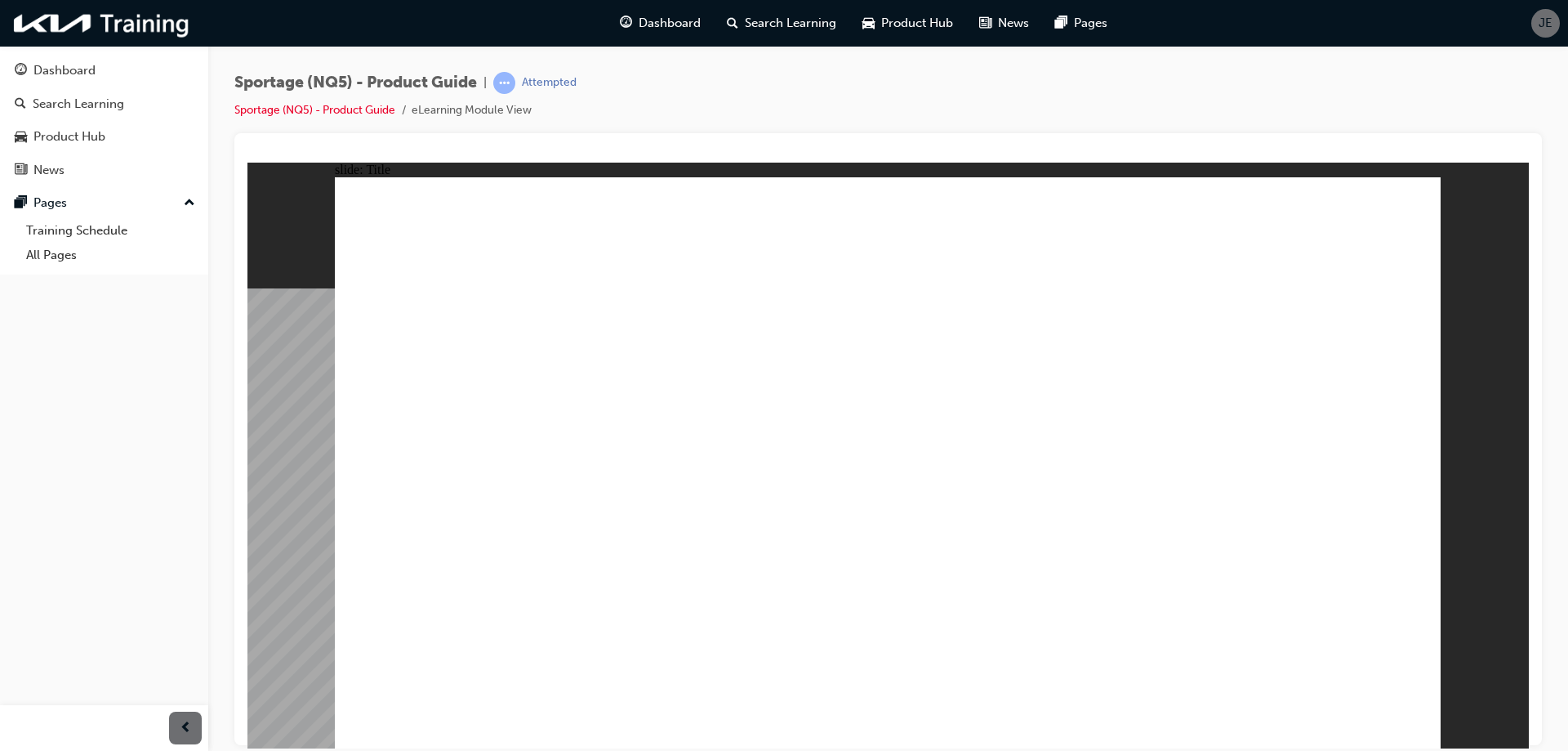
click at [247, 162] on image at bounding box center [247, 162] width 0 height 0
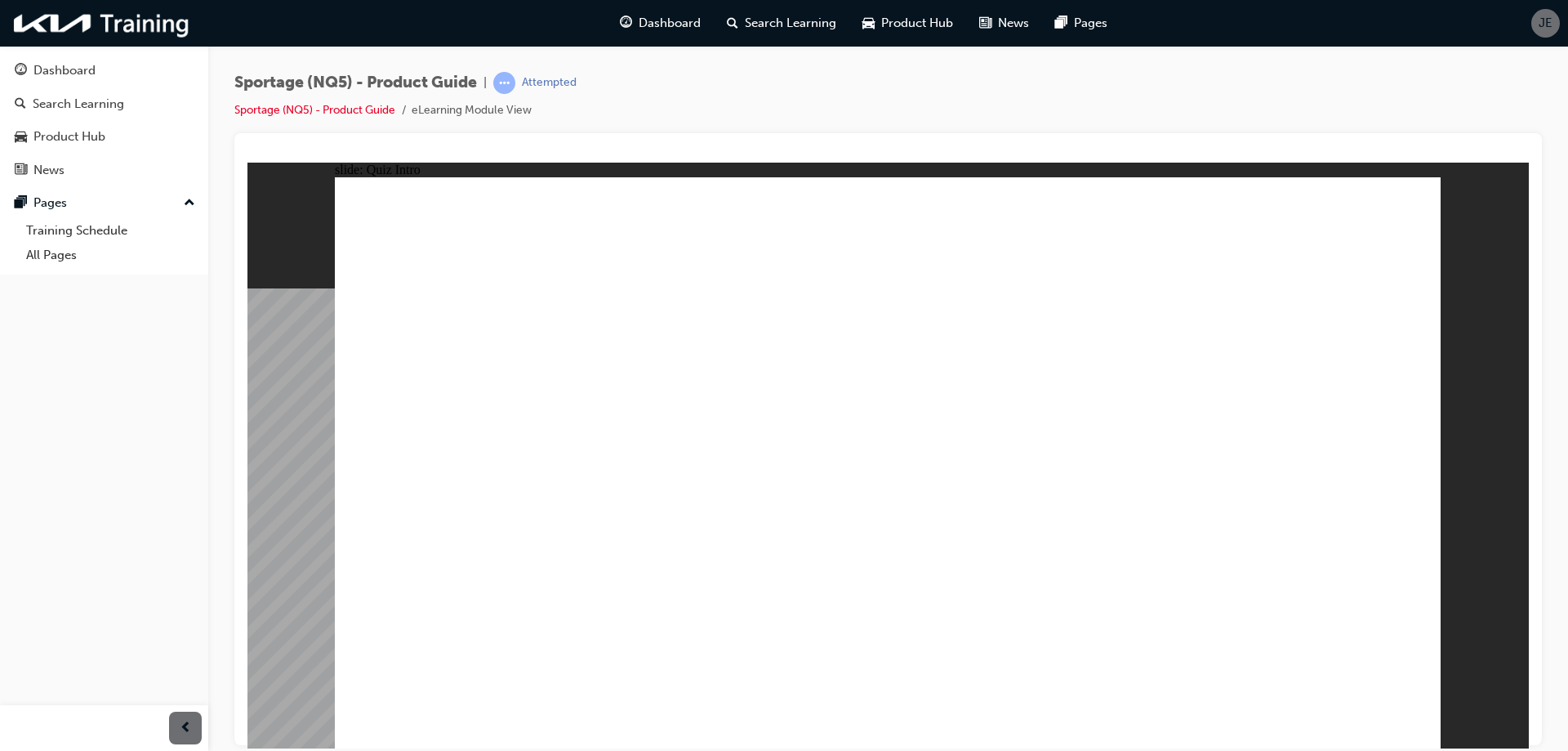
radio input "true"
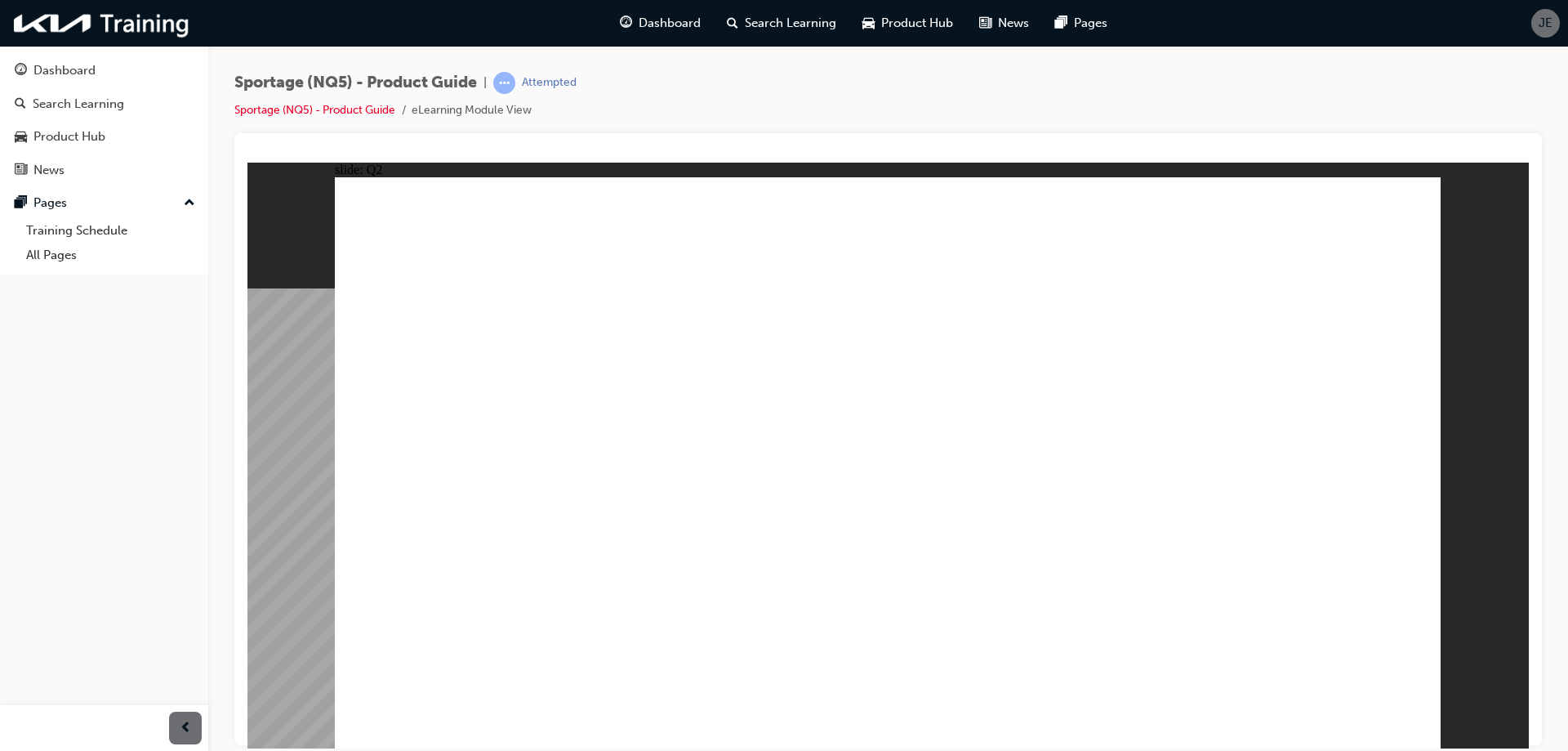
radio input "true"
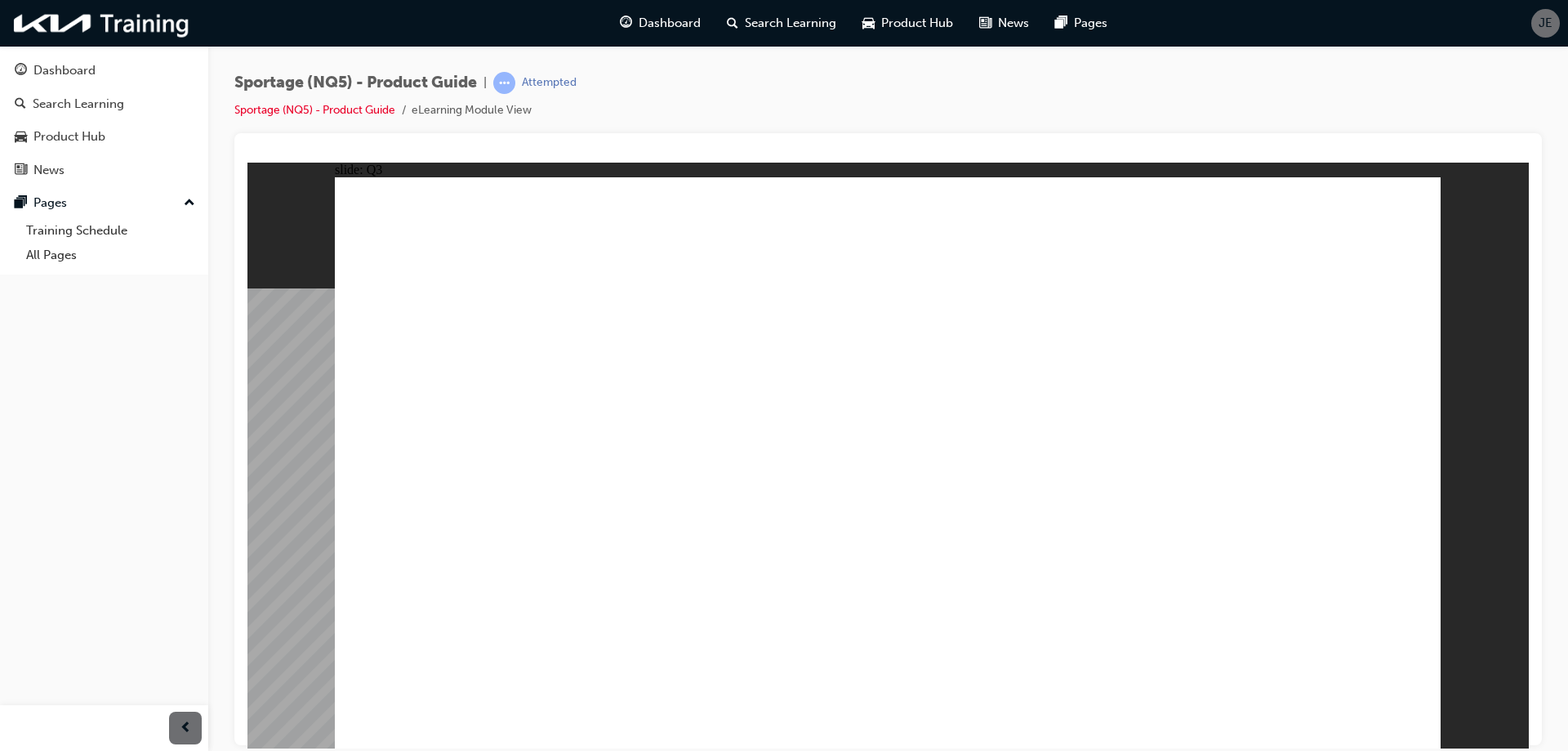
radio input "true"
drag, startPoint x: 935, startPoint y: 401, endPoint x: 952, endPoint y: 401, distance: 17.0
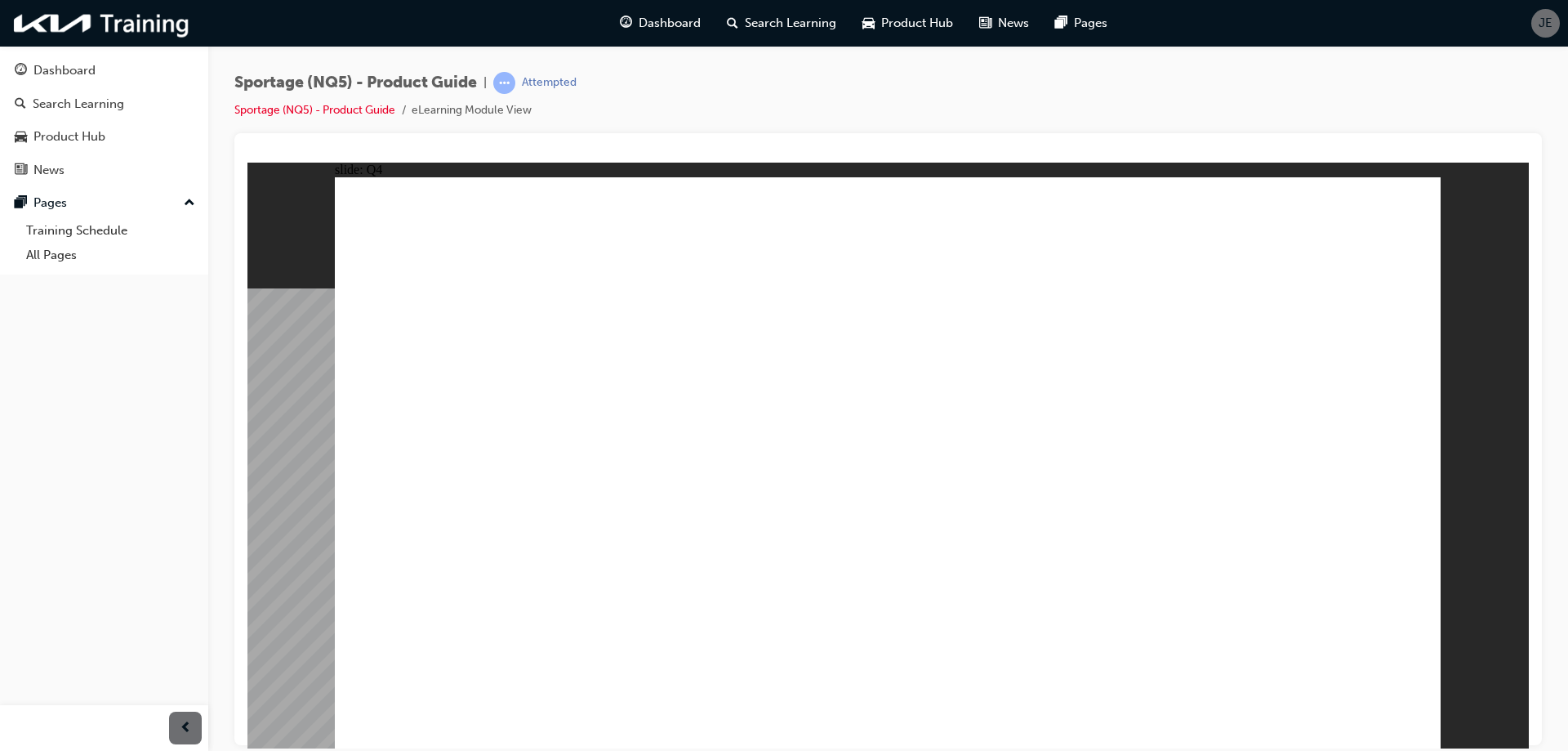
radio input "true"
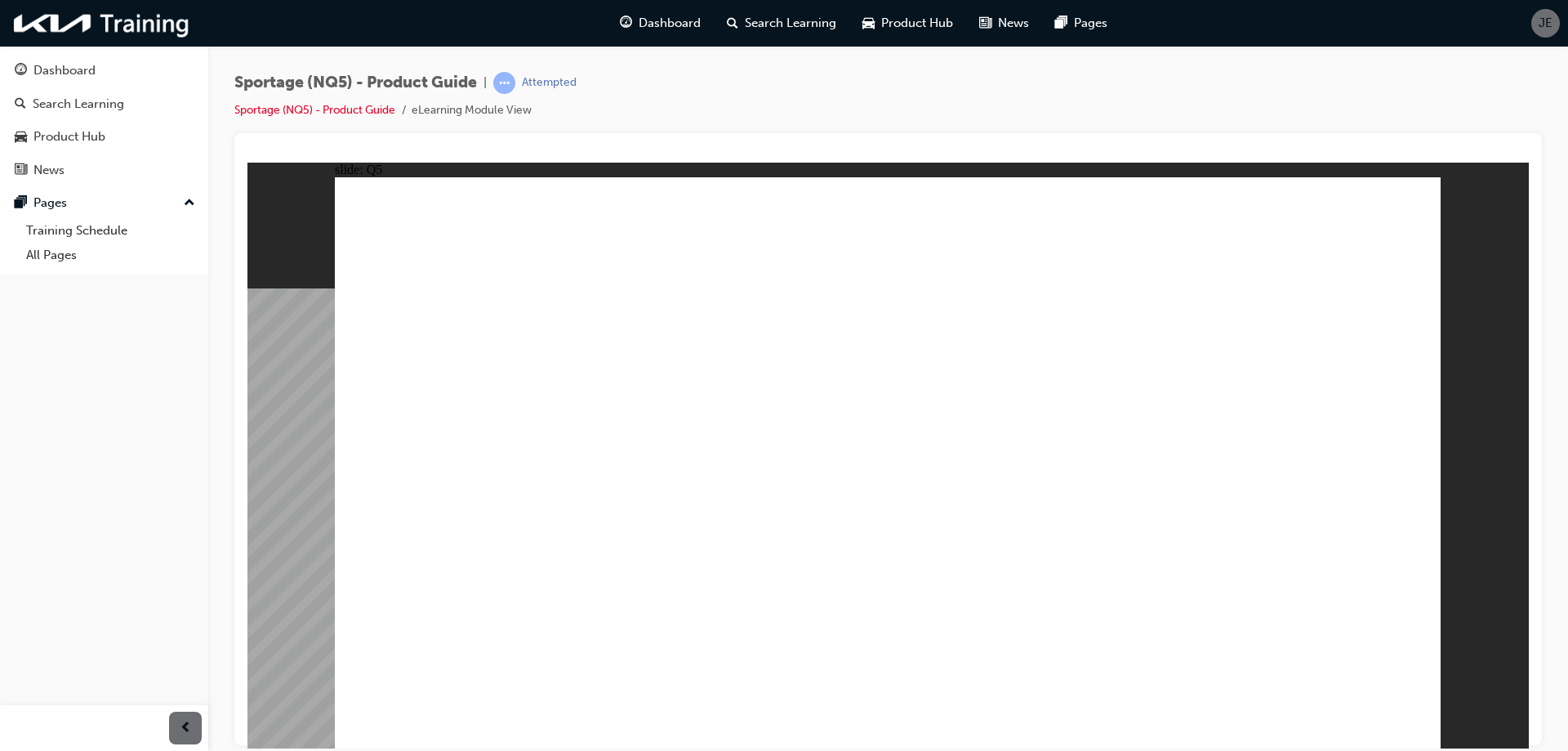
radio input "true"
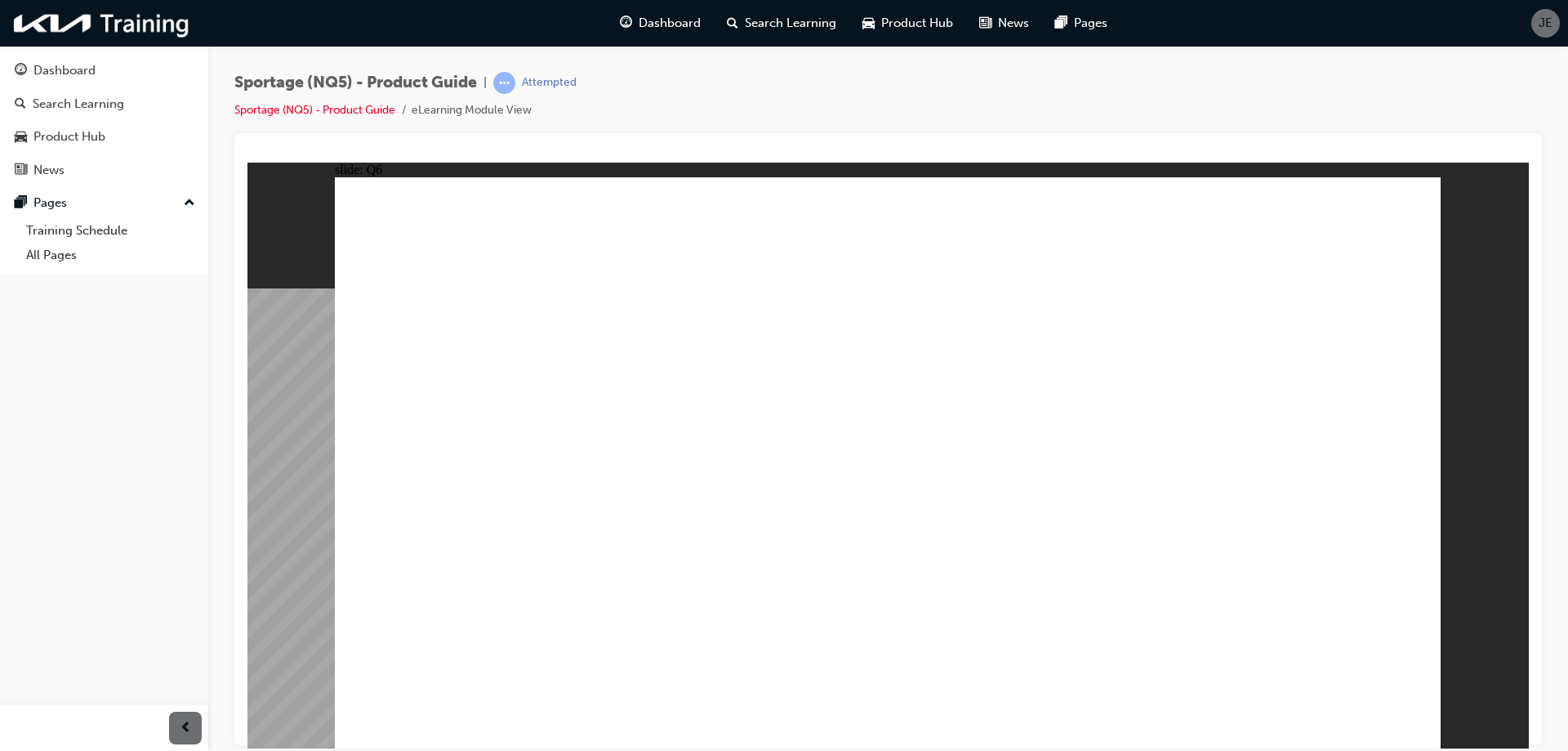
radio input "false"
radio input "true"
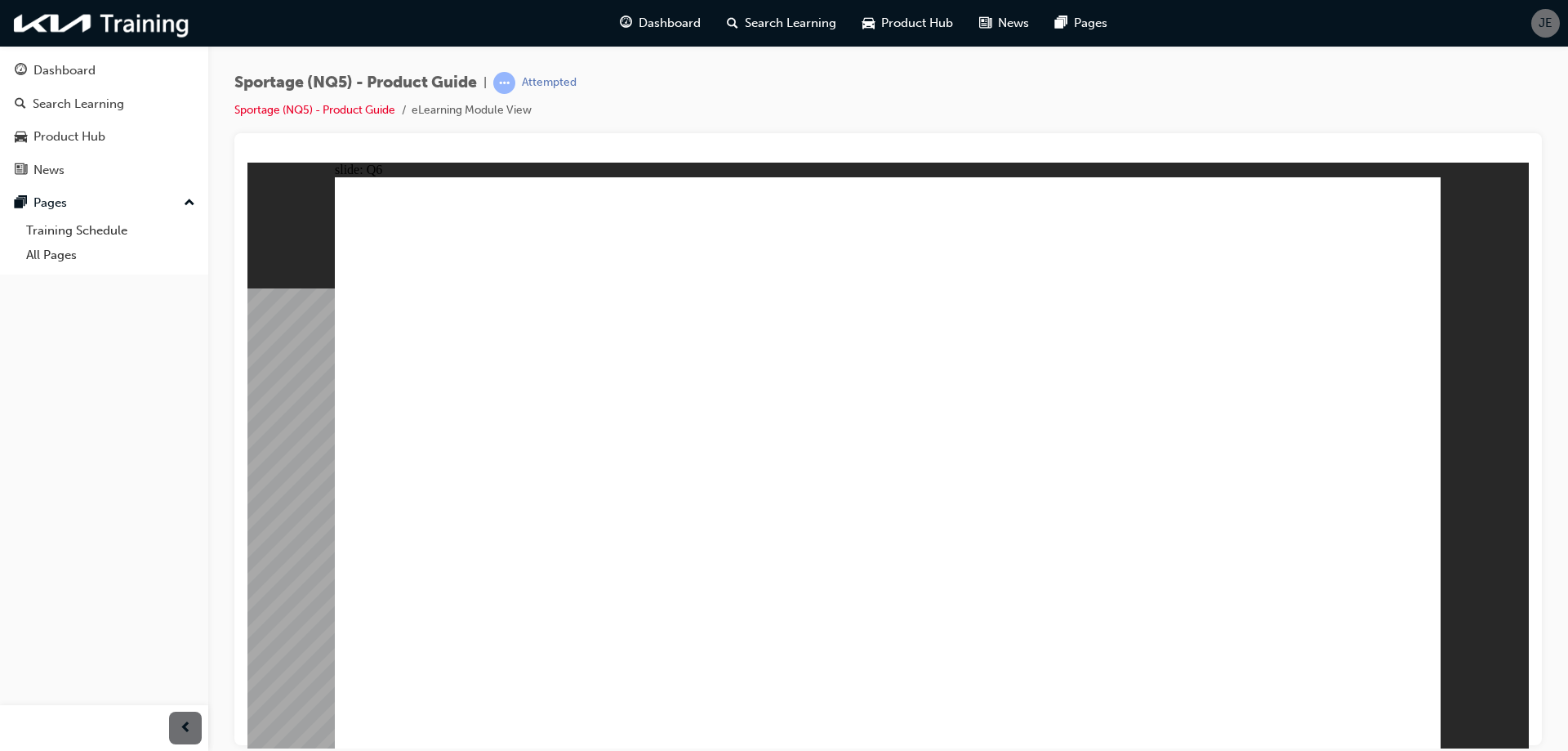
radio input "true"
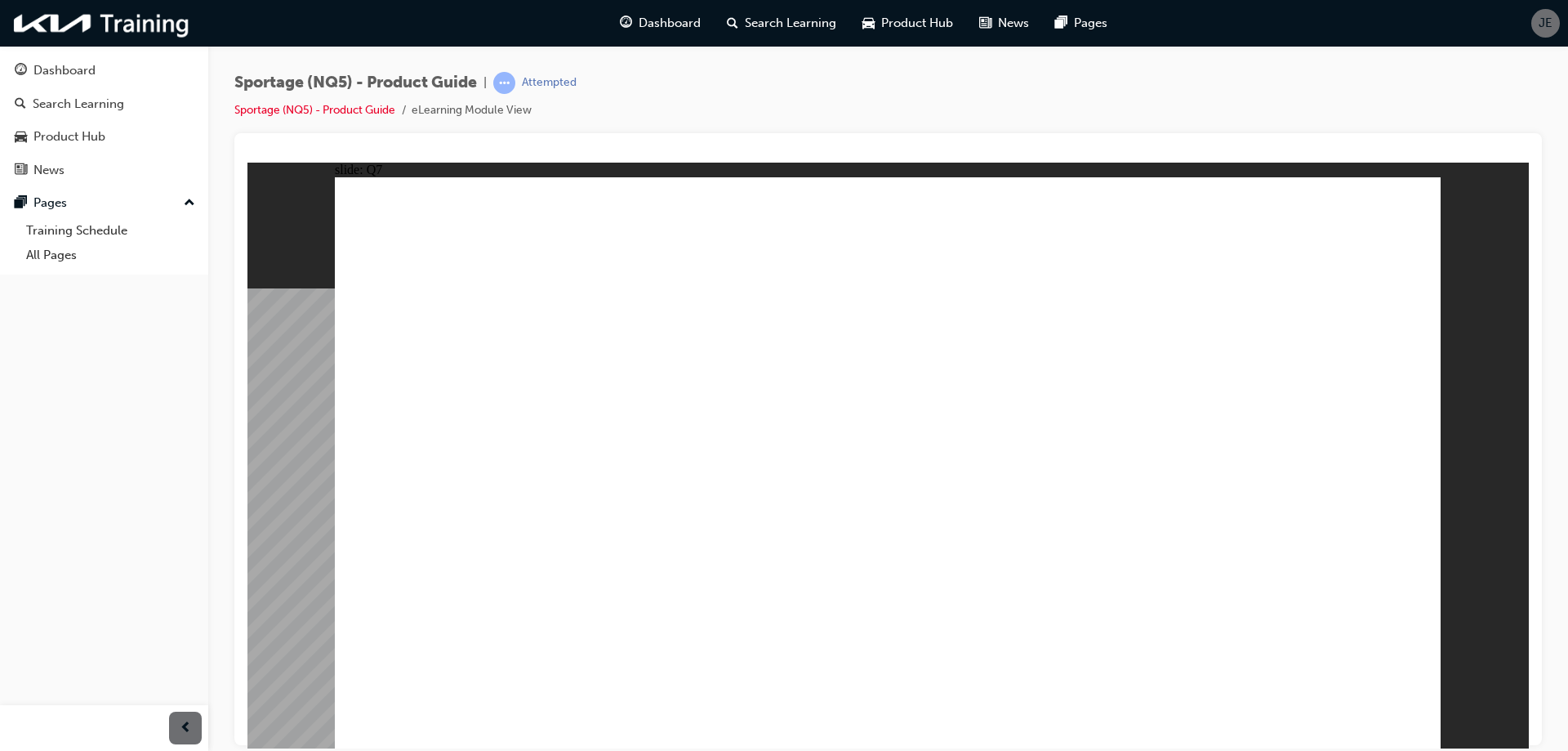
drag, startPoint x: 899, startPoint y: 539, endPoint x: 1190, endPoint y: 593, distance: 296.0
radio input "true"
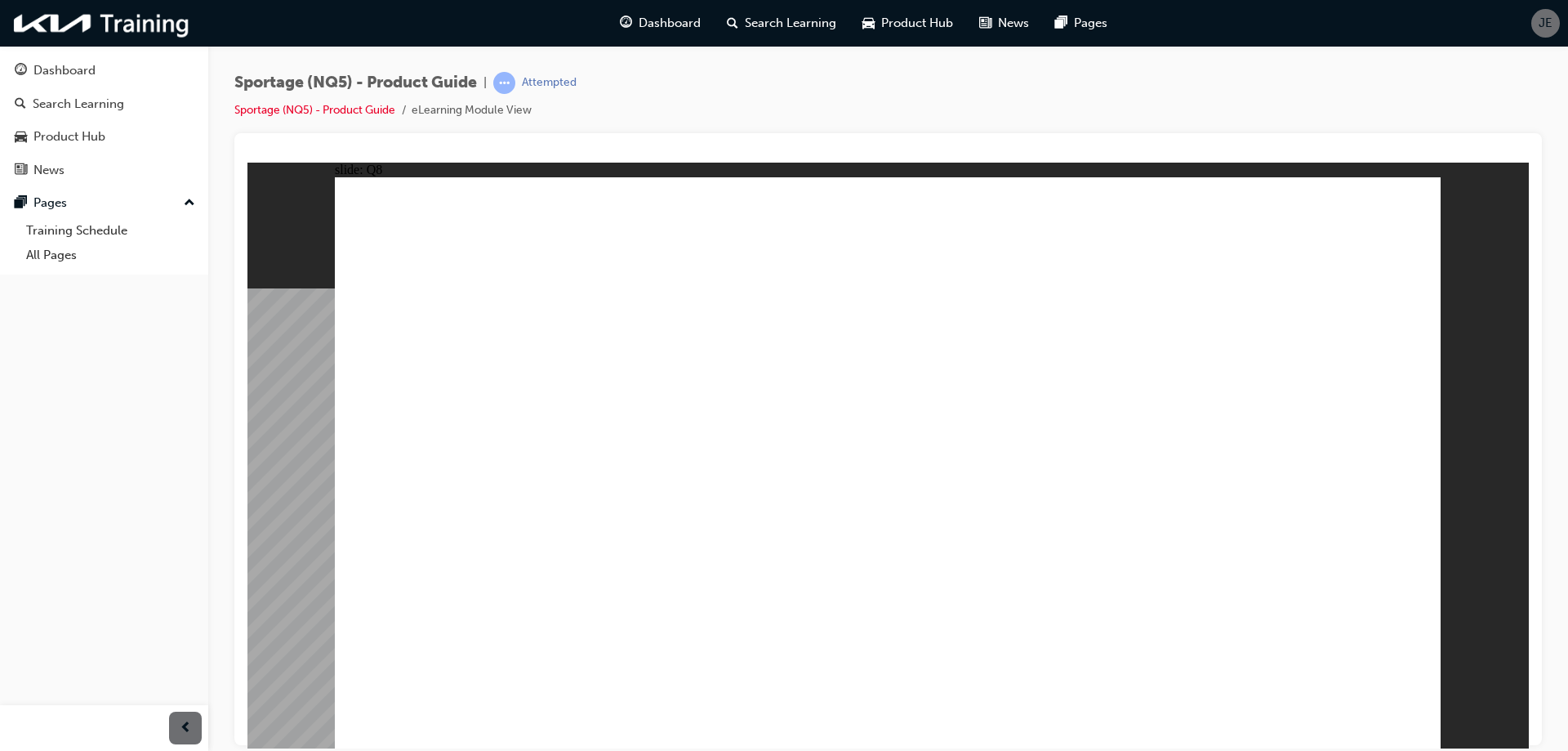
radio input "true"
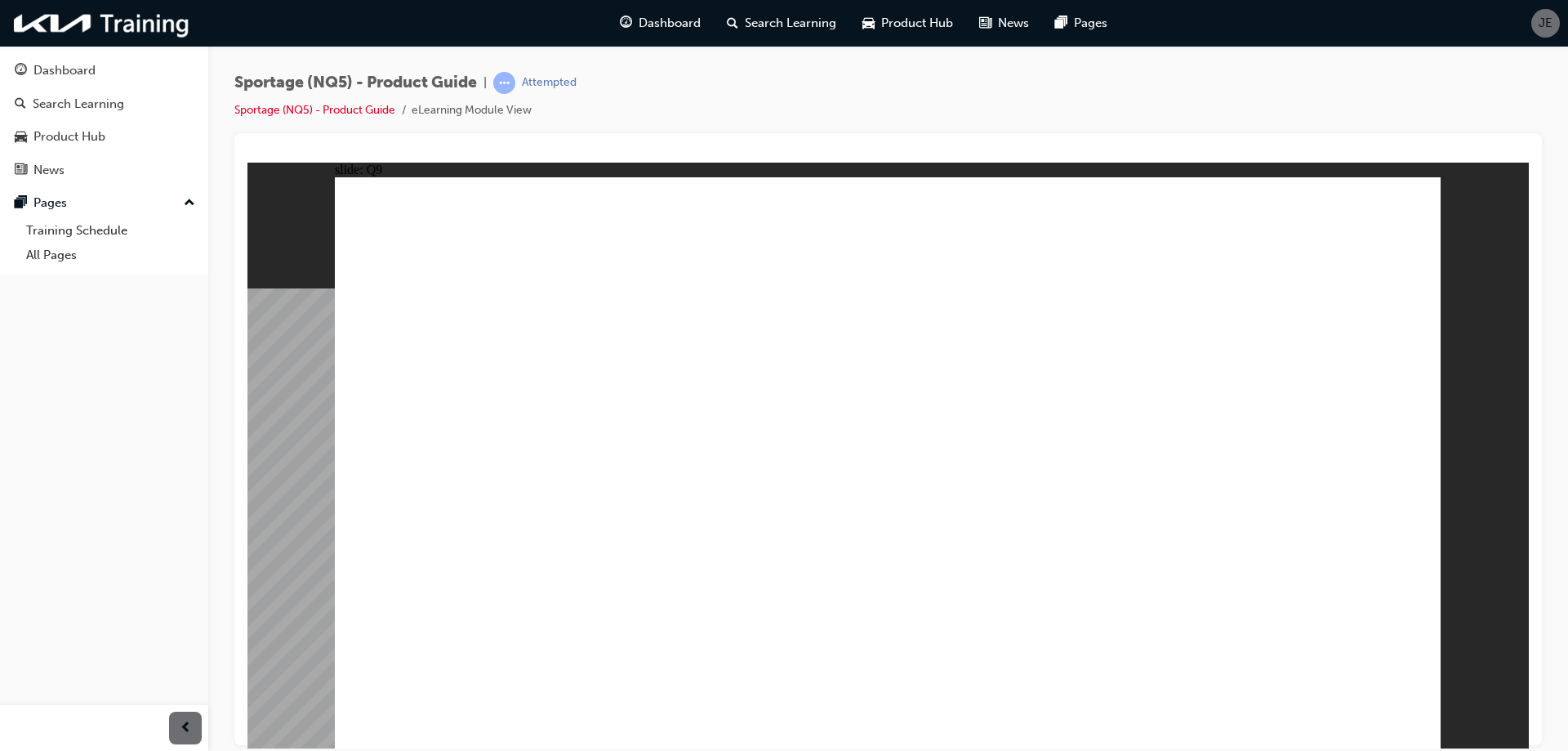
radio input "true"
